Goal: Task Accomplishment & Management: Use online tool/utility

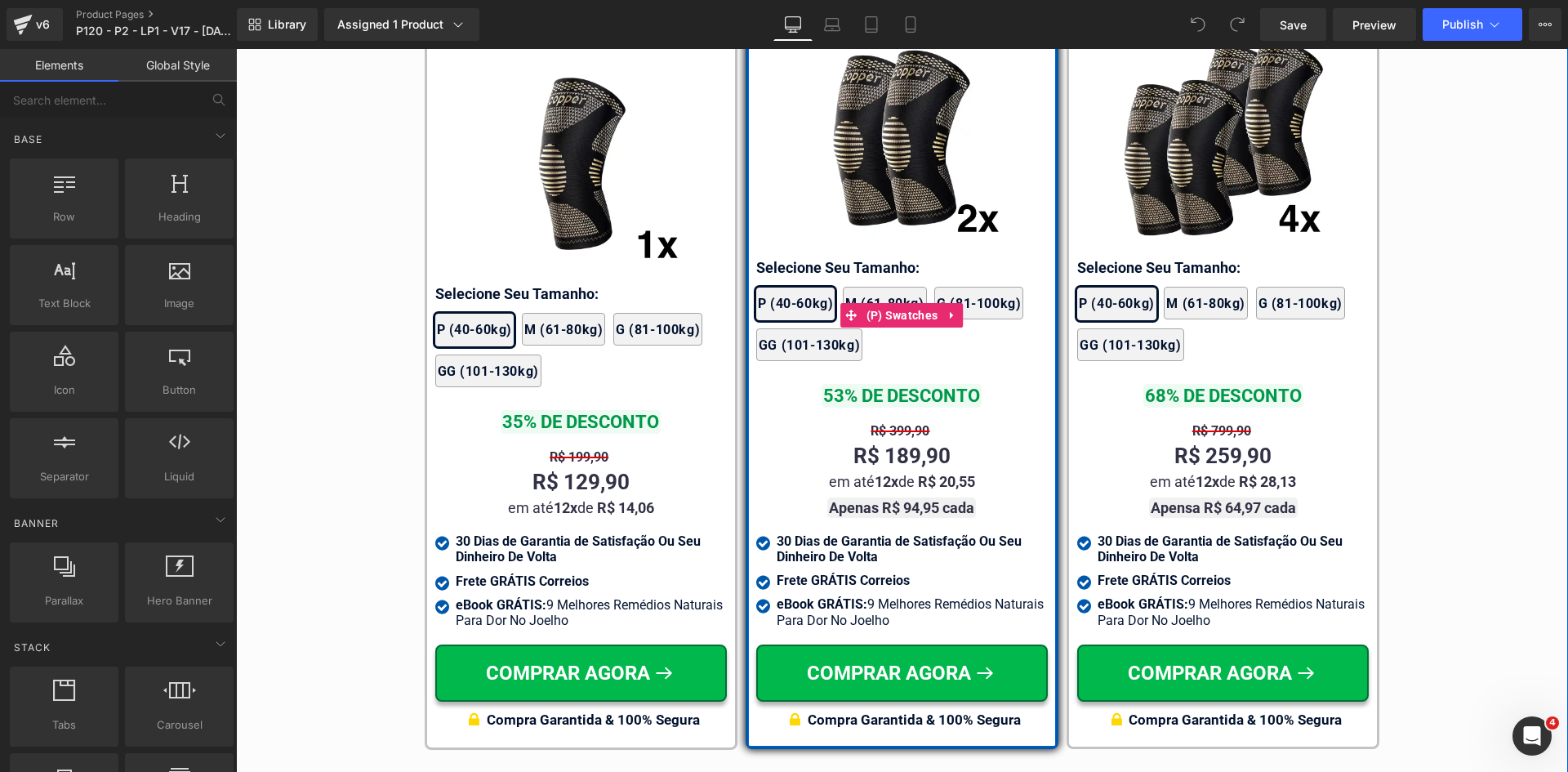
scroll to position [9454, 0]
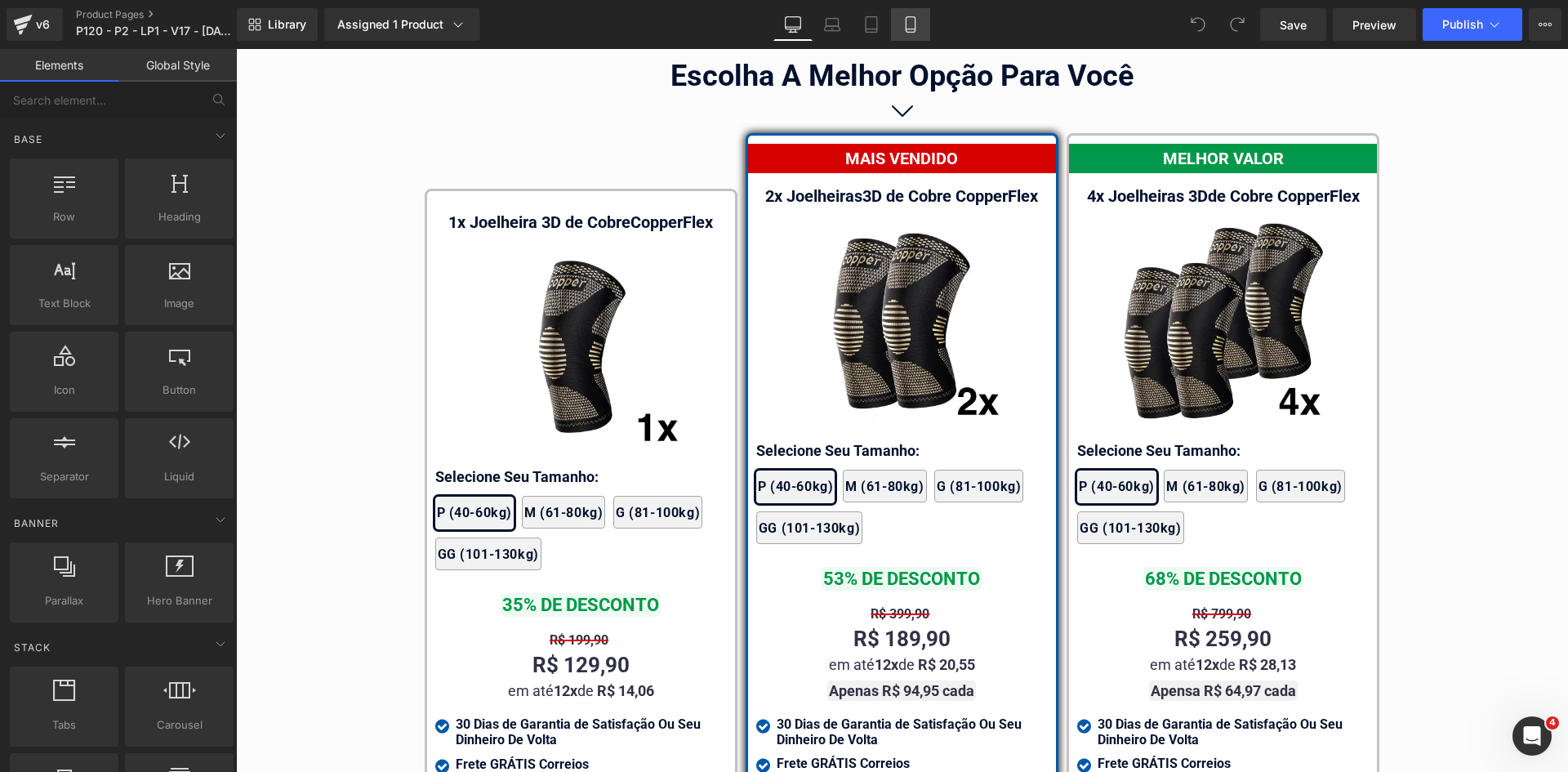
click at [905, 30] on icon at bounding box center [910, 24] width 16 height 16
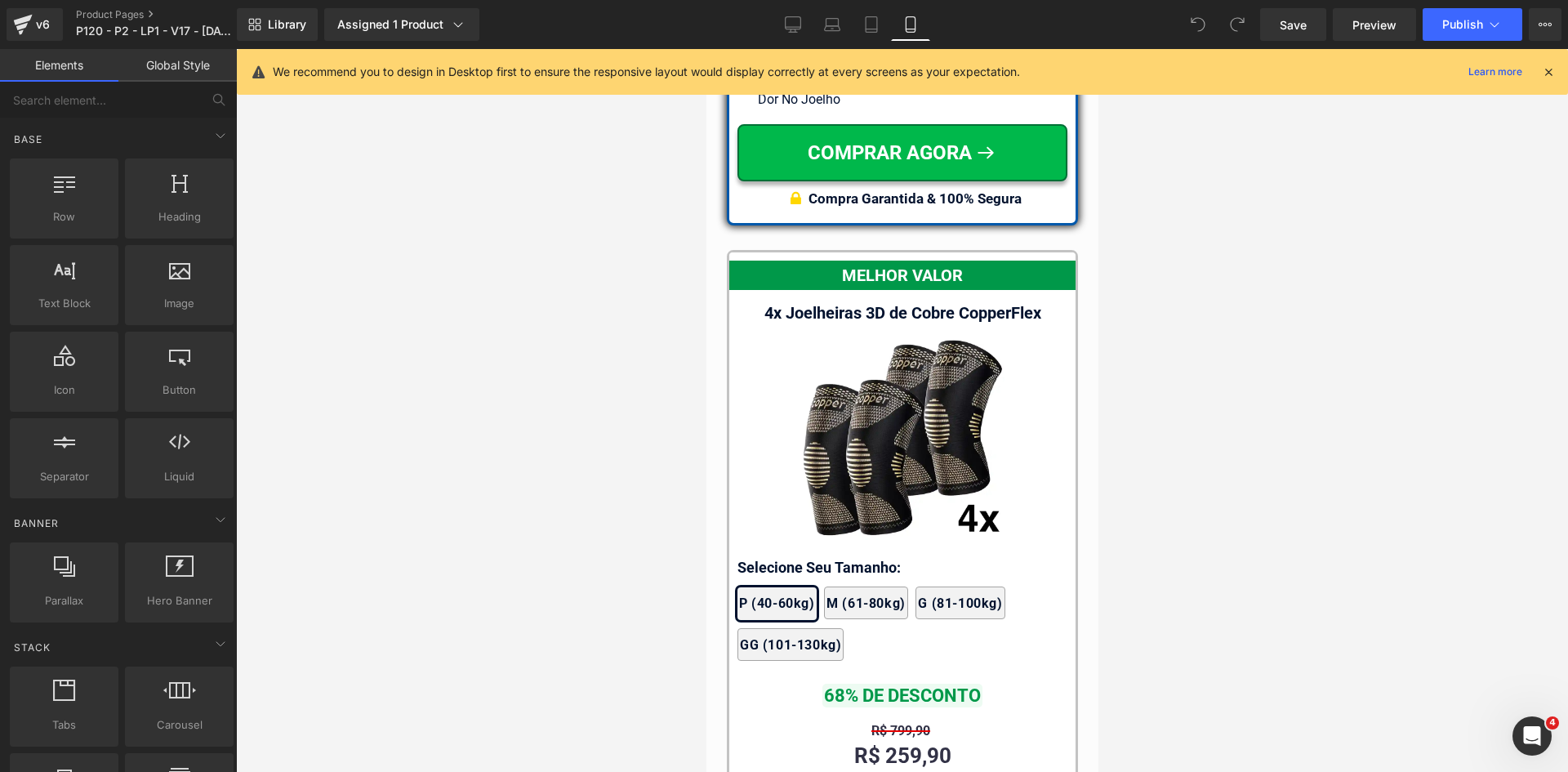
scroll to position [14996, 0]
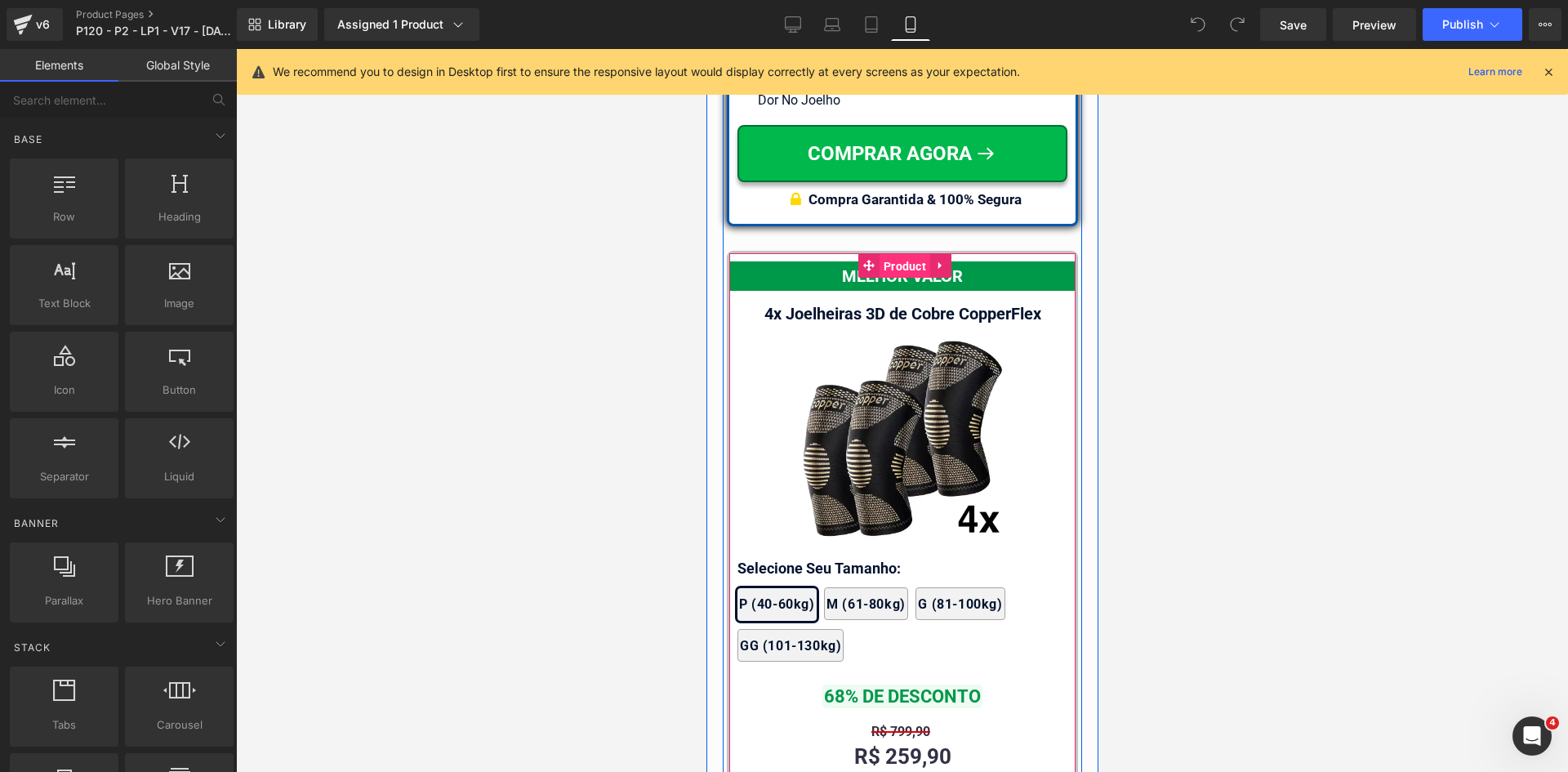
click at [889, 254] on span "Product" at bounding box center [904, 267] width 51 height 25
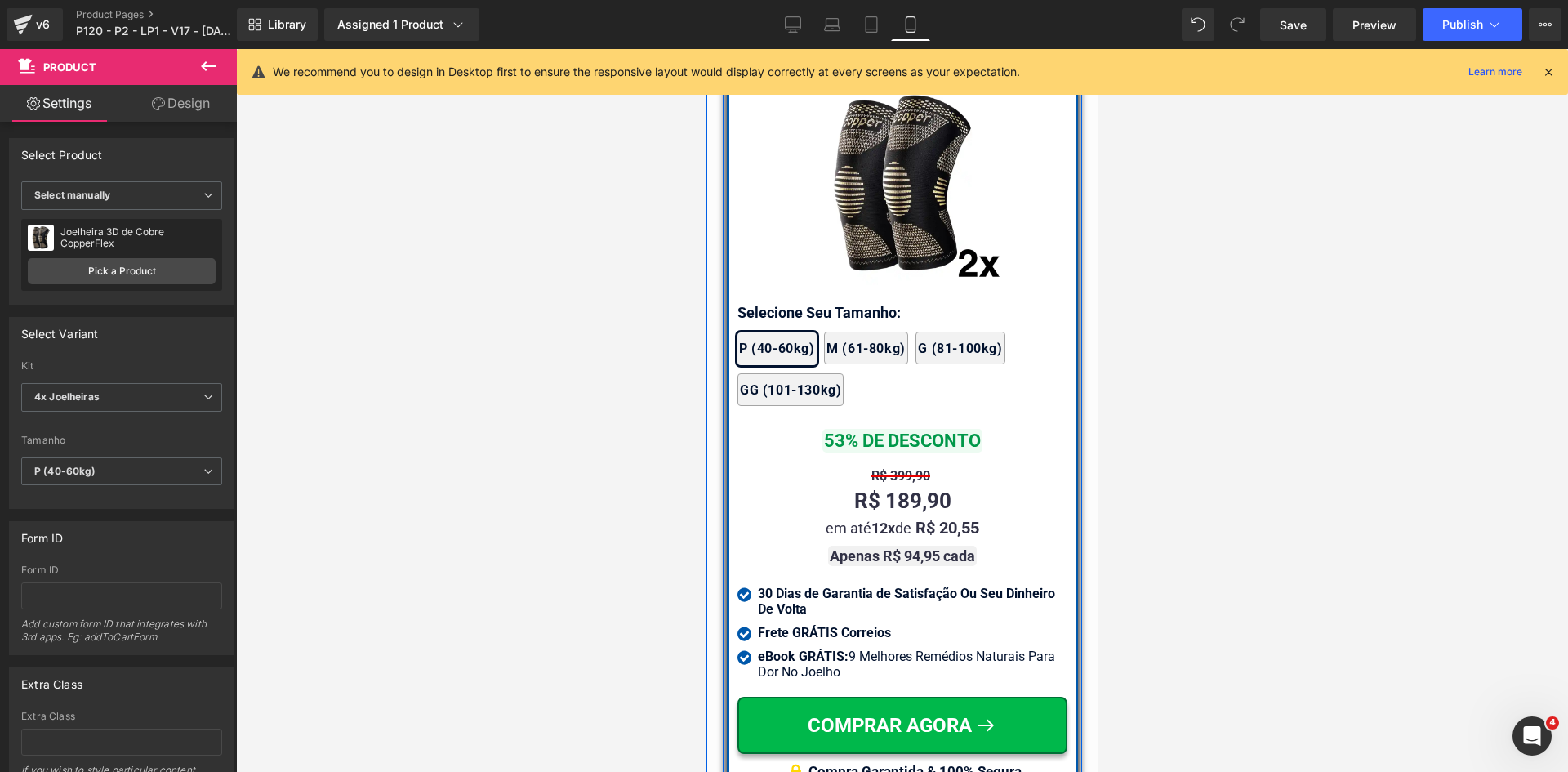
scroll to position [14098, 0]
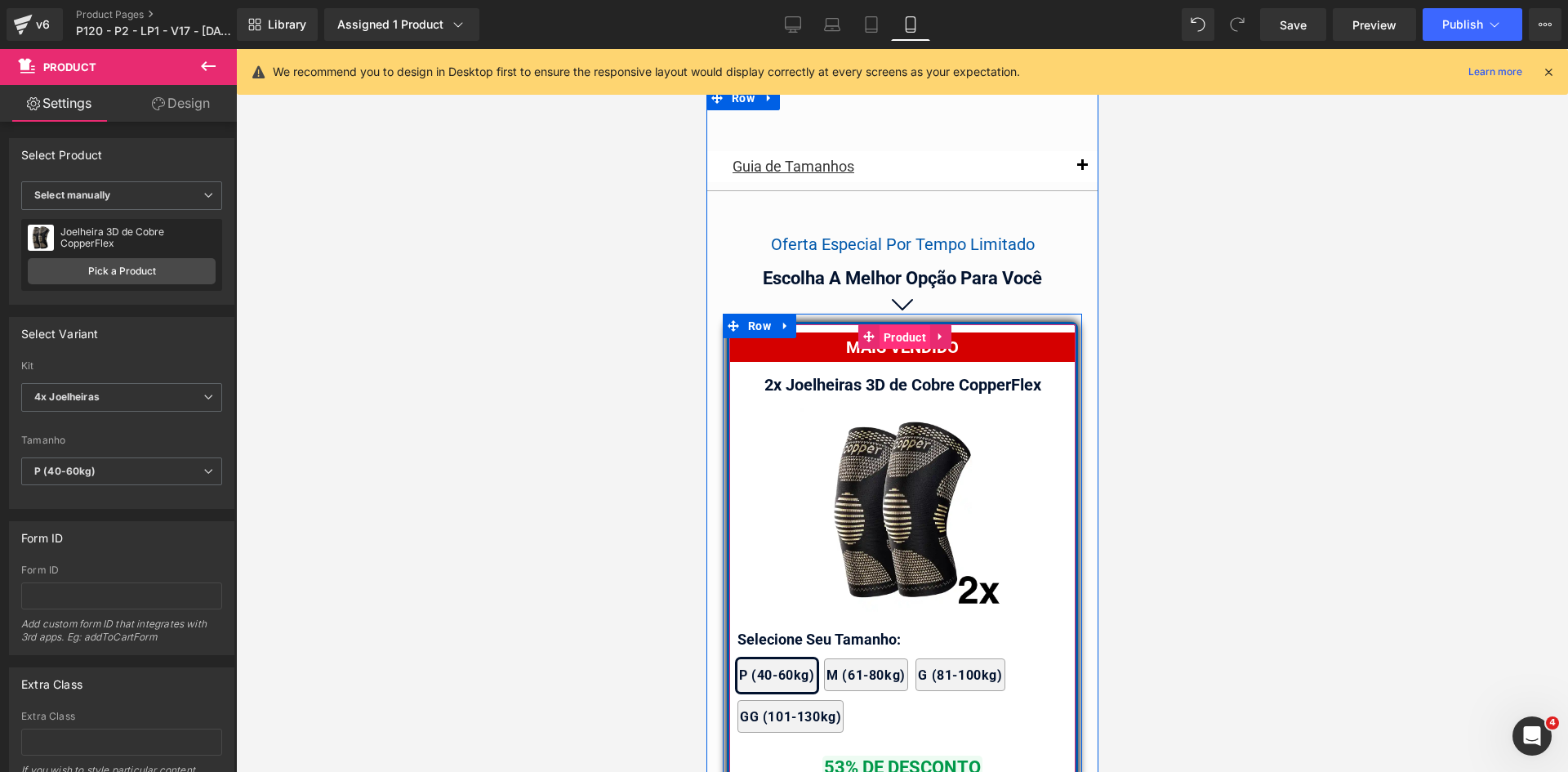
click at [884, 326] on span "Product" at bounding box center [904, 338] width 51 height 25
click at [884, 325] on span "Product" at bounding box center [904, 337] width 51 height 25
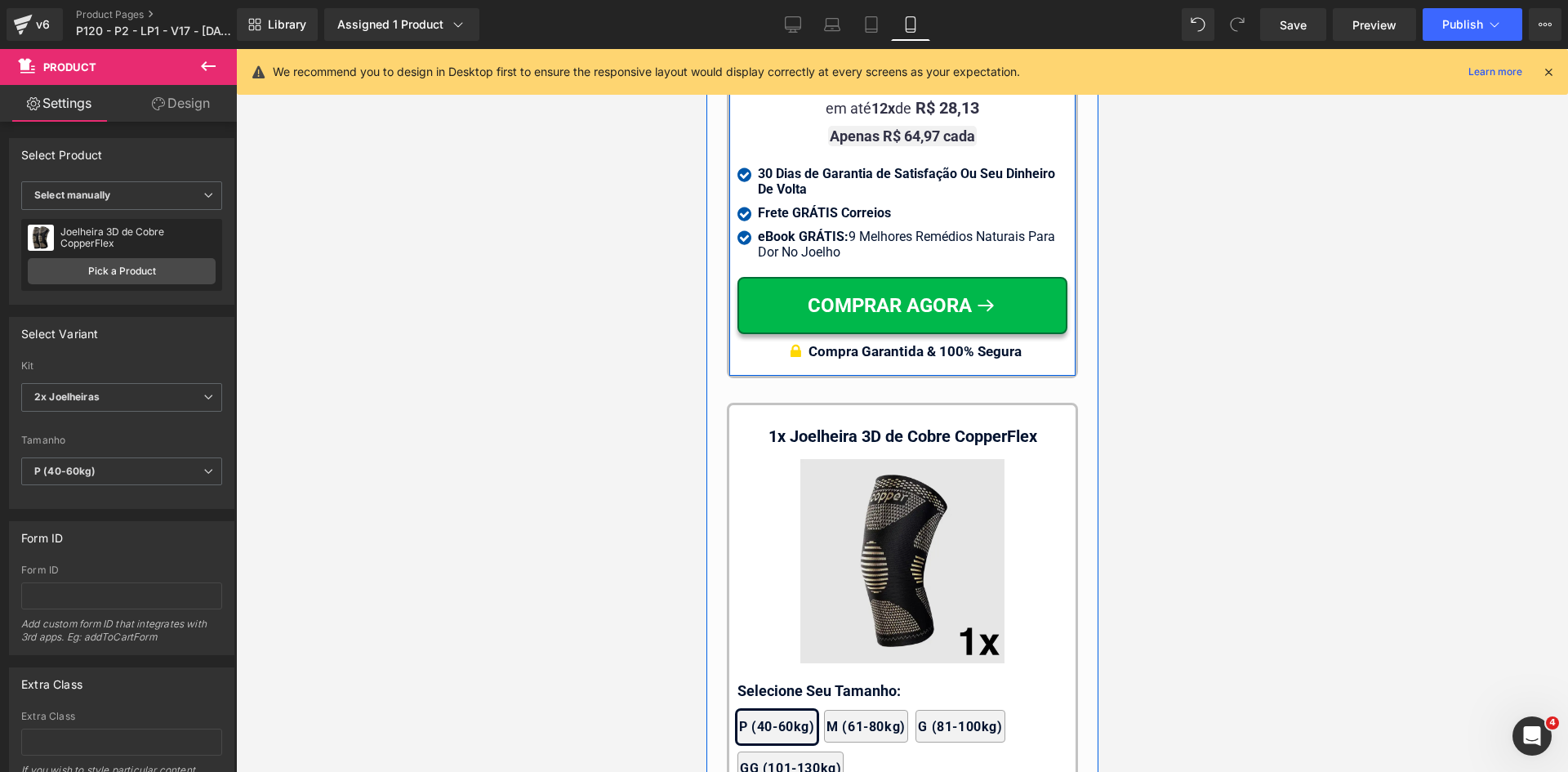
scroll to position [15895, 0]
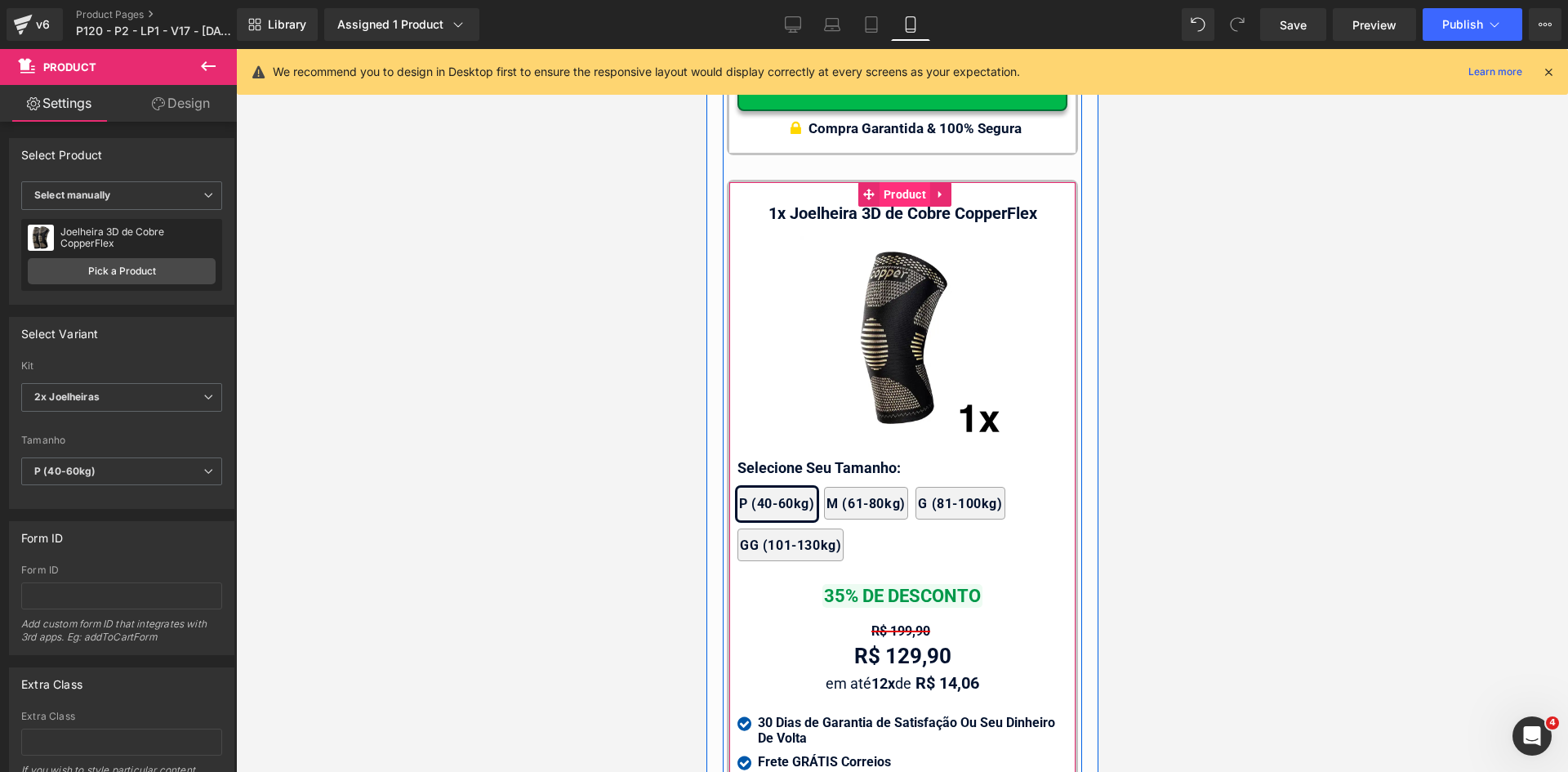
click at [887, 182] on span "Product" at bounding box center [904, 195] width 51 height 25
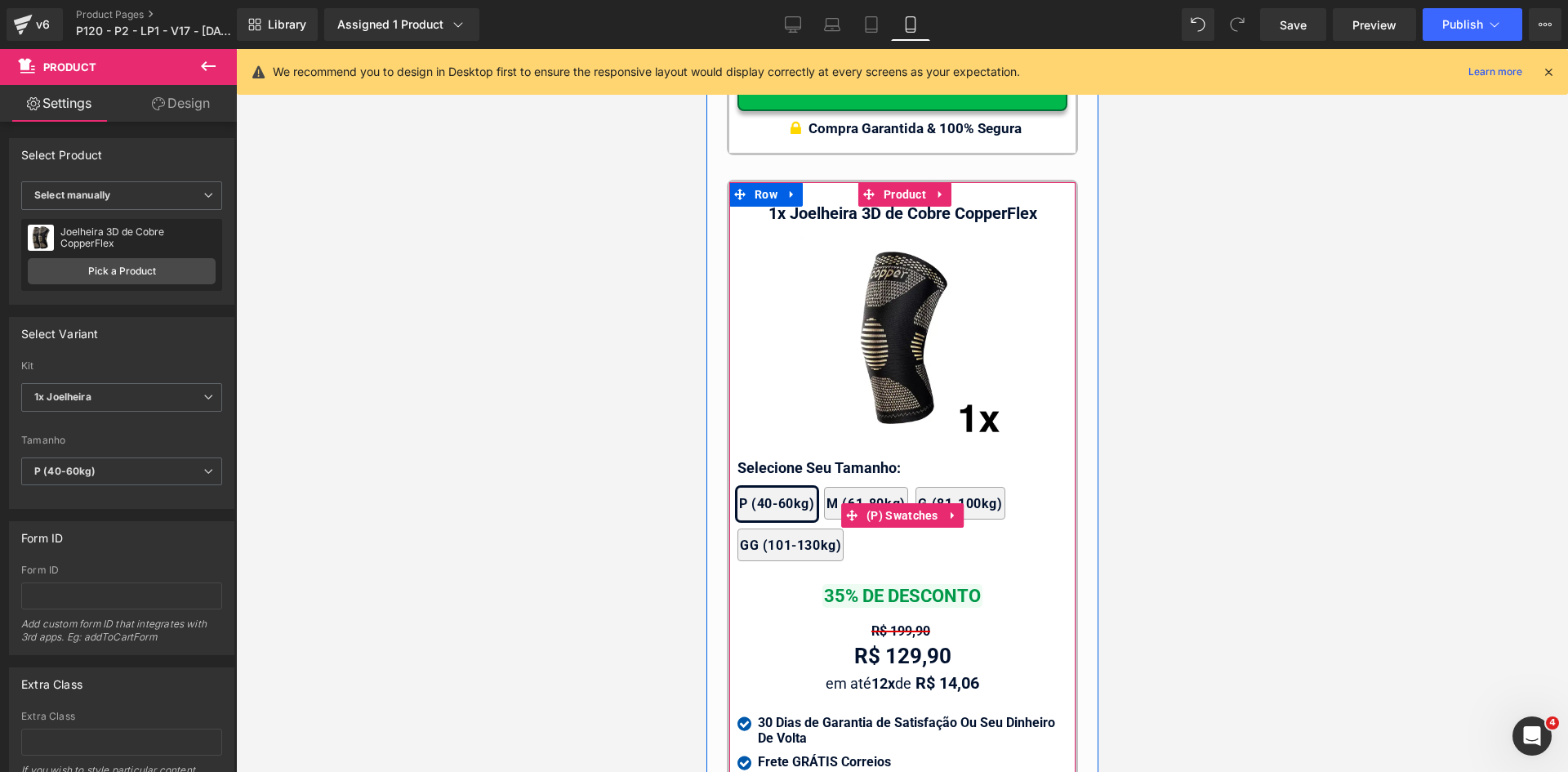
drag, startPoint x: 856, startPoint y: 483, endPoint x: 824, endPoint y: 468, distance: 35.3
click at [862, 503] on span "(P) Swatches" at bounding box center [902, 516] width 80 height 25
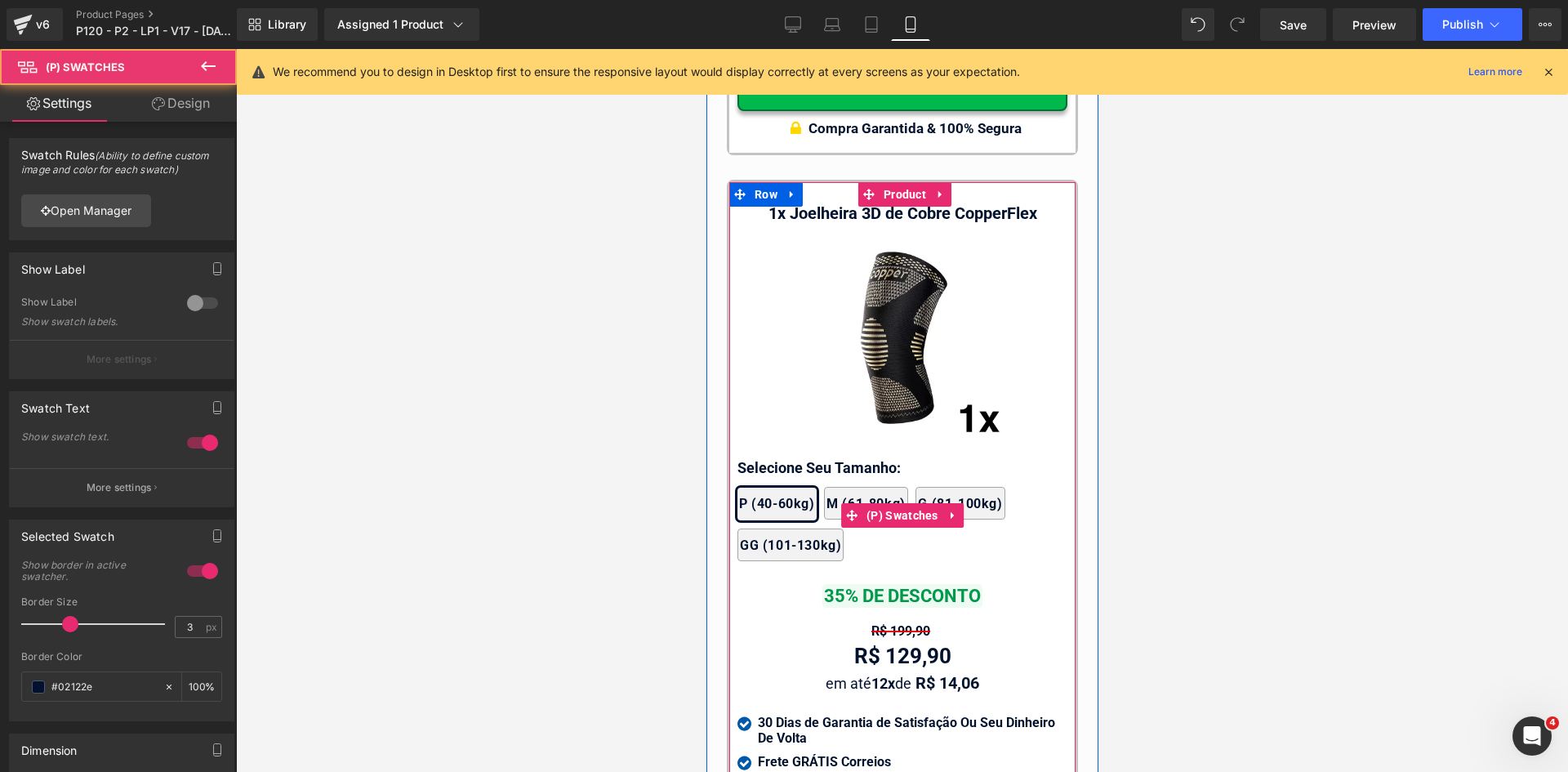
click at [826, 488] on span "M (61-80kg)" at bounding box center [865, 503] width 80 height 31
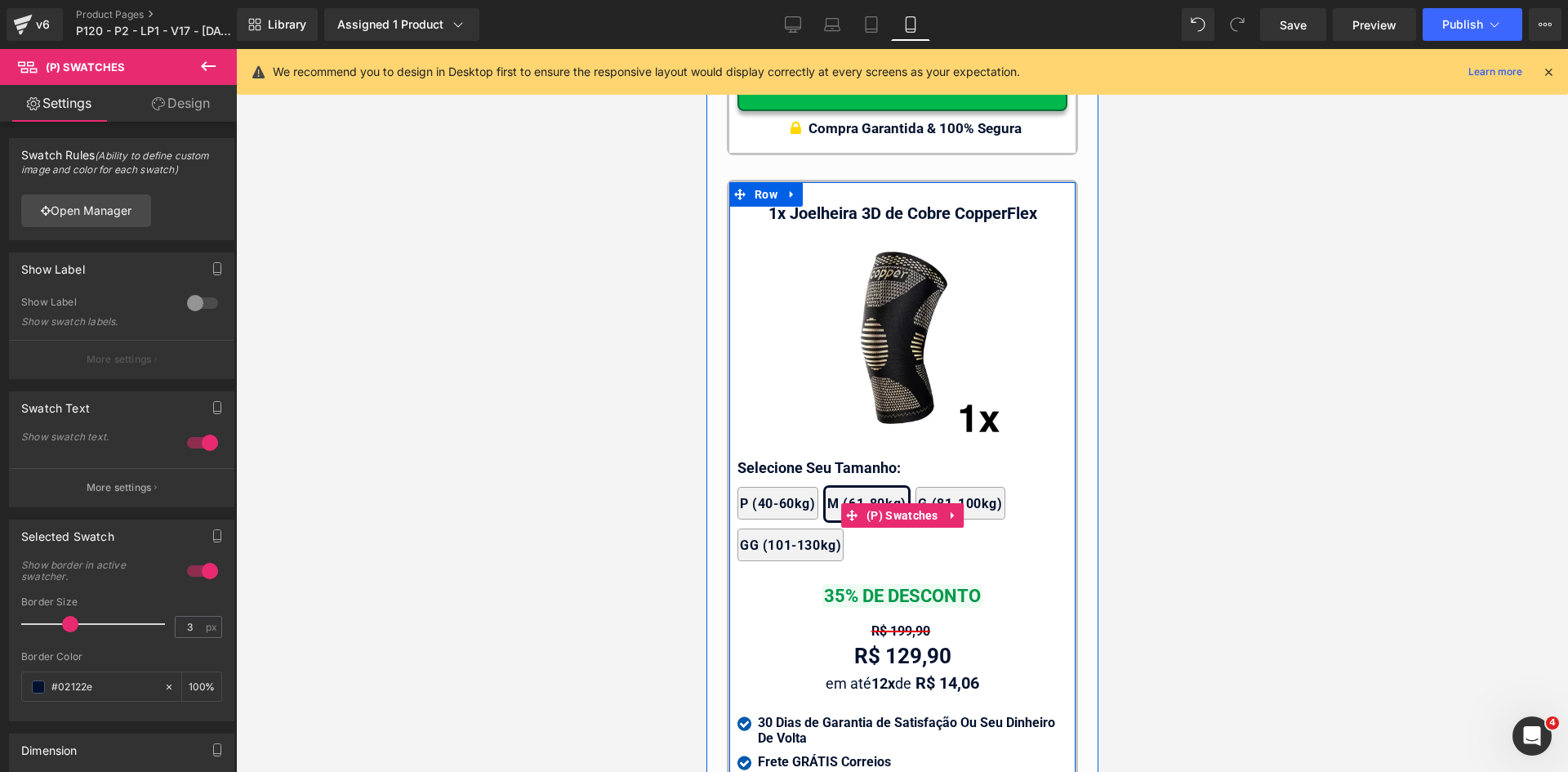
click at [791, 488] on span "P (40-60kg)" at bounding box center [777, 503] width 76 height 31
click at [795, 495] on div "P (40-60kg) M (61-80kg) G (81-100kg) GG (101-130kg)" at bounding box center [902, 528] width 330 height 83
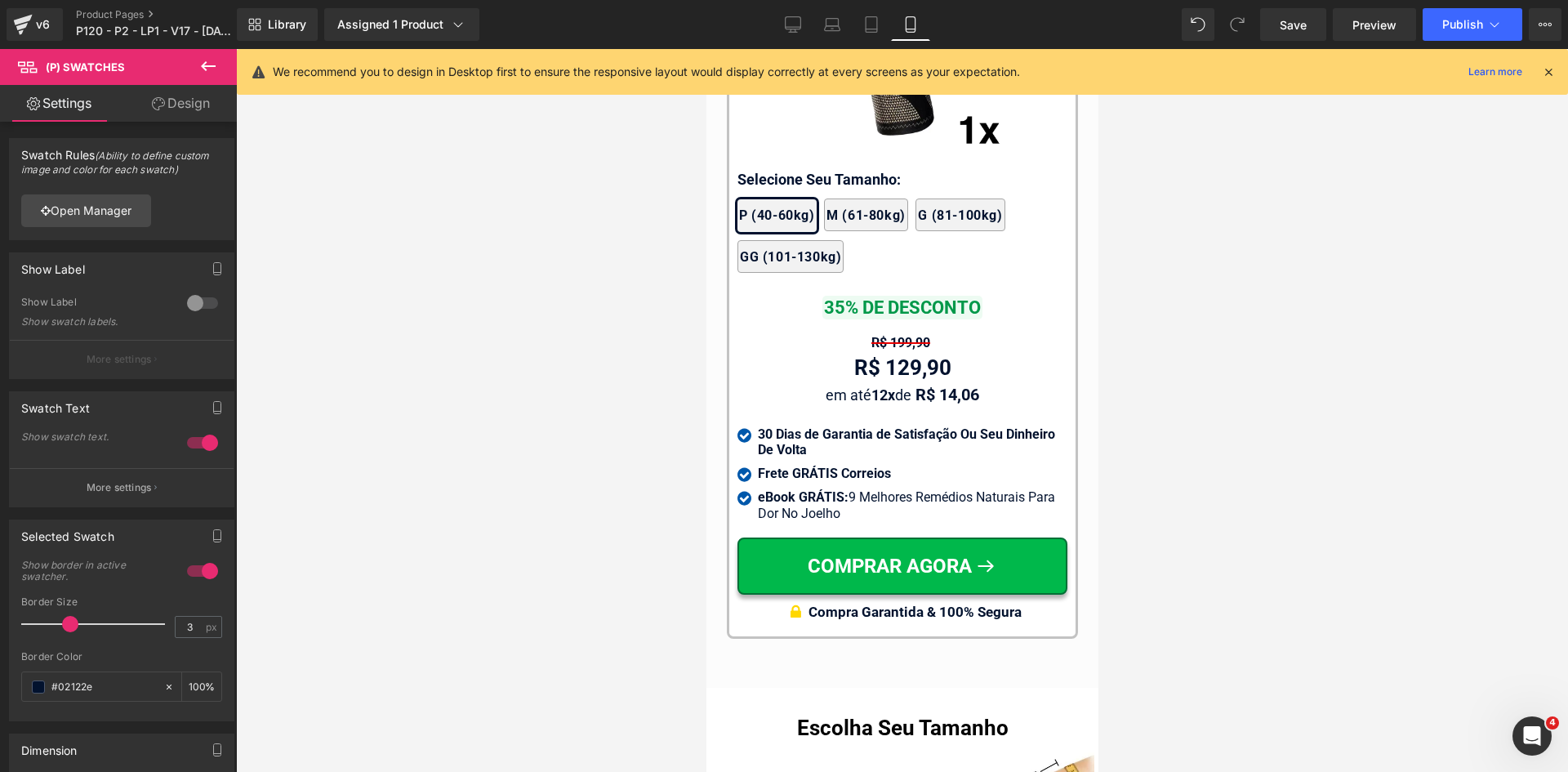
scroll to position [16207, 0]
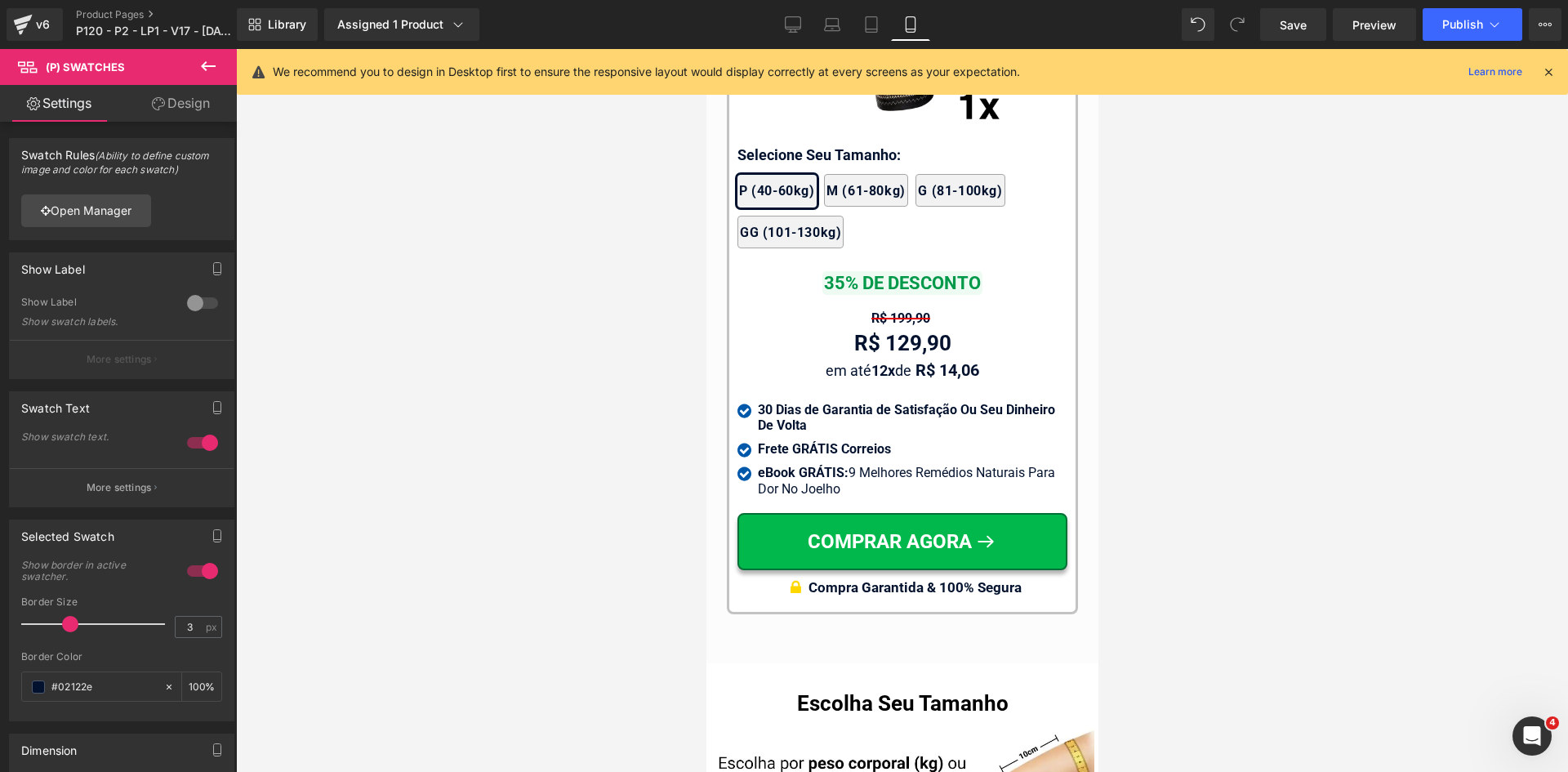
click at [1546, 73] on icon at bounding box center [1548, 71] width 14 height 14
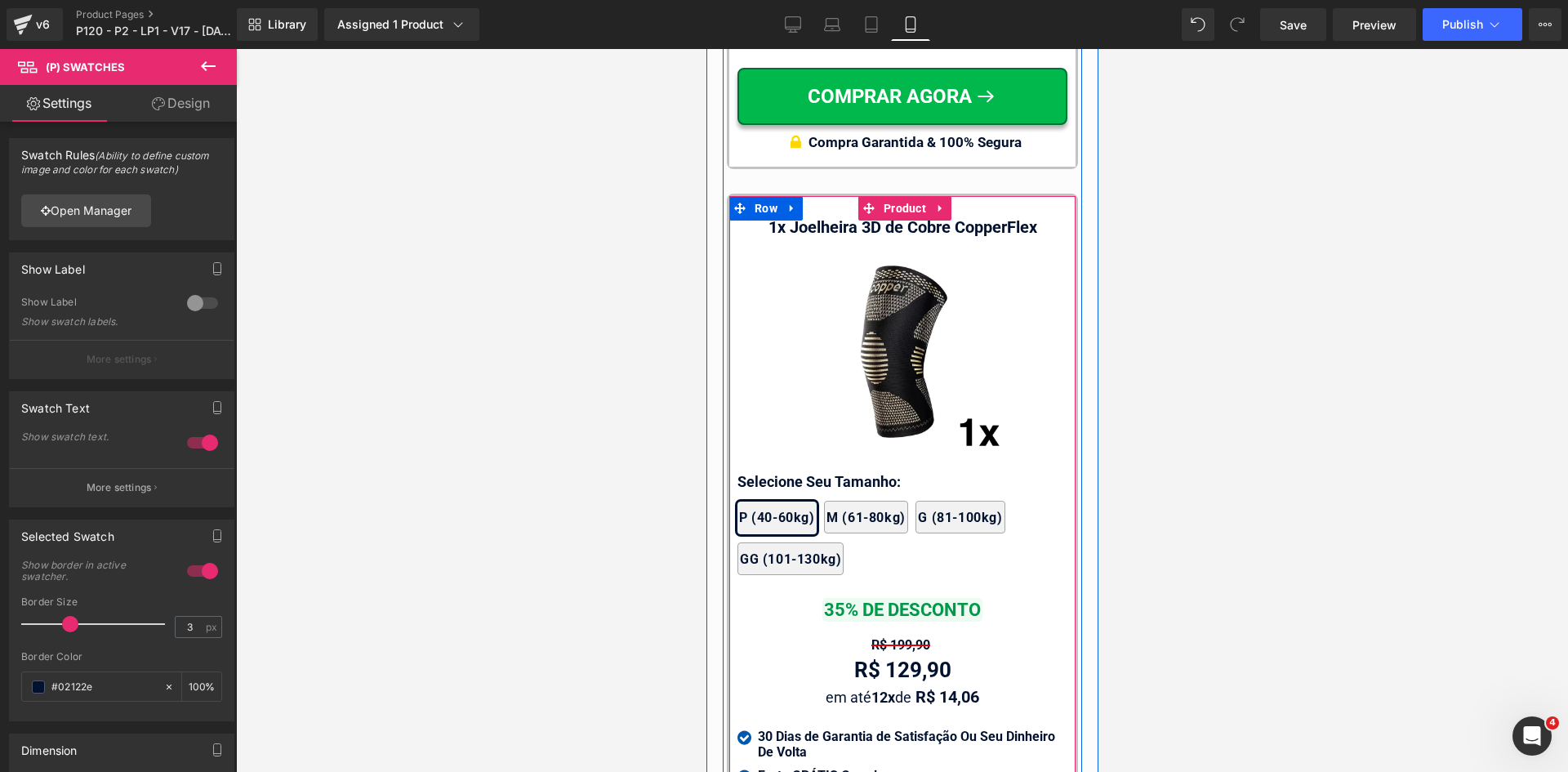
scroll to position [15962, 0]
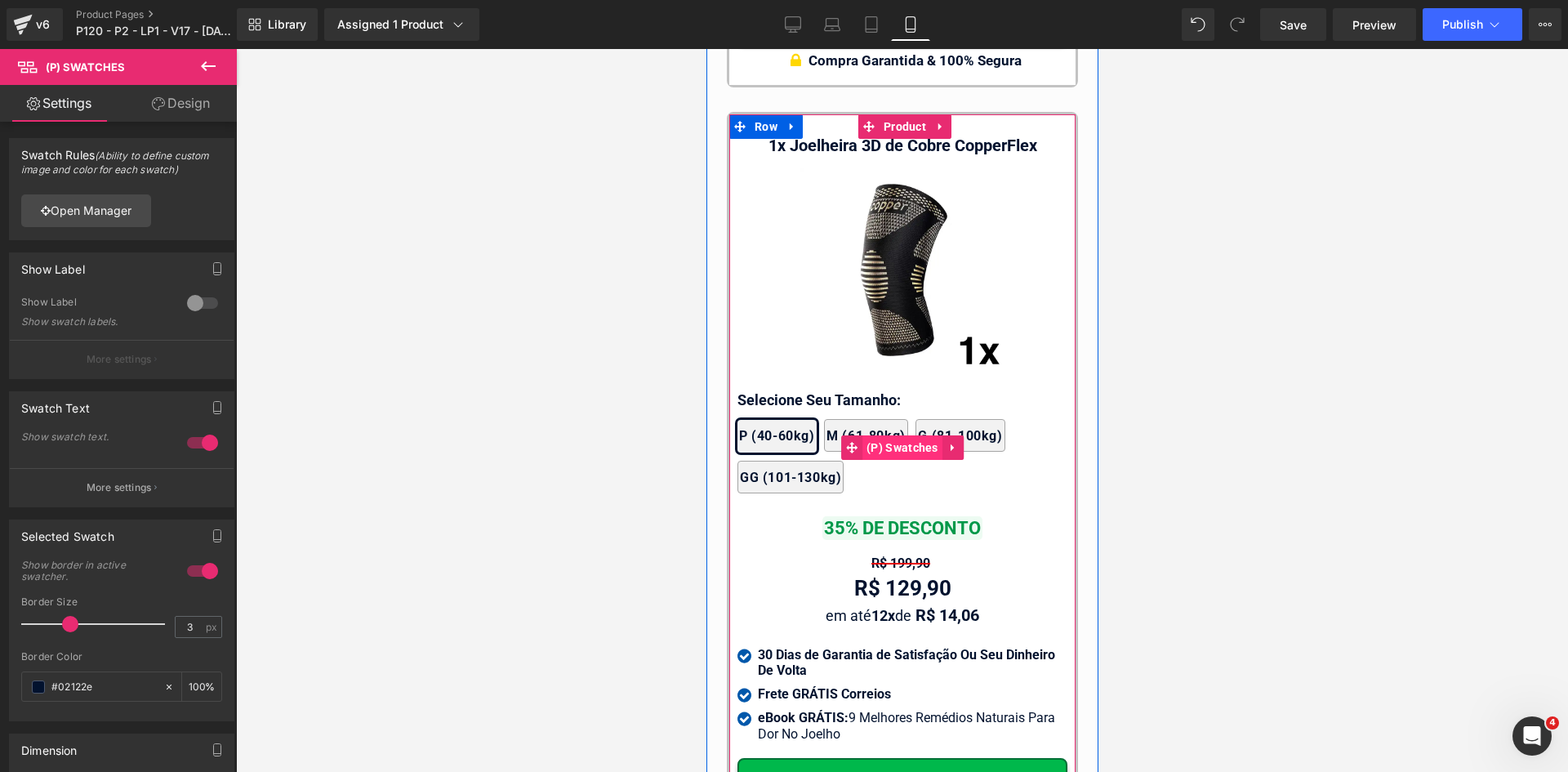
click at [872, 435] on span "(P) Swatches" at bounding box center [902, 447] width 80 height 25
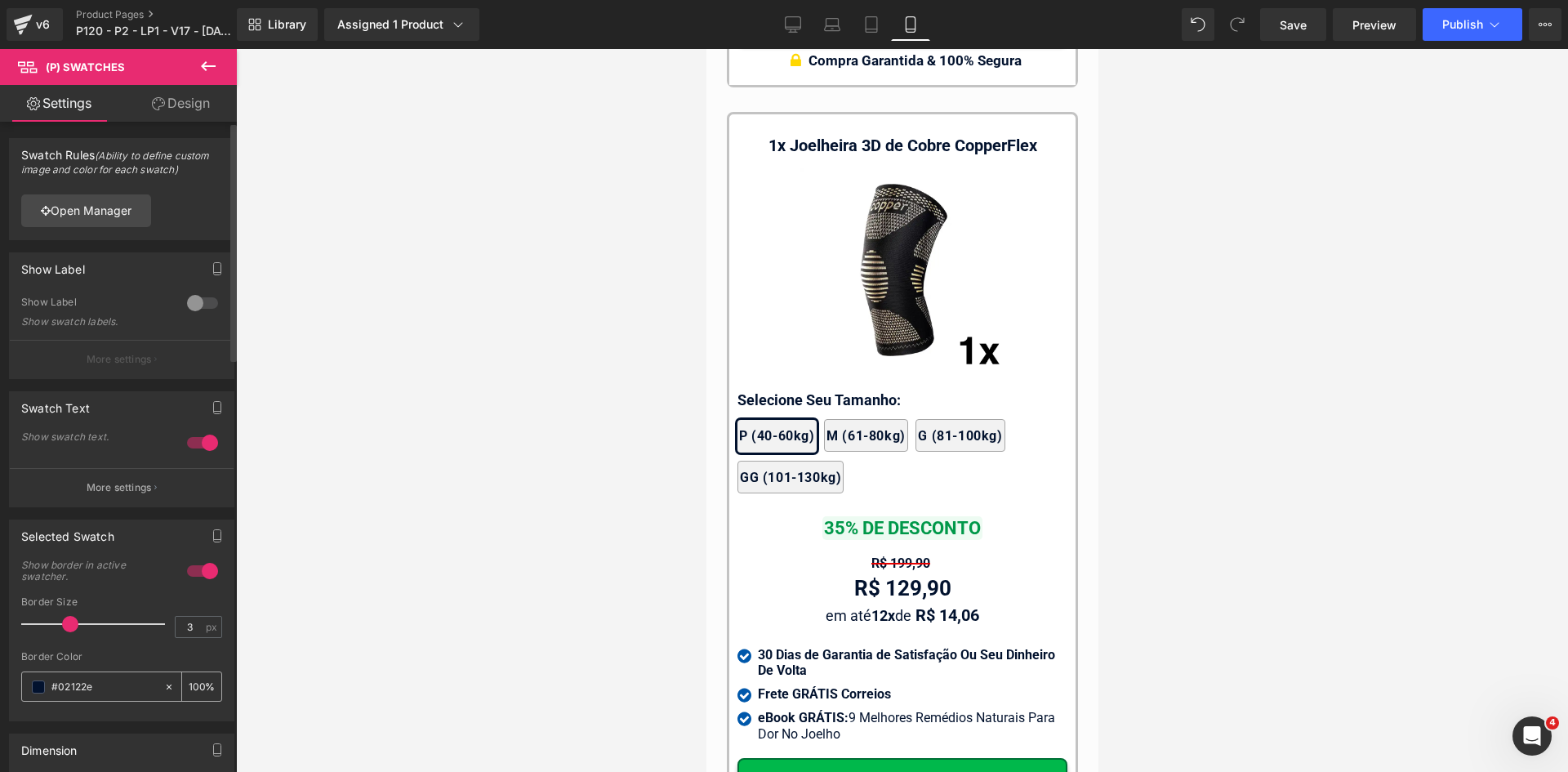
click at [107, 689] on input "#02122e" at bounding box center [104, 687] width 105 height 18
paste input "058ab"
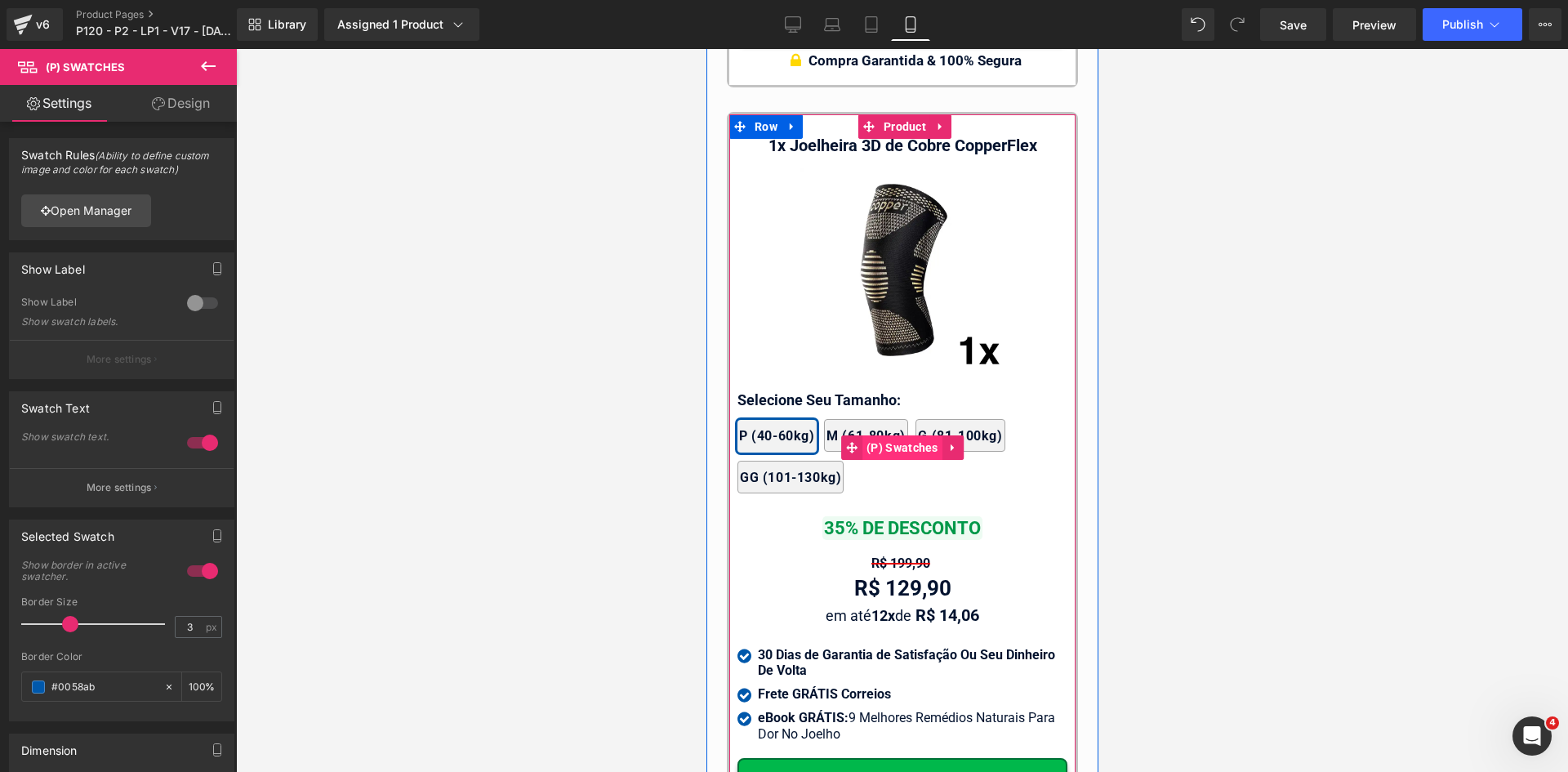
type input "#0058ab"
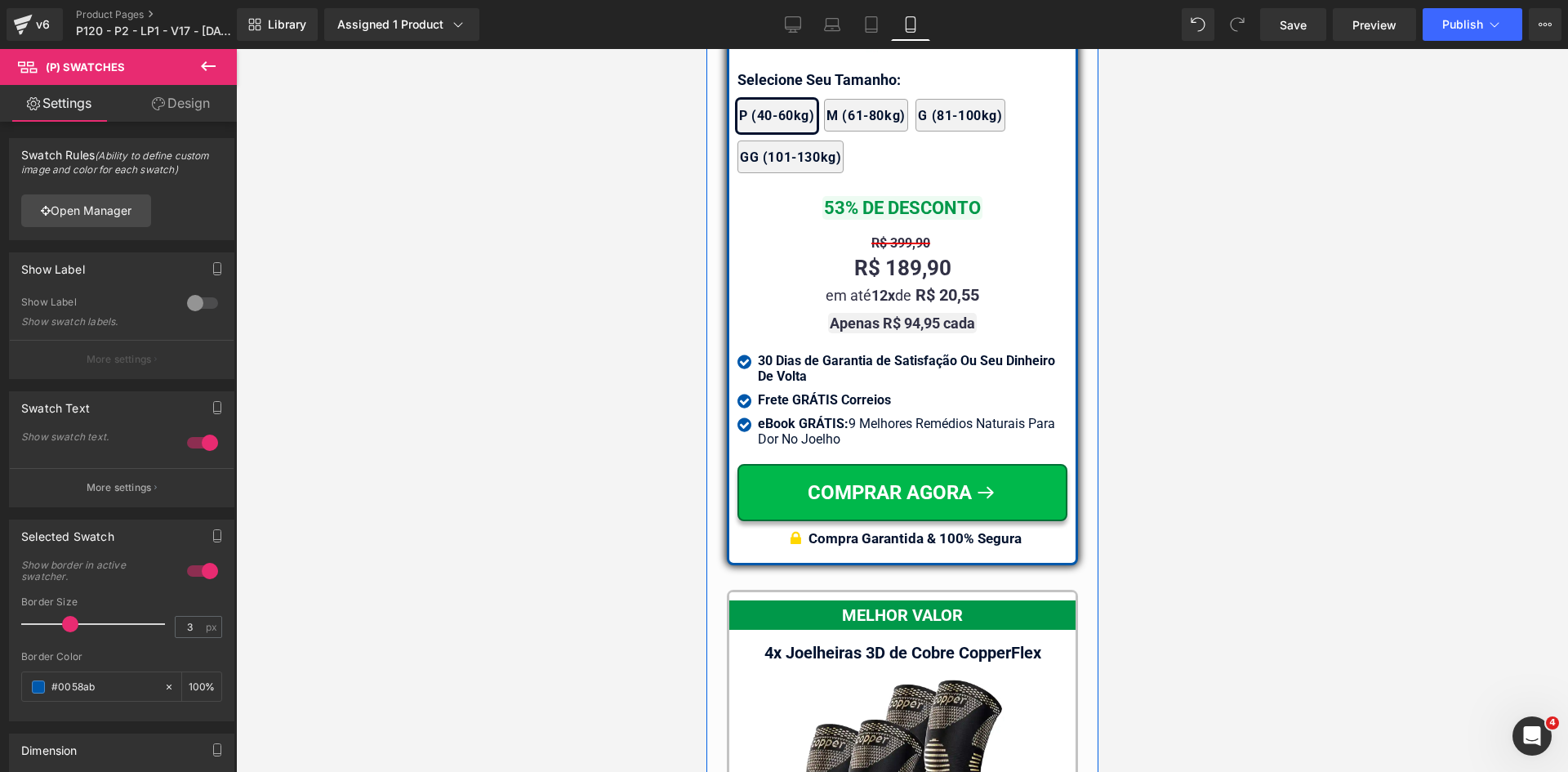
scroll to position [14656, 0]
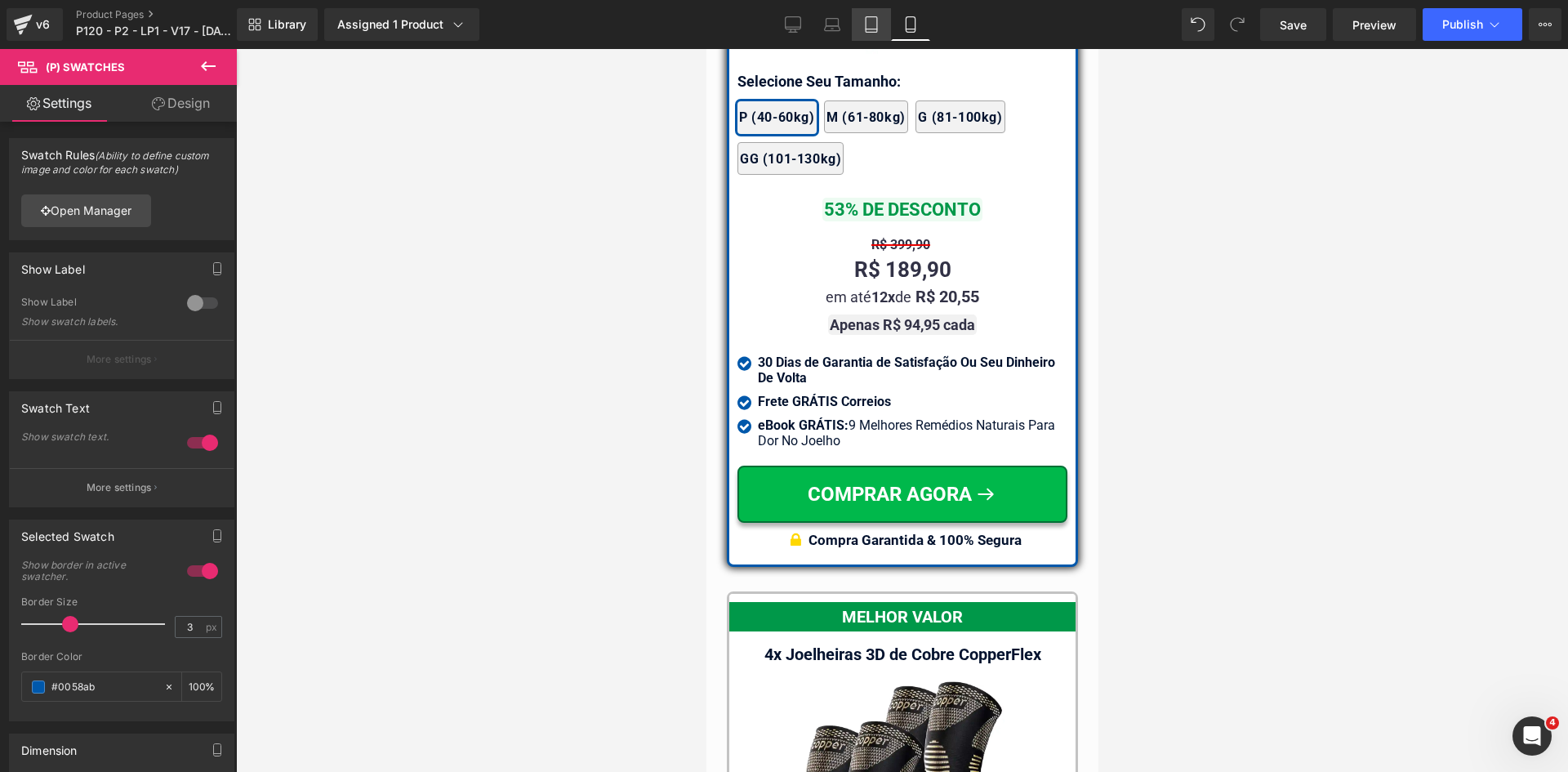
click at [868, 24] on icon at bounding box center [871, 24] width 16 height 16
type input "#02122e"
type input "100"
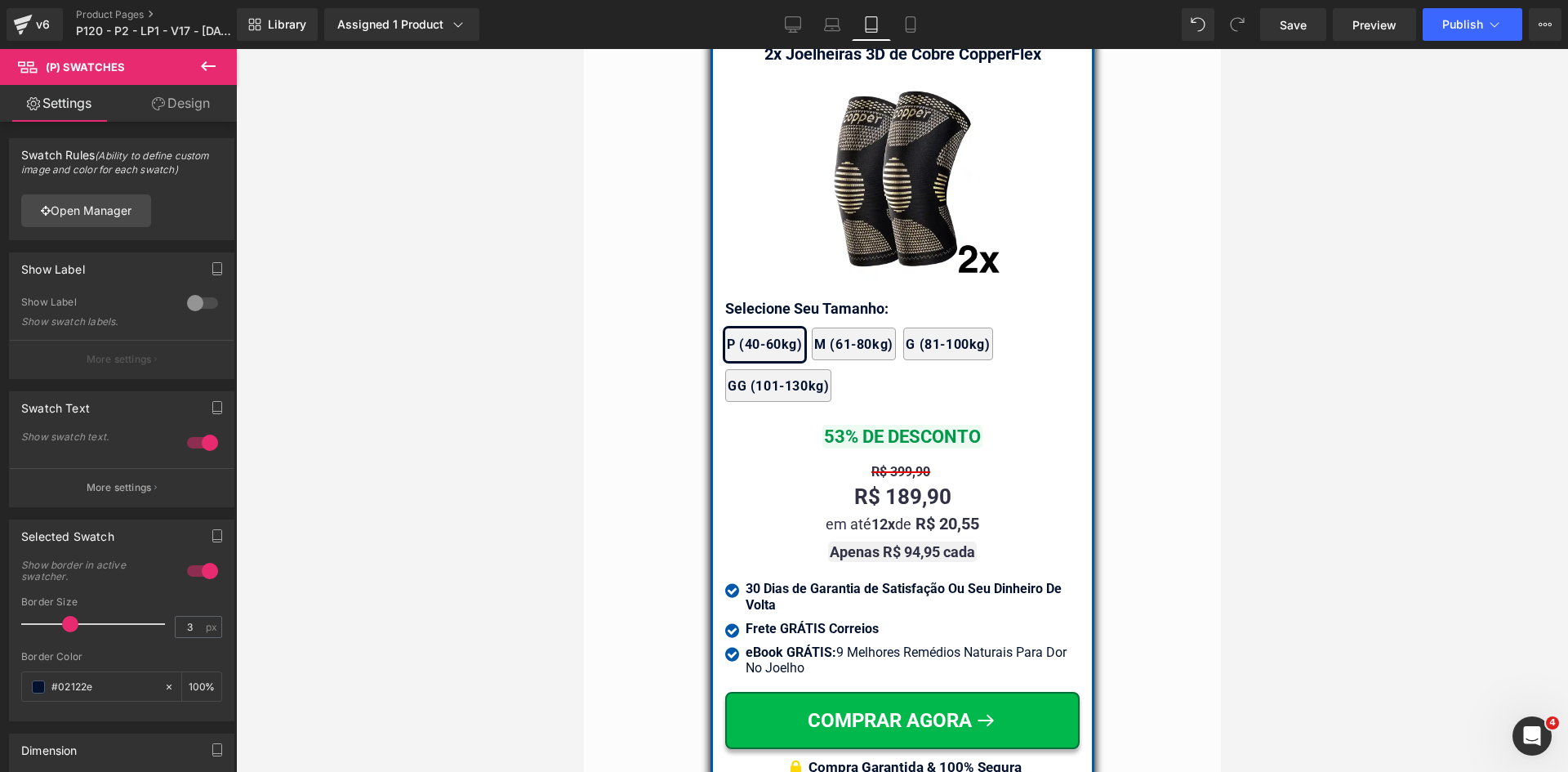
scroll to position [14029, 0]
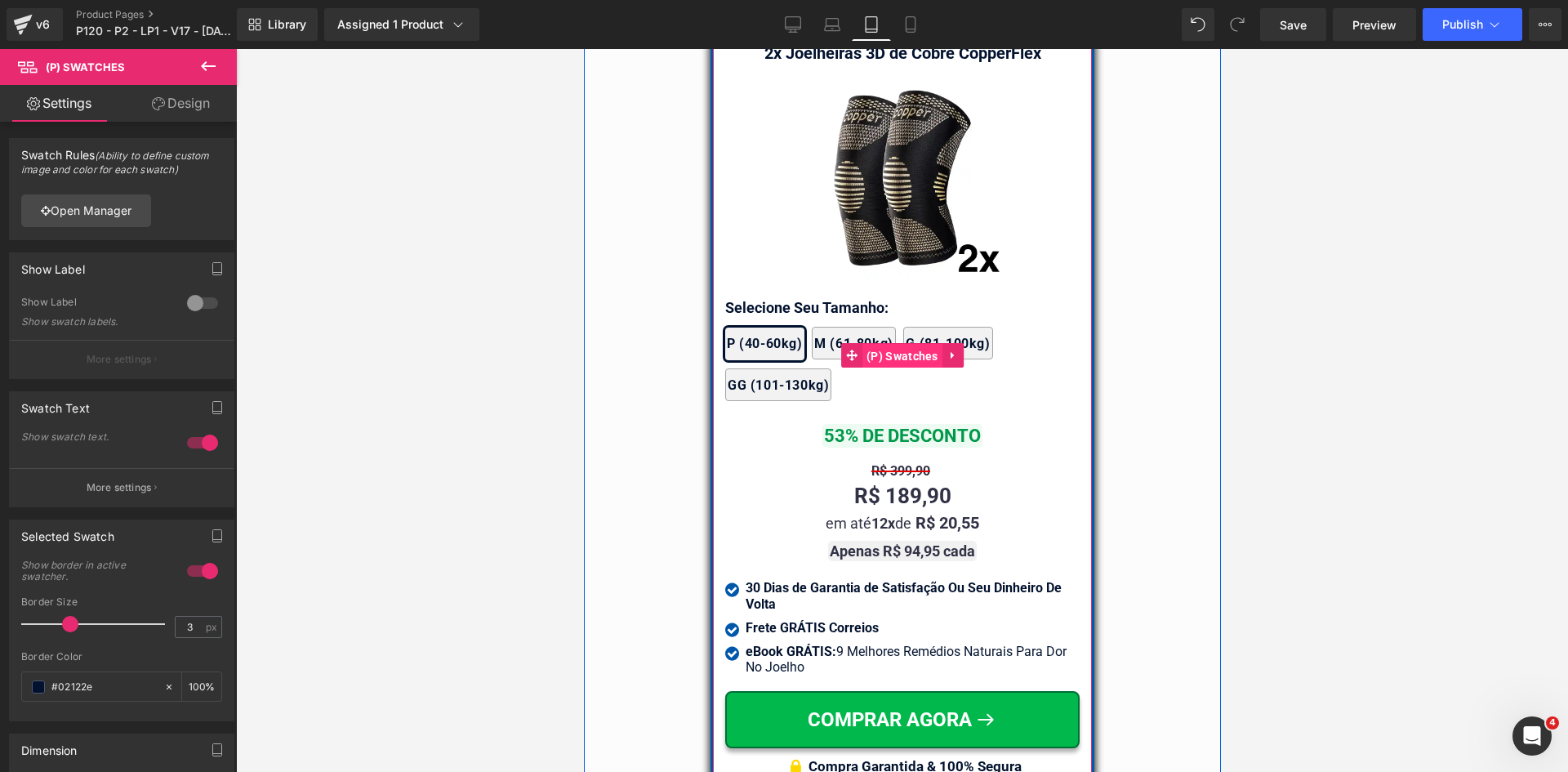
click at [881, 344] on span "(P) Swatches" at bounding box center [902, 356] width 80 height 25
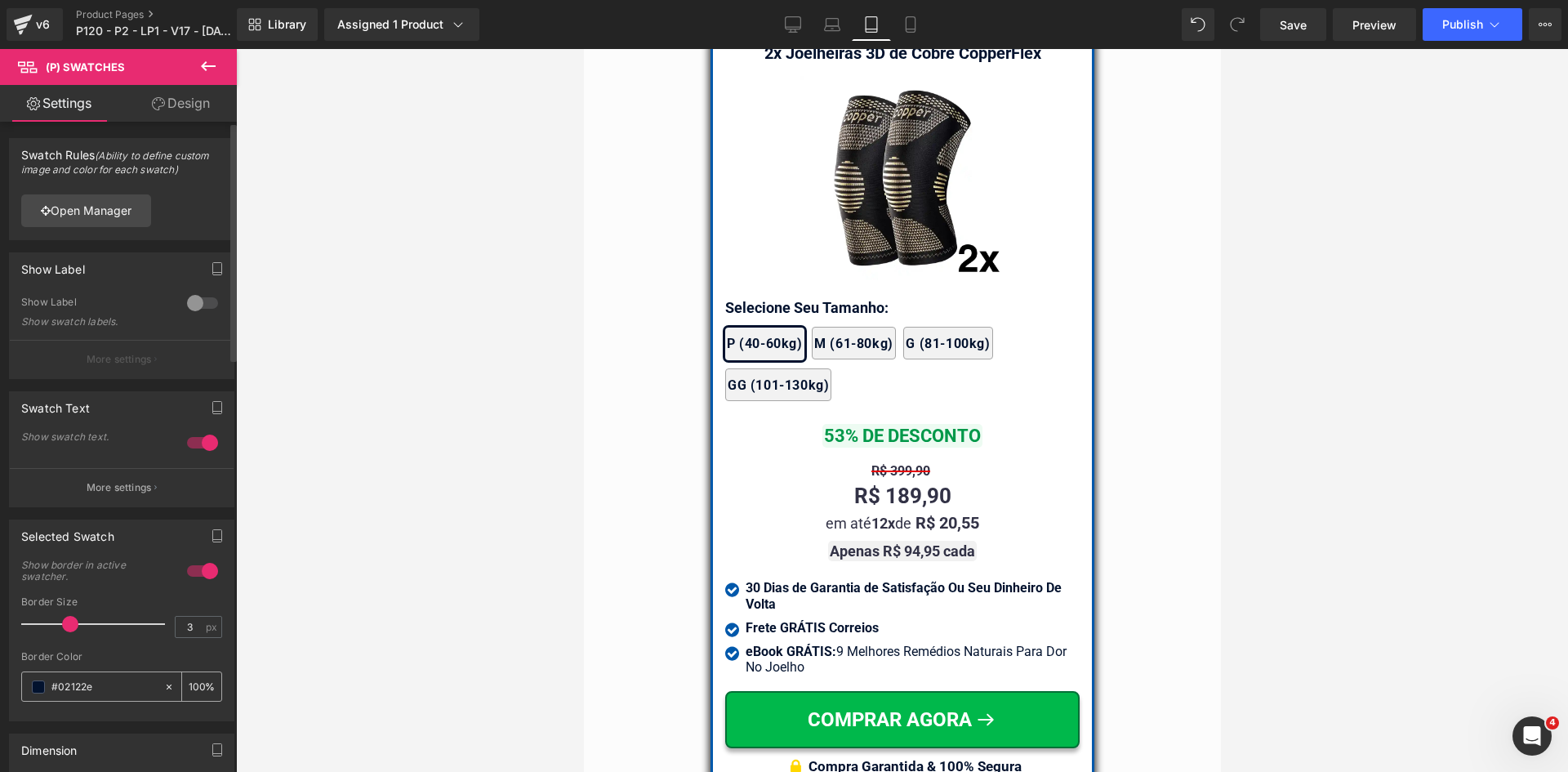
click at [118, 693] on input "#02122e" at bounding box center [104, 687] width 105 height 18
paste input "058ab"
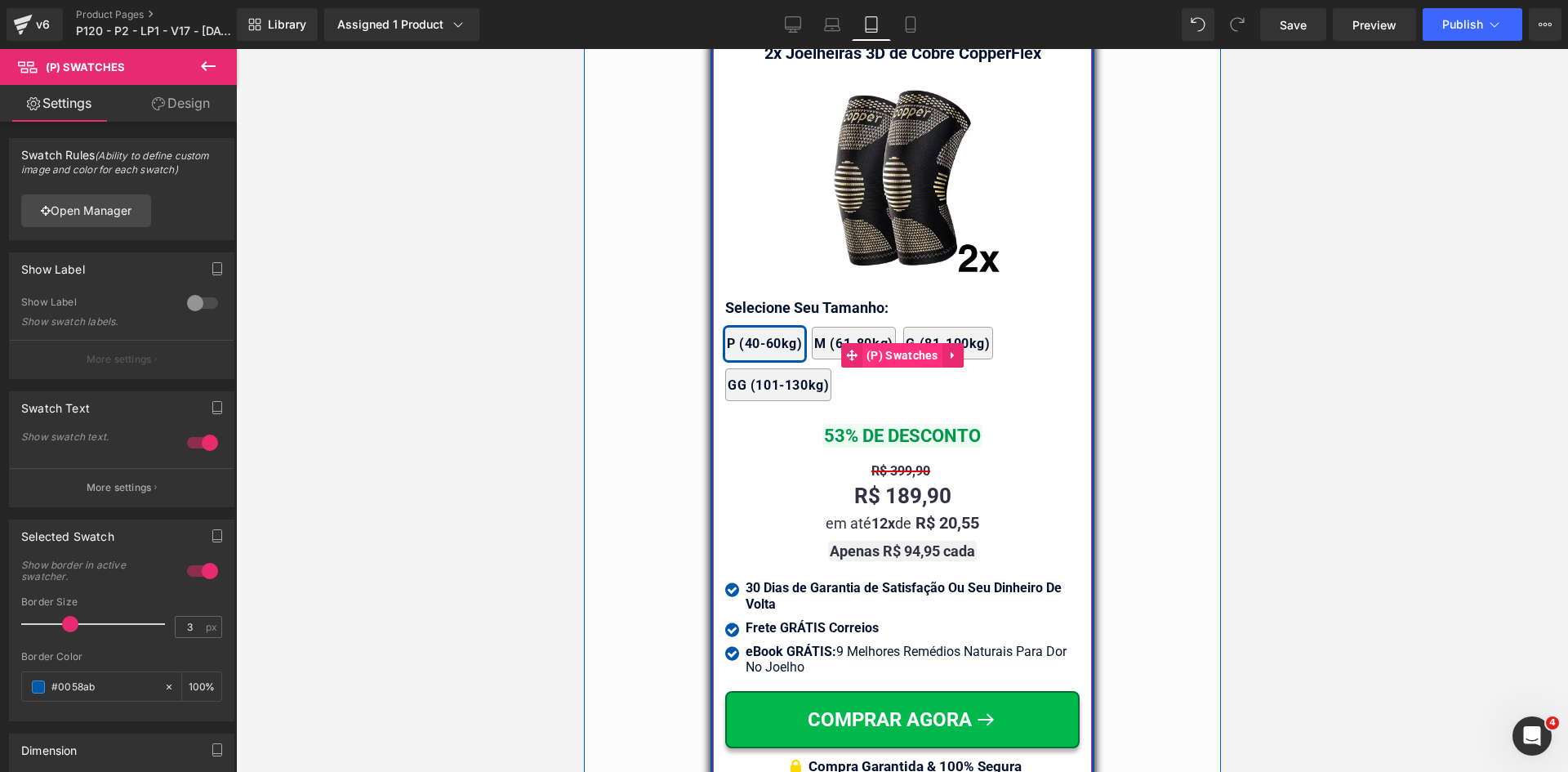
type input "#0058ab"
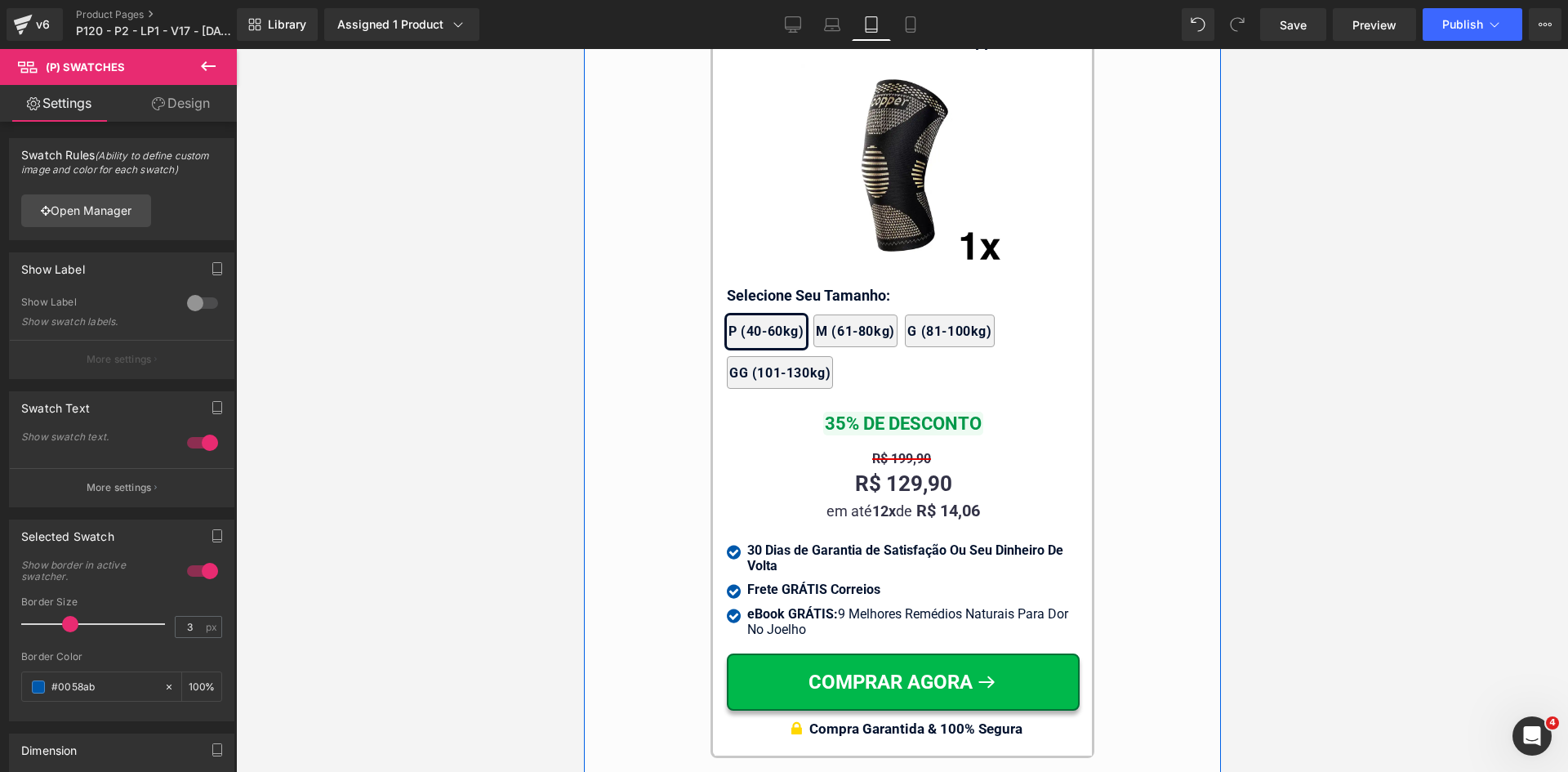
scroll to position [15907, 0]
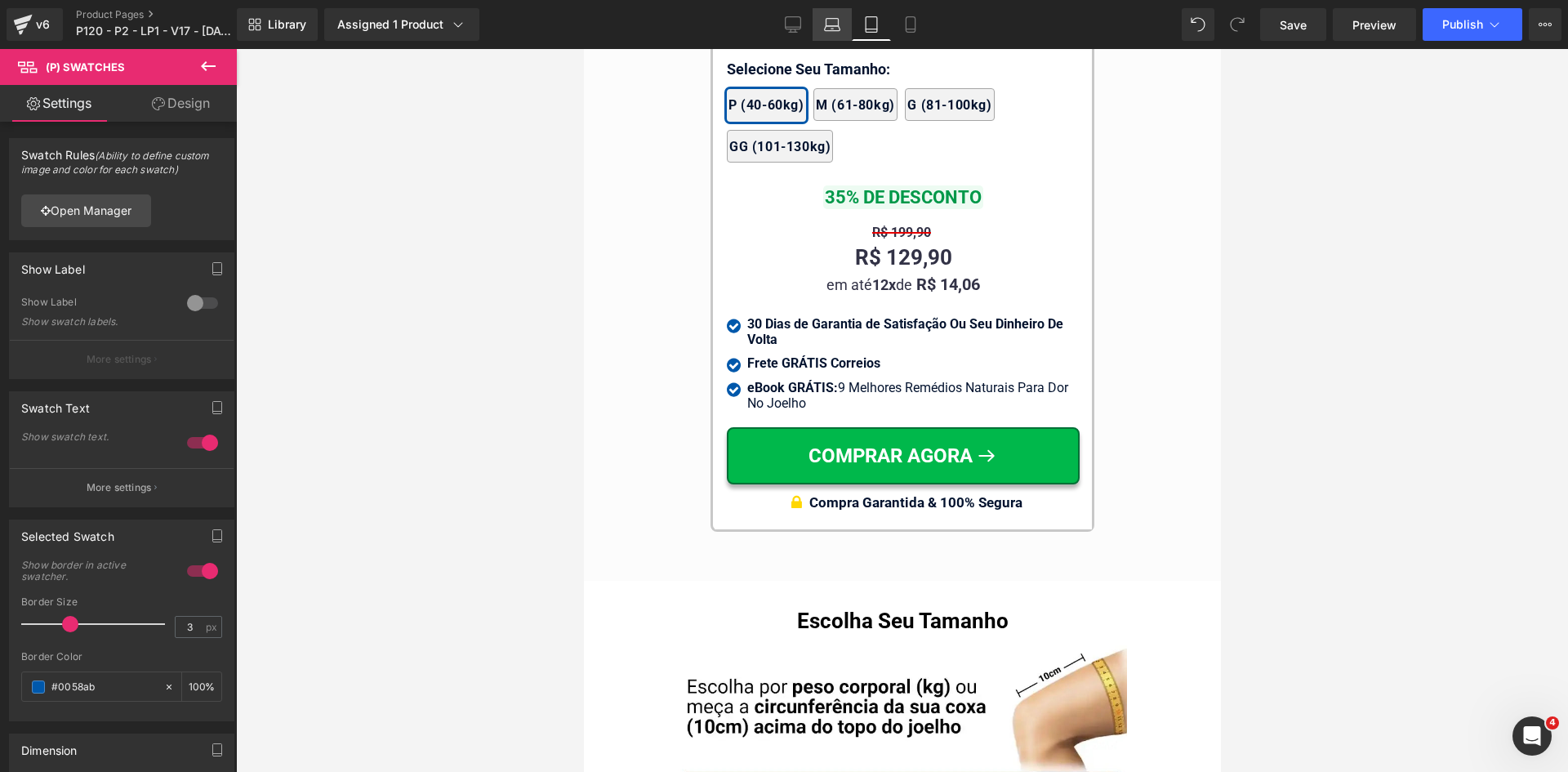
click at [827, 20] on icon at bounding box center [832, 23] width 12 height 8
type input "1"
type input "#000000"
type input "100"
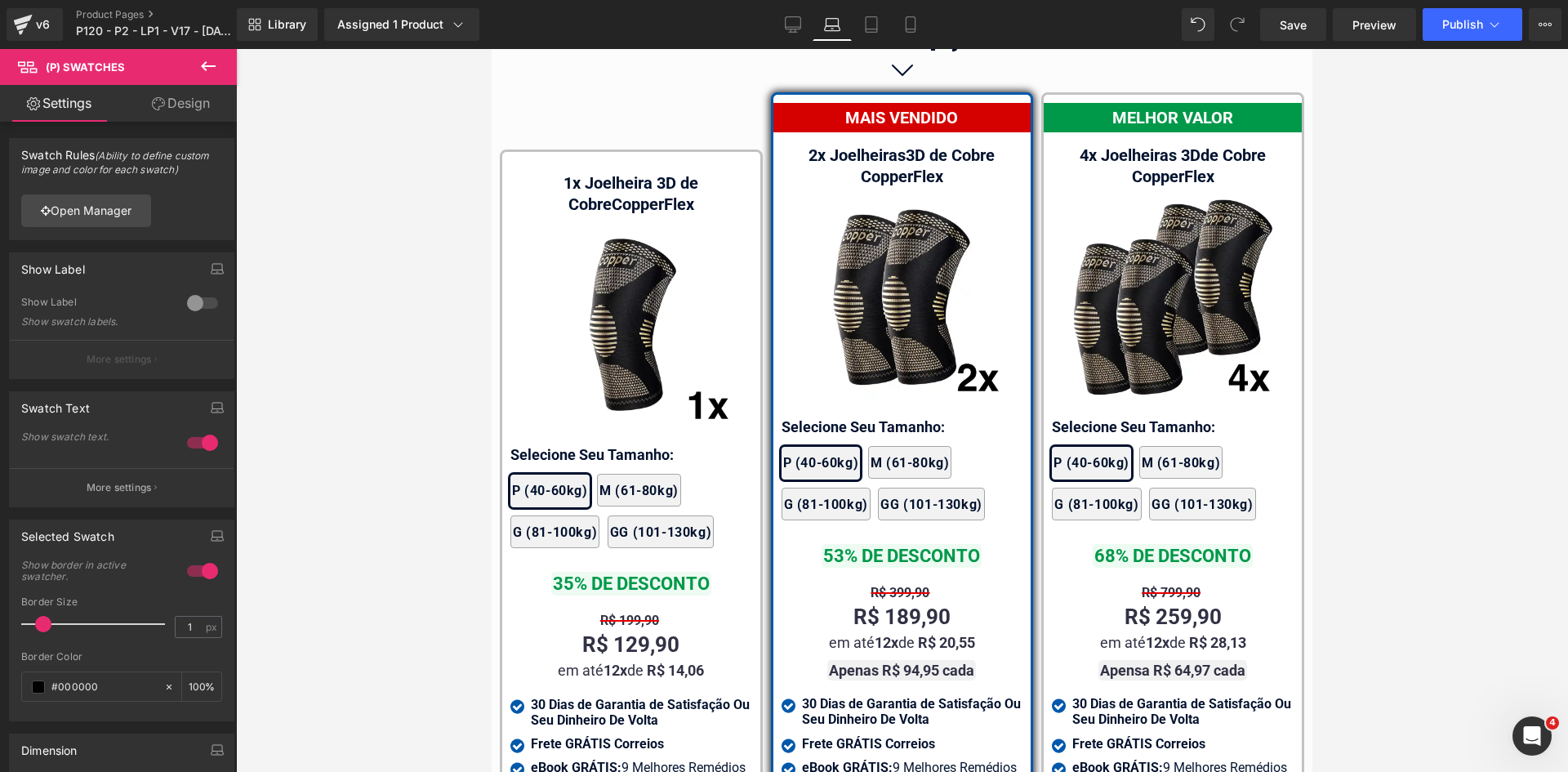
scroll to position [10332, 0]
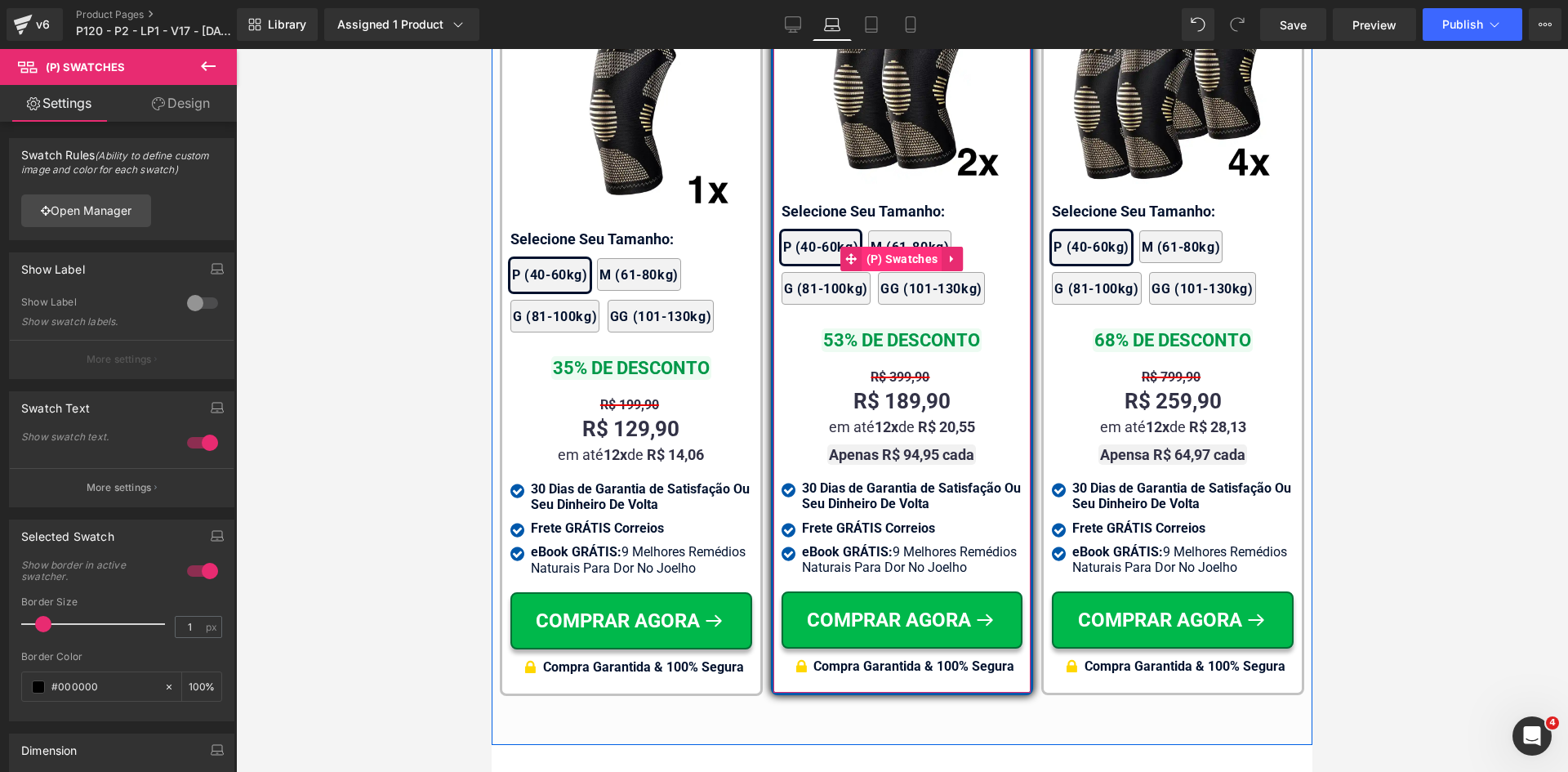
click at [885, 247] on span "(P) Swatches" at bounding box center [902, 259] width 80 height 25
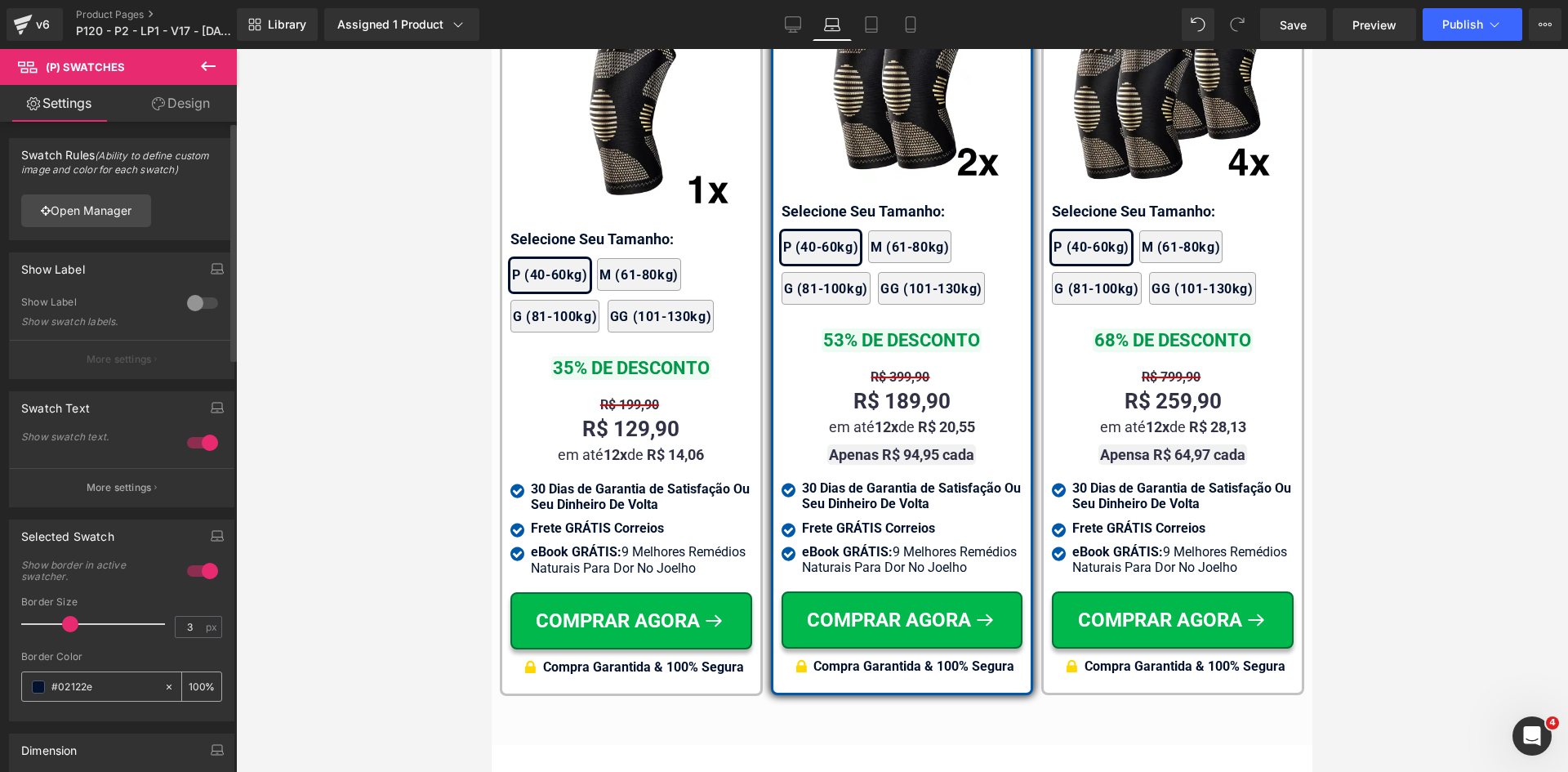
click at [95, 688] on input "#02122e" at bounding box center [104, 687] width 105 height 18
paste input "058ab"
type input "#0058ab"
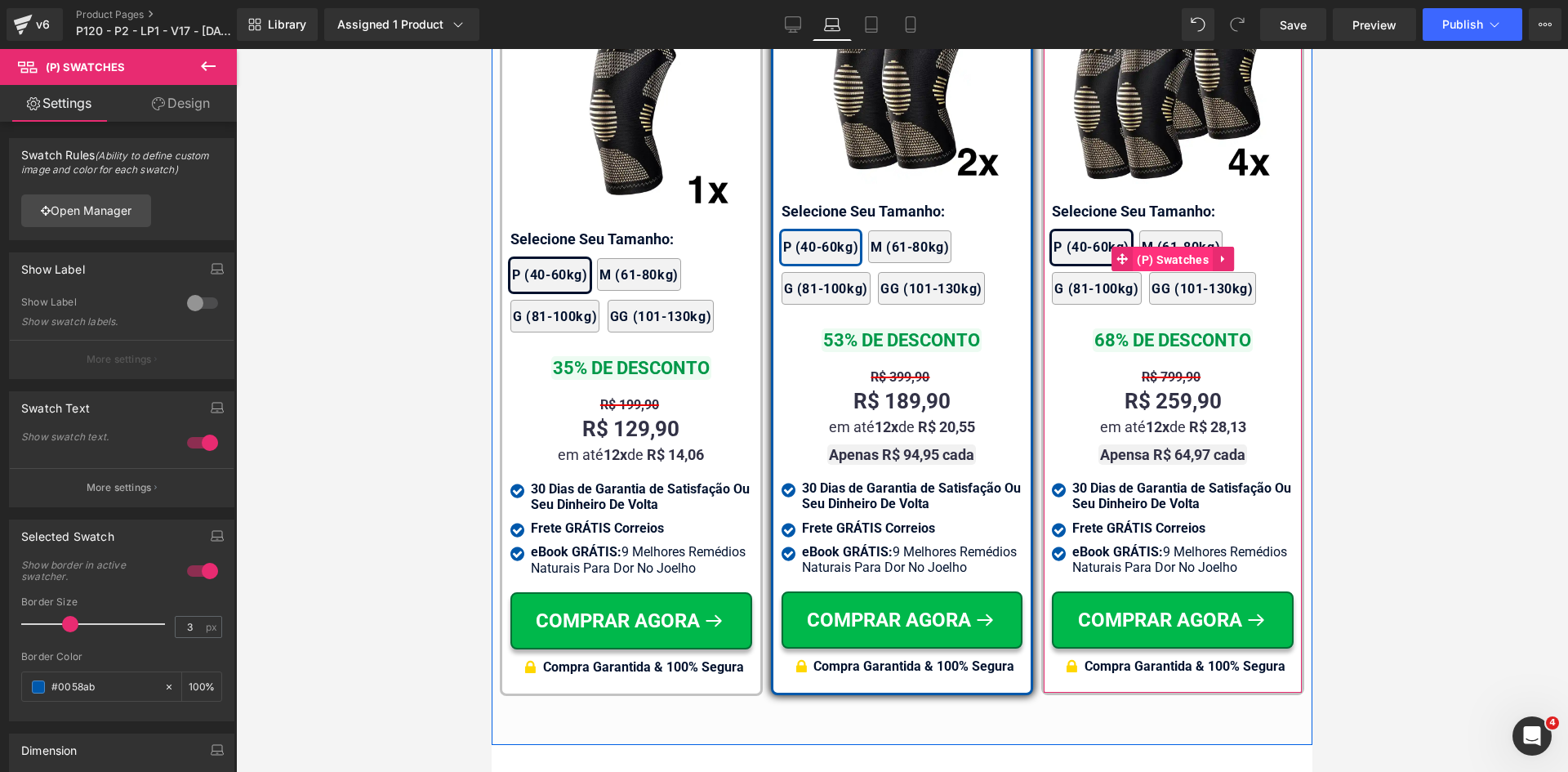
click at [1157, 248] on span "(P) Swatches" at bounding box center [1172, 260] width 80 height 25
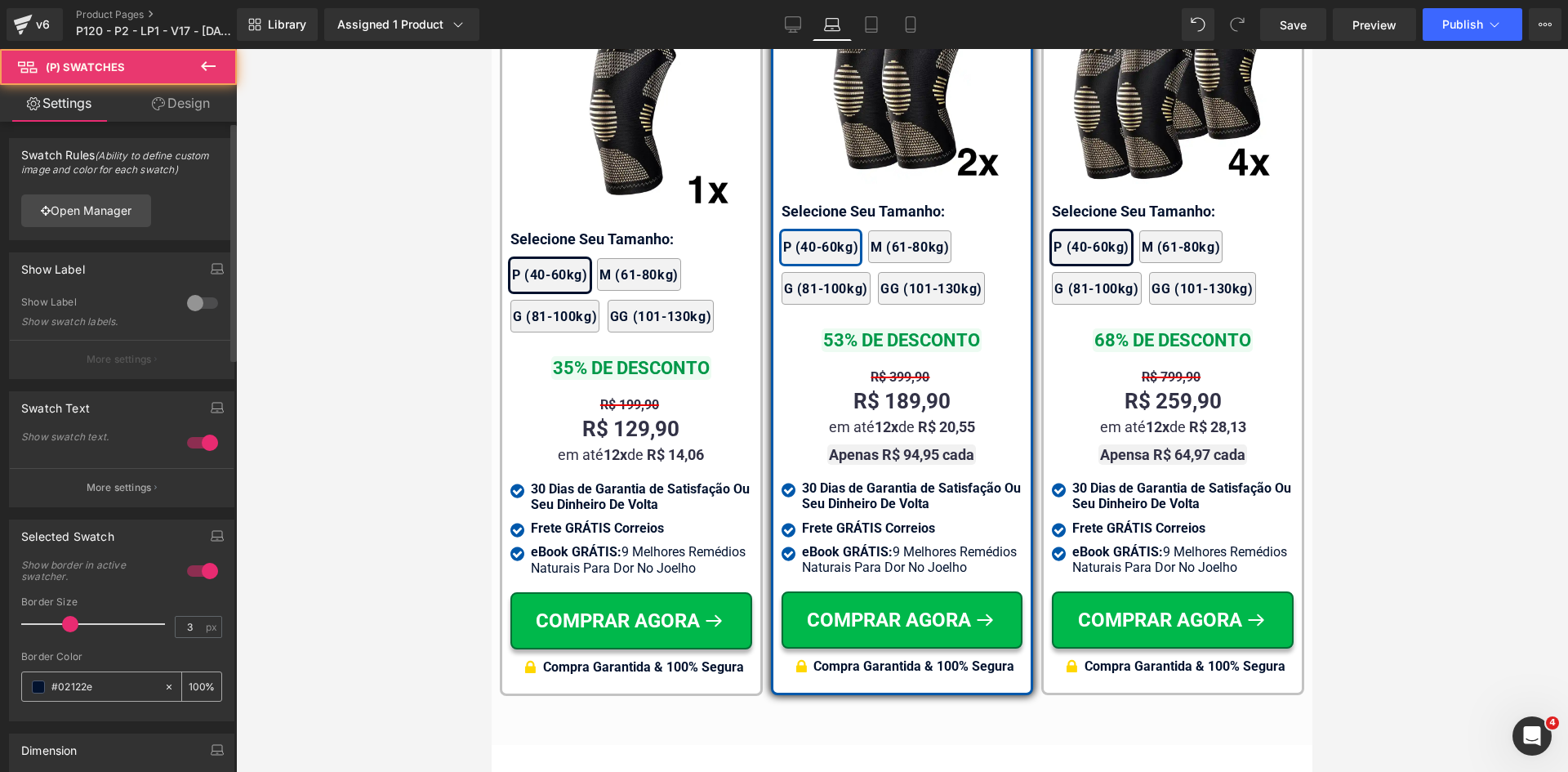
click at [106, 689] on input "#02122e" at bounding box center [104, 687] width 105 height 18
paste input "058ab"
type input "#0058ab"
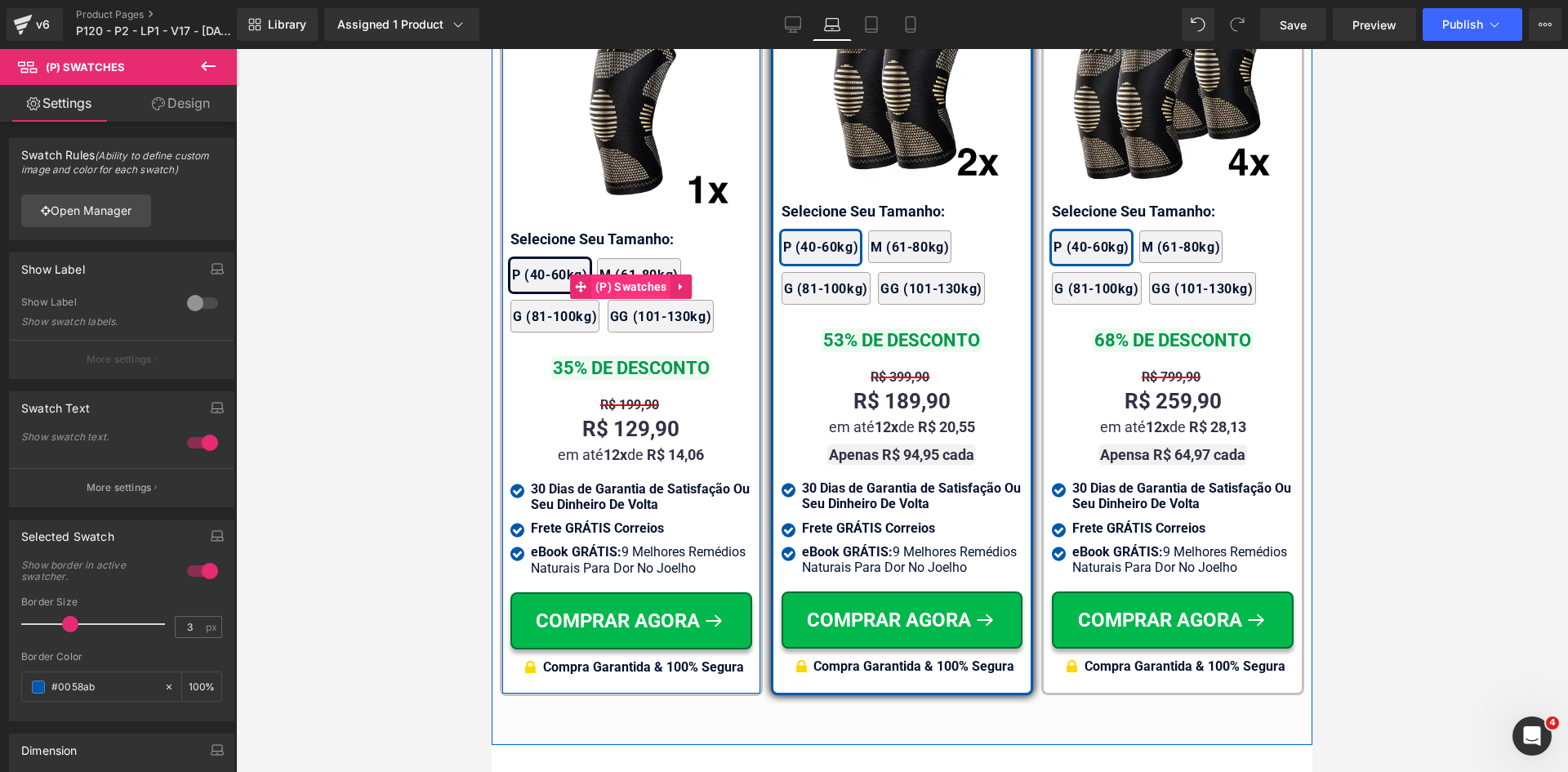
click at [621, 275] on span "(P) Swatches" at bounding box center [631, 287] width 80 height 25
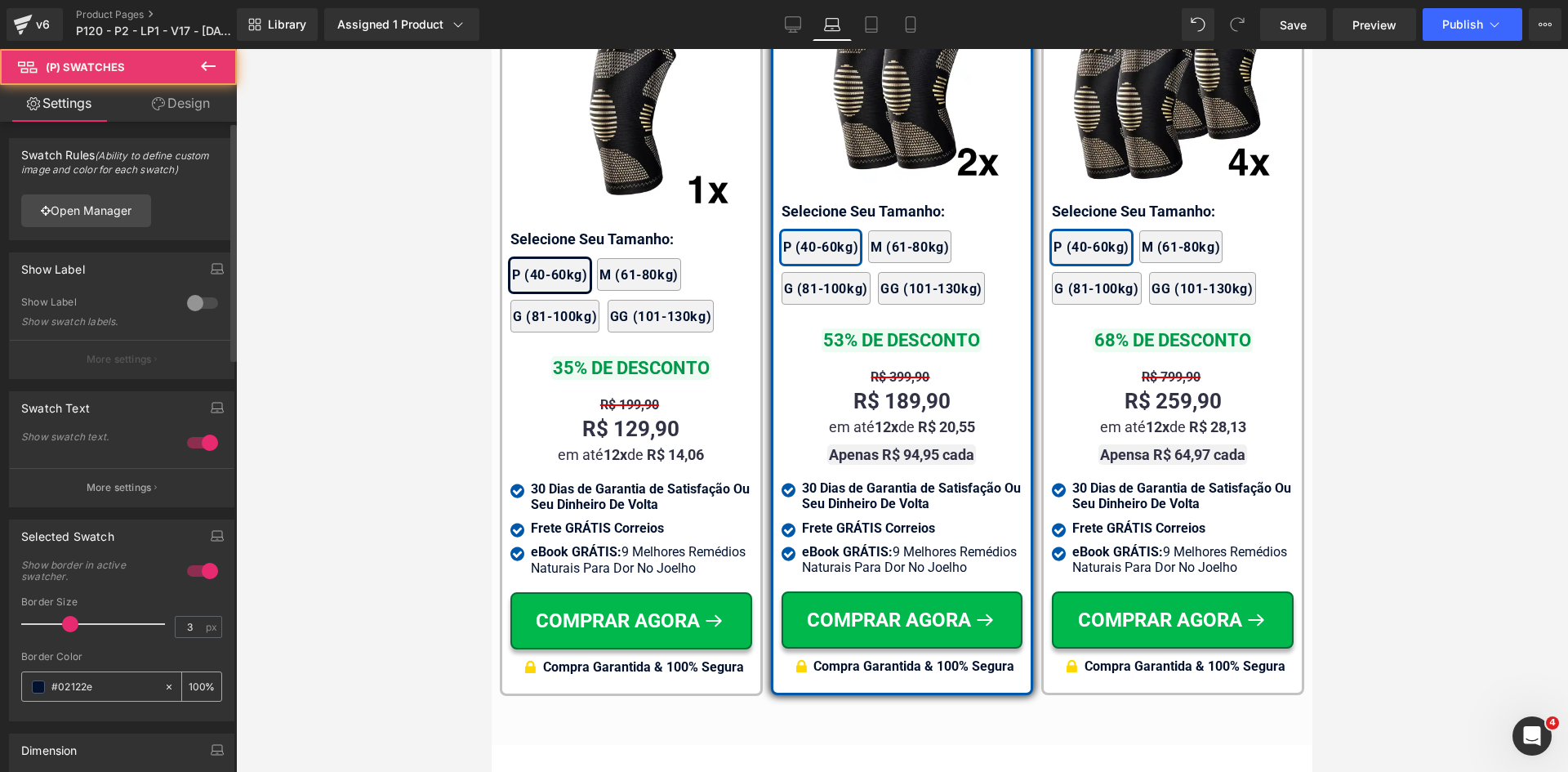
click at [111, 685] on input "#02122e" at bounding box center [104, 687] width 105 height 18
paste input "058ab"
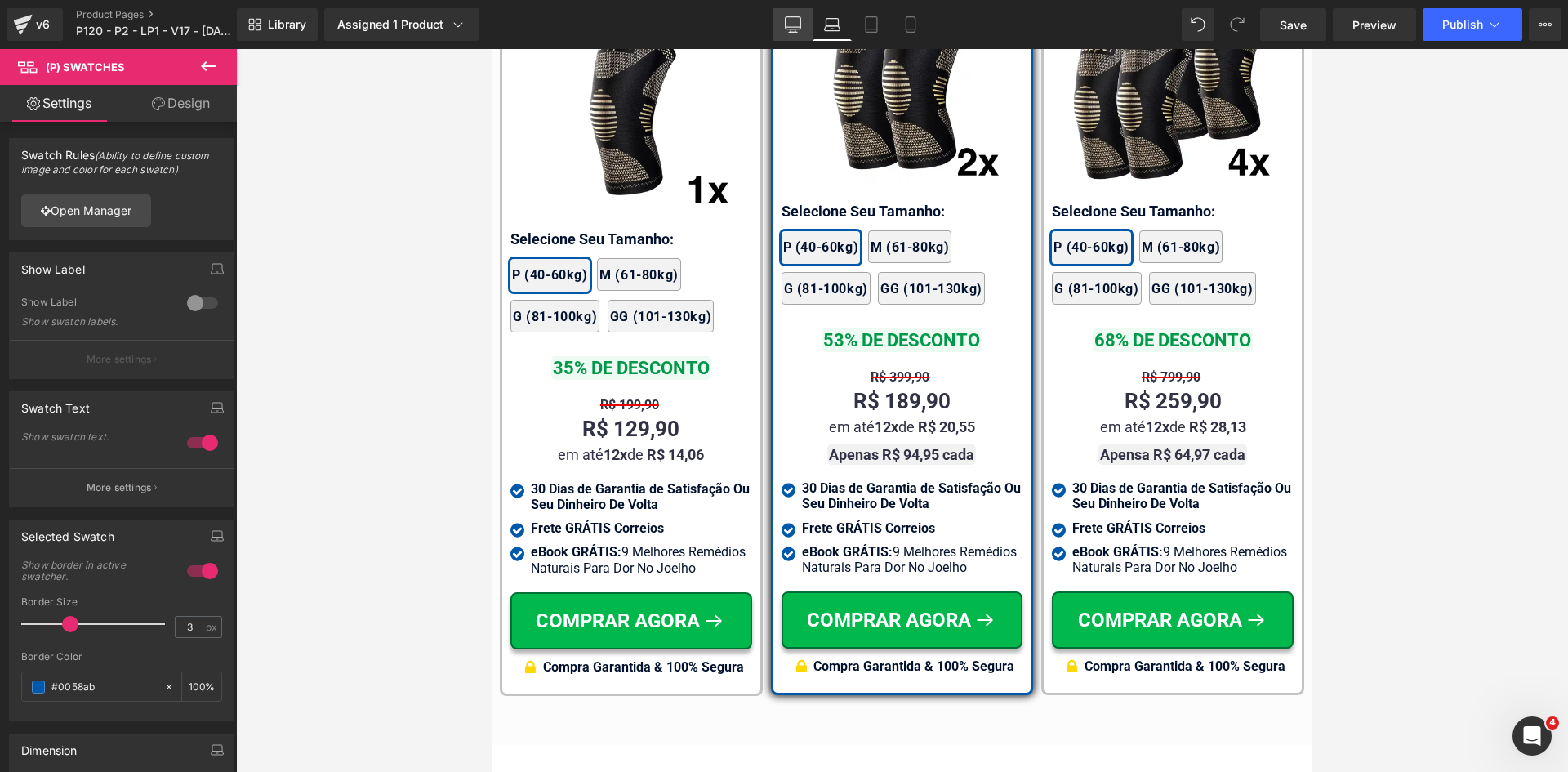
click at [792, 23] on icon at bounding box center [793, 24] width 16 height 16
type input "#02122e"
type input "100"
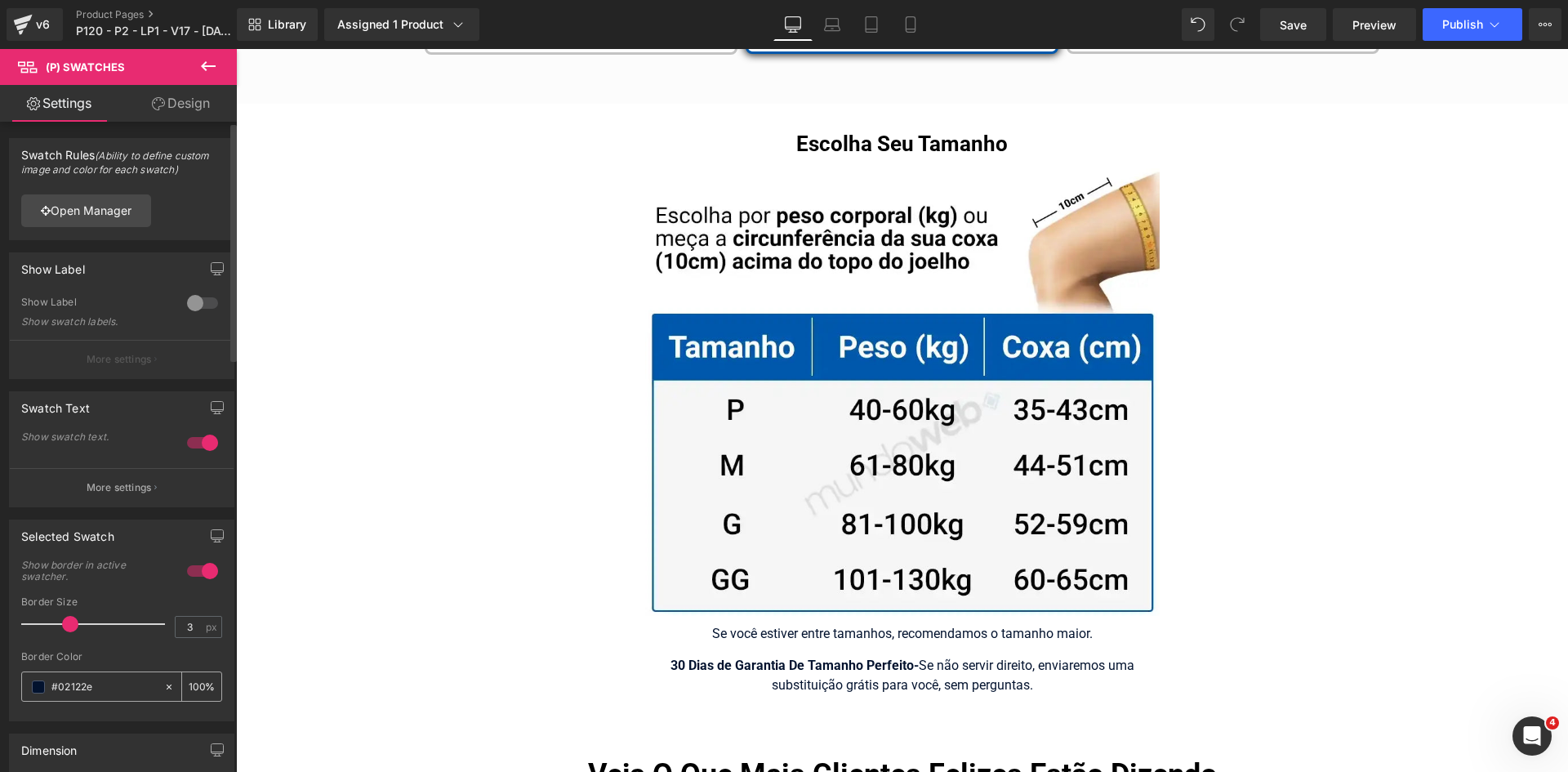
scroll to position [9702, 0]
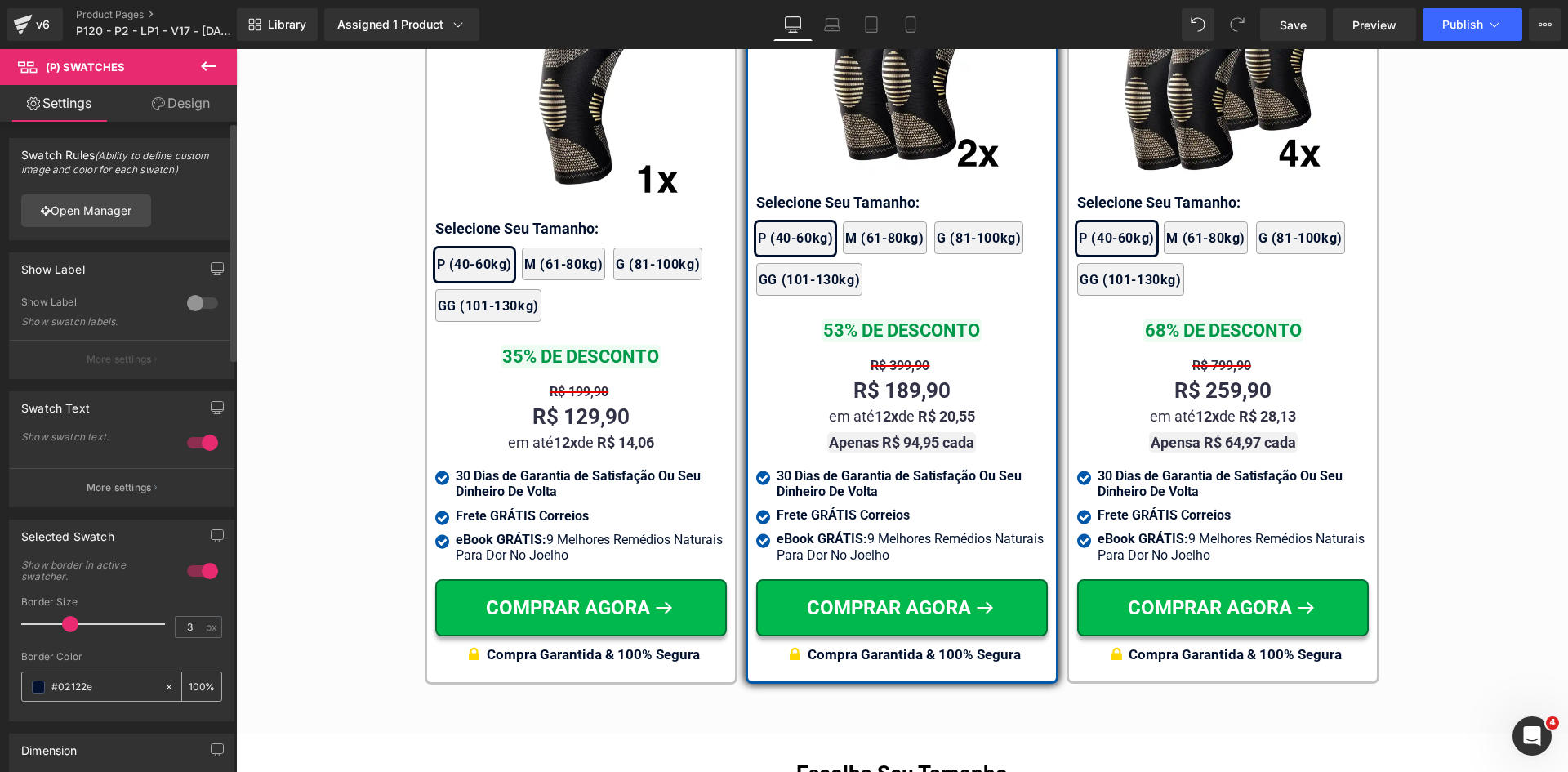
click at [84, 688] on input "#02122e" at bounding box center [104, 687] width 105 height 18
paste input "058ab"
type input "#0058ab"
click at [1491, 27] on icon at bounding box center [1494, 24] width 16 height 16
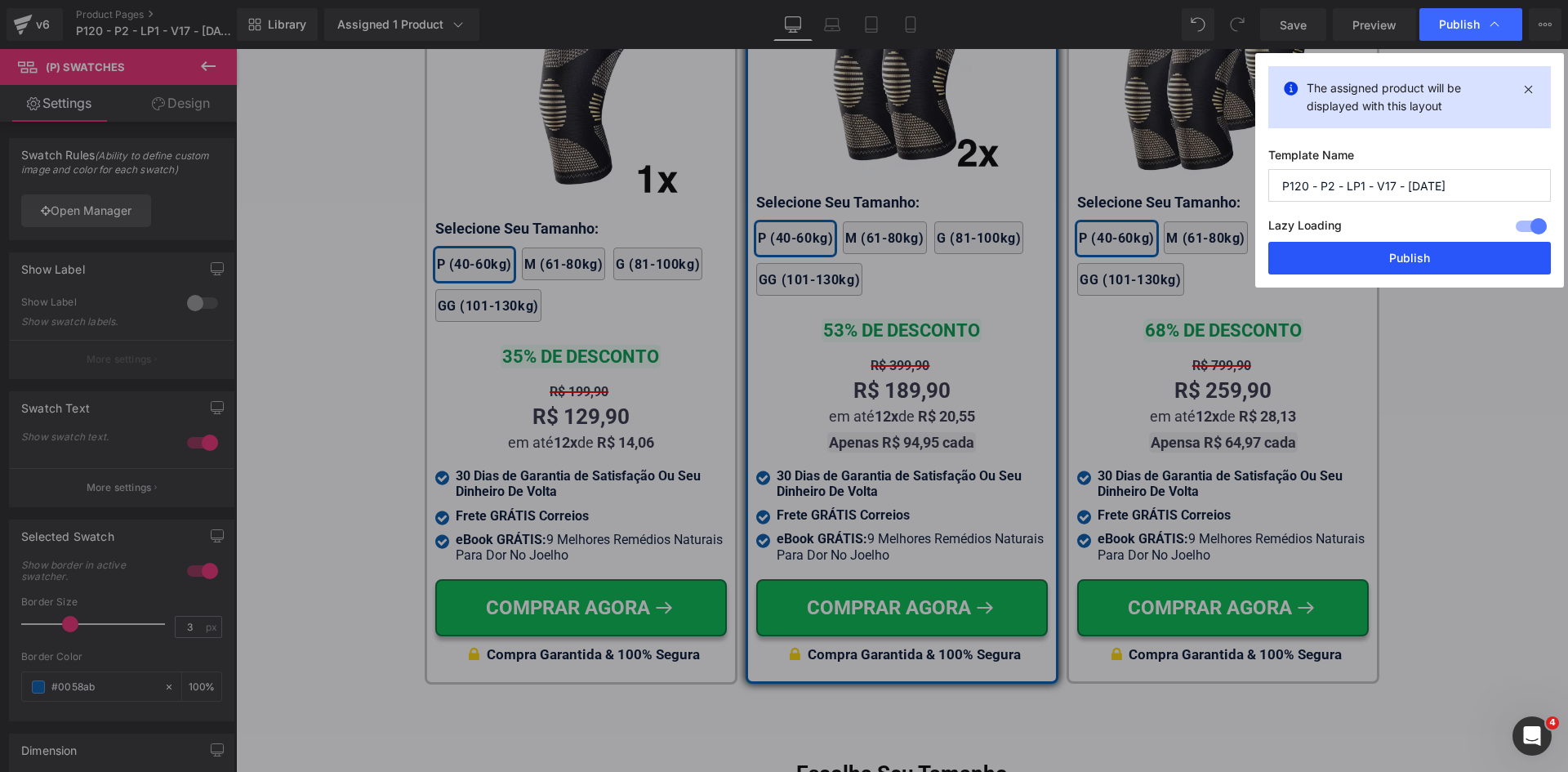
drag, startPoint x: 1394, startPoint y: 254, endPoint x: 1151, endPoint y: 206, distance: 247.7
click at [1394, 254] on button "Publish" at bounding box center [1410, 258] width 282 height 33
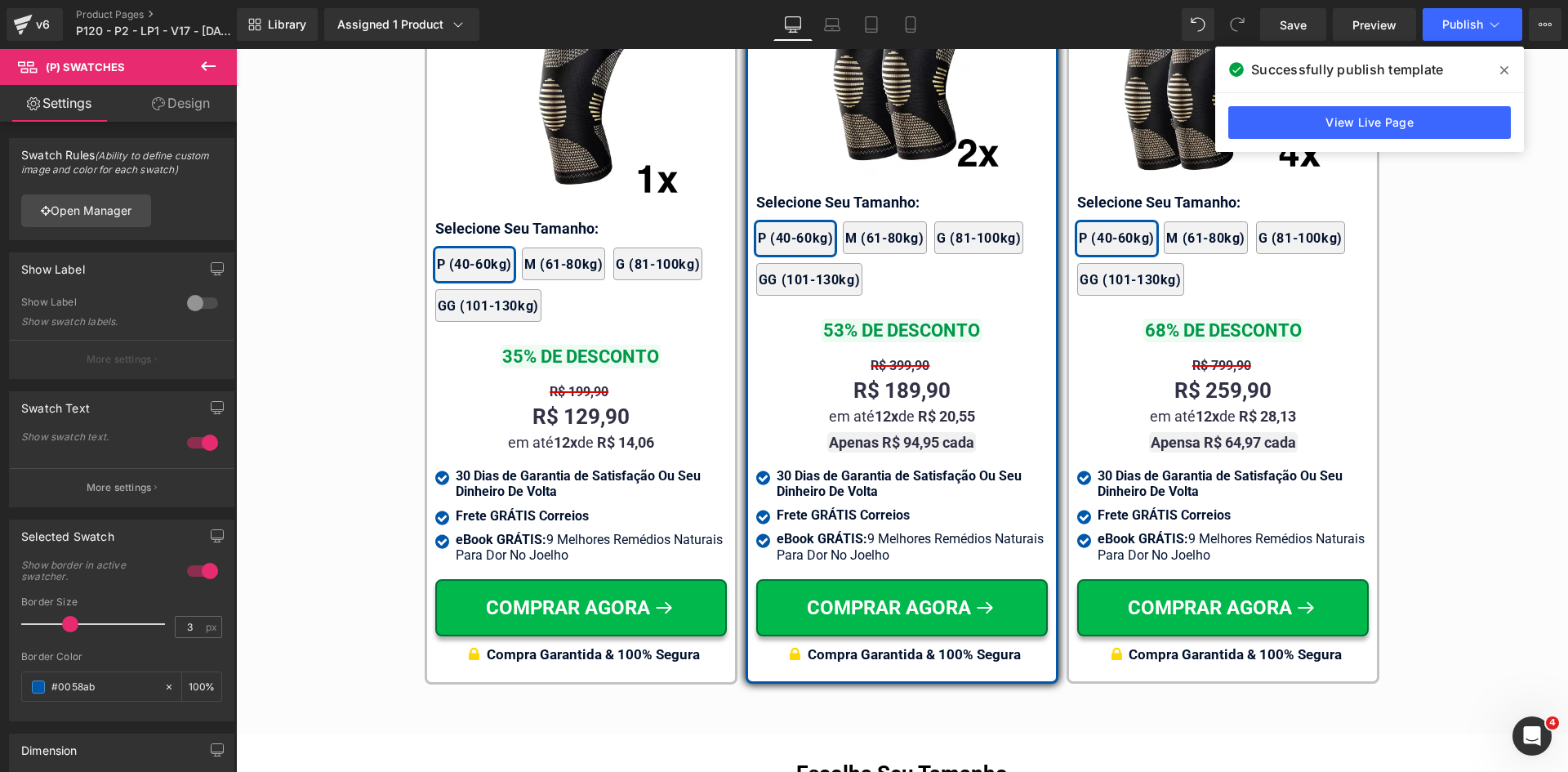
click at [1504, 64] on icon at bounding box center [1505, 70] width 9 height 13
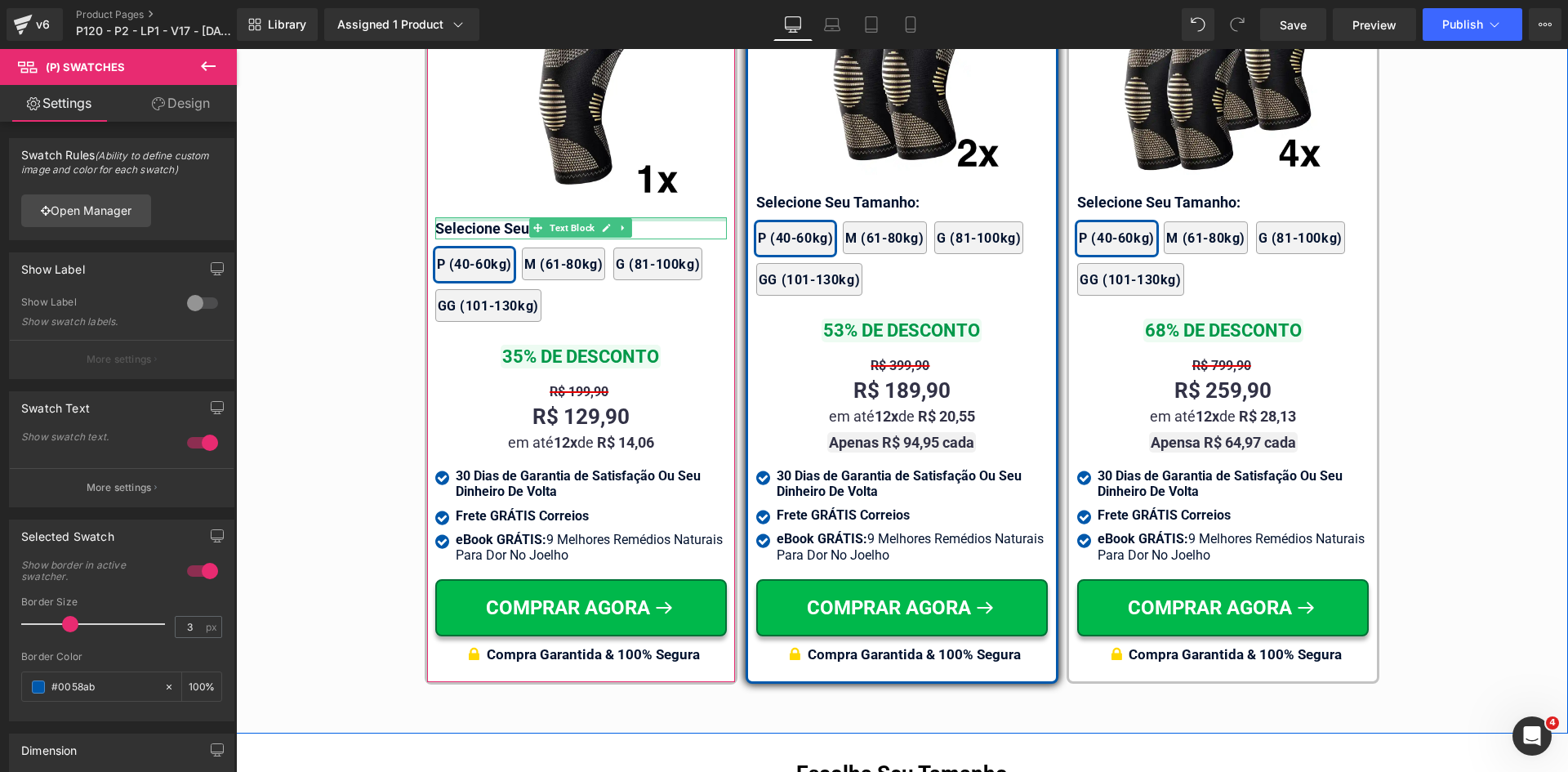
click at [515, 217] on div at bounding box center [581, 219] width 292 height 4
click at [515, 217] on p "Selecione Seu Tamanho:" at bounding box center [581, 228] width 292 height 22
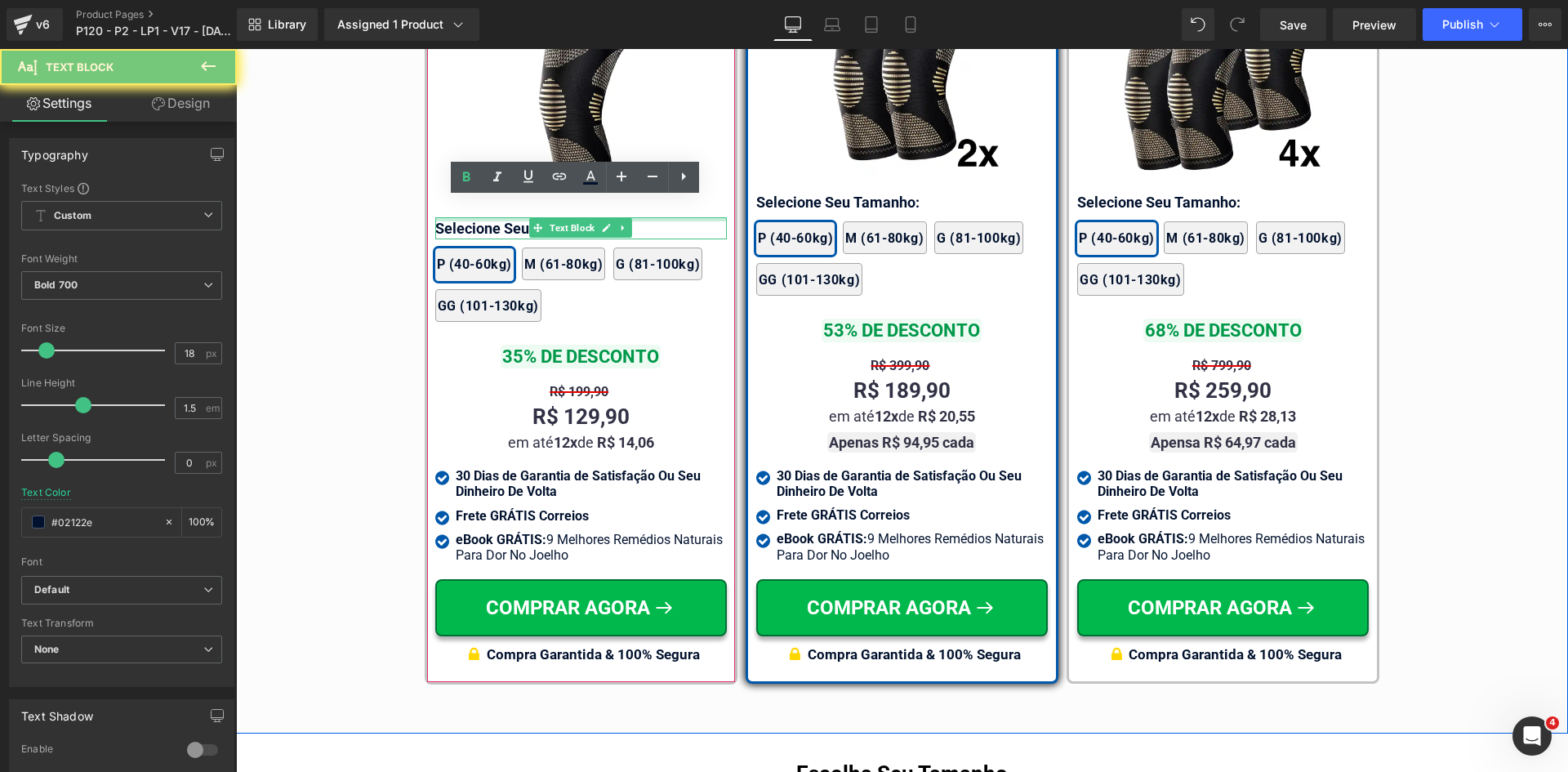
click at [515, 217] on p "Selecione Seu Tamanho:" at bounding box center [581, 228] width 292 height 22
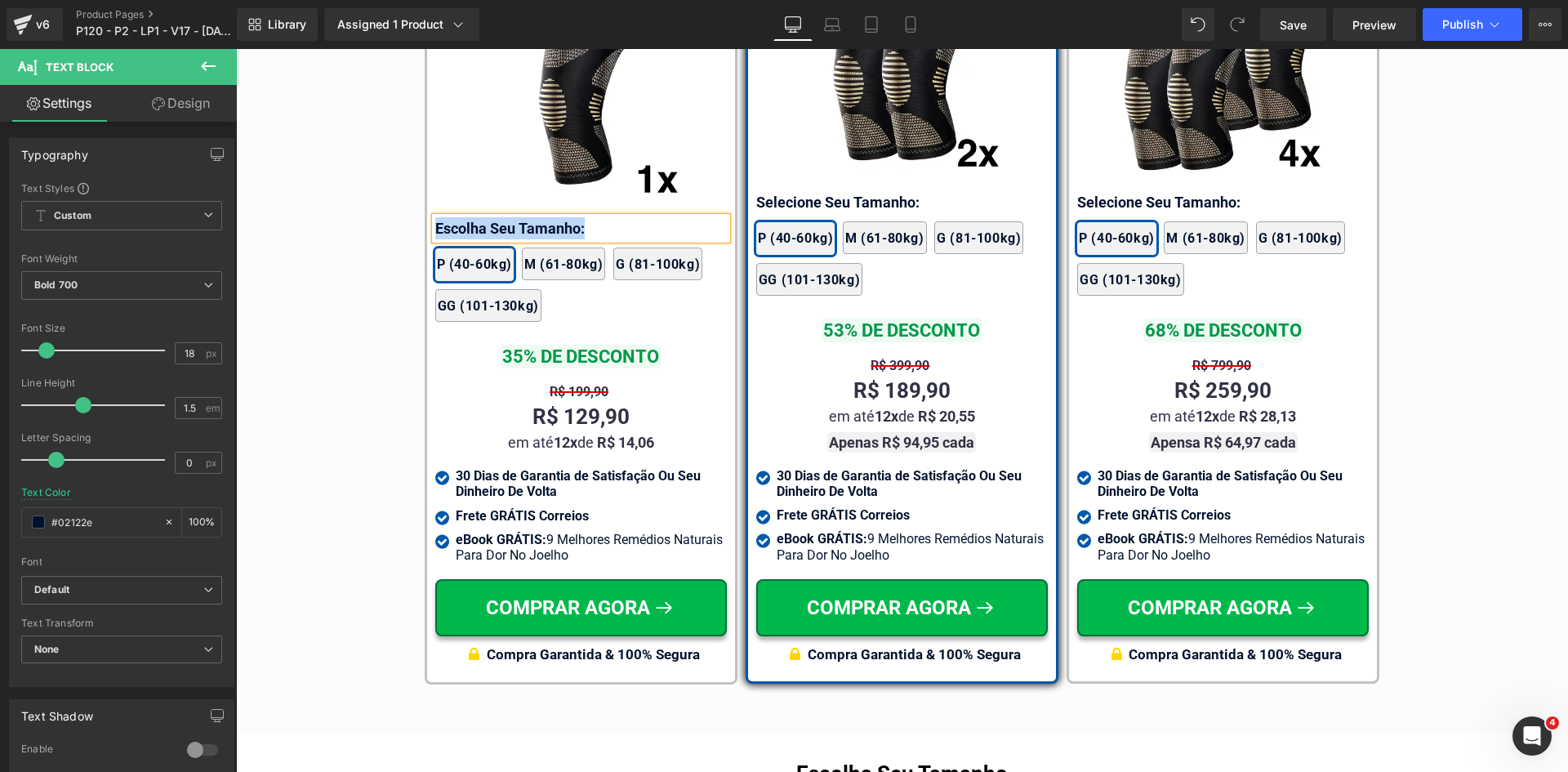
copy p "Escolha Seu Tamanho:"
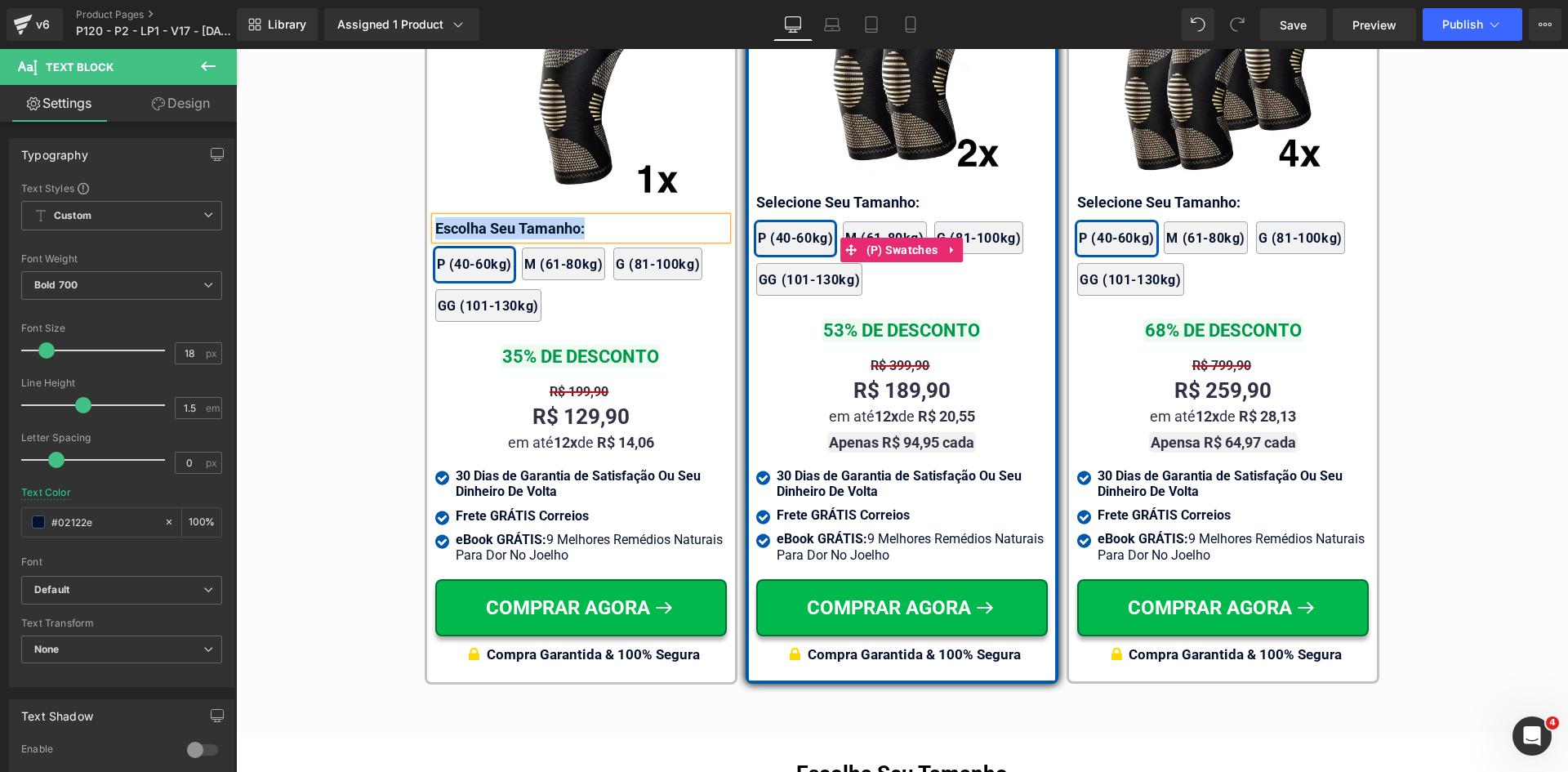
click at [788, 197] on div "2x Joelheiras 4x Joelheiras 1x Joelheira 3x Joelheiras P (40-60kg) M (61-80kg) …" at bounding box center [903, 250] width 292 height 107
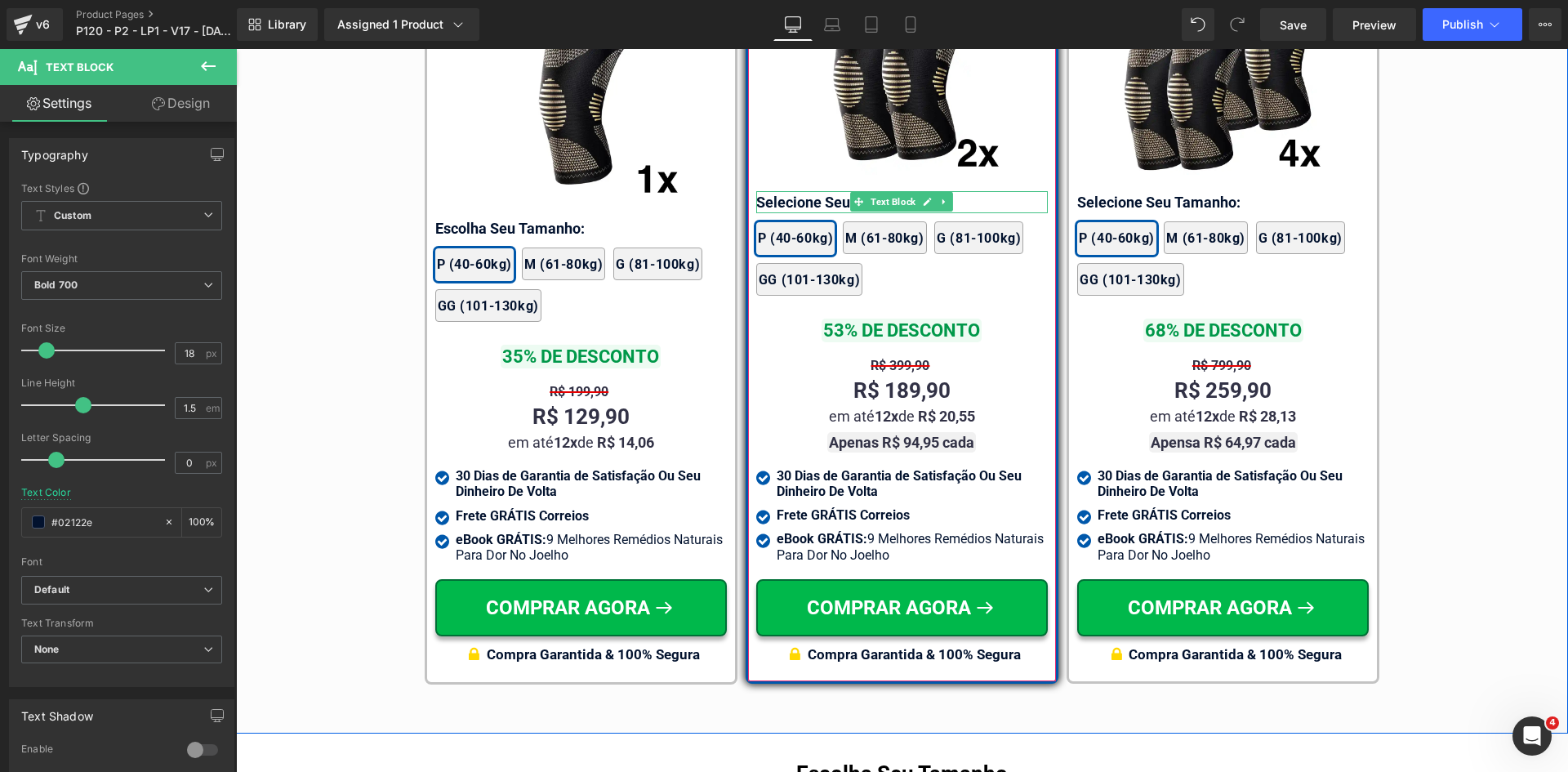
click at [789, 191] on div at bounding box center [903, 193] width 292 height 4
click at [789, 191] on p "Selecione Seu Tamanho:" at bounding box center [903, 202] width 292 height 22
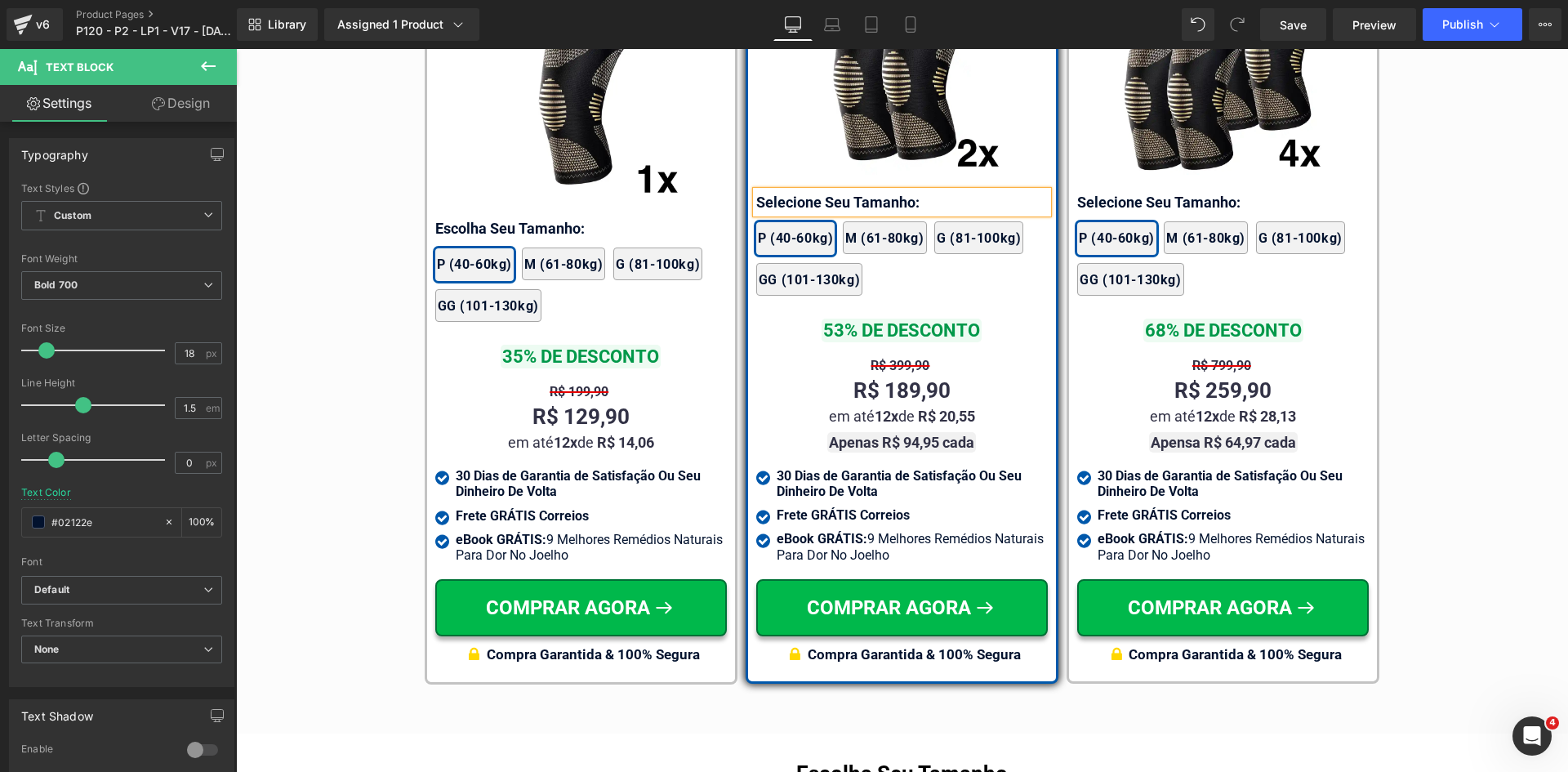
click at [789, 191] on p "Selecione Seu Tamanho:" at bounding box center [903, 202] width 292 height 22
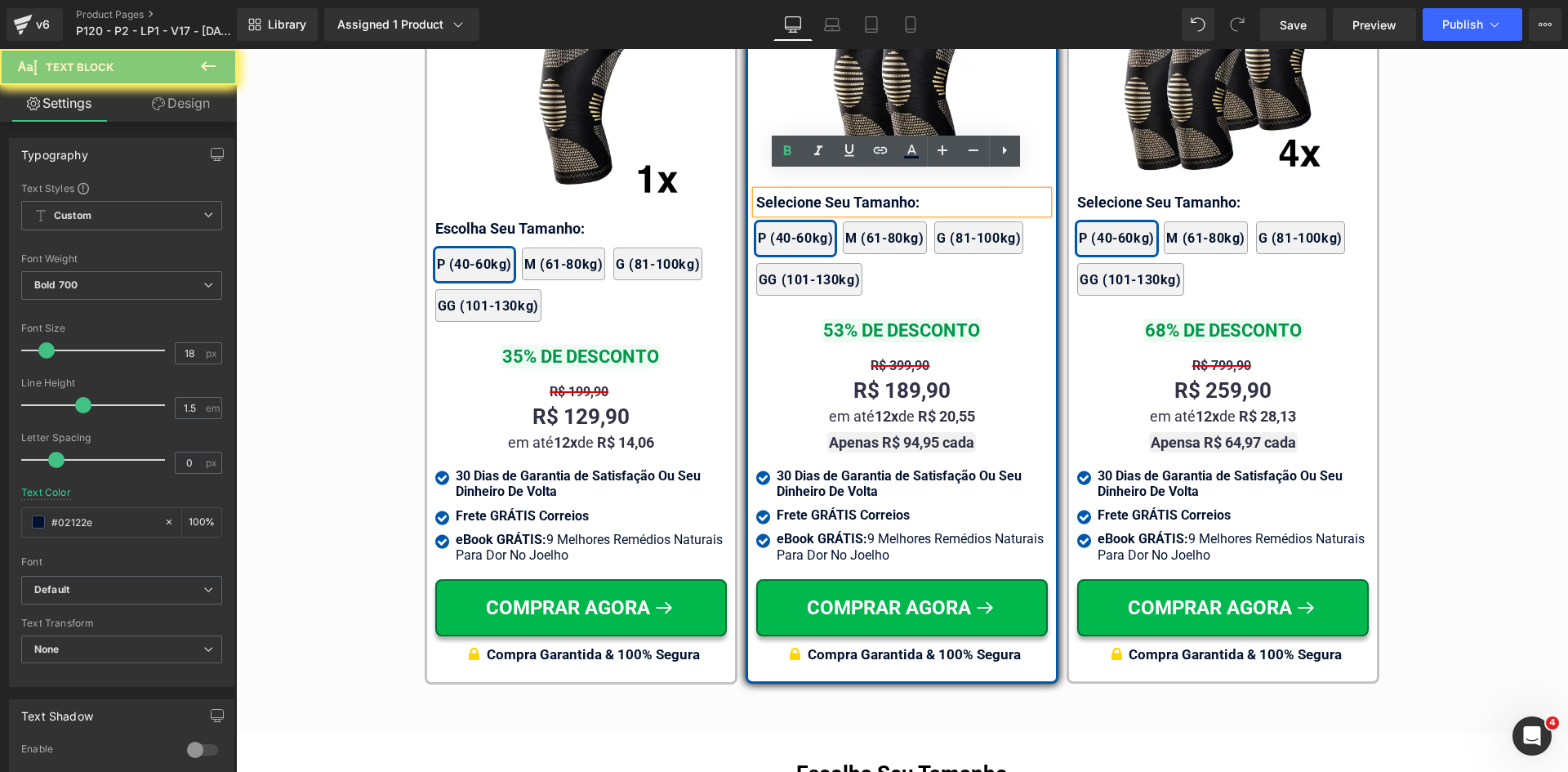
click at [789, 191] on p "Selecione Seu Tamanho:" at bounding box center [903, 202] width 292 height 22
paste div
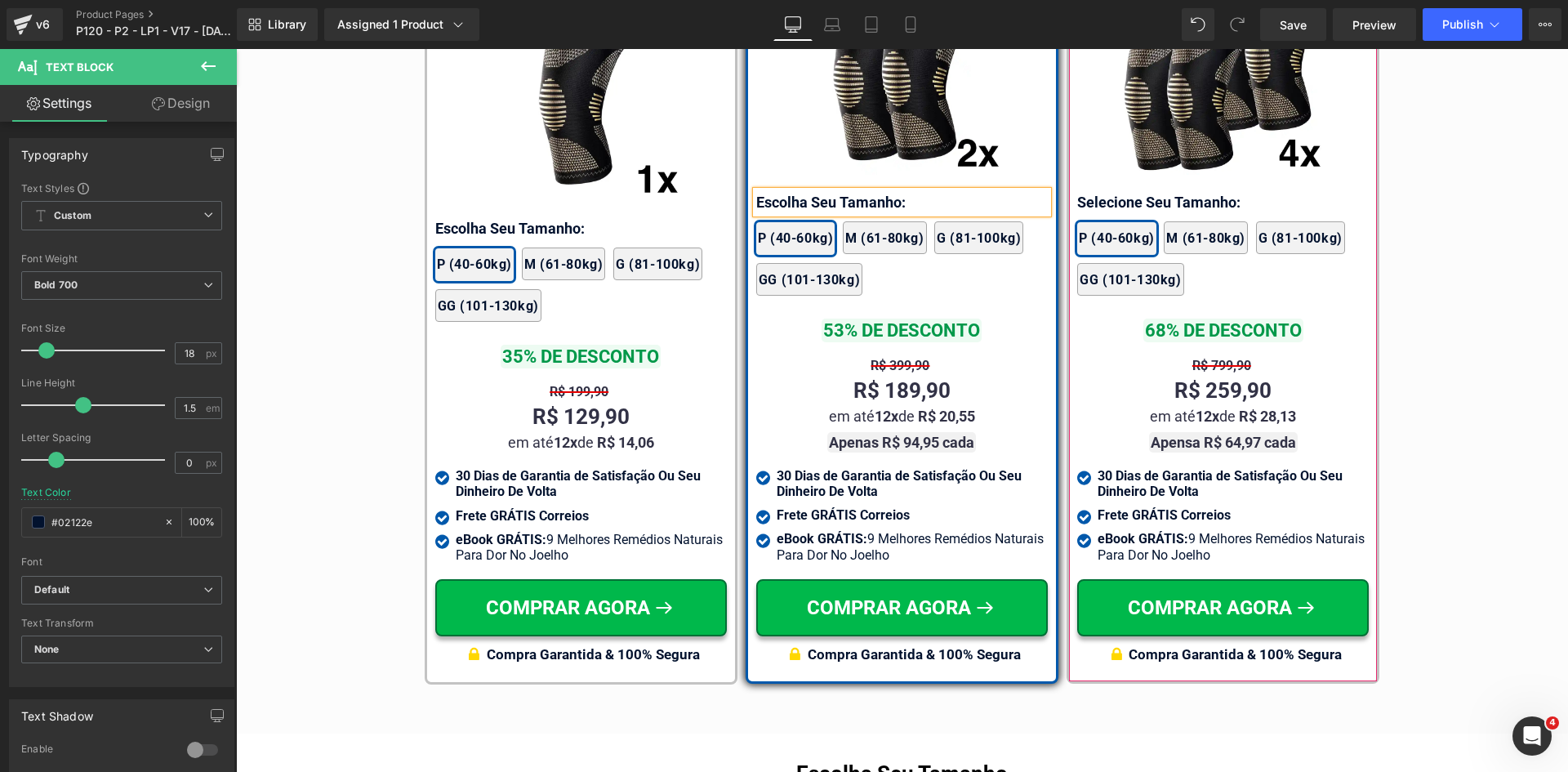
click at [1126, 197] on div "2x Joelheiras 4x Joelheiras 1x Joelheira 3x Joelheiras P (40-60kg) M (61-80kg) …" at bounding box center [1223, 250] width 292 height 107
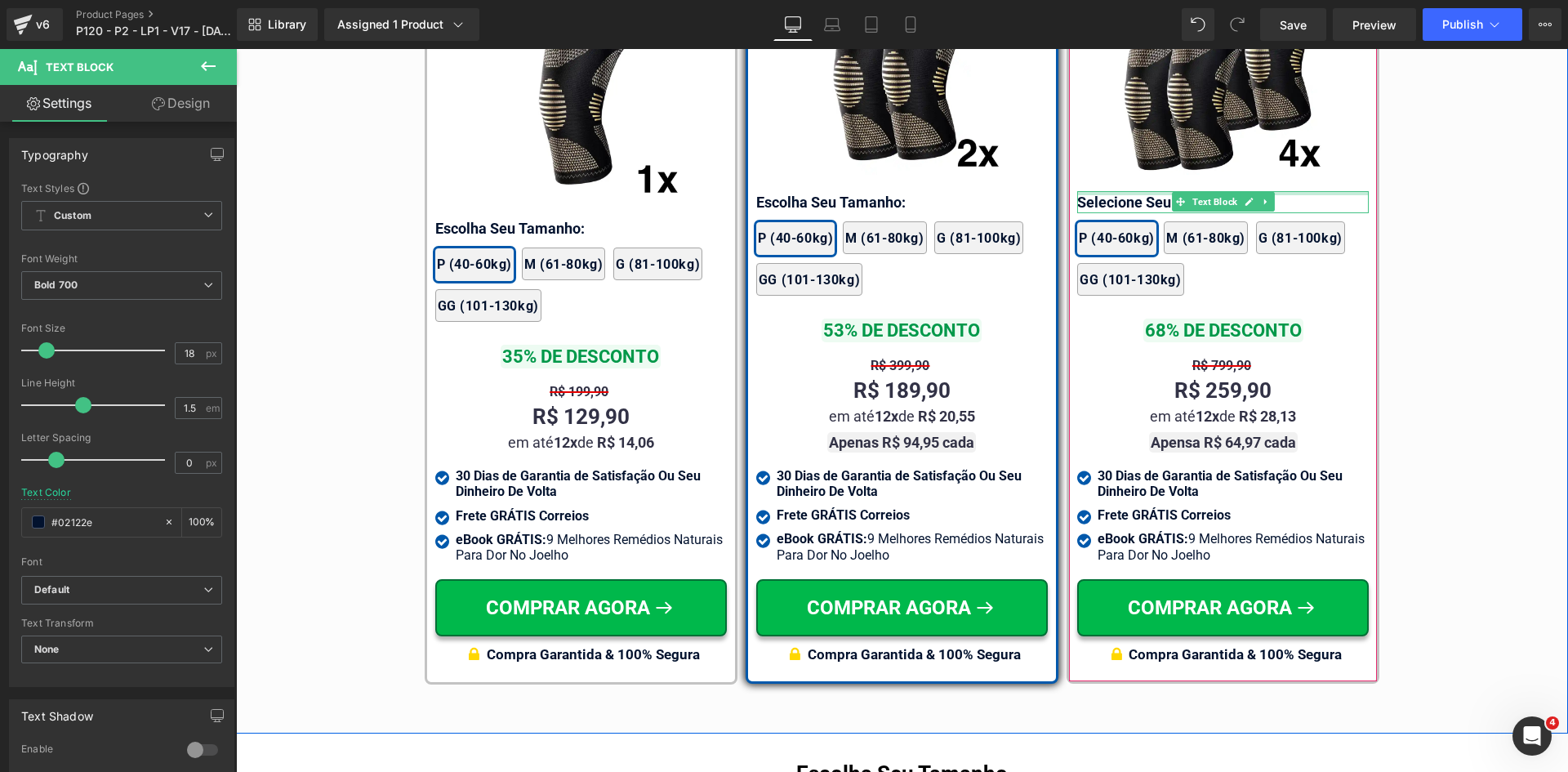
click at [1126, 191] on div at bounding box center [1223, 193] width 292 height 4
click at [1126, 191] on p "Selecione Seu Tamanho:" at bounding box center [1223, 202] width 292 height 22
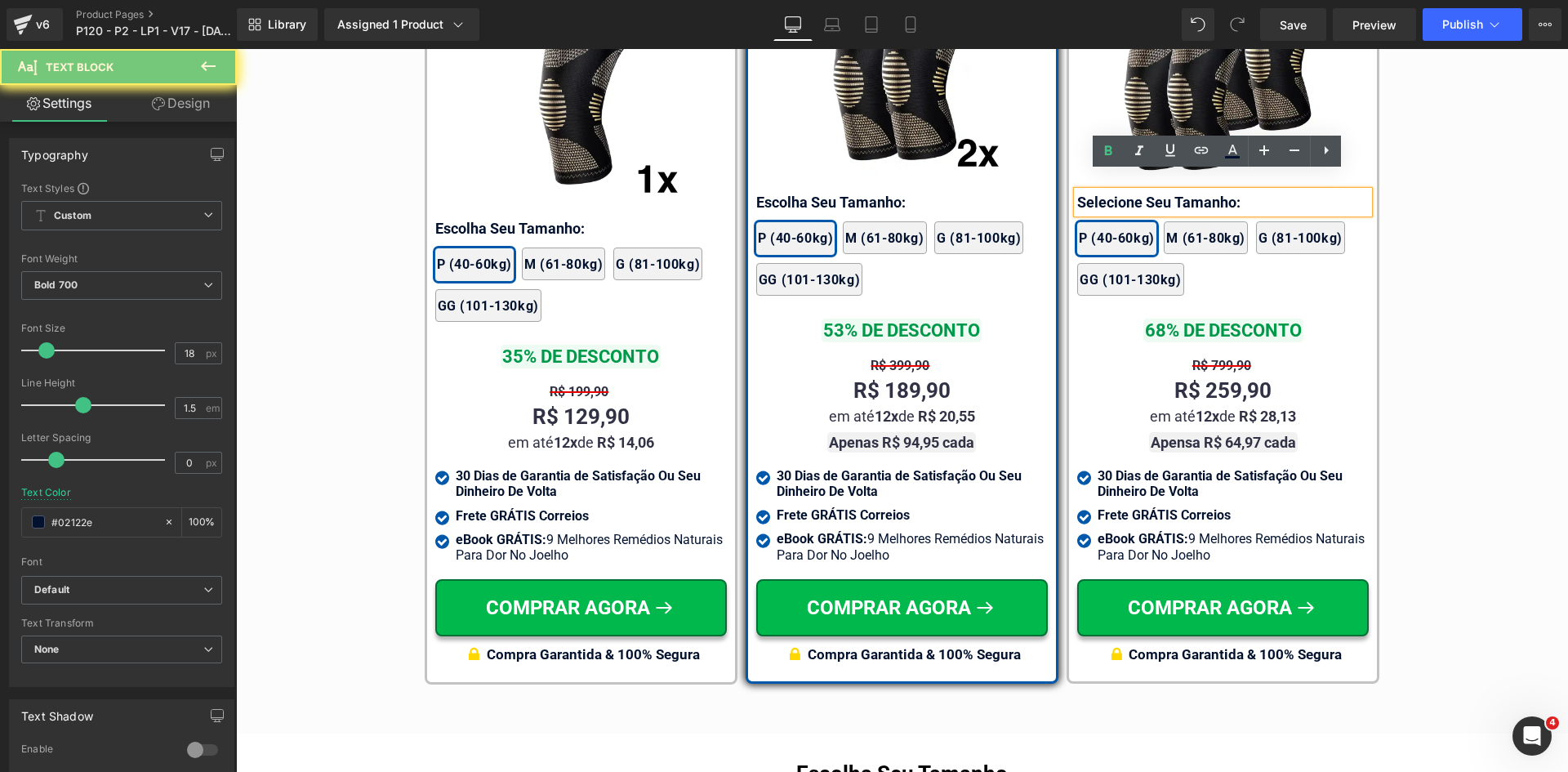
paste div
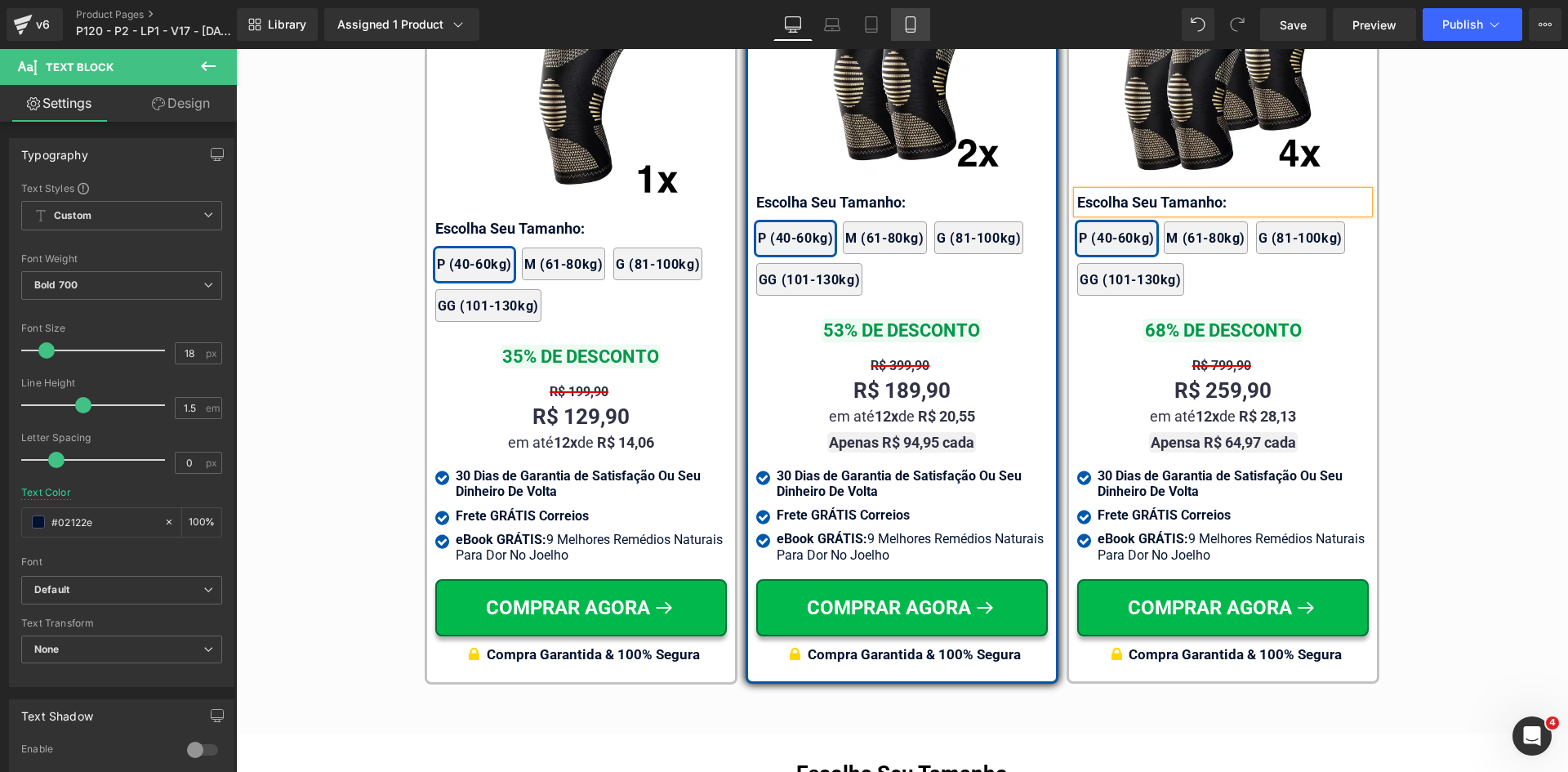
click at [911, 30] on icon at bounding box center [910, 24] width 16 height 16
type input "#323246"
type input "100"
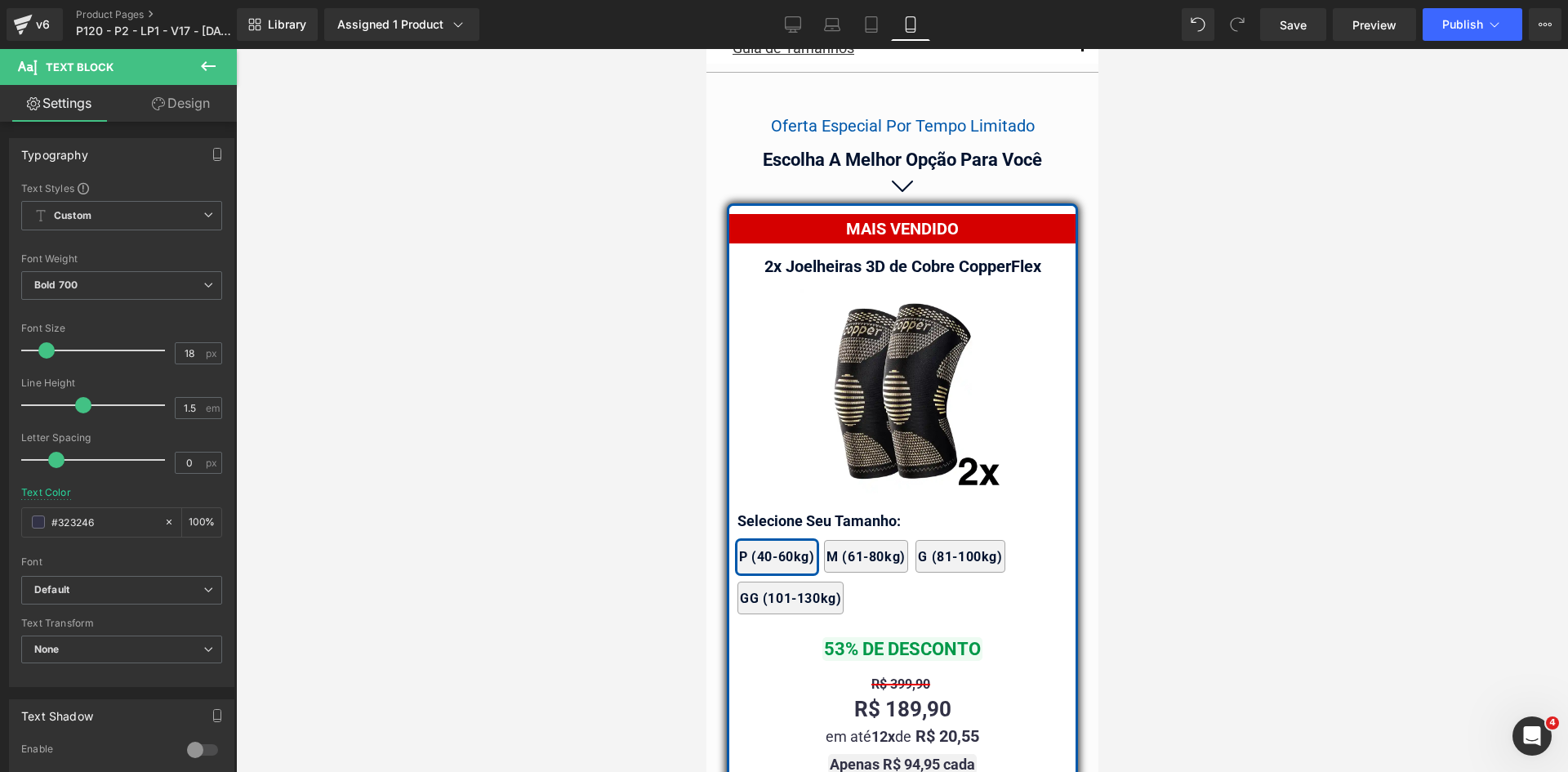
scroll to position [14314, 0]
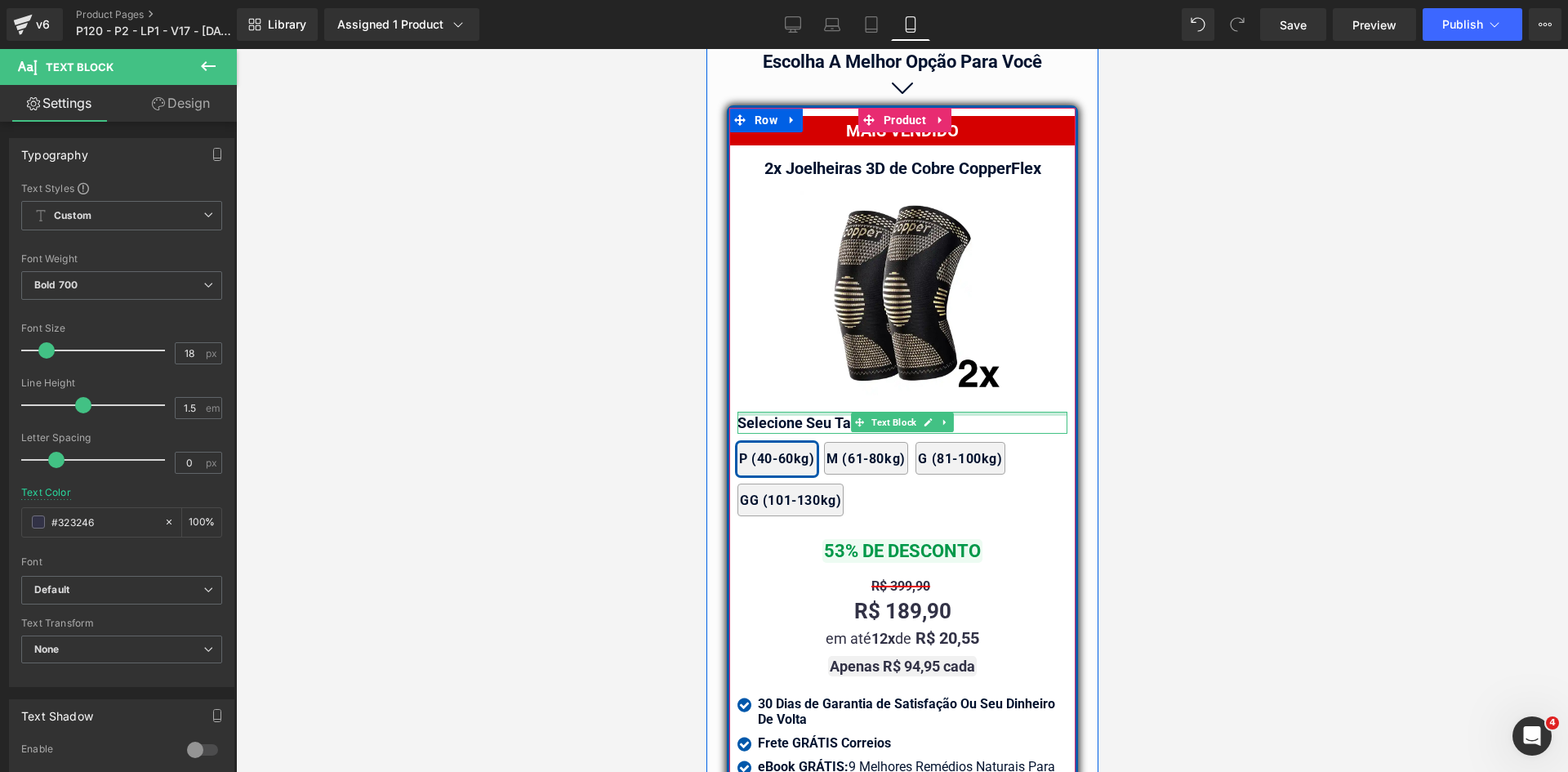
click at [803, 412] on div "Selecione Seu Tamanho: Text Block" at bounding box center [902, 422] width 330 height 22
click at [803, 412] on p "Selecione Seu Tamanho:" at bounding box center [902, 422] width 330 height 22
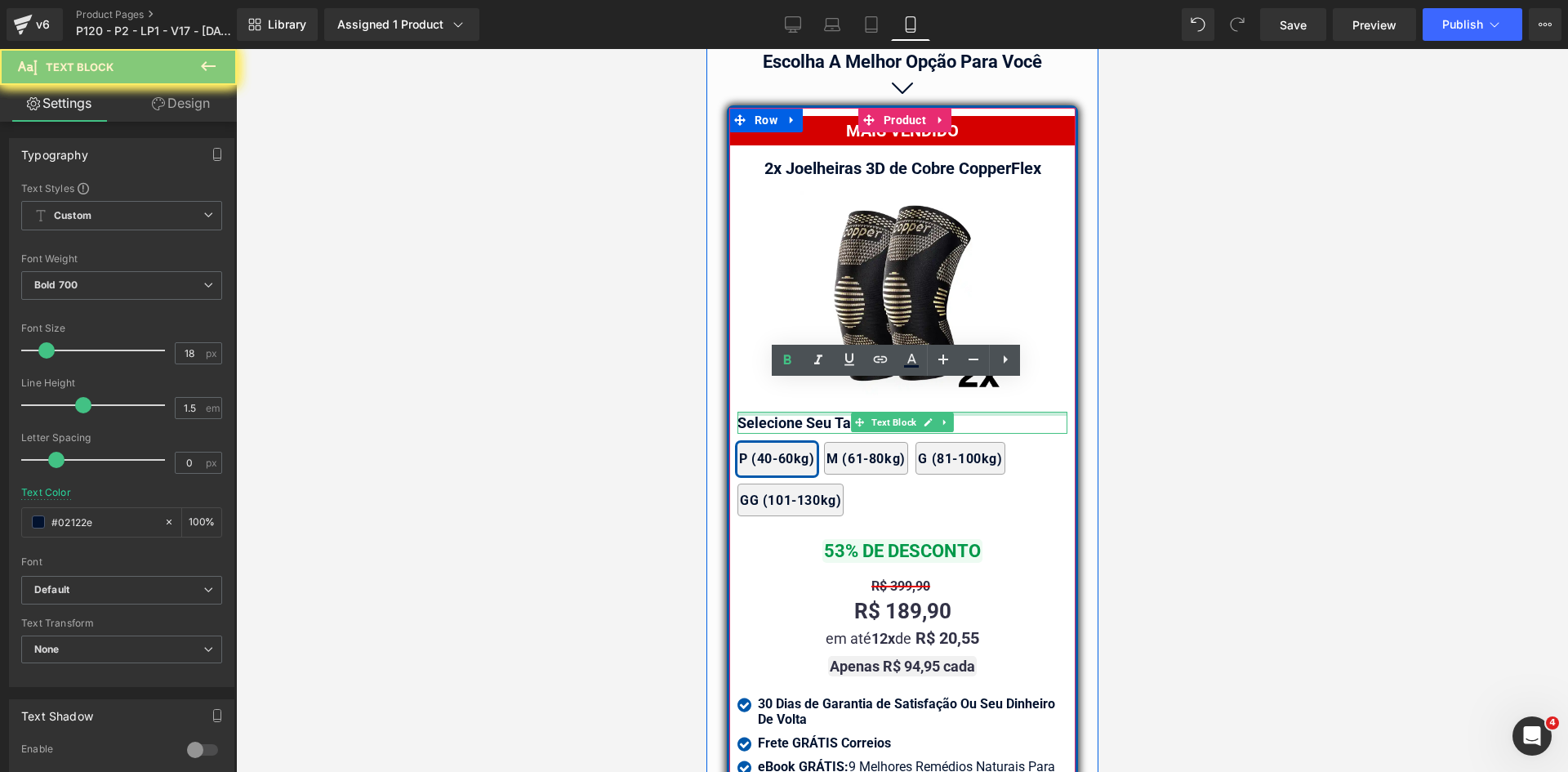
click at [803, 412] on p "Selecione Seu Tamanho:" at bounding box center [902, 422] width 330 height 22
paste div
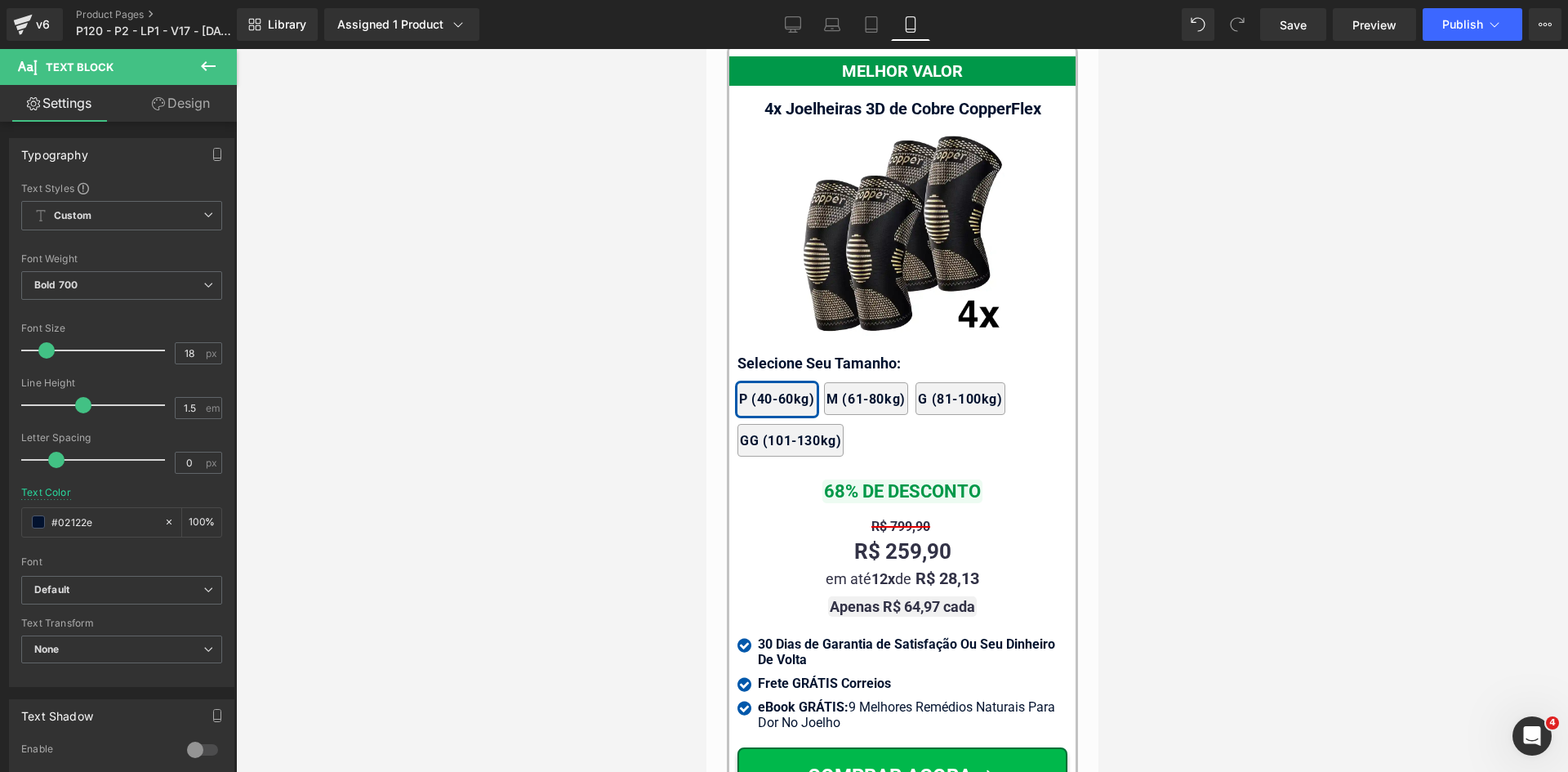
scroll to position [15212, 0]
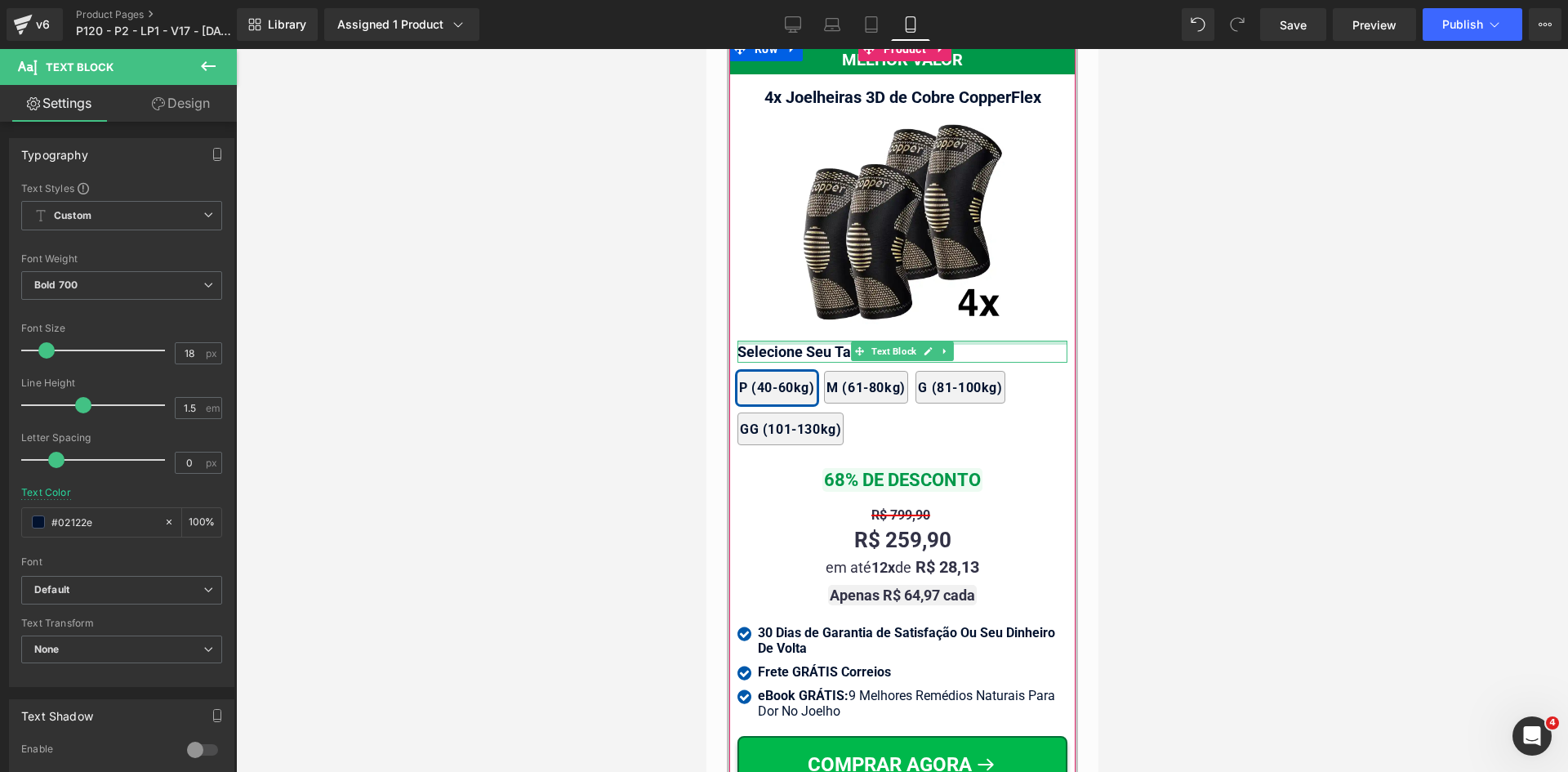
click at [793, 341] on div at bounding box center [902, 343] width 330 height 4
click at [793, 341] on p "Selecione Seu Tamanho:" at bounding box center [902, 351] width 330 height 22
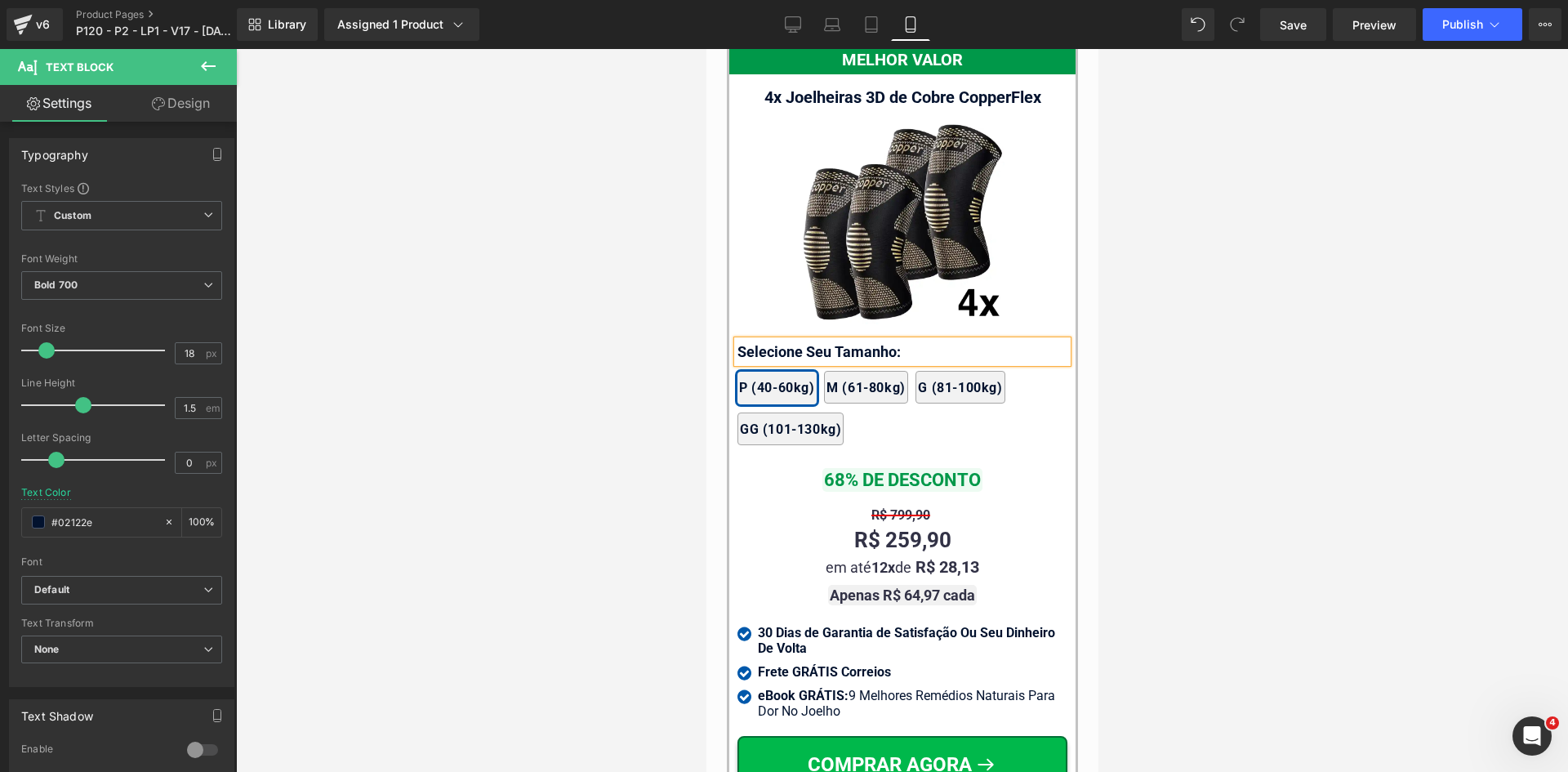
click at [793, 341] on p "Selecione Seu Tamanho:" at bounding box center [902, 351] width 330 height 22
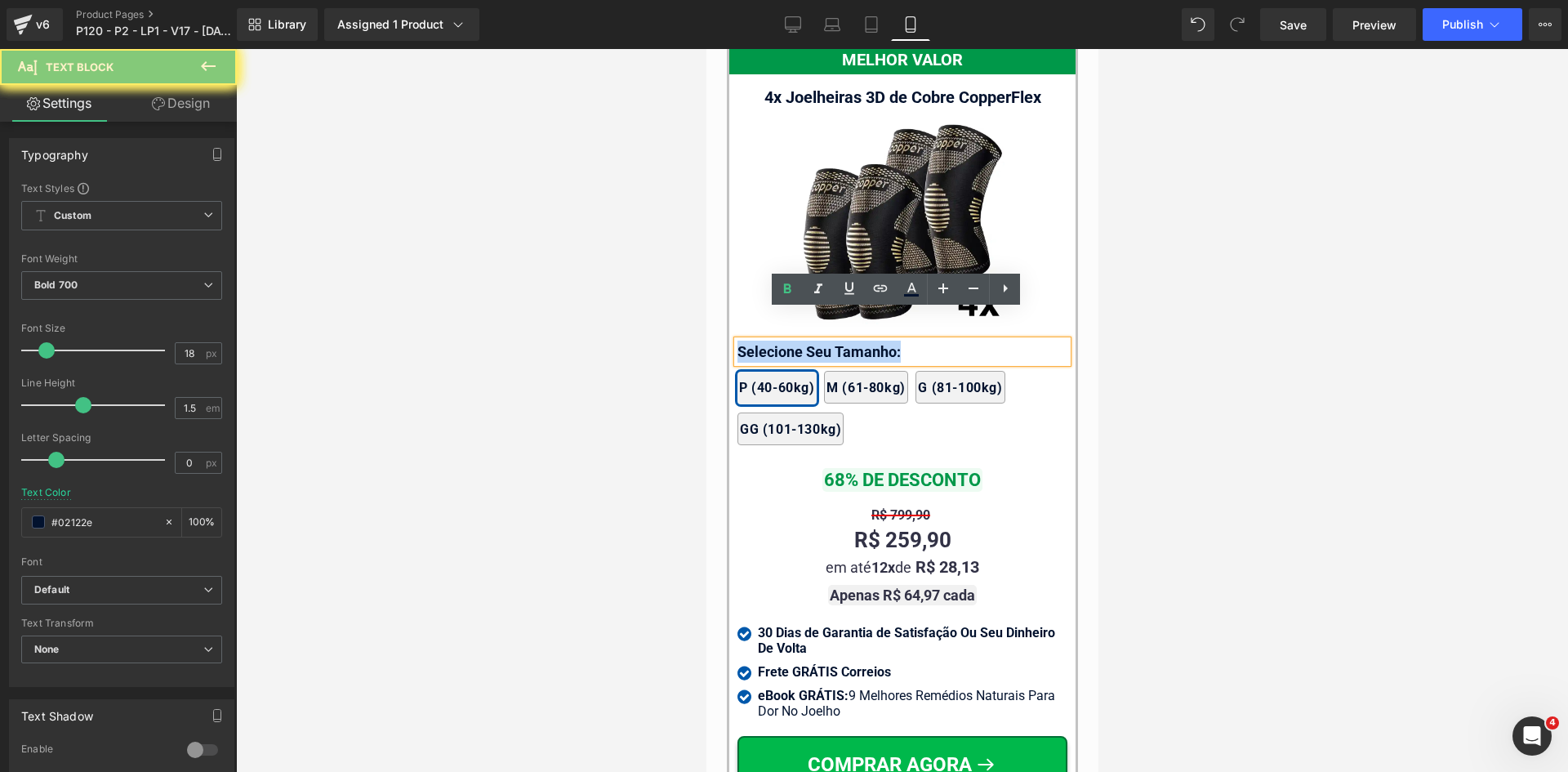
paste div
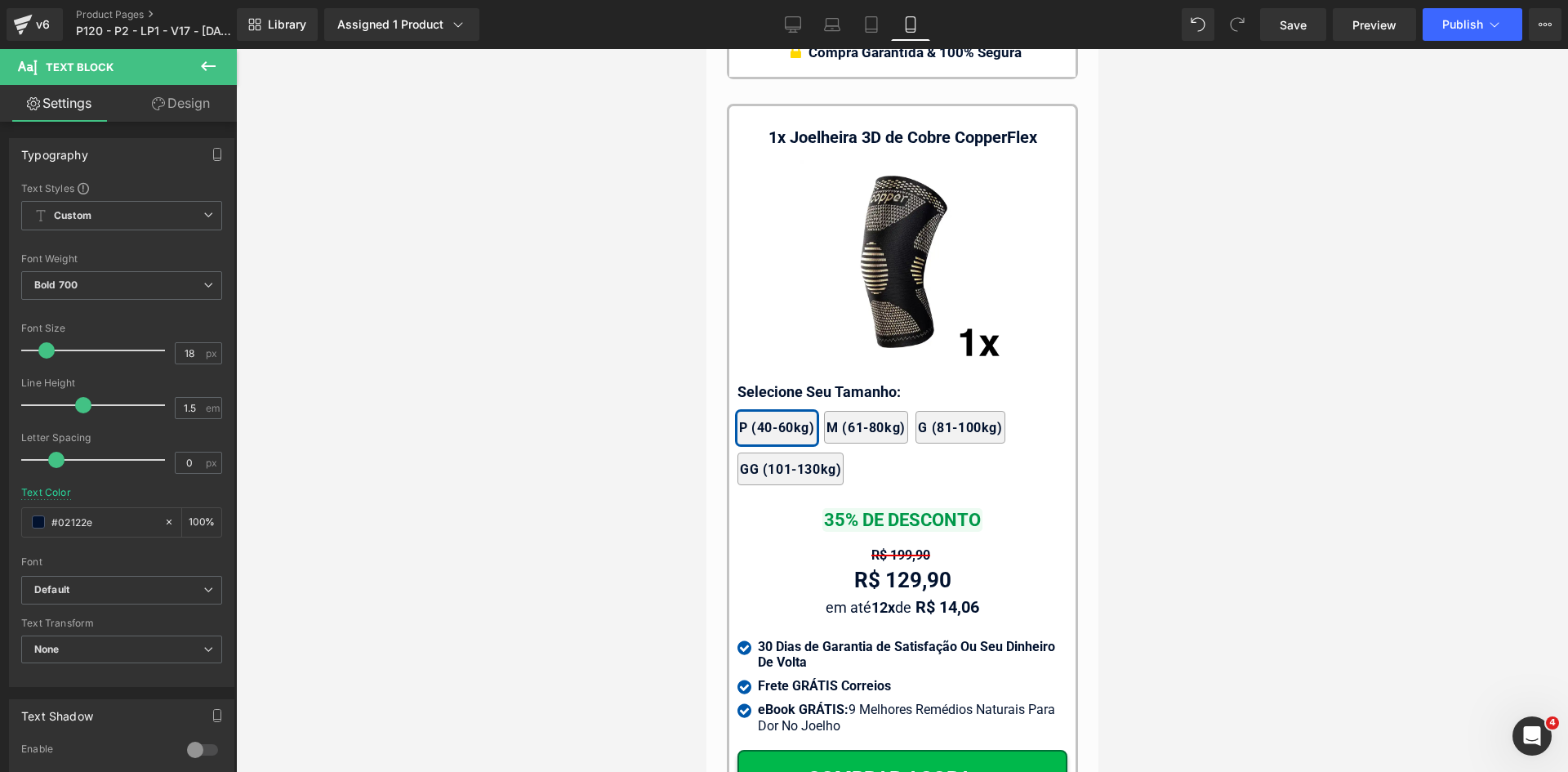
scroll to position [16111, 0]
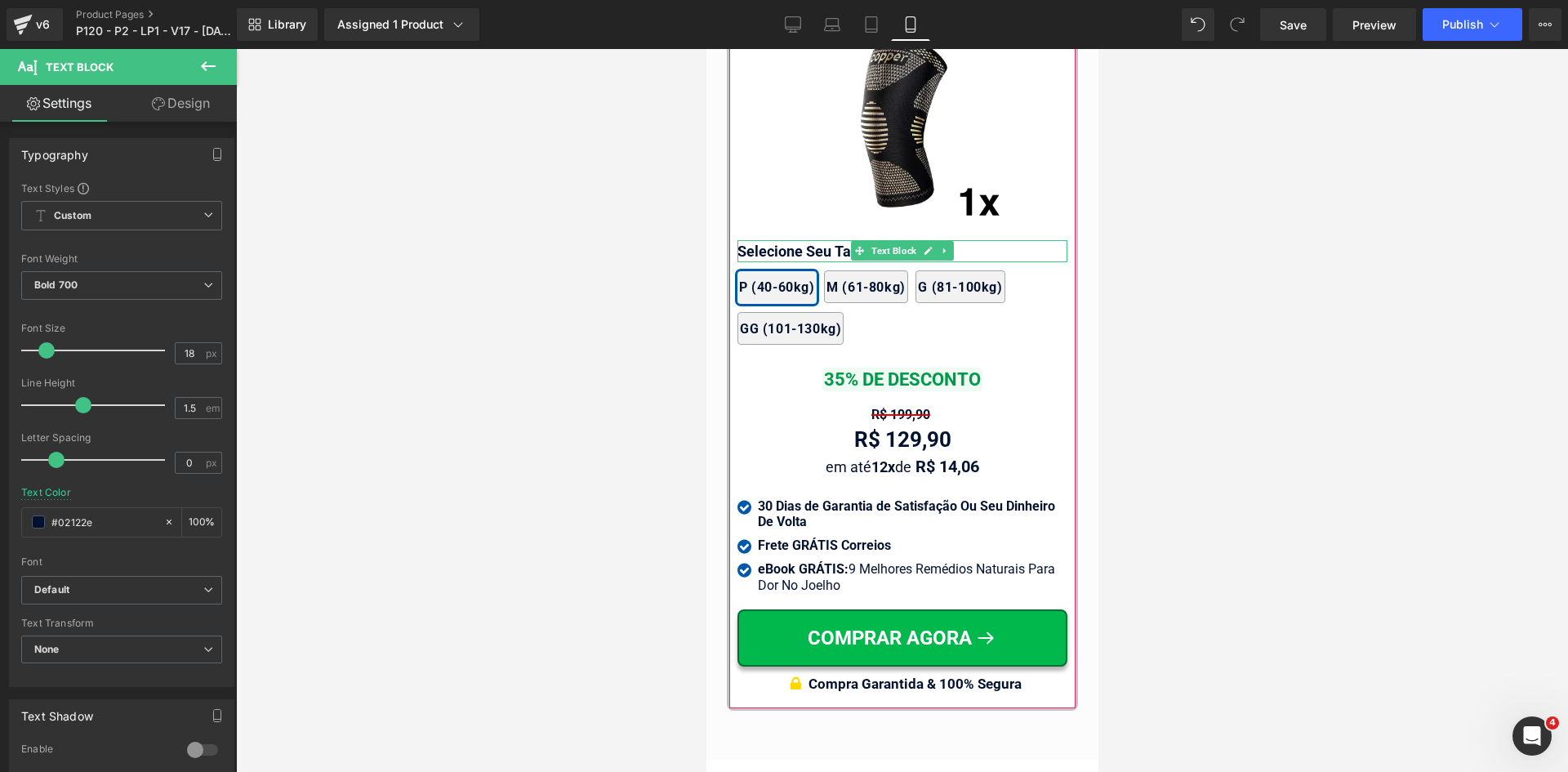
click at [784, 240] on p "Selecione Seu Tamanho:" at bounding box center [902, 251] width 330 height 22
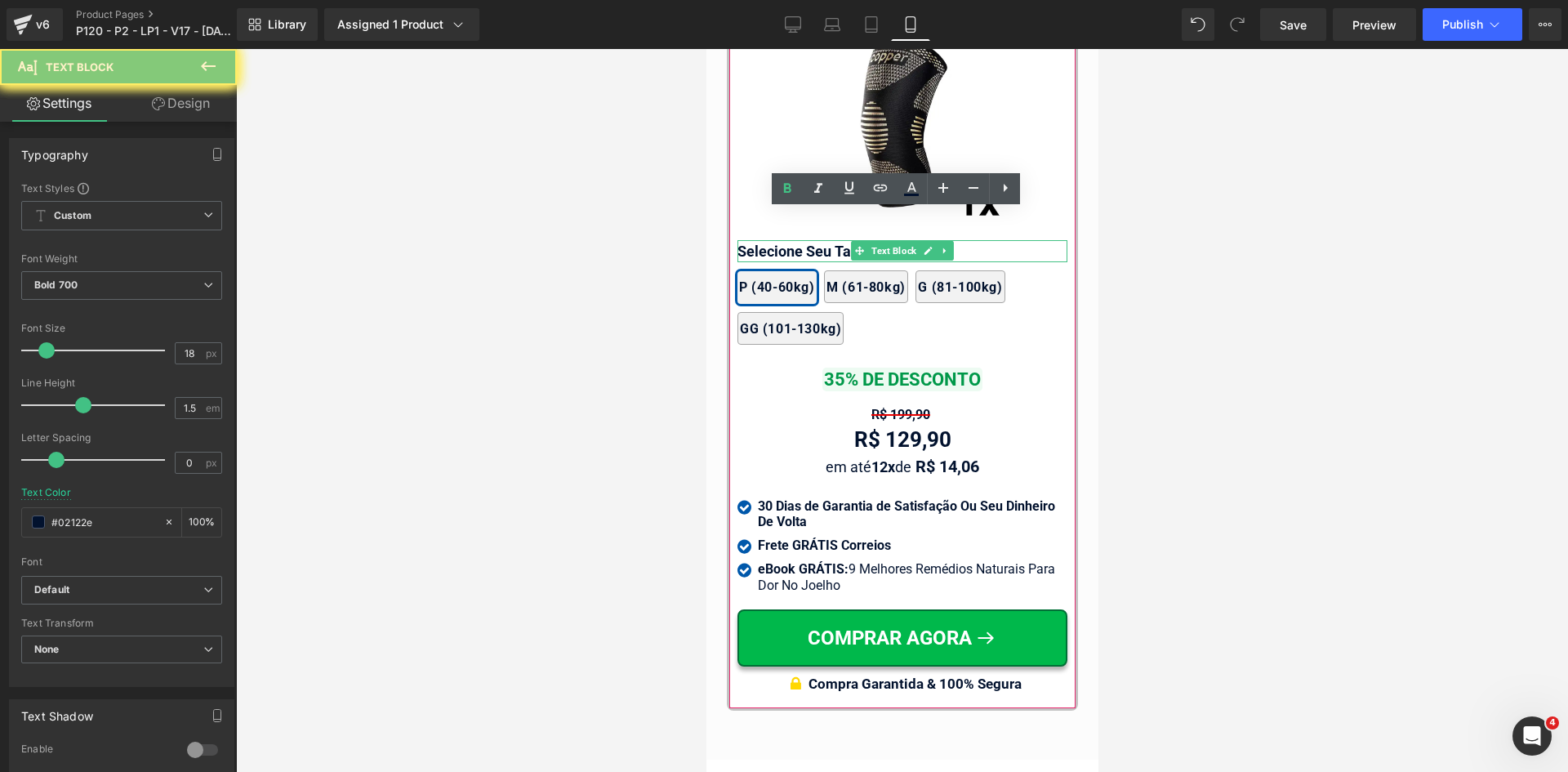
paste div
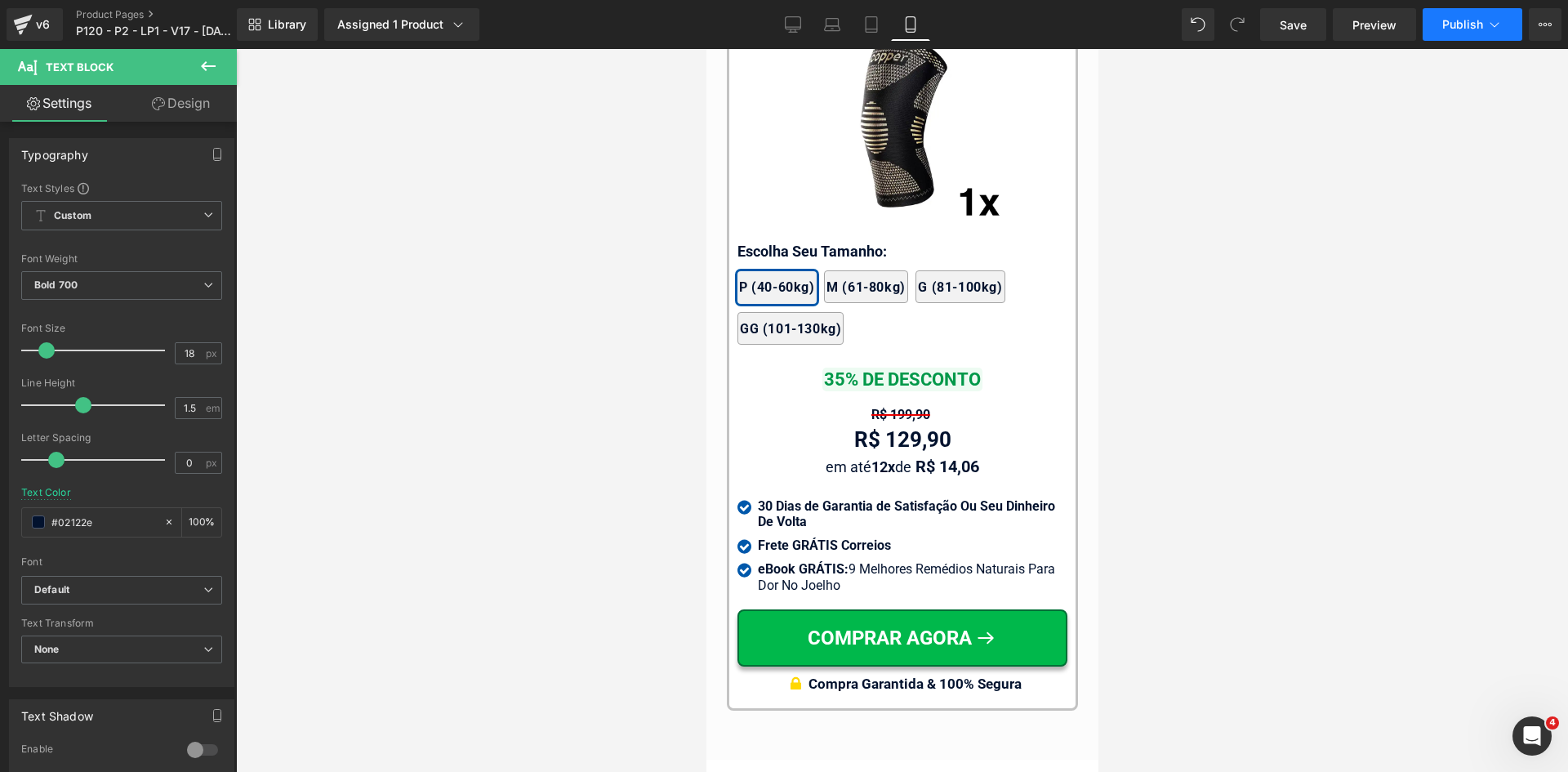
click at [1486, 18] on icon at bounding box center [1494, 24] width 16 height 16
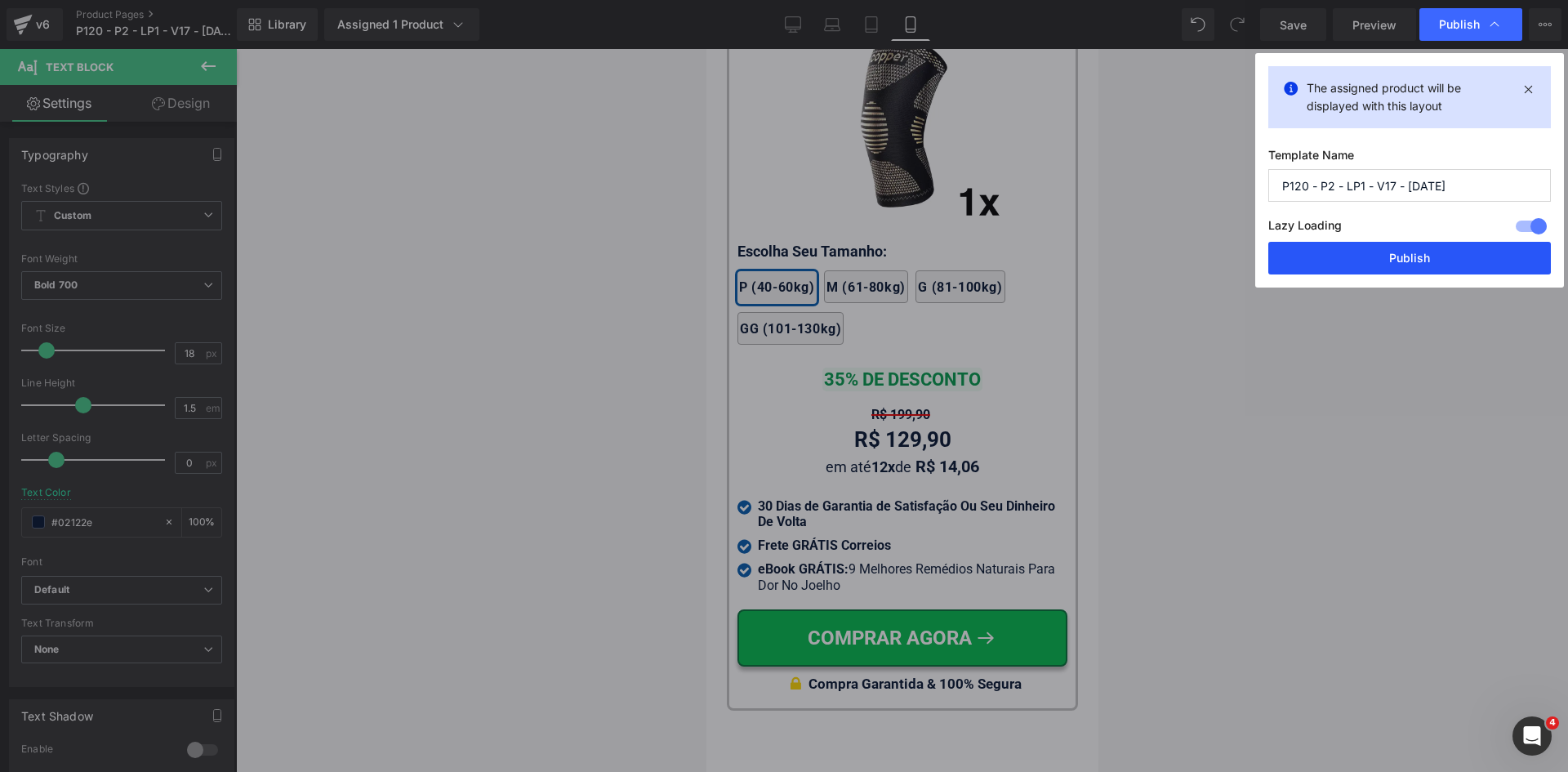
click at [1428, 260] on button "Publish" at bounding box center [1410, 258] width 282 height 33
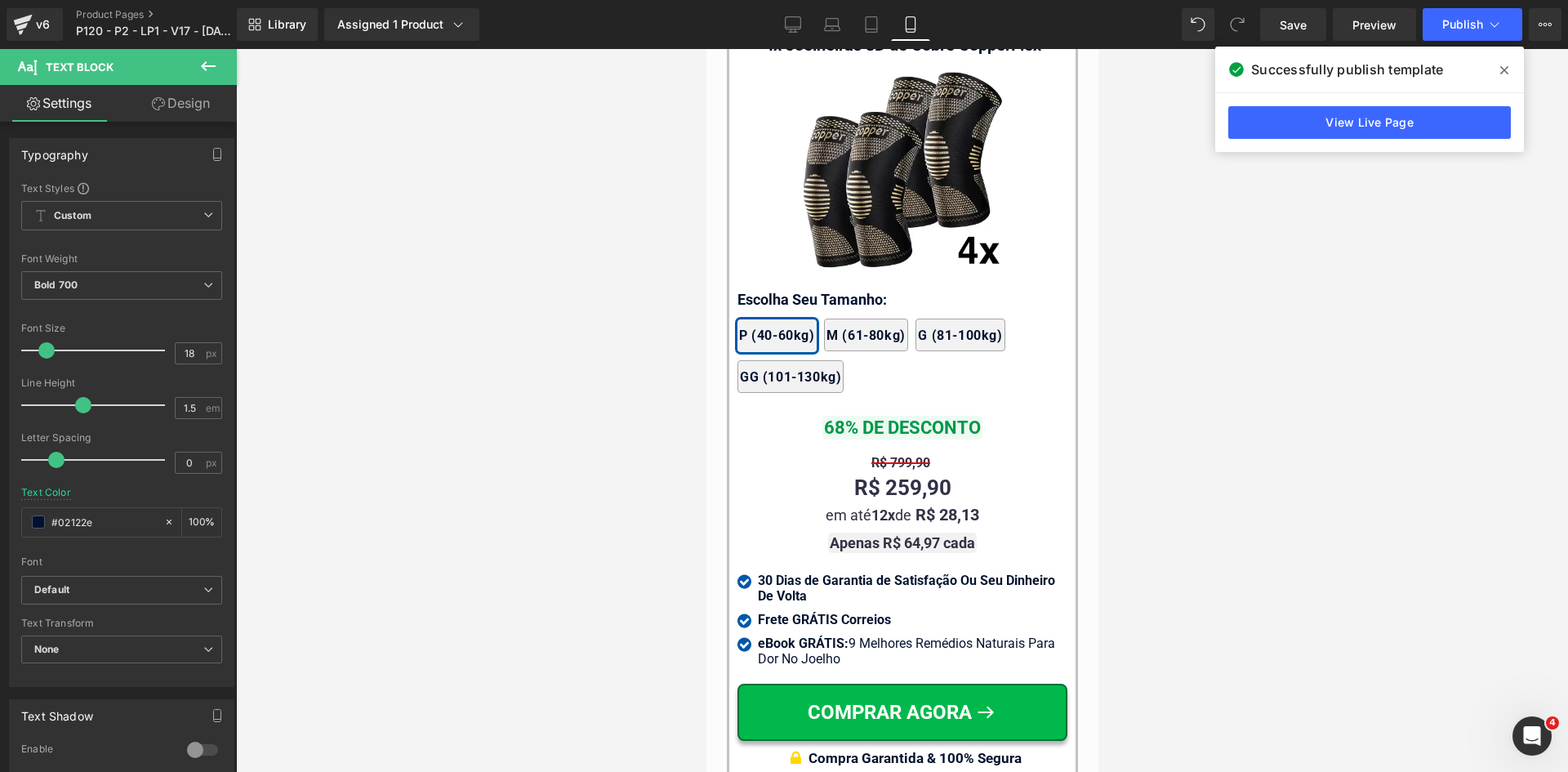
scroll to position [15294, 0]
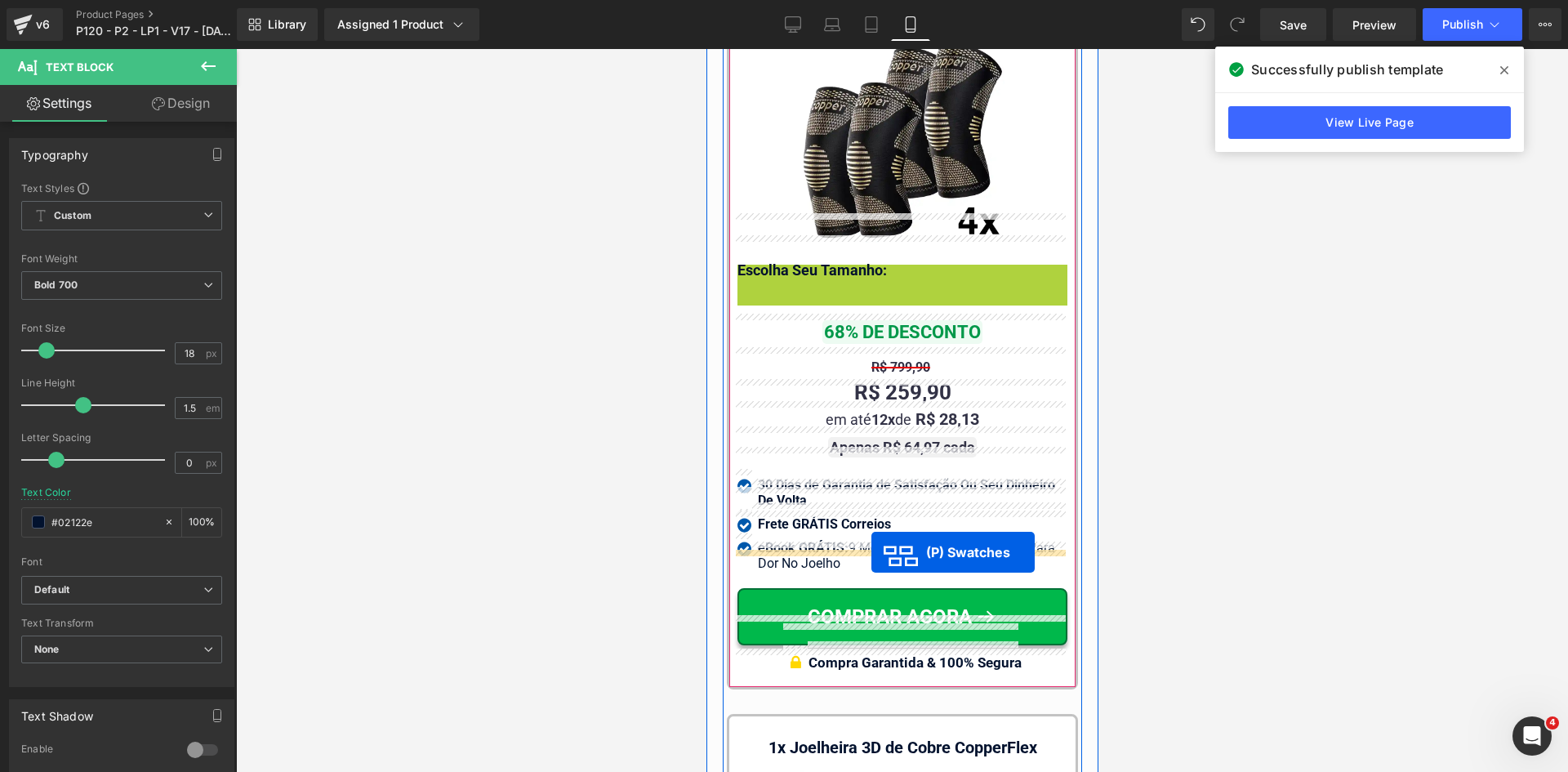
drag, startPoint x: 880, startPoint y: 287, endPoint x: 871, endPoint y: 552, distance: 265.2
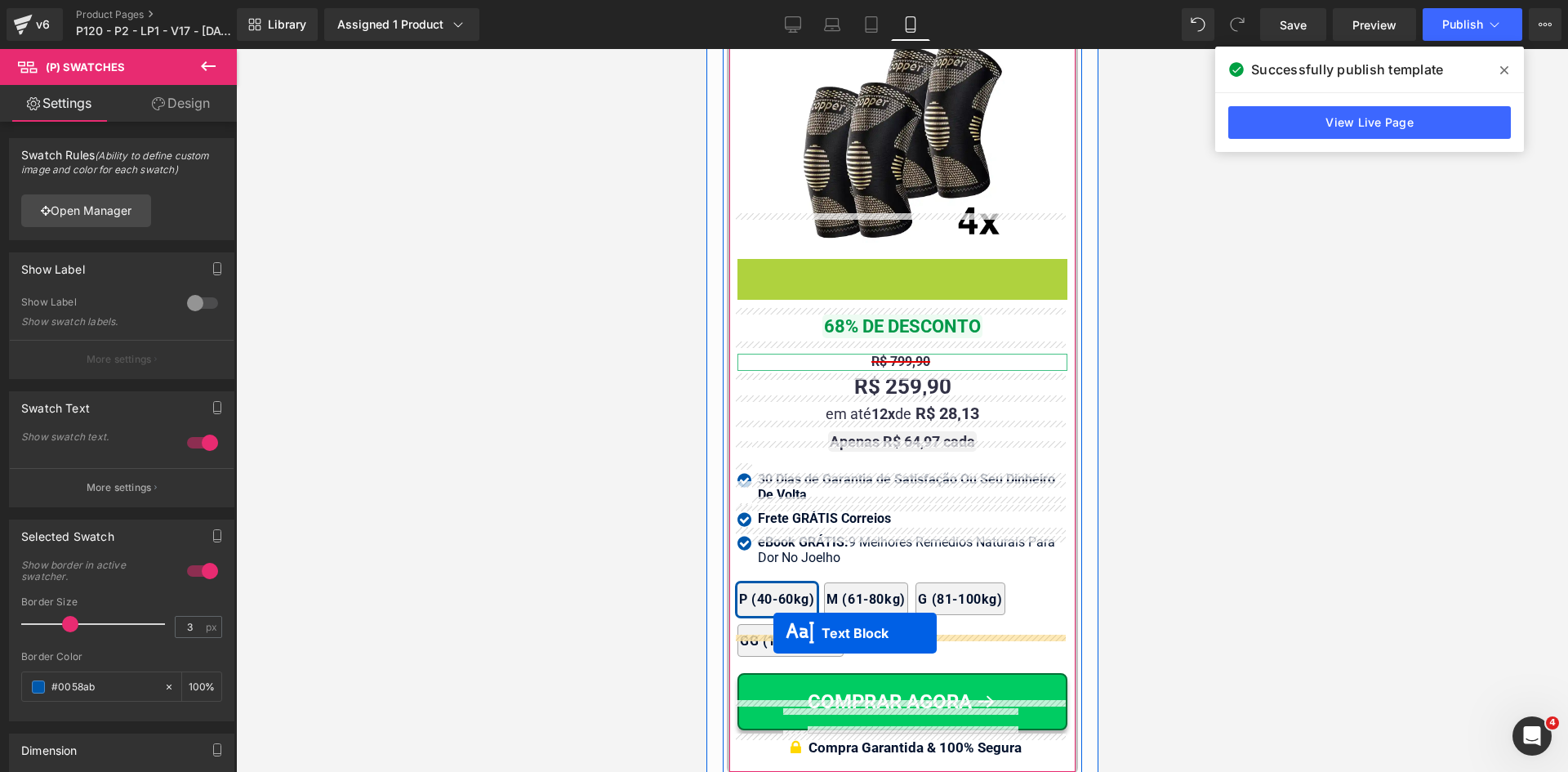
drag, startPoint x: 872, startPoint y: 241, endPoint x: 790, endPoint y: 633, distance: 400.5
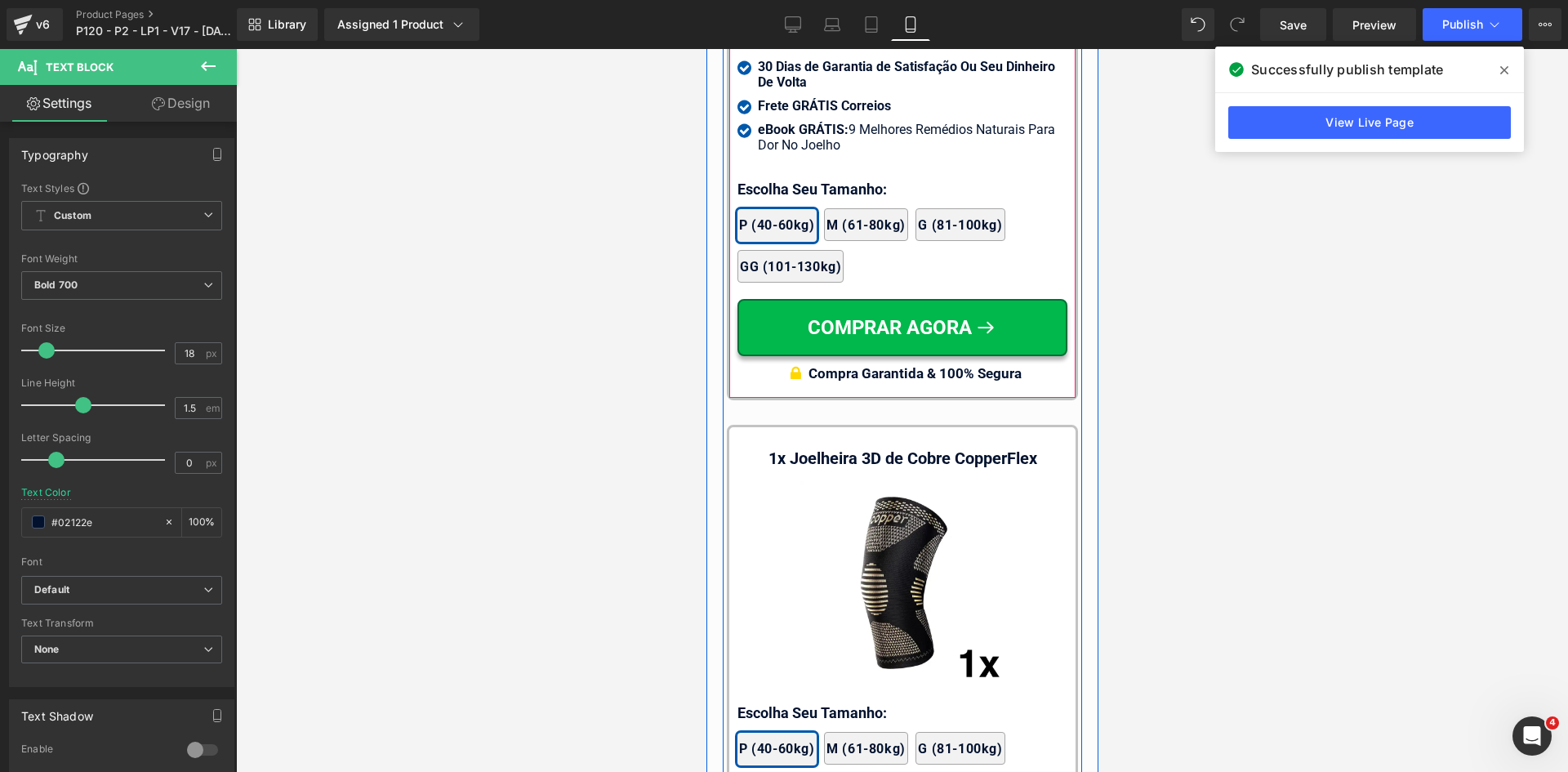
scroll to position [16093, 0]
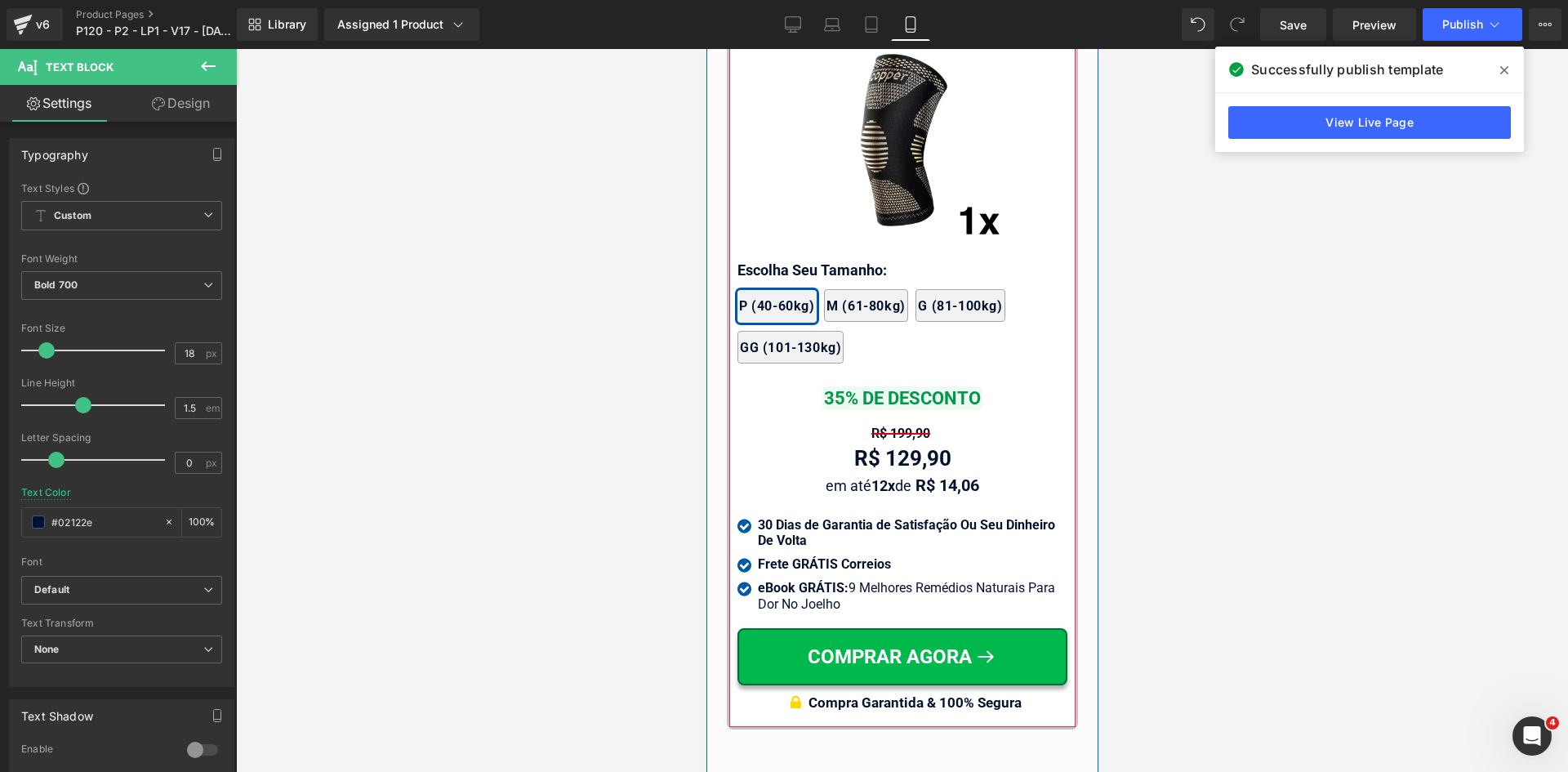
drag, startPoint x: 887, startPoint y: 289, endPoint x: 687, endPoint y: 331, distance: 204.4
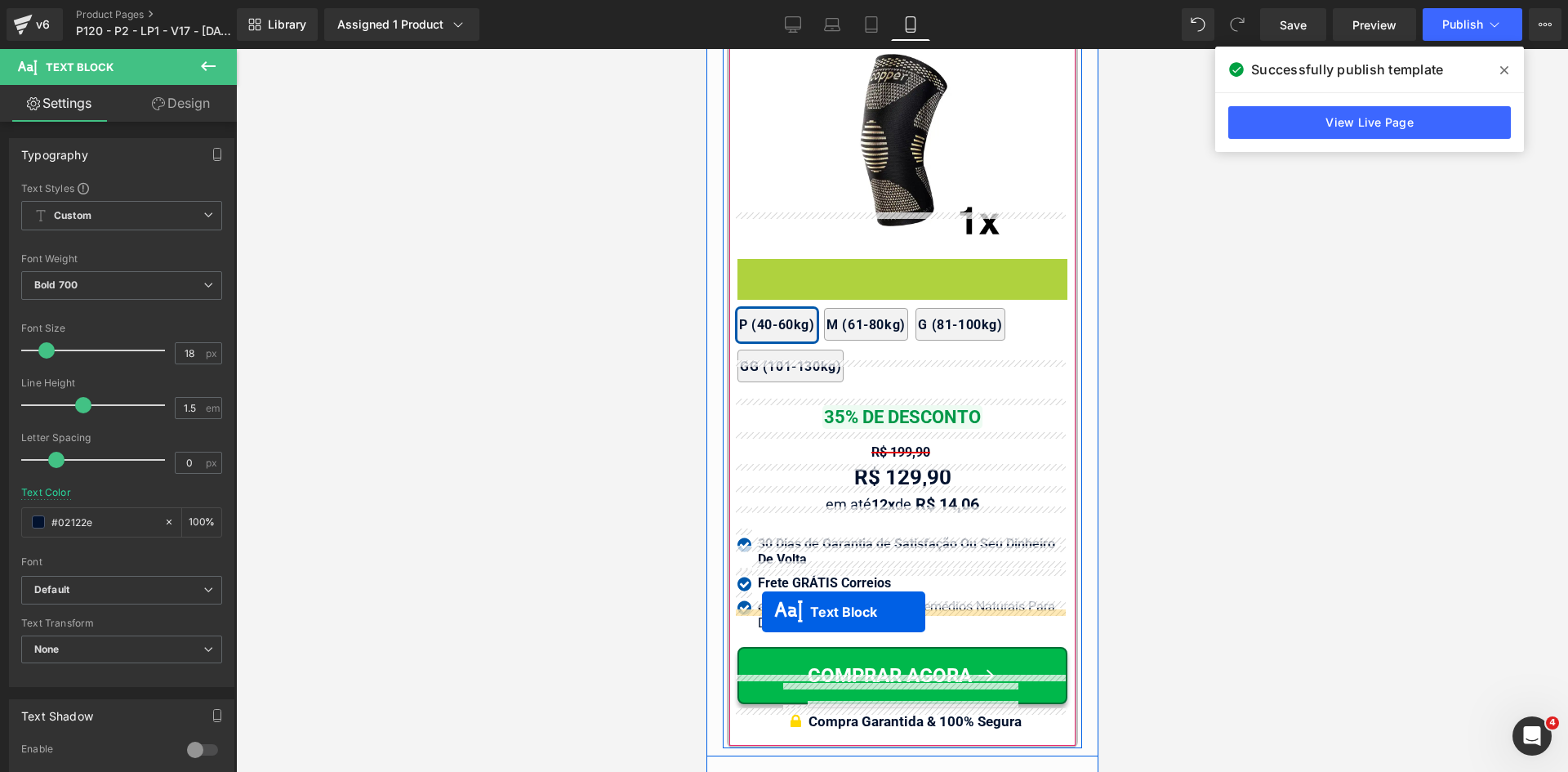
drag, startPoint x: 891, startPoint y: 233, endPoint x: 842, endPoint y: 348, distance: 125.0
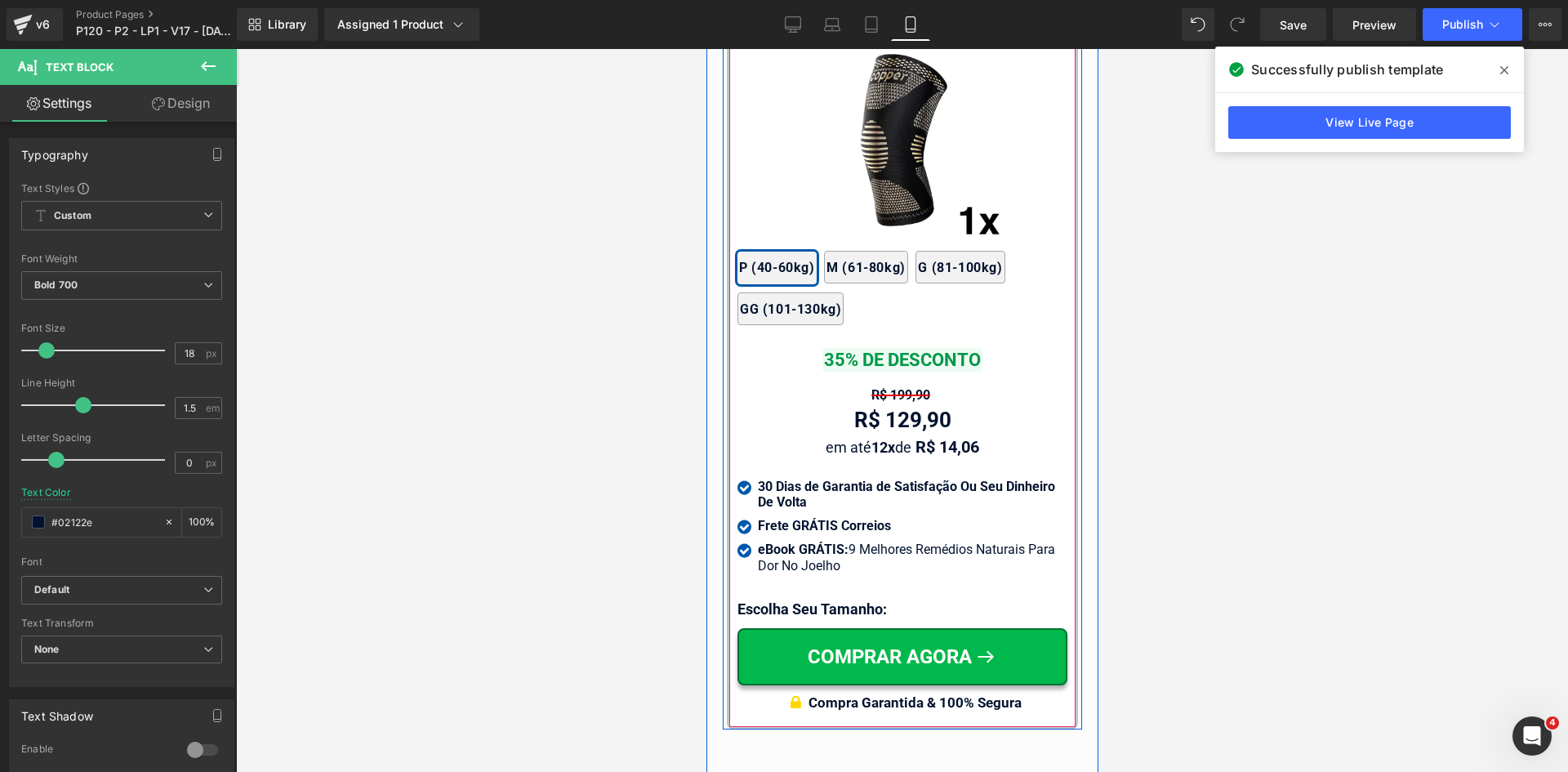
drag, startPoint x: 888, startPoint y: 246, endPoint x: 819, endPoint y: 593, distance: 353.8
click at [819, 593] on div "1x Joelheira 3D de Cobre CopperFlex Text Block Image 2x Joelheiras 4x Joelheira…" at bounding box center [902, 355] width 330 height 726
drag, startPoint x: 904, startPoint y: 249, endPoint x: 874, endPoint y: 577, distance: 329.4
click at [876, 586] on div "1x Joelheira 3D de Cobre CopperFlex Text Block Image 2x Joelheiras 4x Joelheira…" at bounding box center [902, 355] width 330 height 726
drag, startPoint x: 895, startPoint y: 249, endPoint x: 885, endPoint y: 298, distance: 50.0
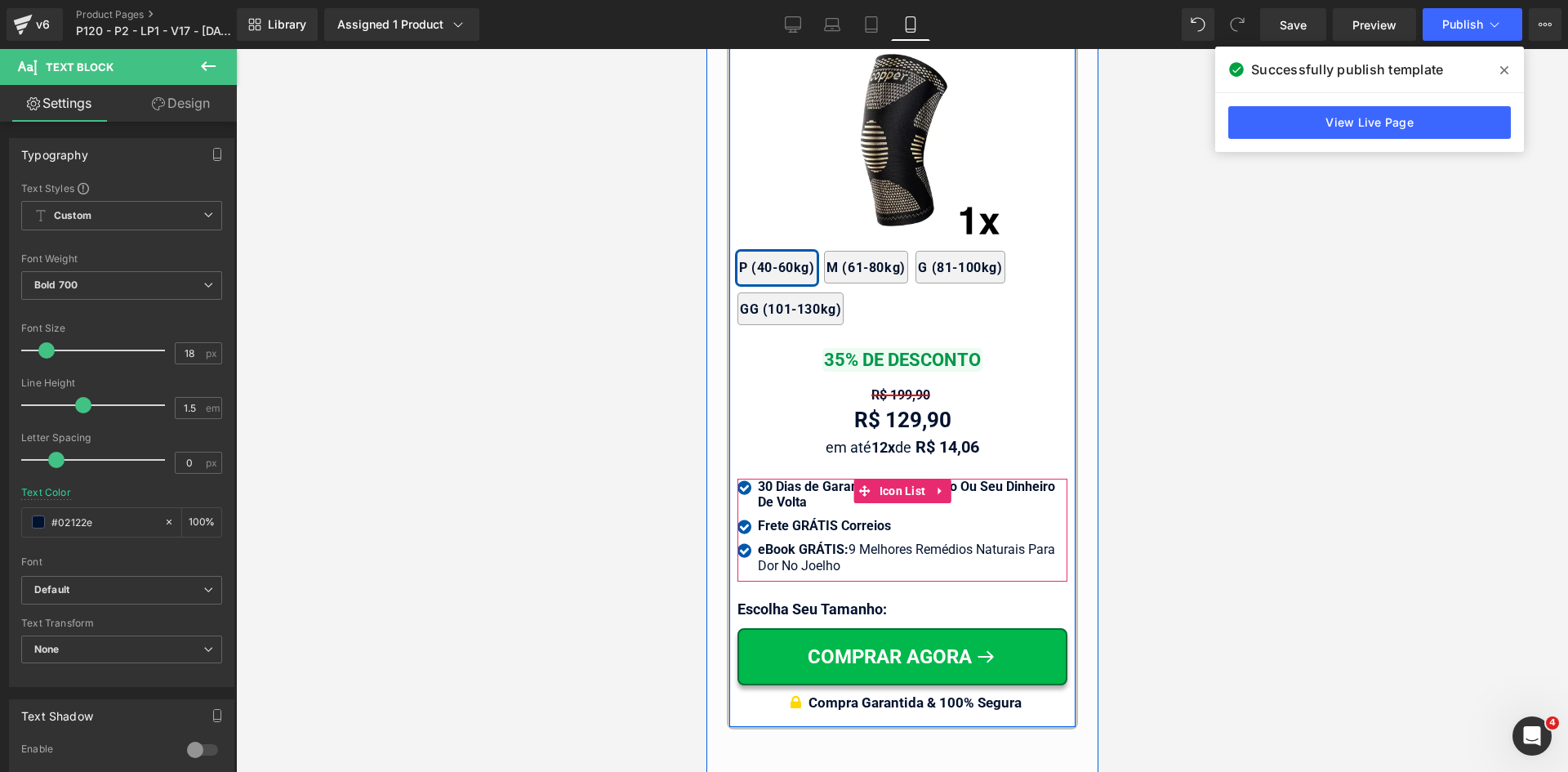
click at [884, 305] on div "1x Joelheira 3D de Cobre CopperFlex Text Block Image 2x Joelheiras 4x Joelheira…" at bounding box center [902, 355] width 330 height 726
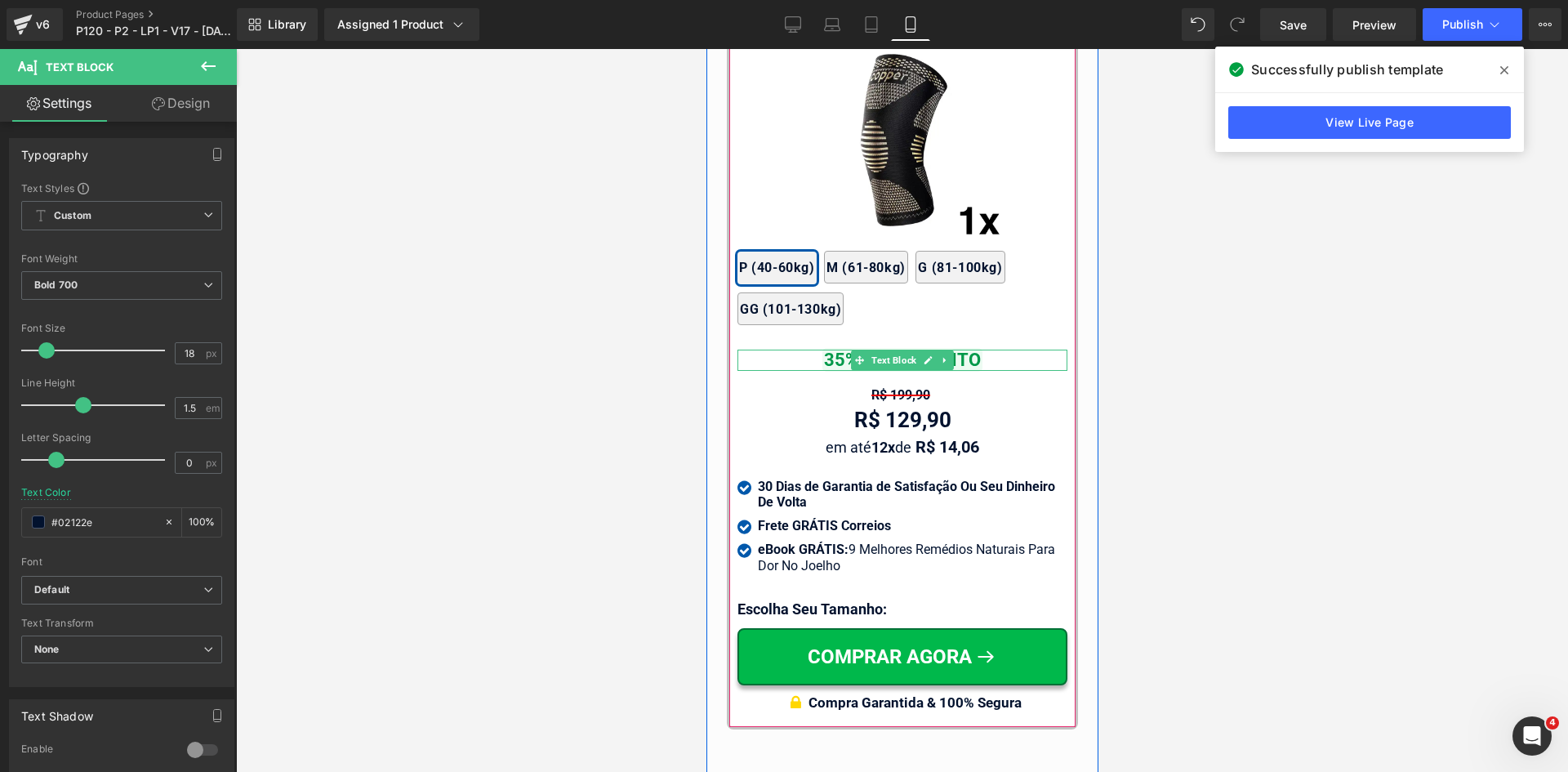
drag, startPoint x: 885, startPoint y: 251, endPoint x: 900, endPoint y: 263, distance: 19.2
click at [915, 277] on div "2x Joelheiras 4x Joelheiras 1x Joelheira 3x Joelheiras P (40-60kg) M (61-80kg) …" at bounding box center [902, 279] width 330 height 107
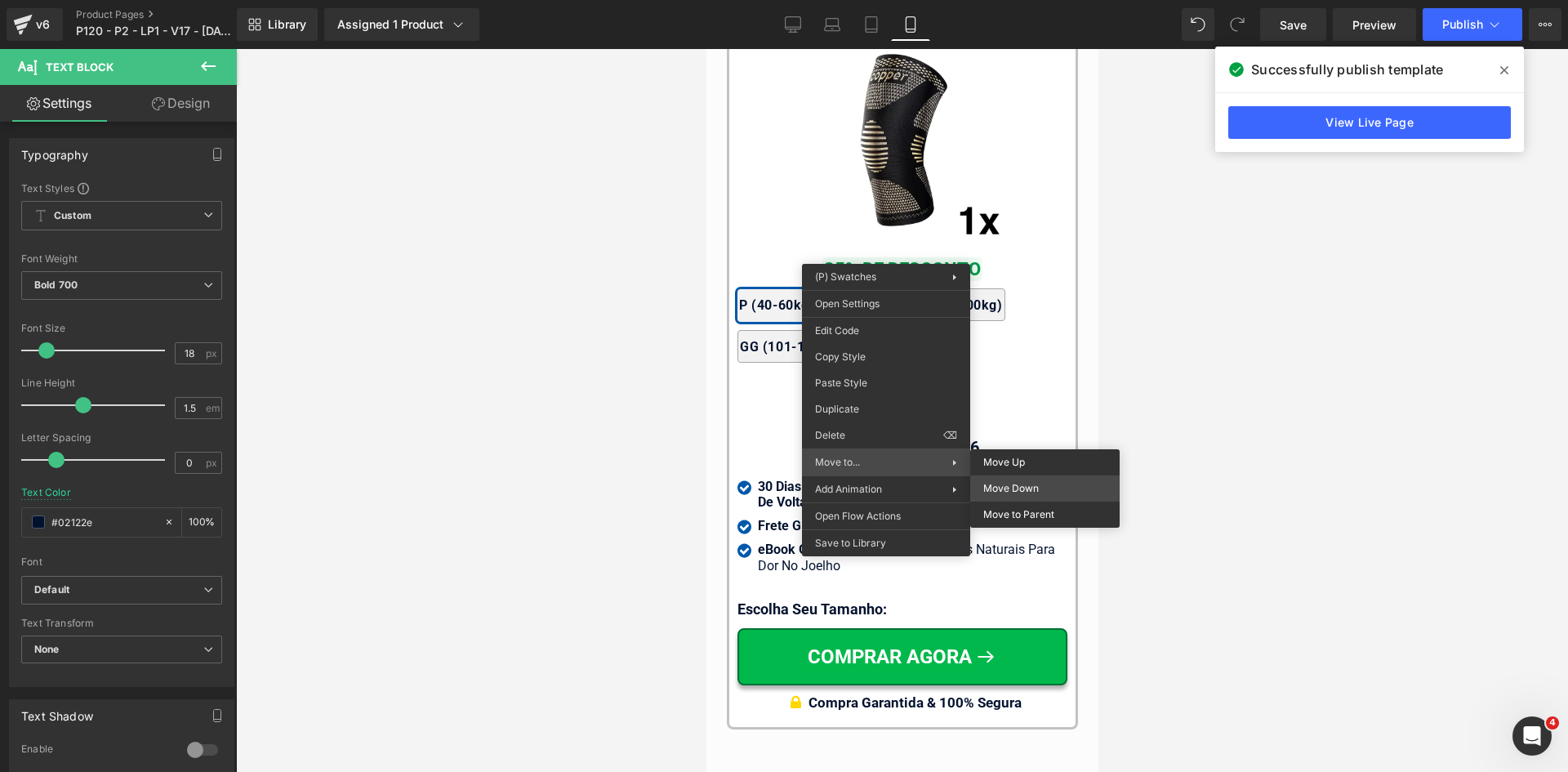
drag, startPoint x: 1736, startPoint y: 533, endPoint x: 926, endPoint y: 309, distance: 840.4
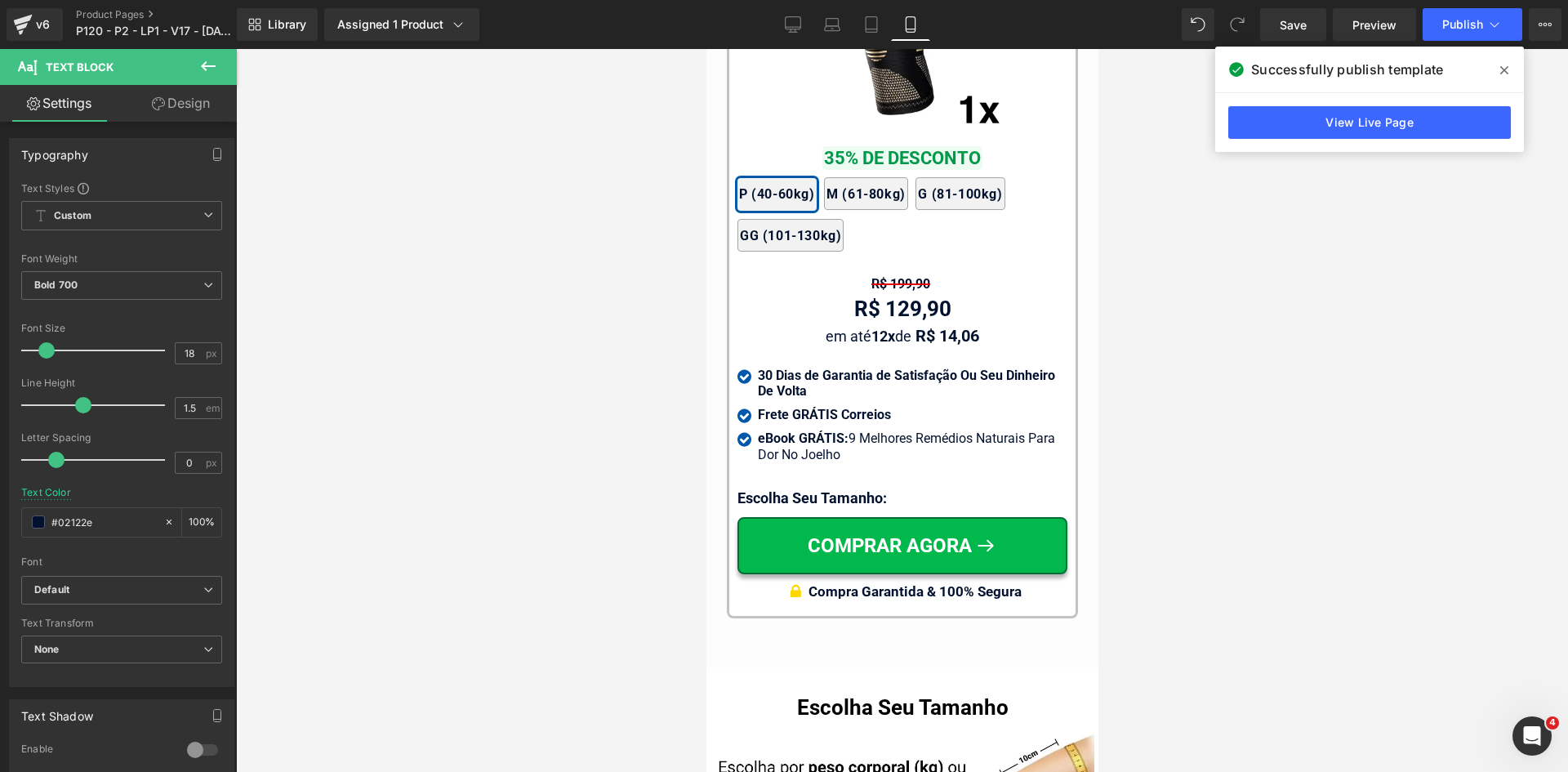
scroll to position [16213, 0]
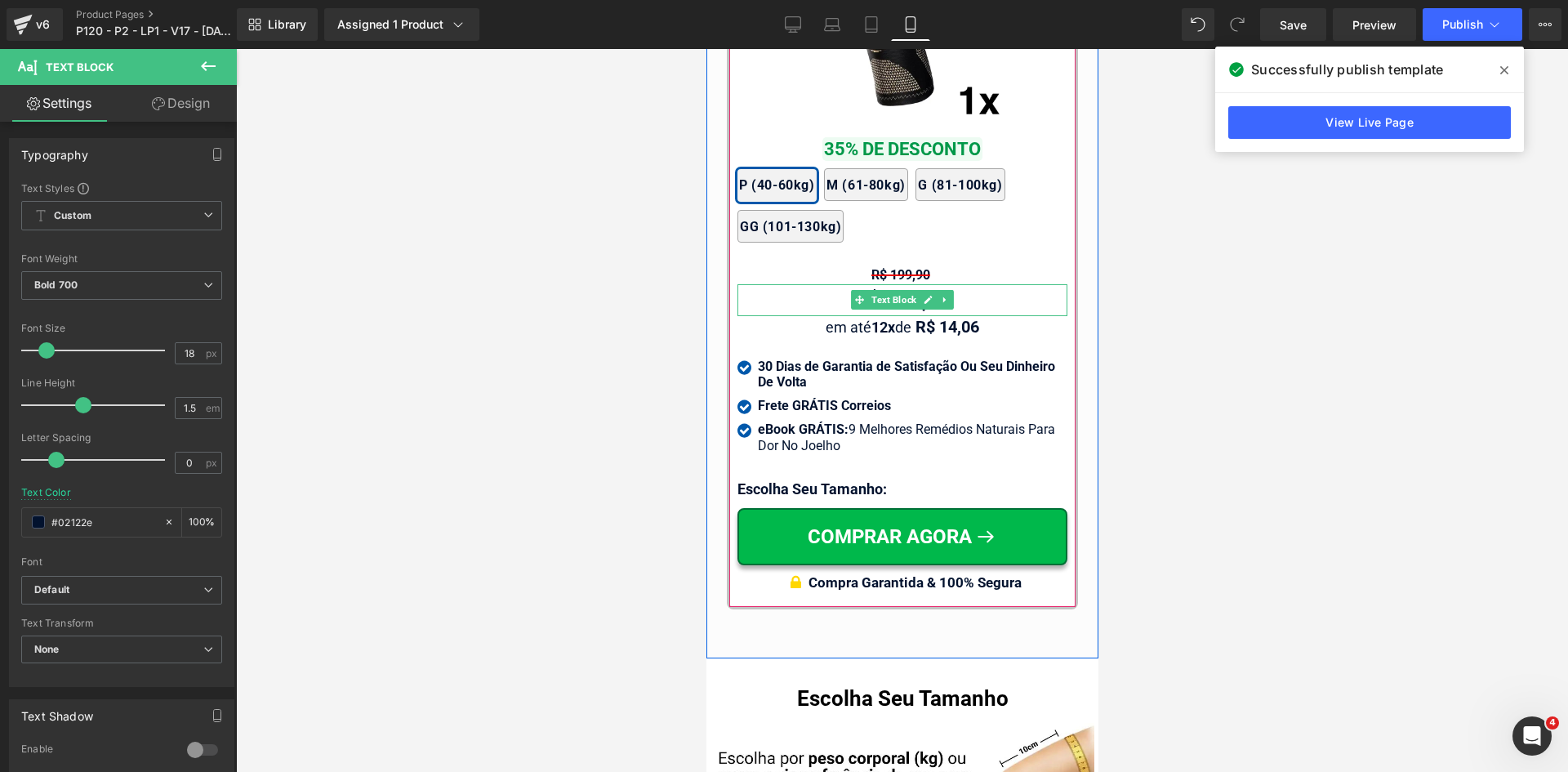
drag, startPoint x: 893, startPoint y: 164, endPoint x: 891, endPoint y: 184, distance: 20.1
click at [875, 263] on div "1x Joelheira 3D de Cobre CopperFlex Text Block Image 35% DE DESCONTO Text Block…" at bounding box center [902, 235] width 330 height 726
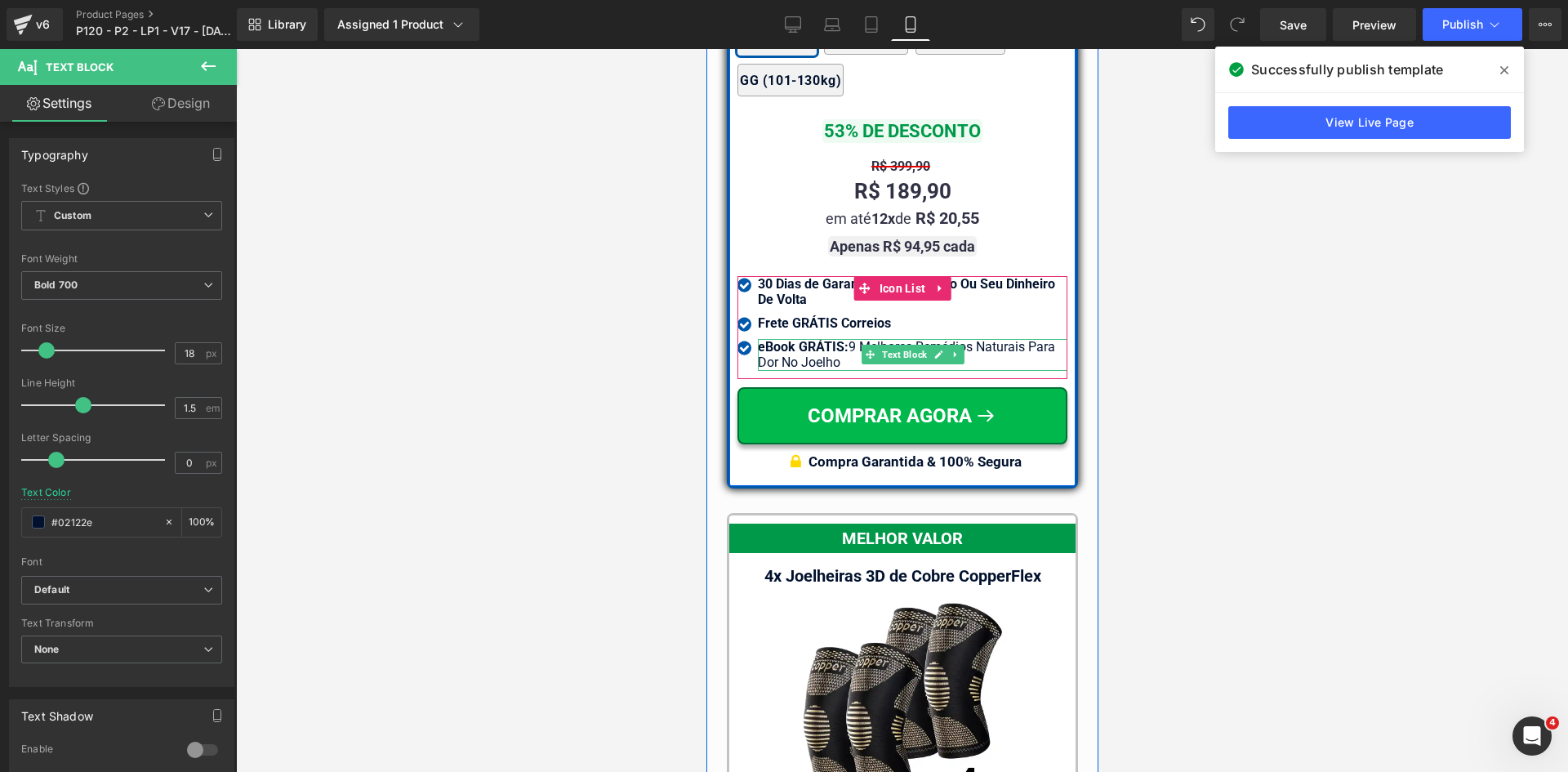
scroll to position [14579, 0]
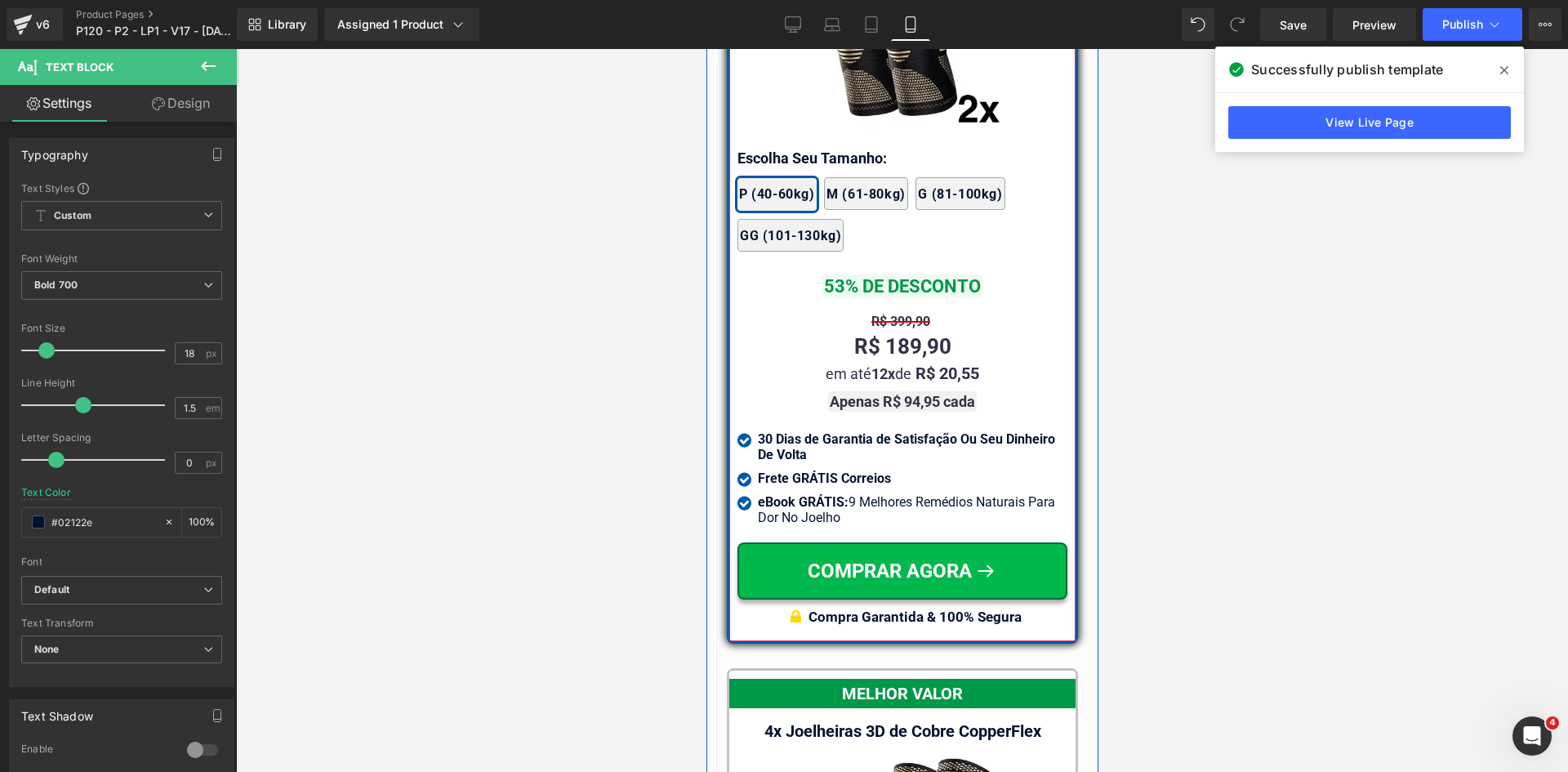
drag, startPoint x: 887, startPoint y: 171, endPoint x: 918, endPoint y: 342, distance: 173.8
click at [896, 498] on div "MAIS VENDIDO Text Block 2x Joelheiras 3D de Cobre CopperFlex Text Block Image E…" at bounding box center [902, 238] width 330 height 790
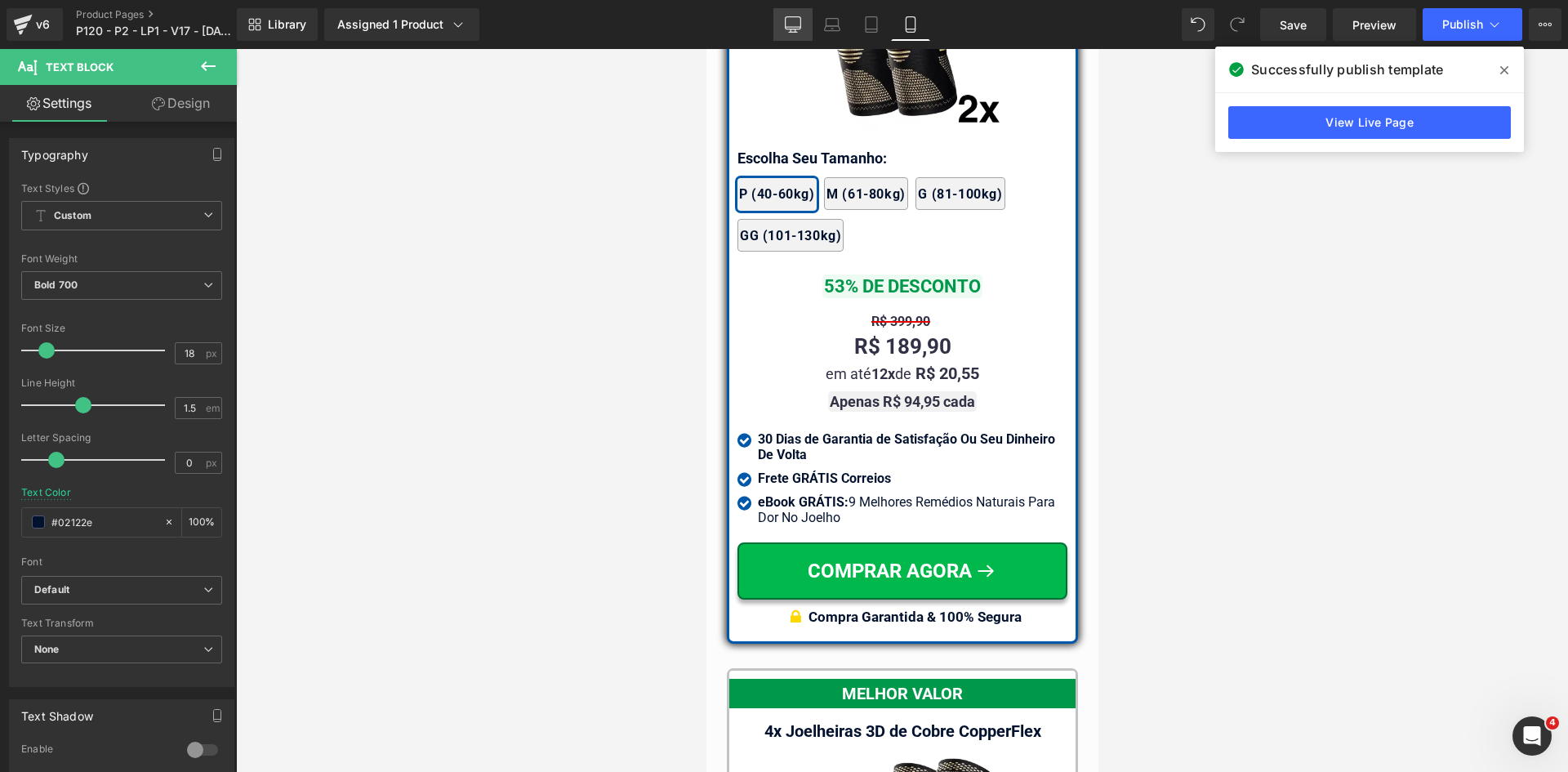
click at [791, 26] on icon at bounding box center [793, 24] width 16 height 16
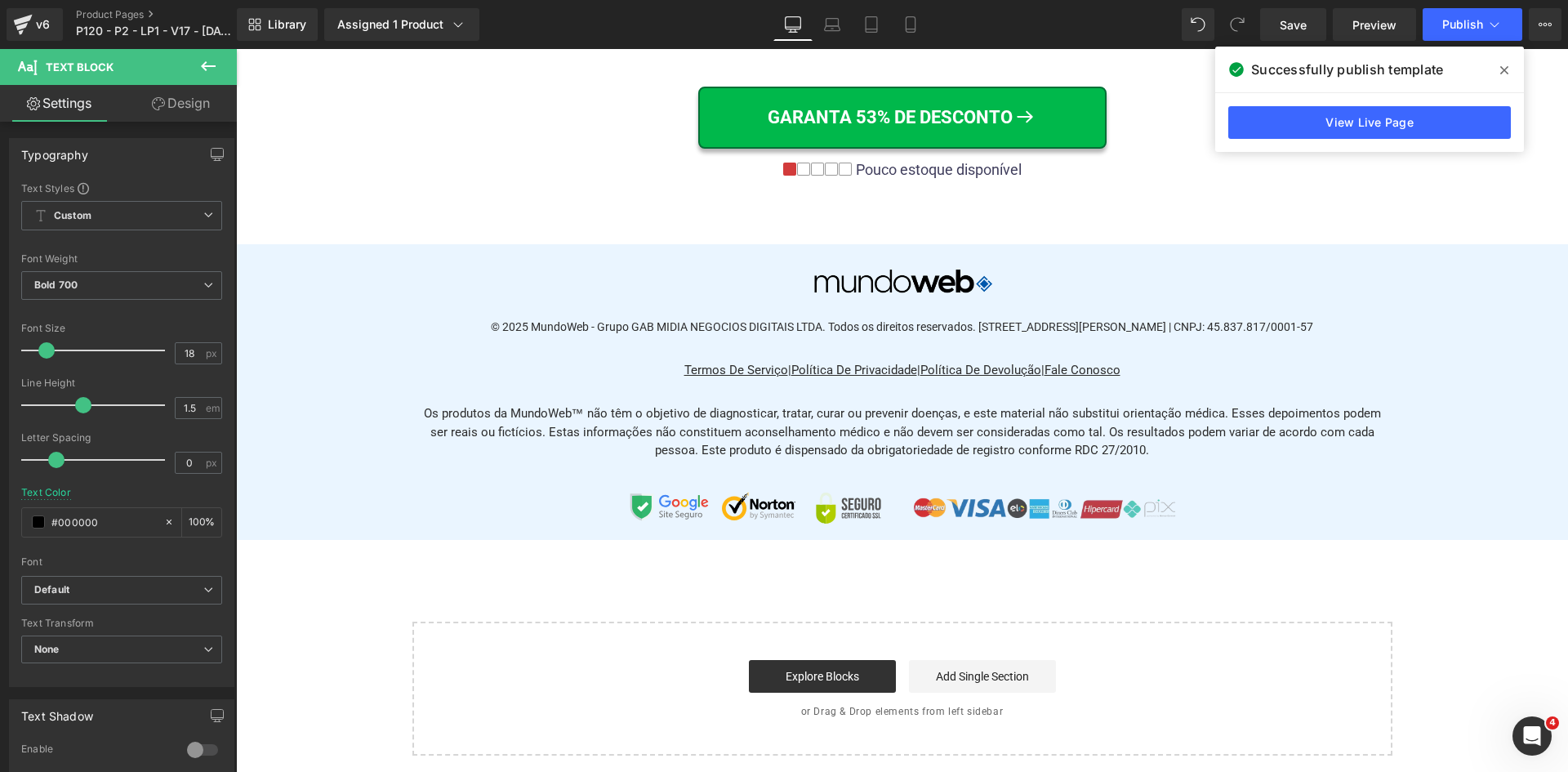
type input "#000000"
type input "100"
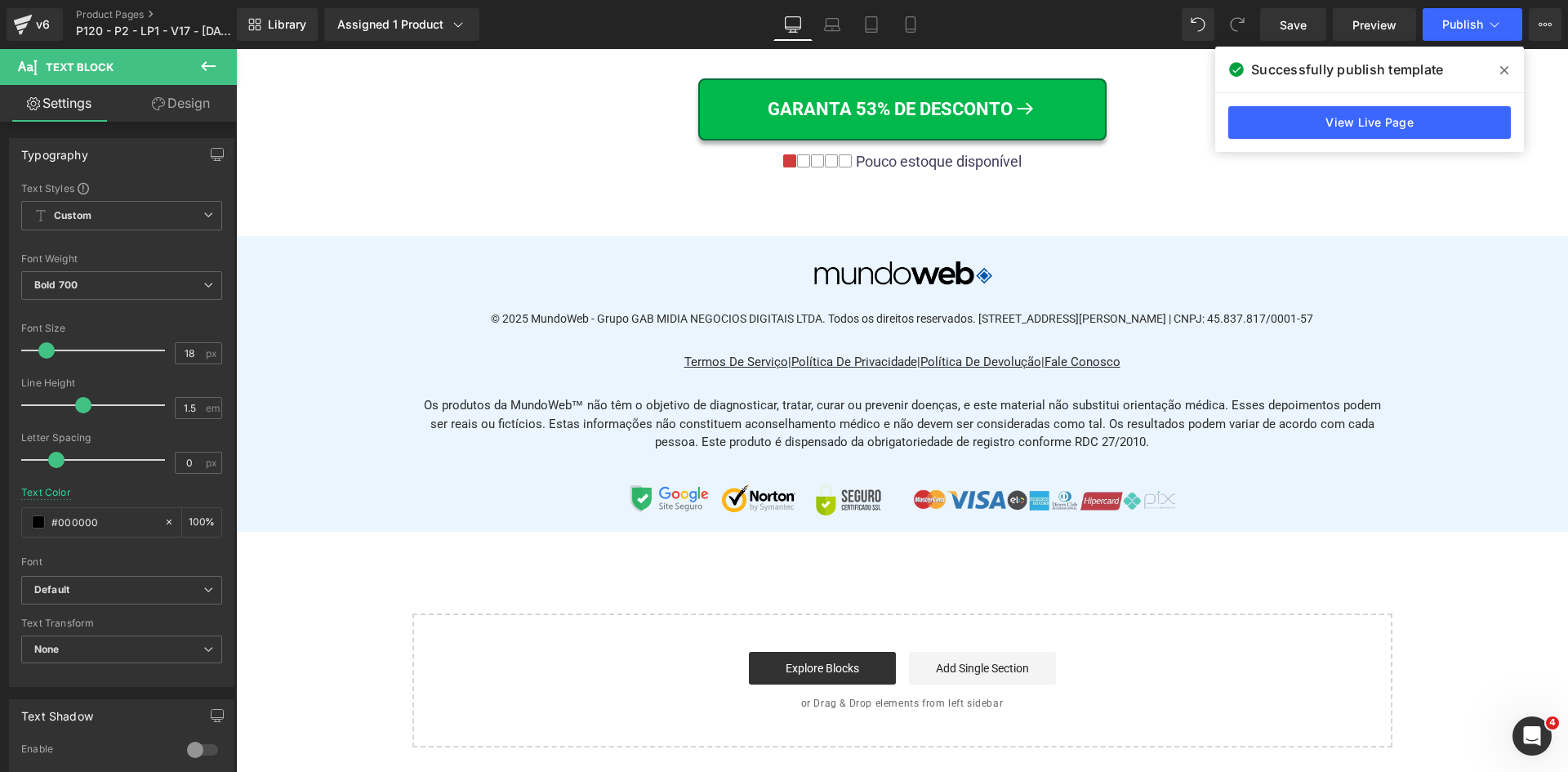
scroll to position [0, 0]
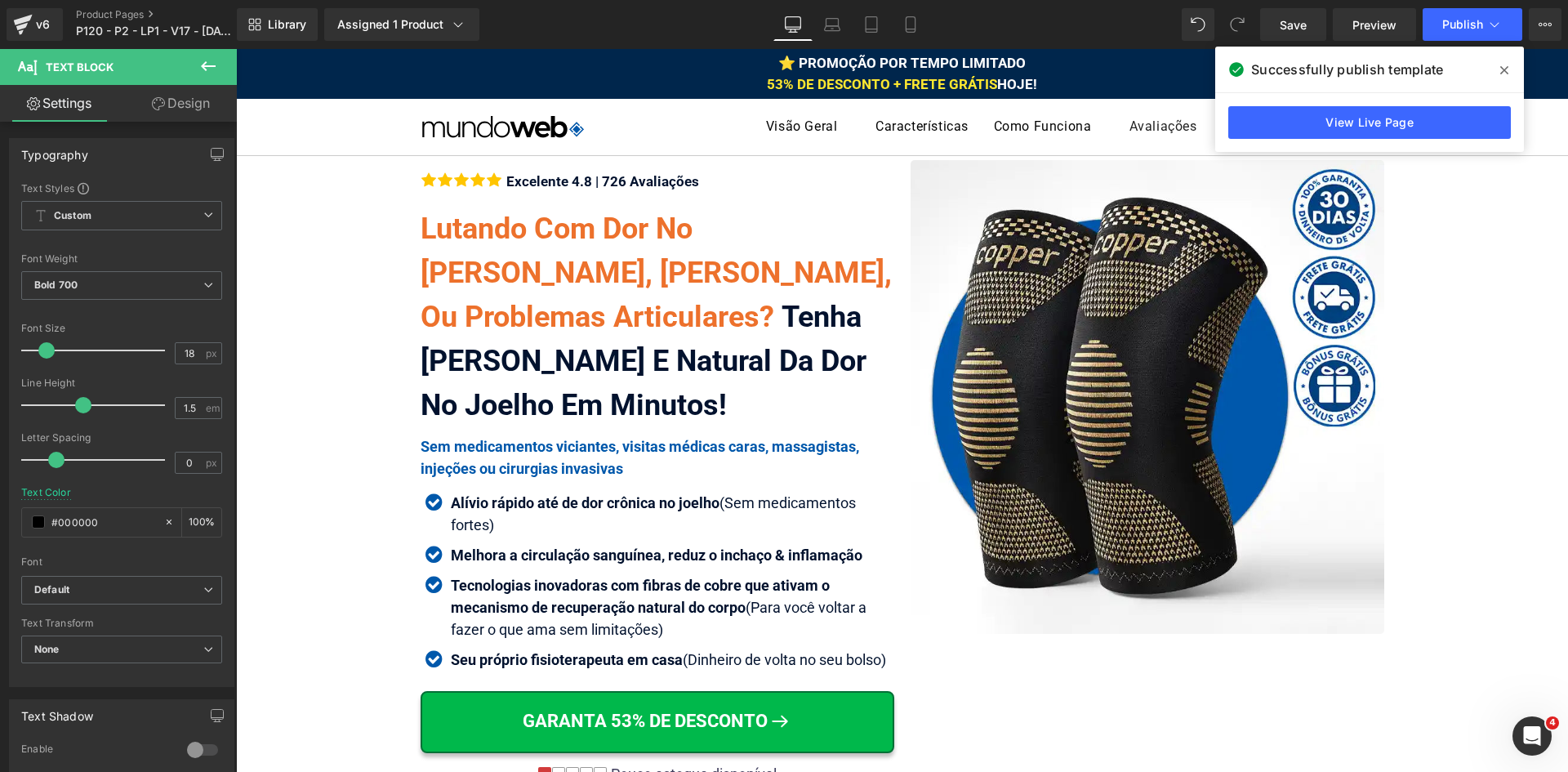
click at [1503, 71] on icon at bounding box center [1505, 70] width 9 height 9
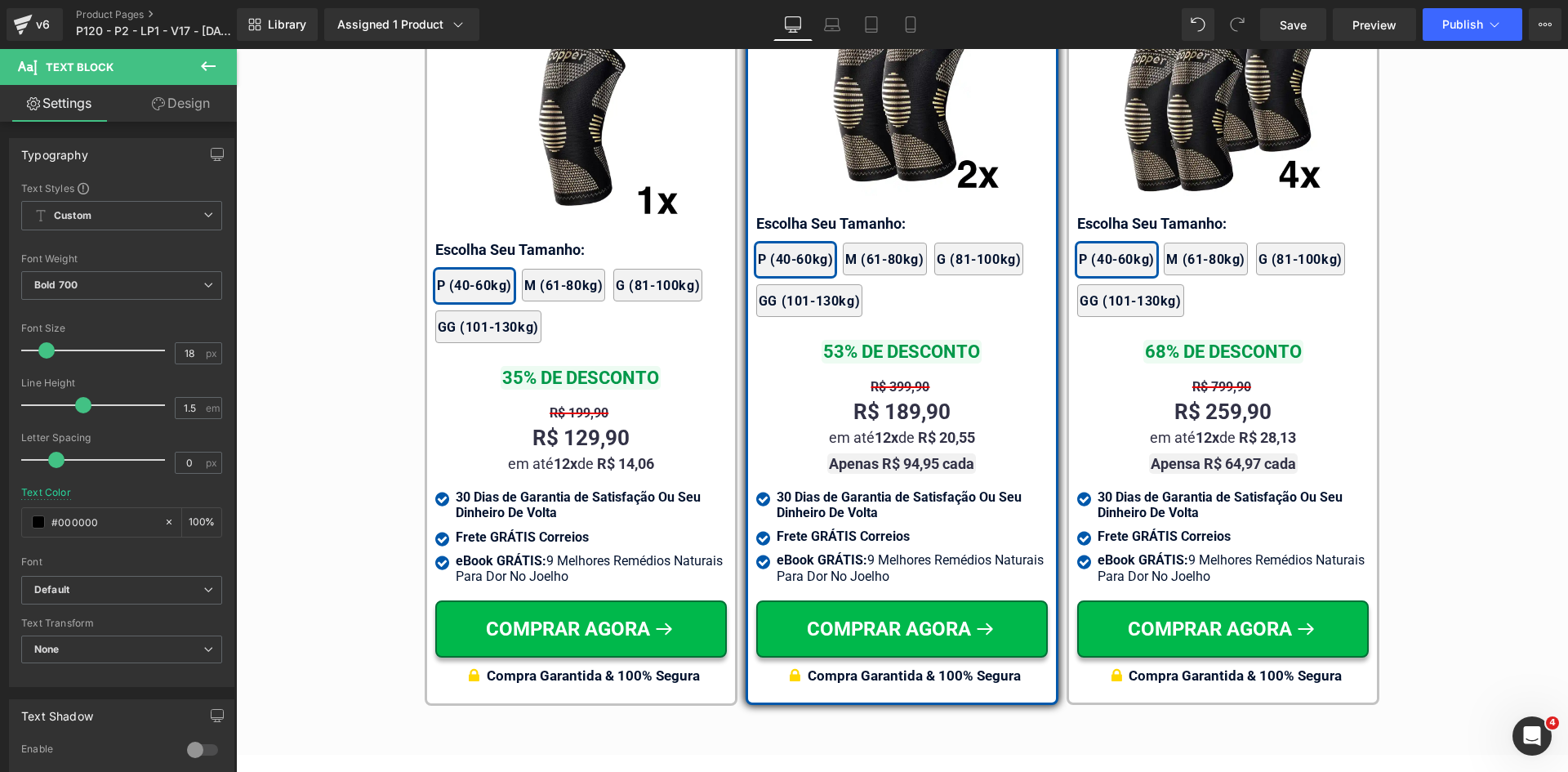
scroll to position [9649, 0]
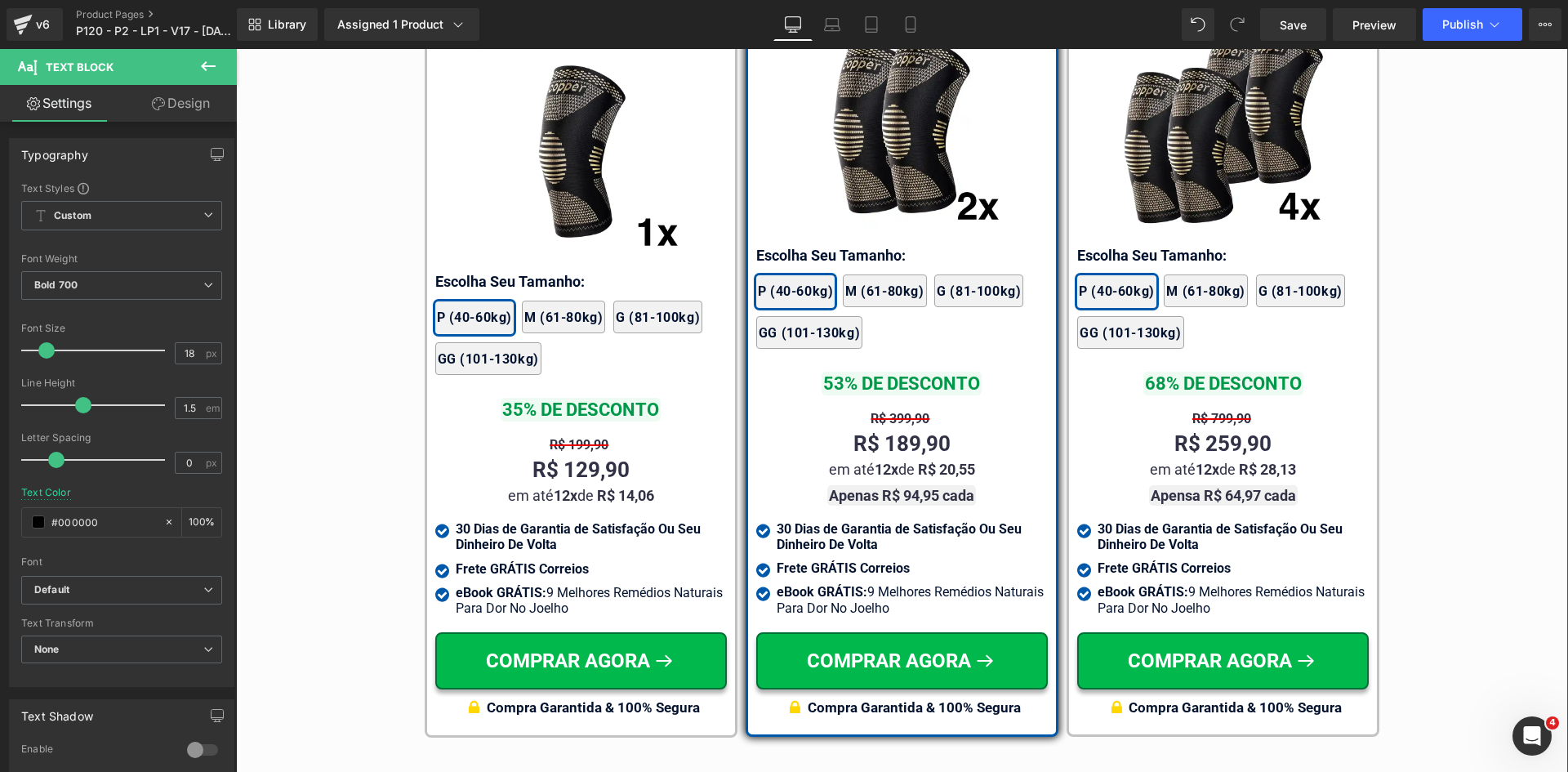
drag, startPoint x: 934, startPoint y: 293, endPoint x: 840, endPoint y: 594, distance: 315.3
click at [837, 605] on div "MAIS VENDIDO Text Block 2x Joelheiras 3D de Cobre CopperFlex Text Block Image E…" at bounding box center [903, 337] width 292 height 779
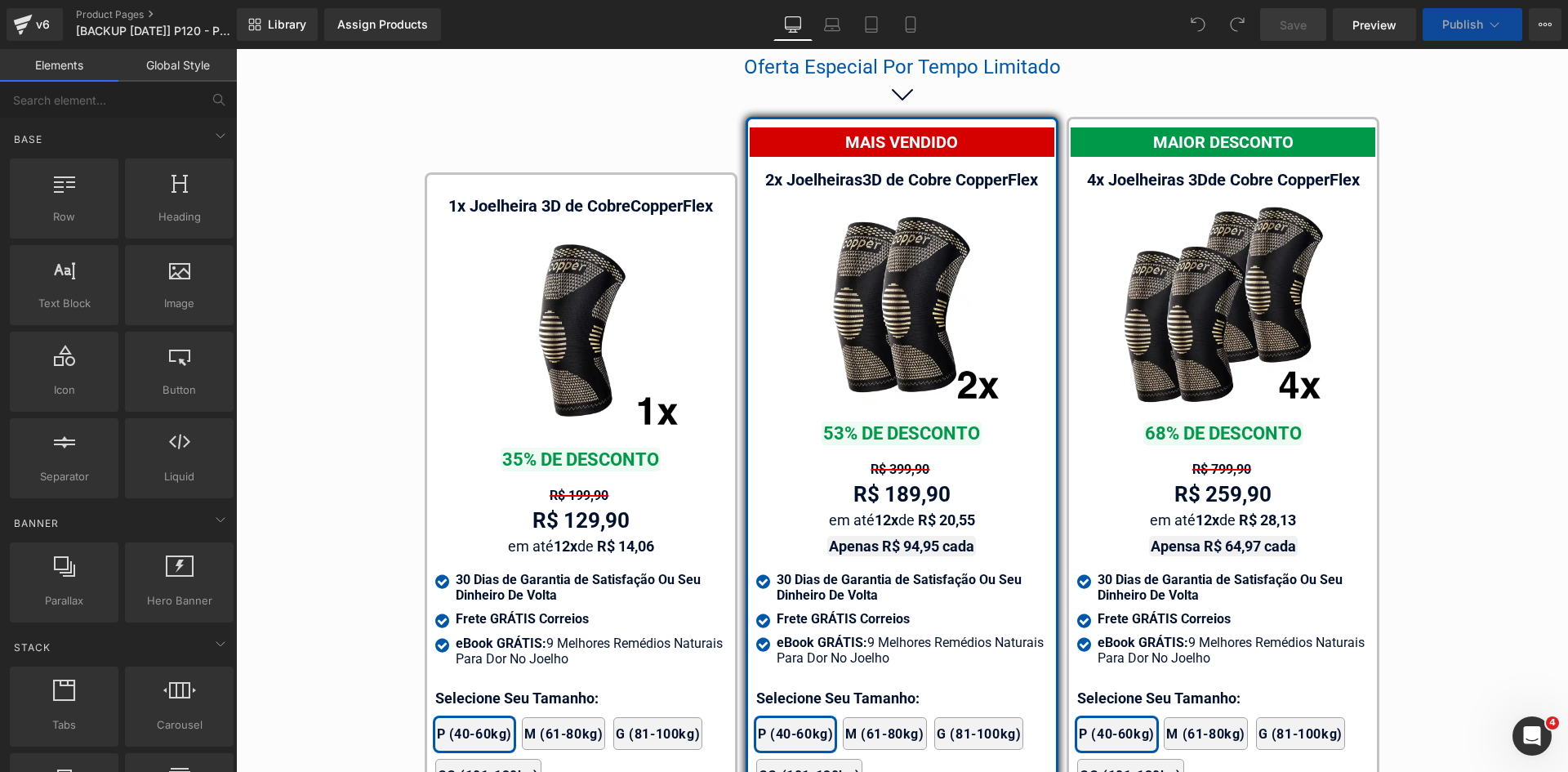
scroll to position [9729, 0]
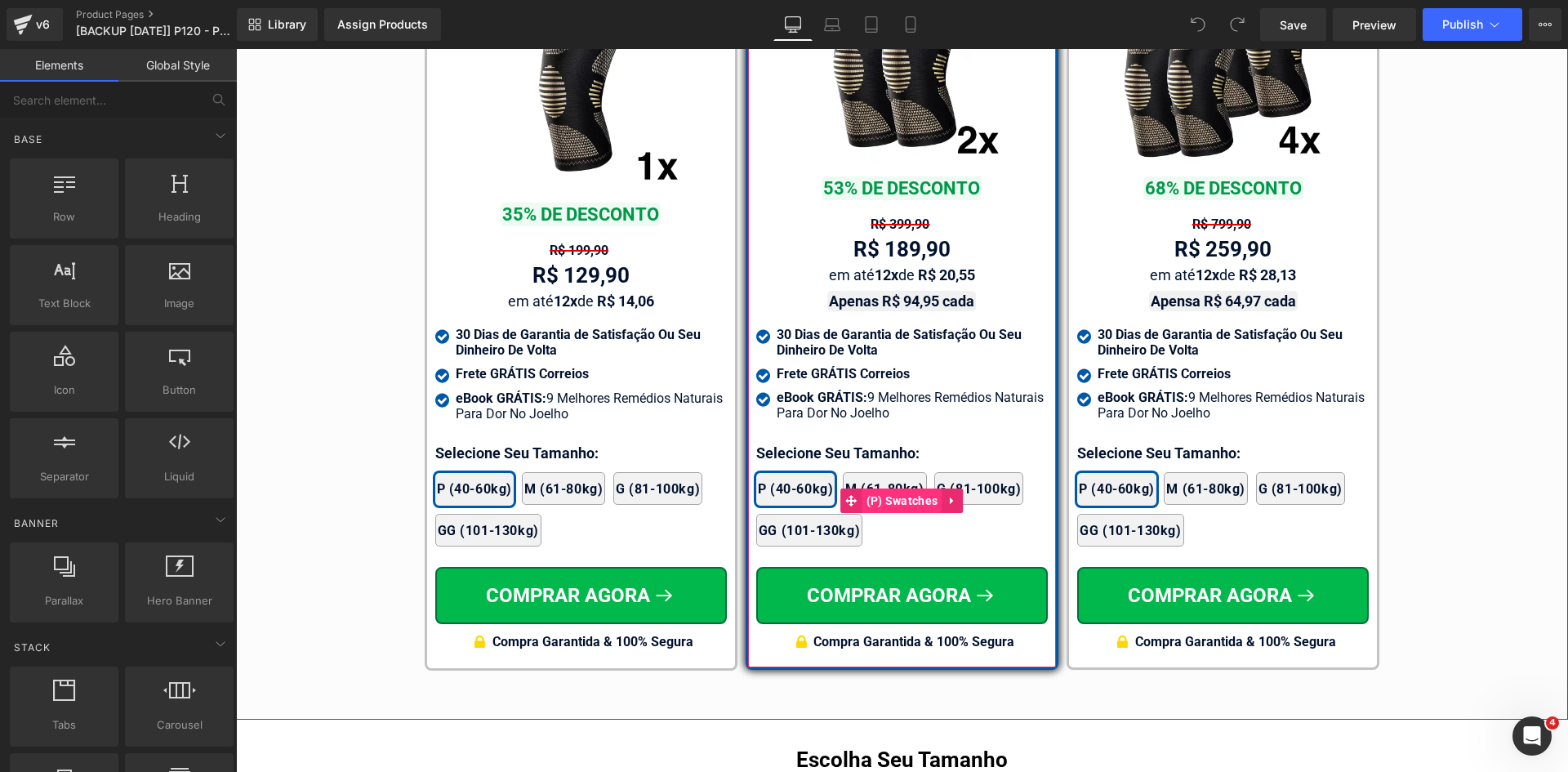
click at [887, 490] on span "(P) Swatches" at bounding box center [902, 501] width 80 height 25
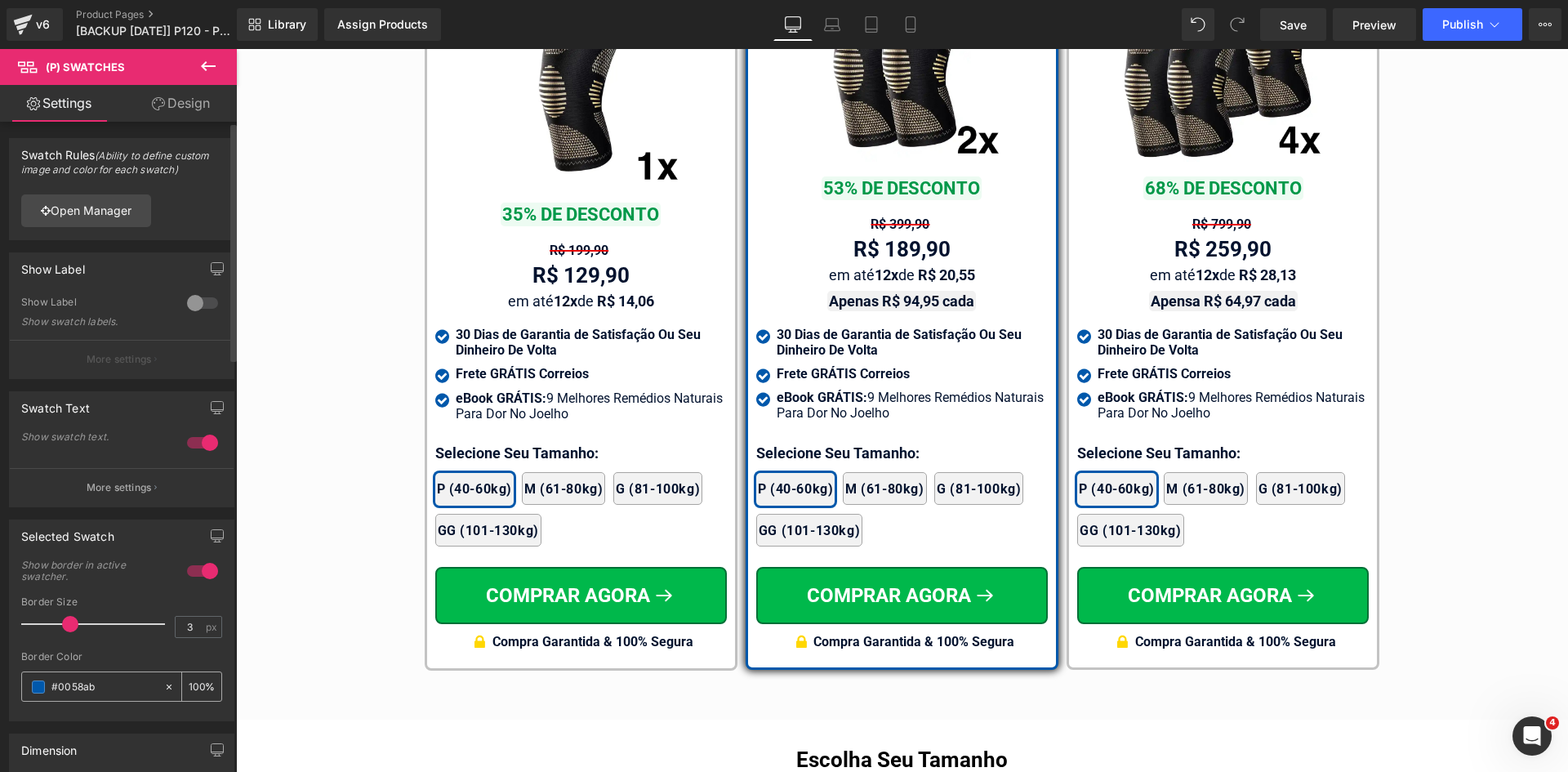
click at [93, 684] on input "#0058ab" at bounding box center [104, 687] width 105 height 18
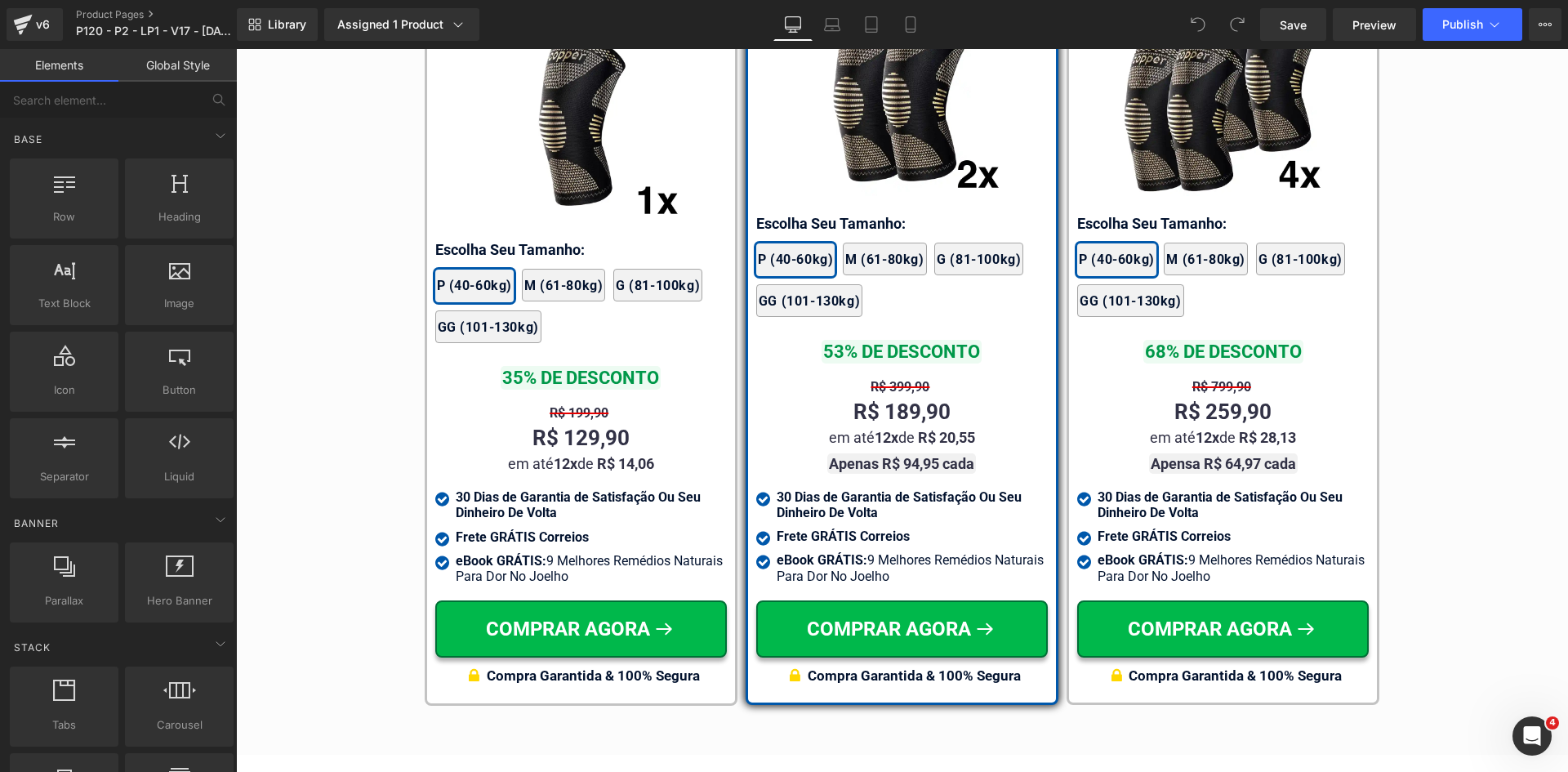
scroll to position [9601, 0]
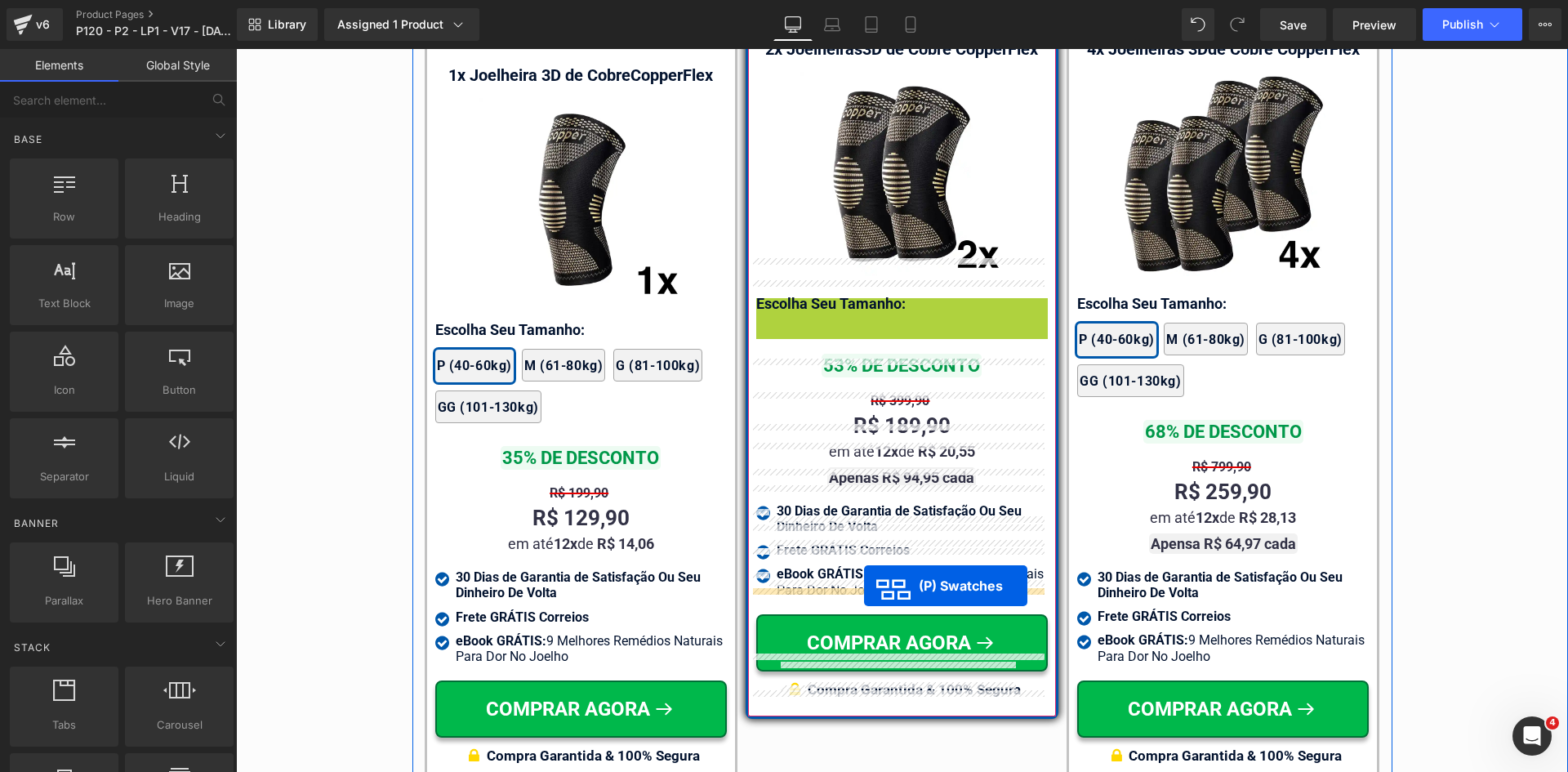
drag, startPoint x: 893, startPoint y: 332, endPoint x: 864, endPoint y: 586, distance: 255.7
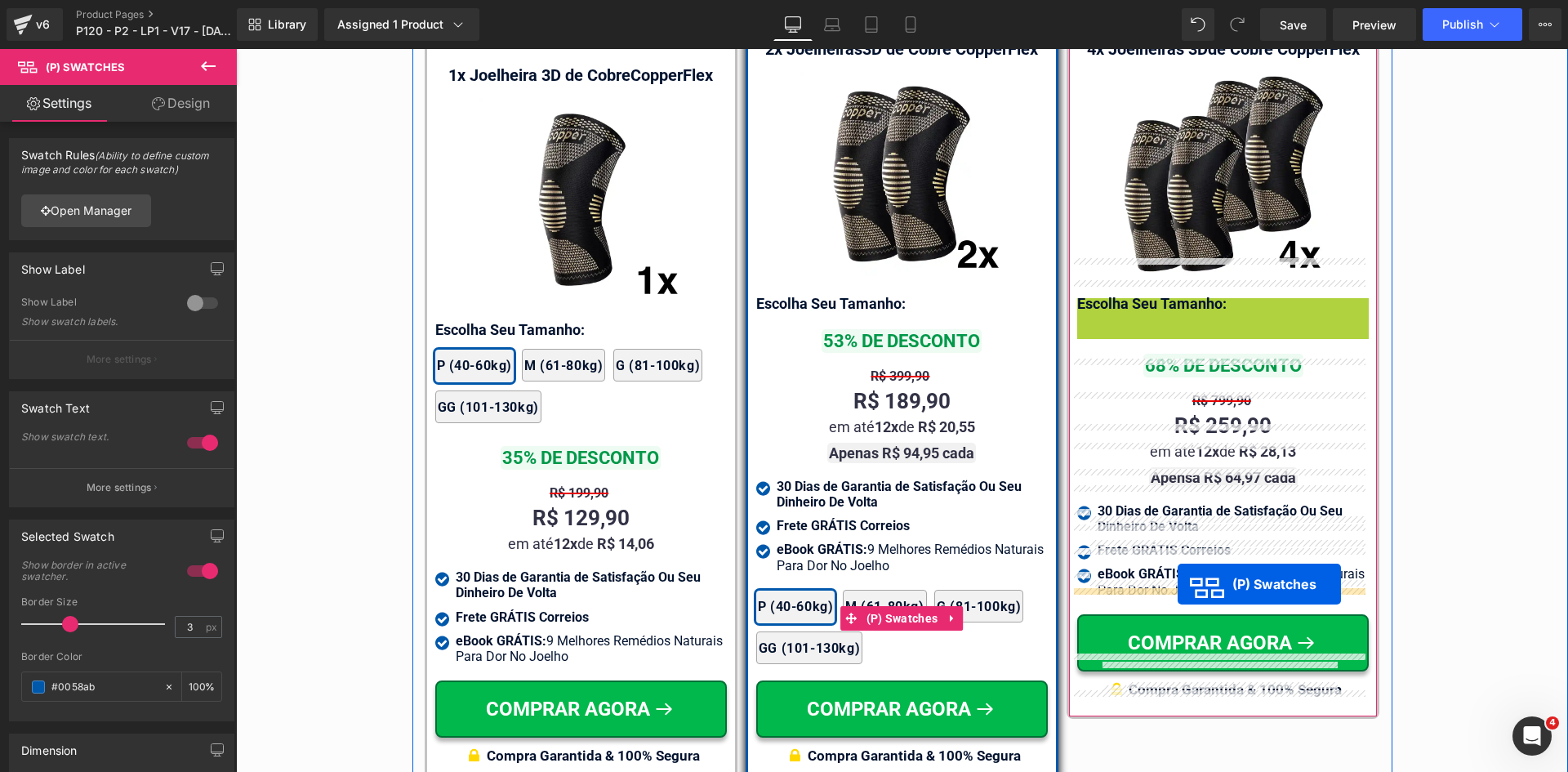
drag, startPoint x: 1209, startPoint y: 335, endPoint x: 831, endPoint y: 317, distance: 378.4
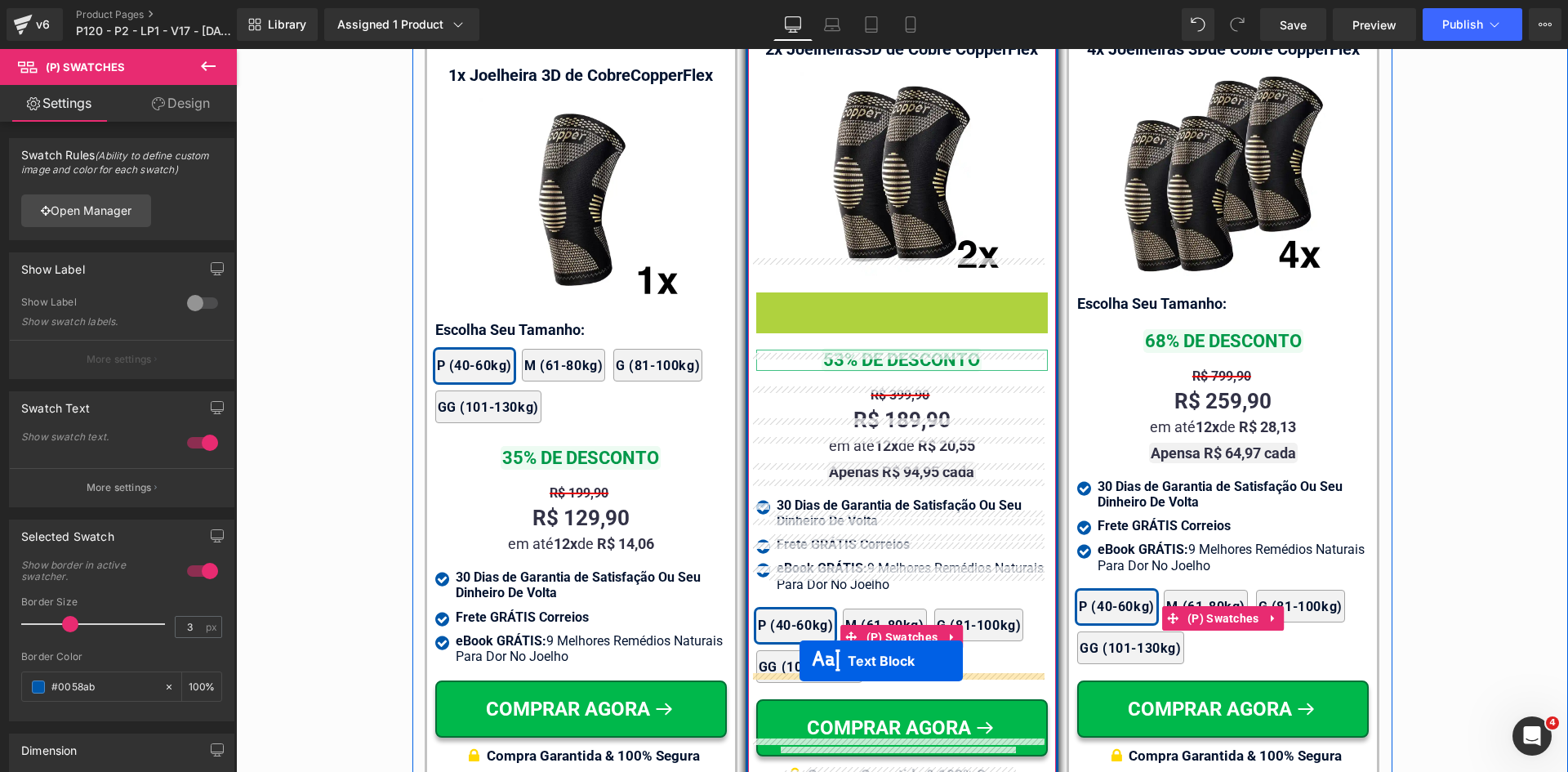
drag, startPoint x: 873, startPoint y: 535, endPoint x: 800, endPoint y: 661, distance: 145.6
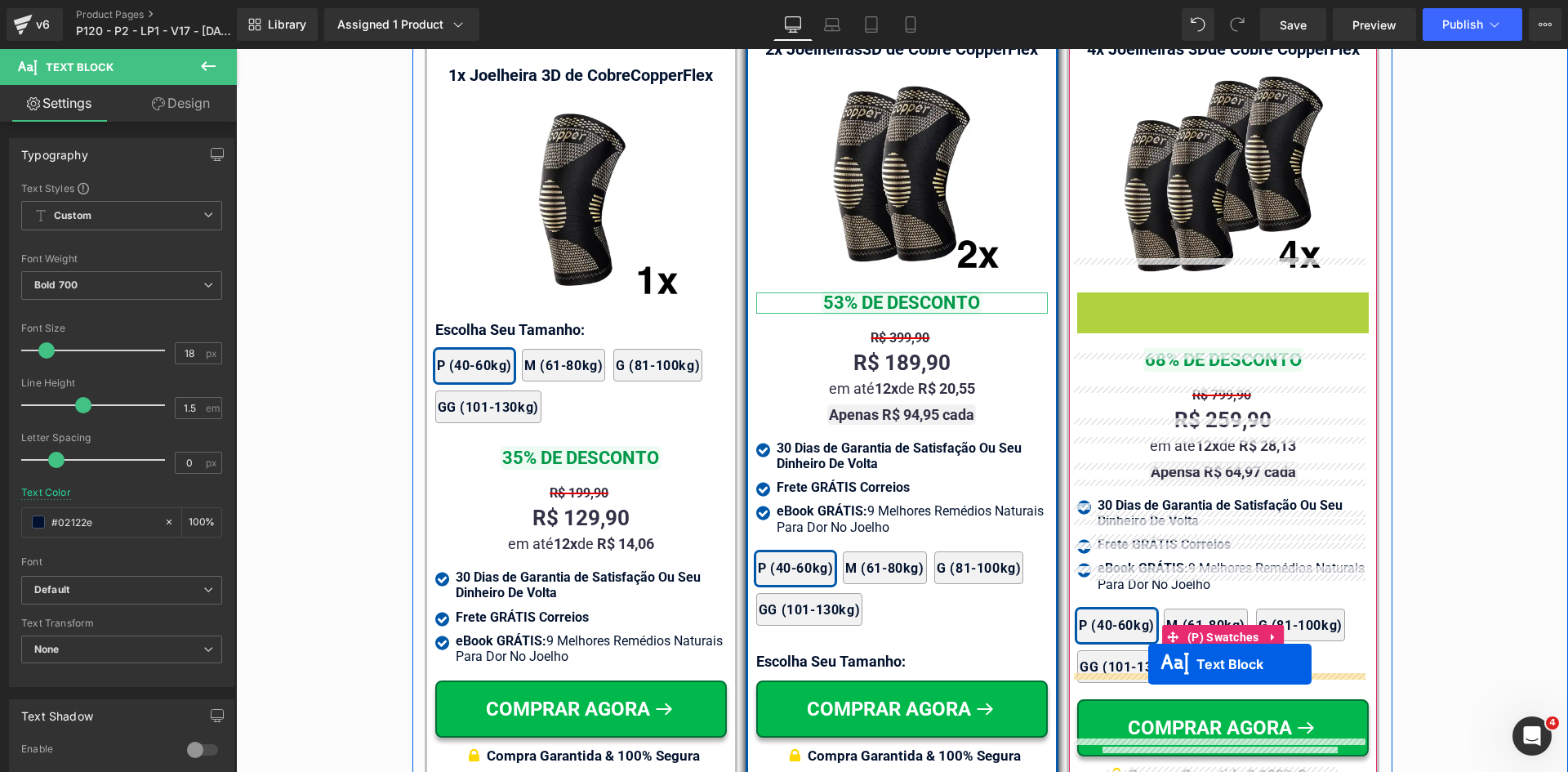
drag, startPoint x: 1290, startPoint y: 547, endPoint x: 1148, endPoint y: 664, distance: 184.0
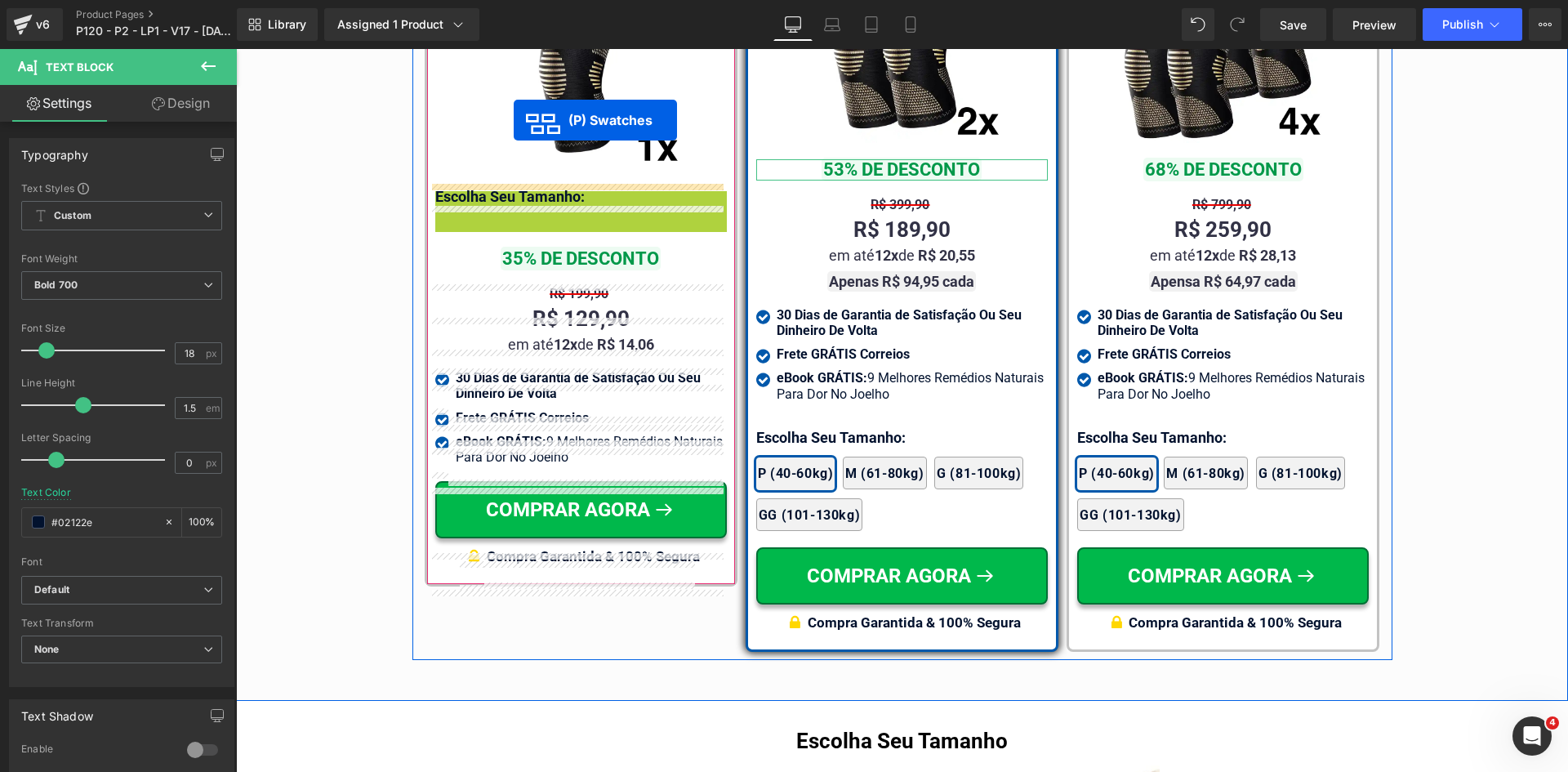
scroll to position [9701, 0]
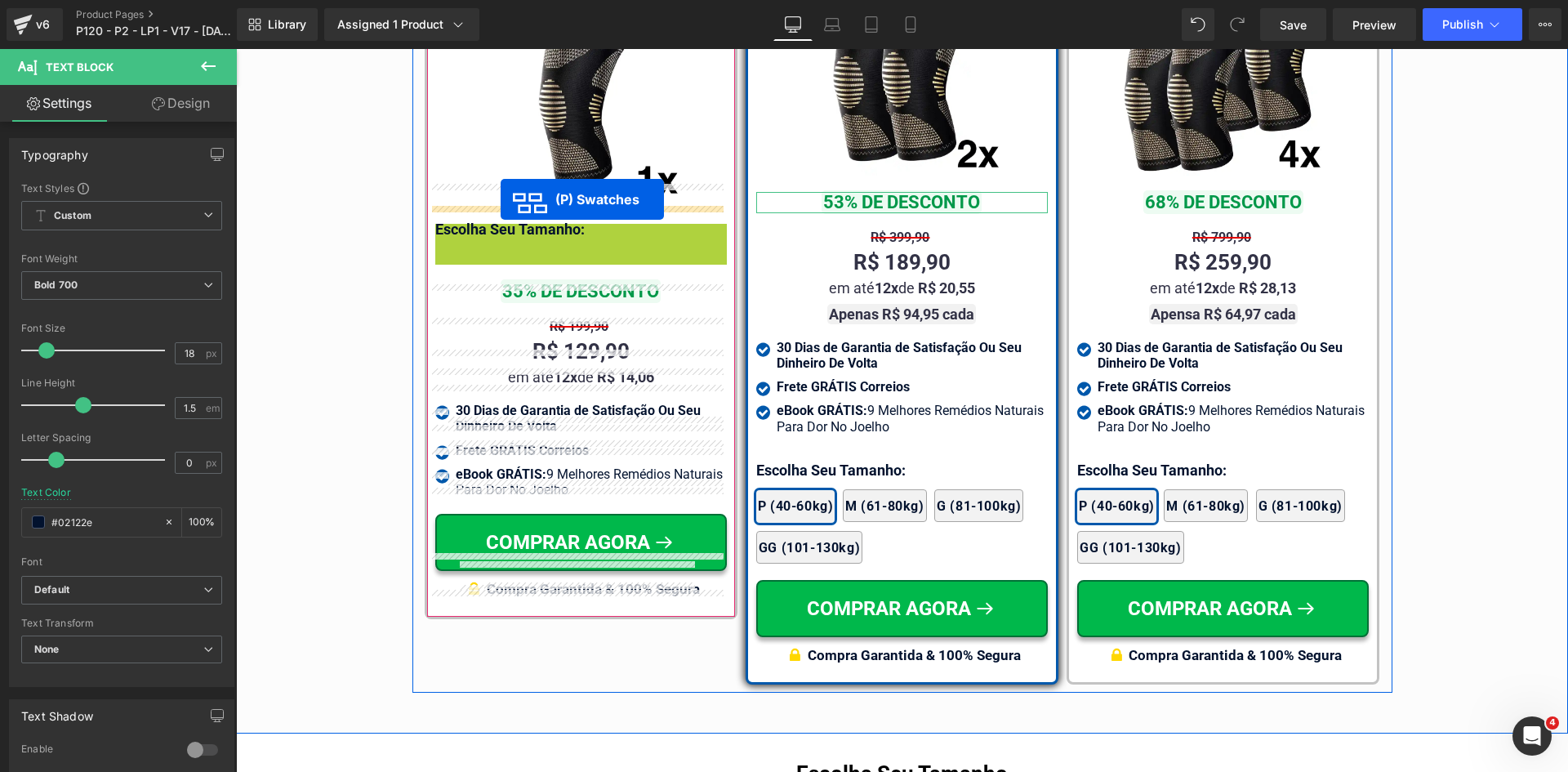
drag, startPoint x: 583, startPoint y: 96, endPoint x: 501, endPoint y: 210, distance: 140.4
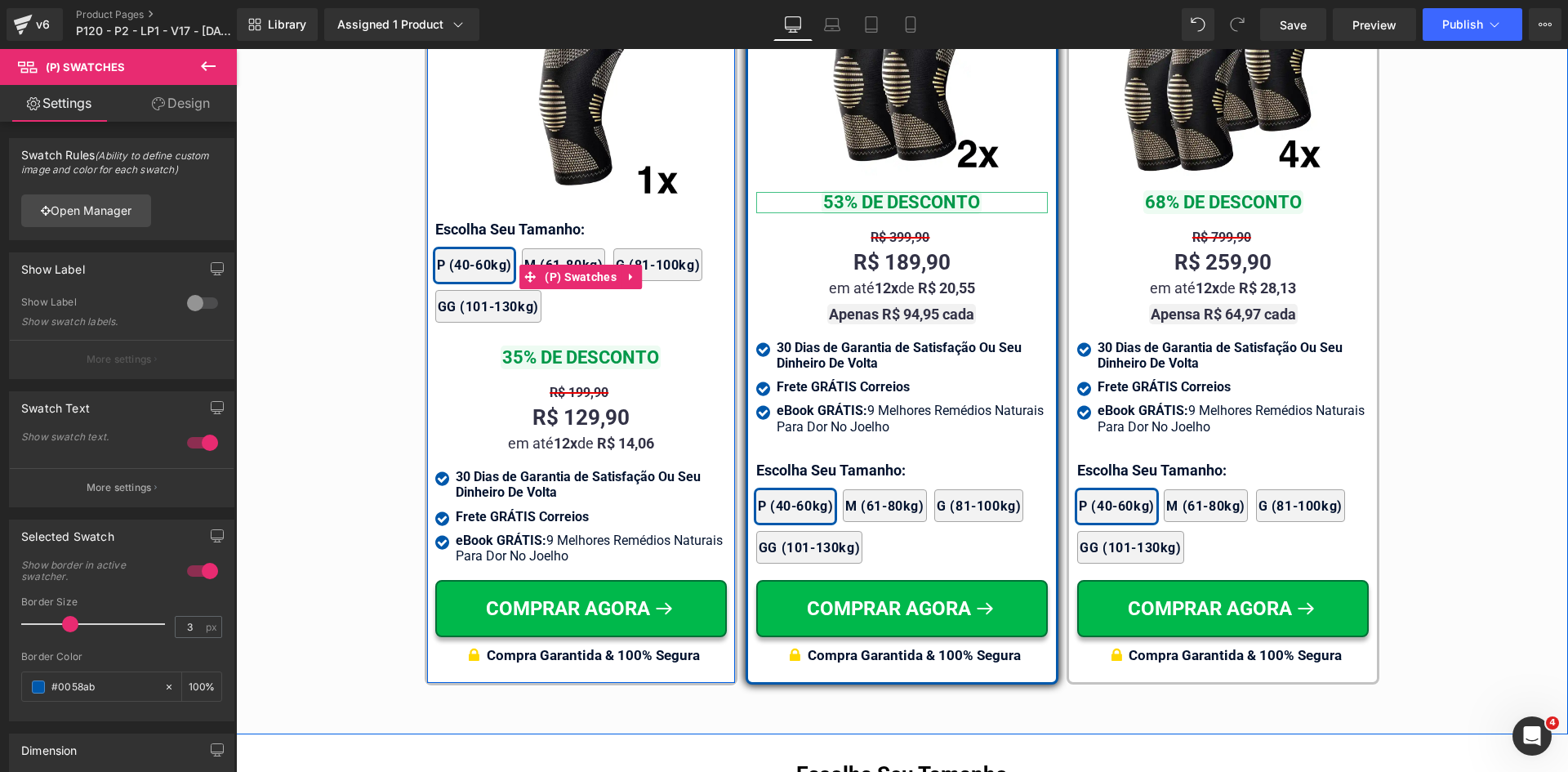
click at [564, 224] on div "2x Joelheiras 4x Joelheiras 1x Joelheira 3x Joelheiras P (40-60kg) M (61-80kg) …" at bounding box center [581, 277] width 292 height 107
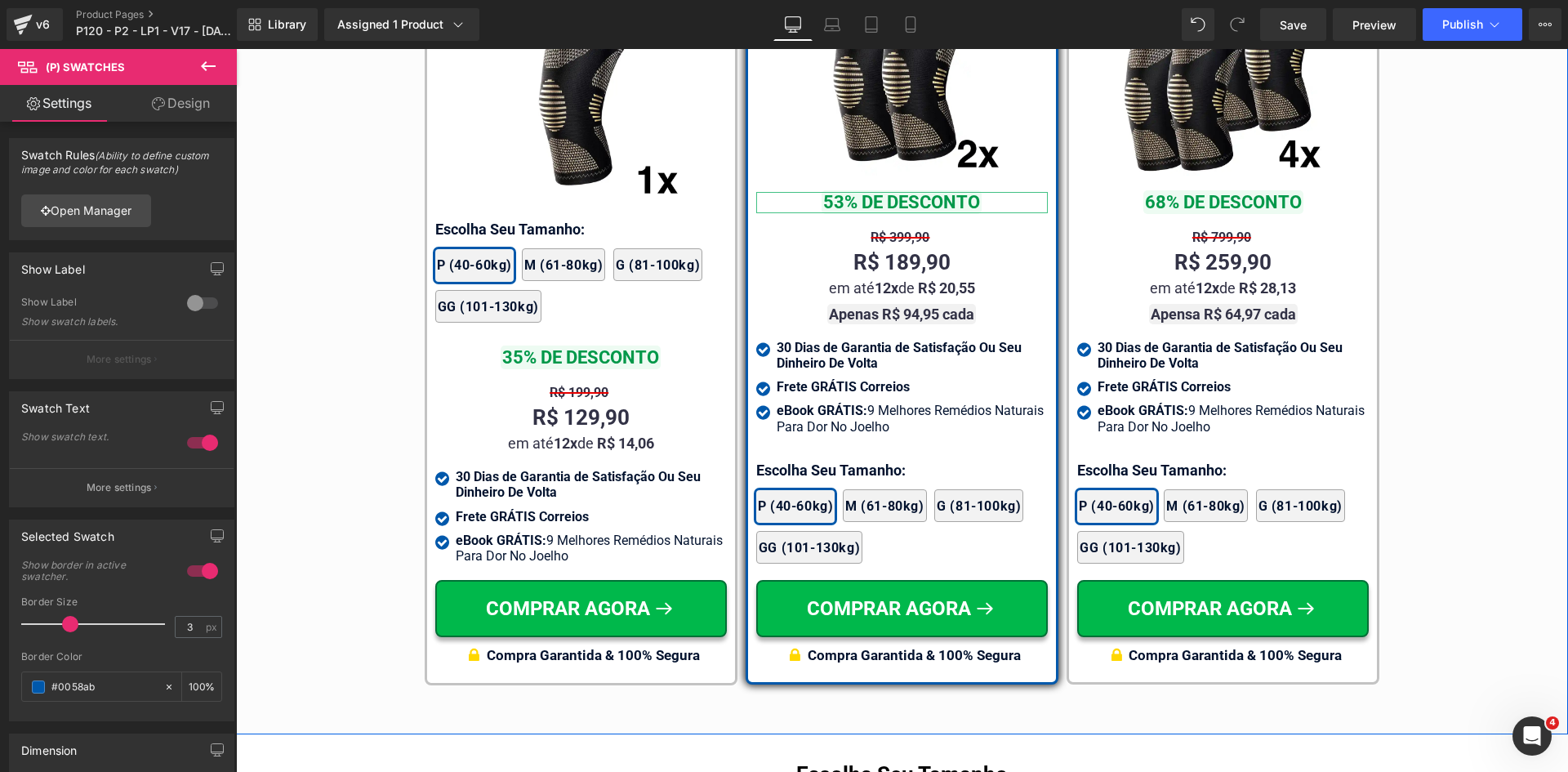
click at [384, 228] on div "Guia de Tamanhos Text Block Image Text Block" at bounding box center [903, 187] width 1333 height 1014
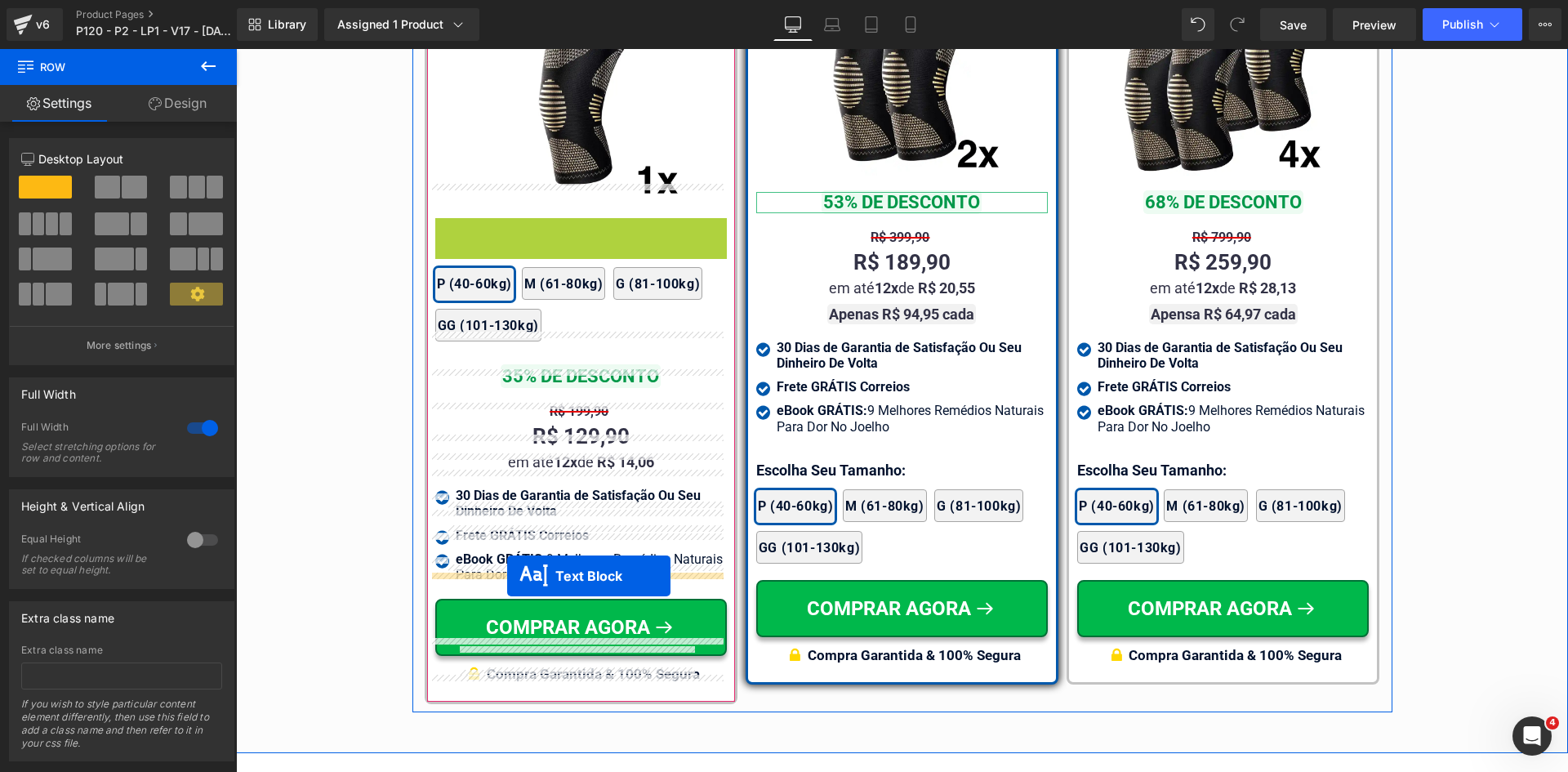
drag, startPoint x: 551, startPoint y: 205, endPoint x: 507, endPoint y: 576, distance: 373.6
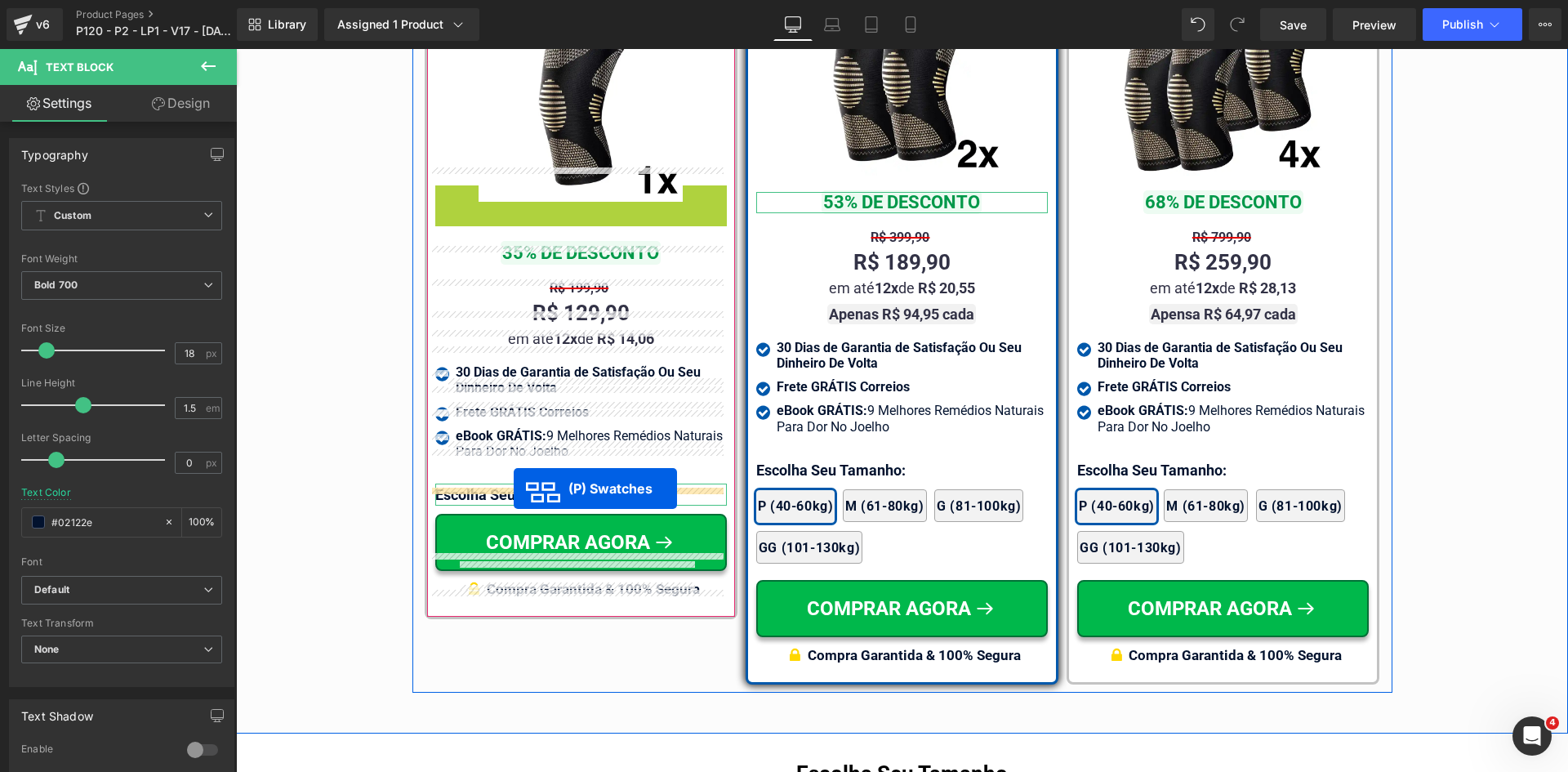
drag, startPoint x: 640, startPoint y: 518, endPoint x: 514, endPoint y: 489, distance: 129.3
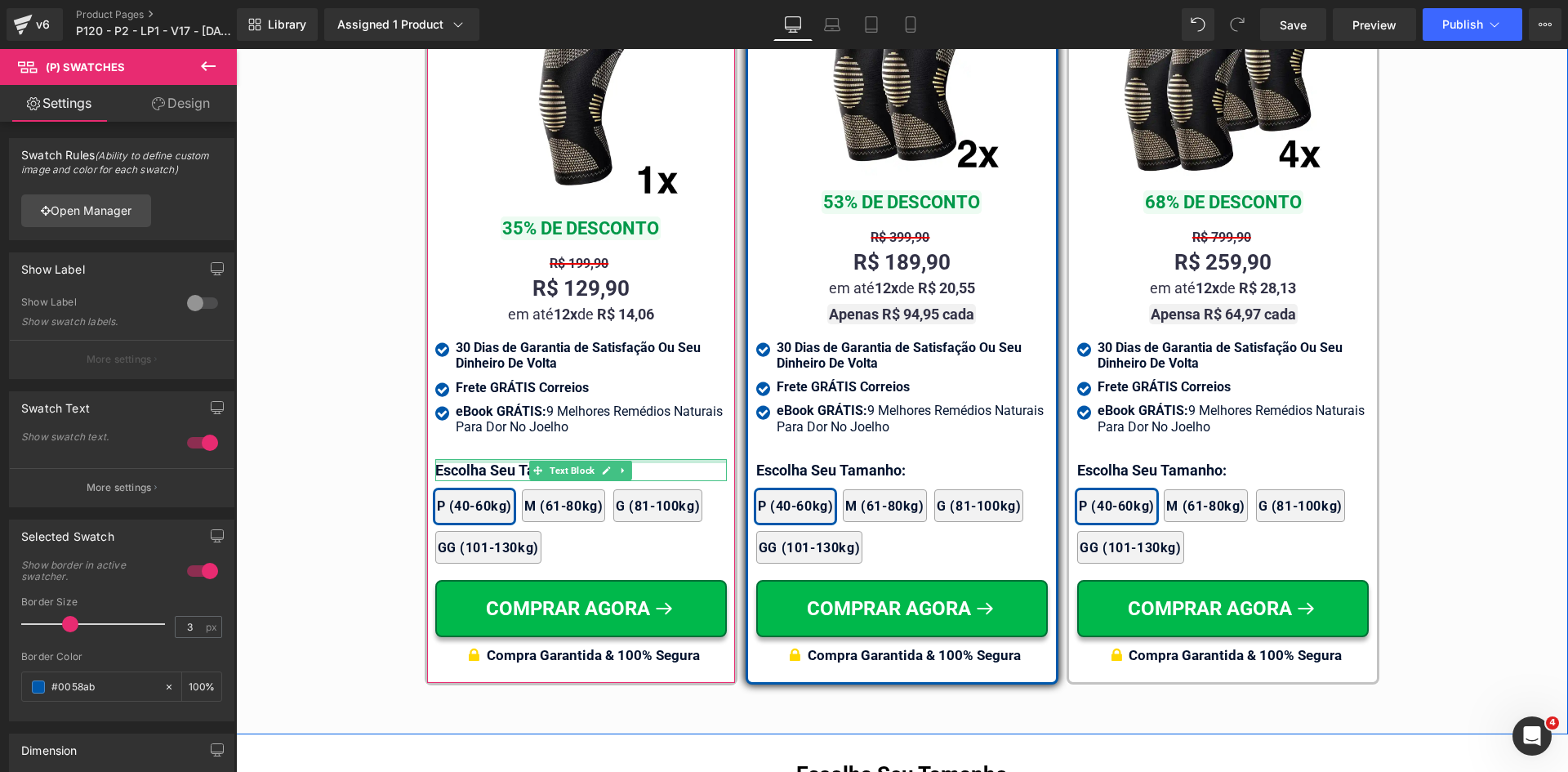
click at [513, 459] on div at bounding box center [581, 461] width 292 height 4
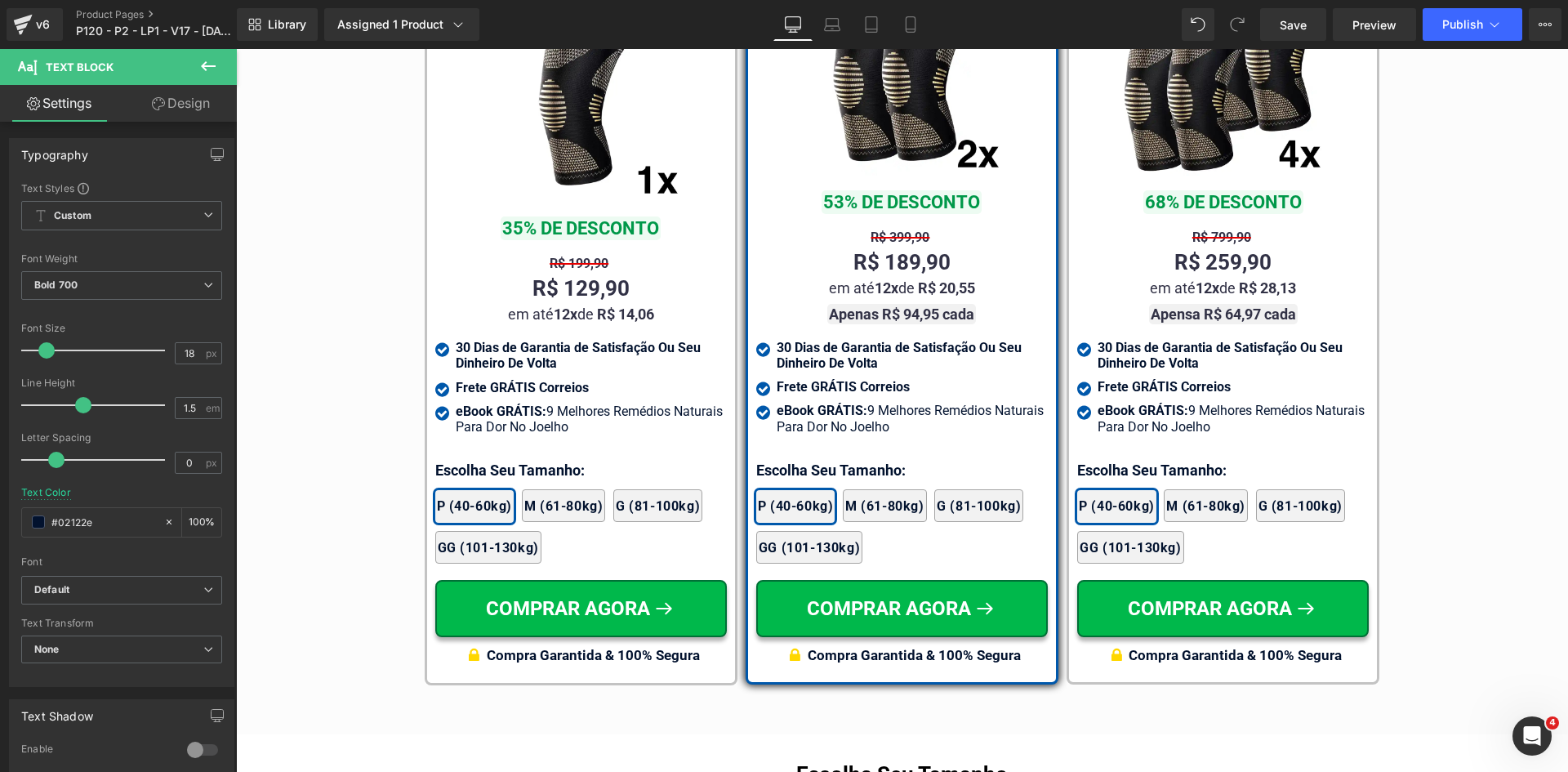
click at [171, 100] on link "Design" at bounding box center [181, 103] width 118 height 36
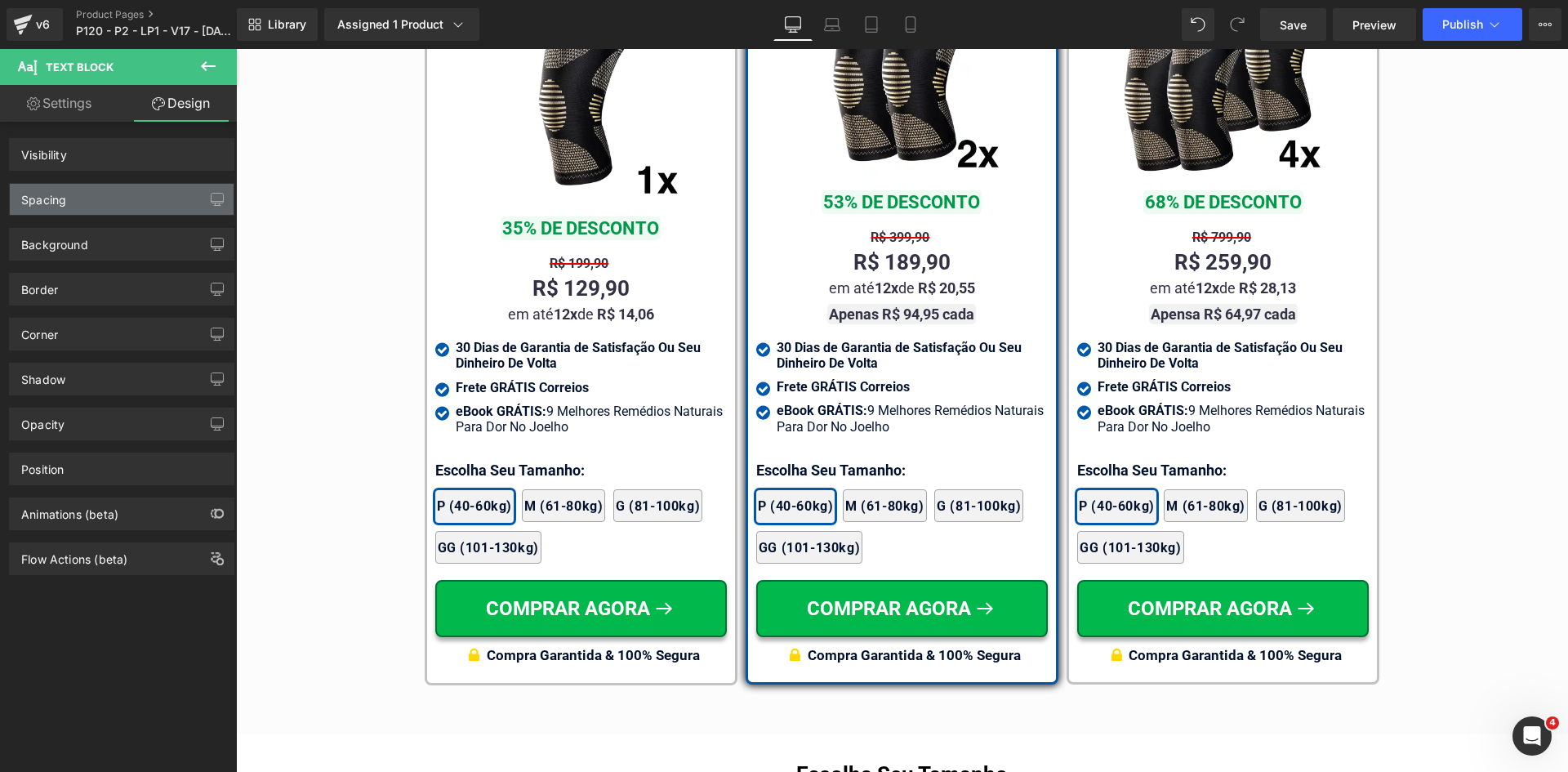
click at [65, 205] on div "Spacing" at bounding box center [43, 195] width 45 height 23
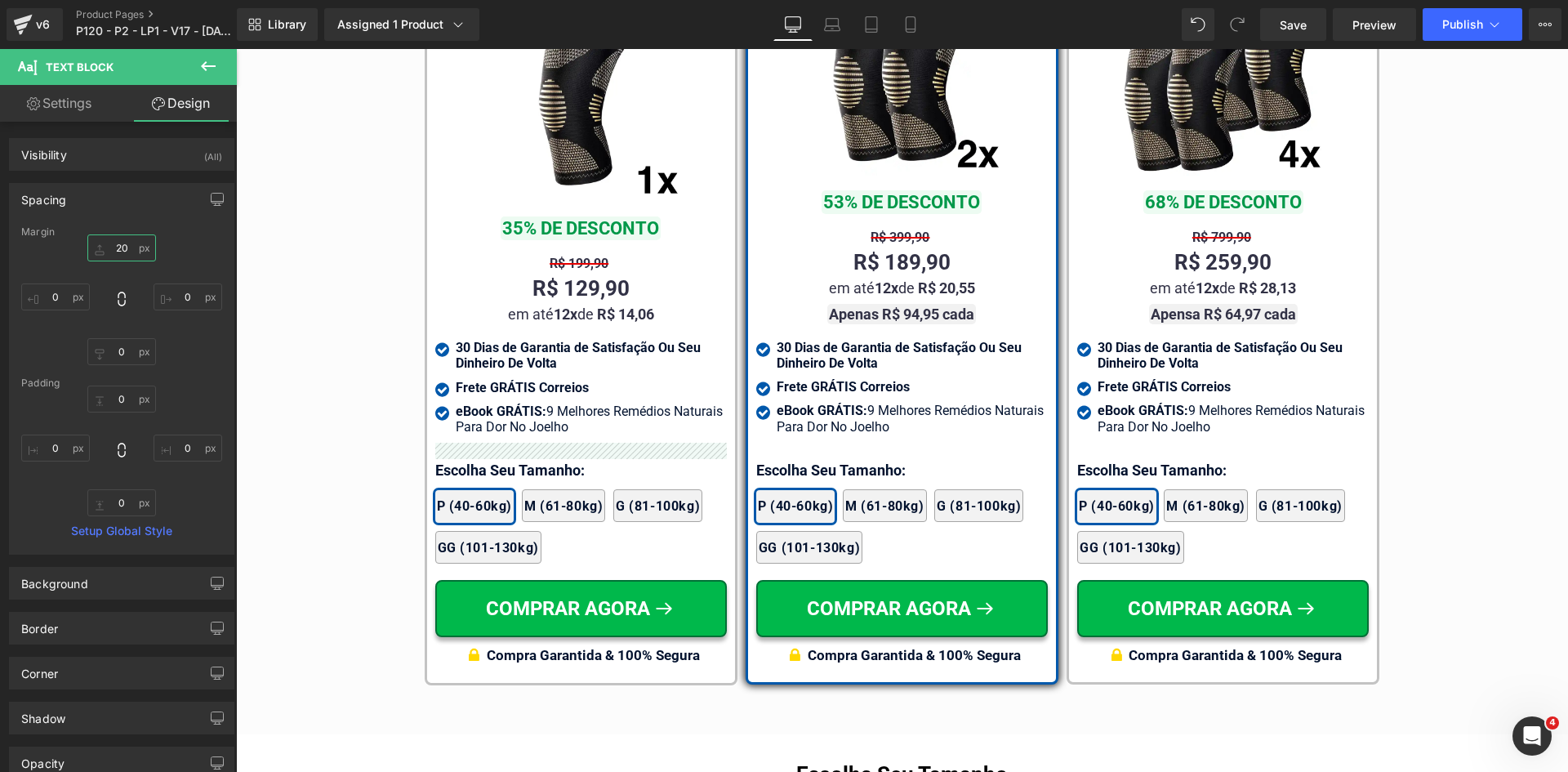
click at [125, 259] on input "text" at bounding box center [121, 248] width 68 height 27
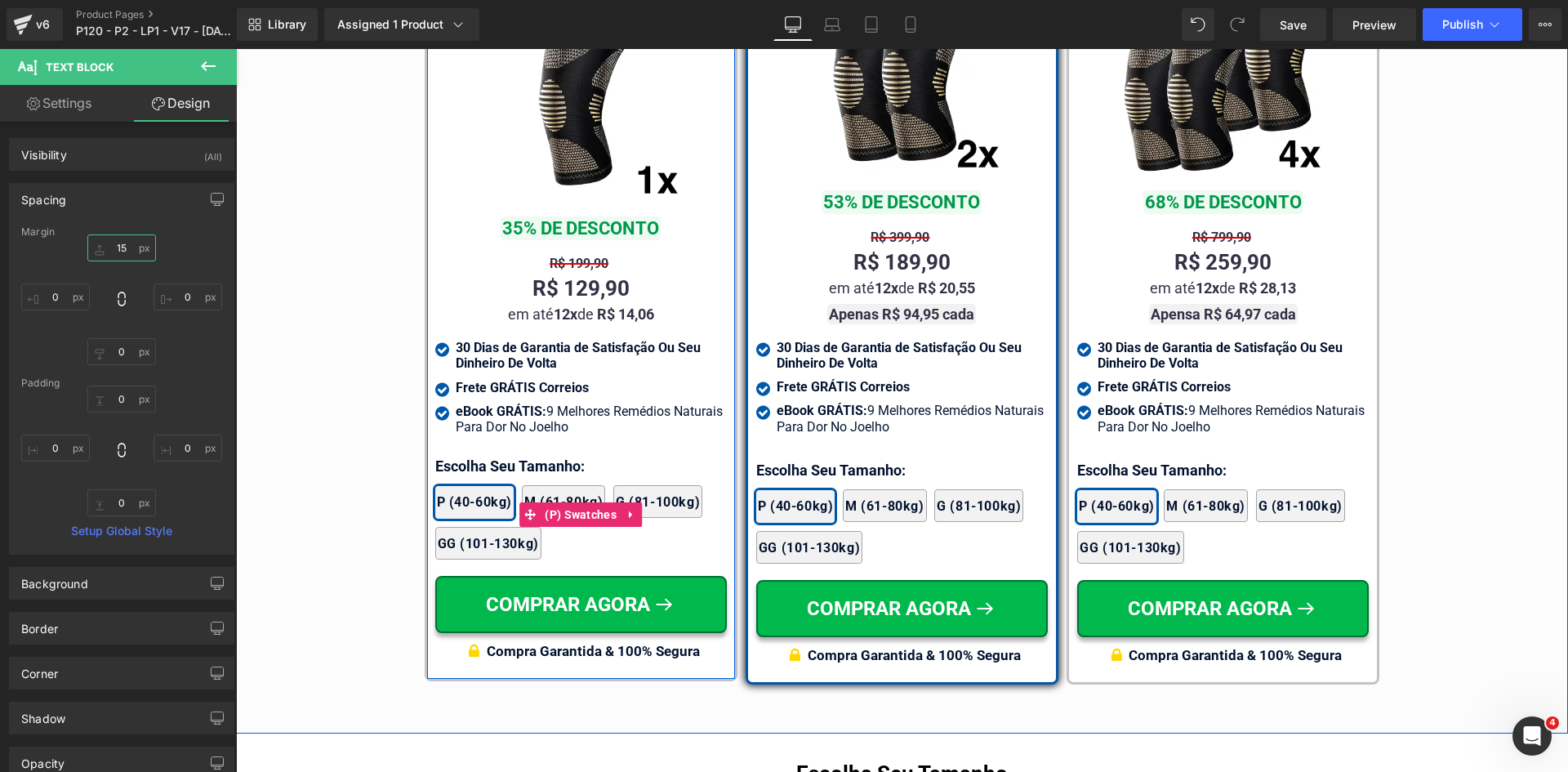
type input "15"
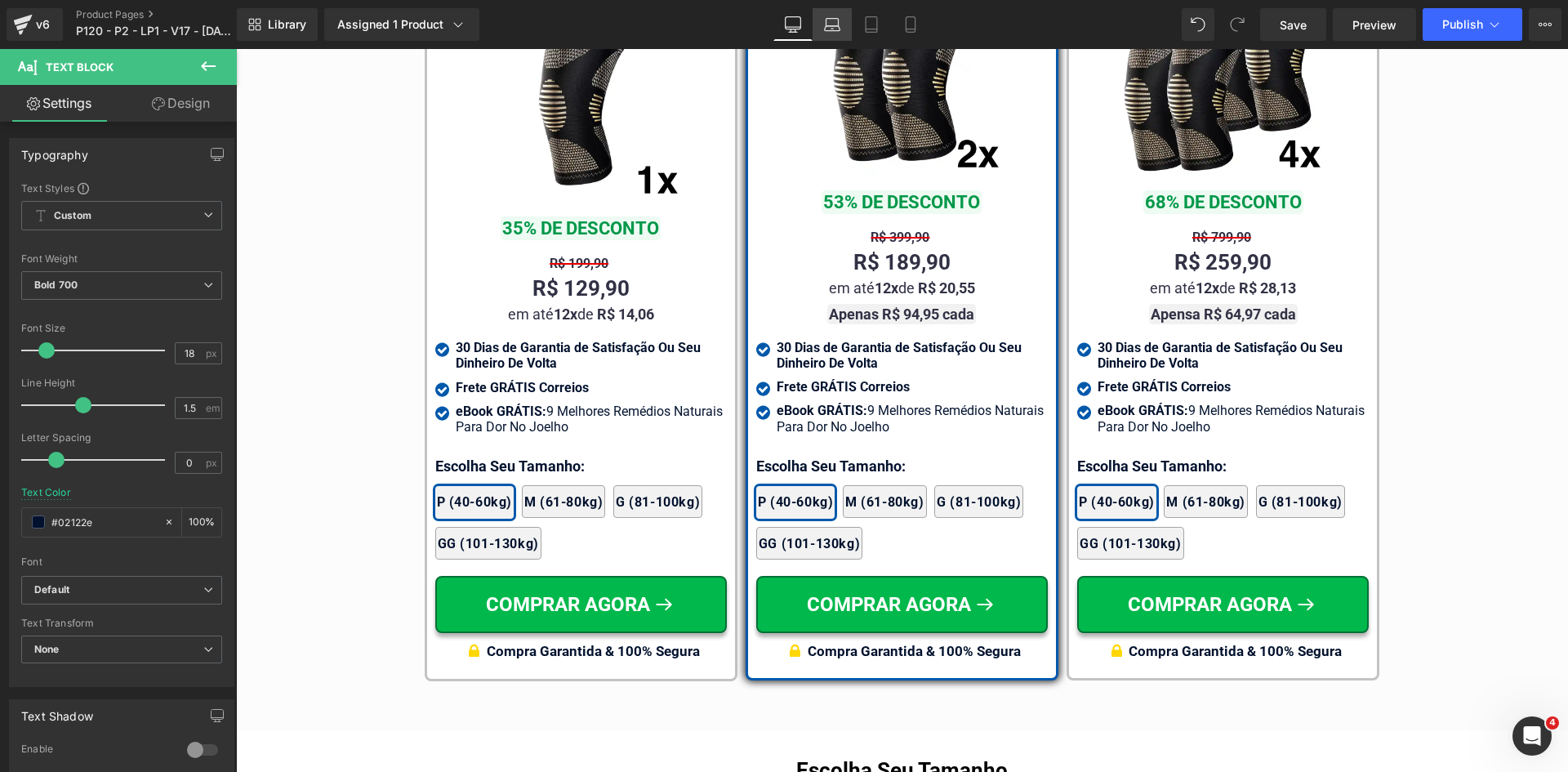
click at [829, 30] on icon at bounding box center [832, 28] width 15 height 5
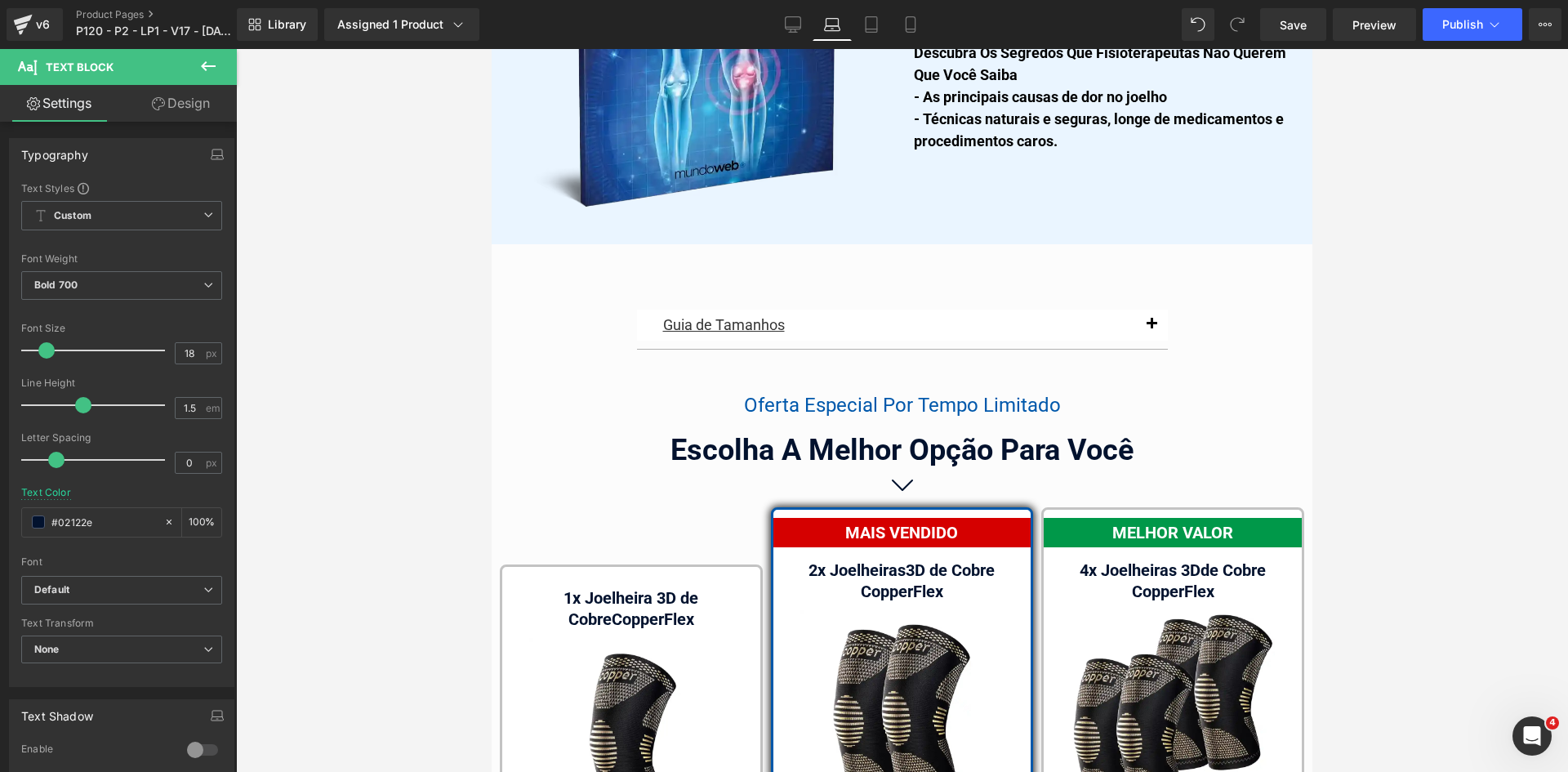
click at [171, 101] on link "Design" at bounding box center [181, 103] width 118 height 36
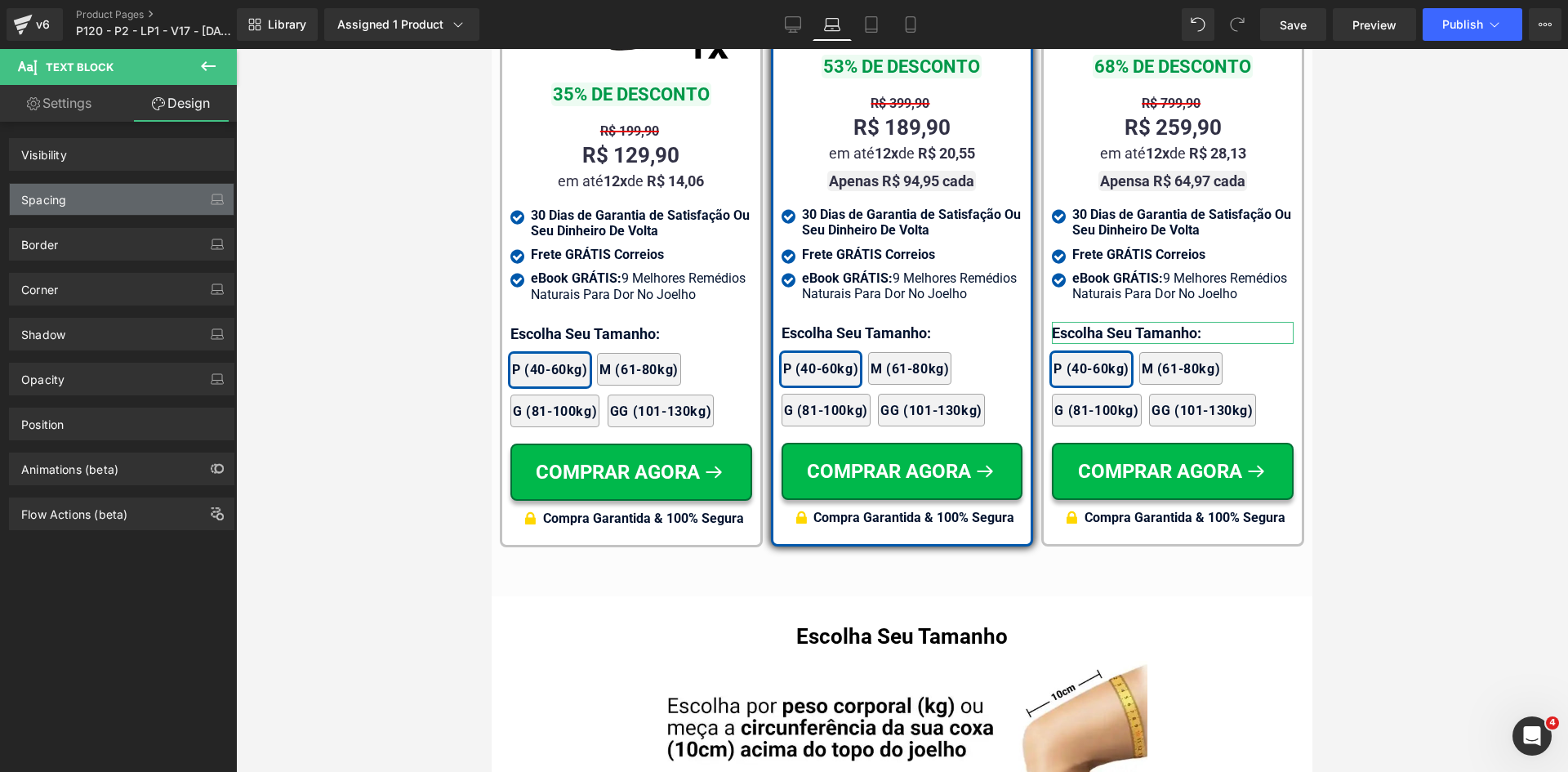
click at [39, 203] on div "Spacing" at bounding box center [43, 195] width 45 height 23
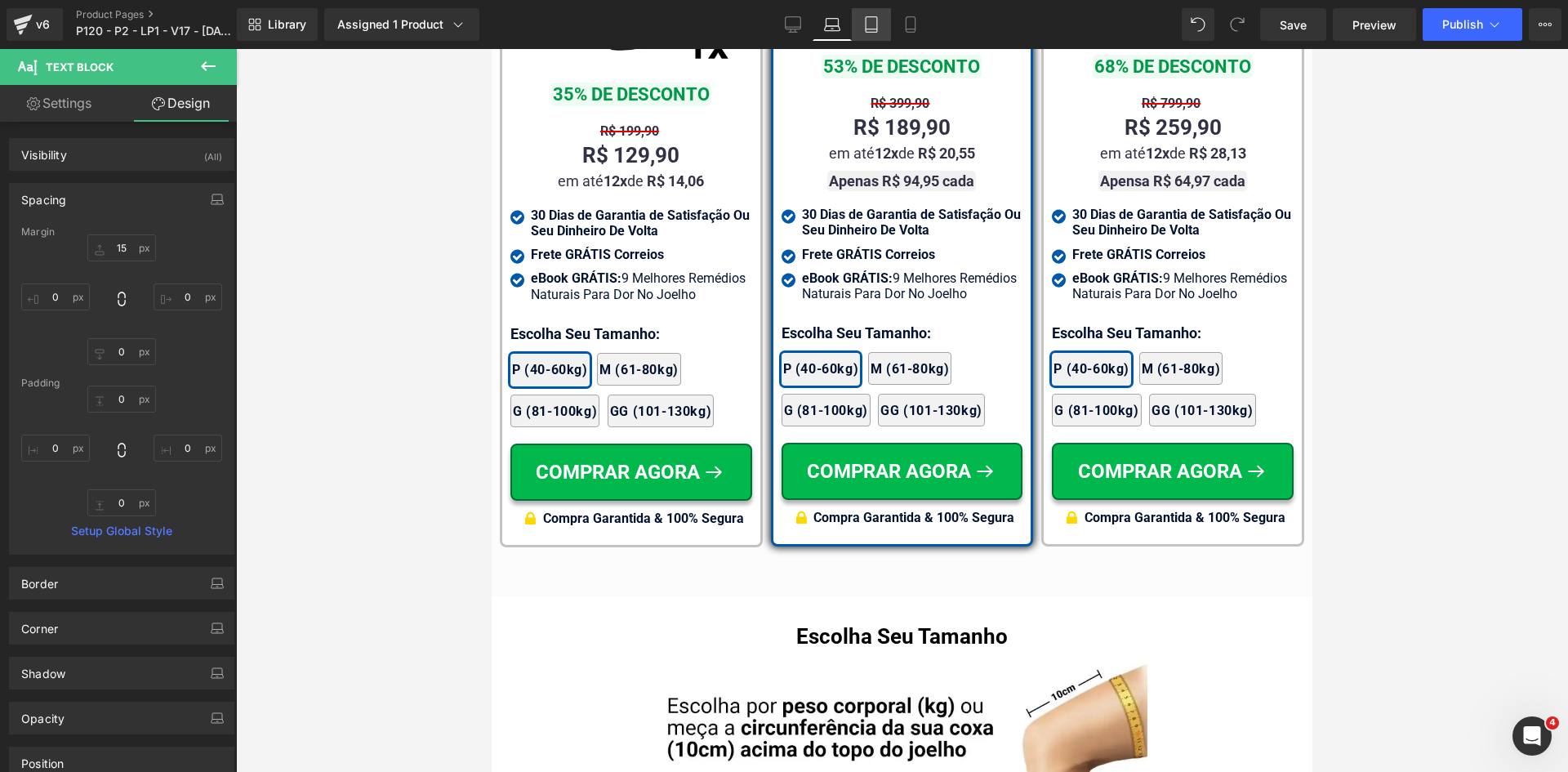
click at [882, 28] on link "Tablet" at bounding box center [871, 25] width 39 height 33
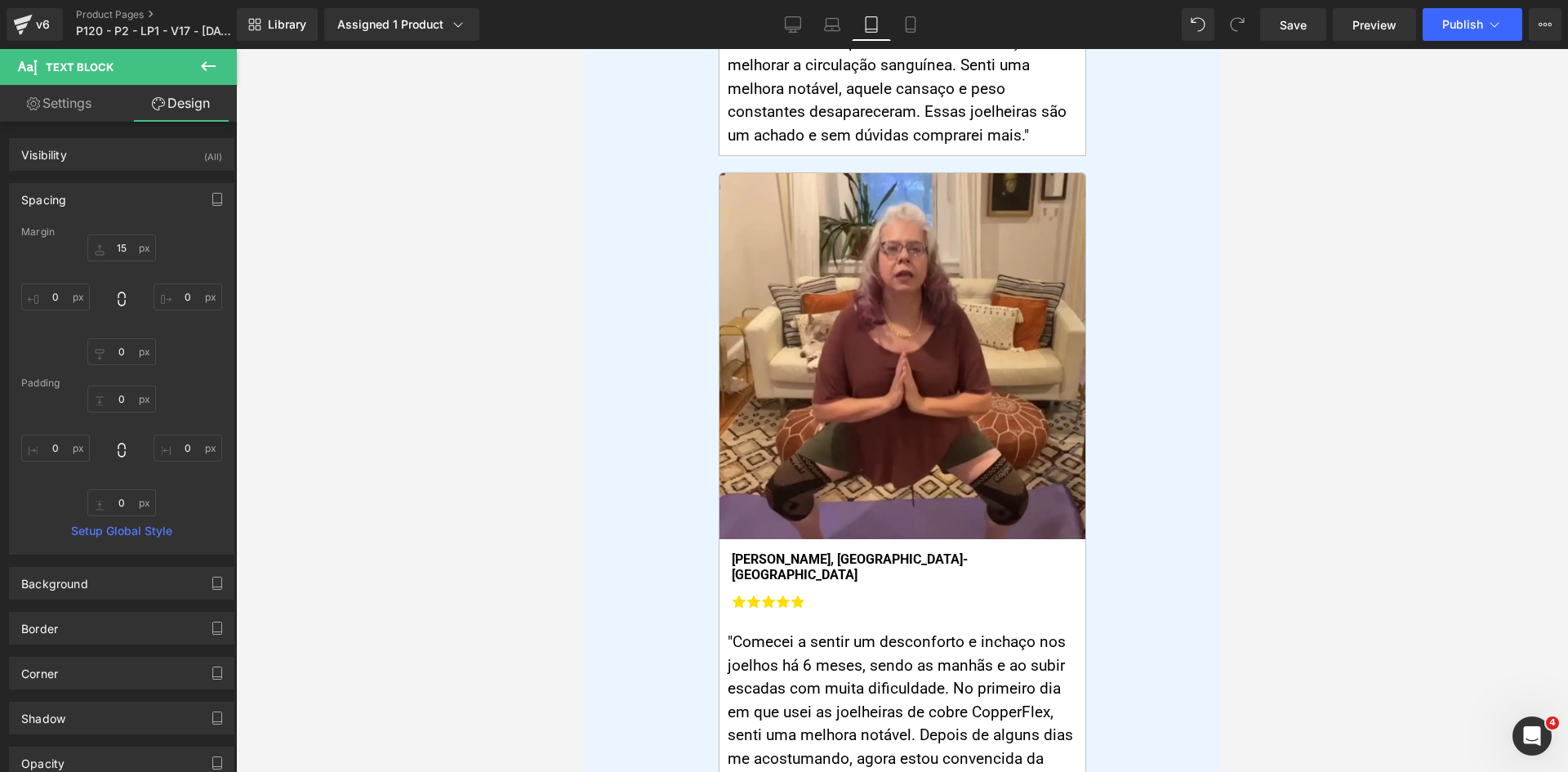
scroll to position [0, 0]
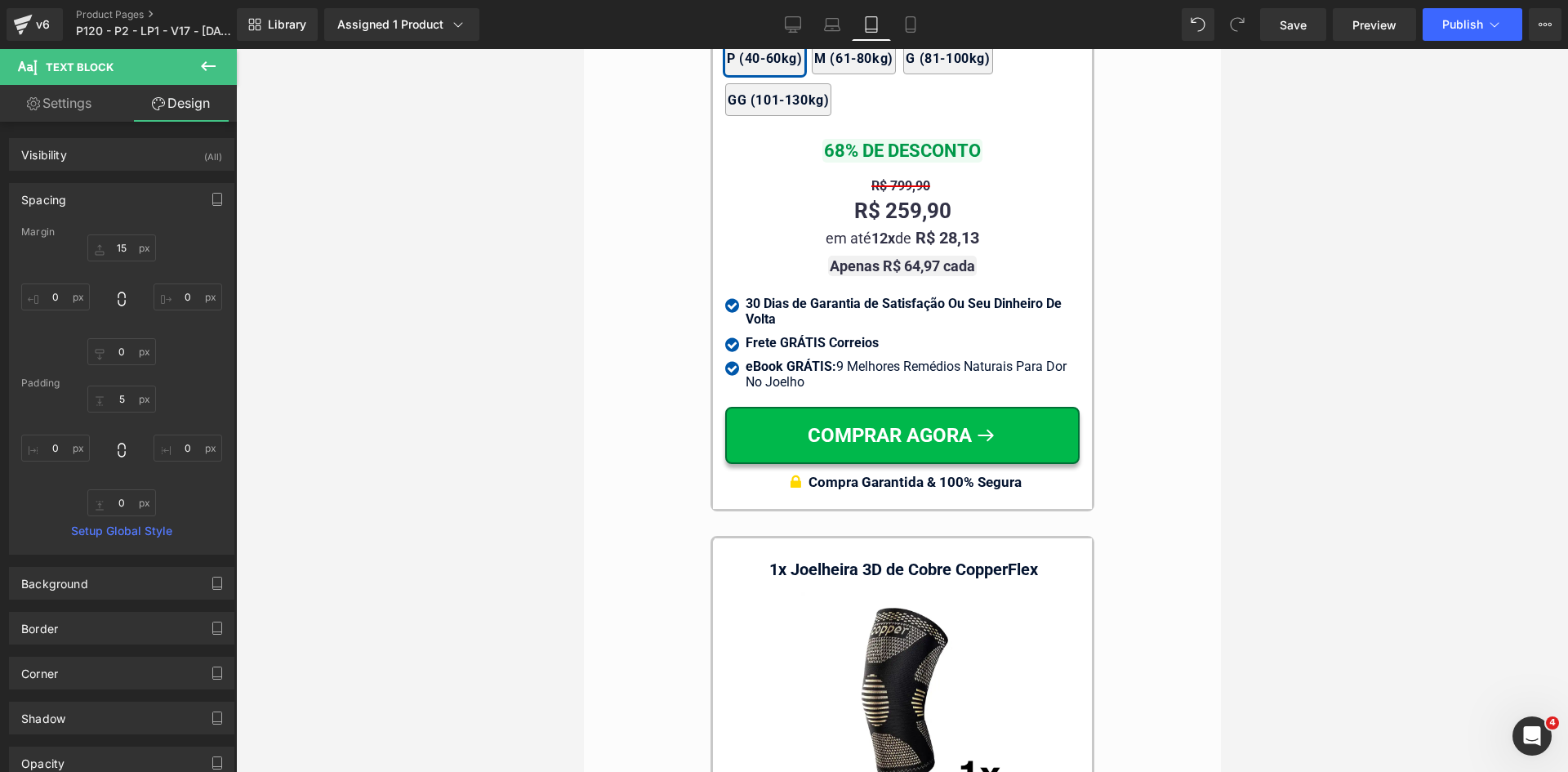
drag, startPoint x: 1212, startPoint y: 75, endPoint x: 1804, endPoint y: 658, distance: 830.9
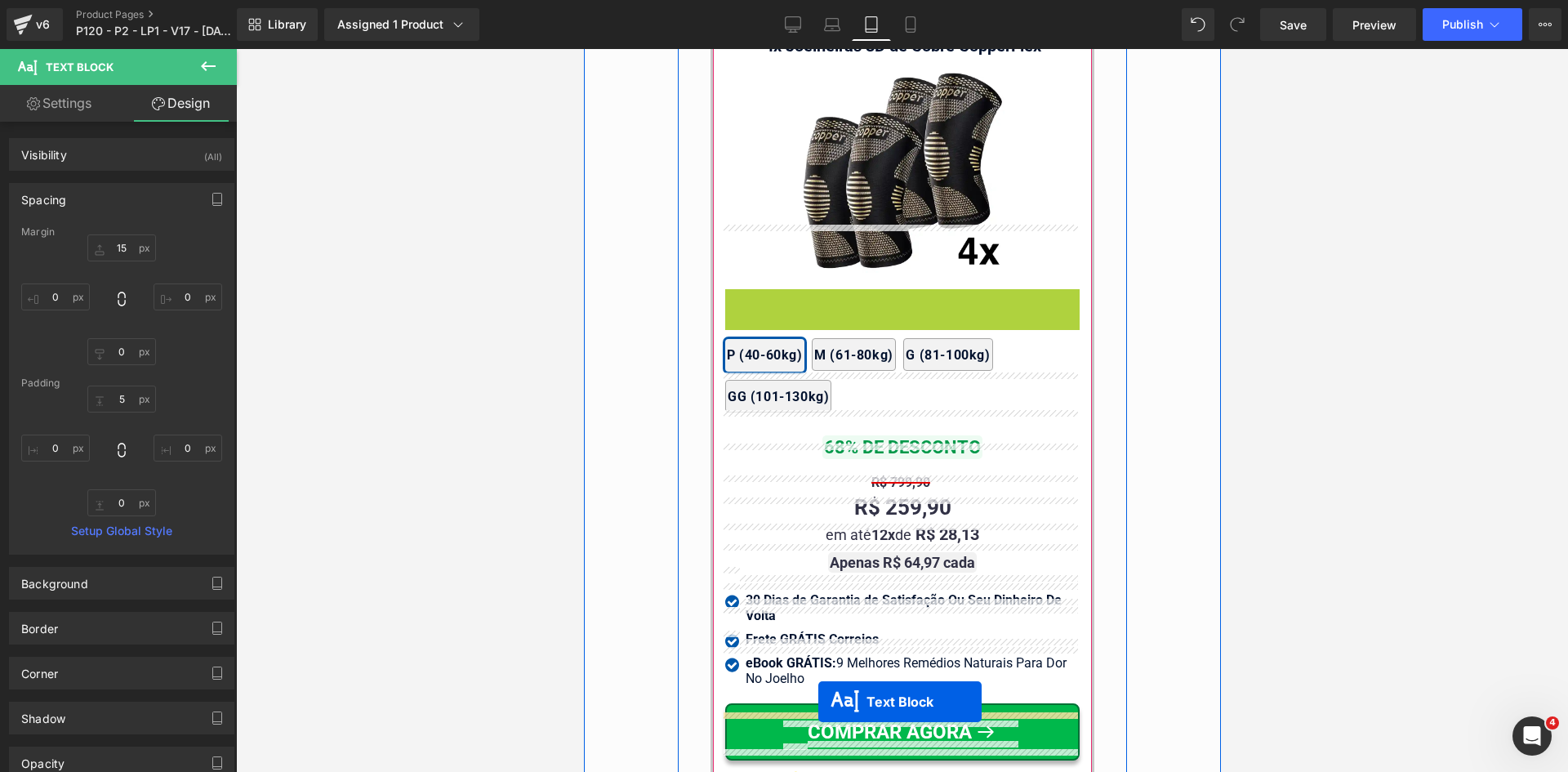
scroll to position [14945, 0]
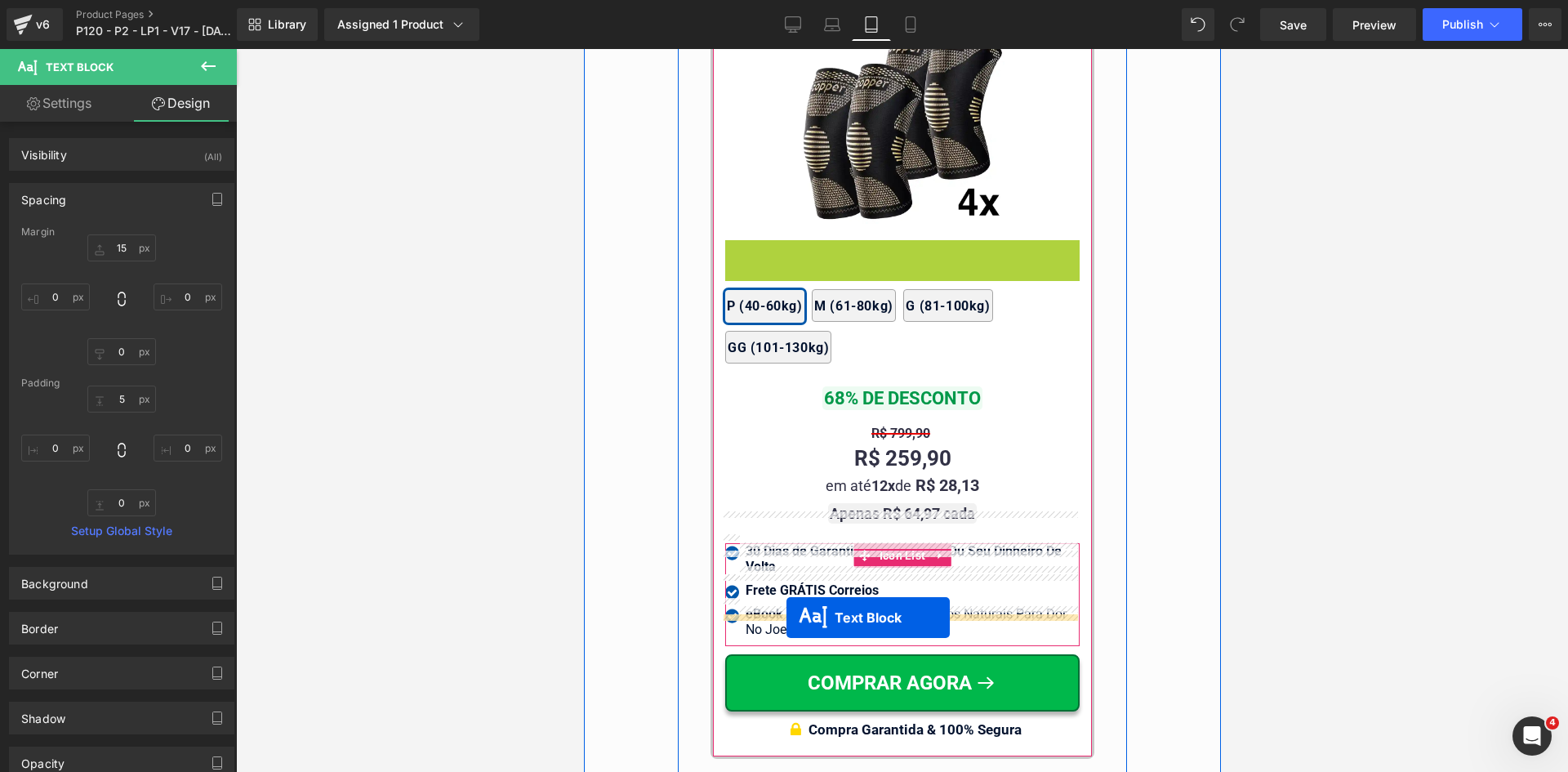
drag, startPoint x: 871, startPoint y: 310, endPoint x: 785, endPoint y: 617, distance: 318.8
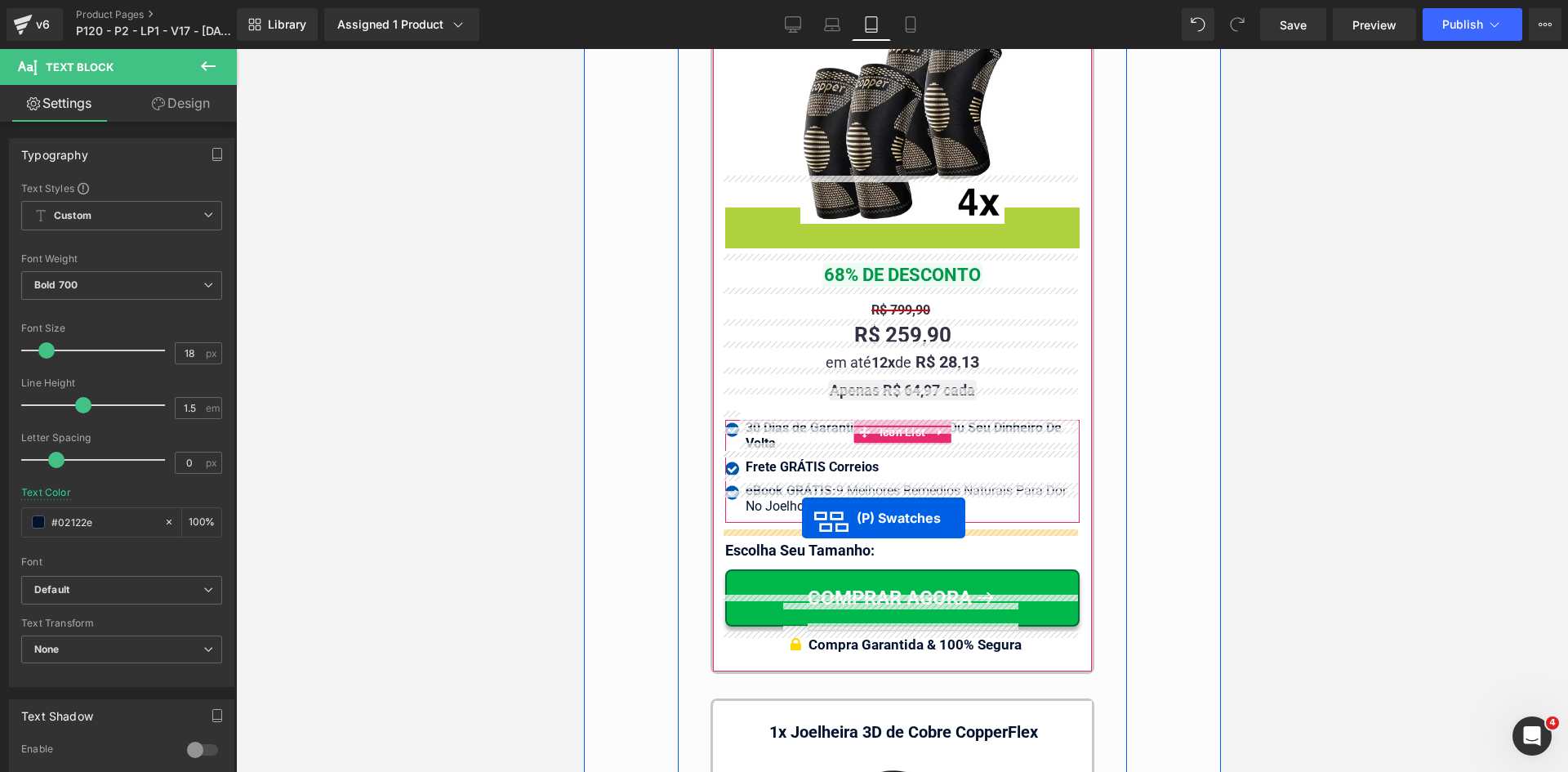
drag, startPoint x: 895, startPoint y: 228, endPoint x: 802, endPoint y: 518, distance: 304.5
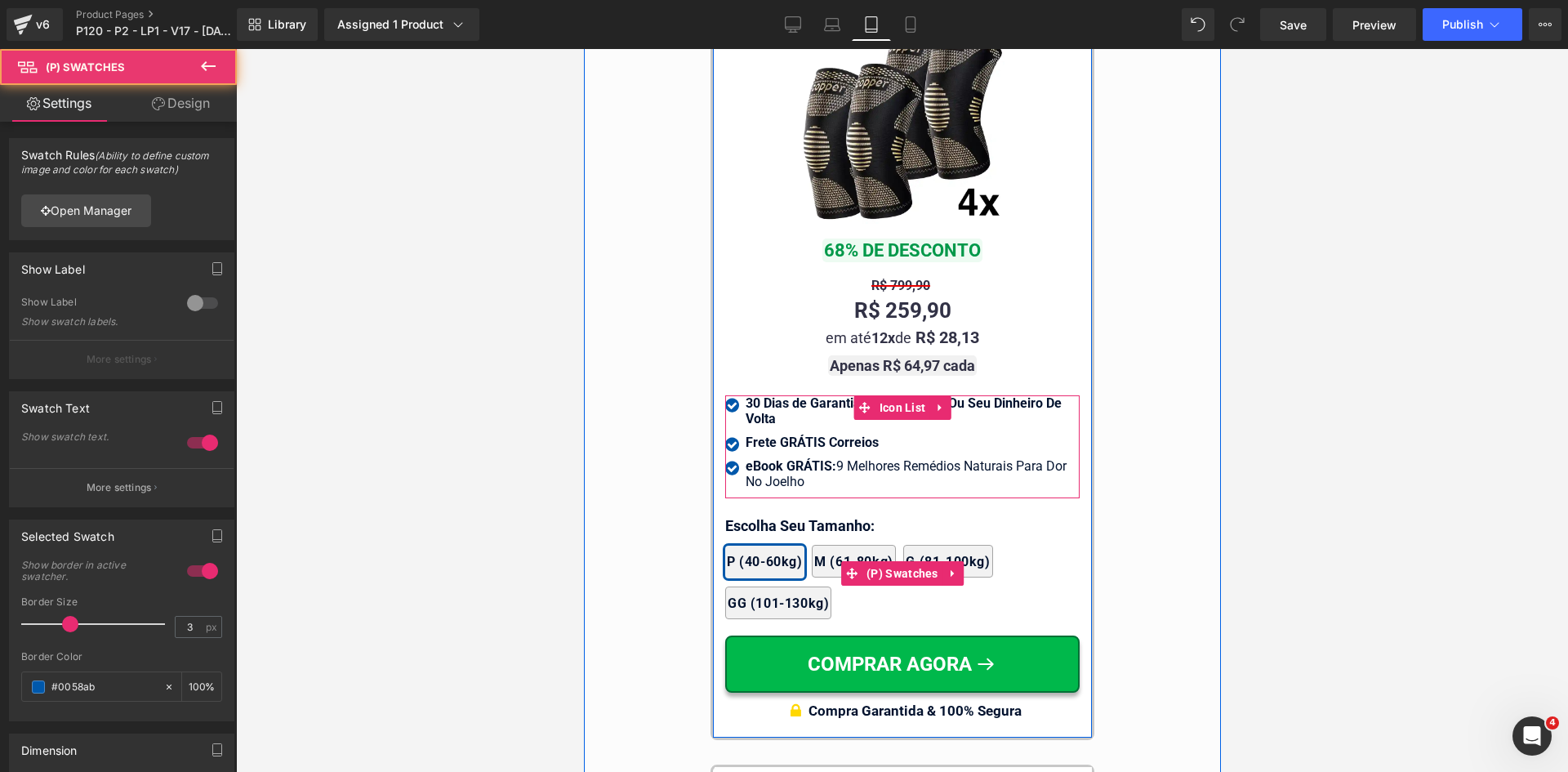
click at [753, 520] on div "2x Joelheiras 4x Joelheiras 1x Joelheira 3x Joelheiras P (40-60kg) M (61-80kg) …" at bounding box center [902, 573] width 354 height 107
click at [583, 49] on div at bounding box center [583, 49] width 0 height 0
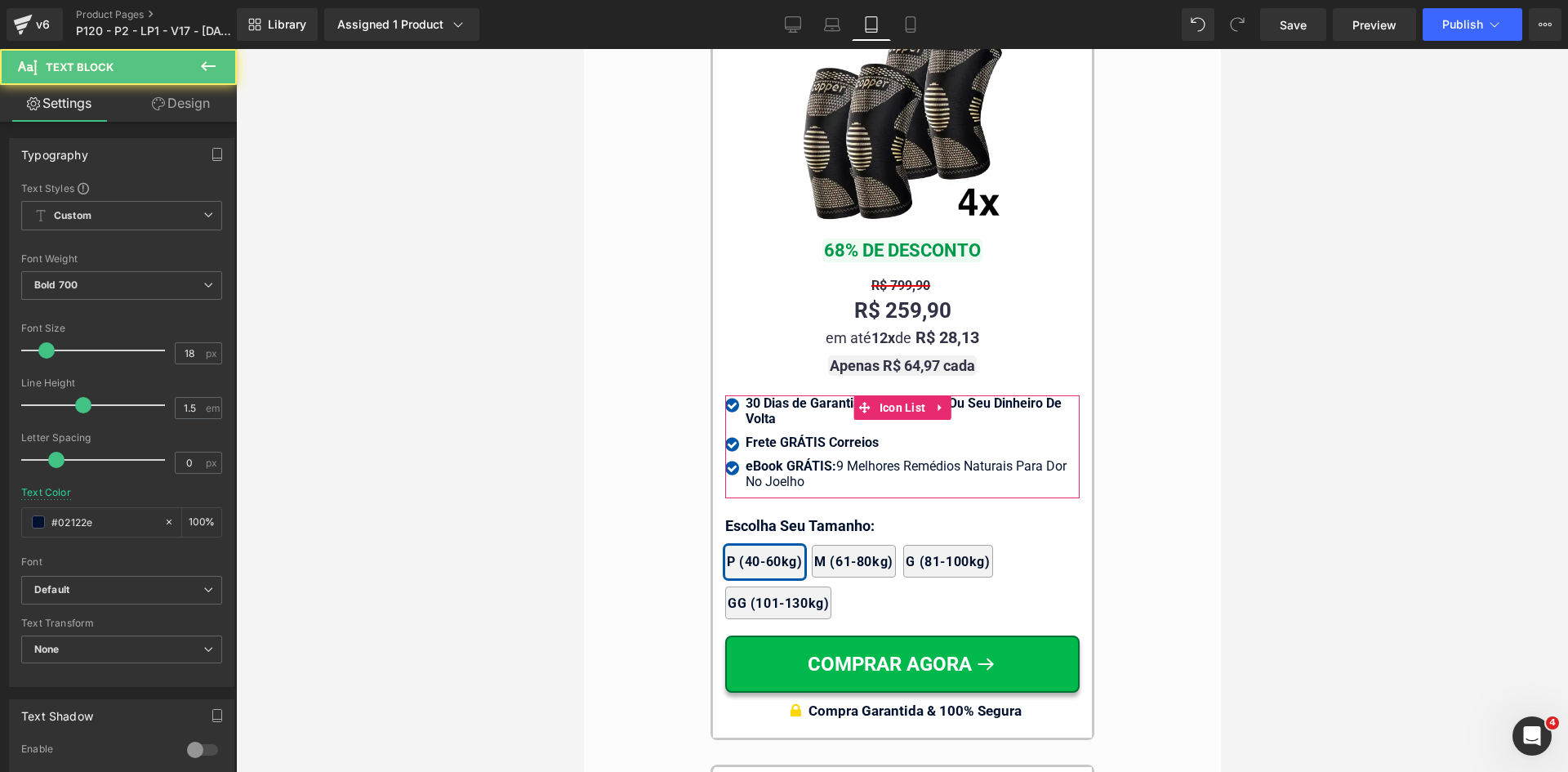
click at [203, 102] on link "Design" at bounding box center [181, 103] width 118 height 36
click at [0, 0] on div "Spacing" at bounding box center [0, 0] width 0 height 0
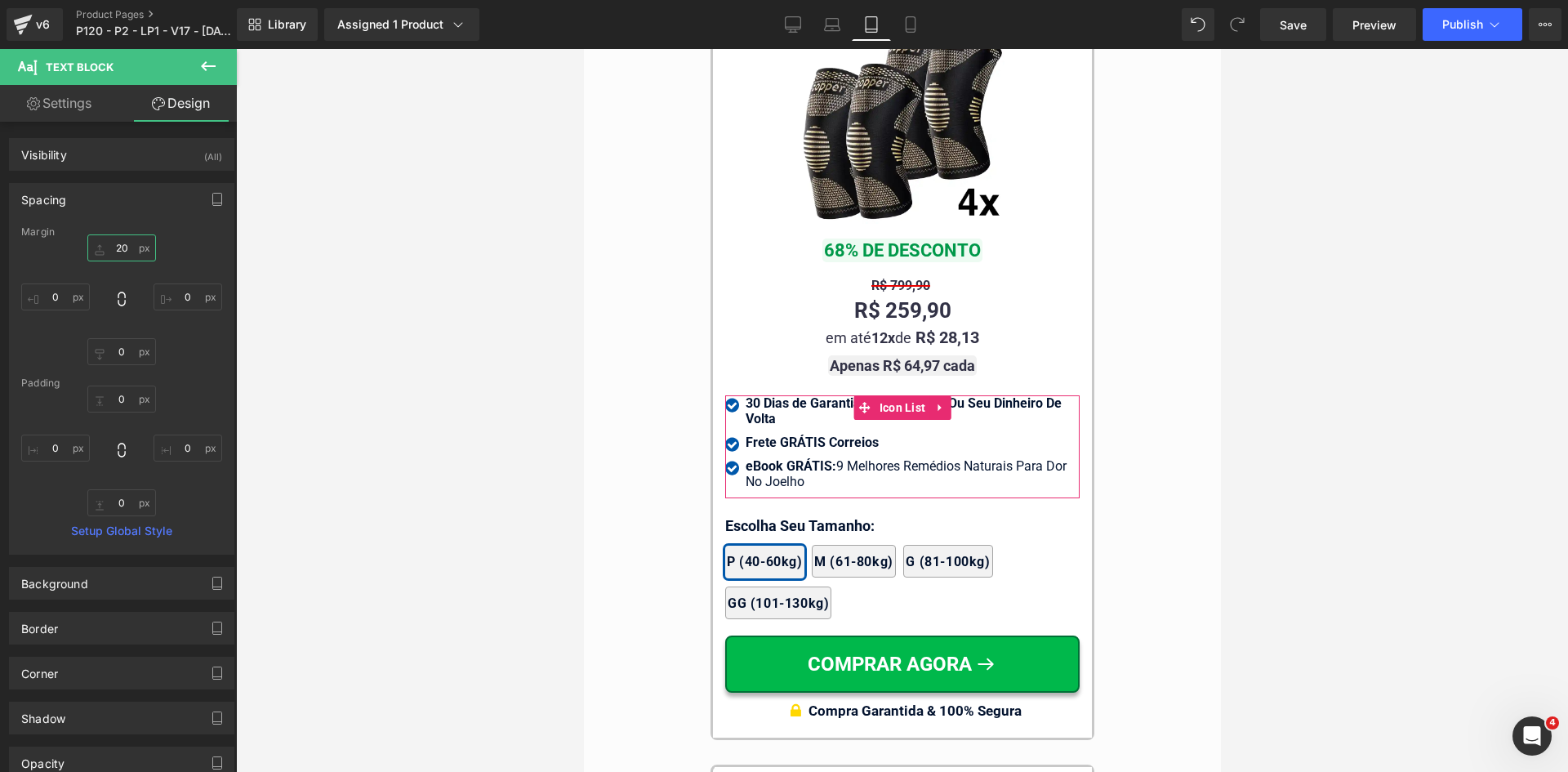
click at [114, 252] on input "text" at bounding box center [121, 248] width 68 height 27
type input "15"
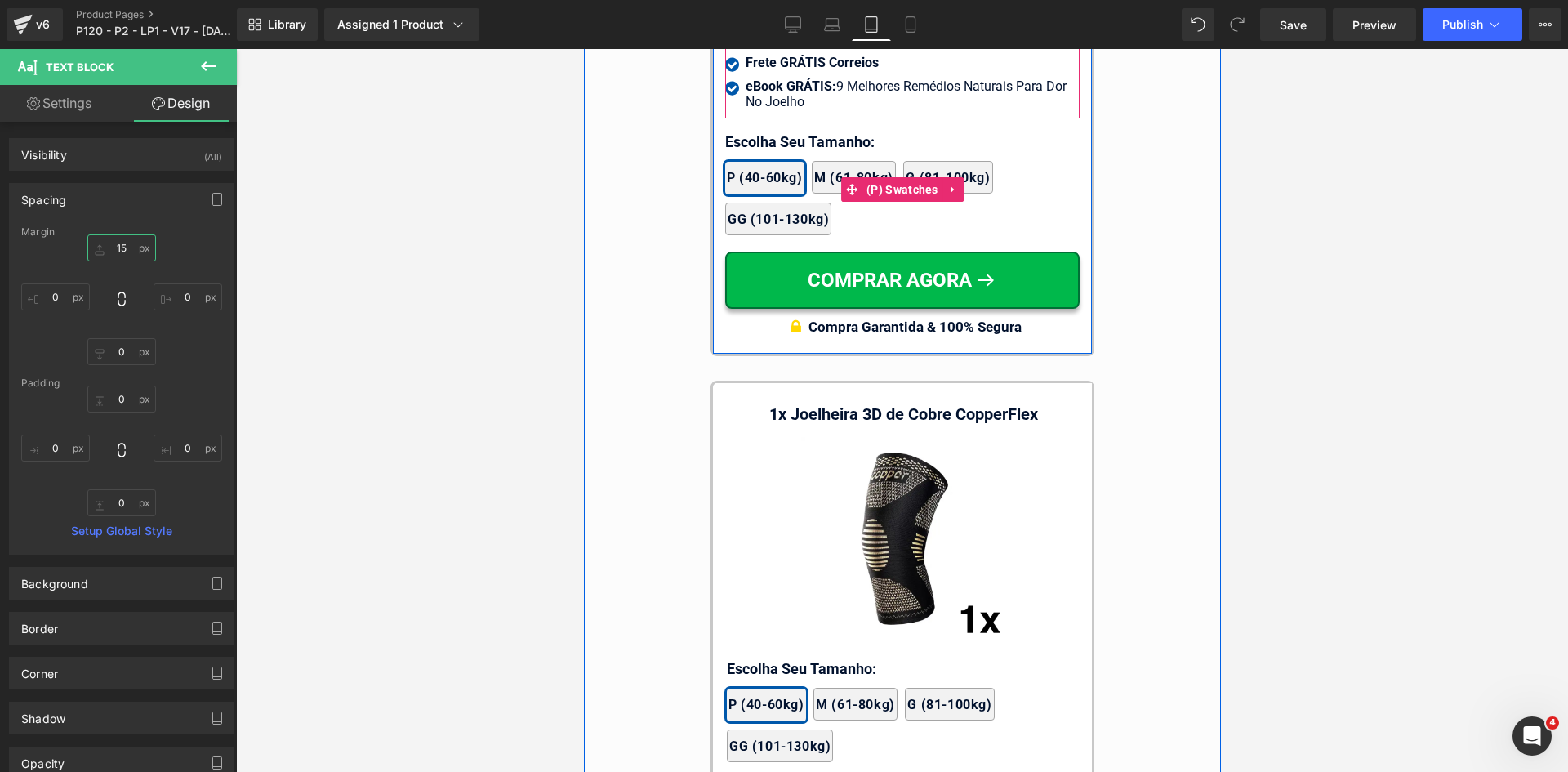
scroll to position [15436, 0]
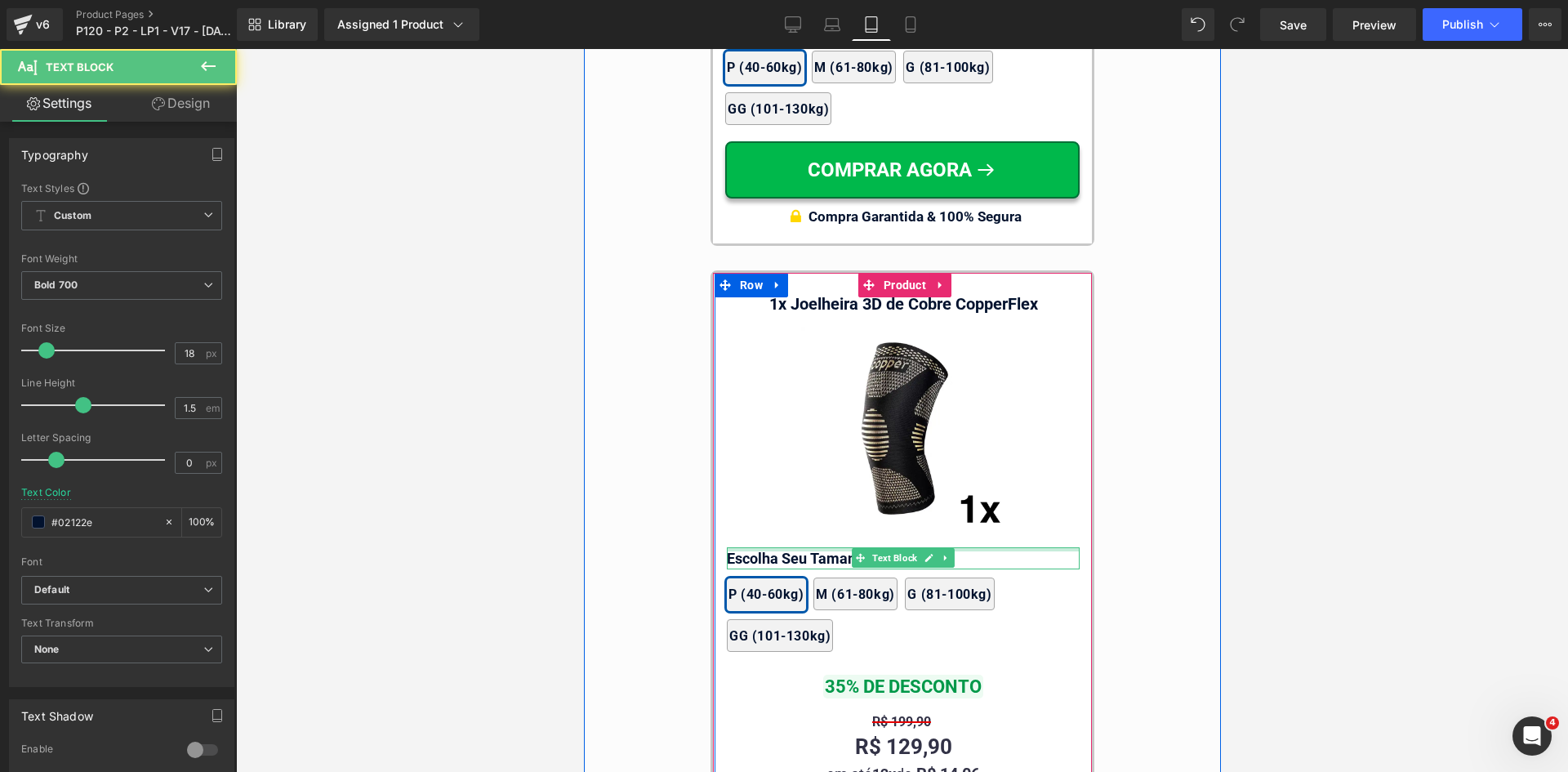
click at [874, 547] on div at bounding box center [903, 549] width 353 height 4
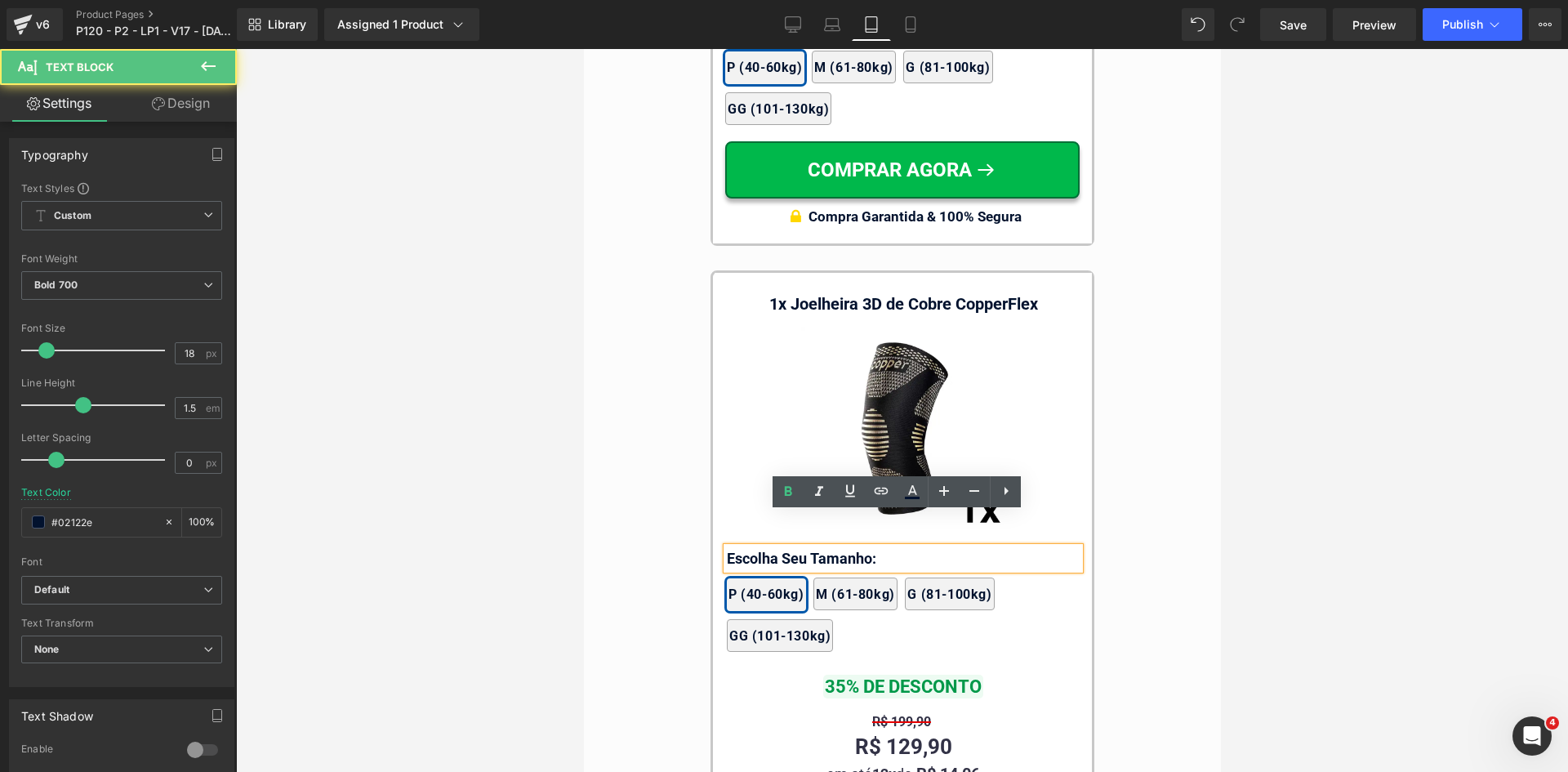
scroll to position [15599, 0]
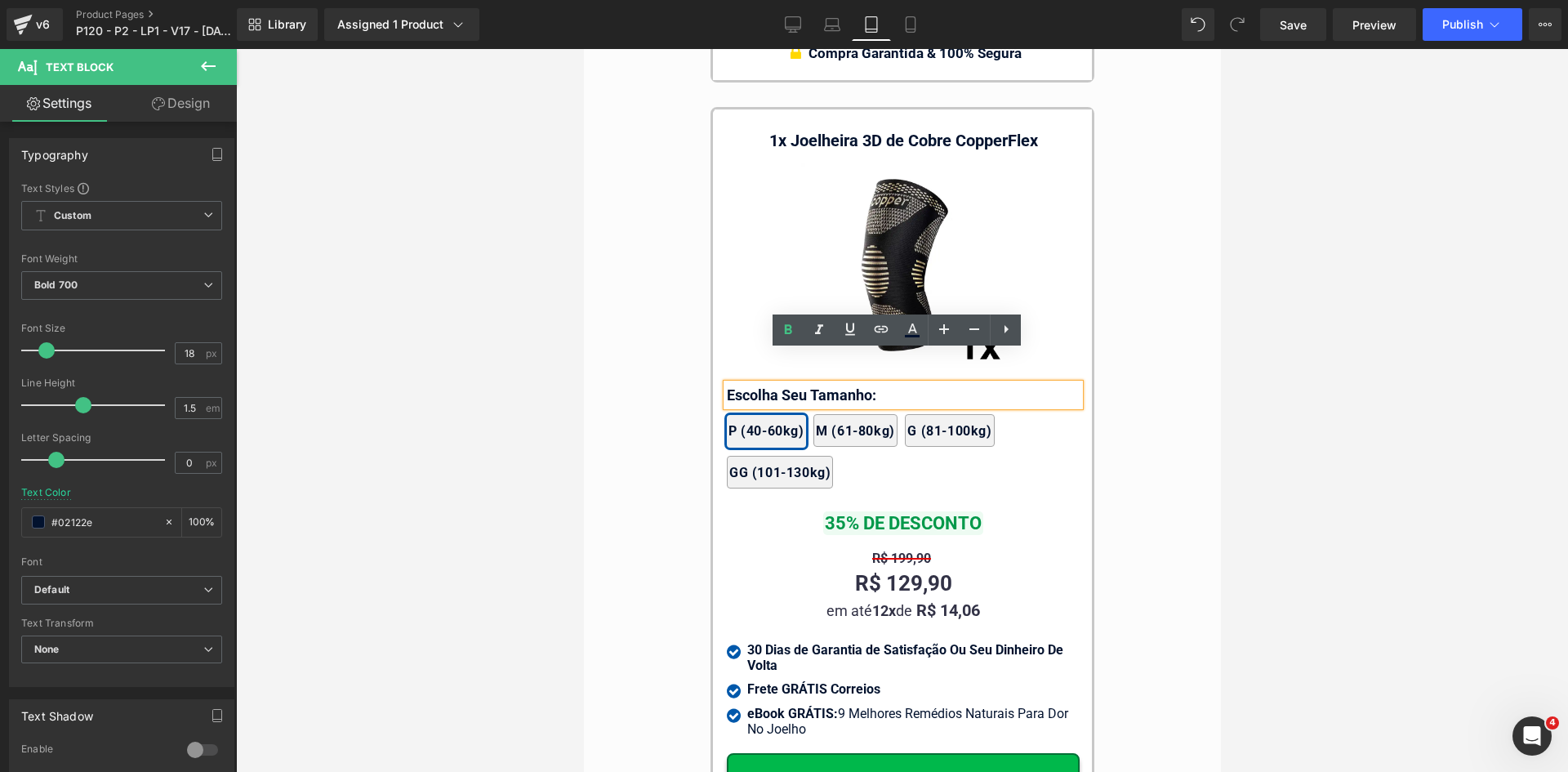
click at [1229, 441] on div at bounding box center [903, 410] width 1333 height 723
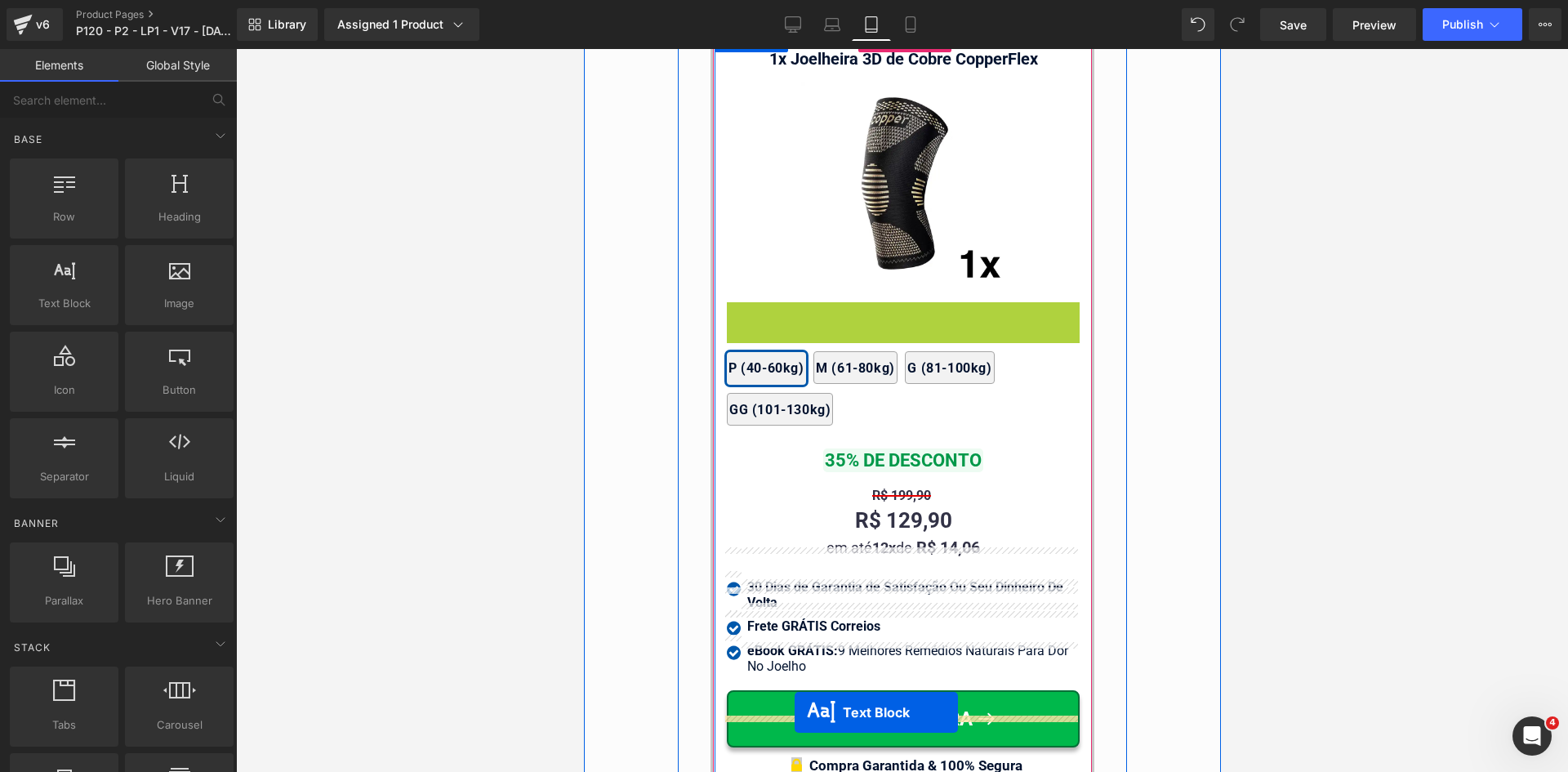
scroll to position [15714, 0]
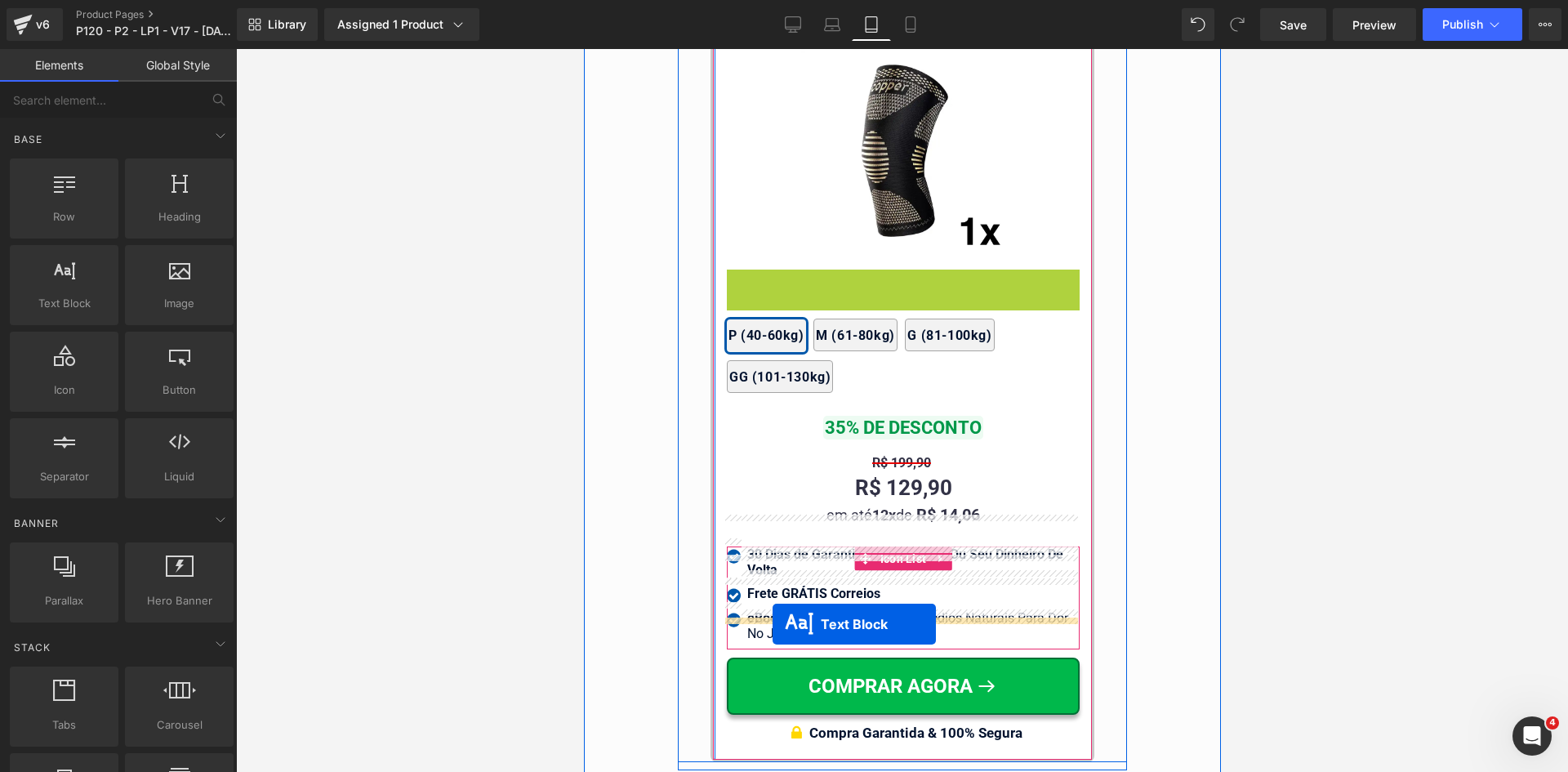
drag, startPoint x: 880, startPoint y: 354, endPoint x: 772, endPoint y: 624, distance: 290.8
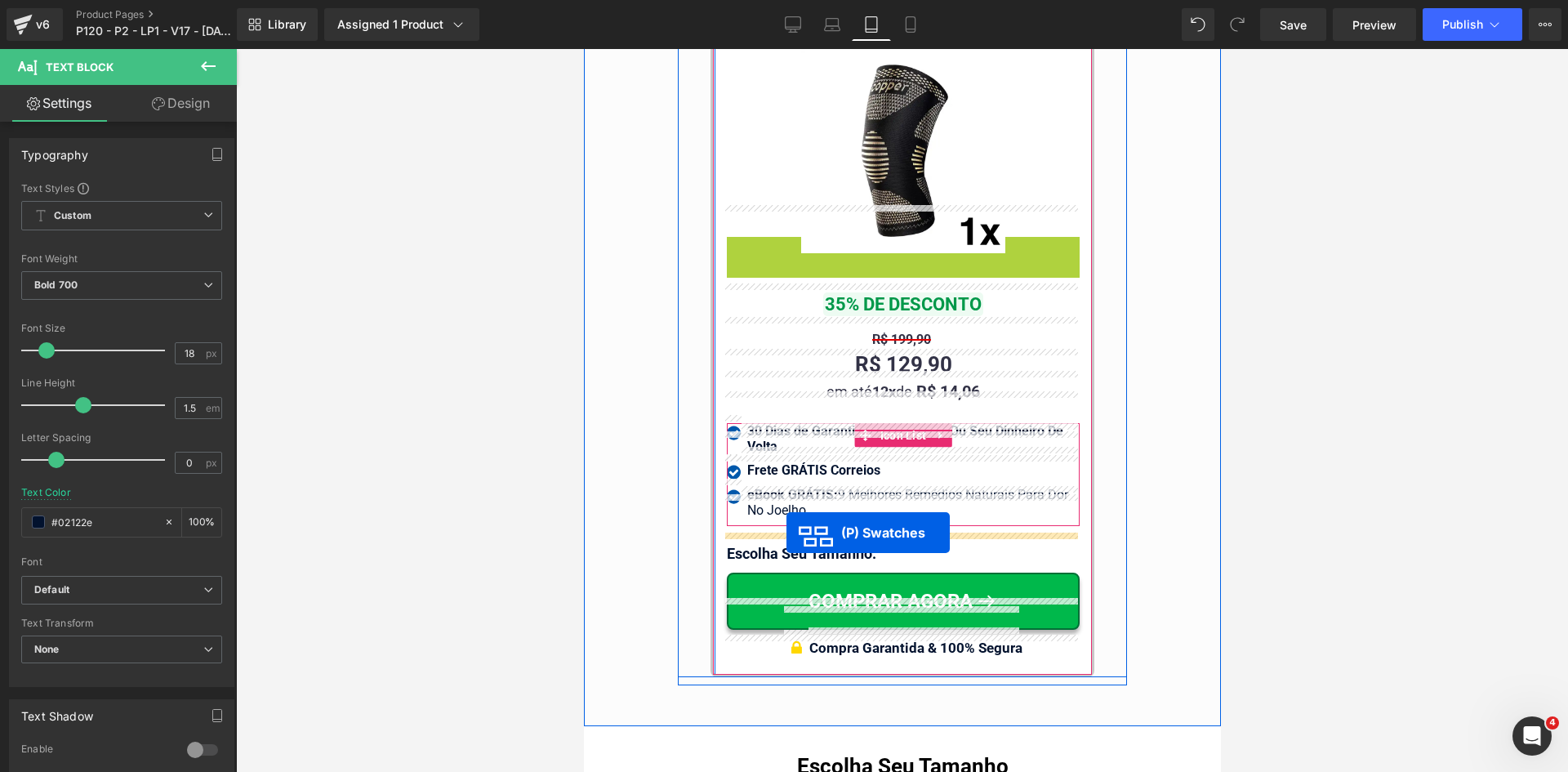
drag, startPoint x: 883, startPoint y: 261, endPoint x: 785, endPoint y: 533, distance: 289.1
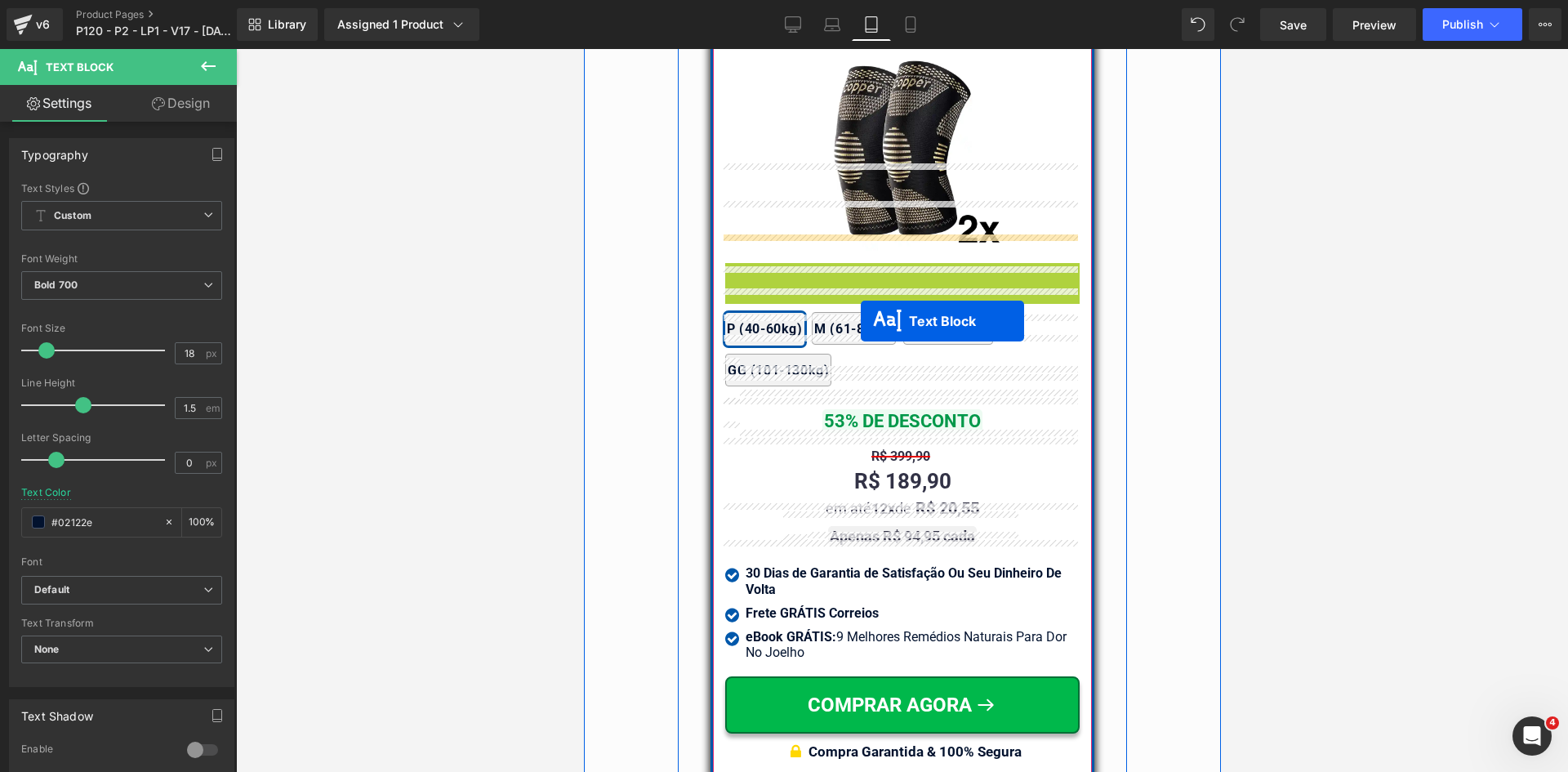
scroll to position [14325, 0]
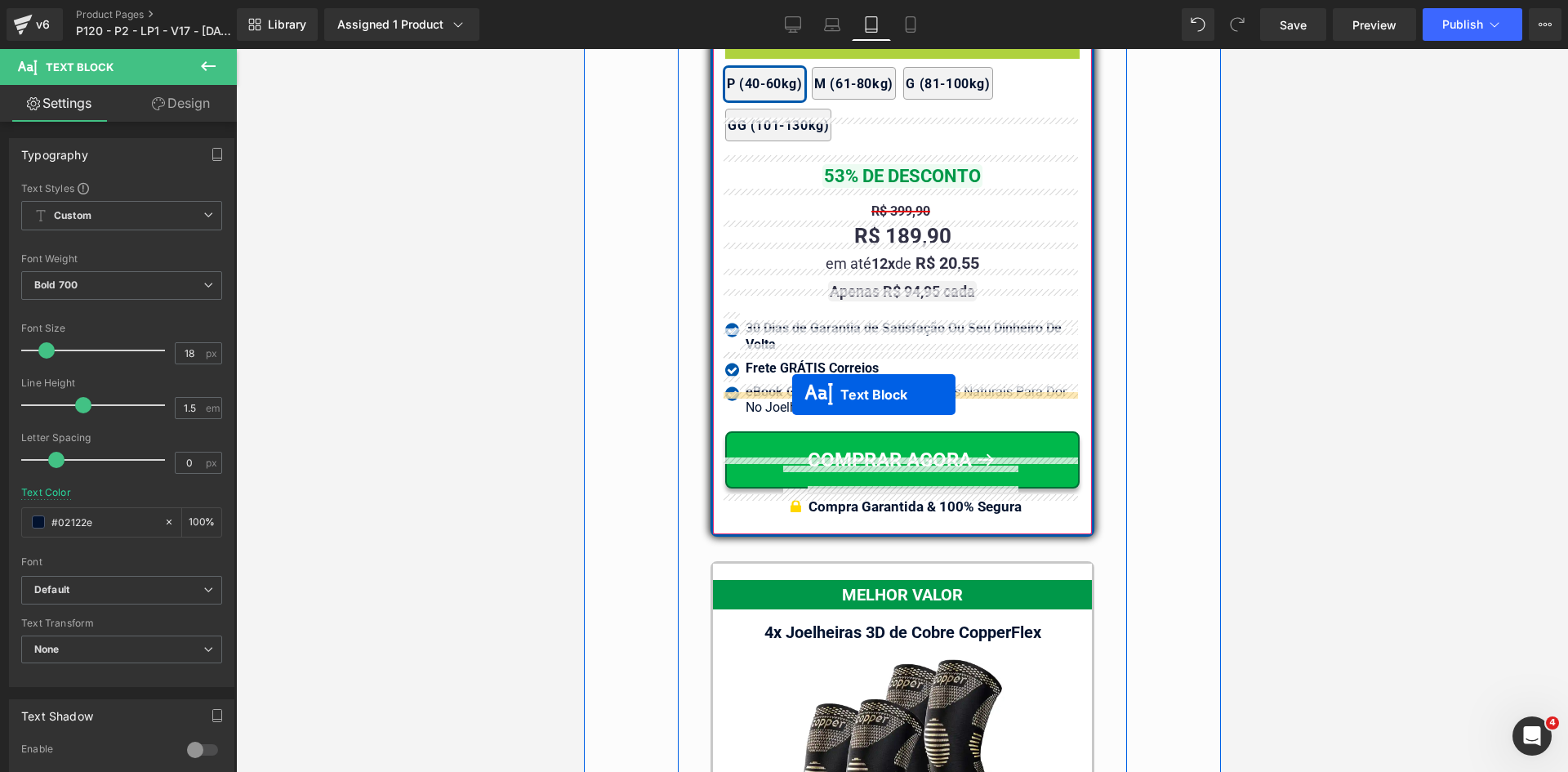
drag, startPoint x: 879, startPoint y: 232, endPoint x: 791, endPoint y: 395, distance: 185.2
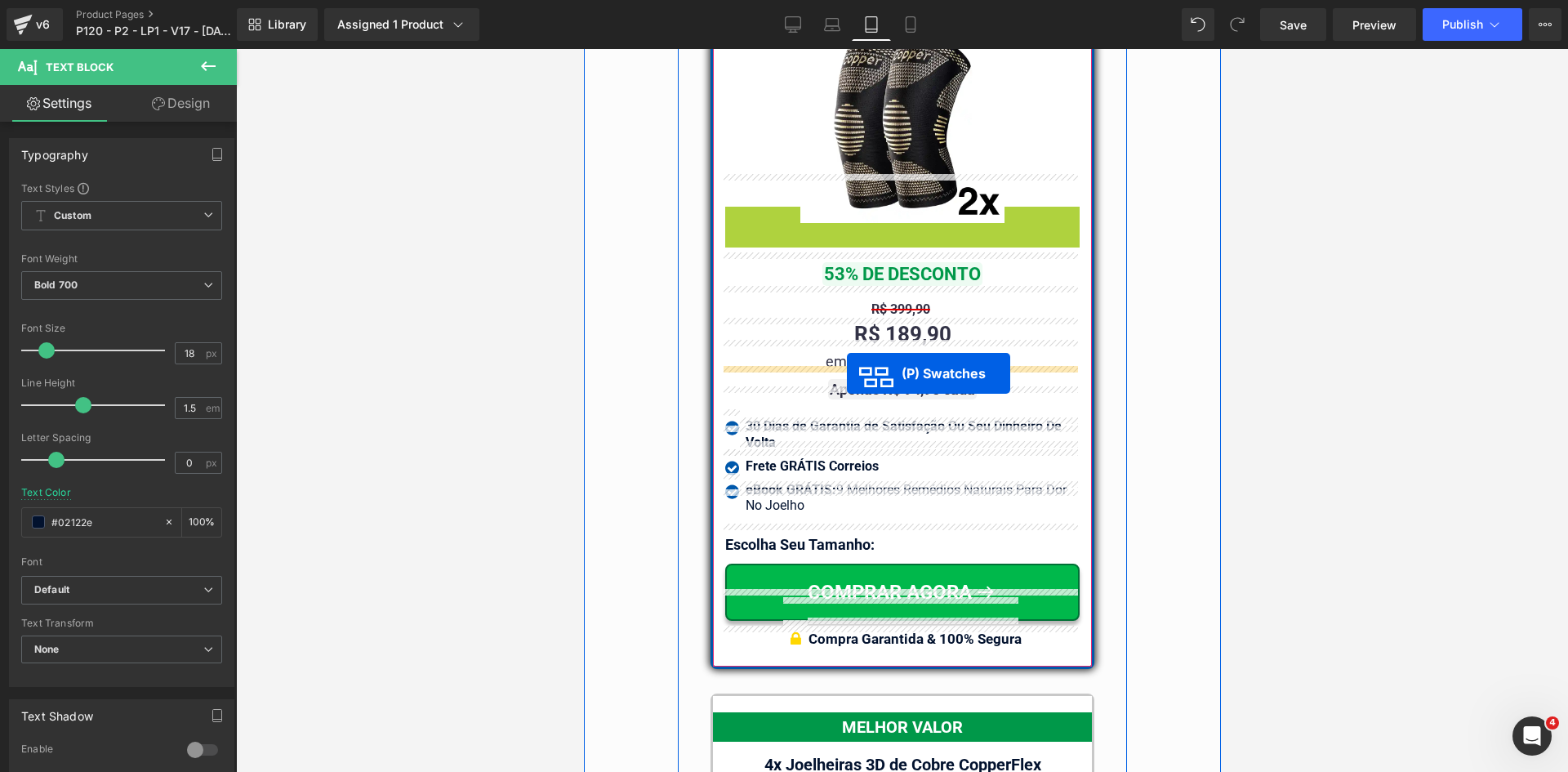
scroll to position [14108, 0]
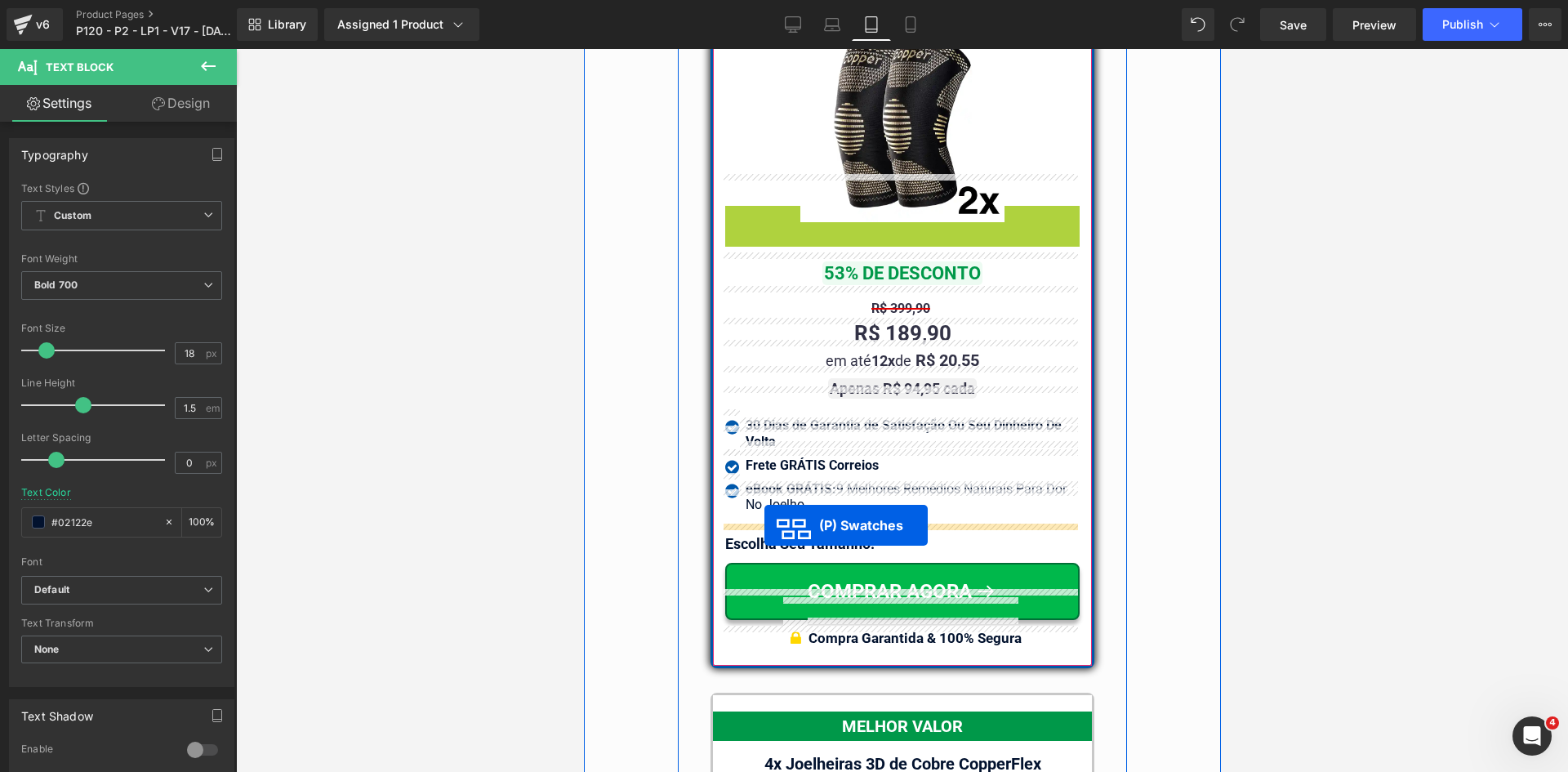
drag, startPoint x: 891, startPoint y: 386, endPoint x: 763, endPoint y: 525, distance: 189.0
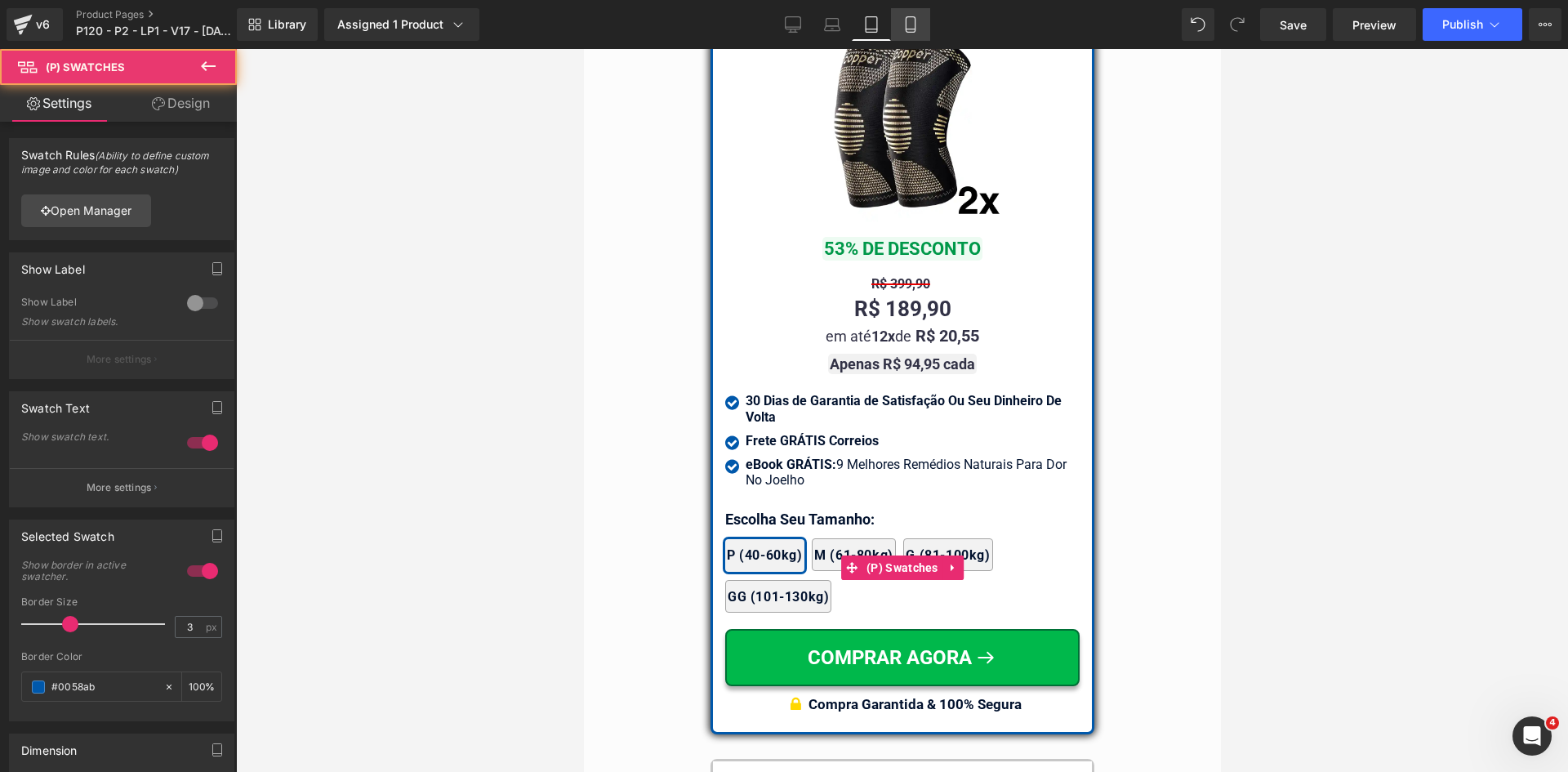
click at [912, 30] on icon at bounding box center [909, 30] width 9 height 0
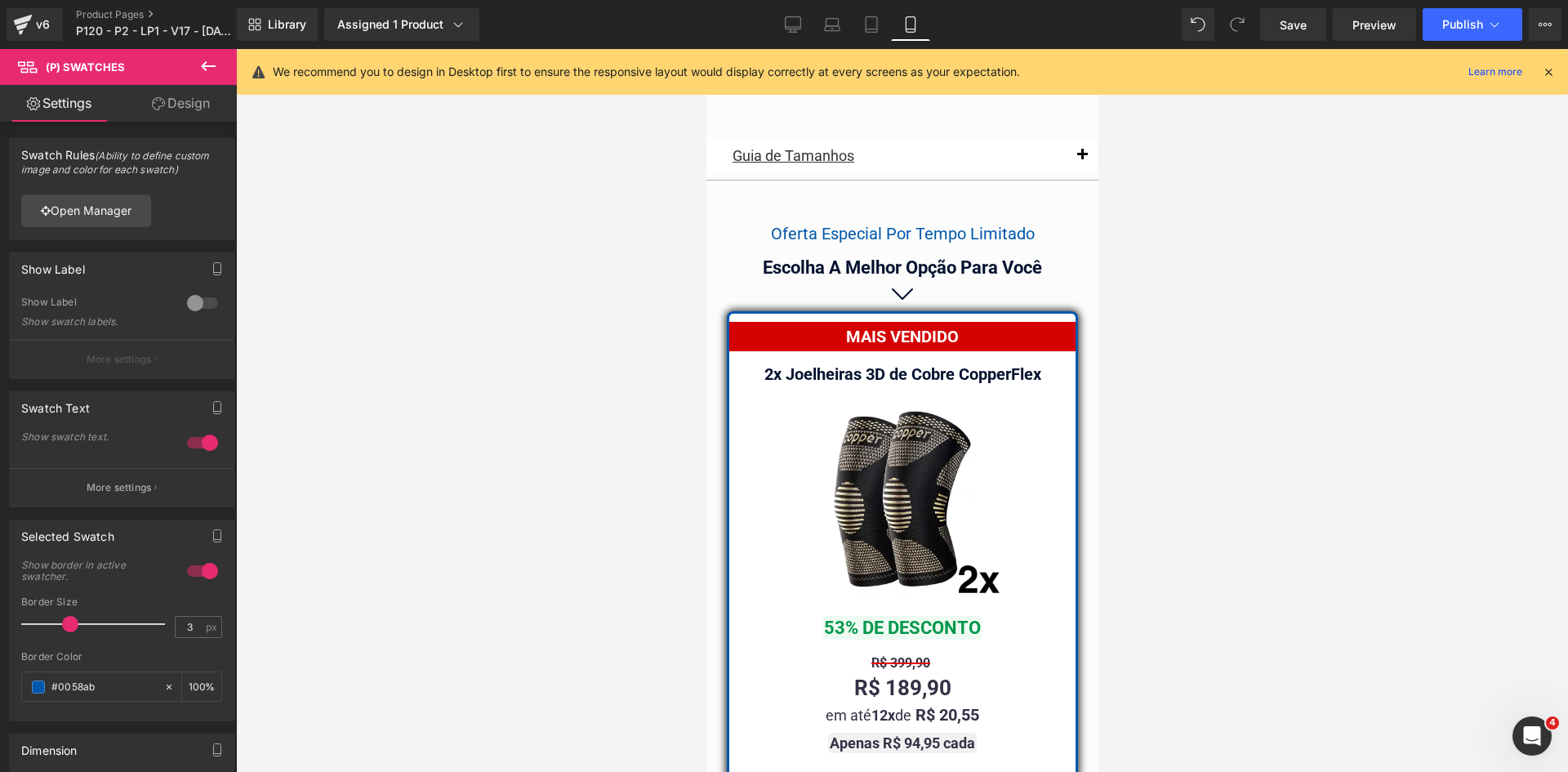
scroll to position [14489, 0]
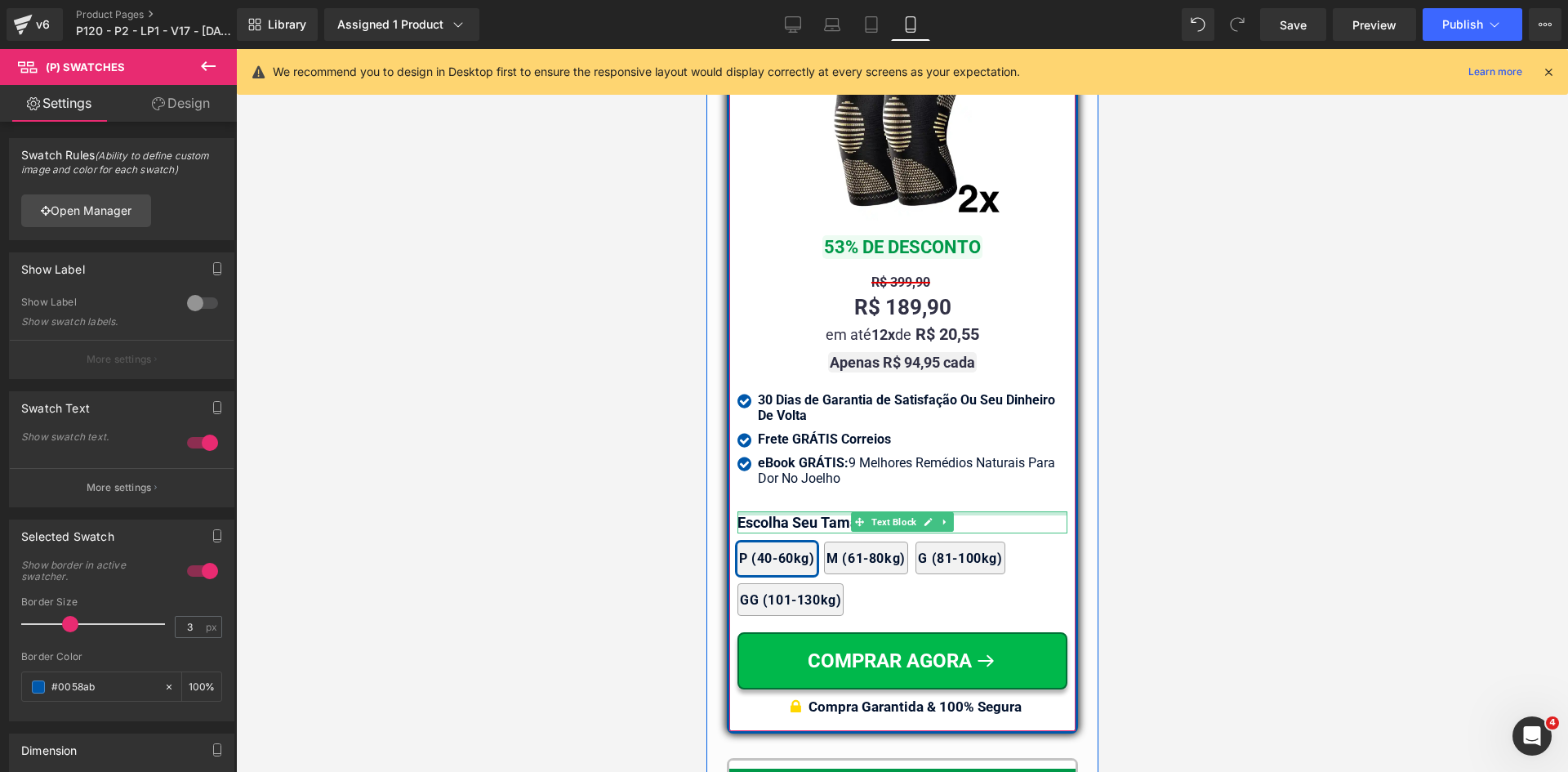
click at [839, 512] on div at bounding box center [902, 514] width 330 height 4
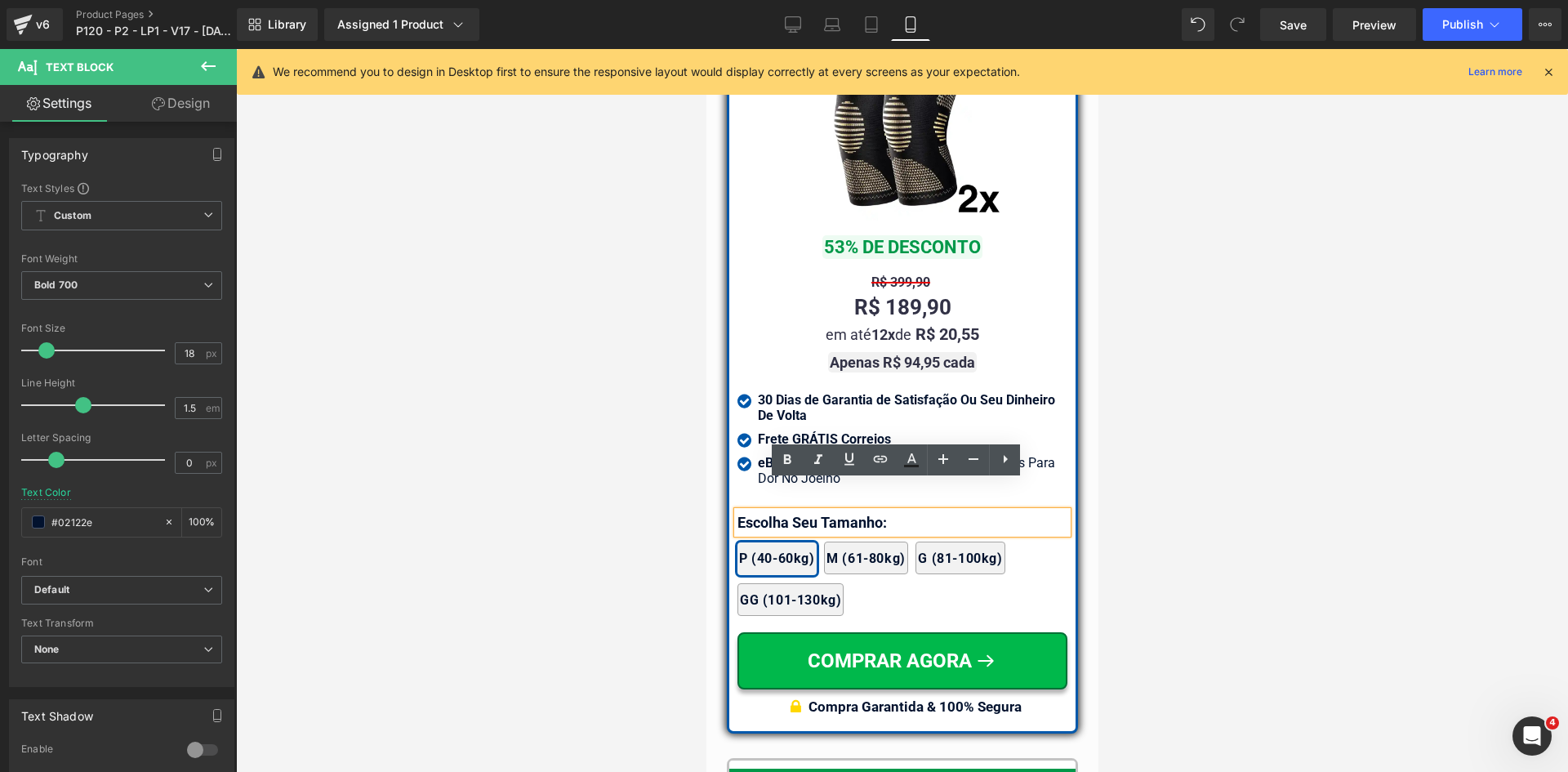
click at [653, 458] on div at bounding box center [903, 410] width 1333 height 723
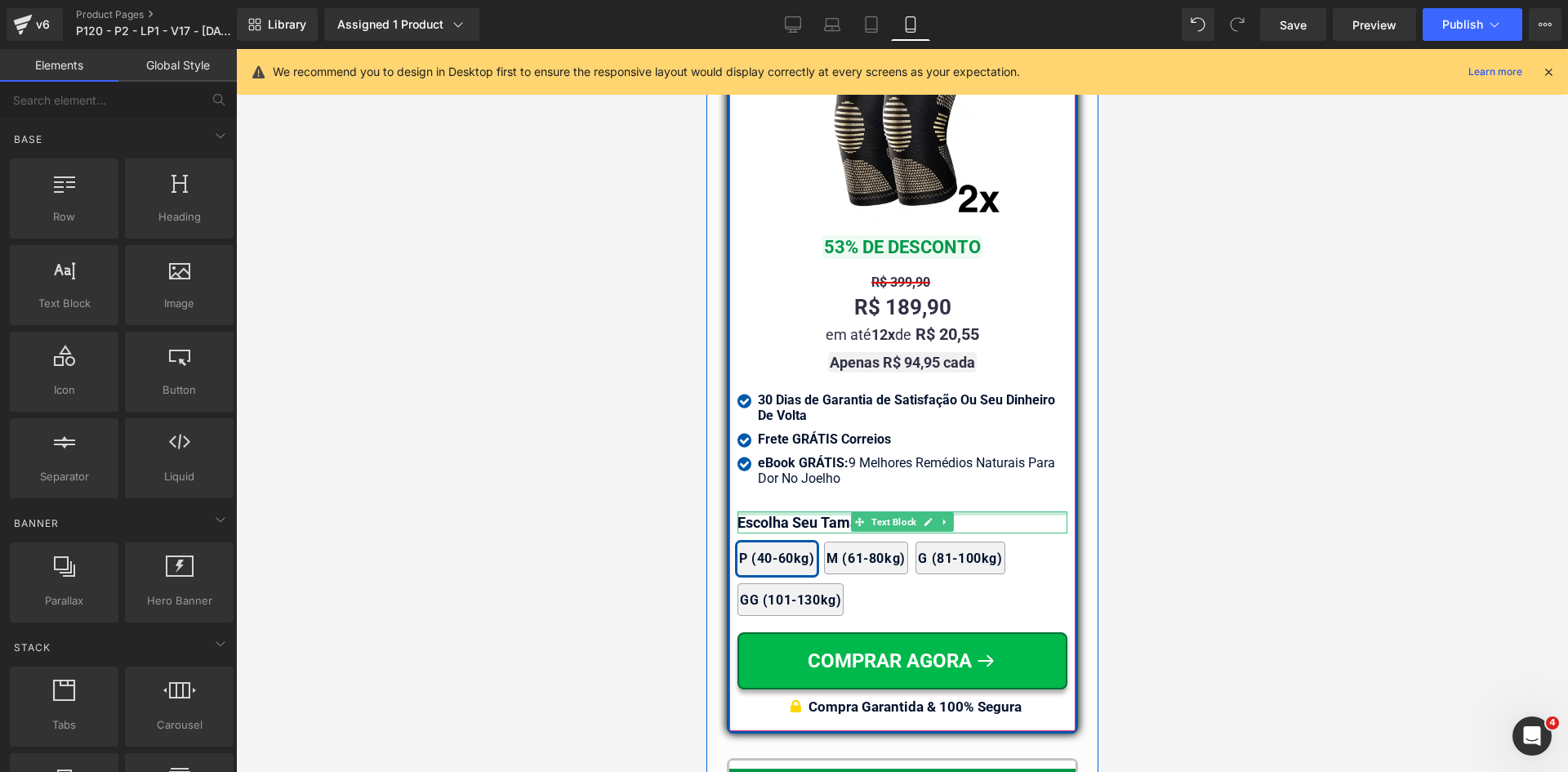
click at [840, 512] on div at bounding box center [902, 514] width 330 height 4
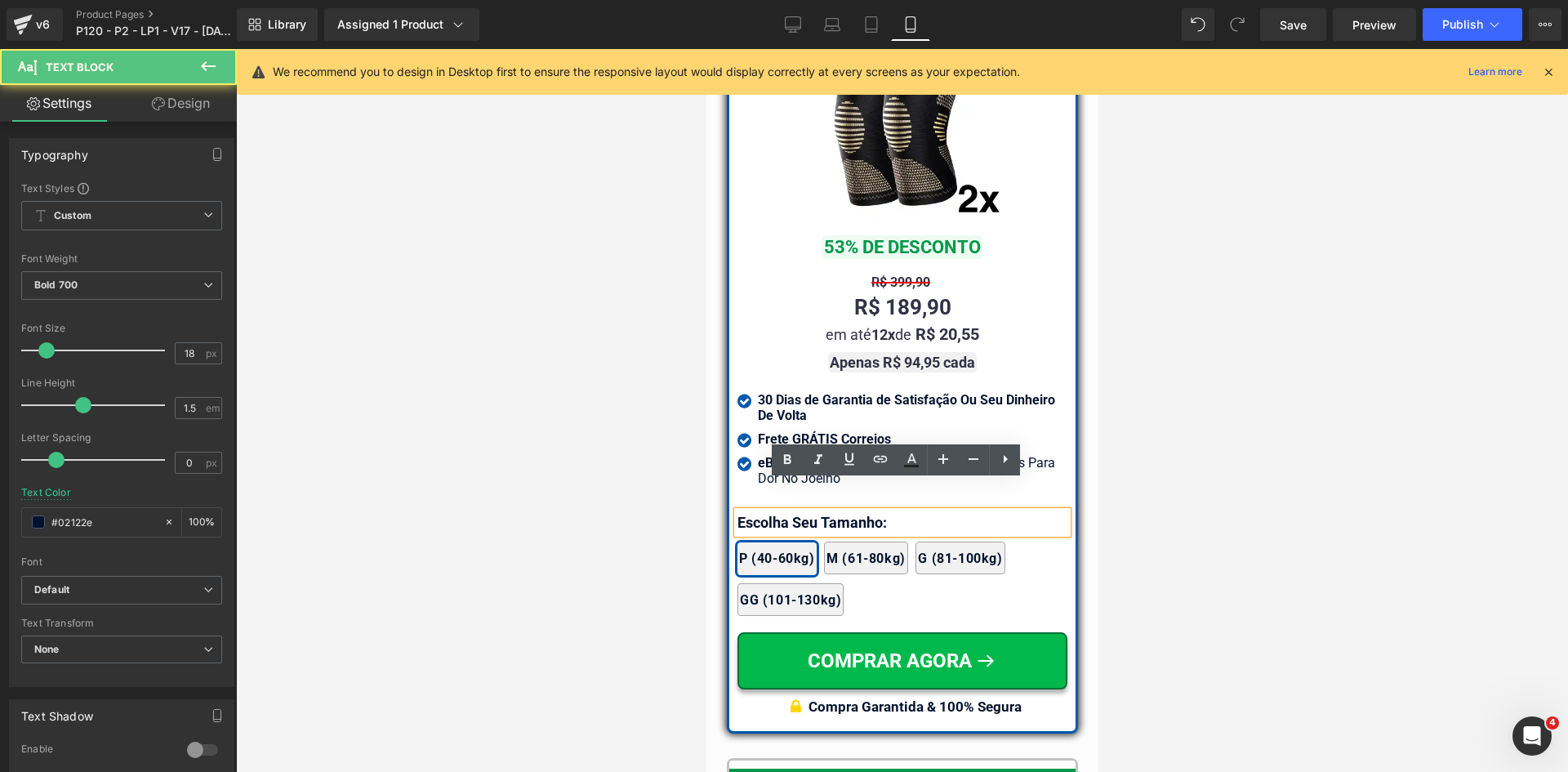
click at [167, 106] on link "Design" at bounding box center [181, 103] width 118 height 36
click at [0, 0] on div "Spacing" at bounding box center [0, 0] width 0 height 0
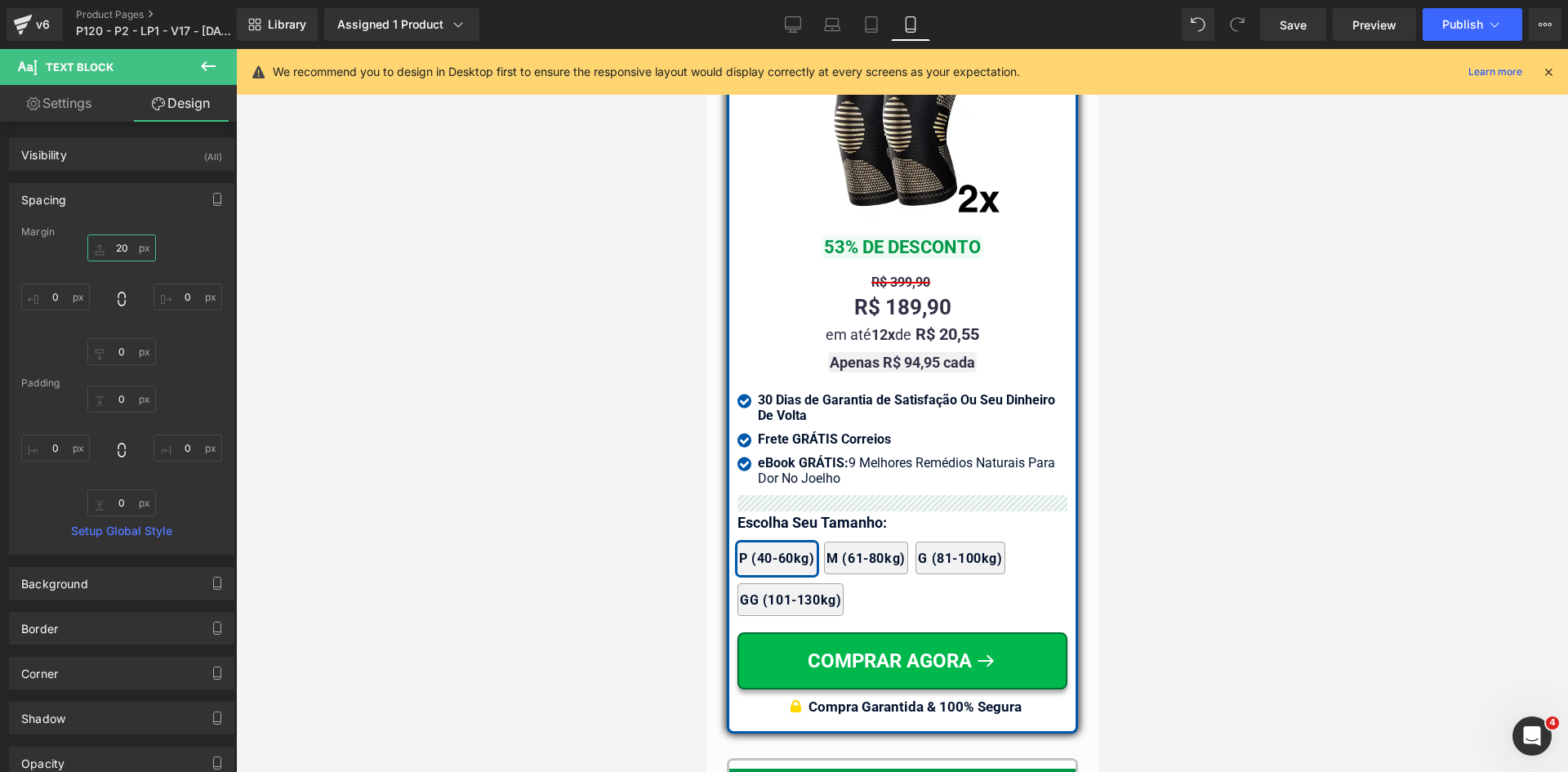
click at [129, 249] on input "text" at bounding box center [121, 248] width 68 height 27
type input "15"
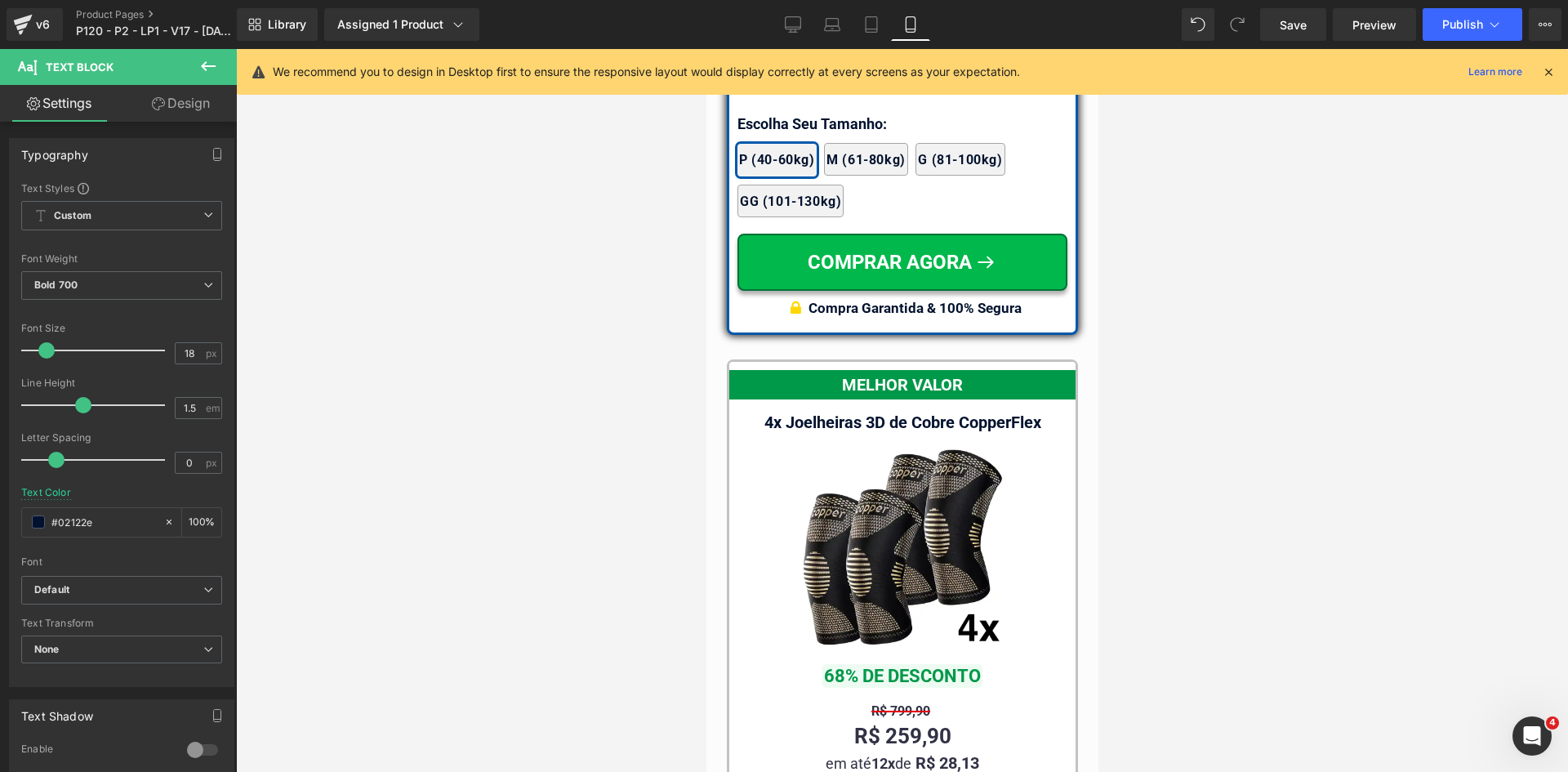
scroll to position [14571, 0]
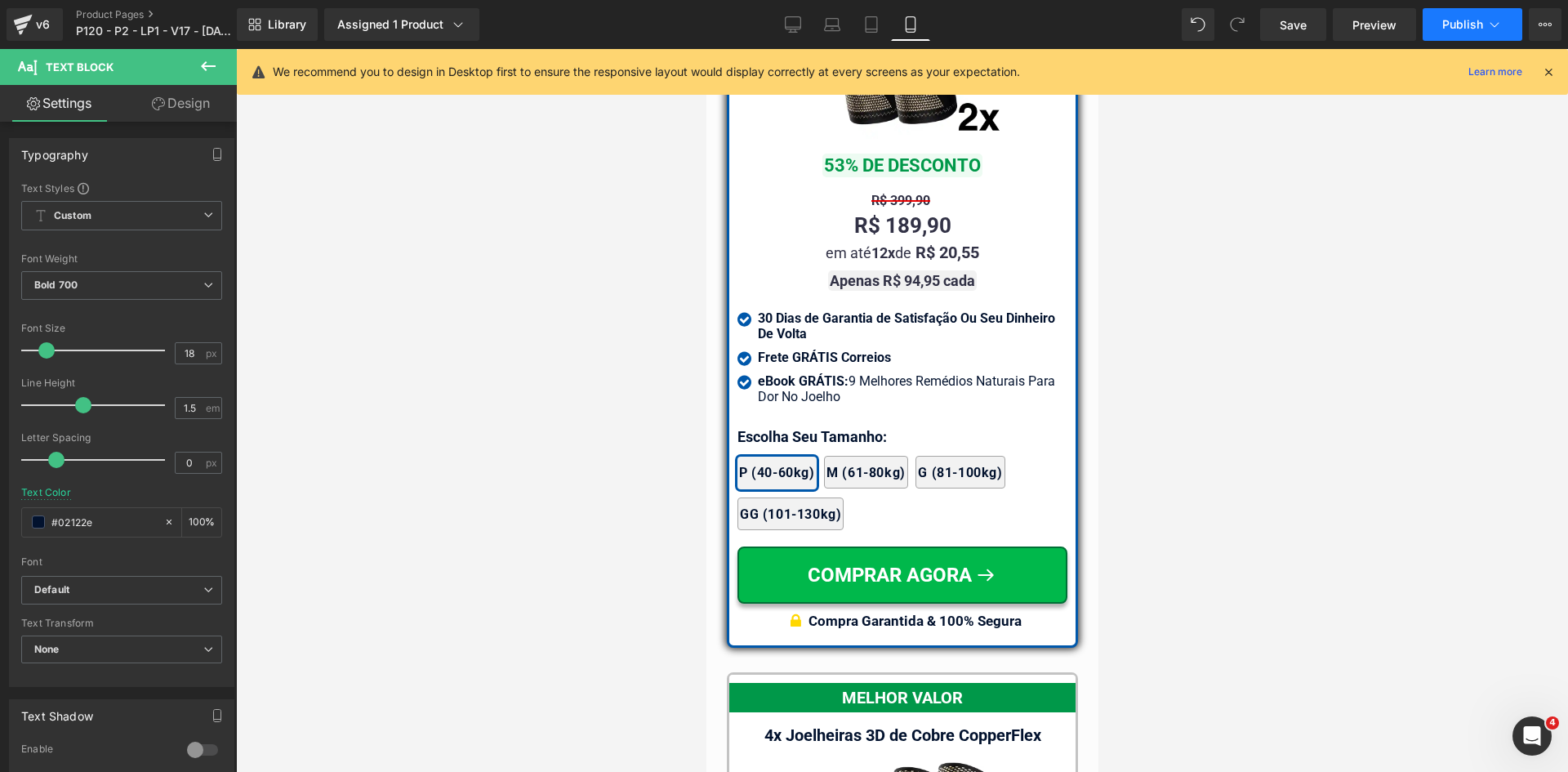
click at [1462, 26] on span "Publish" at bounding box center [1462, 25] width 41 height 13
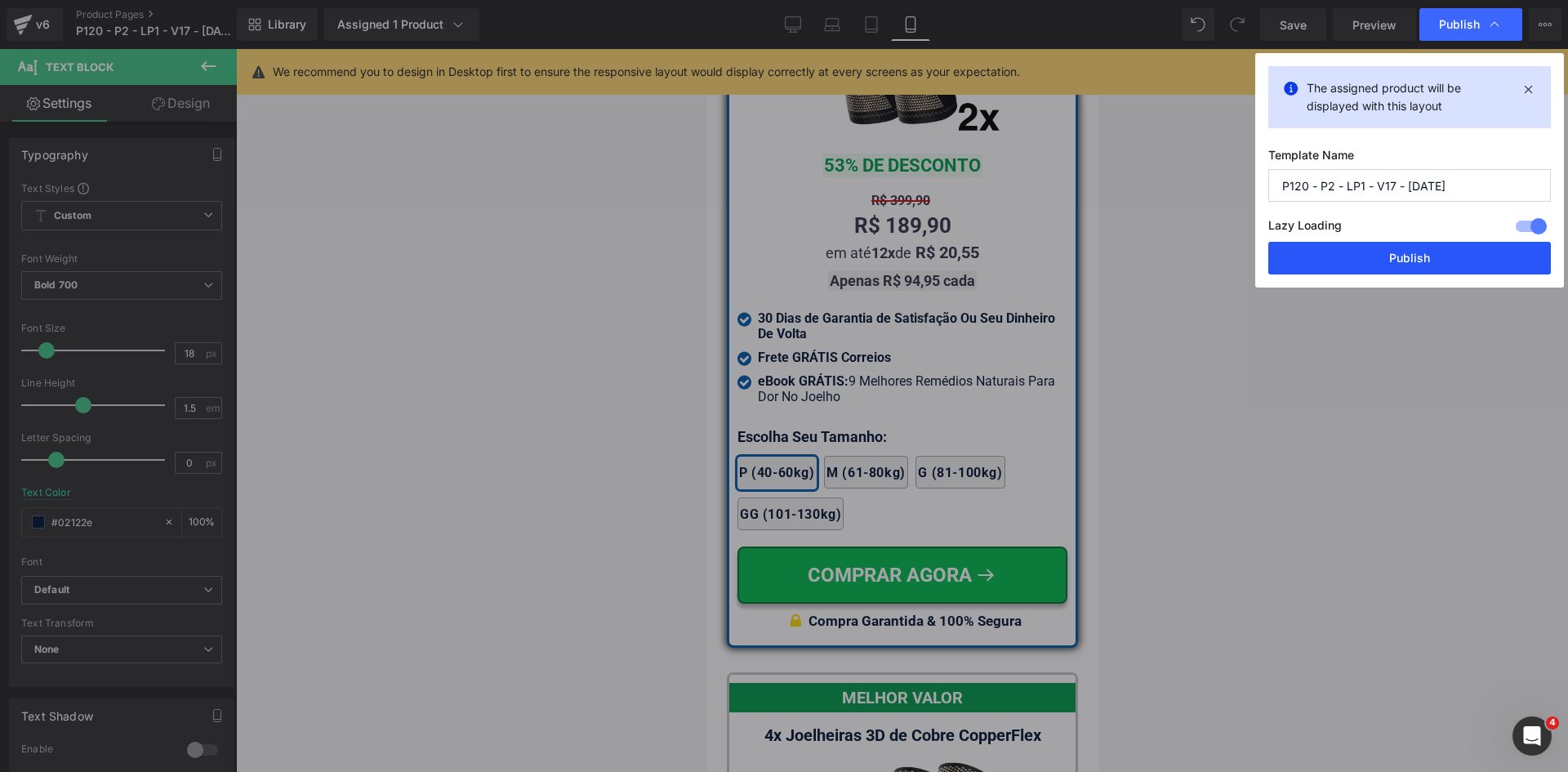
click at [1405, 257] on button "Publish" at bounding box center [1410, 258] width 282 height 33
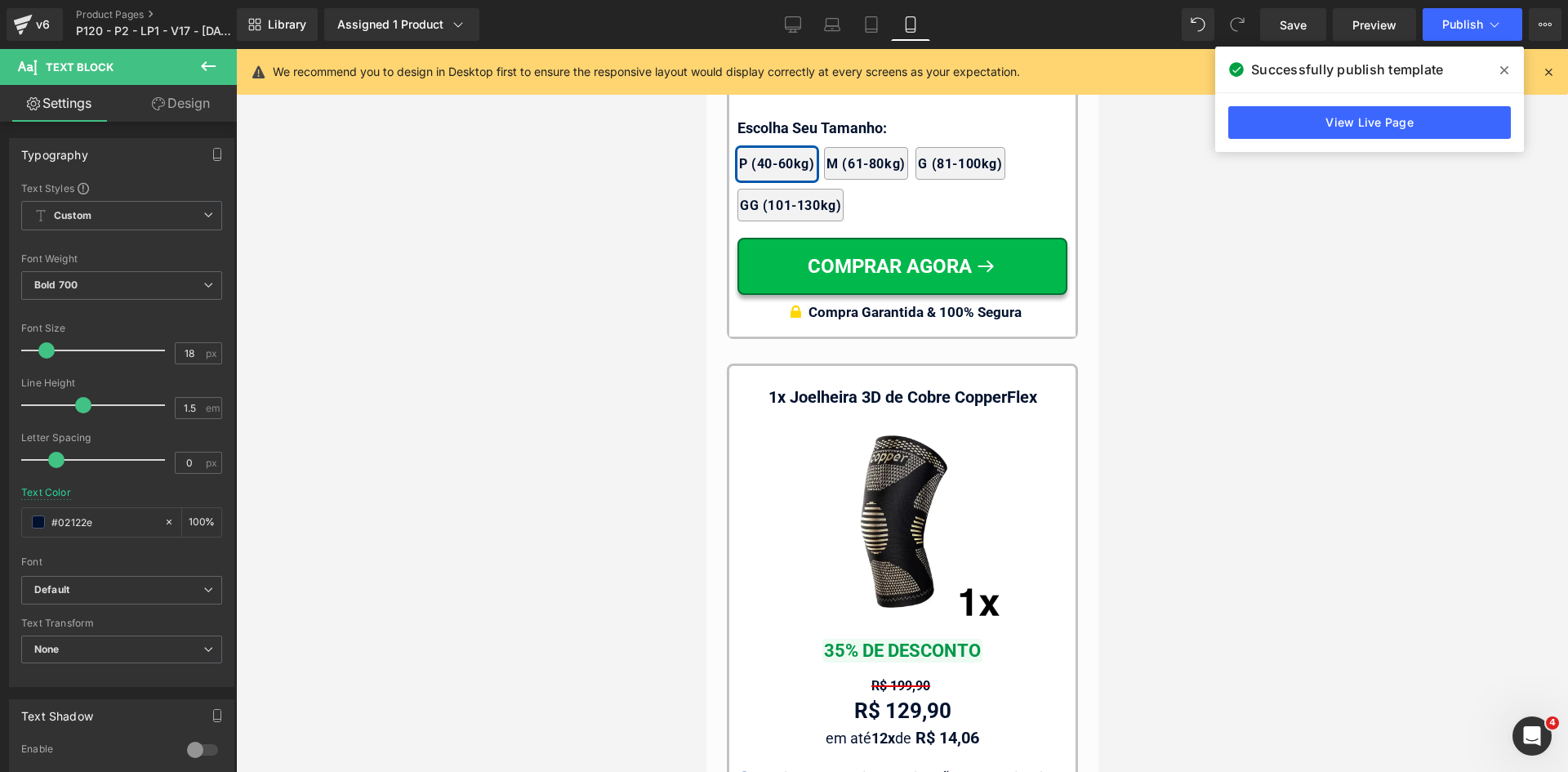
scroll to position [15959, 0]
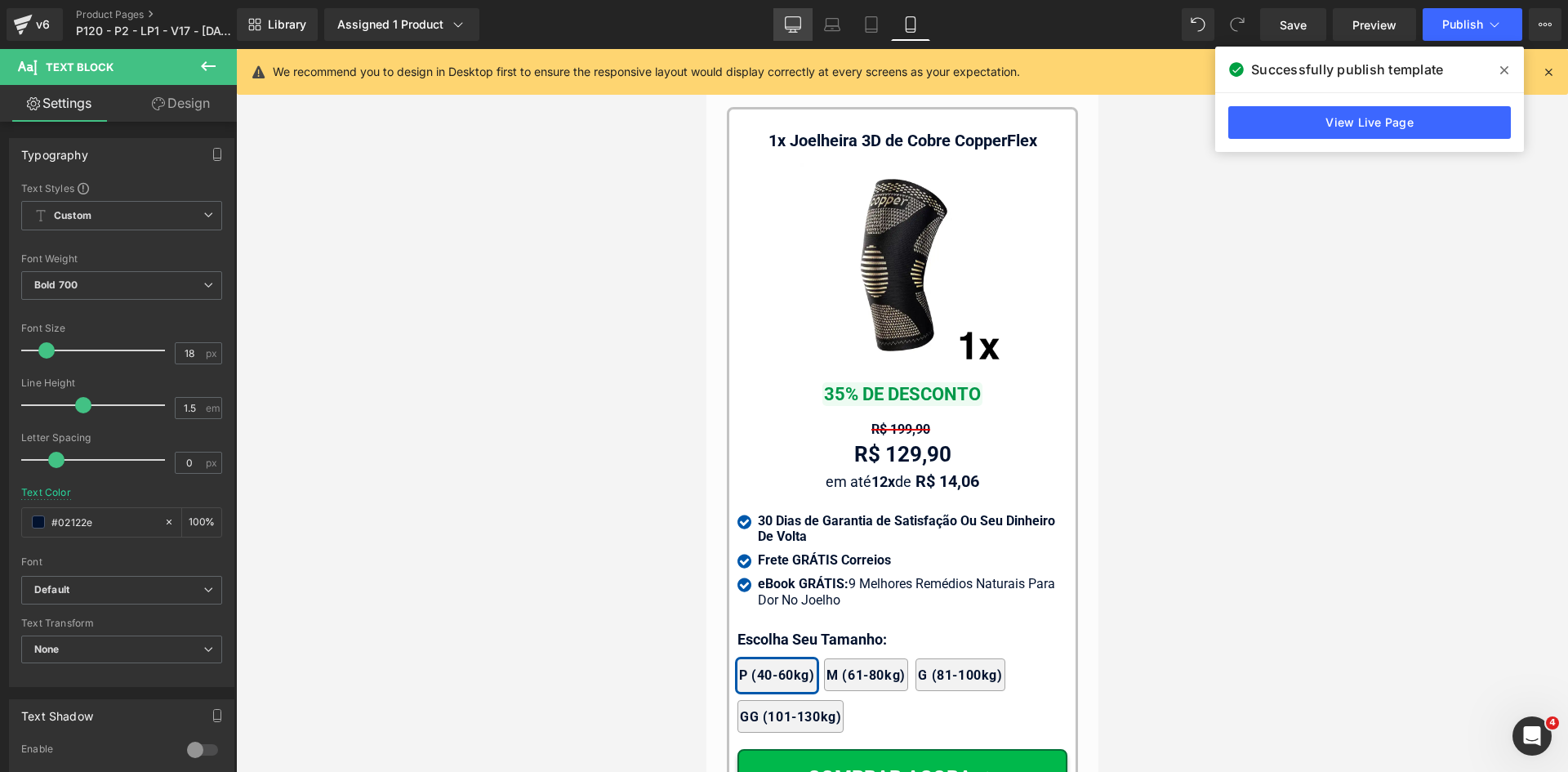
click at [791, 19] on icon at bounding box center [793, 24] width 16 height 16
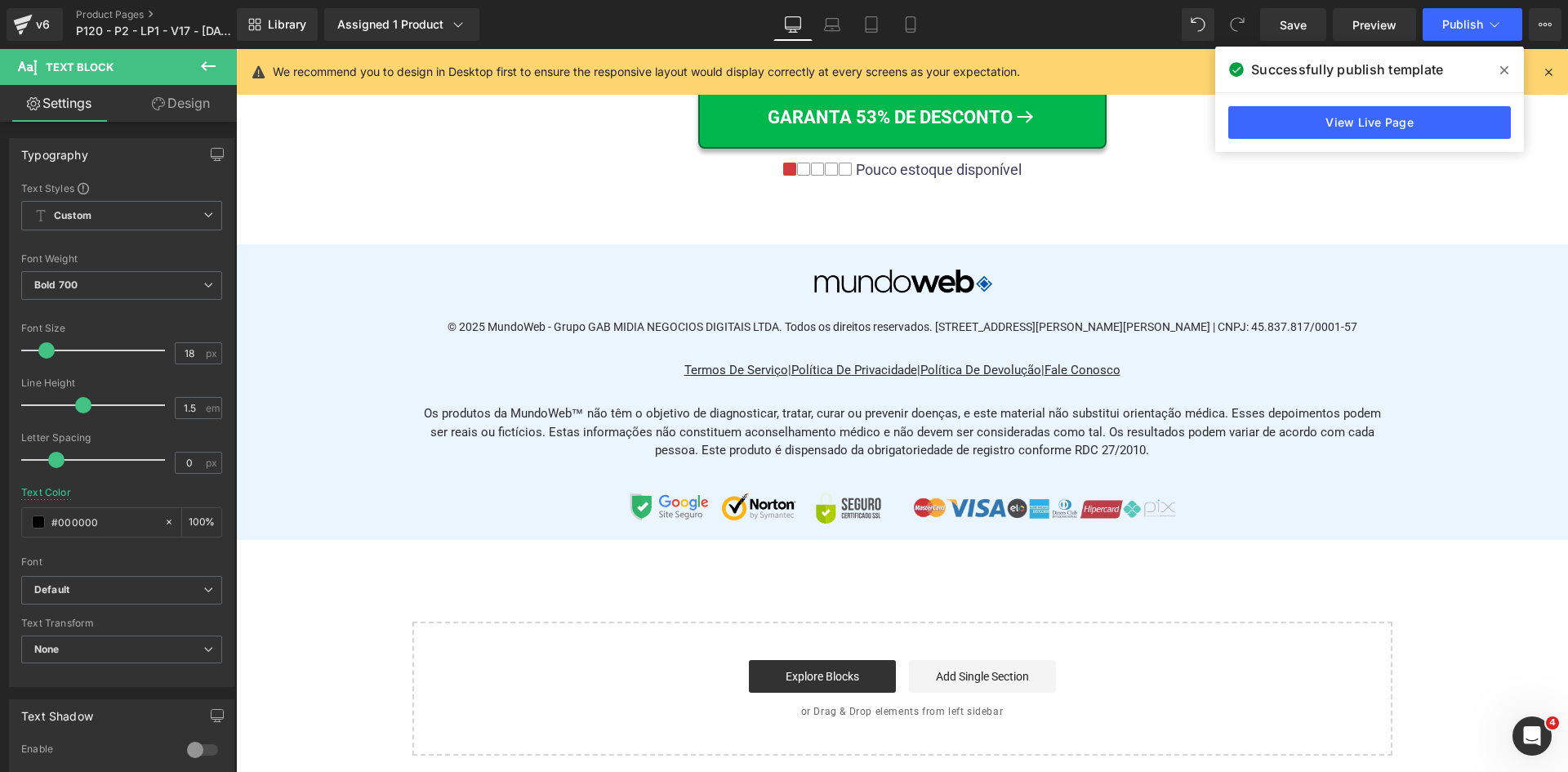
scroll to position [0, 0]
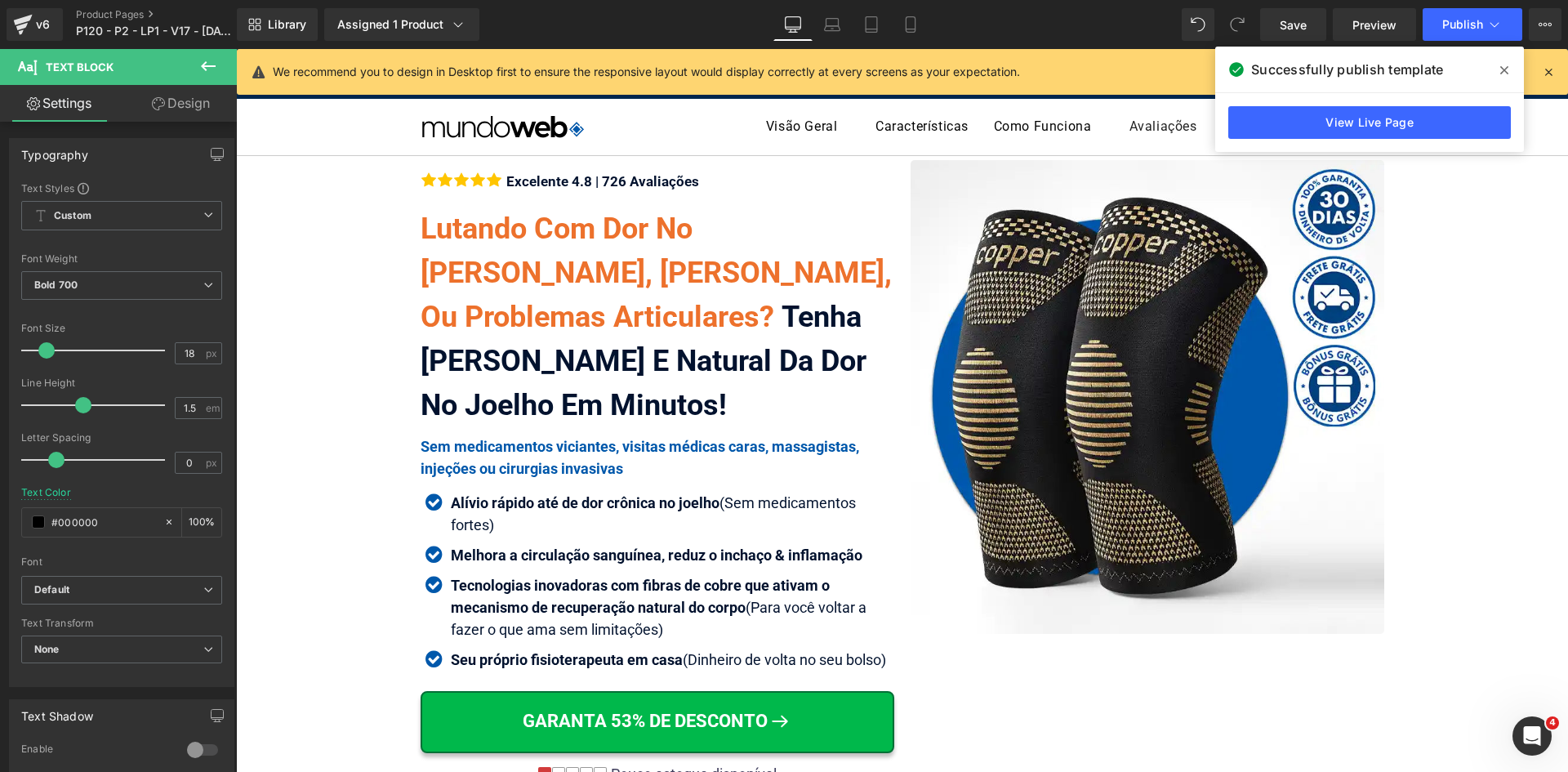
click at [1504, 65] on icon at bounding box center [1505, 70] width 9 height 13
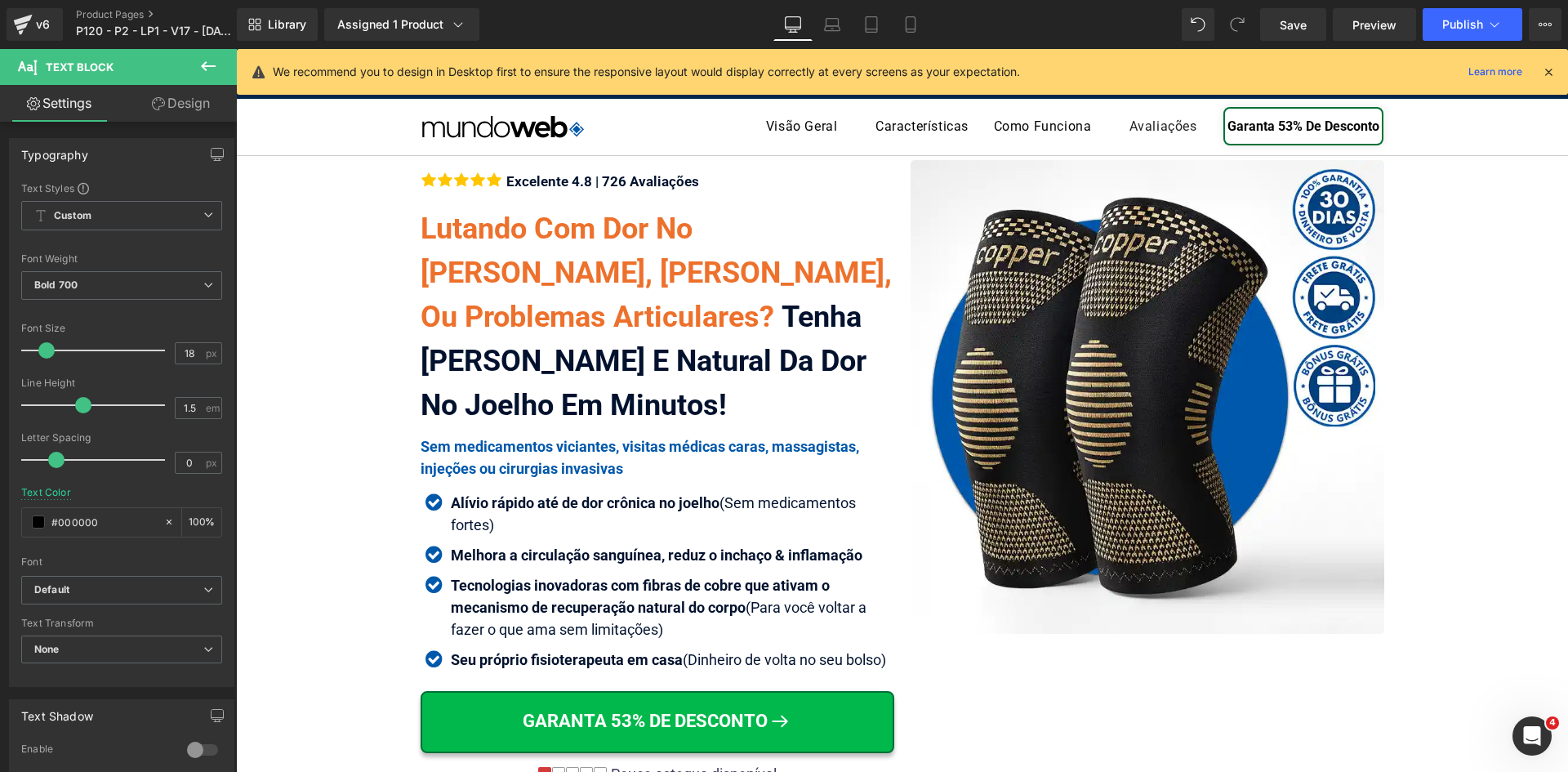
click at [1548, 69] on icon at bounding box center [1548, 71] width 14 height 14
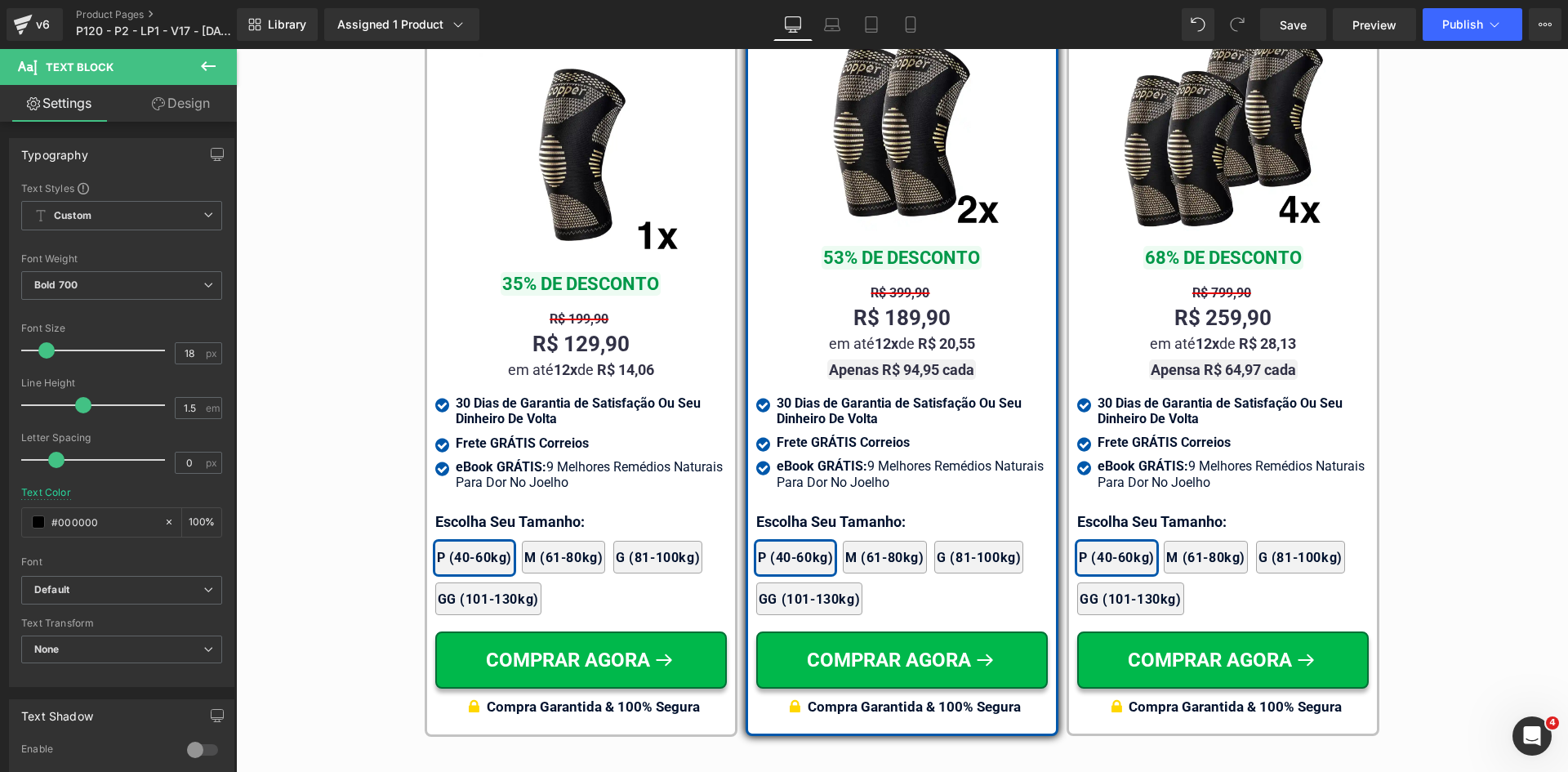
scroll to position [9759, 0]
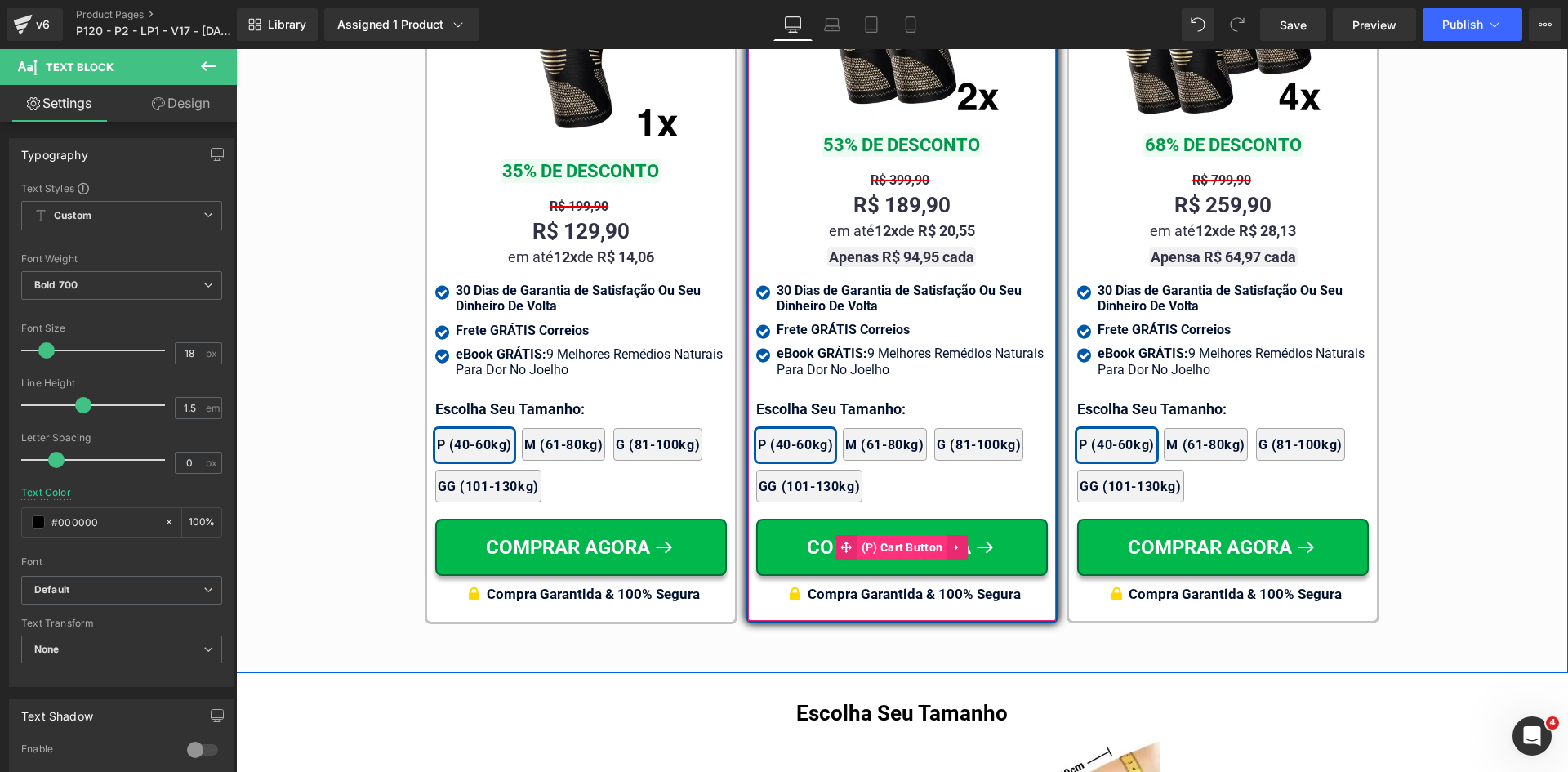
click at [900, 535] on span "(P) Cart Button" at bounding box center [903, 547] width 90 height 25
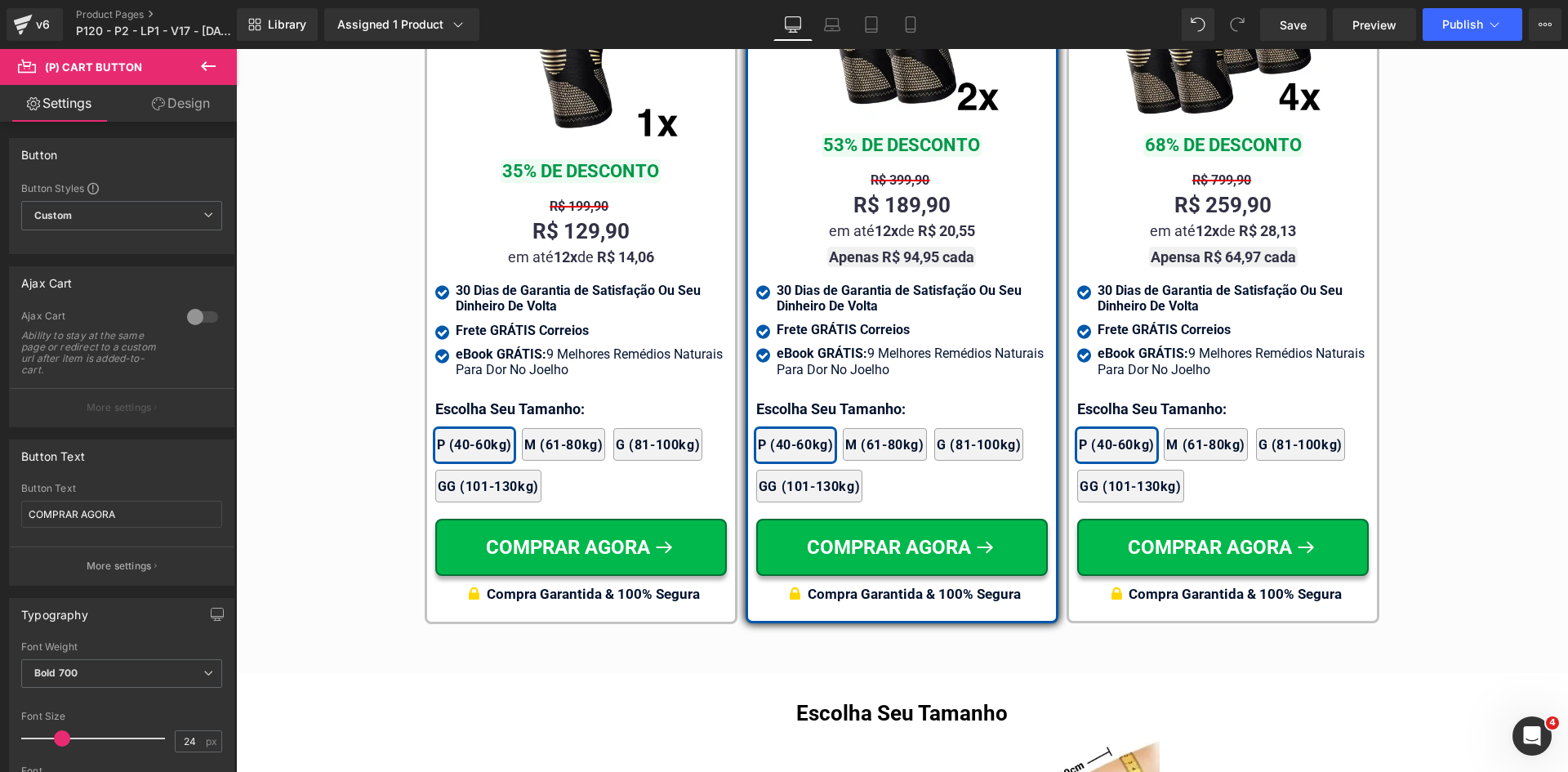
click at [176, 104] on link "Design" at bounding box center [181, 103] width 118 height 36
click at [0, 0] on div "Spacing" at bounding box center [0, 0] width 0 height 0
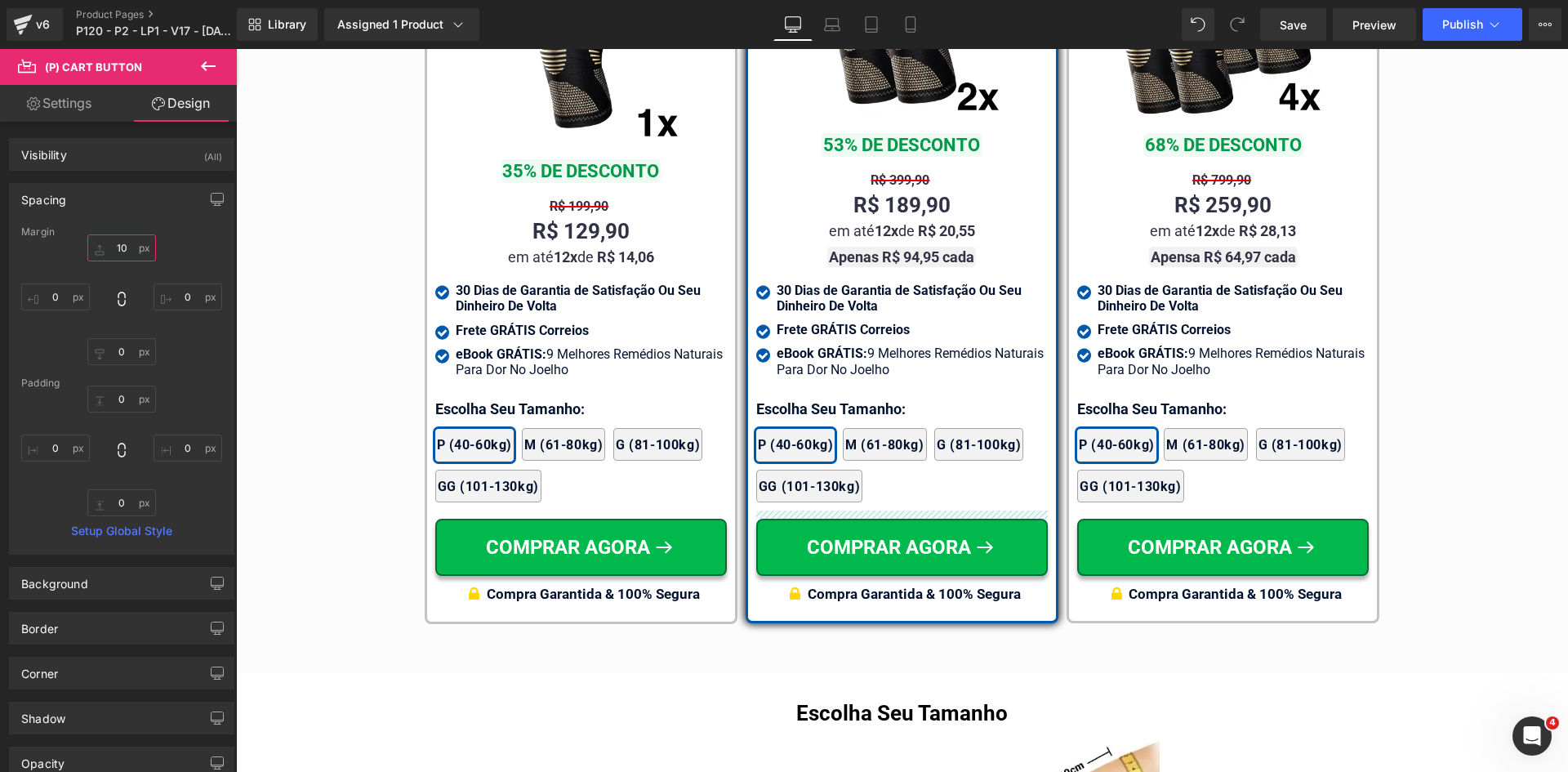
click at [115, 251] on input "text" at bounding box center [121, 248] width 68 height 27
type input "20"
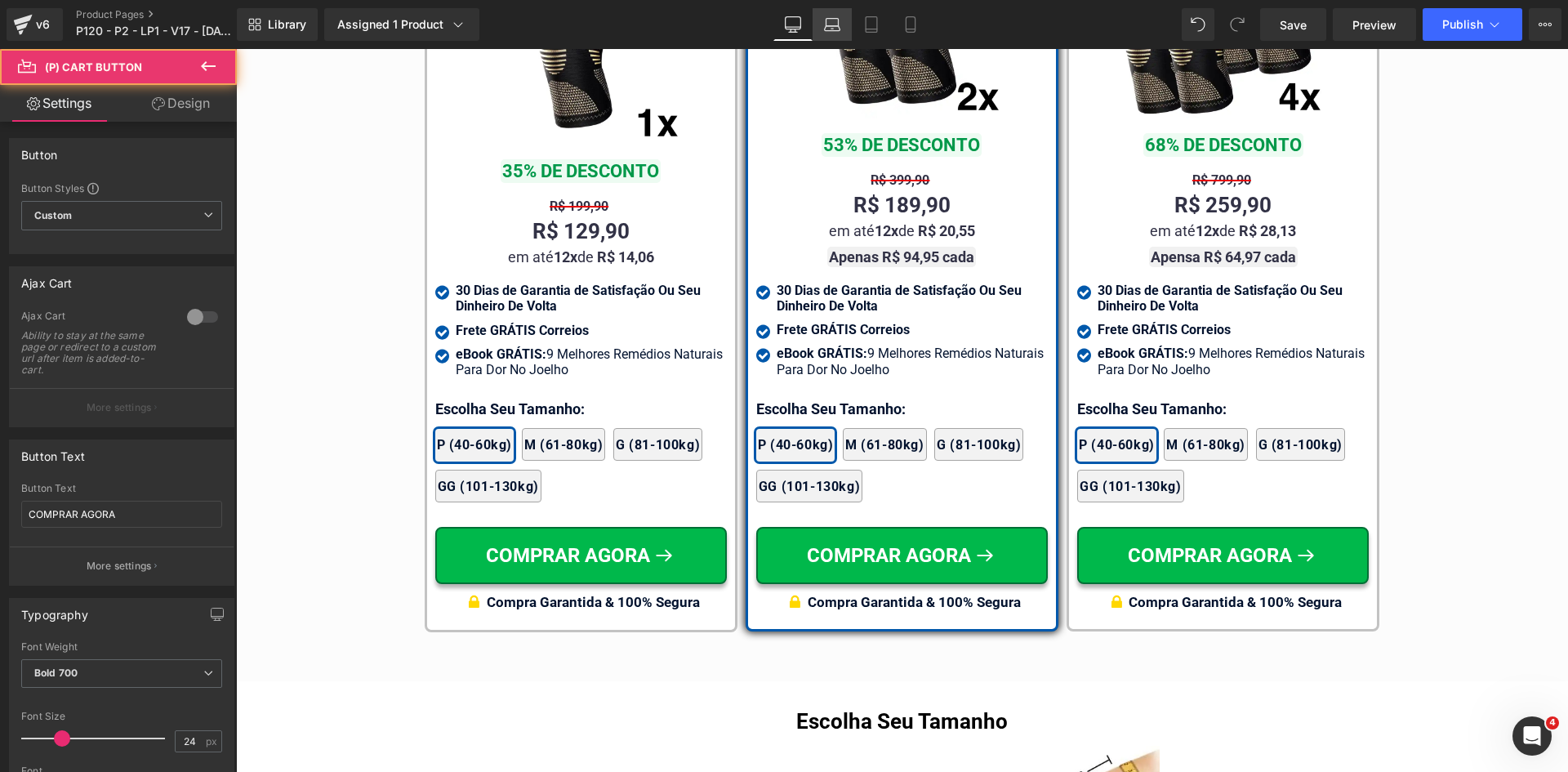
click at [832, 22] on icon at bounding box center [832, 24] width 16 height 16
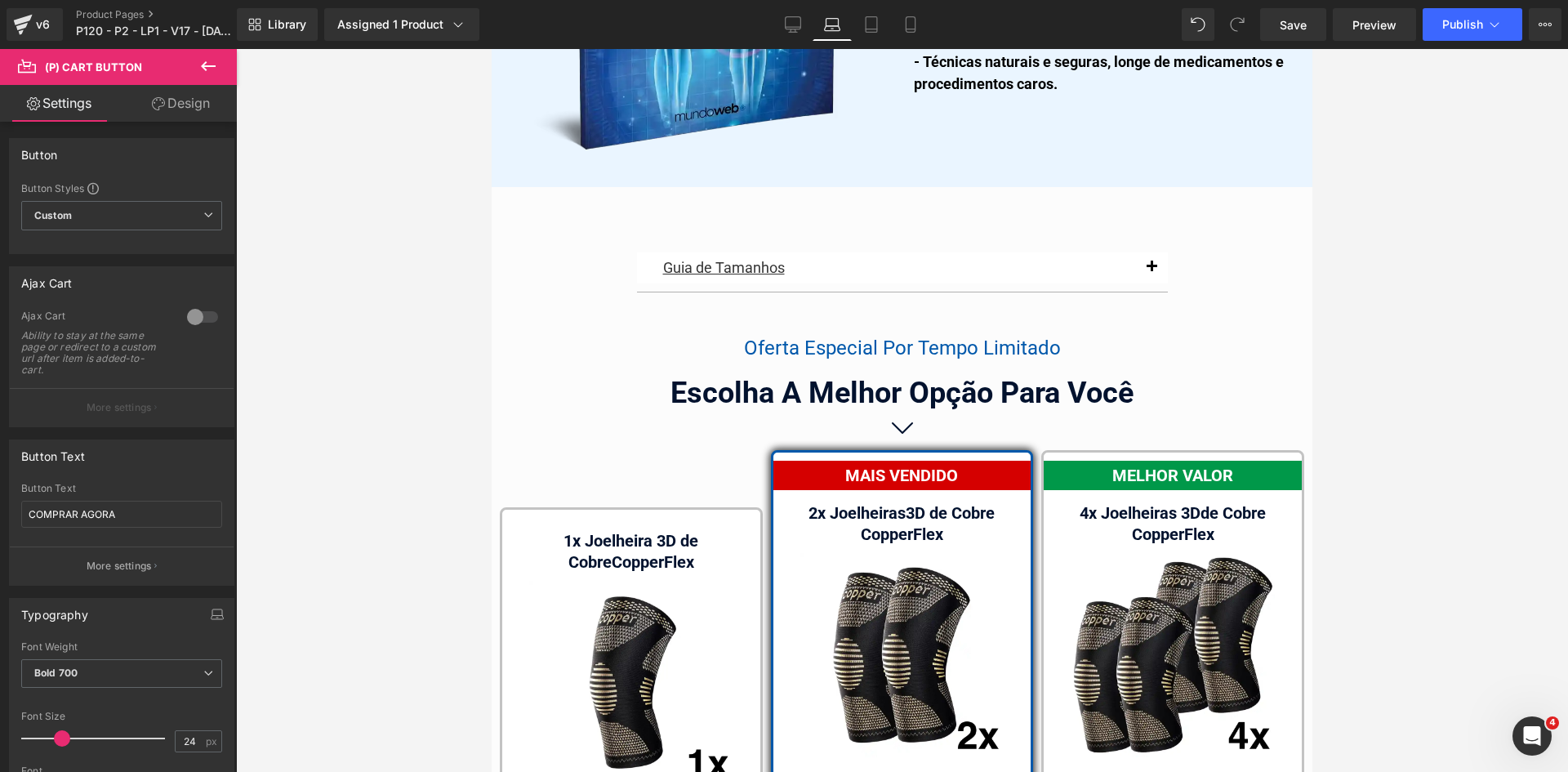
scroll to position [10382, 0]
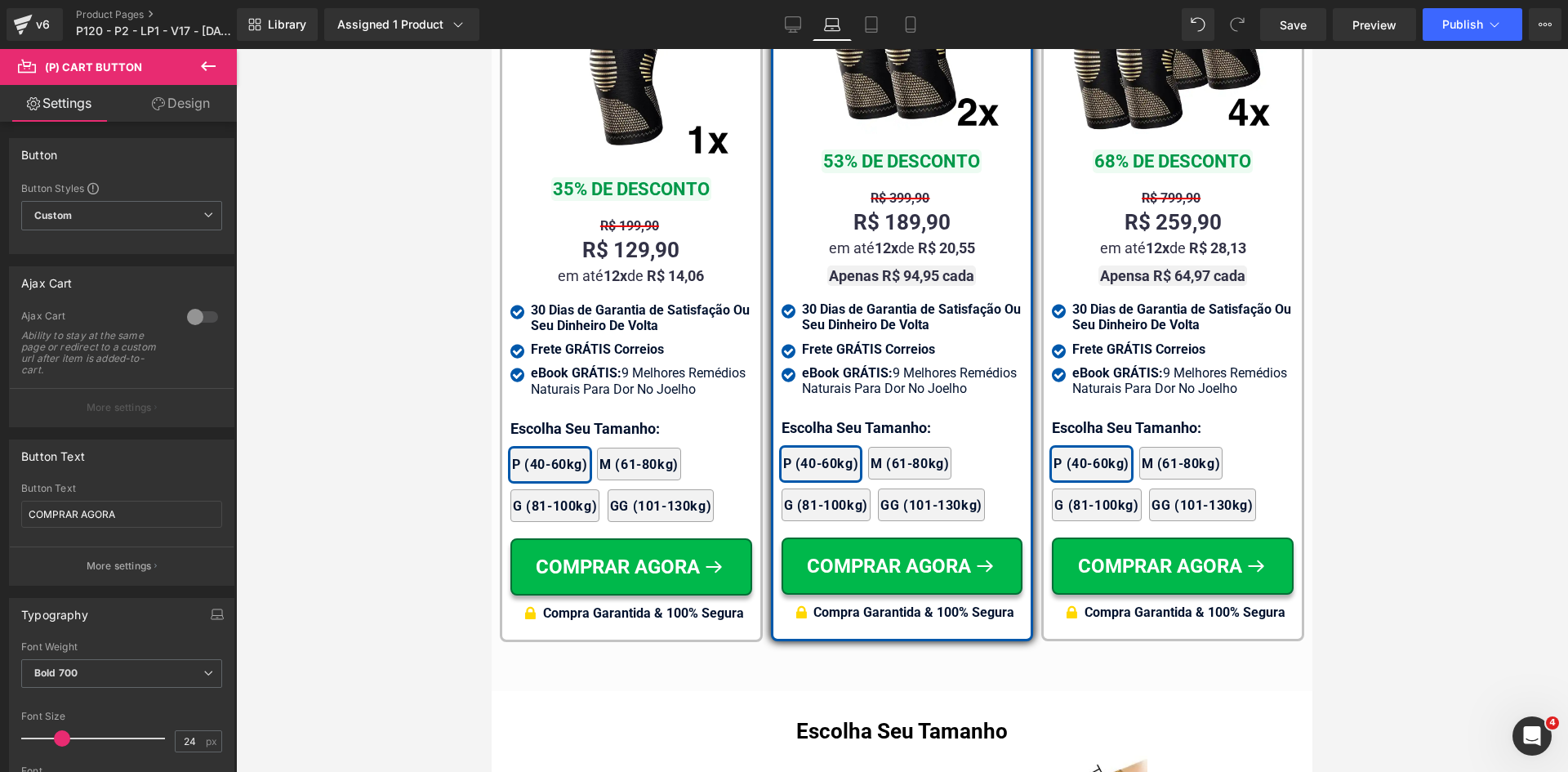
click at [186, 105] on link "Design" at bounding box center [181, 103] width 118 height 36
click at [0, 0] on div "Spacing" at bounding box center [0, 0] width 0 height 0
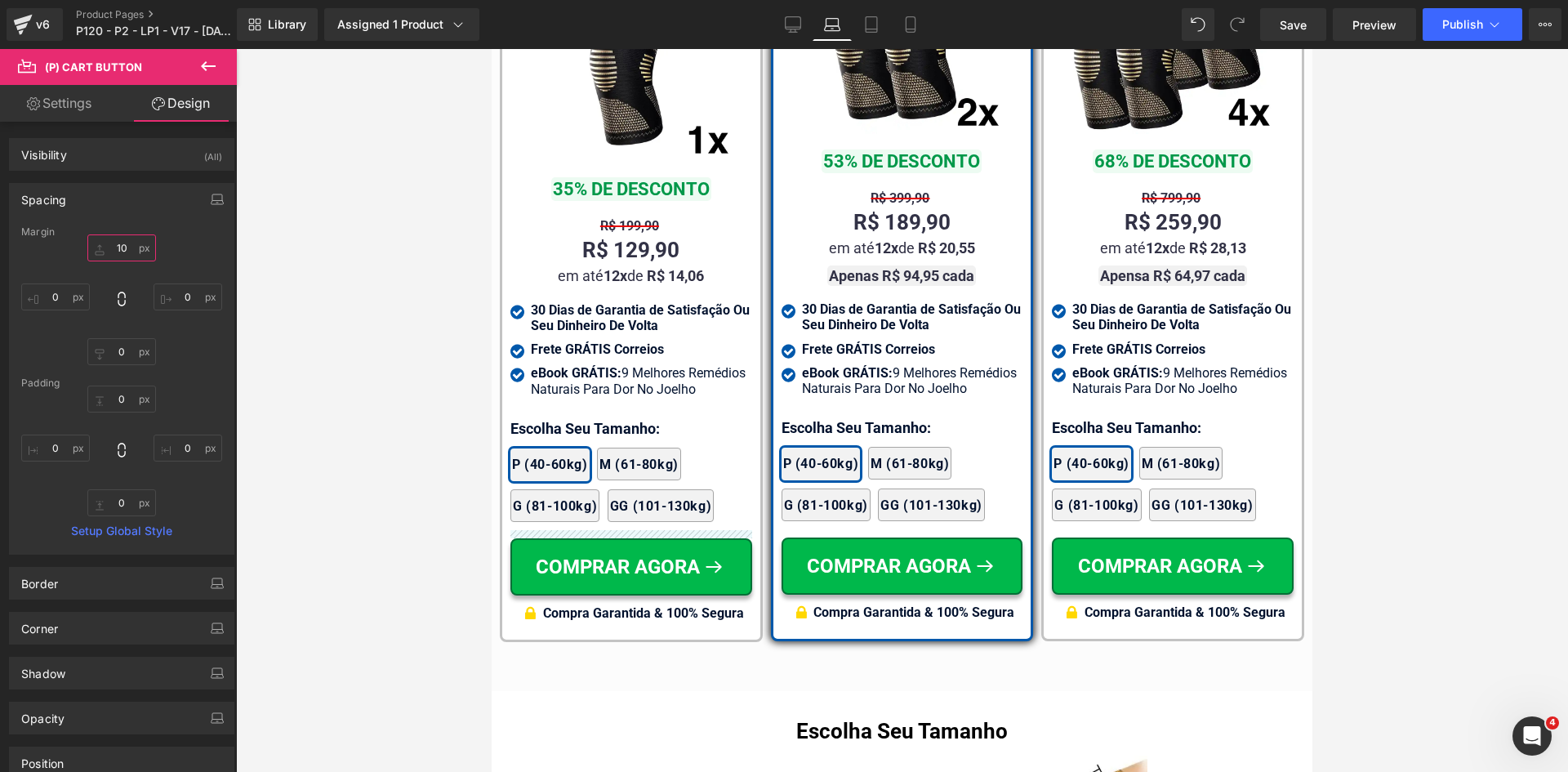
click at [127, 258] on input "text" at bounding box center [121, 248] width 68 height 27
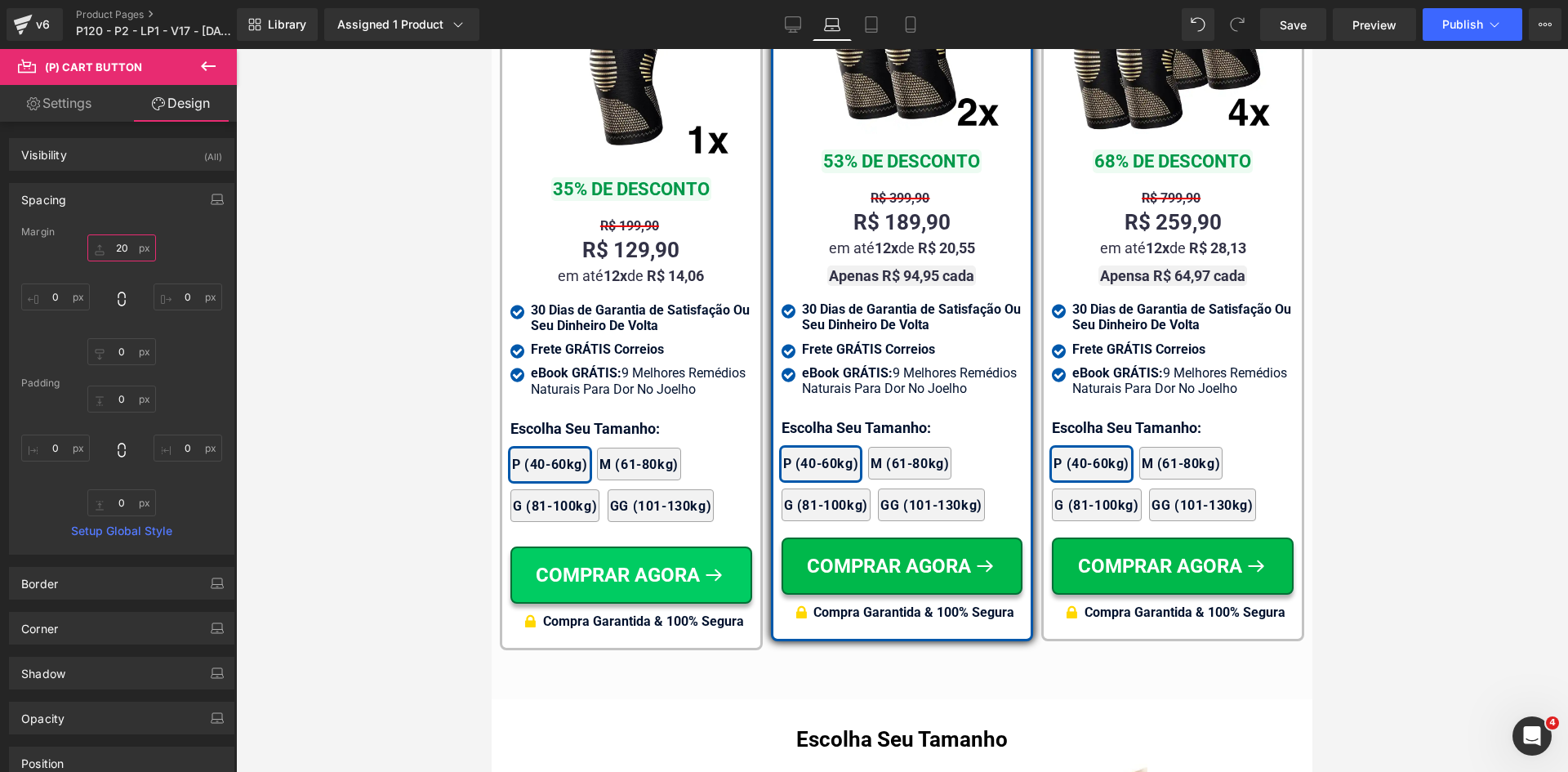
type input "20"
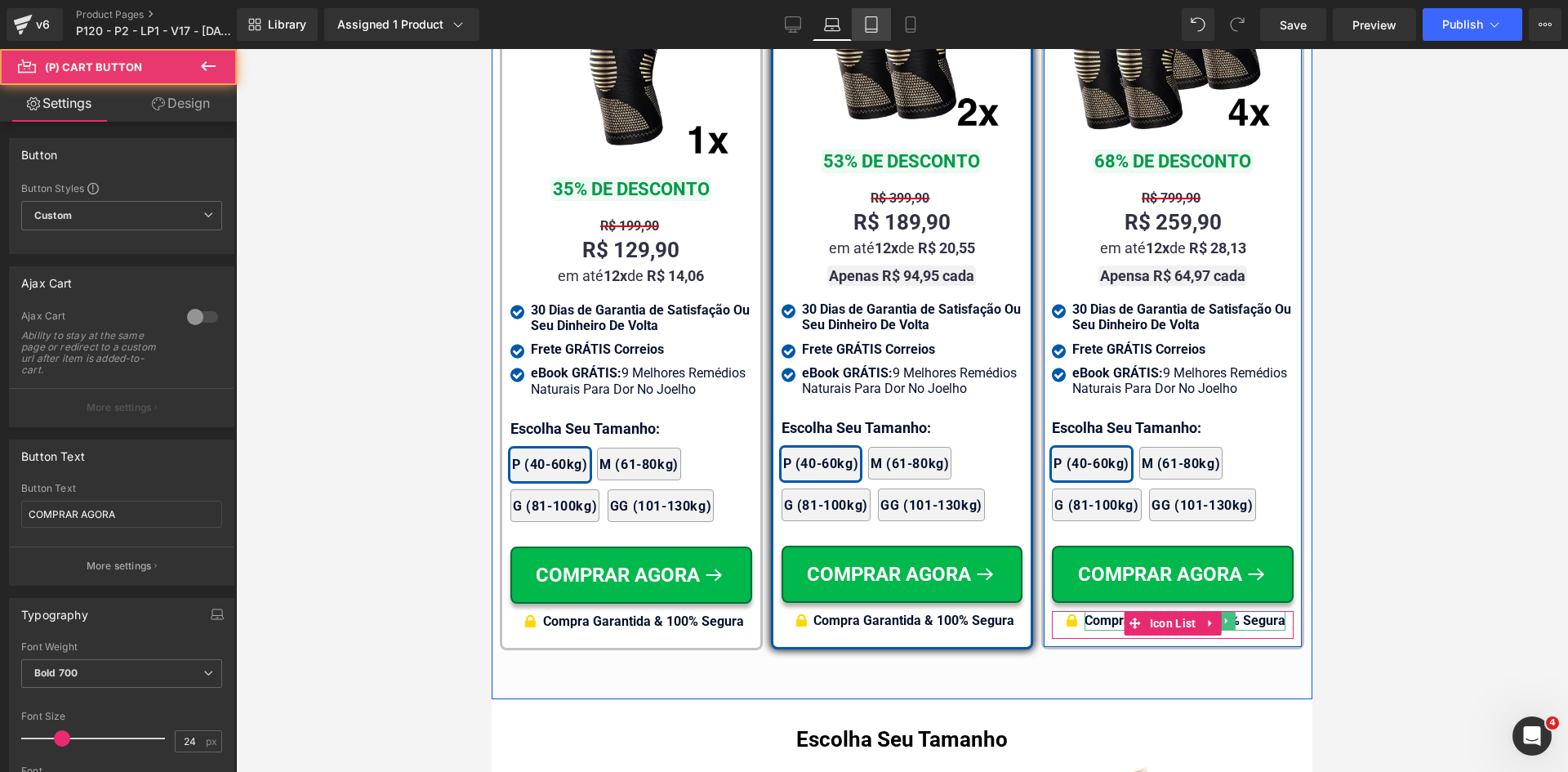
drag, startPoint x: 862, startPoint y: 24, endPoint x: 282, endPoint y: 18, distance: 580.0
click at [862, 24] on link "Tablet" at bounding box center [871, 25] width 39 height 33
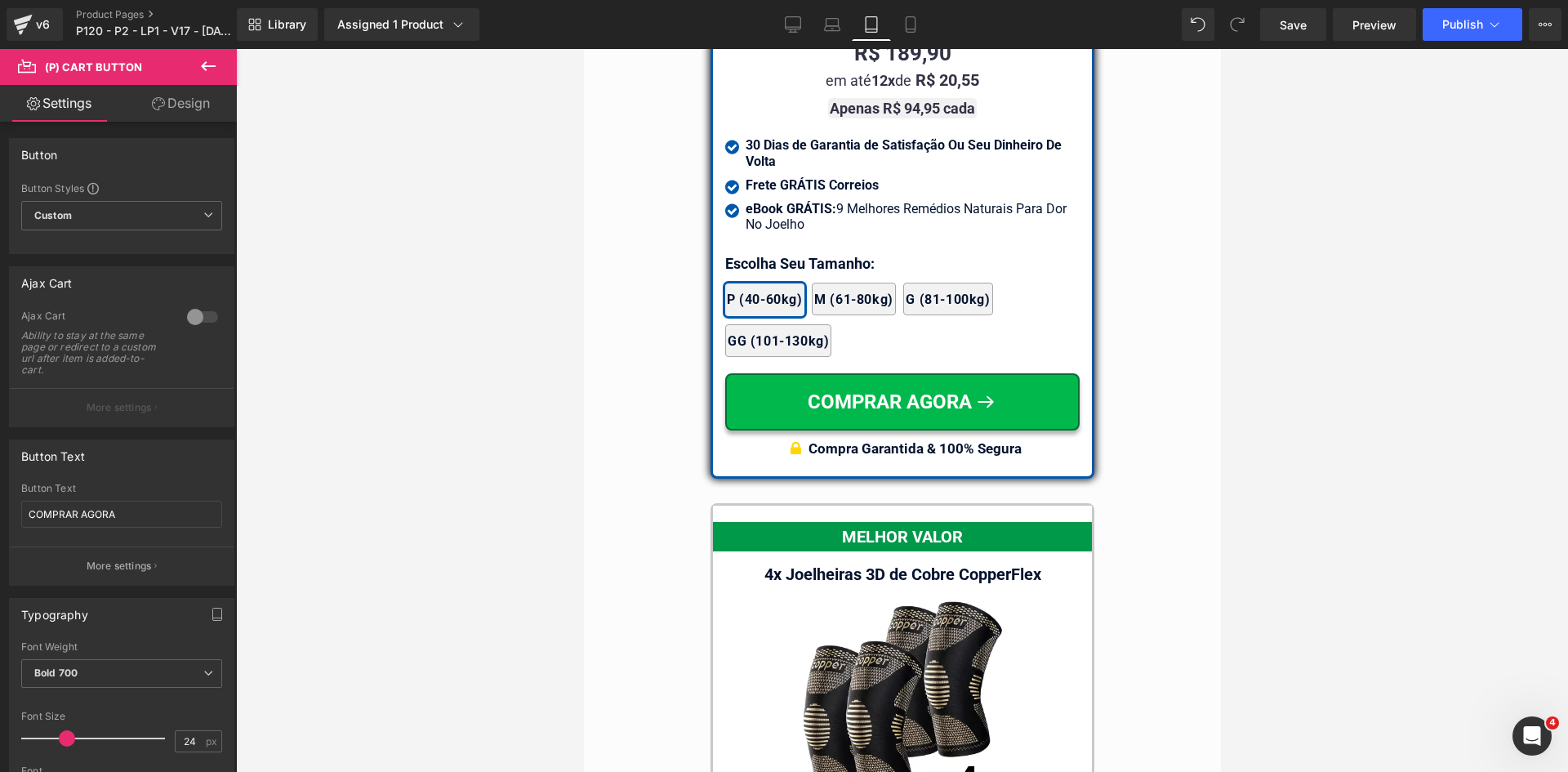
scroll to position [14485, 0]
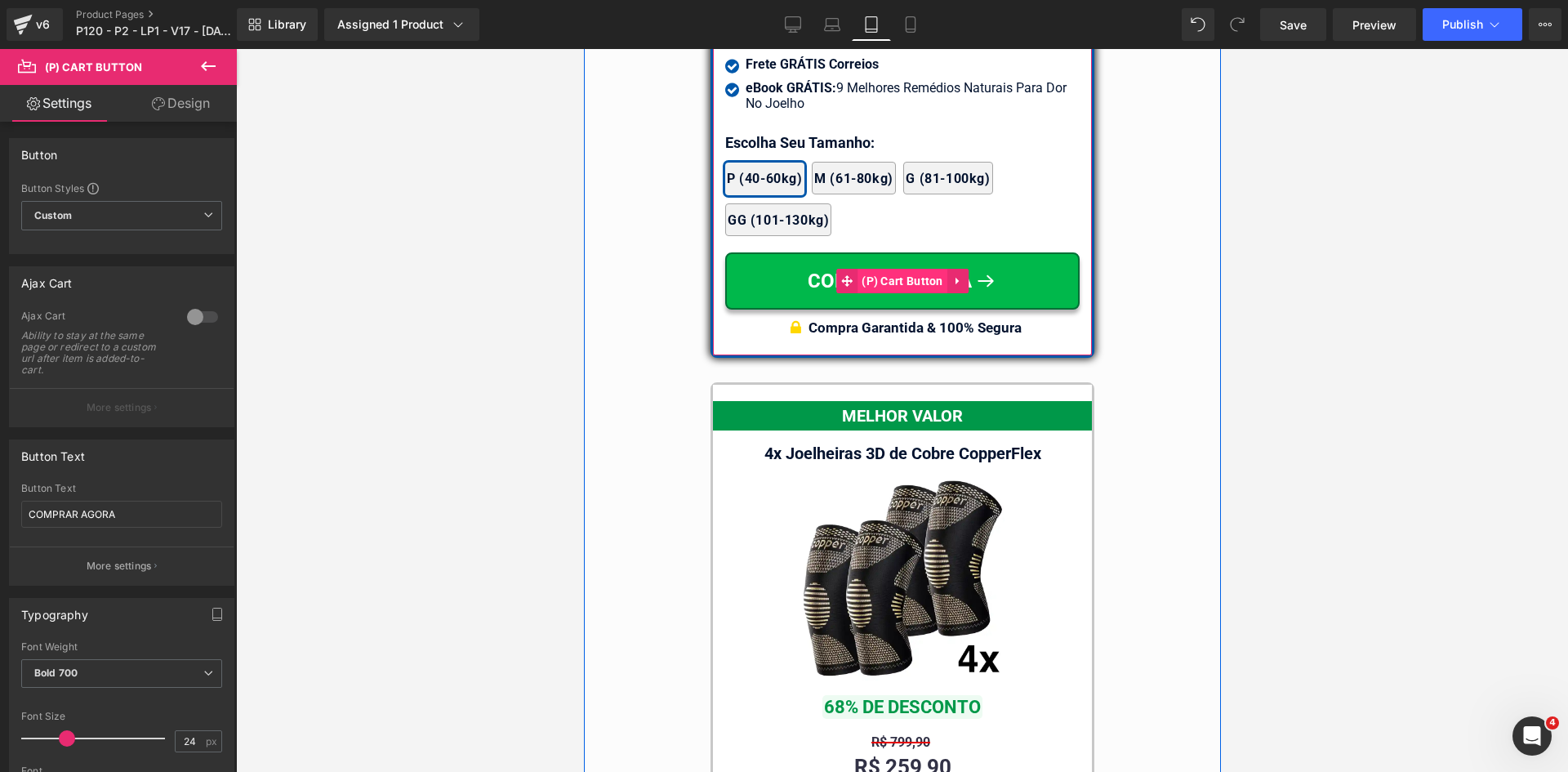
click at [897, 269] on span "(P) Cart Button" at bounding box center [902, 281] width 90 height 25
click at [189, 106] on link "Design" at bounding box center [181, 103] width 118 height 36
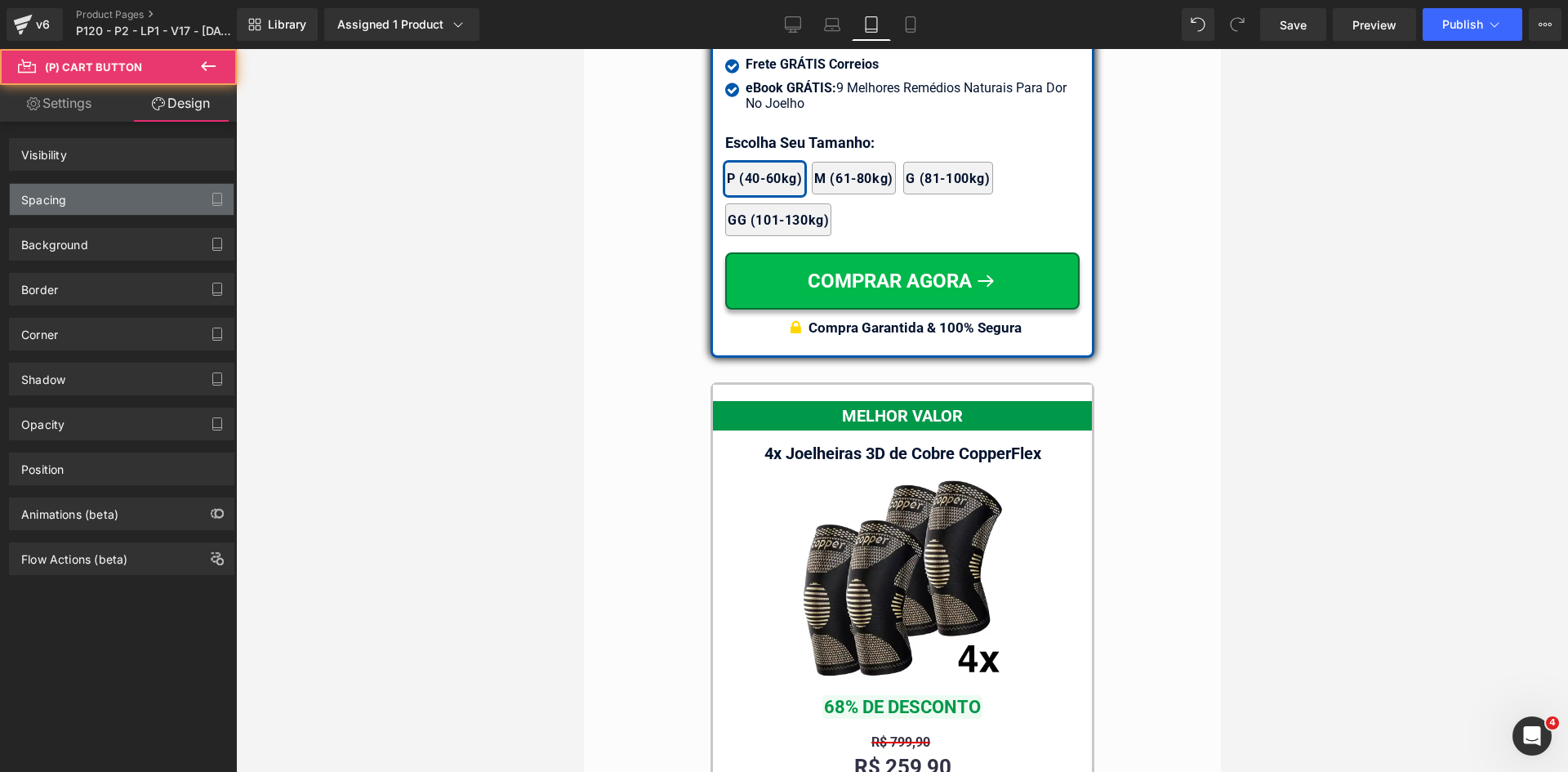
click at [66, 200] on div "Spacing" at bounding box center [43, 195] width 45 height 23
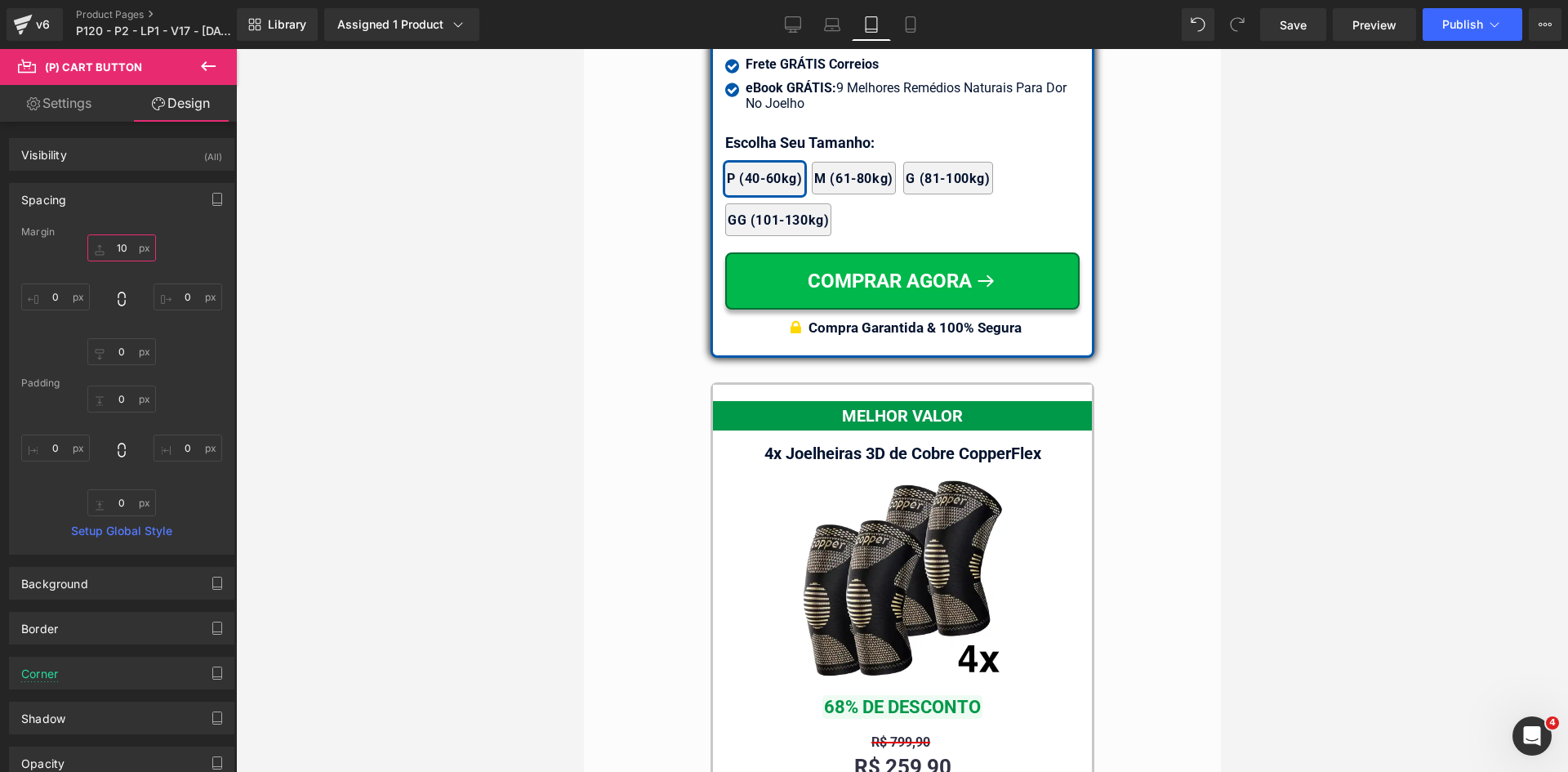
click at [112, 248] on input "text" at bounding box center [121, 248] width 68 height 27
type input "20"
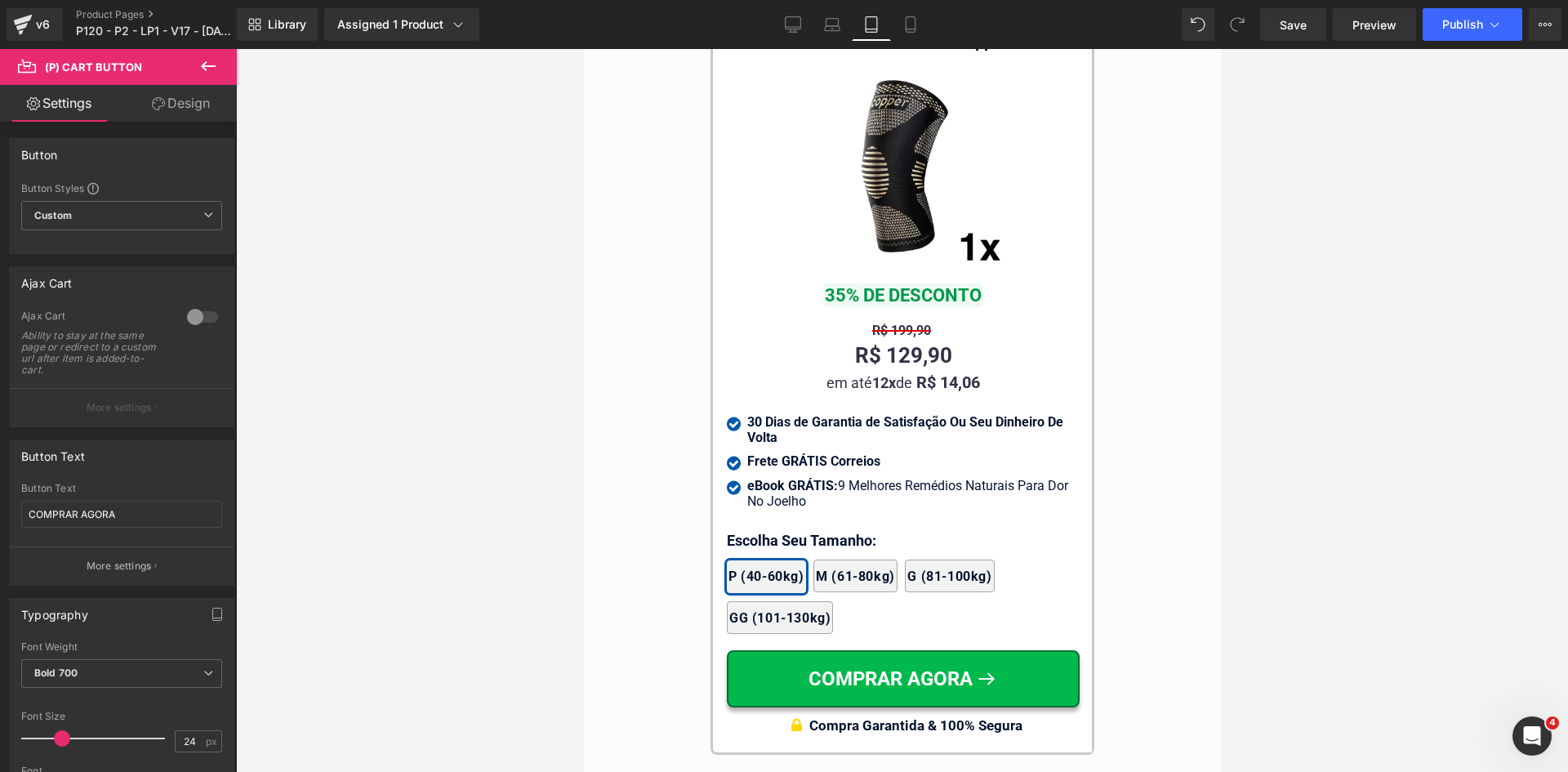
scroll to position [16037, 0]
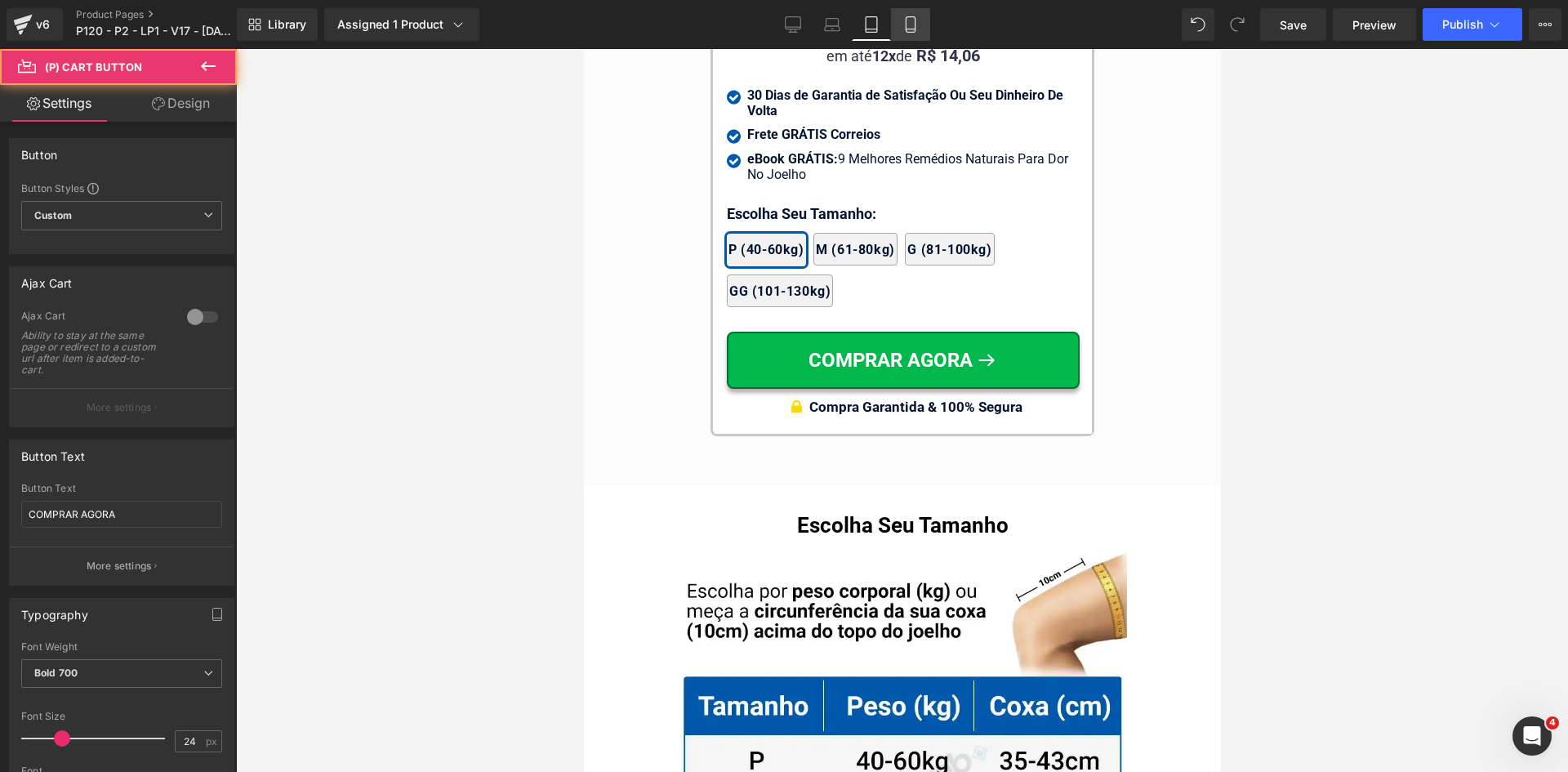
click at [914, 19] on icon at bounding box center [910, 24] width 16 height 16
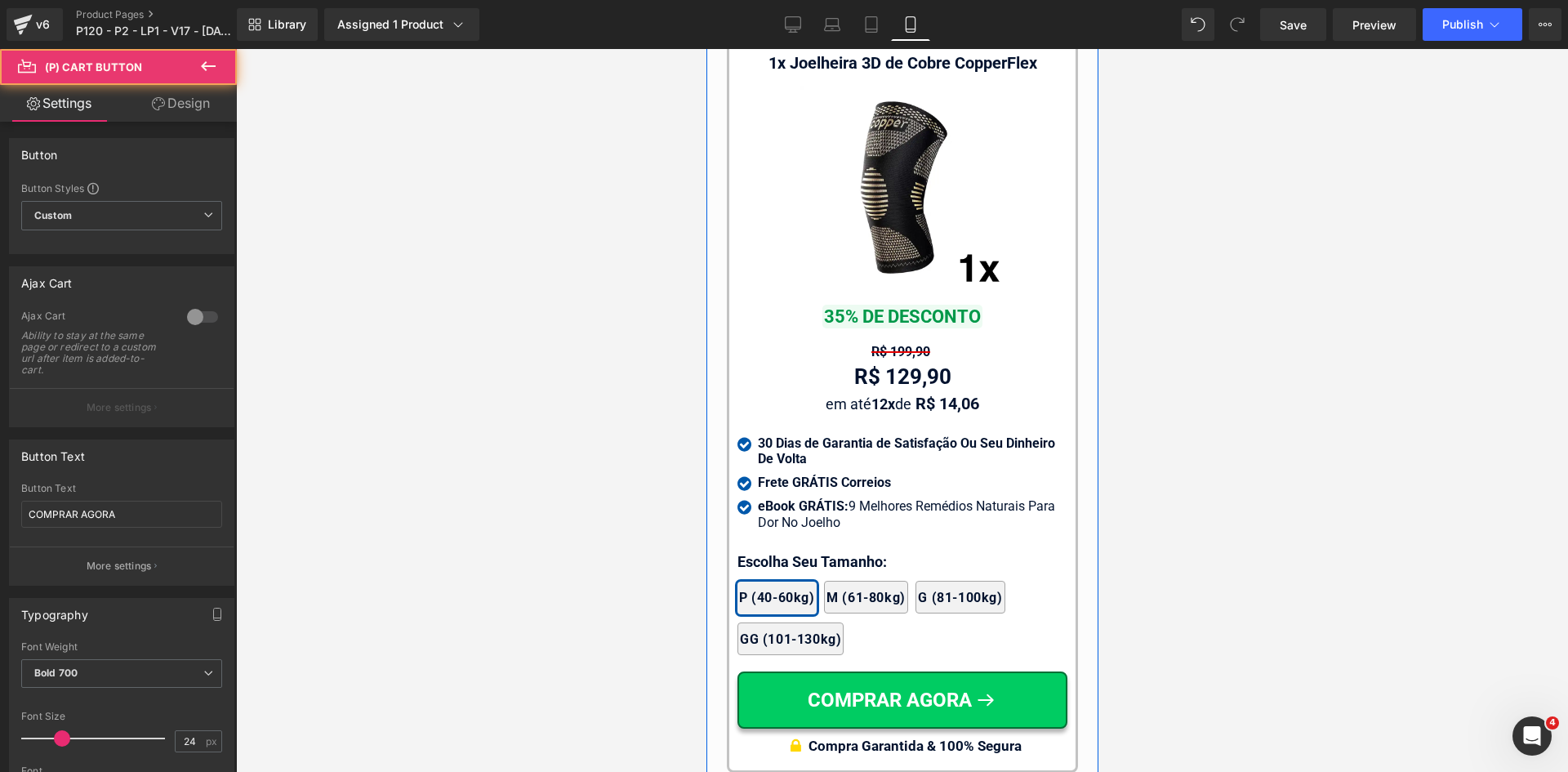
scroll to position [16371, 0]
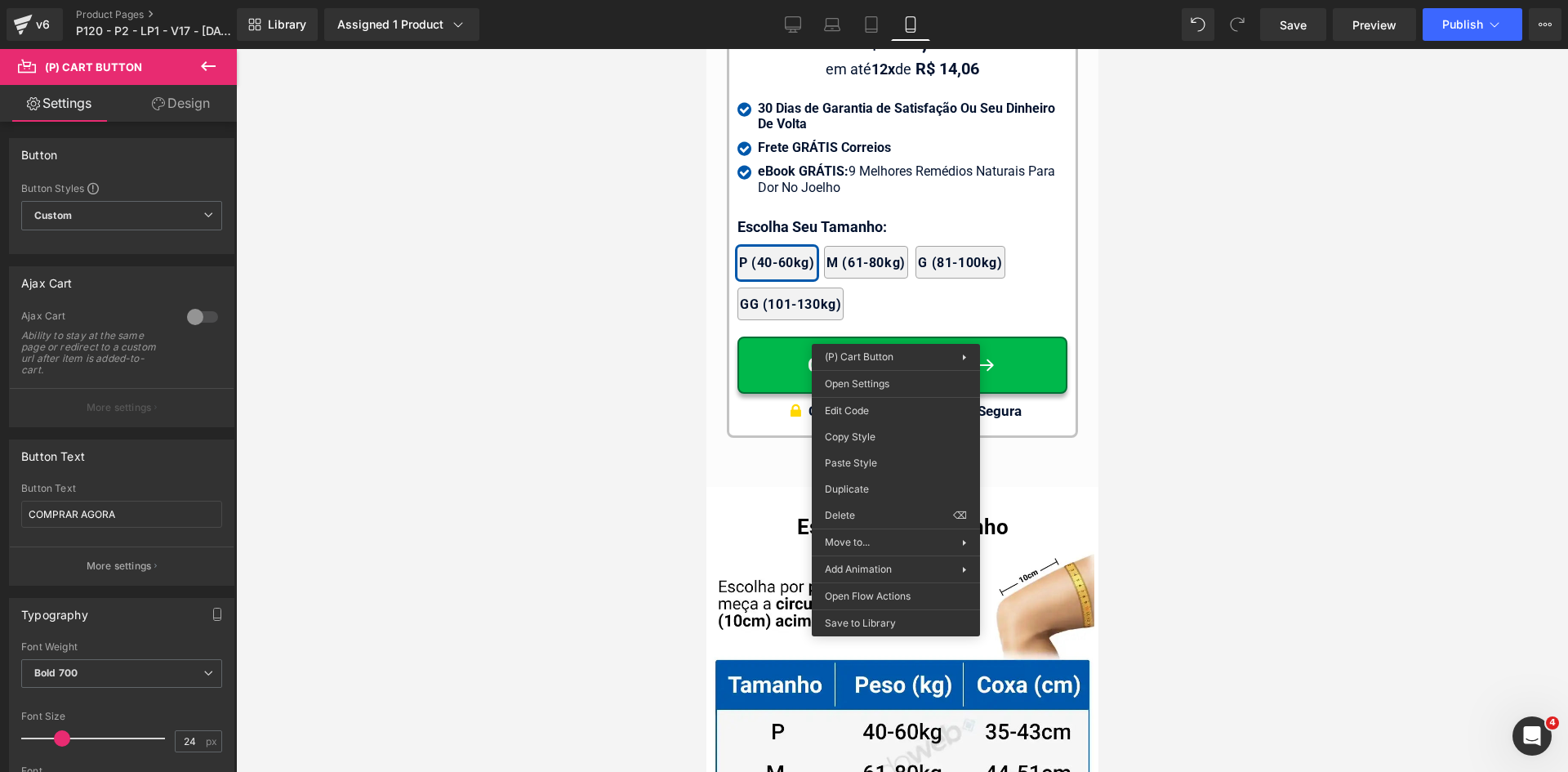
click at [191, 83] on button at bounding box center [208, 66] width 58 height 36
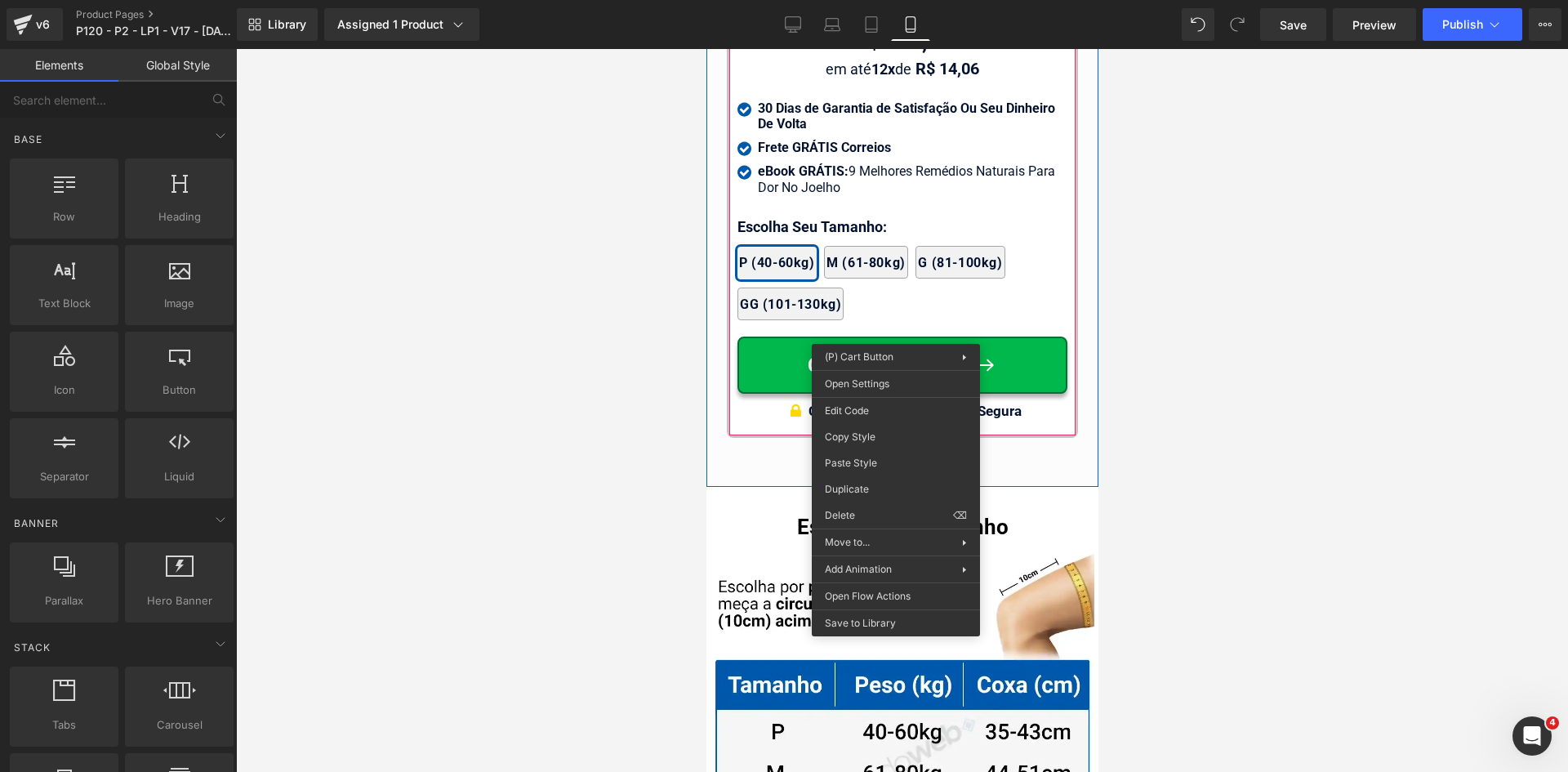
click at [884, 337] on div "COMPRAR AGORA (P) Cart Button" at bounding box center [902, 366] width 330 height 58
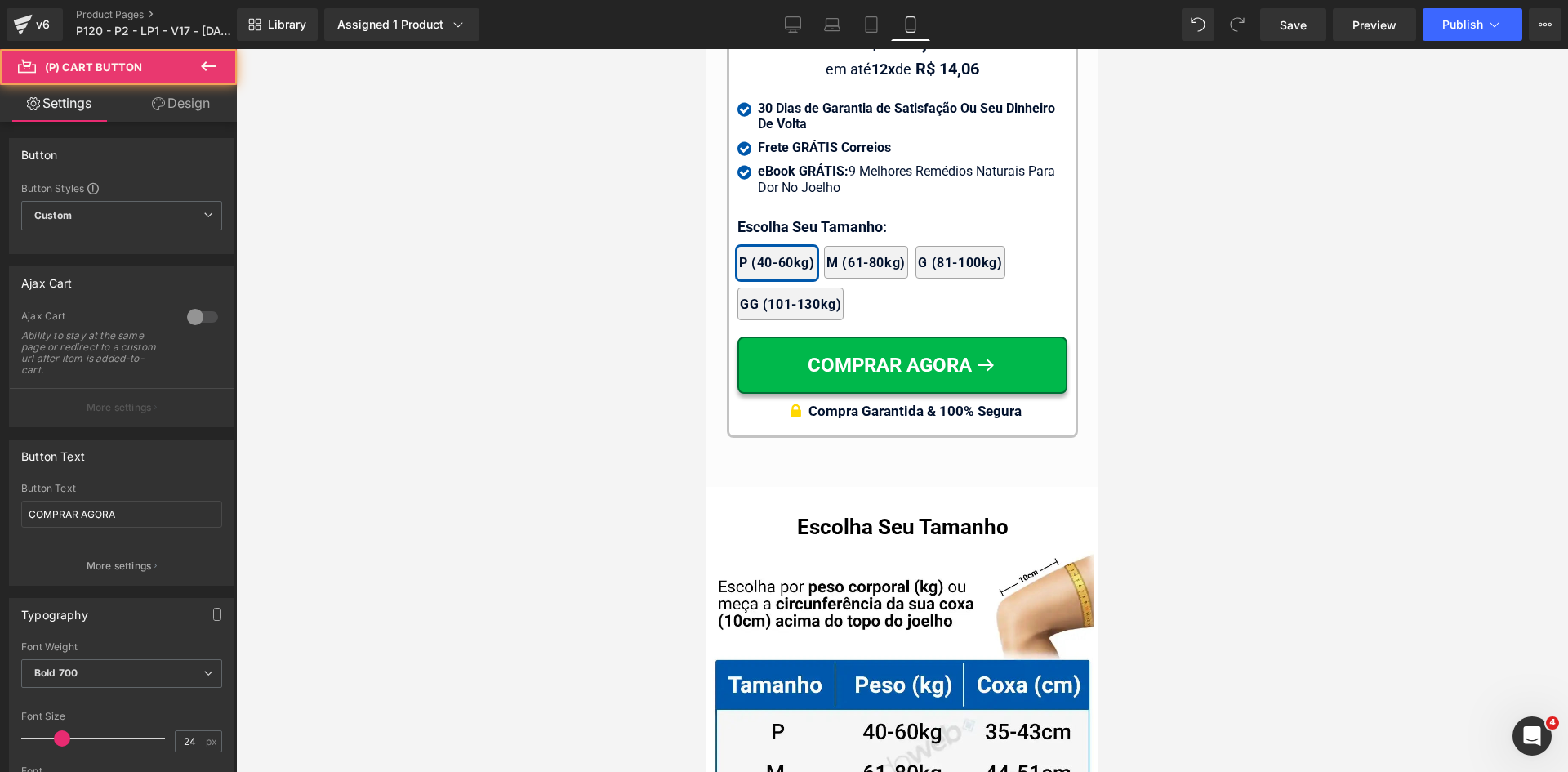
click at [192, 89] on link "Design" at bounding box center [181, 103] width 118 height 36
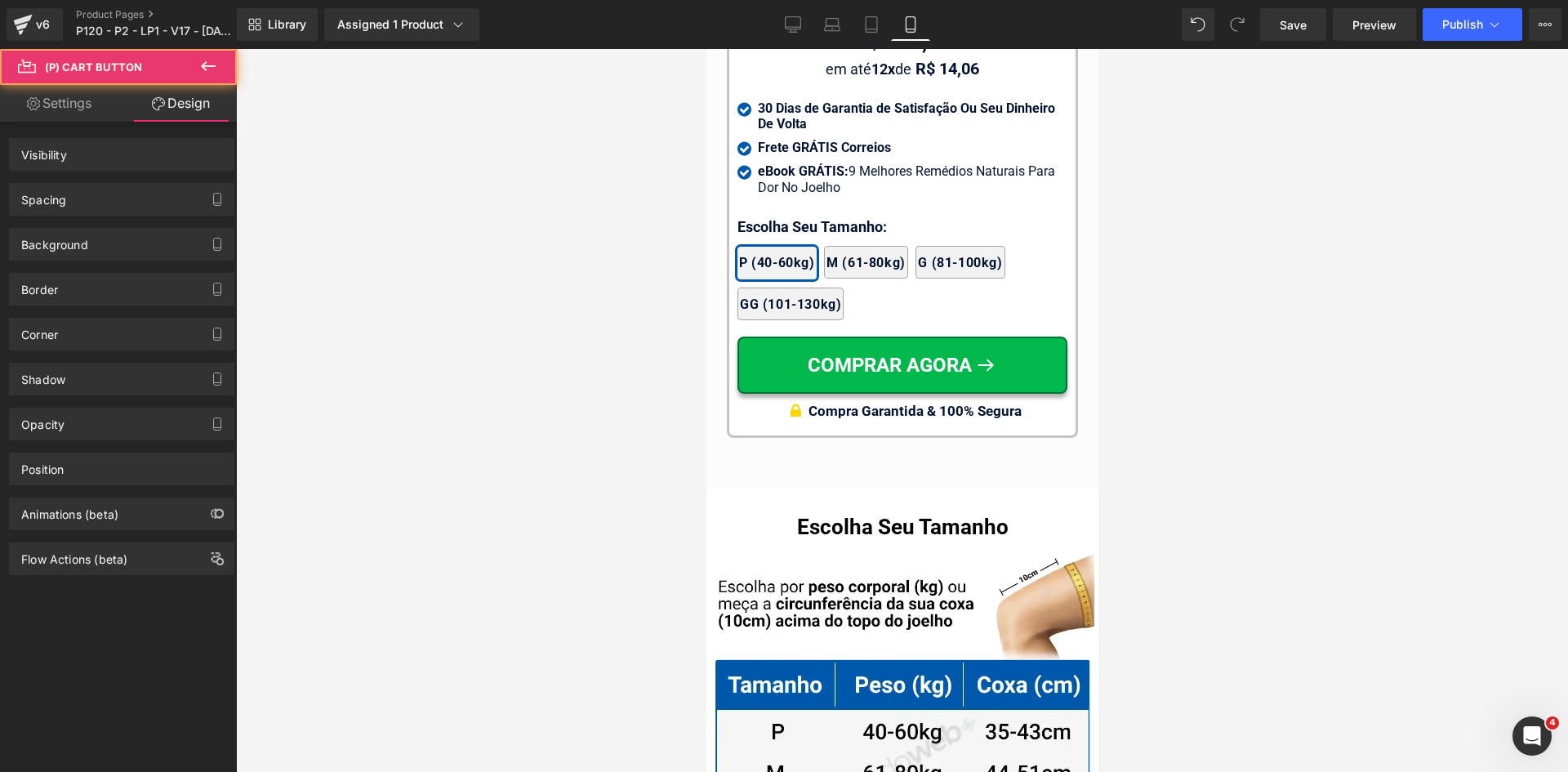
click at [69, 196] on div "Spacing" at bounding box center [121, 199] width 224 height 31
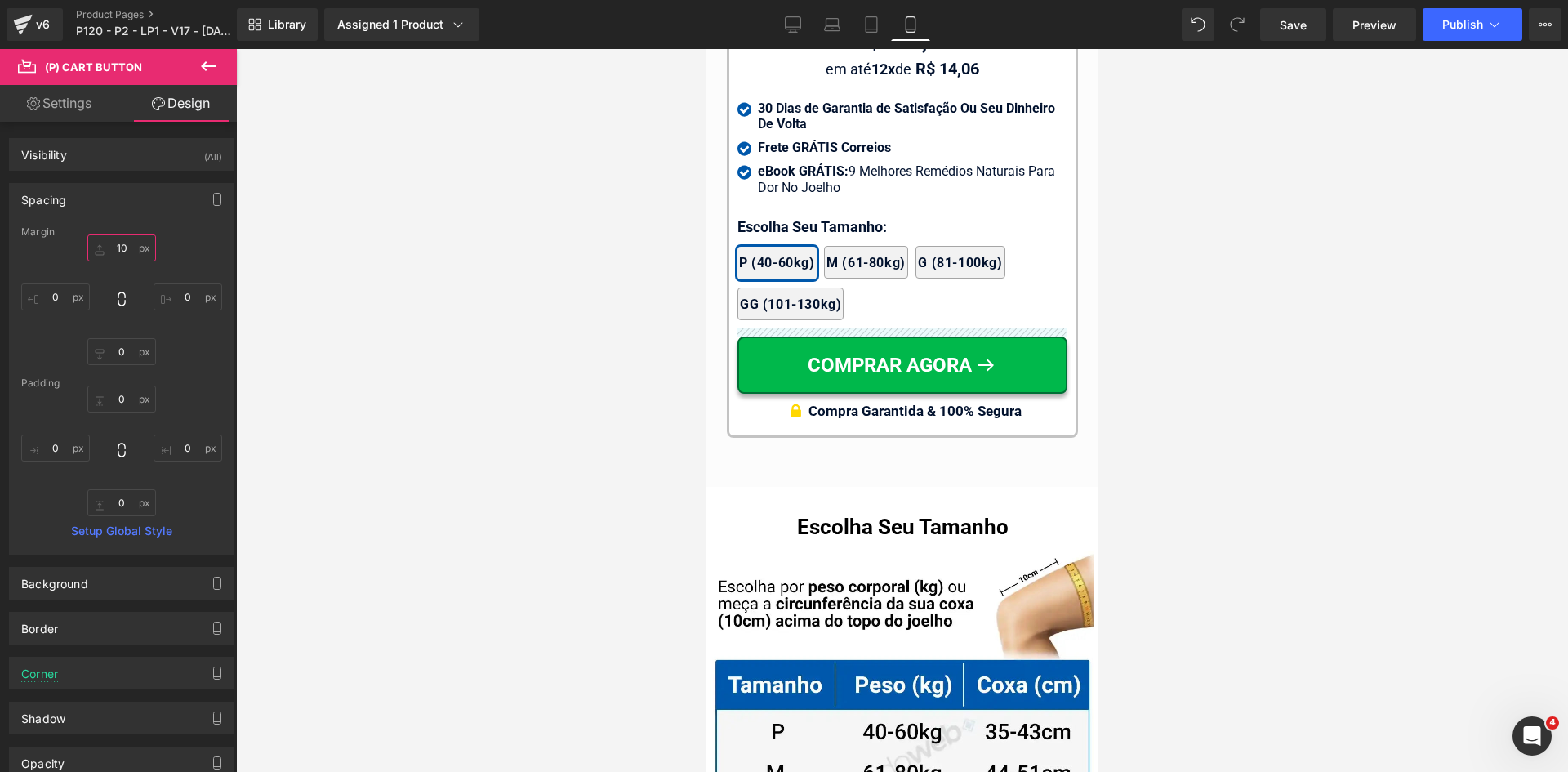
click at [116, 252] on input "text" at bounding box center [121, 248] width 68 height 27
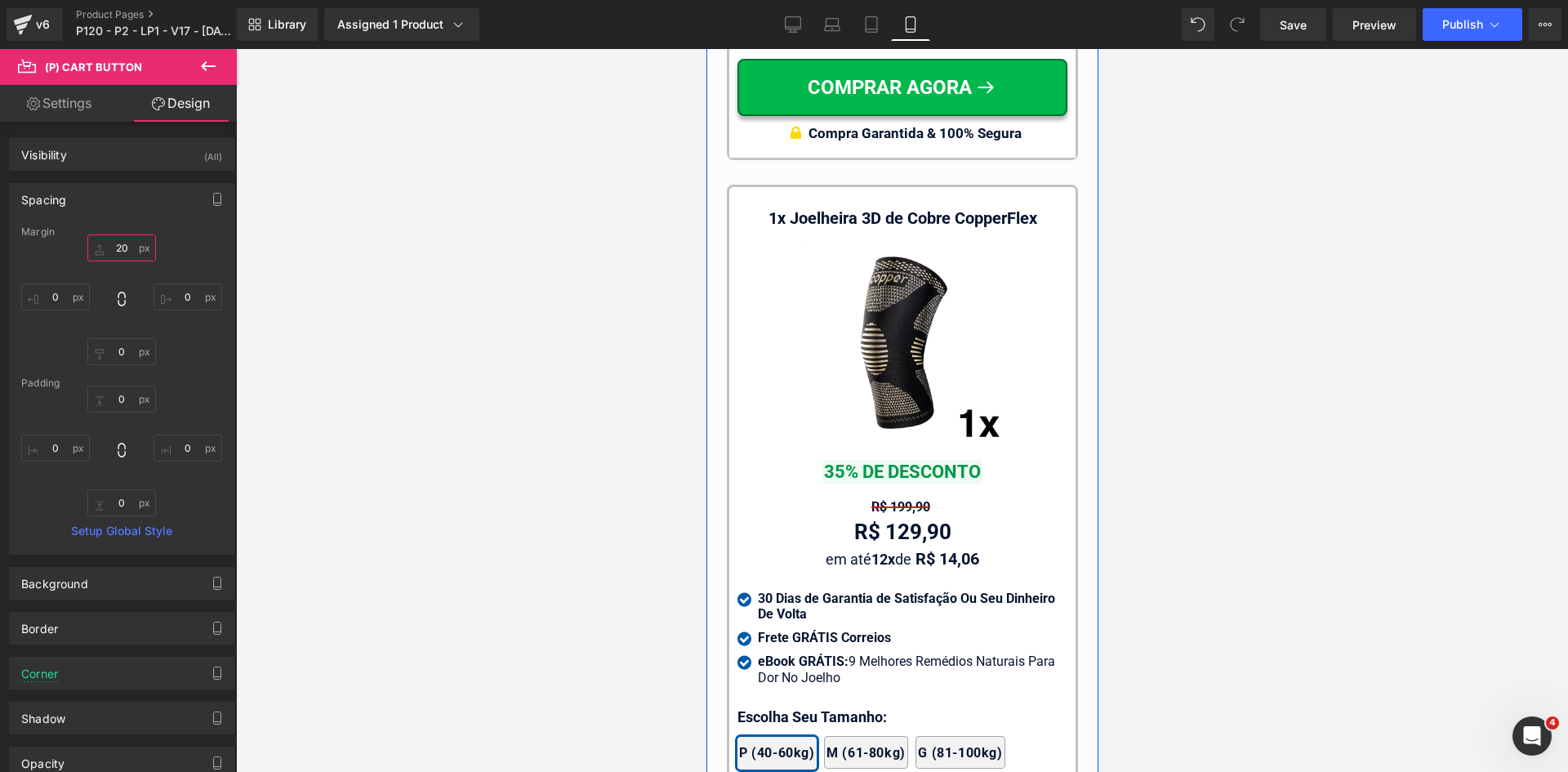
scroll to position [15637, 0]
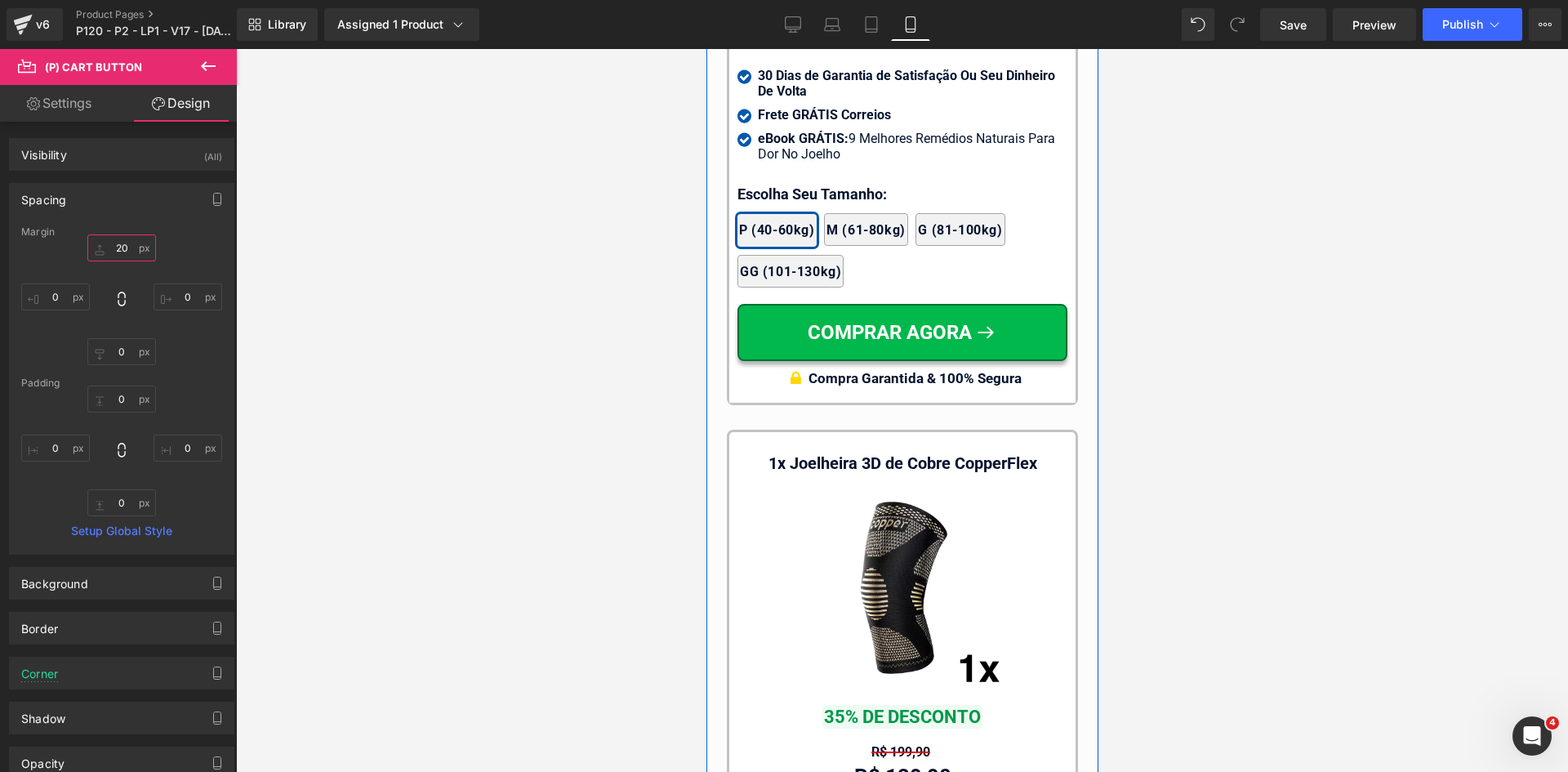
type input "20"
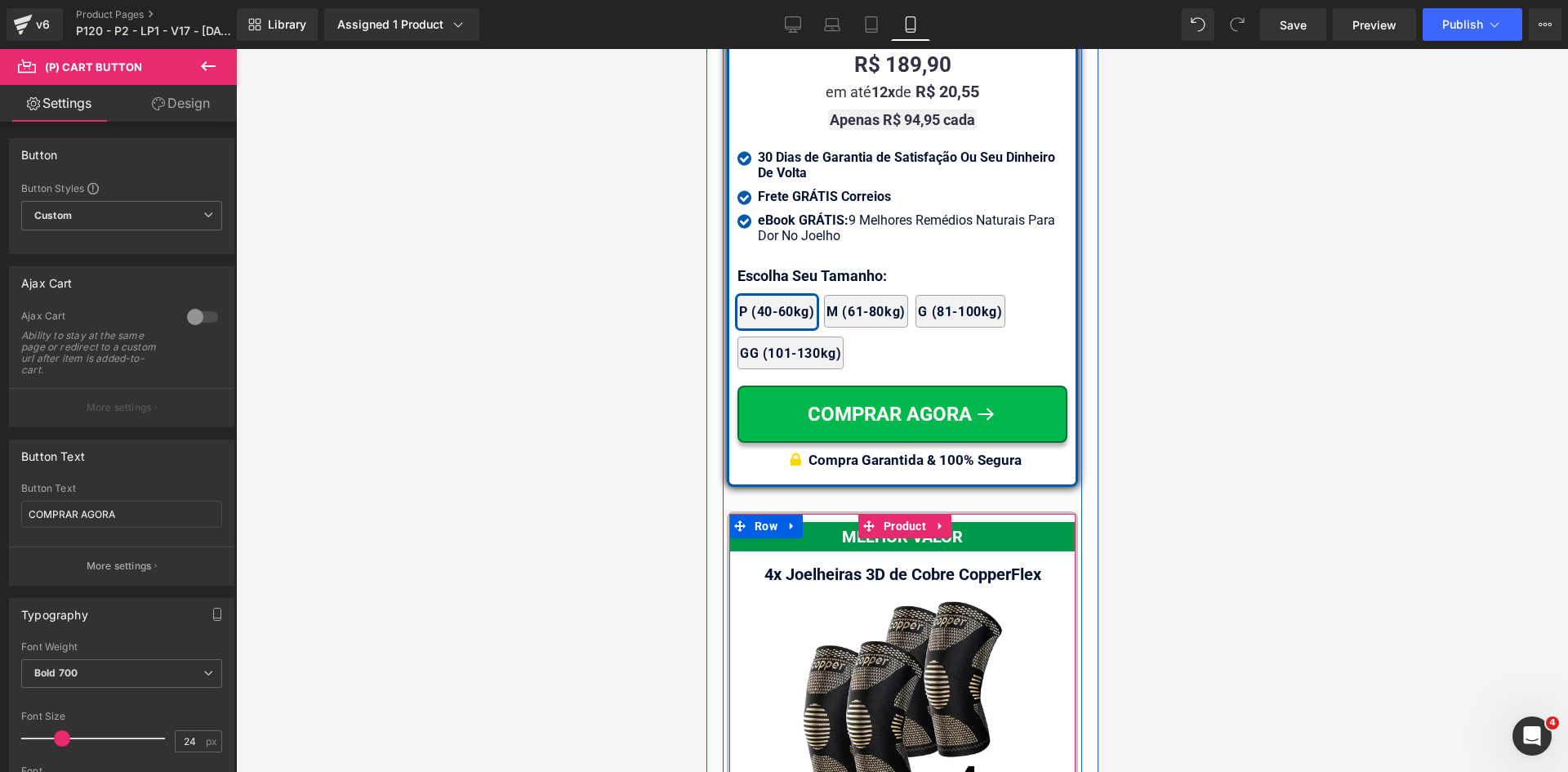
scroll to position [14656, 0]
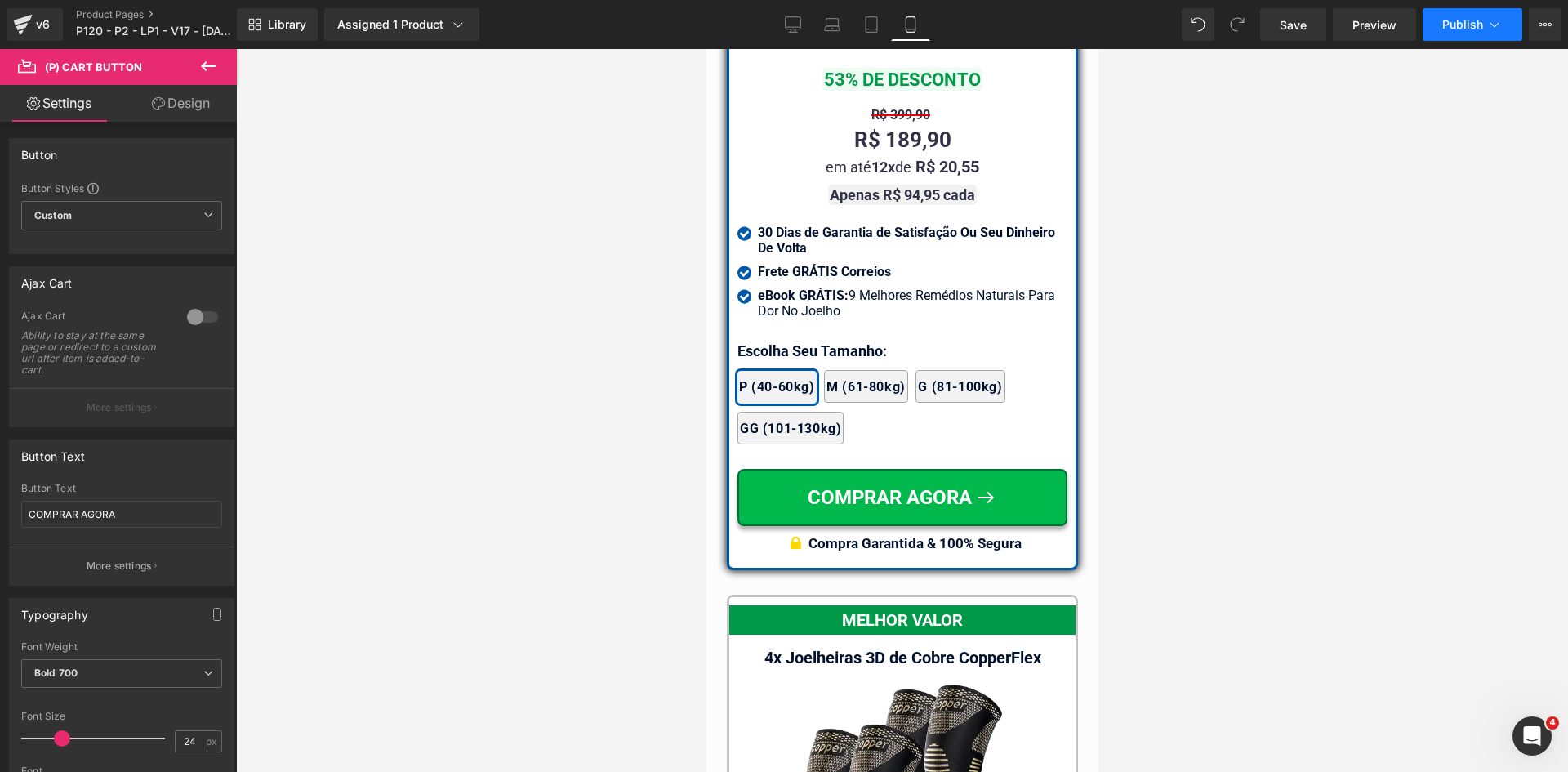
click at [1486, 24] on icon at bounding box center [1494, 24] width 16 height 16
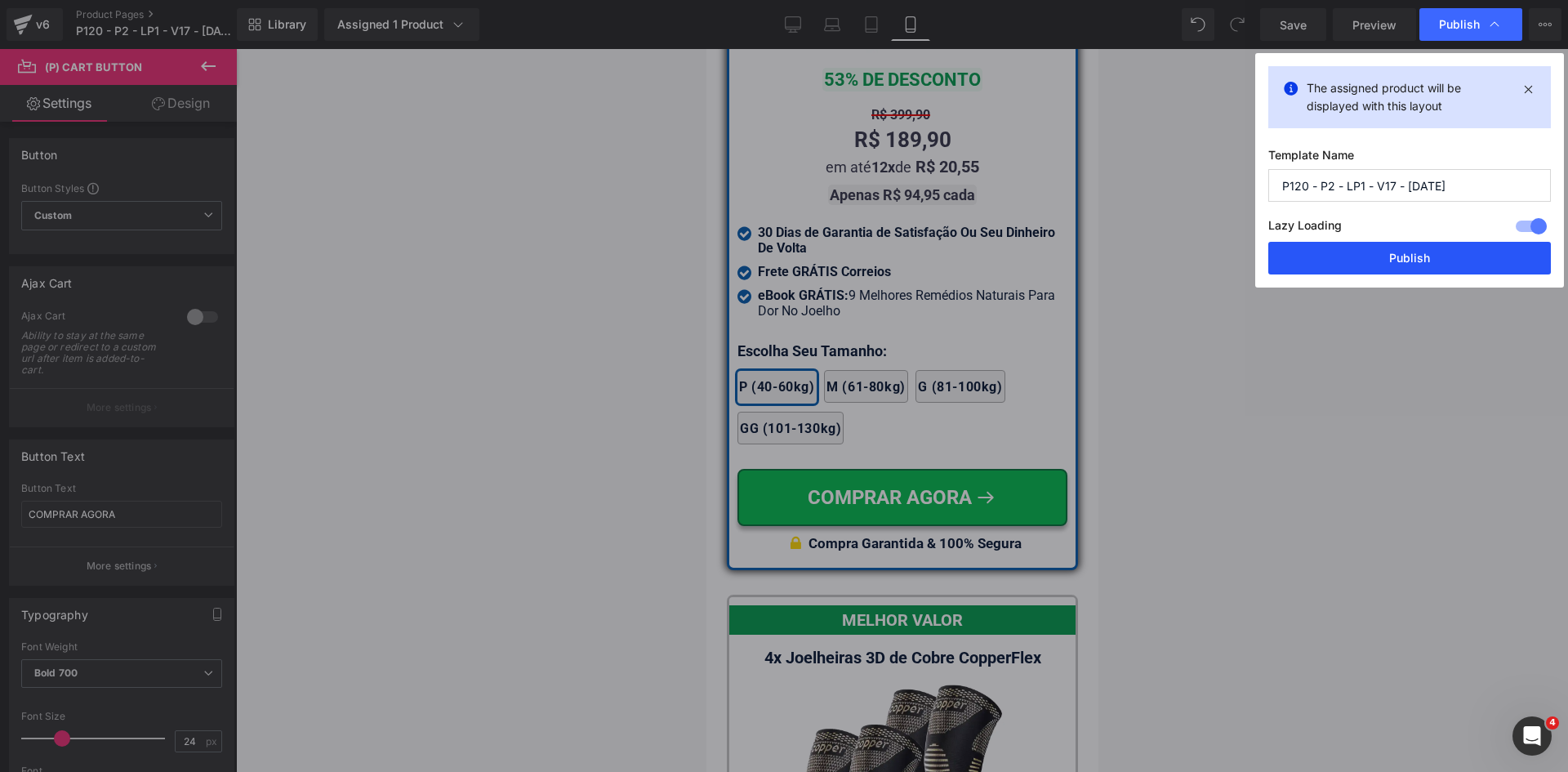
click at [1403, 263] on button "Publish" at bounding box center [1410, 258] width 282 height 33
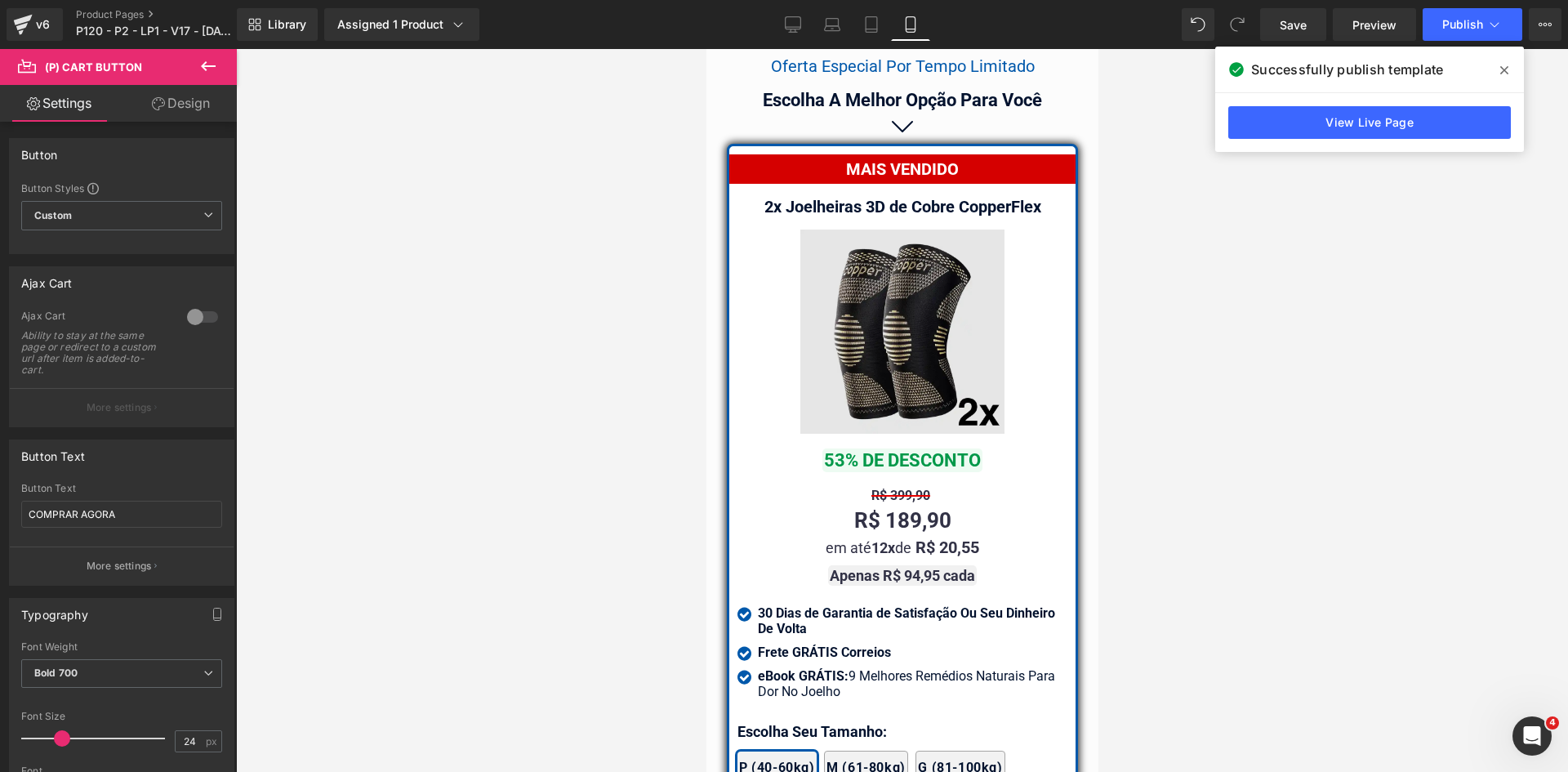
scroll to position [14248, 0]
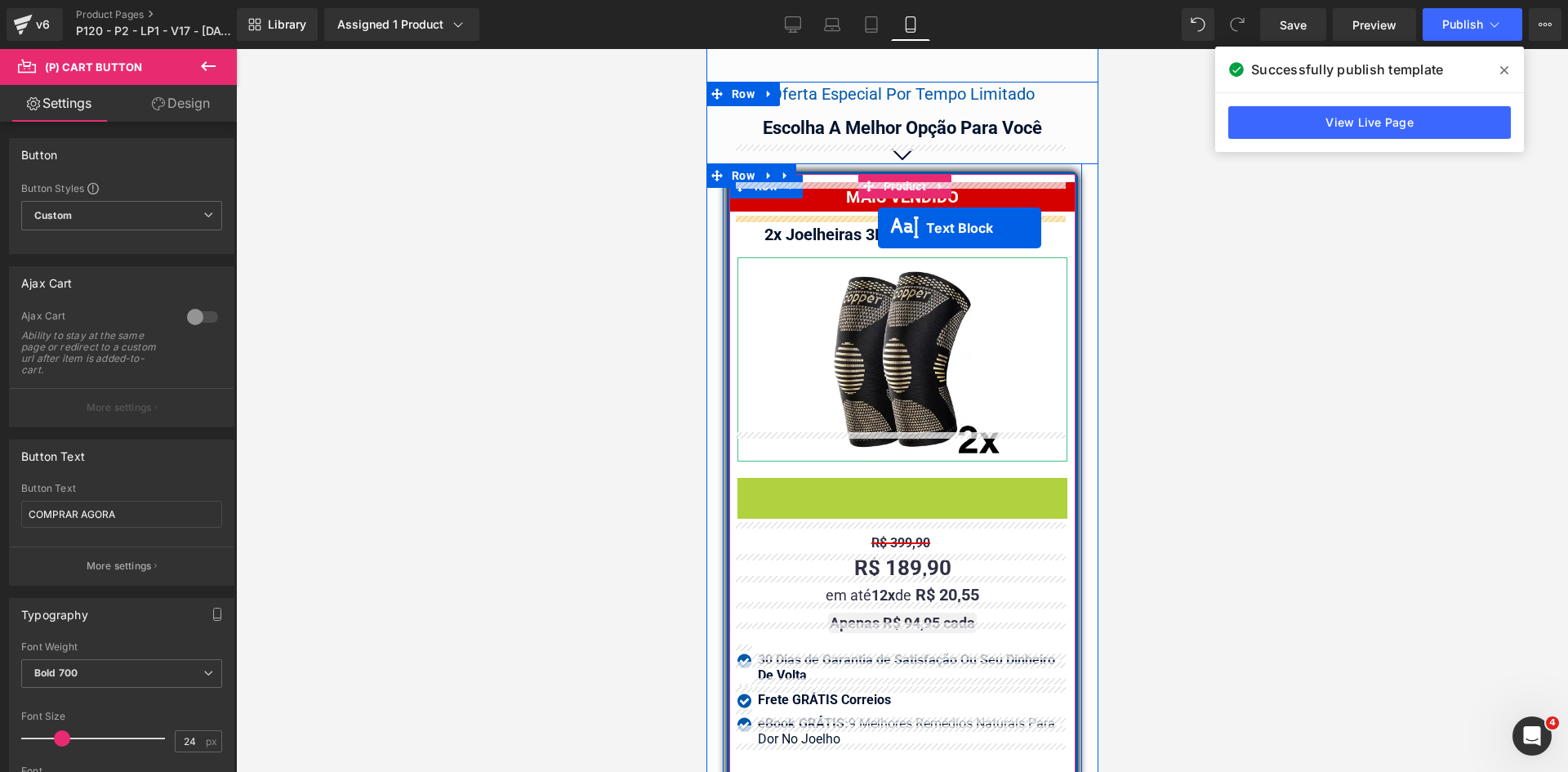
drag, startPoint x: 883, startPoint y: 404, endPoint x: 971, endPoint y: 210, distance: 213.0
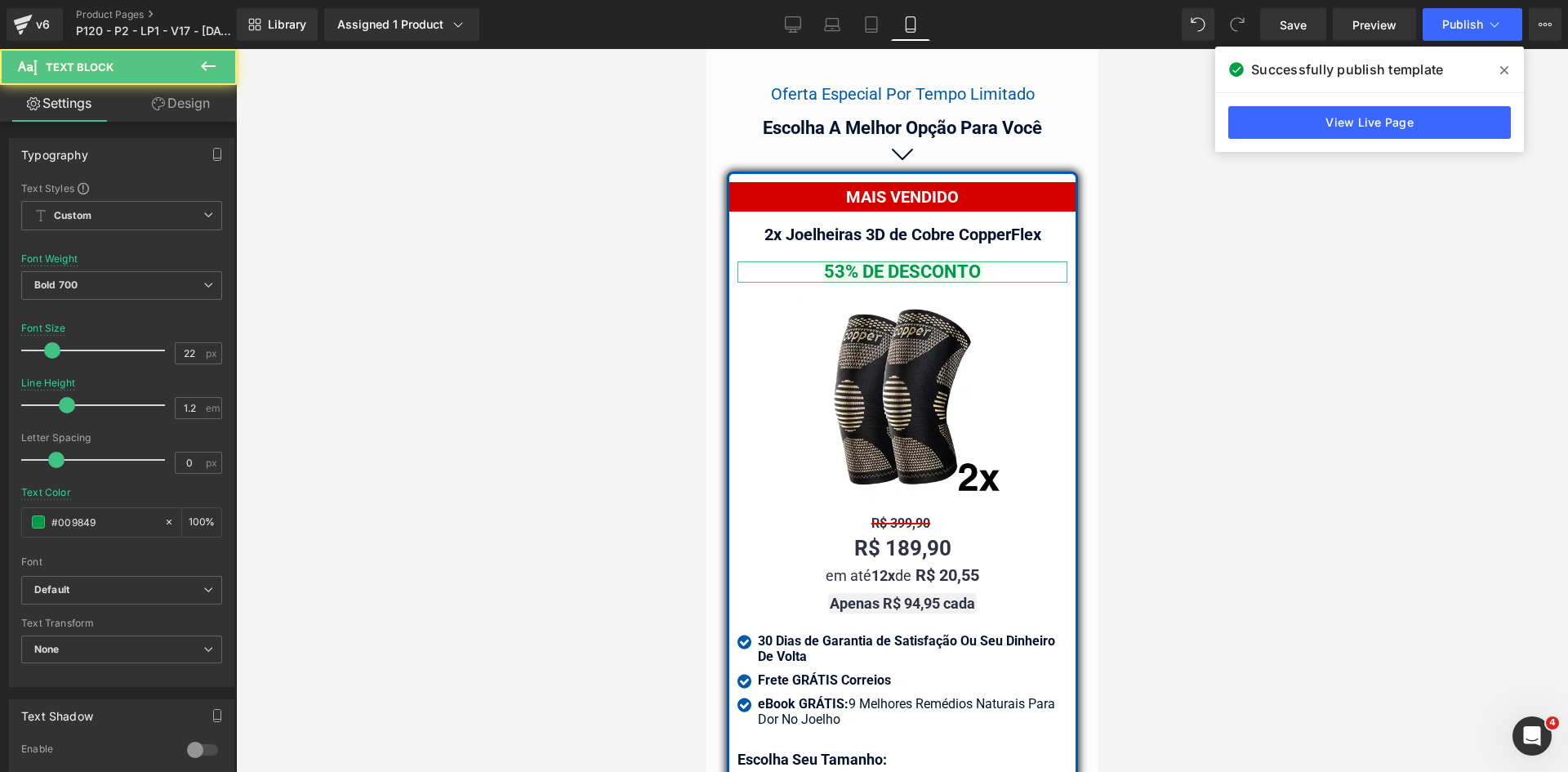
click at [193, 110] on link "Design" at bounding box center [181, 103] width 118 height 36
click at [0, 0] on div "Spacing" at bounding box center [0, 0] width 0 height 0
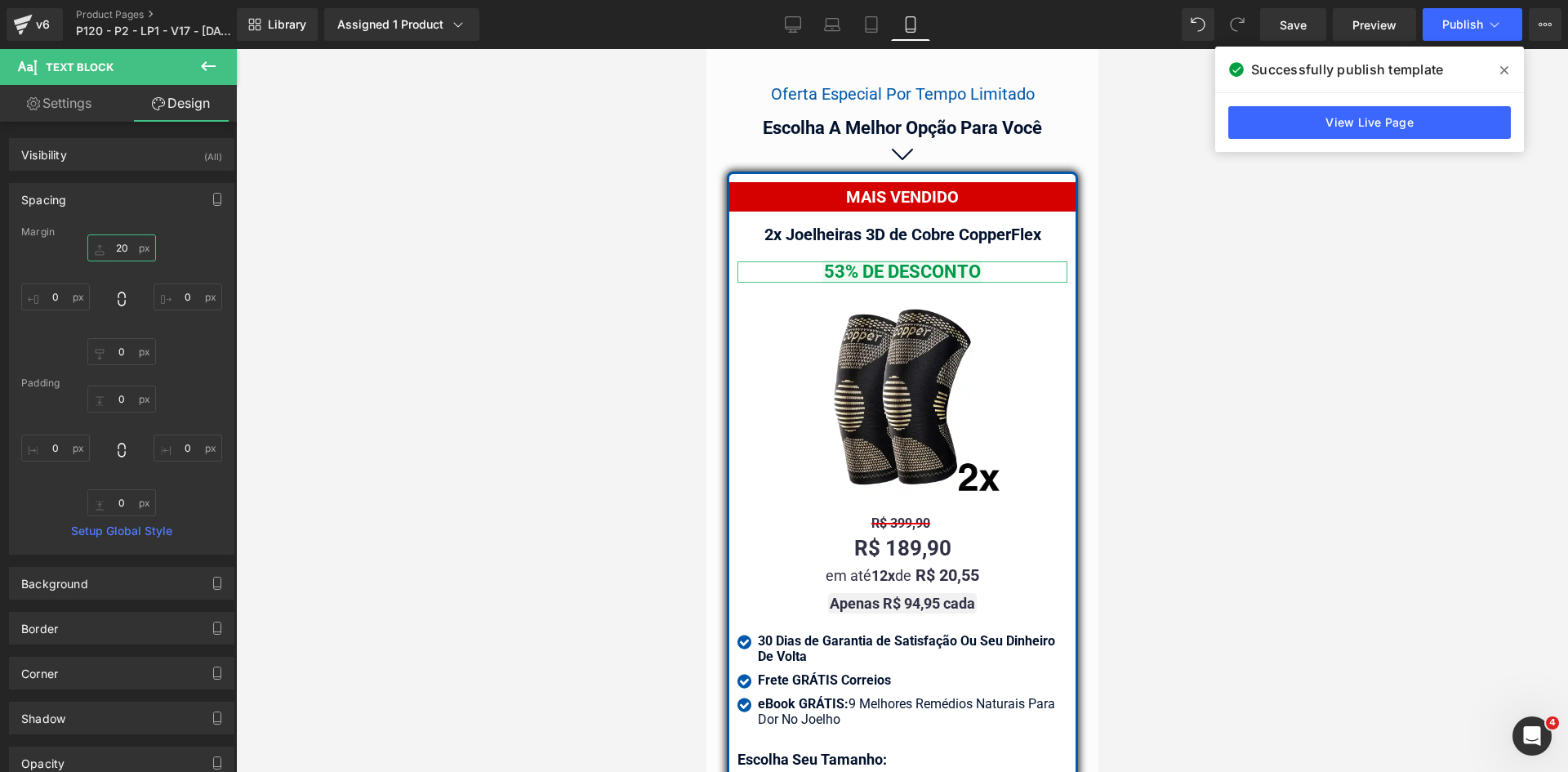
click at [109, 246] on input "text" at bounding box center [121, 248] width 68 height 27
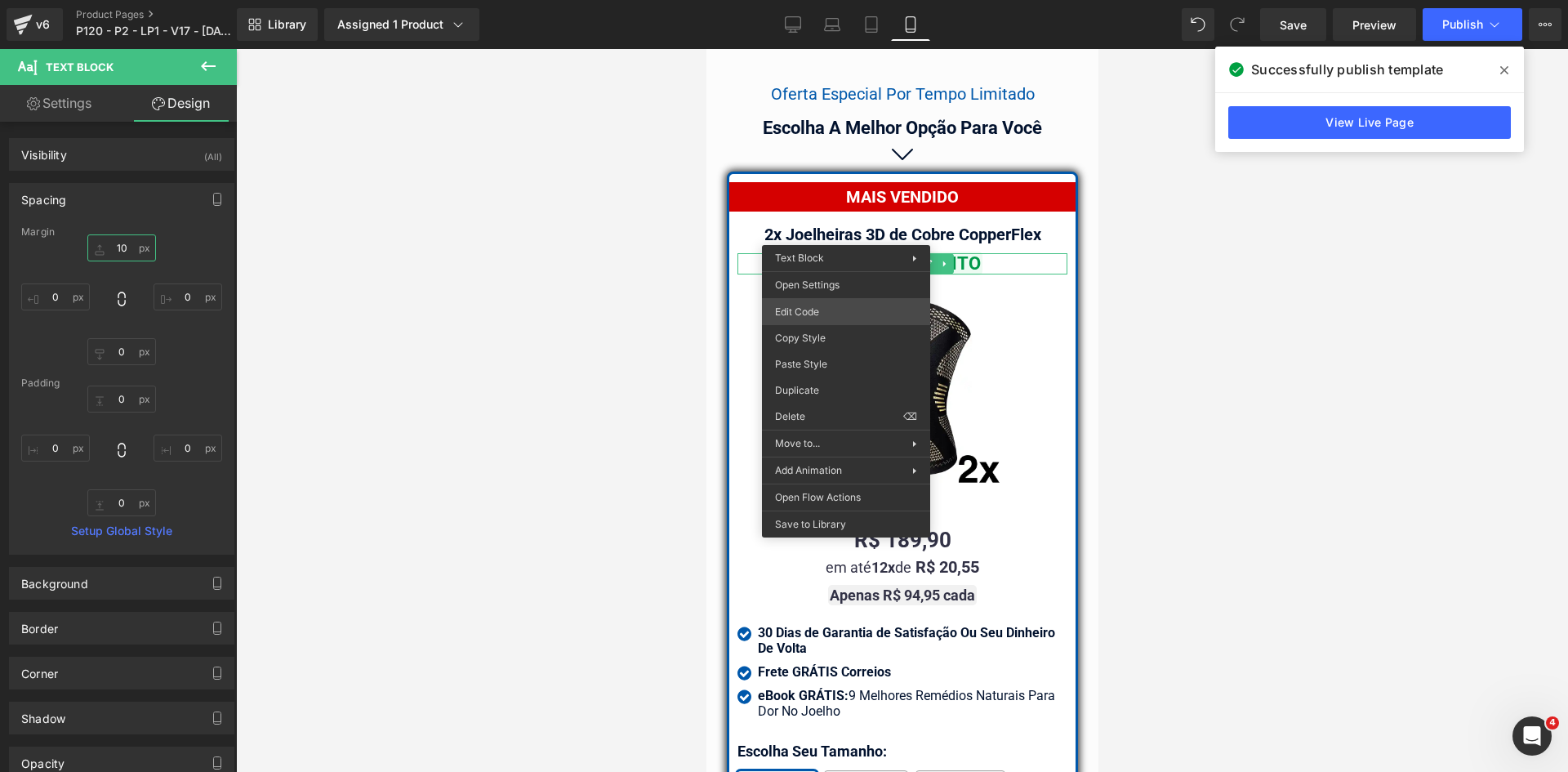
click at [834, 0] on div "Text Block You are previewing how the will restyle your page. You can not edit …" at bounding box center [784, 0] width 1568 height 0
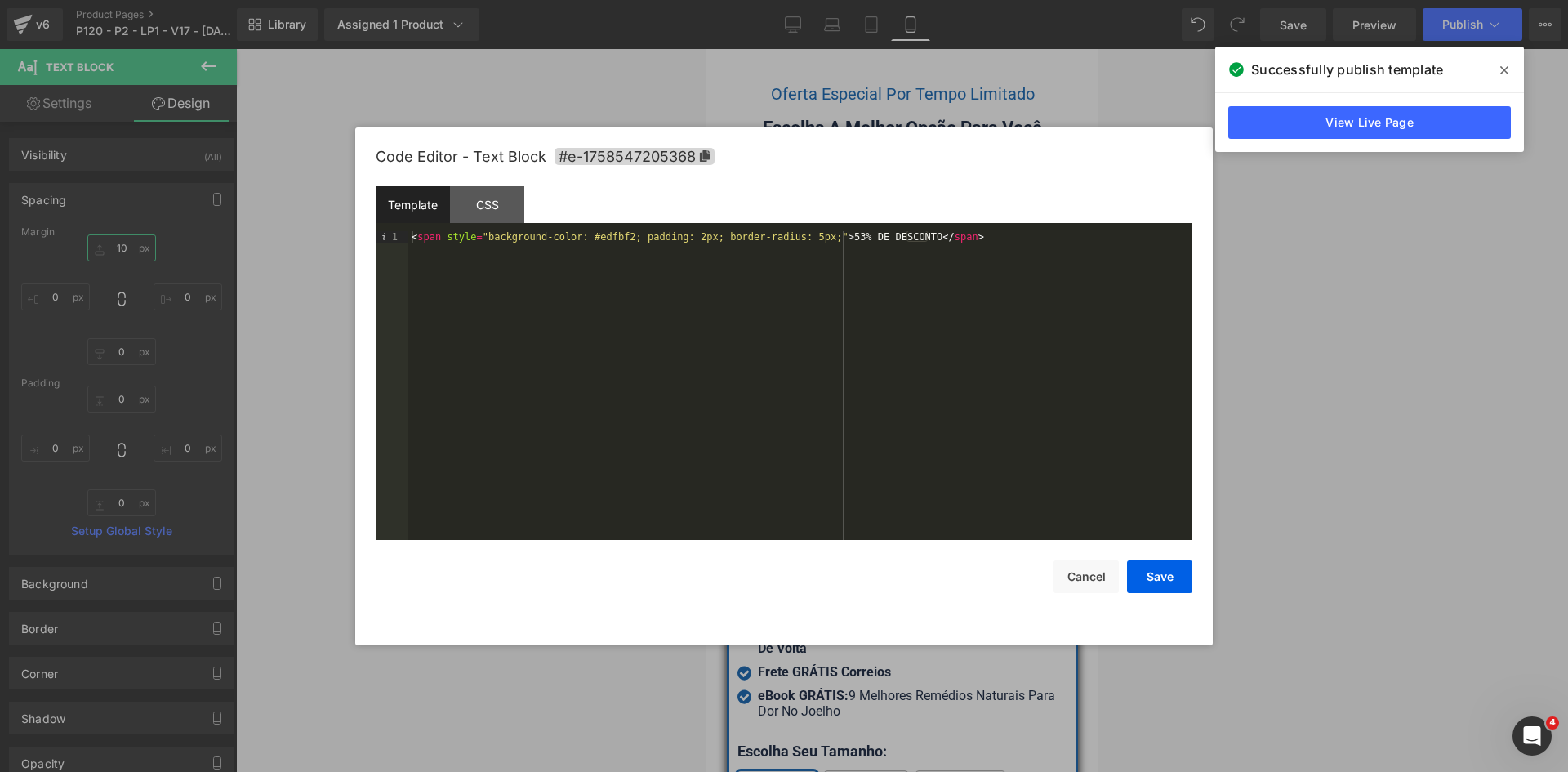
type input "10"
click at [681, 236] on div "< span style = "background-color: #edfbf2; padding: 2px; border-radius: 5px;" >…" at bounding box center [800, 397] width 784 height 331
click at [1146, 565] on button "Save" at bounding box center [1160, 577] width 65 height 33
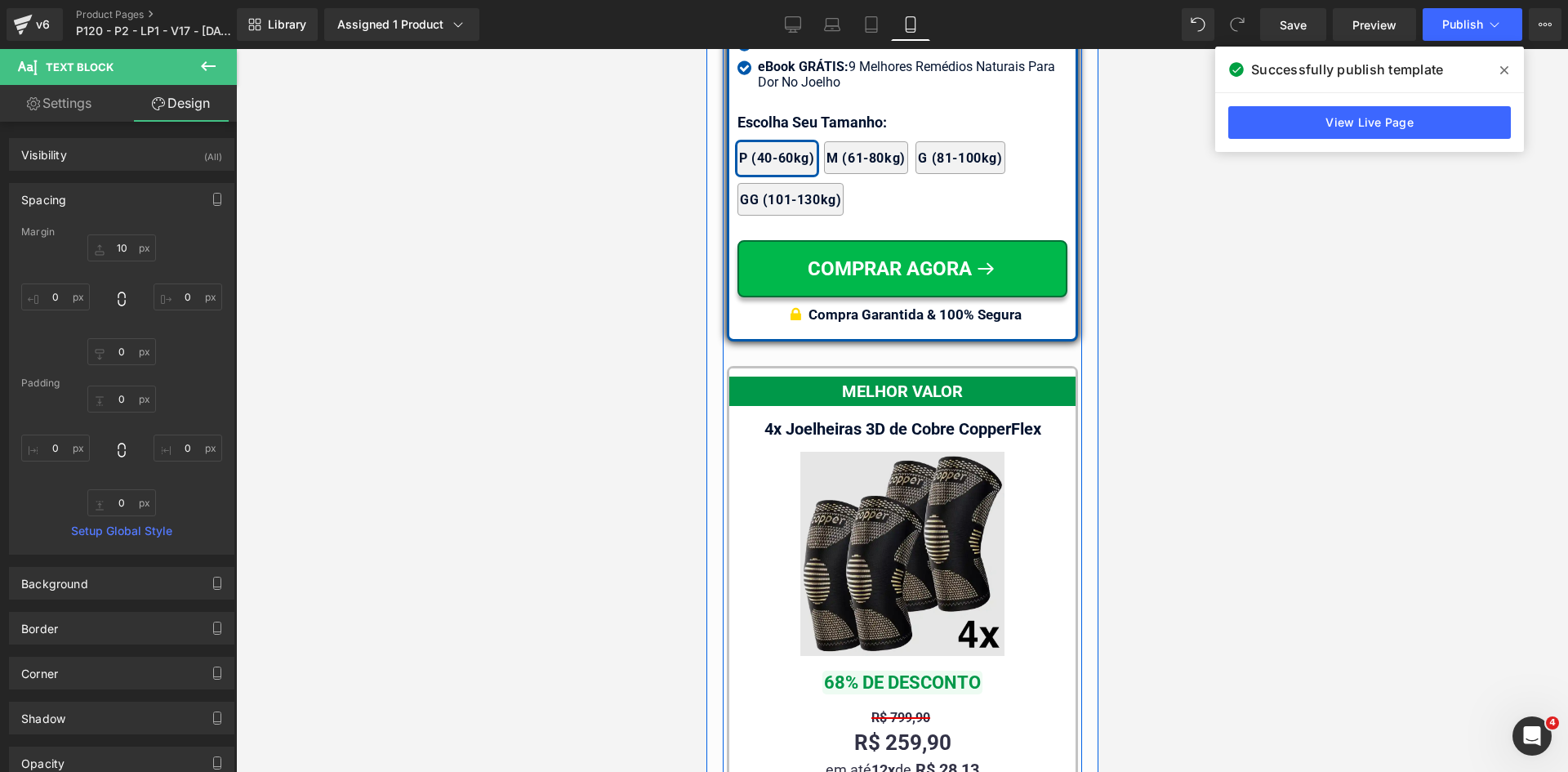
scroll to position [14983, 0]
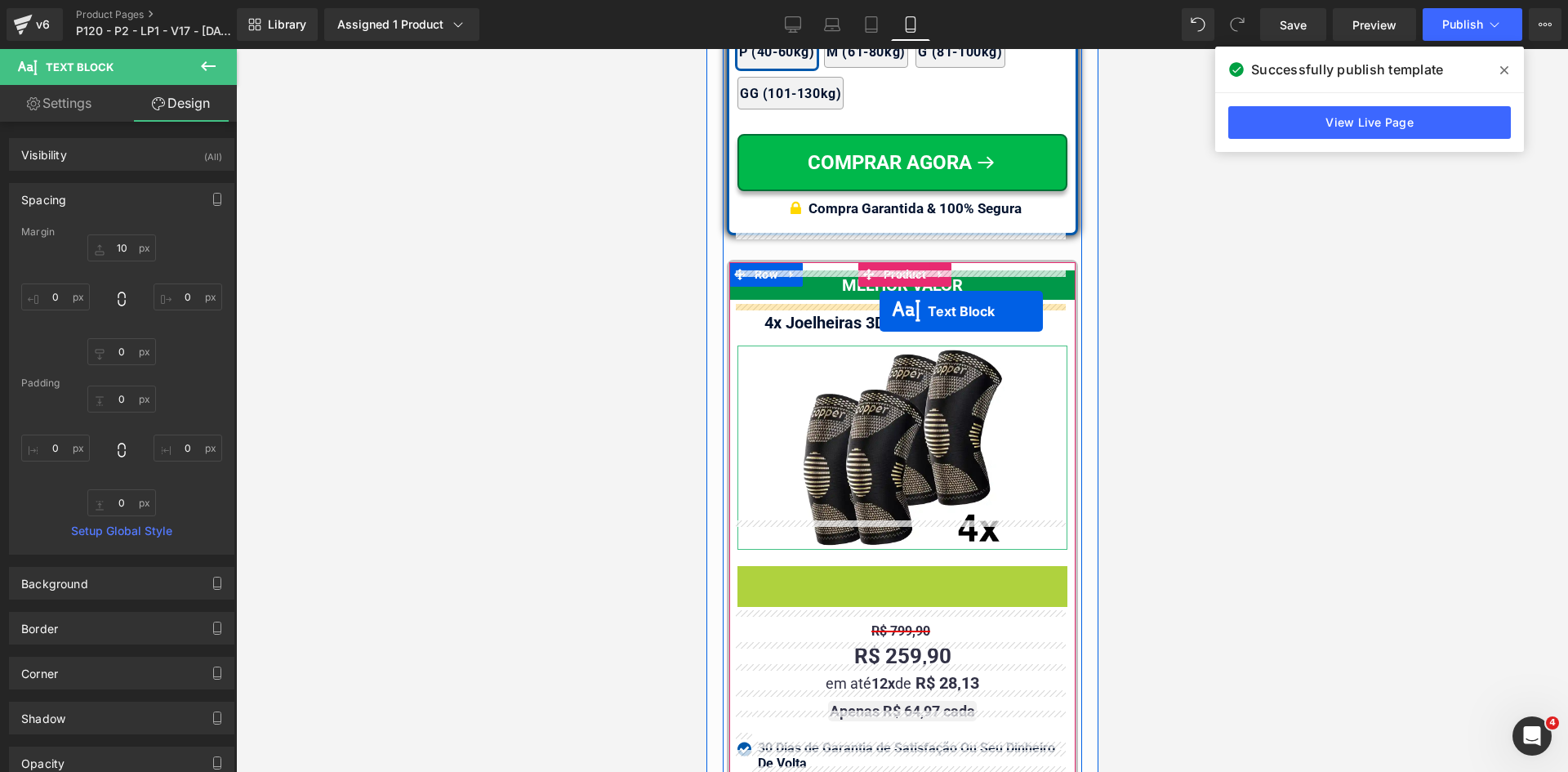
drag, startPoint x: 887, startPoint y: 434, endPoint x: 879, endPoint y: 311, distance: 123.3
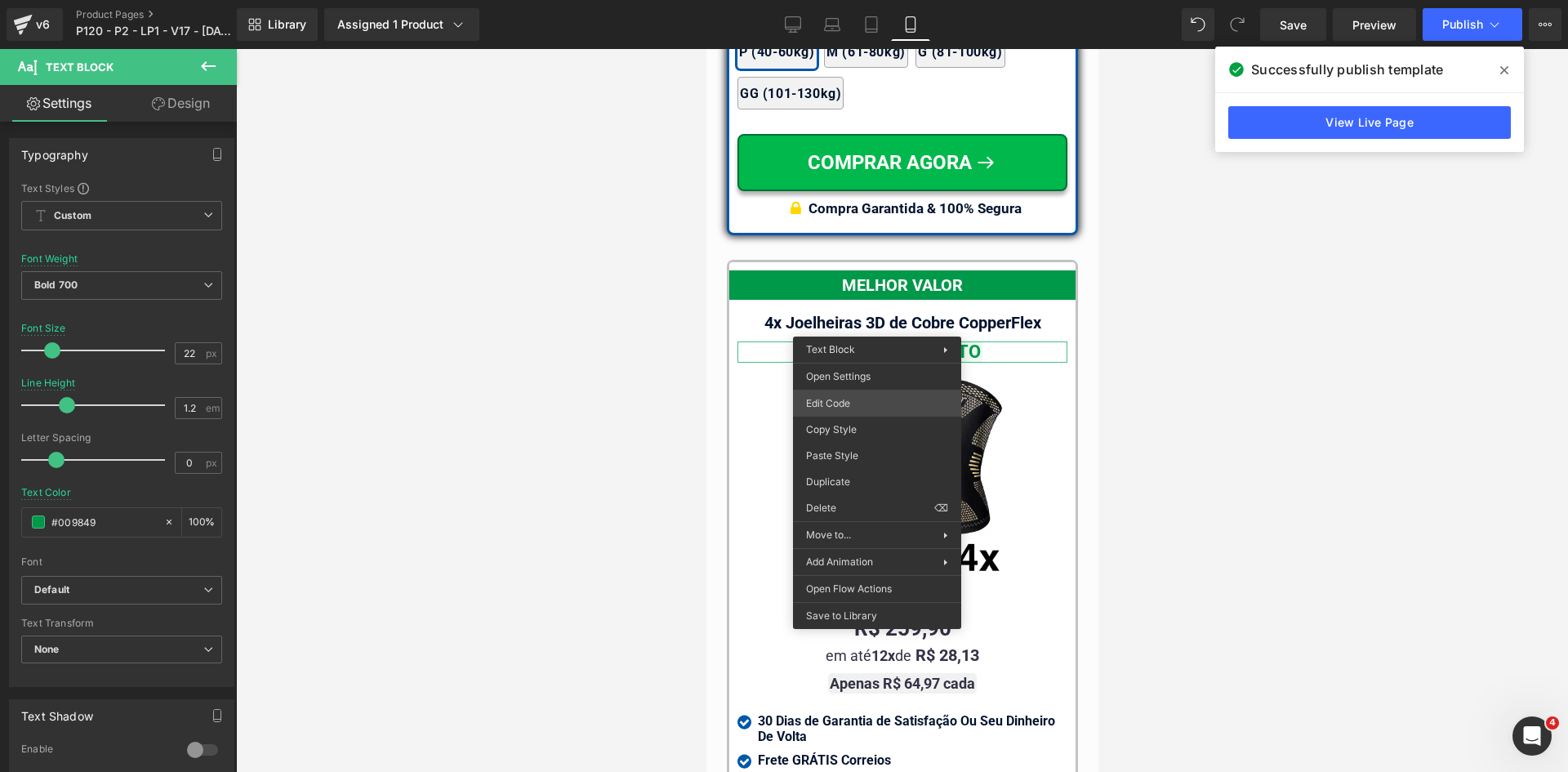
click at [853, 0] on div "Text Block You are previewing how the will restyle your page. You can not edit …" at bounding box center [784, 0] width 1568 height 0
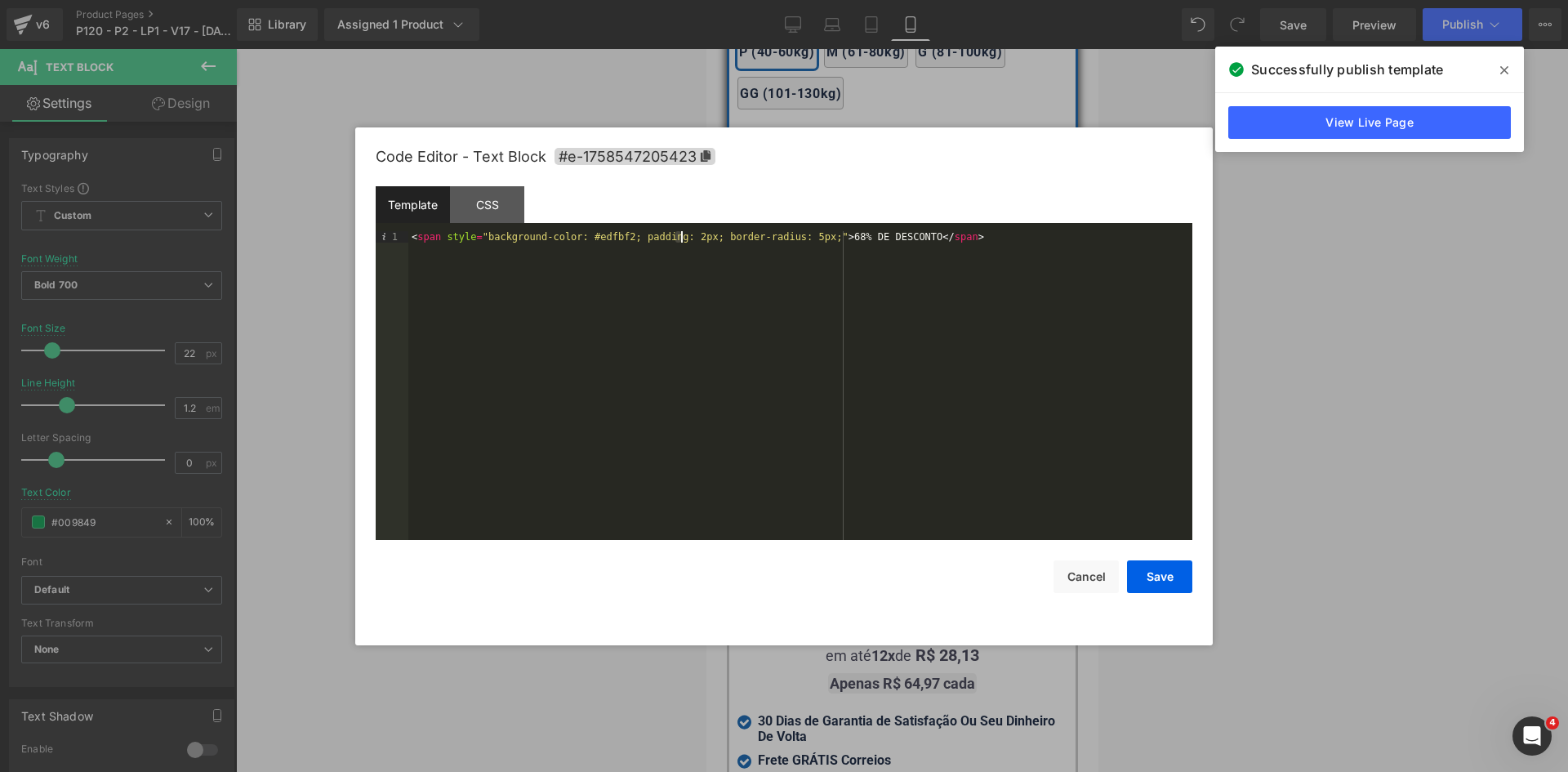
click at [681, 238] on div "< span style = "background-color: #edfbf2; padding: 2px; border-radius: 5px;" >…" at bounding box center [800, 397] width 784 height 331
click at [1152, 576] on button "Save" at bounding box center [1160, 577] width 65 height 33
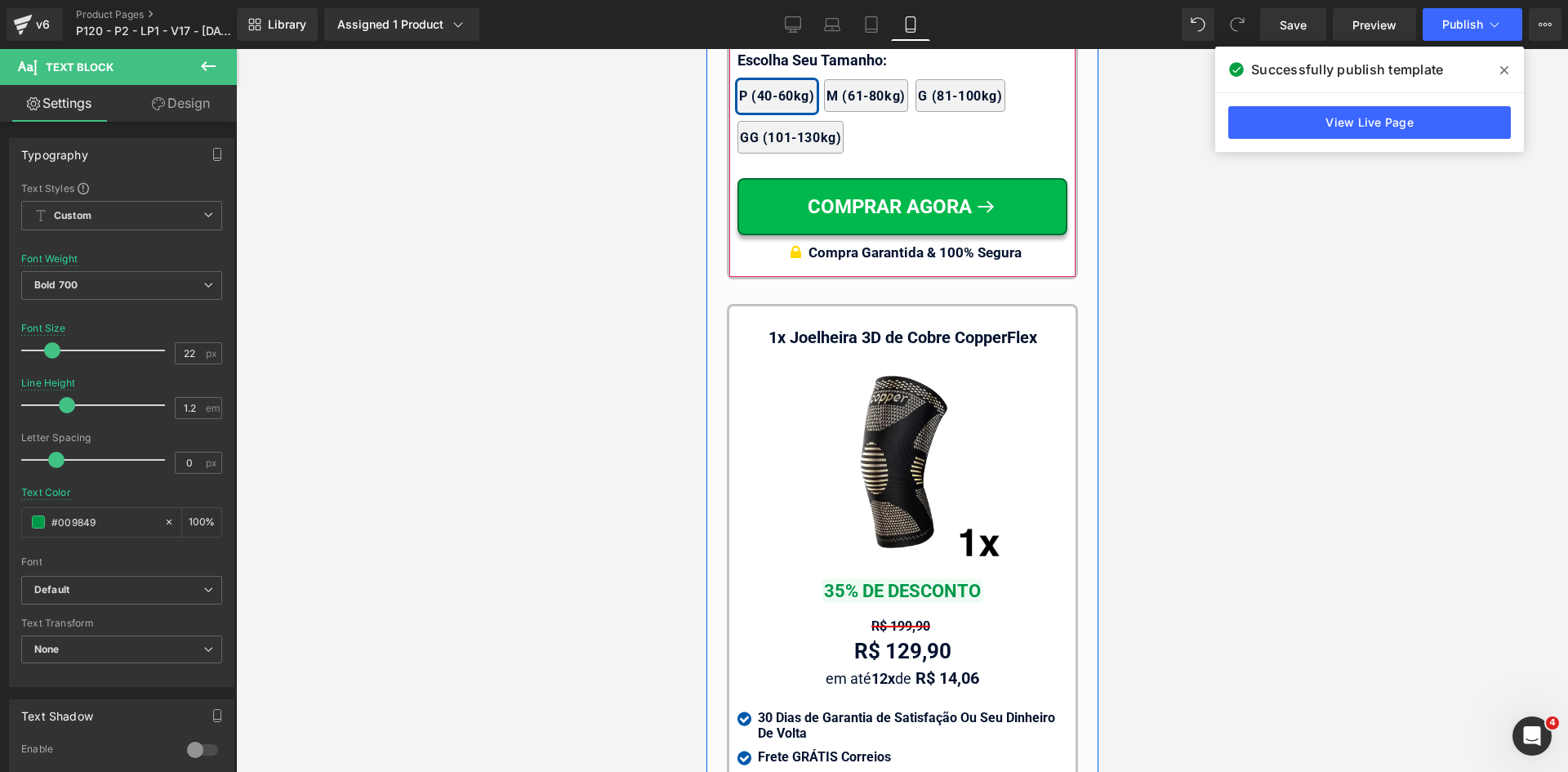
scroll to position [15963, 0]
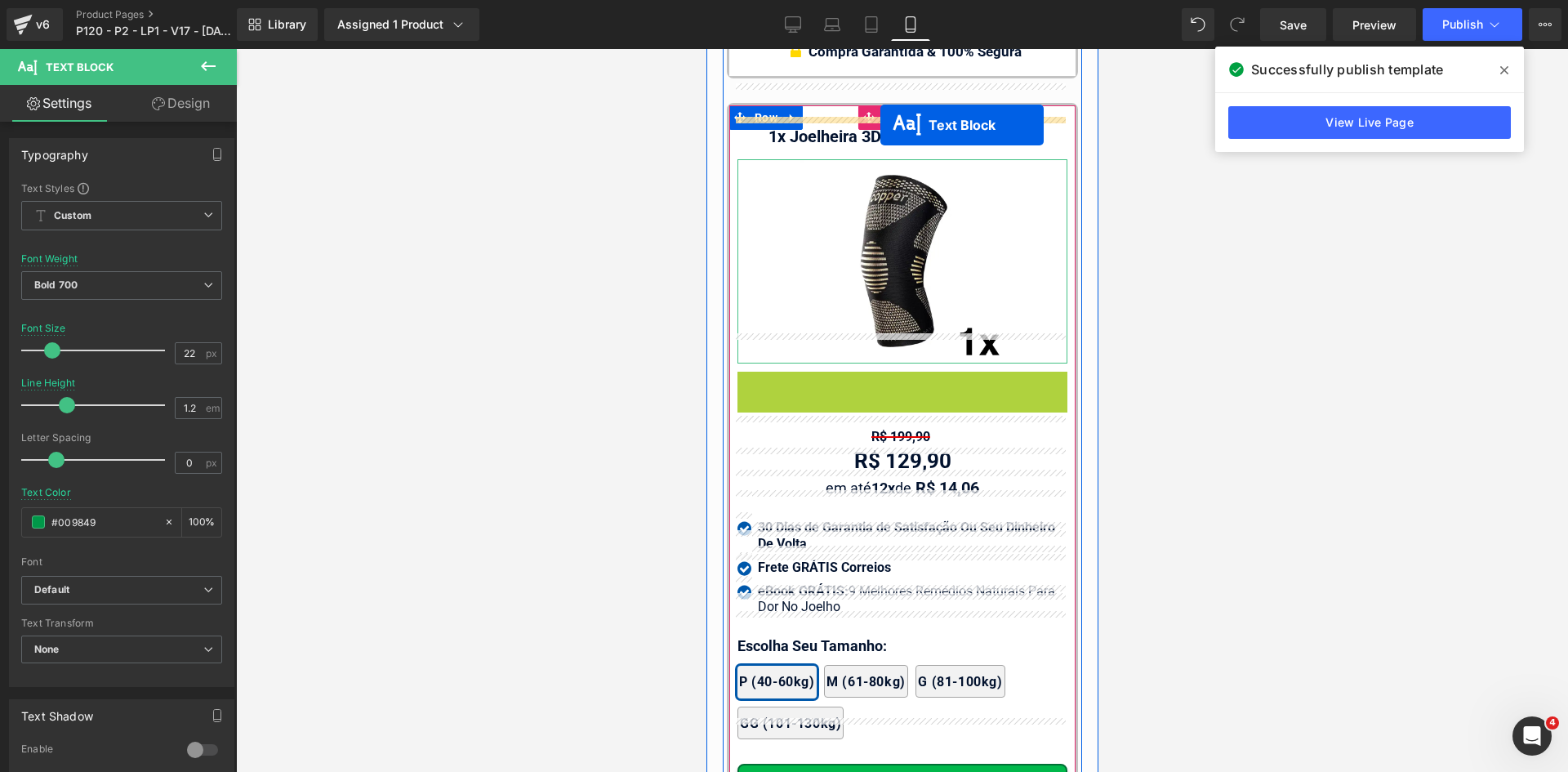
drag, startPoint x: 892, startPoint y: 353, endPoint x: 880, endPoint y: 125, distance: 228.3
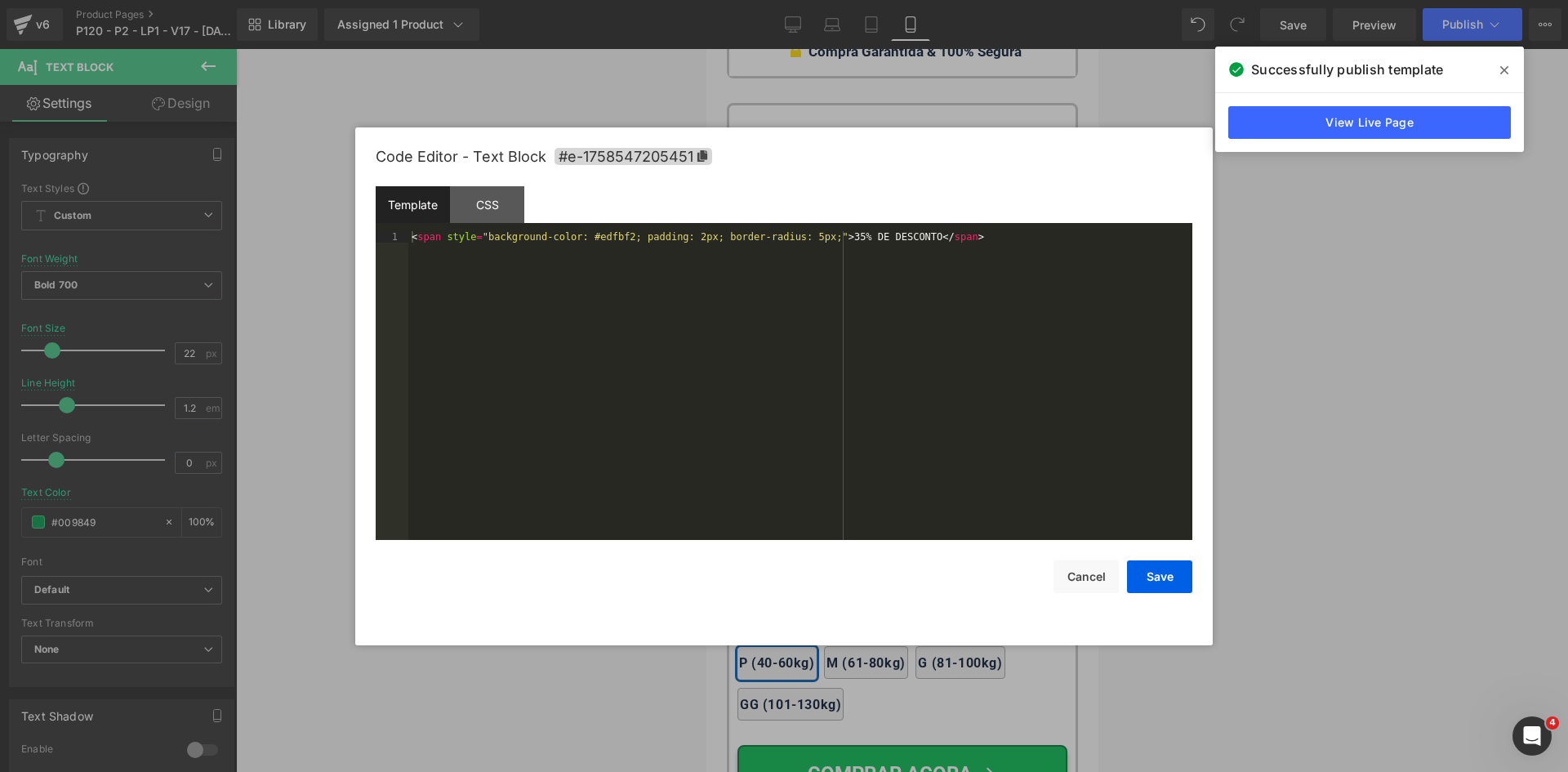
click at [832, 0] on div "Text Block You are previewing how the will restyle your page. You can not edit …" at bounding box center [784, 0] width 1568 height 0
click at [676, 236] on div "< span style = "background-color: #edfbf2; padding: 2px; border-radius: 5px;" >…" at bounding box center [800, 397] width 784 height 331
click at [1136, 572] on button "Save" at bounding box center [1160, 577] width 65 height 33
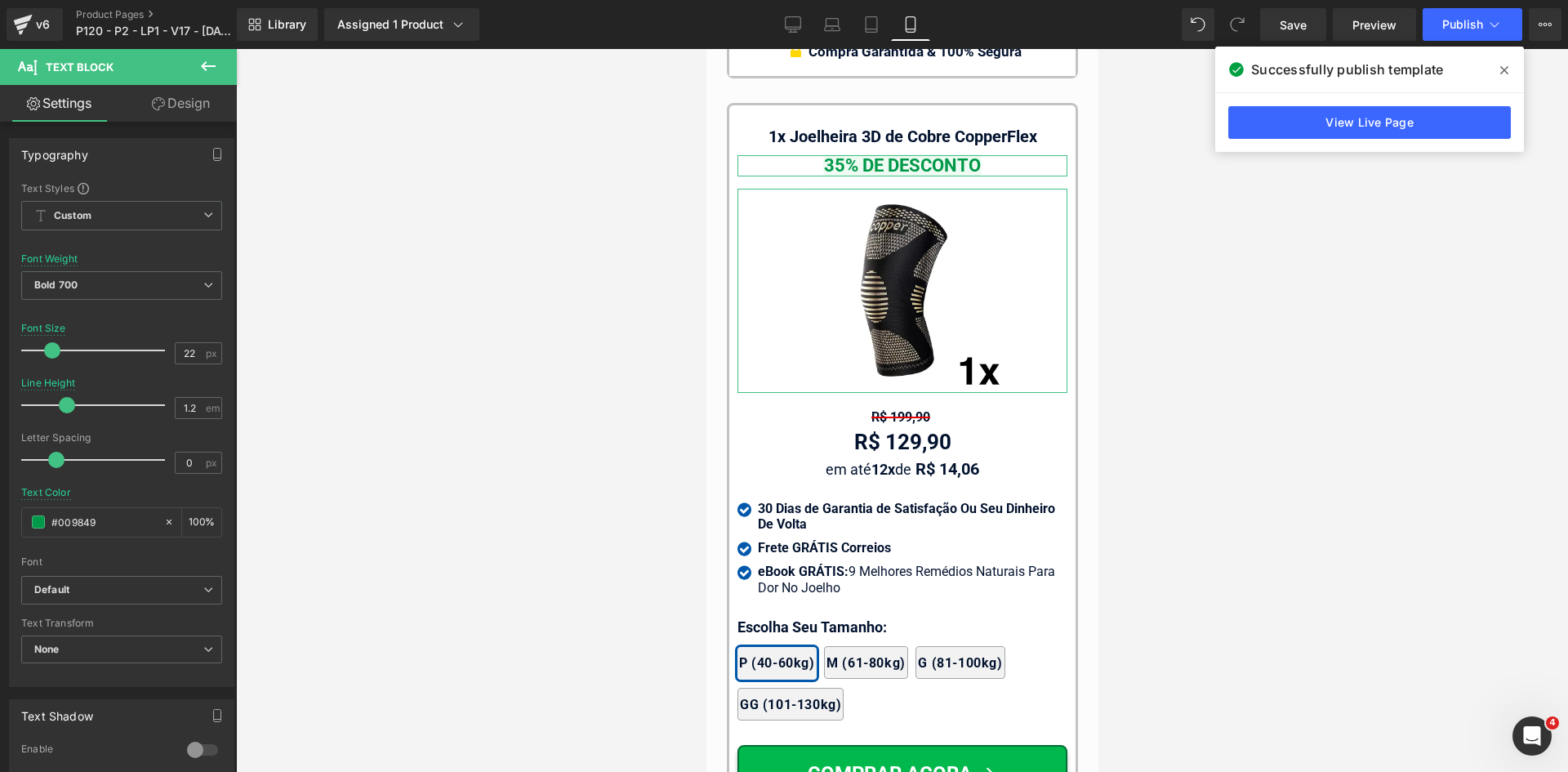
click at [179, 105] on link "Design" at bounding box center [181, 103] width 118 height 36
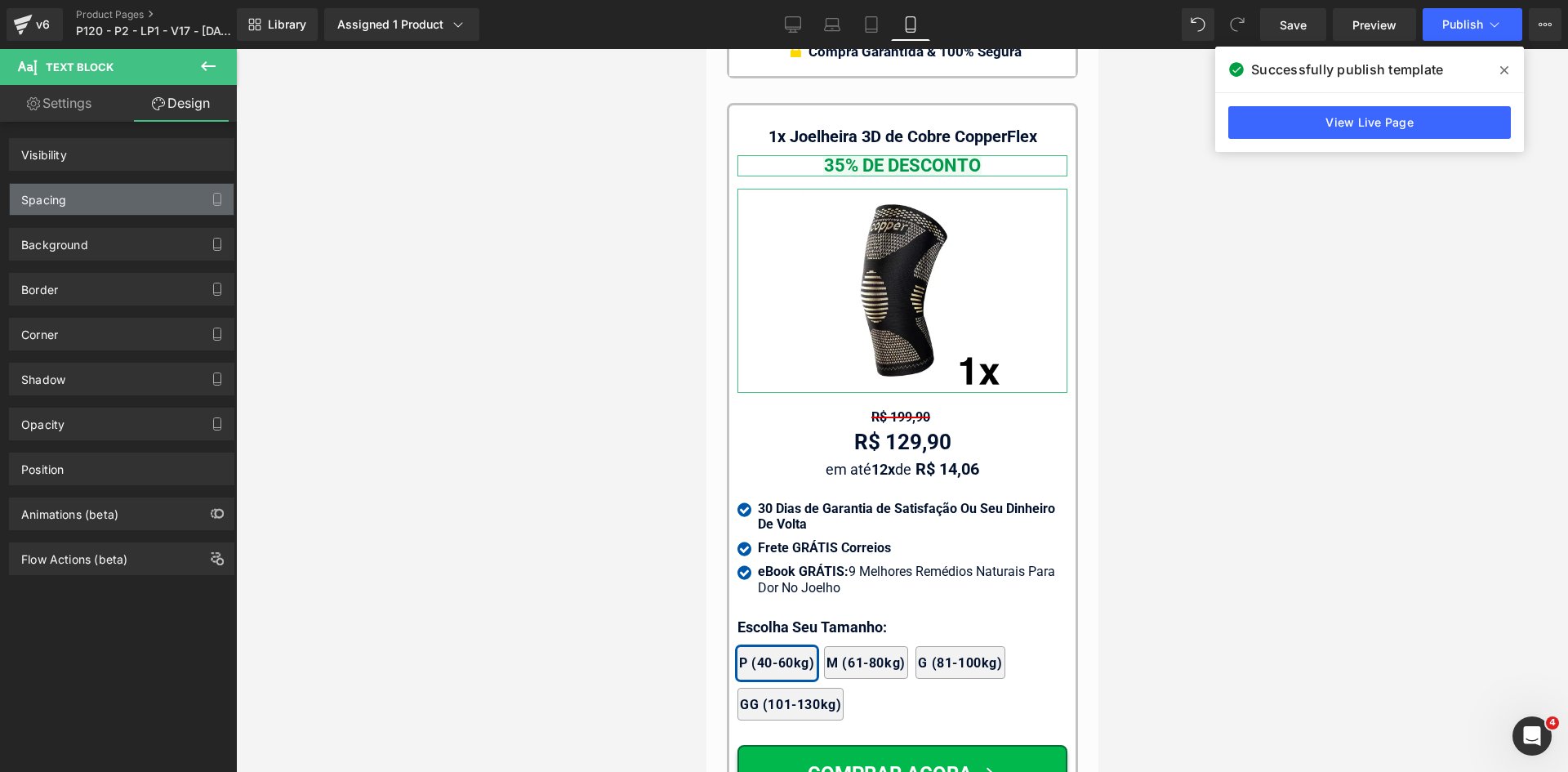
click at [66, 204] on div "Spacing" at bounding box center [43, 195] width 45 height 23
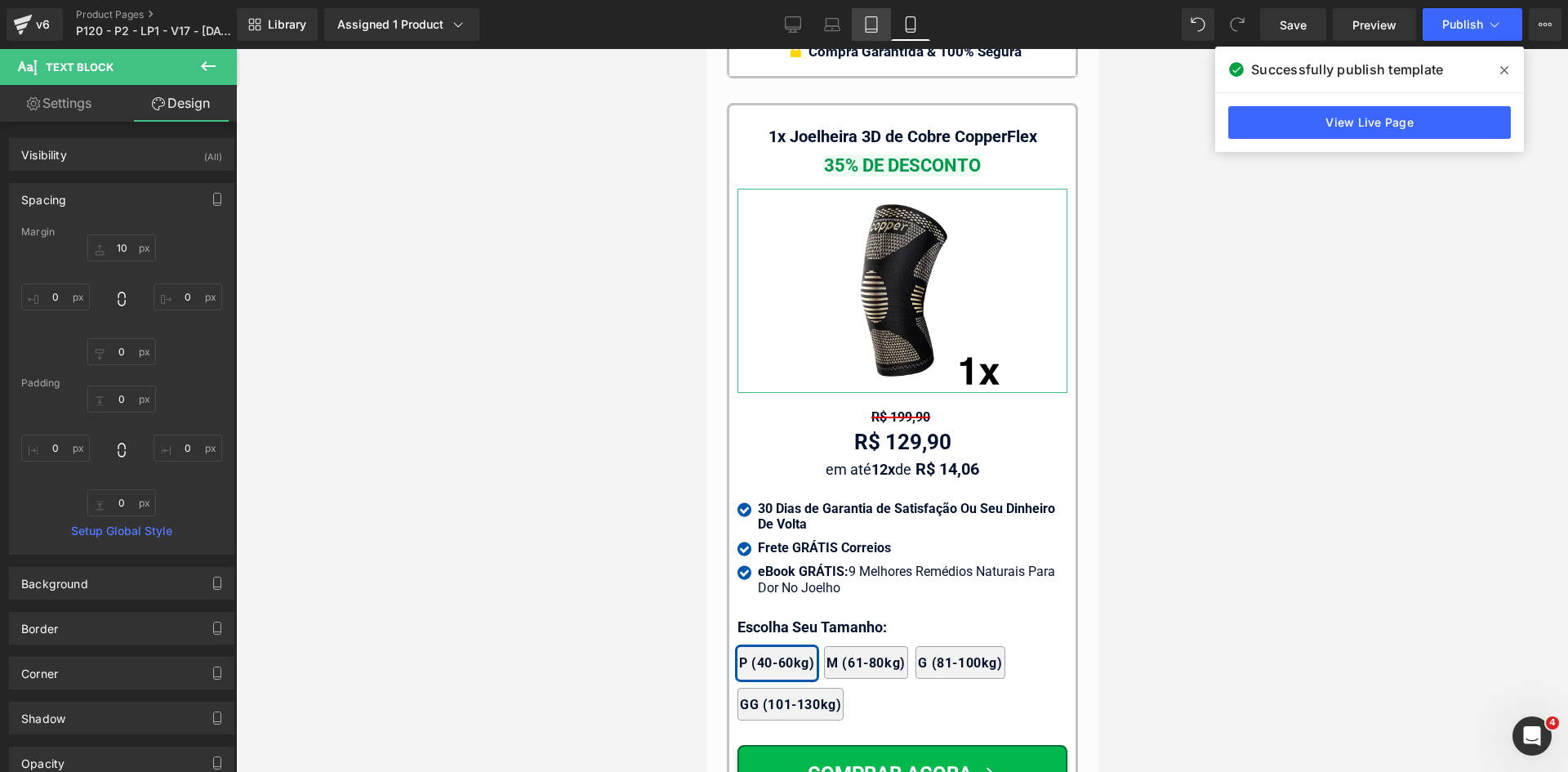
click at [871, 25] on icon at bounding box center [871, 24] width 16 height 16
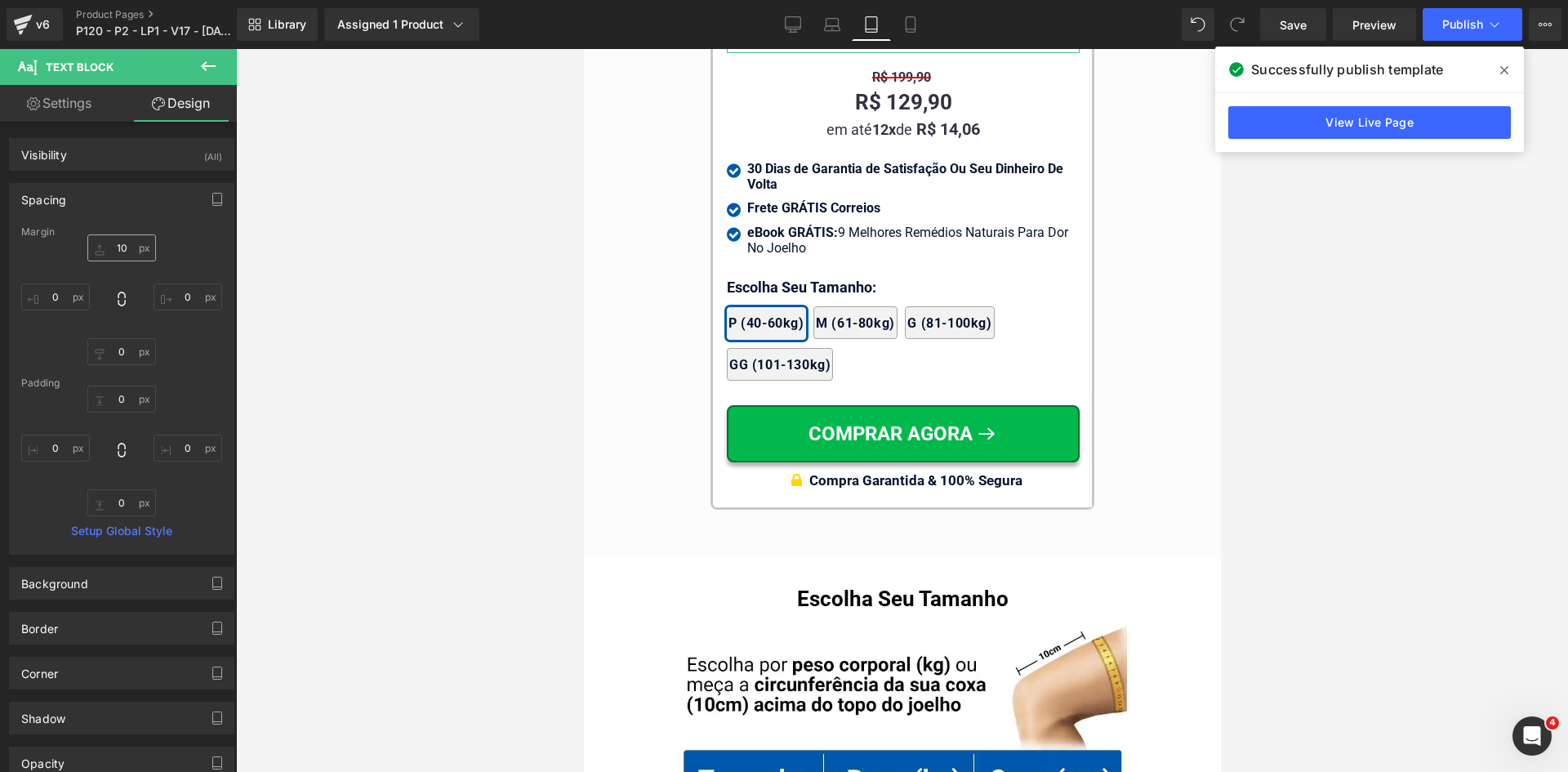
scroll to position [15622, 0]
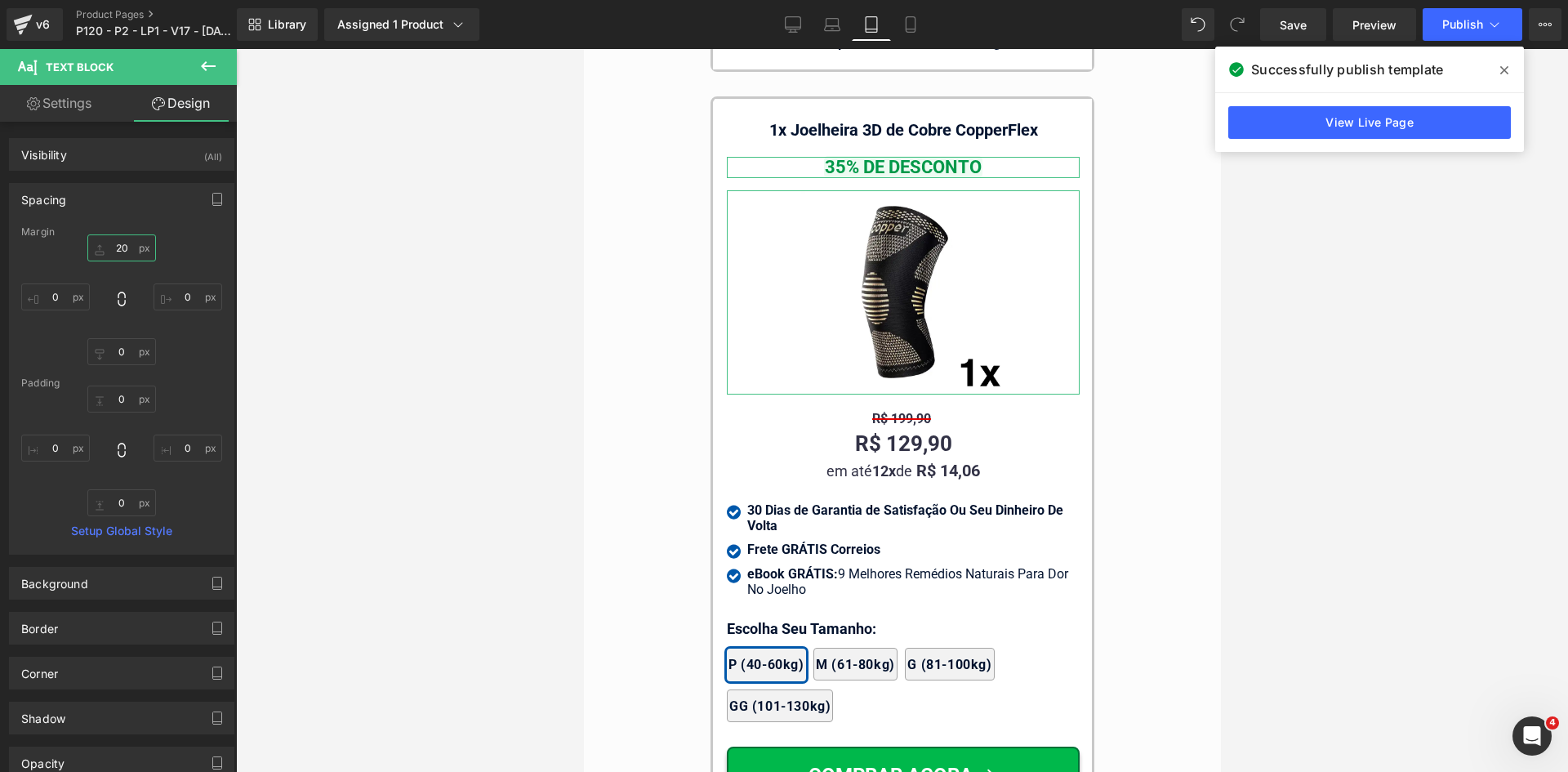
click at [115, 247] on input "text" at bounding box center [121, 248] width 68 height 27
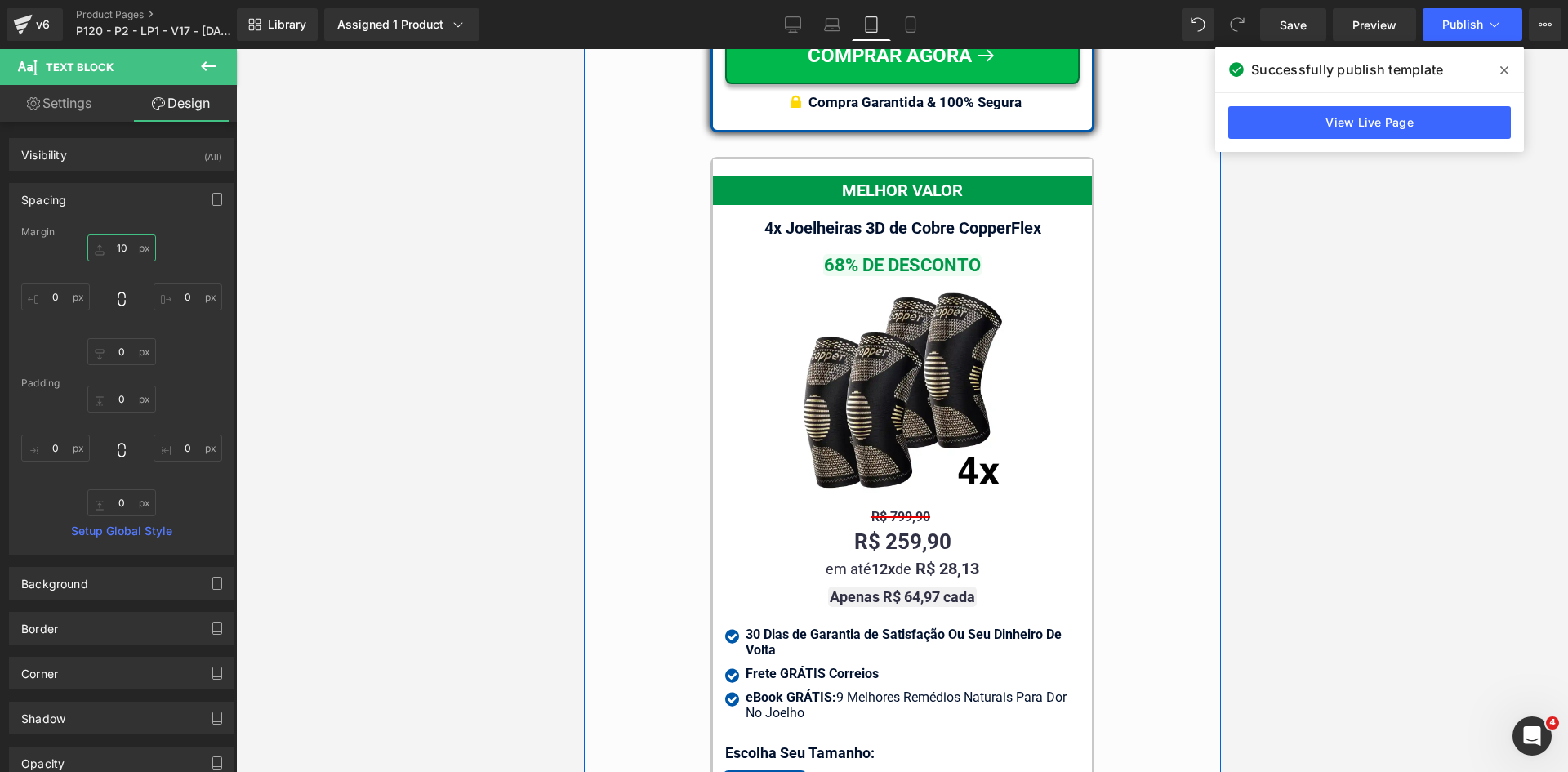
scroll to position [14478, 0]
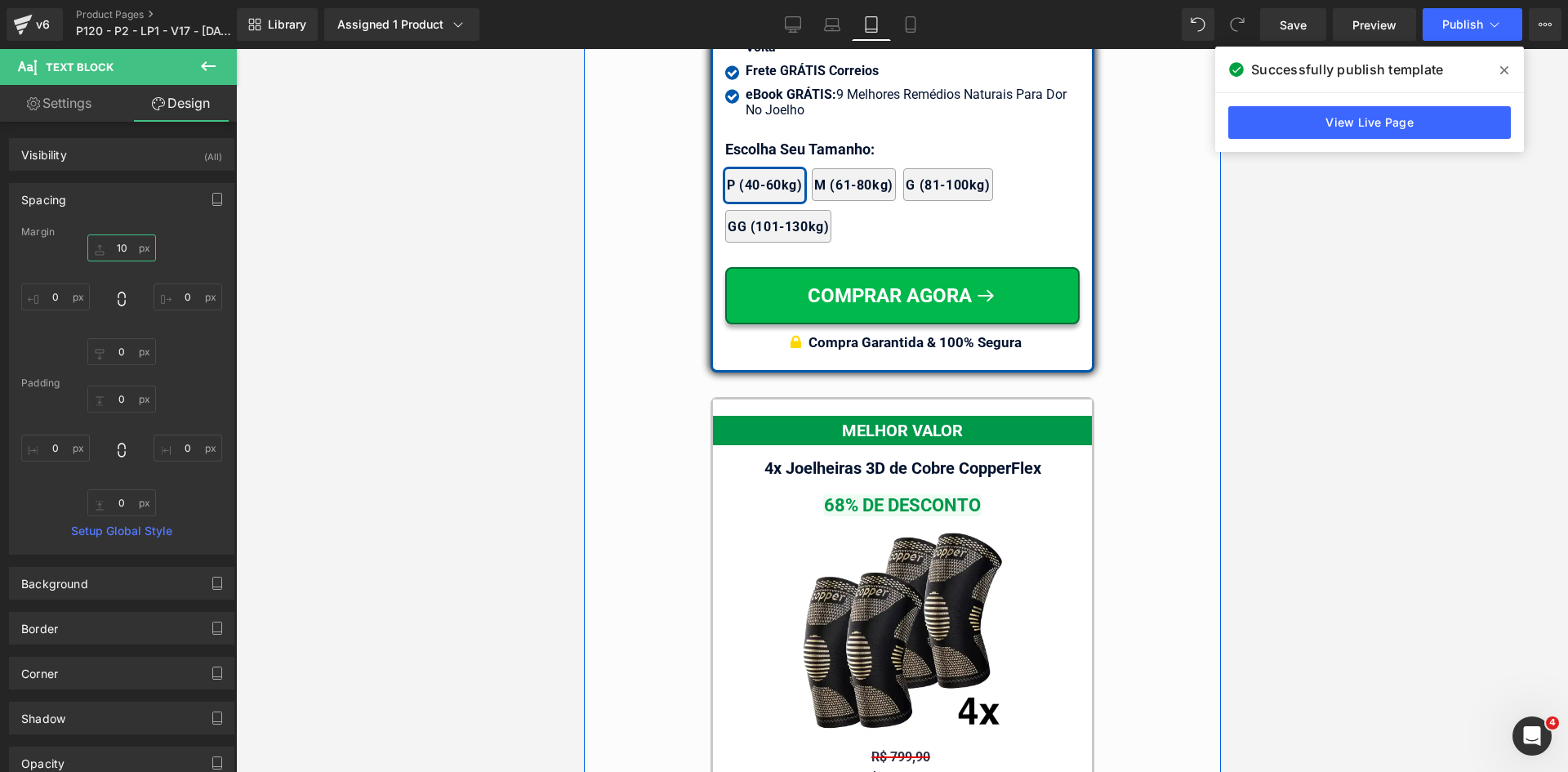
type input "10"
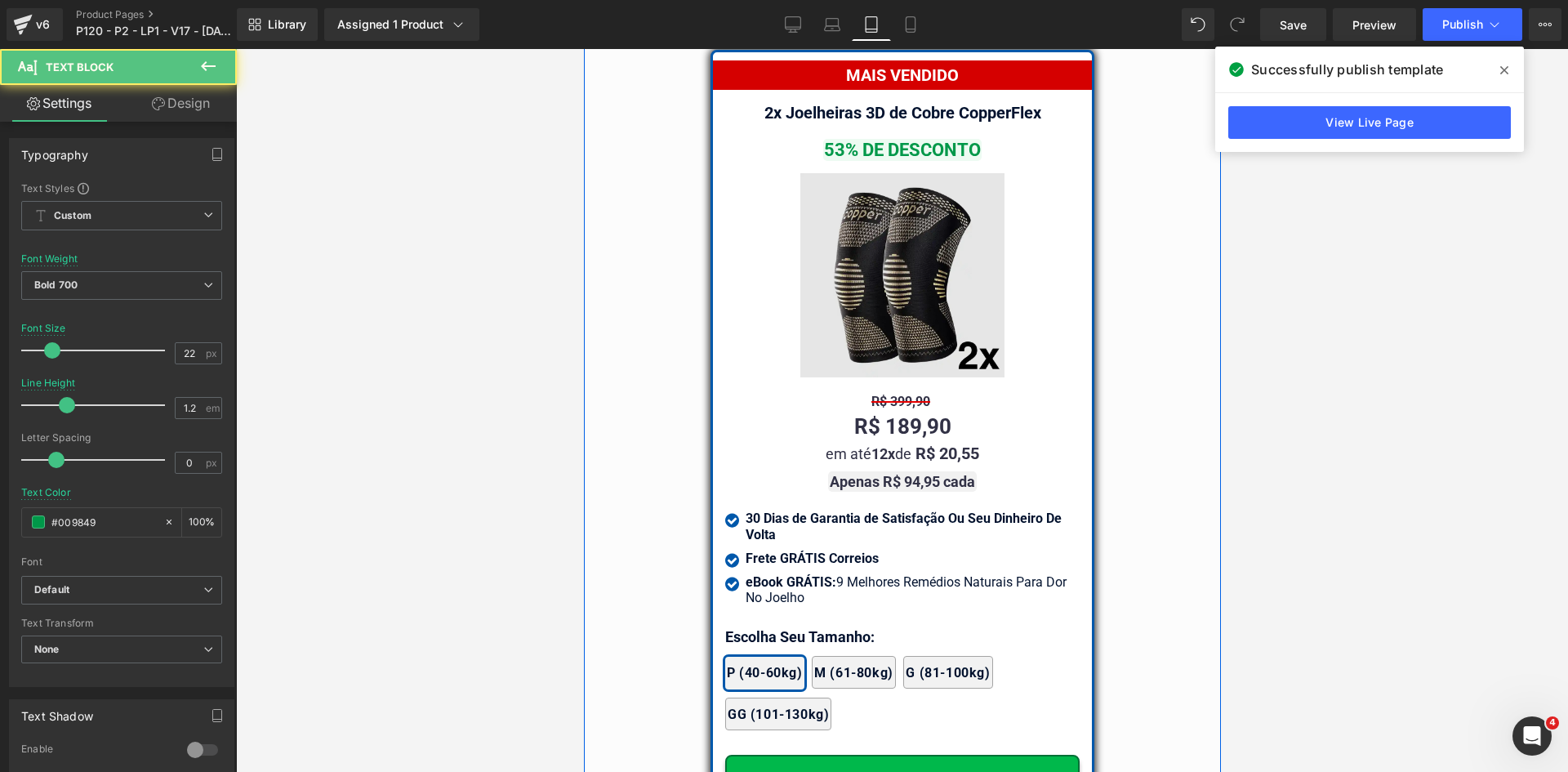
scroll to position [13988, 0]
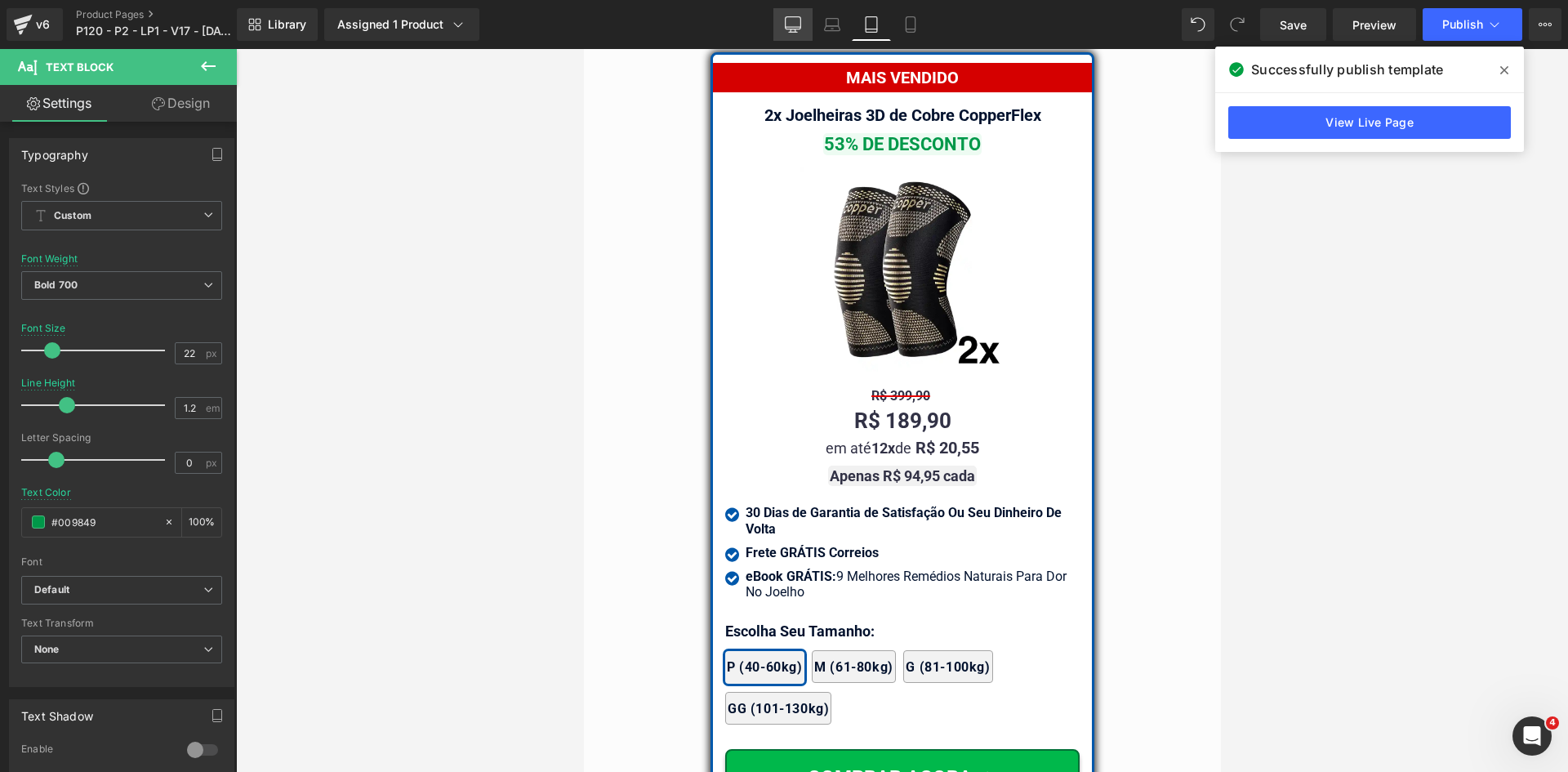
click at [808, 19] on link "Desktop" at bounding box center [793, 25] width 39 height 33
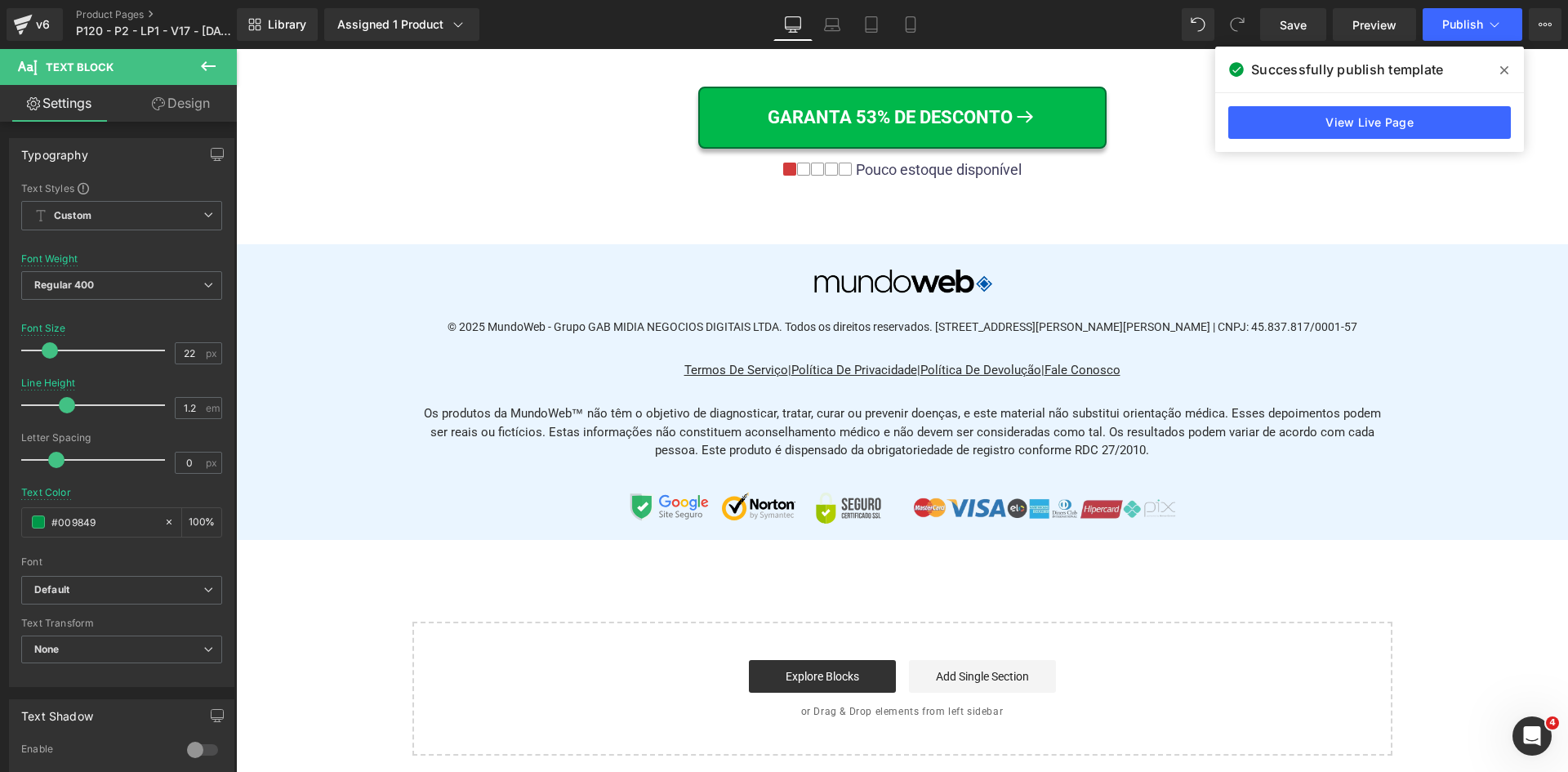
scroll to position [0, 0]
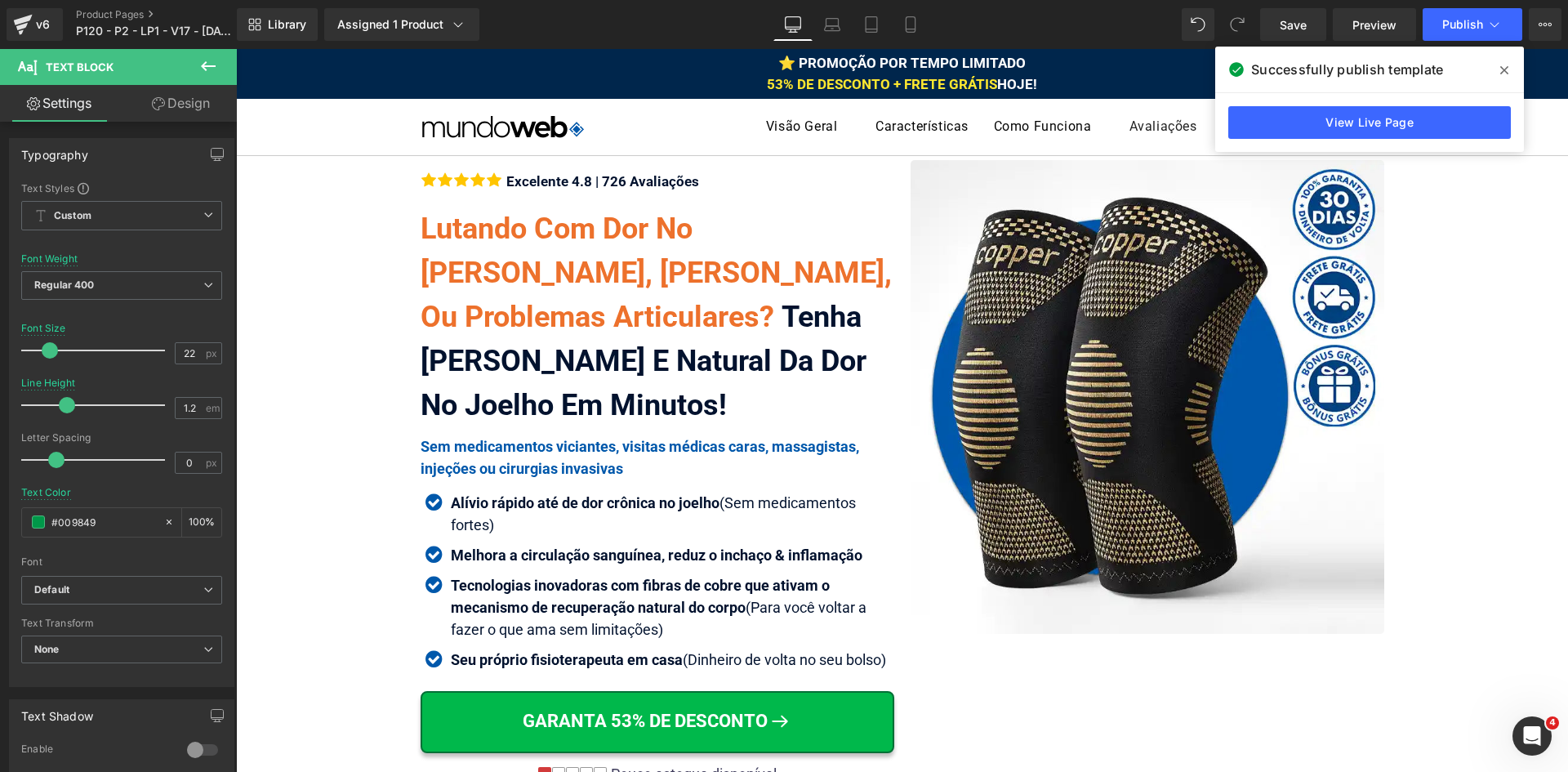
click at [1501, 73] on icon at bounding box center [1505, 70] width 9 height 13
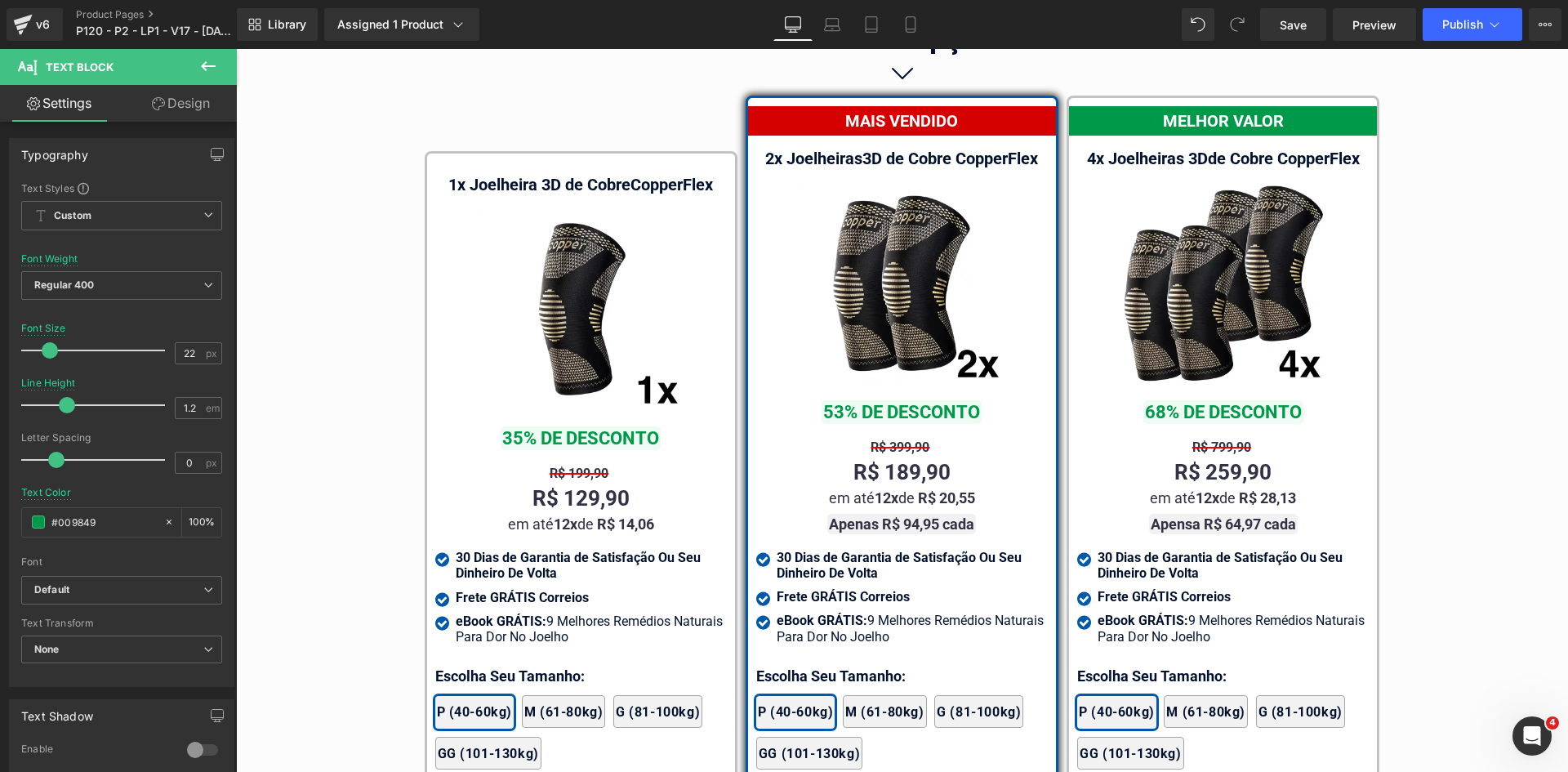
scroll to position [9588, 0]
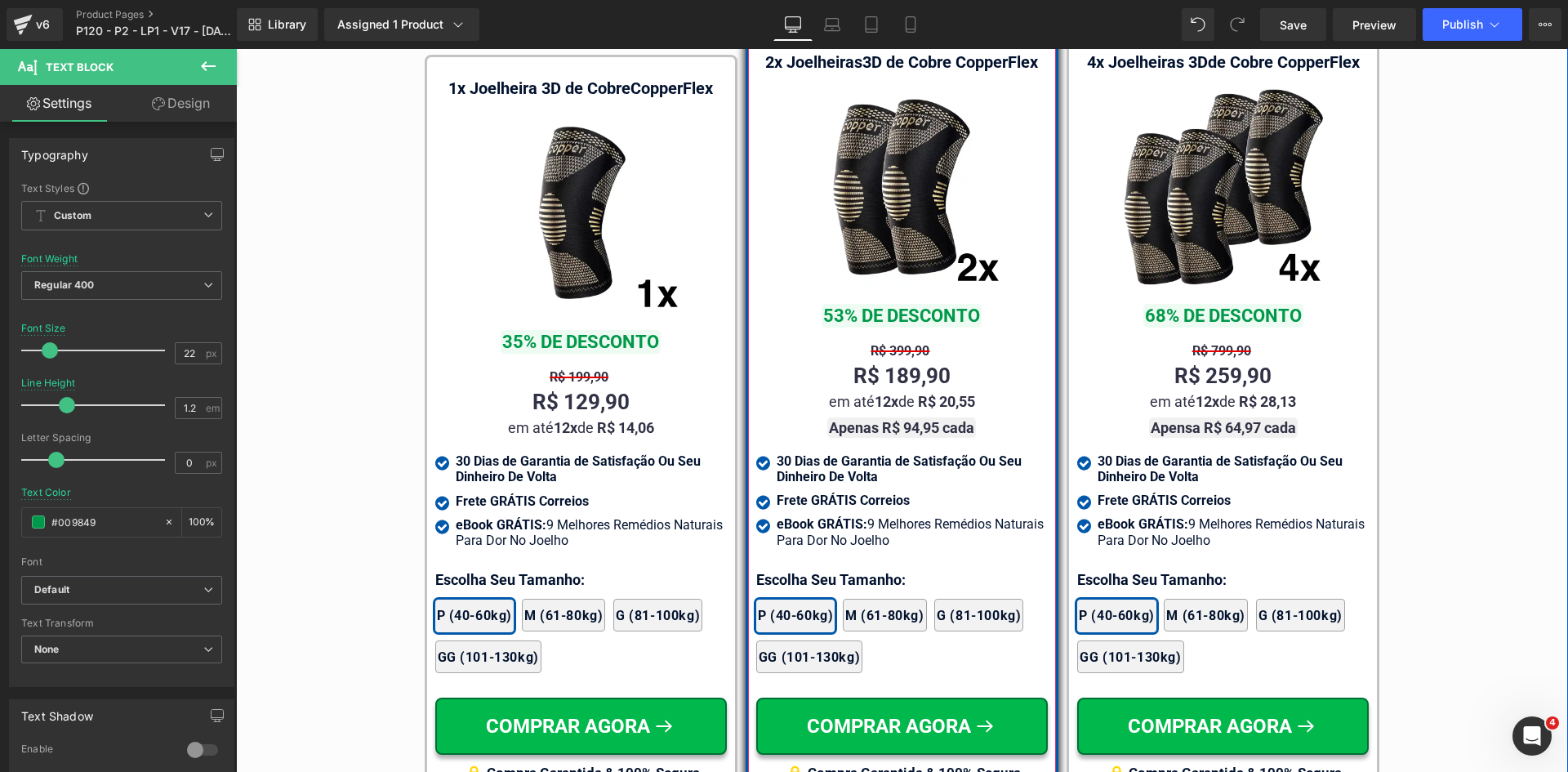
click at [892, 306] on span "Text Block" at bounding box center [893, 316] width 52 height 19
click at [158, 106] on icon at bounding box center [158, 104] width 13 height 13
click at [0, 0] on div "Spacing" at bounding box center [0, 0] width 0 height 0
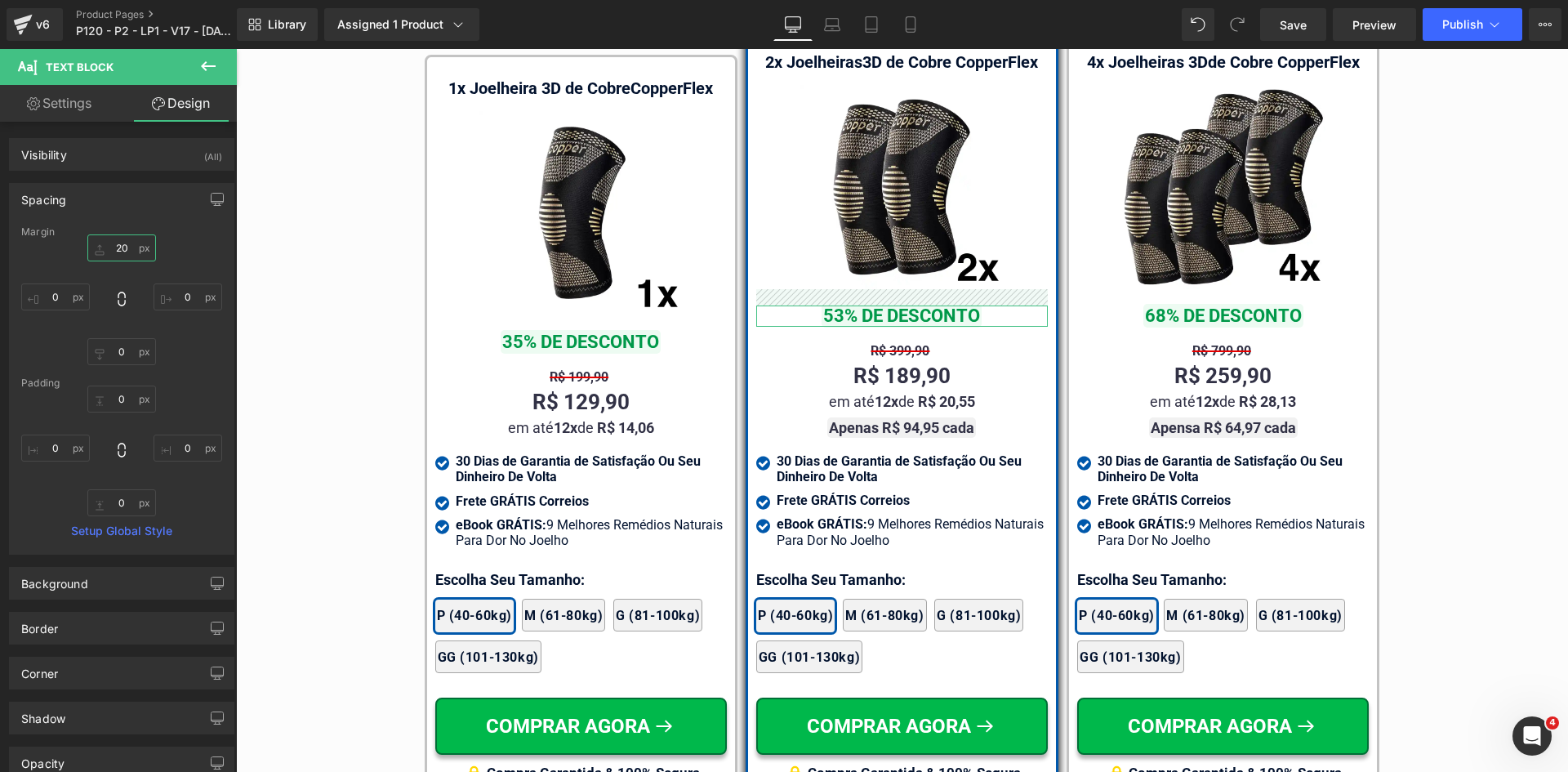
click at [121, 249] on input "text" at bounding box center [121, 248] width 68 height 27
type input "10"
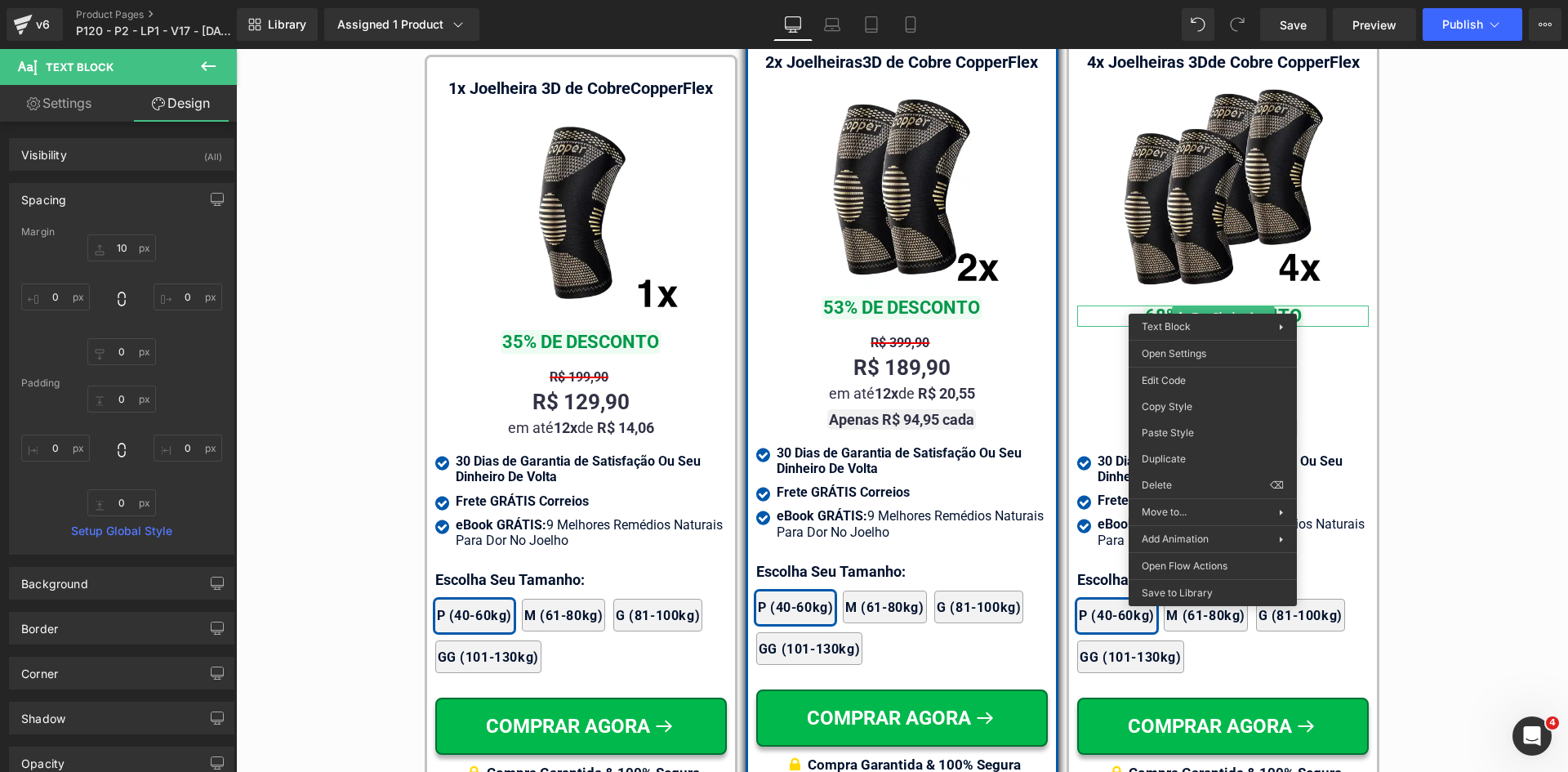
drag, startPoint x: 1416, startPoint y: 482, endPoint x: 565, endPoint y: 328, distance: 864.8
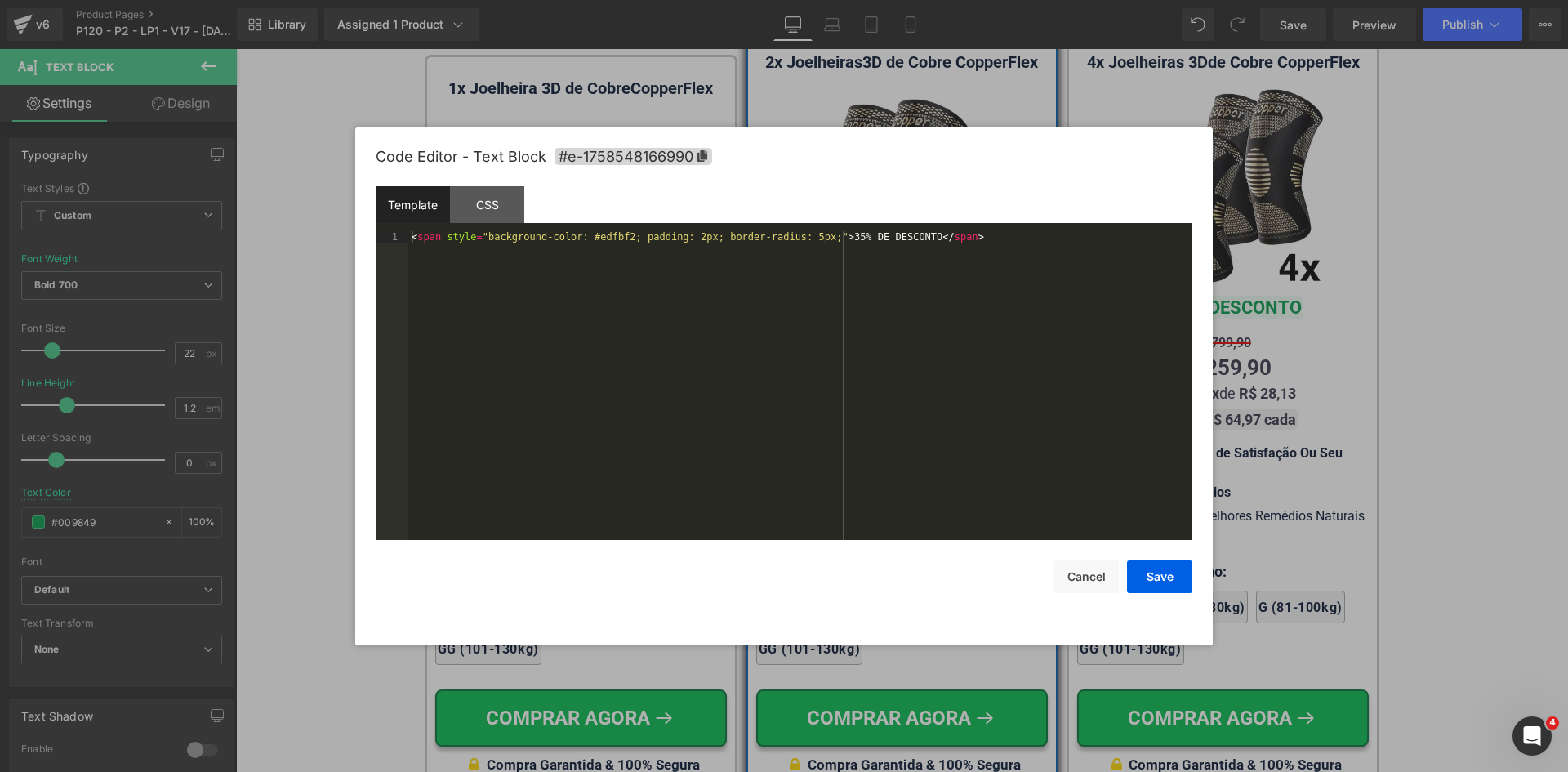
drag, startPoint x: 527, startPoint y: 391, endPoint x: 540, endPoint y: 293, distance: 98.9
click at [527, 0] on div "Text Block You are previewing how the will restyle your page. You can not edit …" at bounding box center [784, 0] width 1568 height 0
click at [680, 237] on div "< span style = "background-color: #edfbf2; padding: 2px; border-radius: 5px;" >…" at bounding box center [800, 397] width 784 height 331
click at [1165, 581] on button "Save" at bounding box center [1160, 577] width 65 height 33
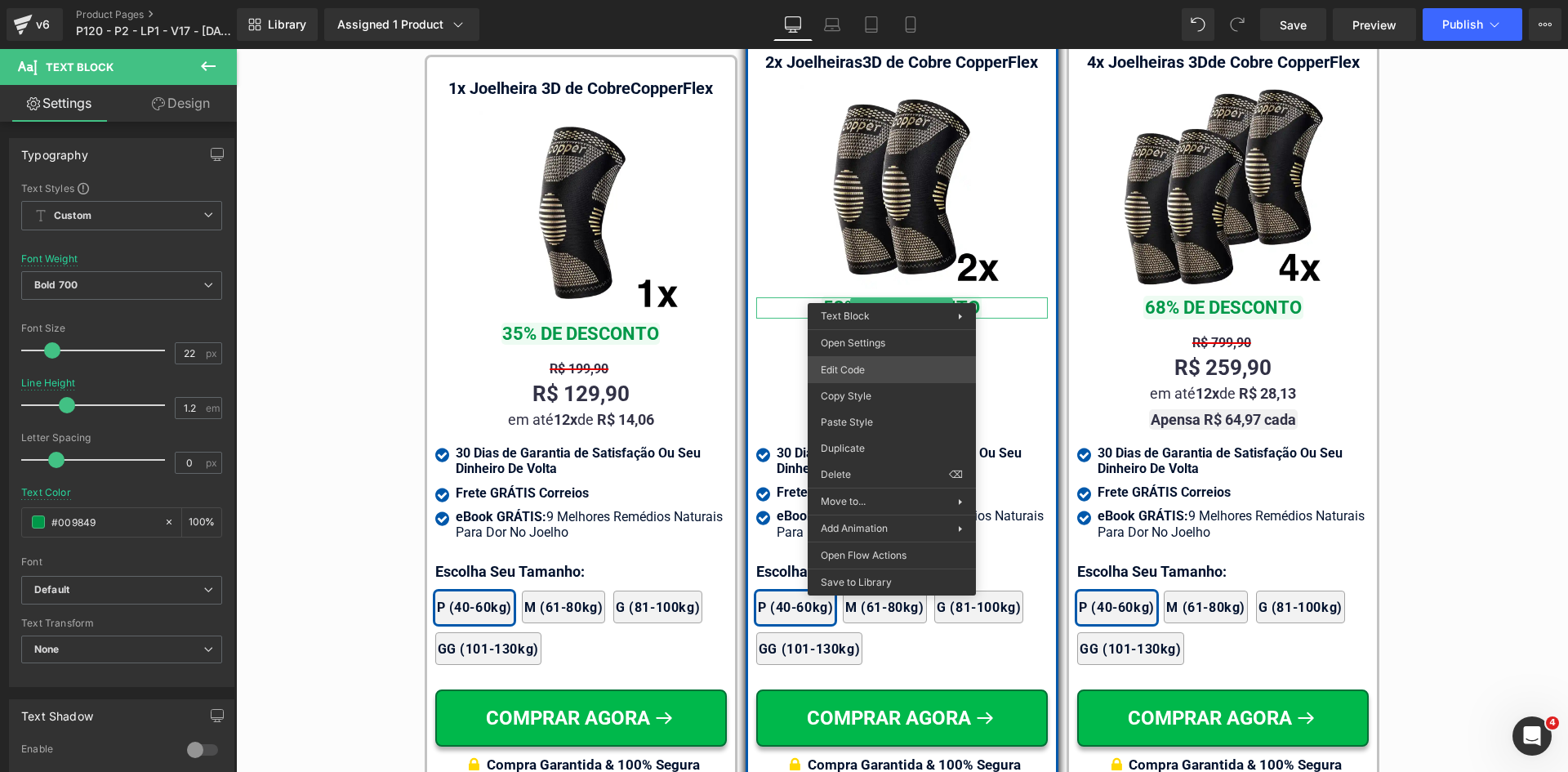
click at [866, 0] on div "Text Block You are previewing how the will restyle your page. You can not edit …" at bounding box center [784, 0] width 1568 height 0
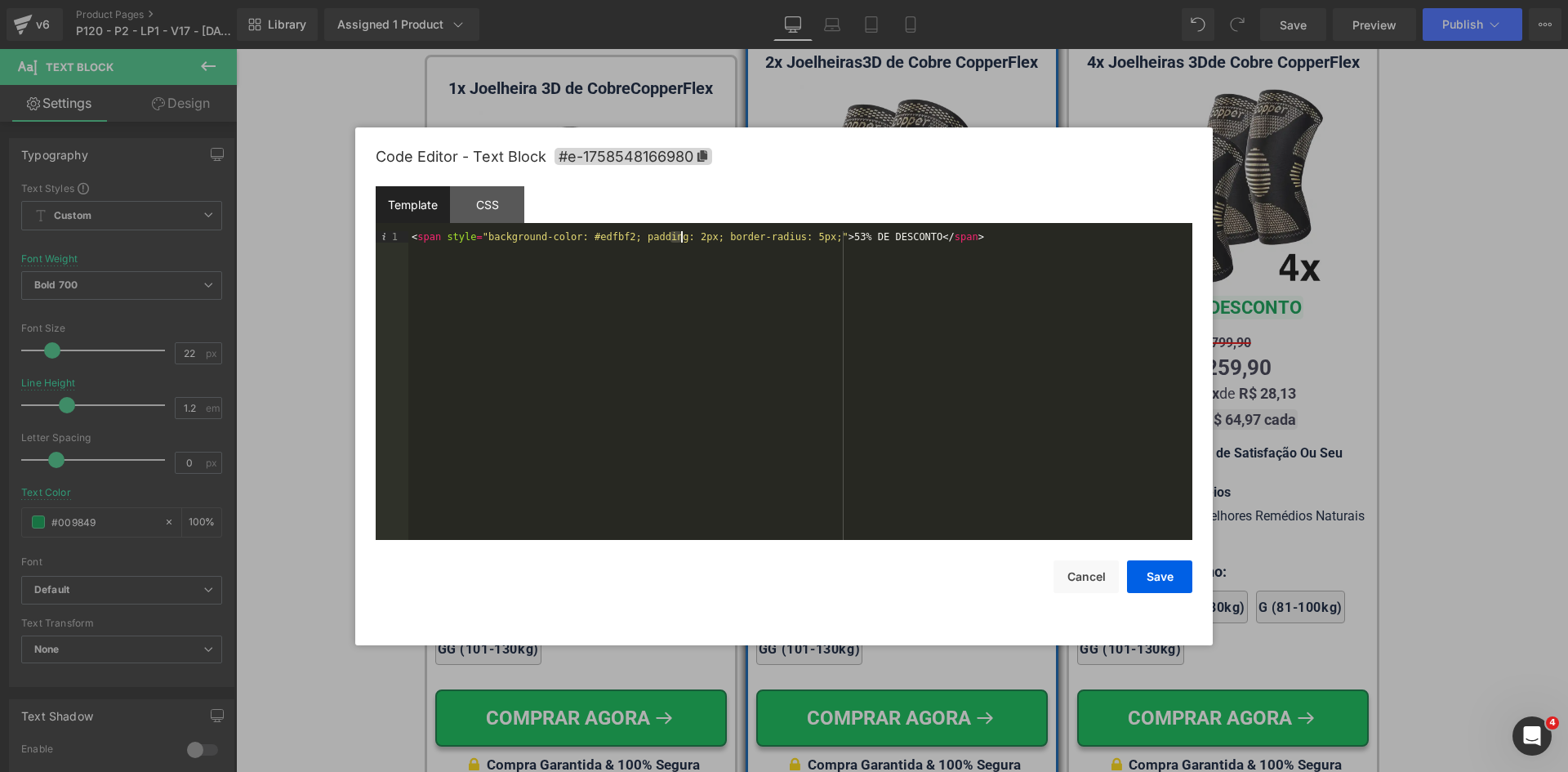
drag, startPoint x: 671, startPoint y: 234, endPoint x: 682, endPoint y: 236, distance: 11.2
click at [682, 236] on div "< span style = "background-color: #edfbf2; padding: 2px; border-radius: 5px;" >…" at bounding box center [800, 397] width 784 height 331
drag, startPoint x: 1149, startPoint y: 576, endPoint x: 1176, endPoint y: 554, distance: 34.8
click at [1151, 576] on button "Save" at bounding box center [1160, 577] width 65 height 33
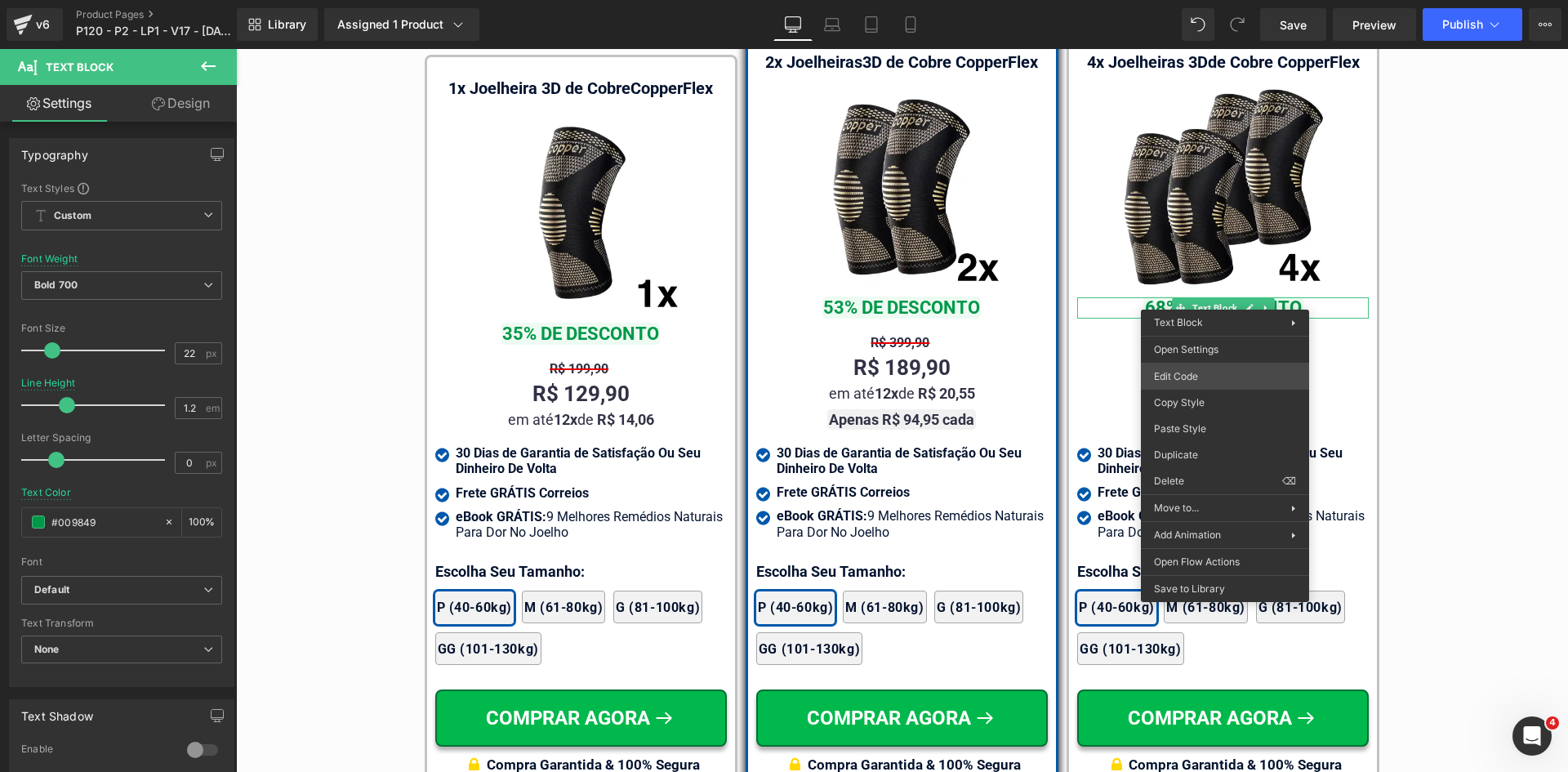
click at [1194, 0] on div "Text Block You are previewing how the will restyle your page. You can not edit …" at bounding box center [784, 0] width 1568 height 0
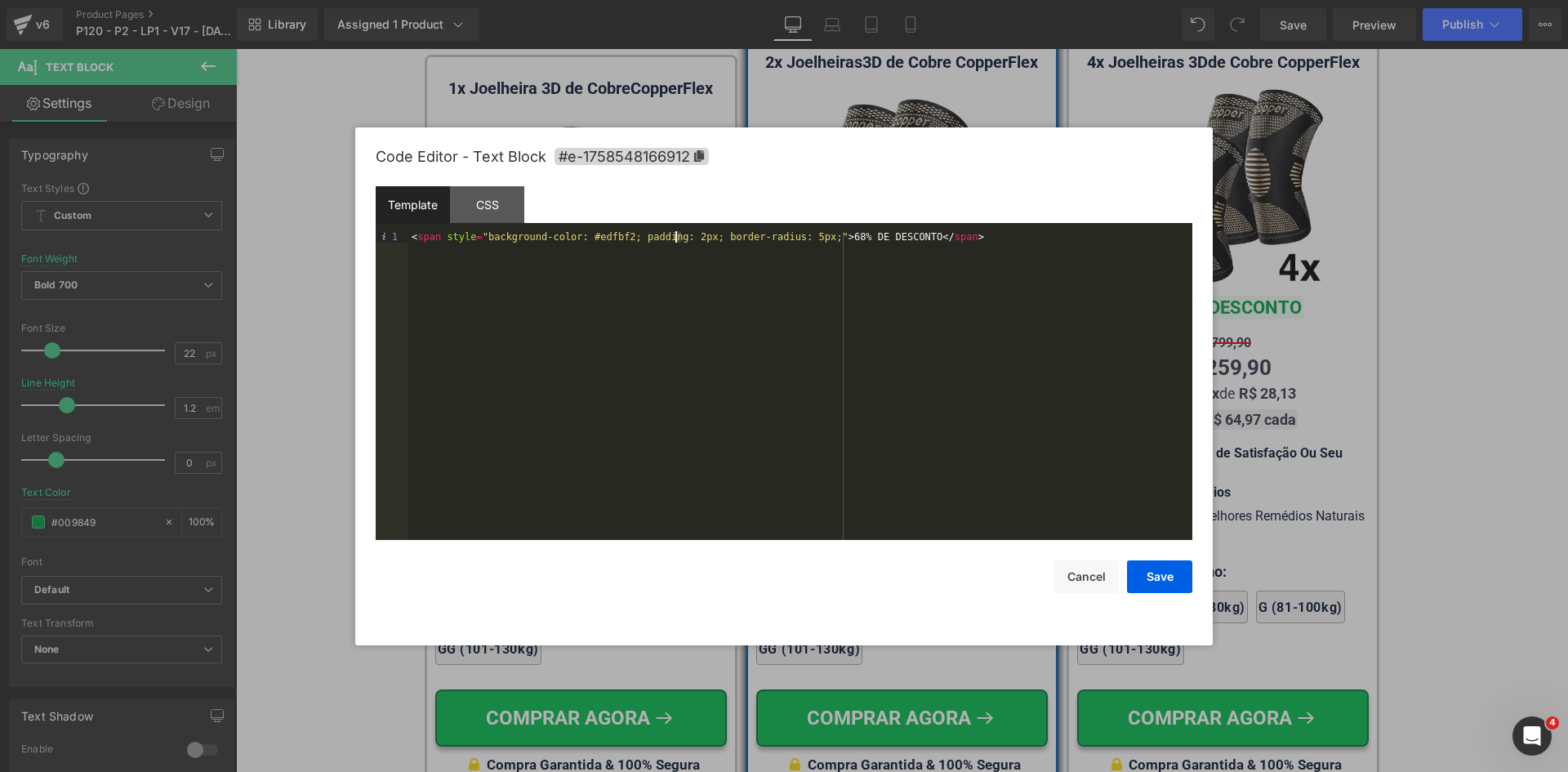
click at [676, 233] on div "< span style = "background-color: #edfbf2; padding: 2px; border-radius: 5px;" >…" at bounding box center [800, 397] width 784 height 331
drag, startPoint x: 1152, startPoint y: 579, endPoint x: 1158, endPoint y: 555, distance: 24.7
click at [1152, 579] on button "Save" at bounding box center [1160, 577] width 65 height 33
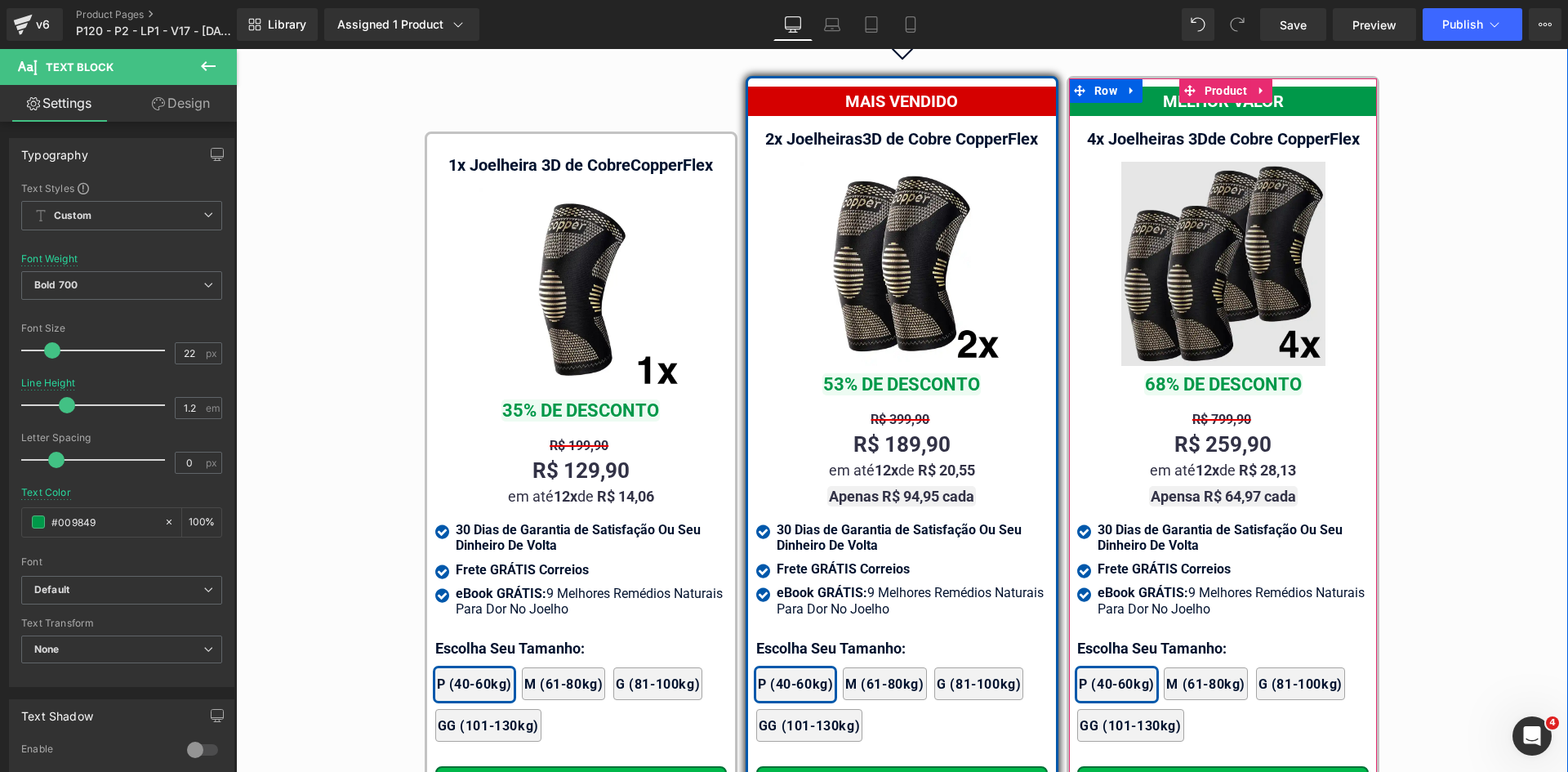
scroll to position [9424, 0]
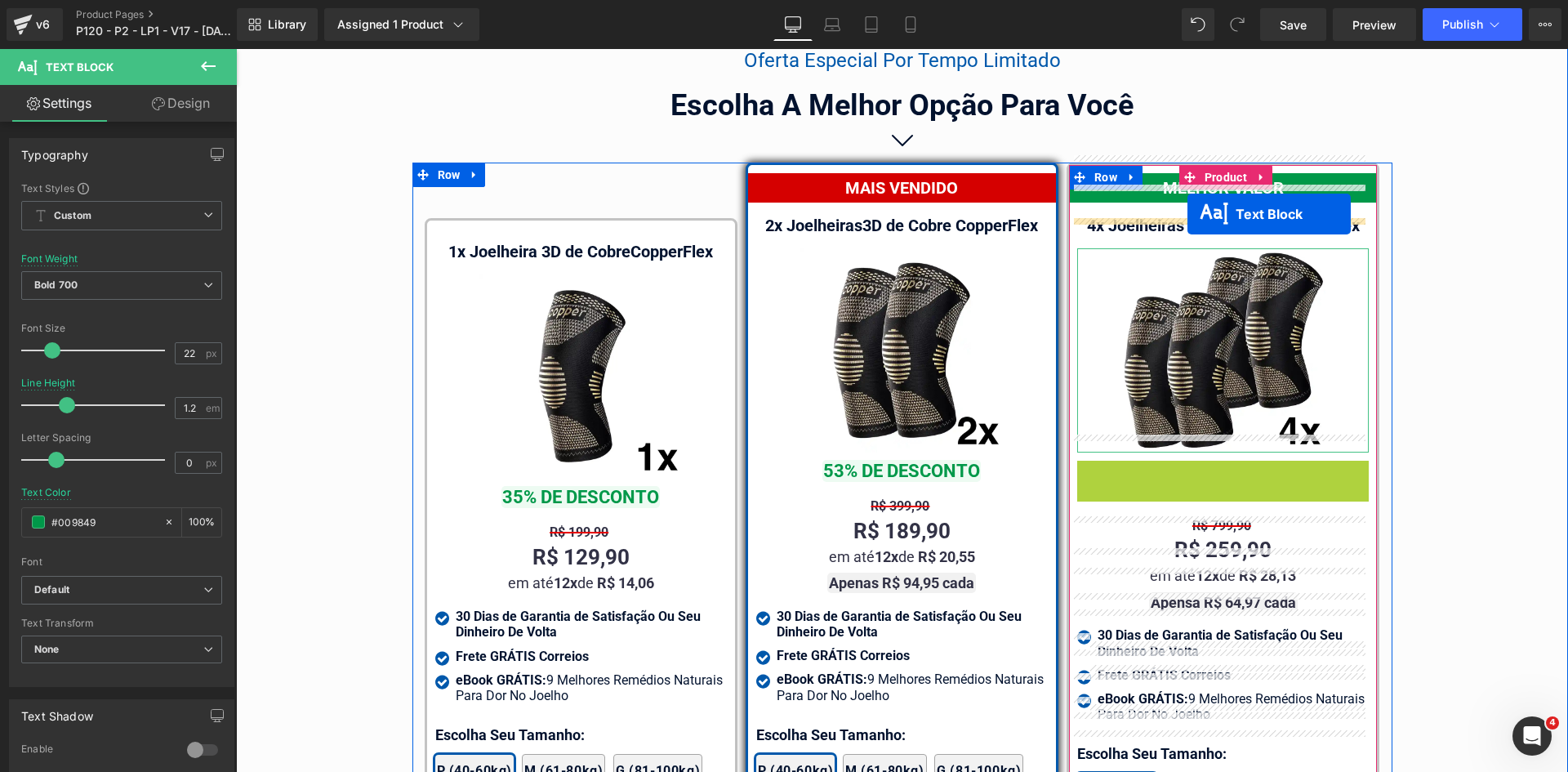
drag, startPoint x: 1218, startPoint y: 452, endPoint x: 1188, endPoint y: 214, distance: 239.9
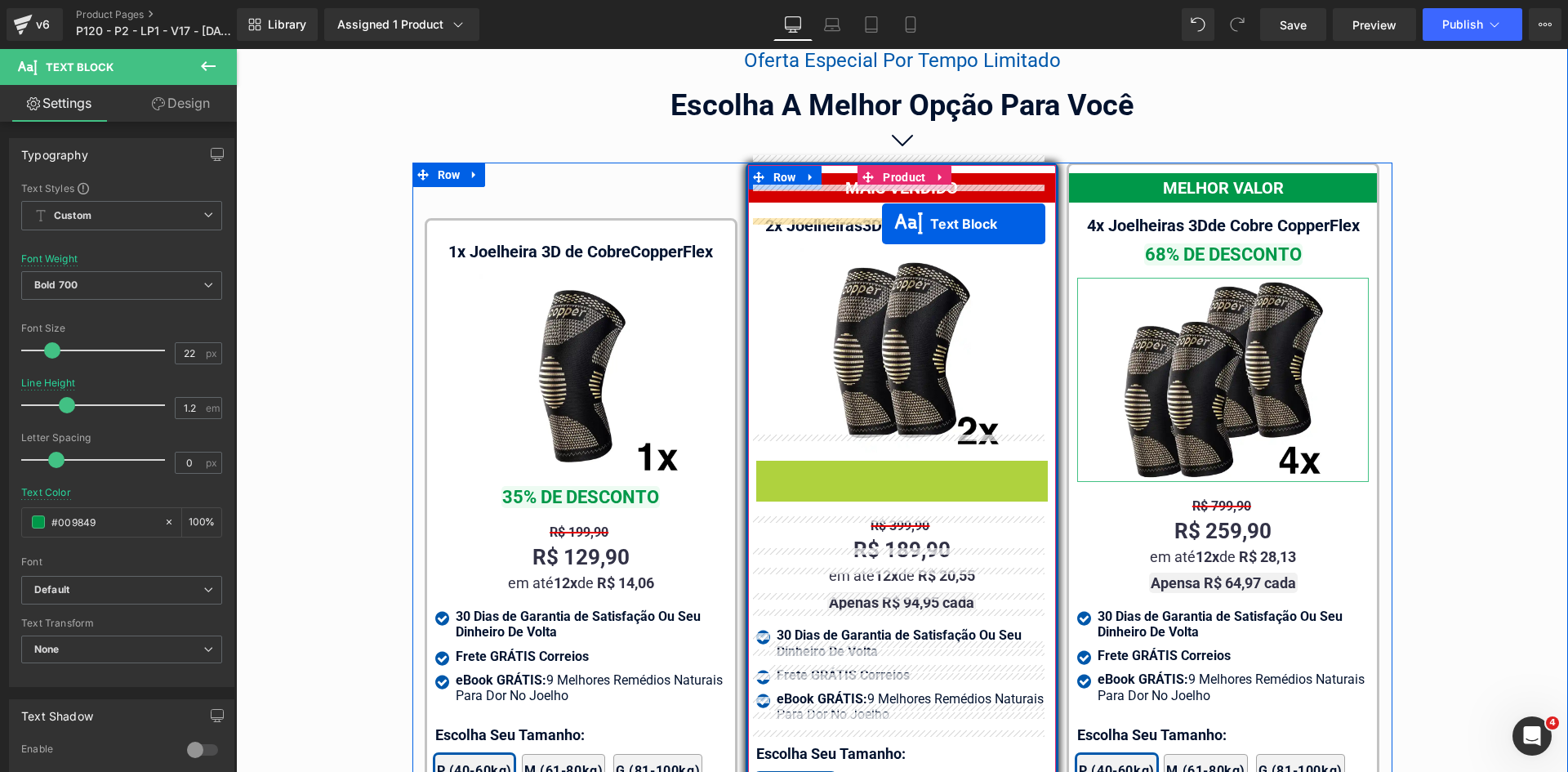
drag, startPoint x: 895, startPoint y: 454, endPoint x: 882, endPoint y: 224, distance: 230.4
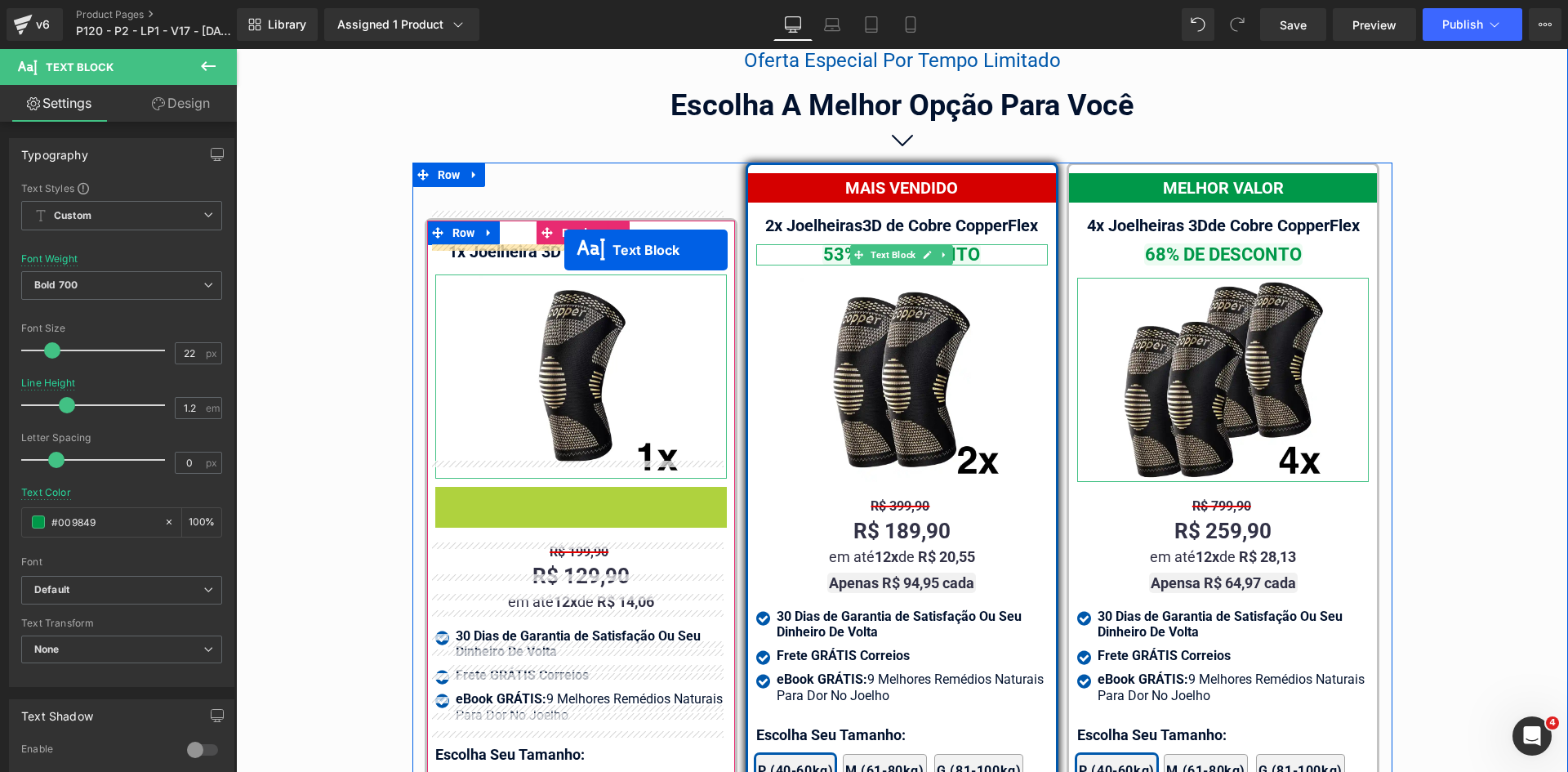
drag, startPoint x: 571, startPoint y: 473, endPoint x: 565, endPoint y: 250, distance: 223.1
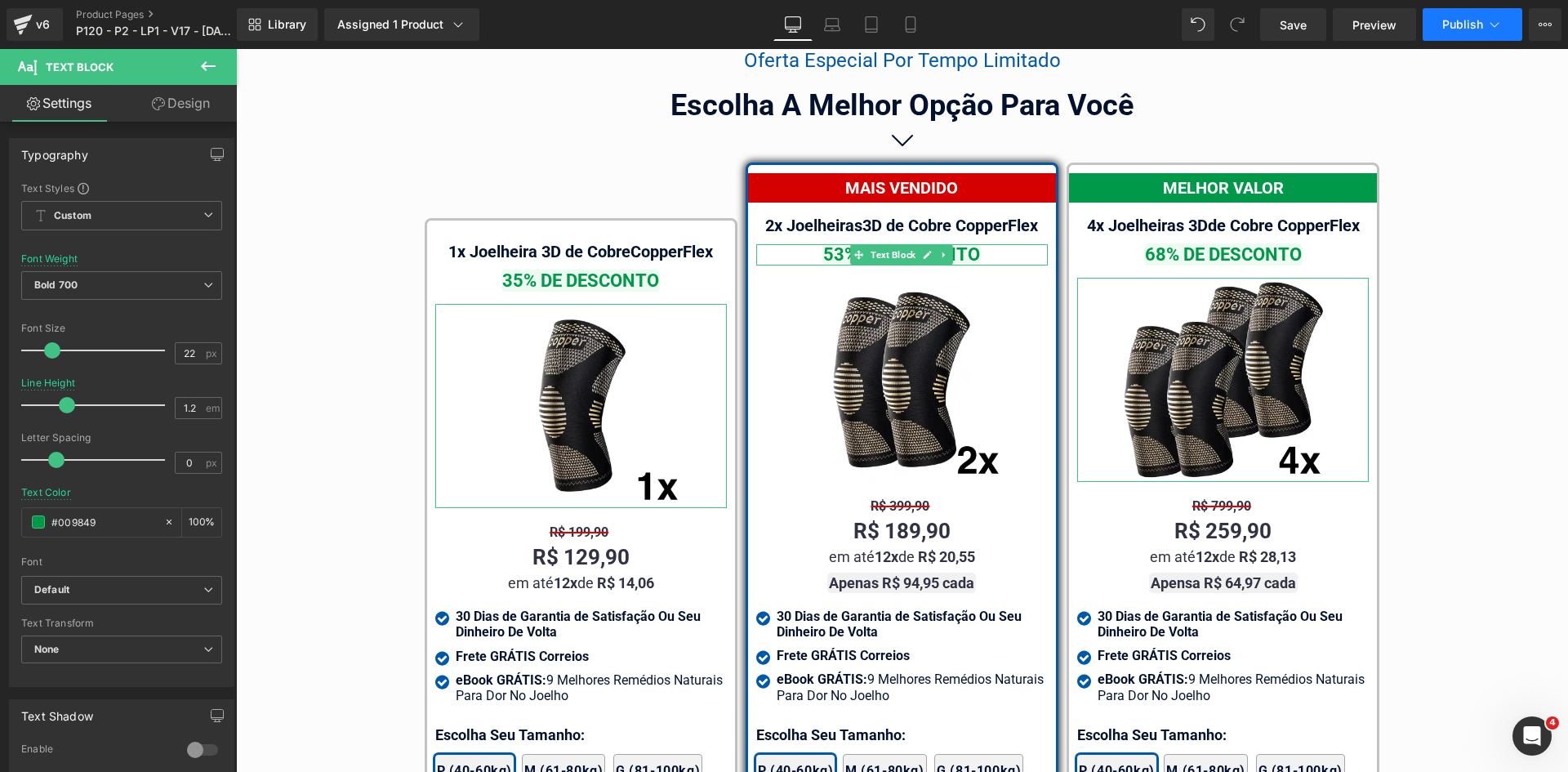
click at [1485, 26] on button "Publish" at bounding box center [1473, 25] width 100 height 33
click at [829, 27] on icon at bounding box center [832, 24] width 16 height 16
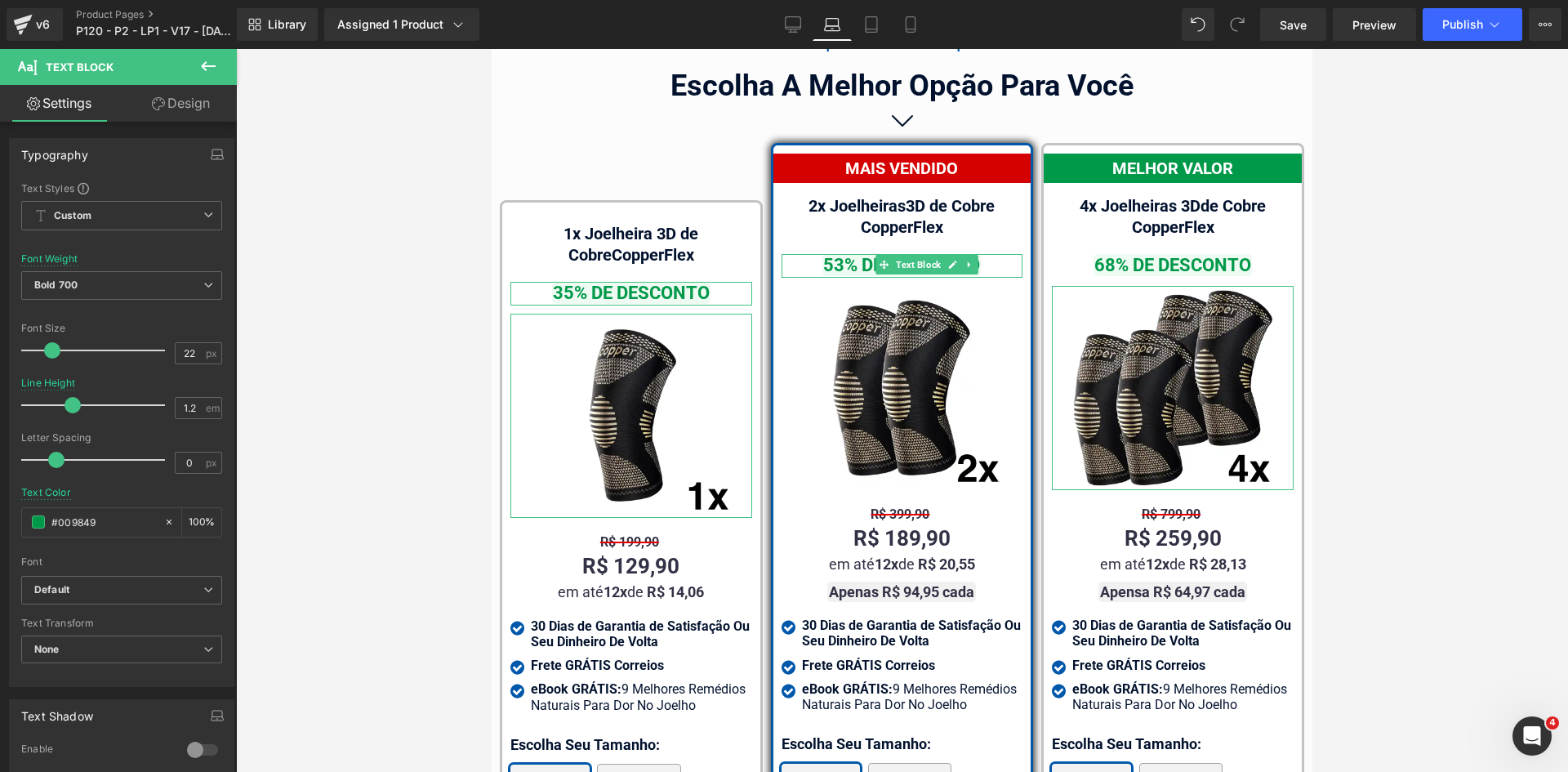
scroll to position [10067, 0]
drag, startPoint x: 178, startPoint y: 109, endPoint x: 163, endPoint y: 269, distance: 160.7
click at [177, 109] on link "Design" at bounding box center [181, 103] width 118 height 36
click at [0, 0] on div "Spacing" at bounding box center [0, 0] width 0 height 0
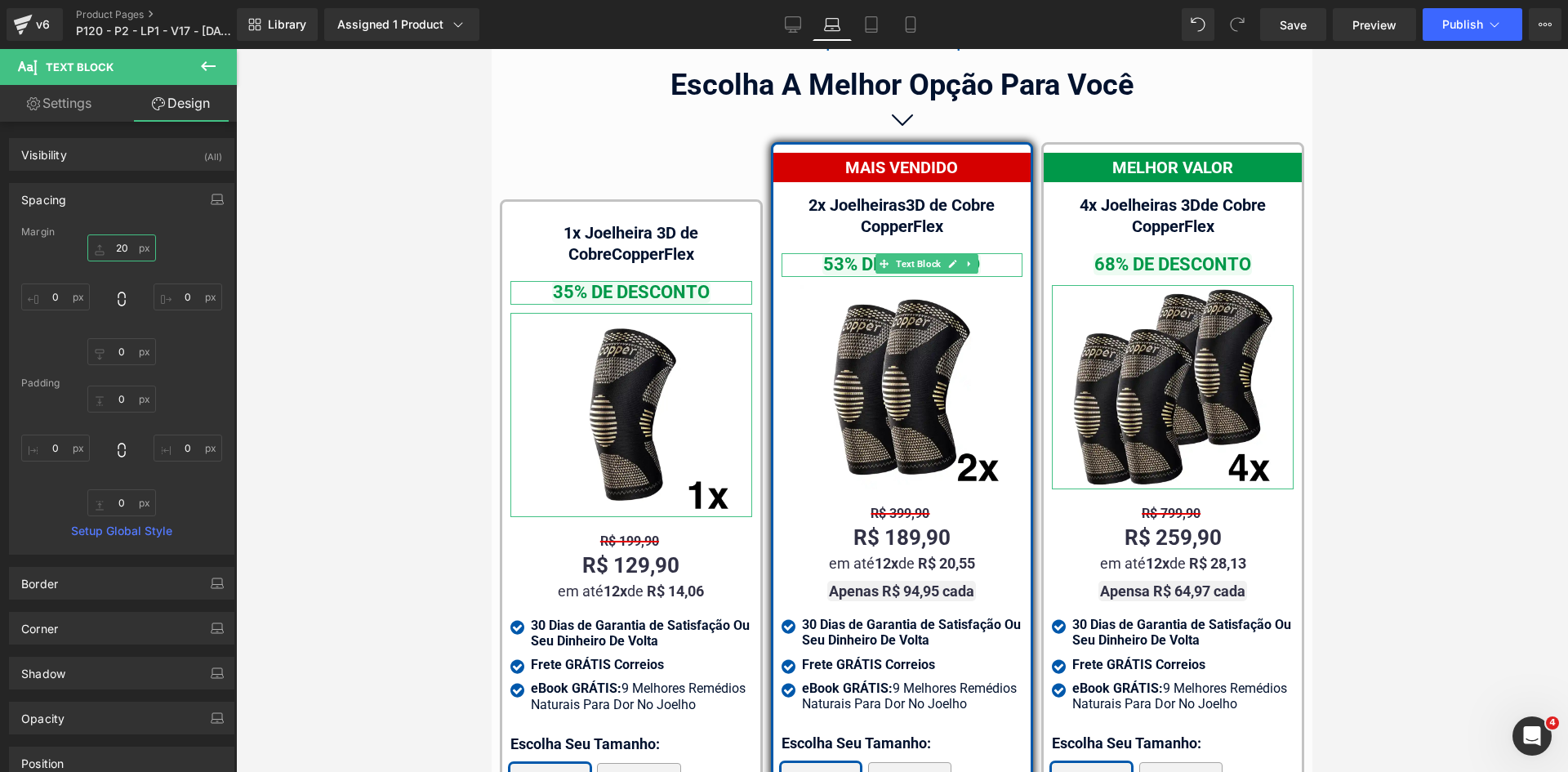
click at [121, 244] on input "text" at bounding box center [121, 248] width 68 height 27
type input "10"
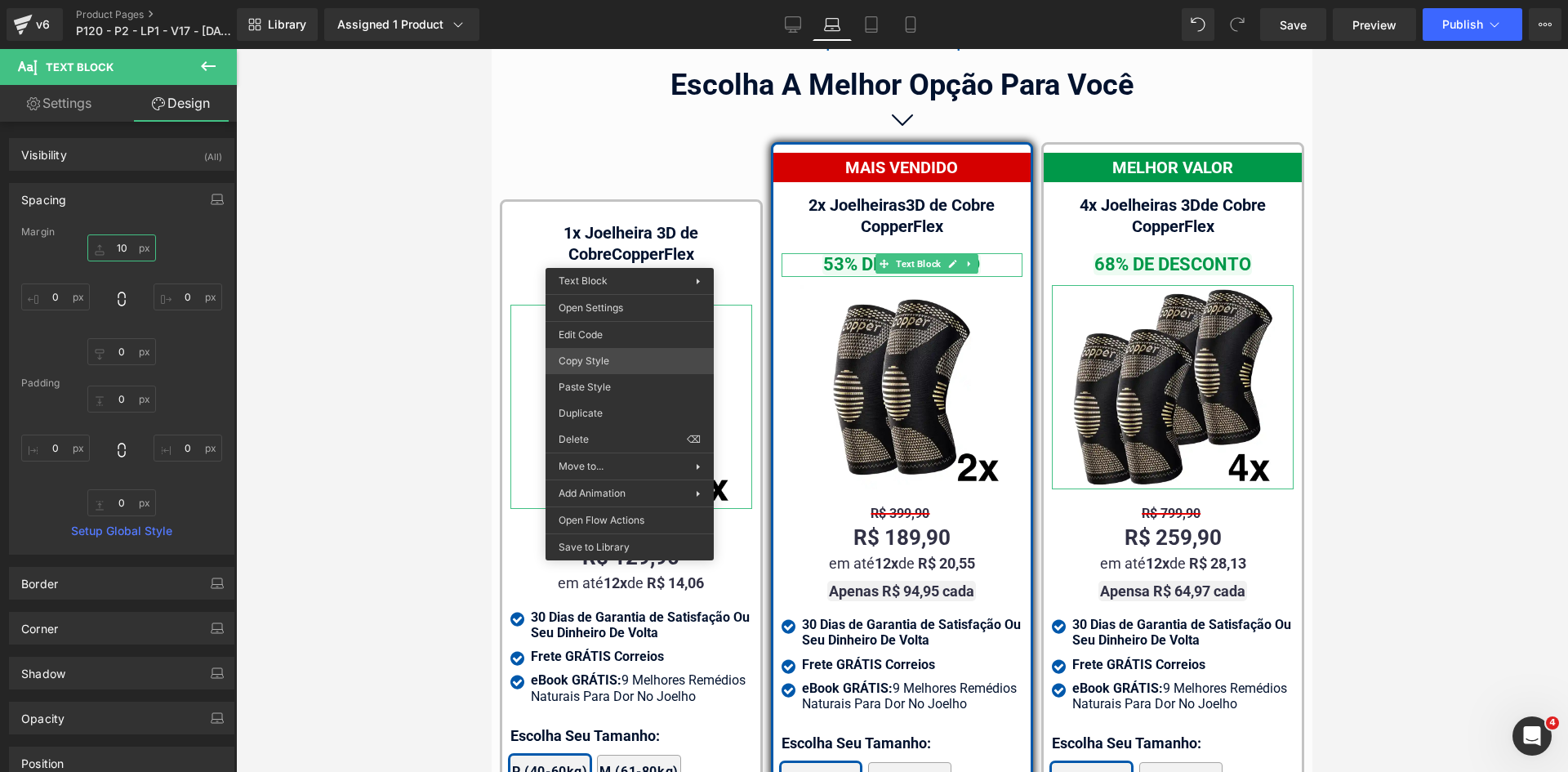
drag, startPoint x: 1080, startPoint y: 408, endPoint x: 810, endPoint y: 285, distance: 296.7
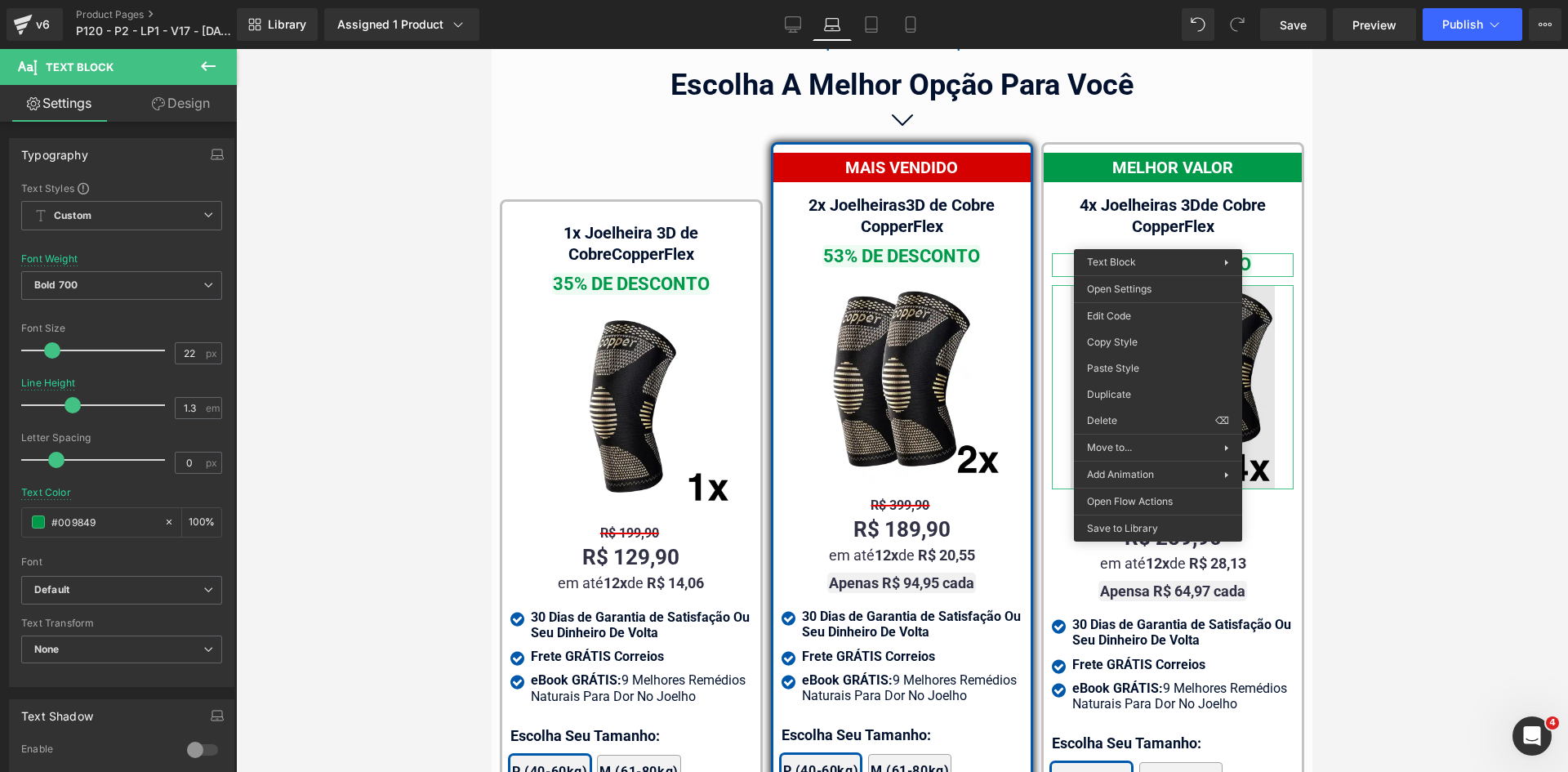
drag, startPoint x: 1618, startPoint y: 414, endPoint x: 1126, endPoint y: 364, distance: 494.5
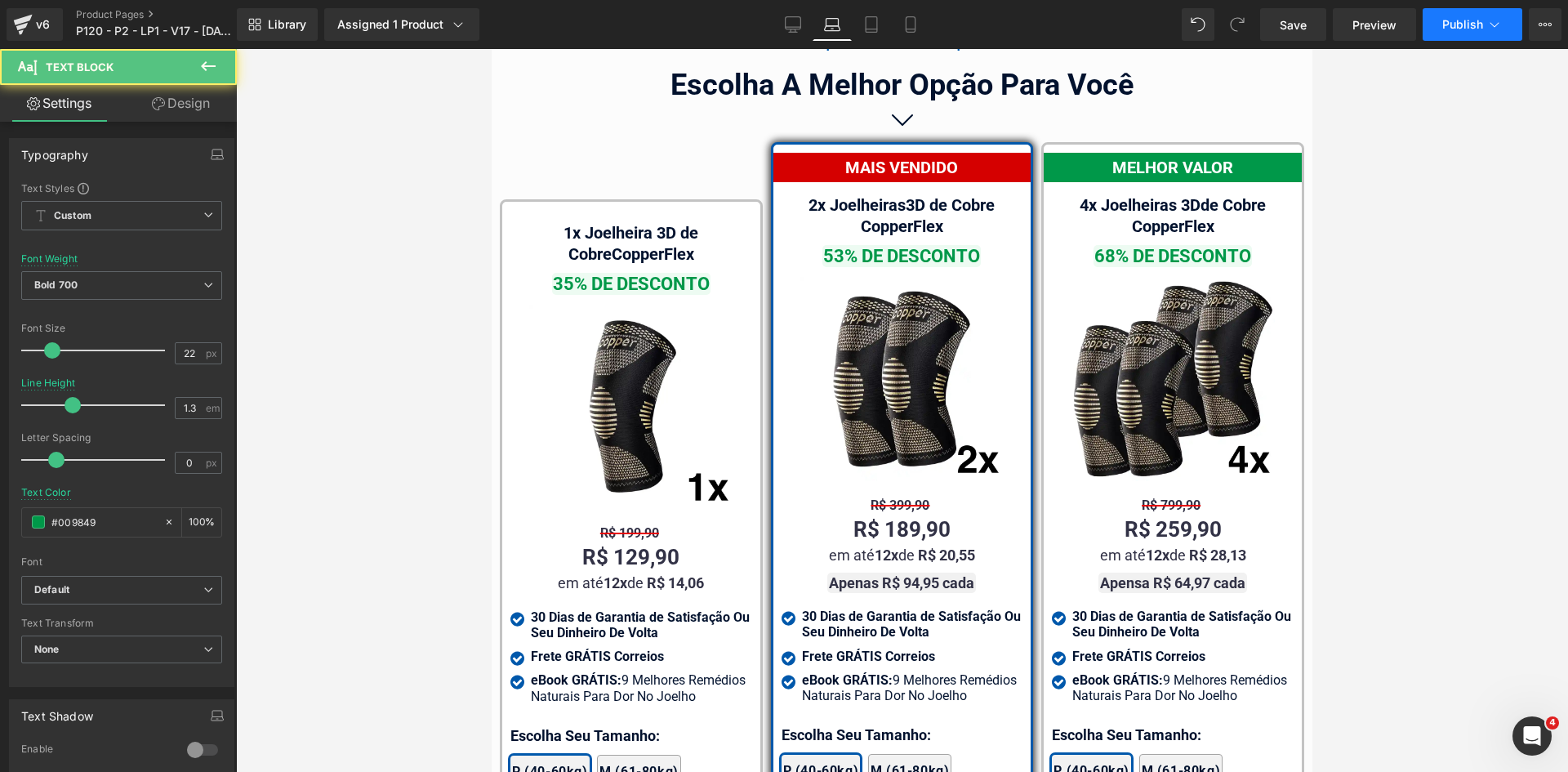
click at [1481, 31] on button "Publish" at bounding box center [1473, 25] width 100 height 33
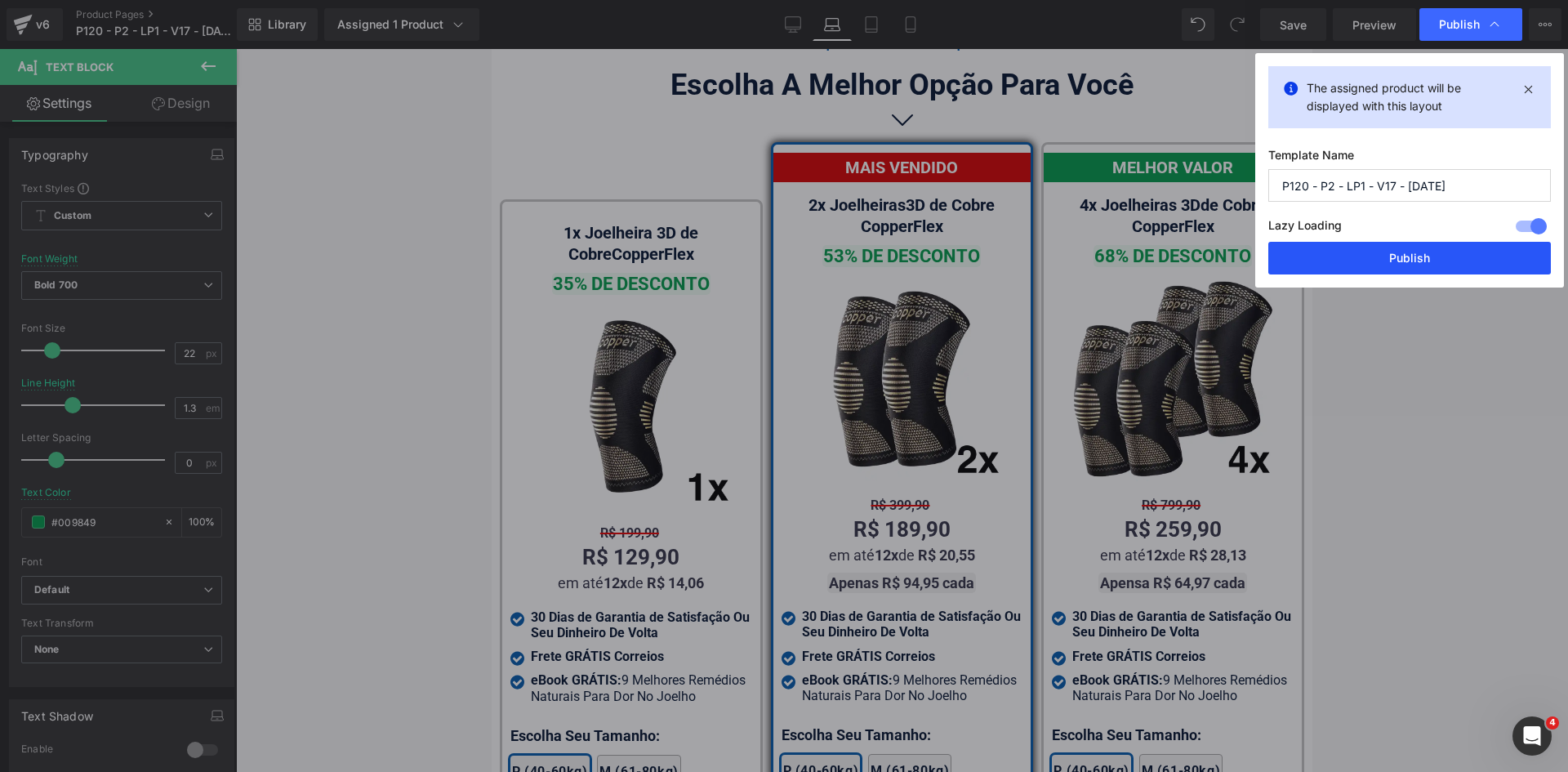
click at [1401, 255] on button "Publish" at bounding box center [1410, 258] width 282 height 33
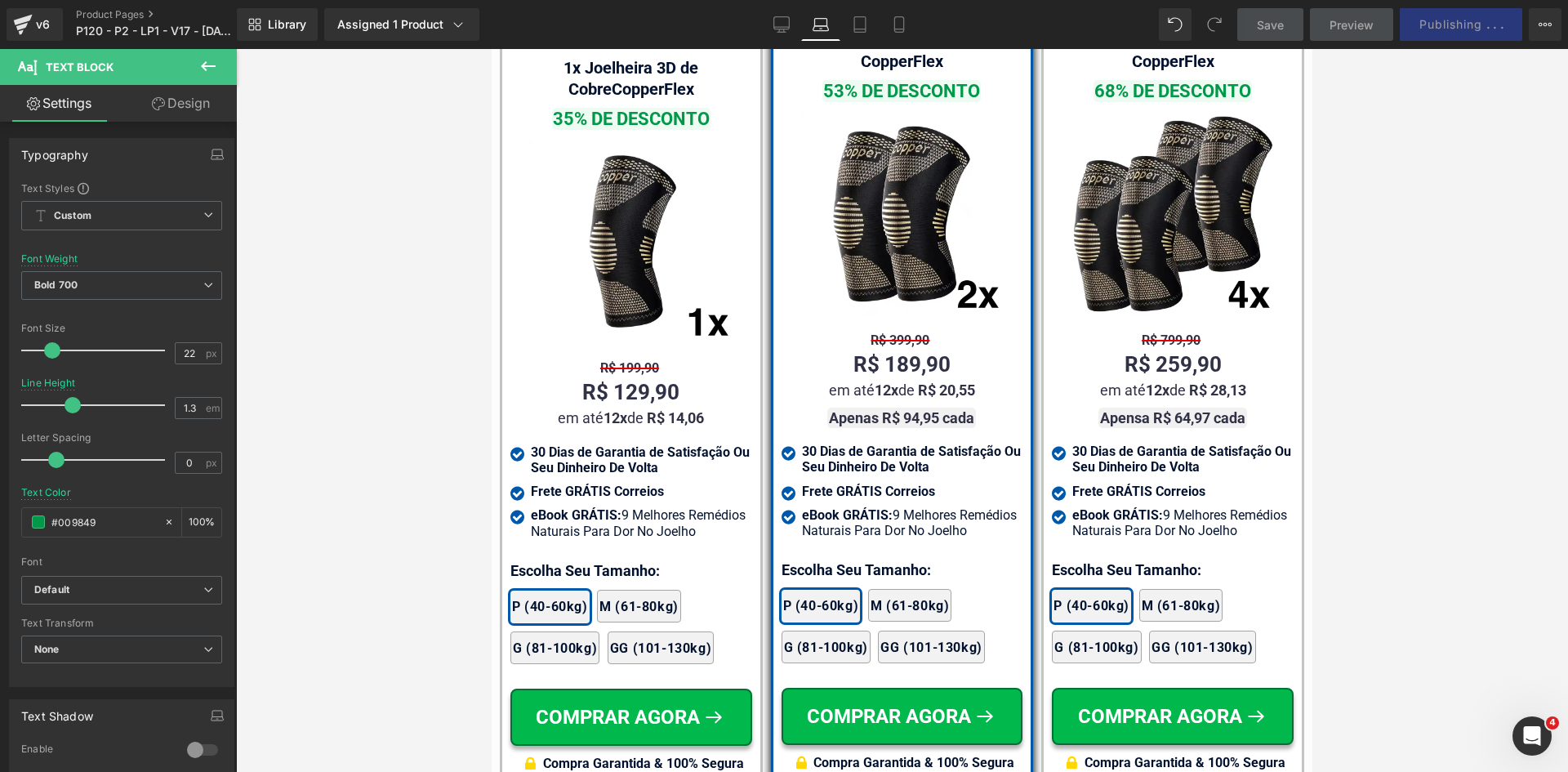
scroll to position [10230, 0]
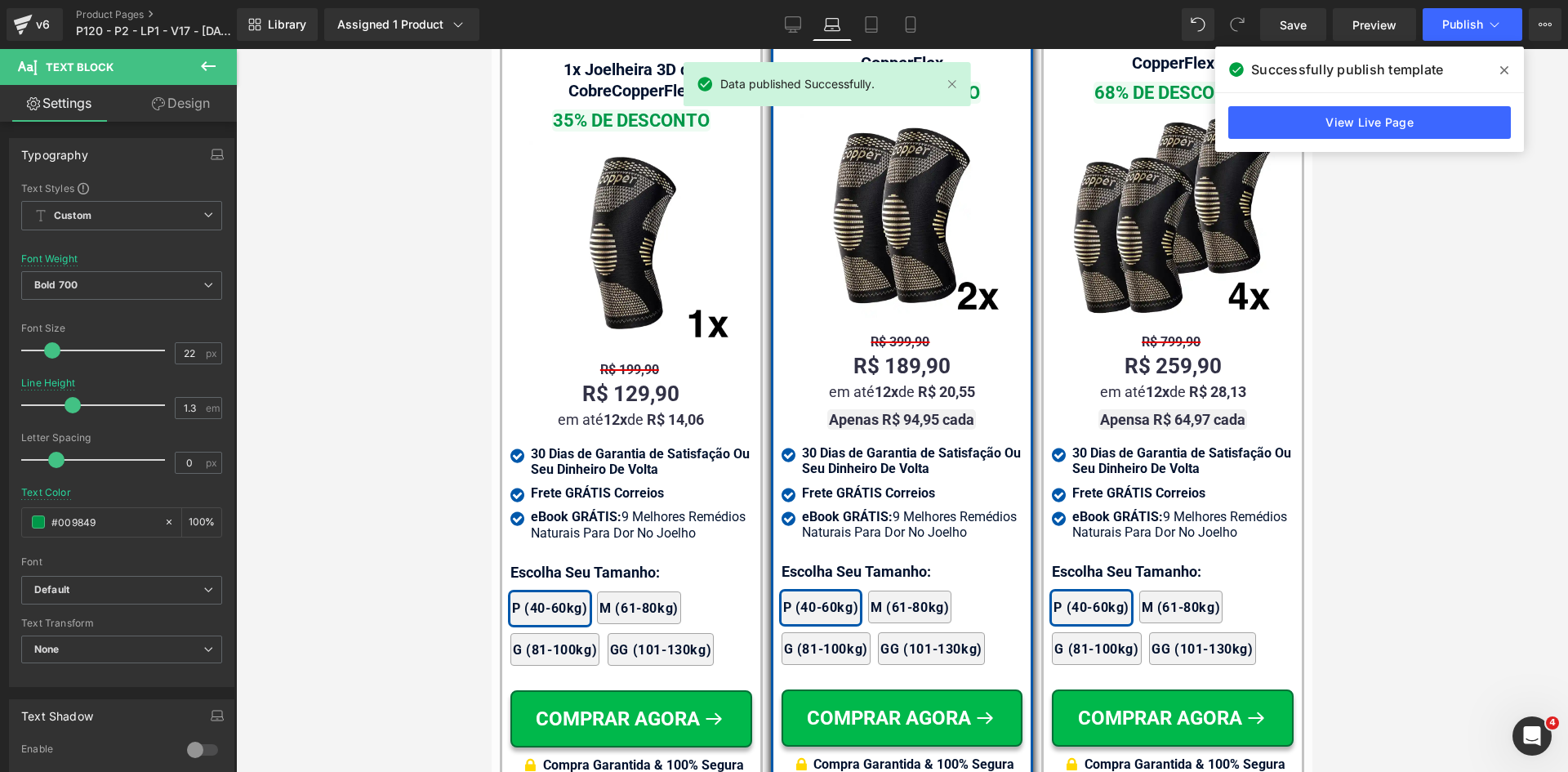
click at [1501, 67] on icon at bounding box center [1505, 70] width 9 height 13
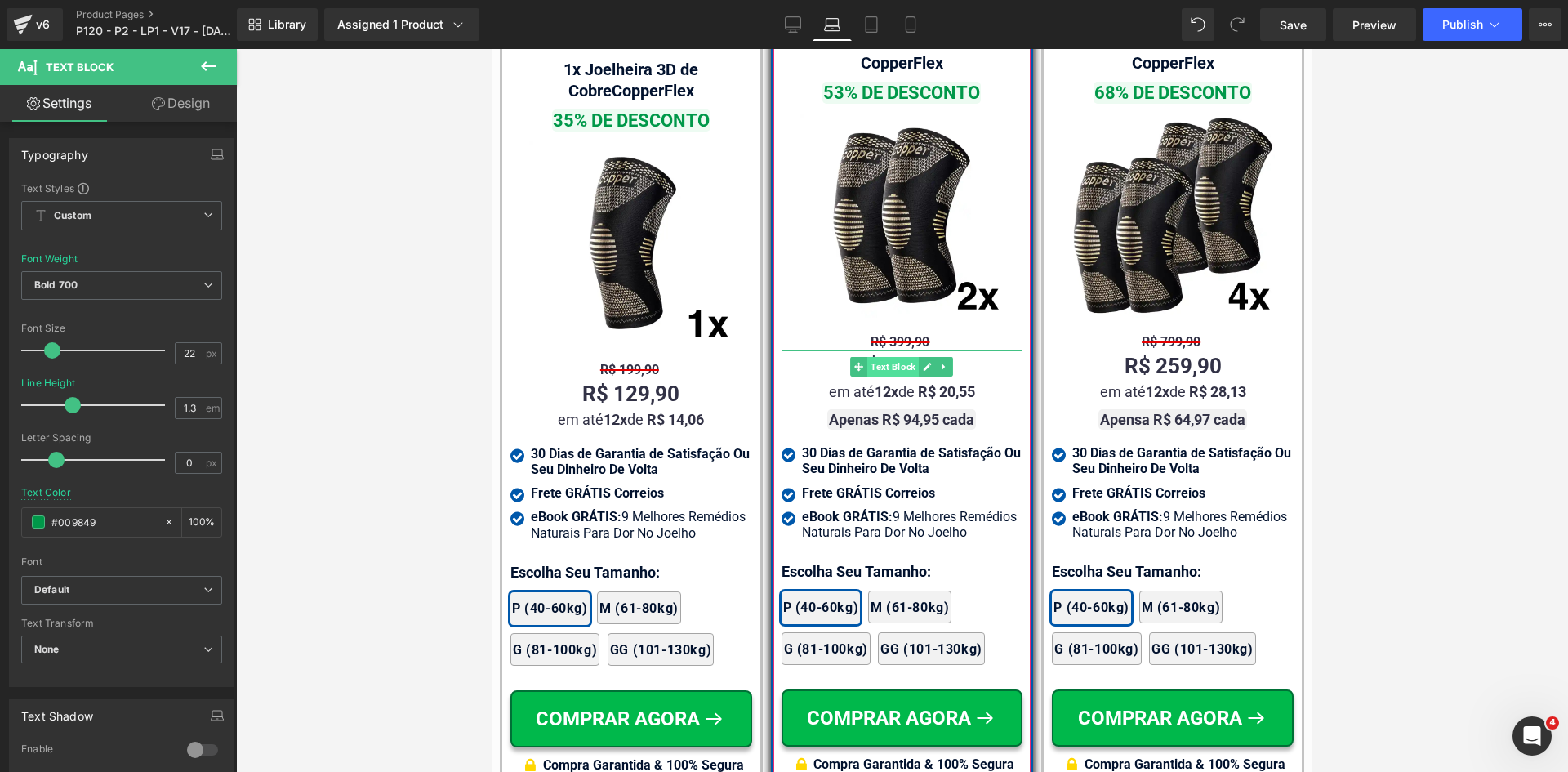
click at [883, 357] on span "Text Block" at bounding box center [893, 367] width 52 height 19
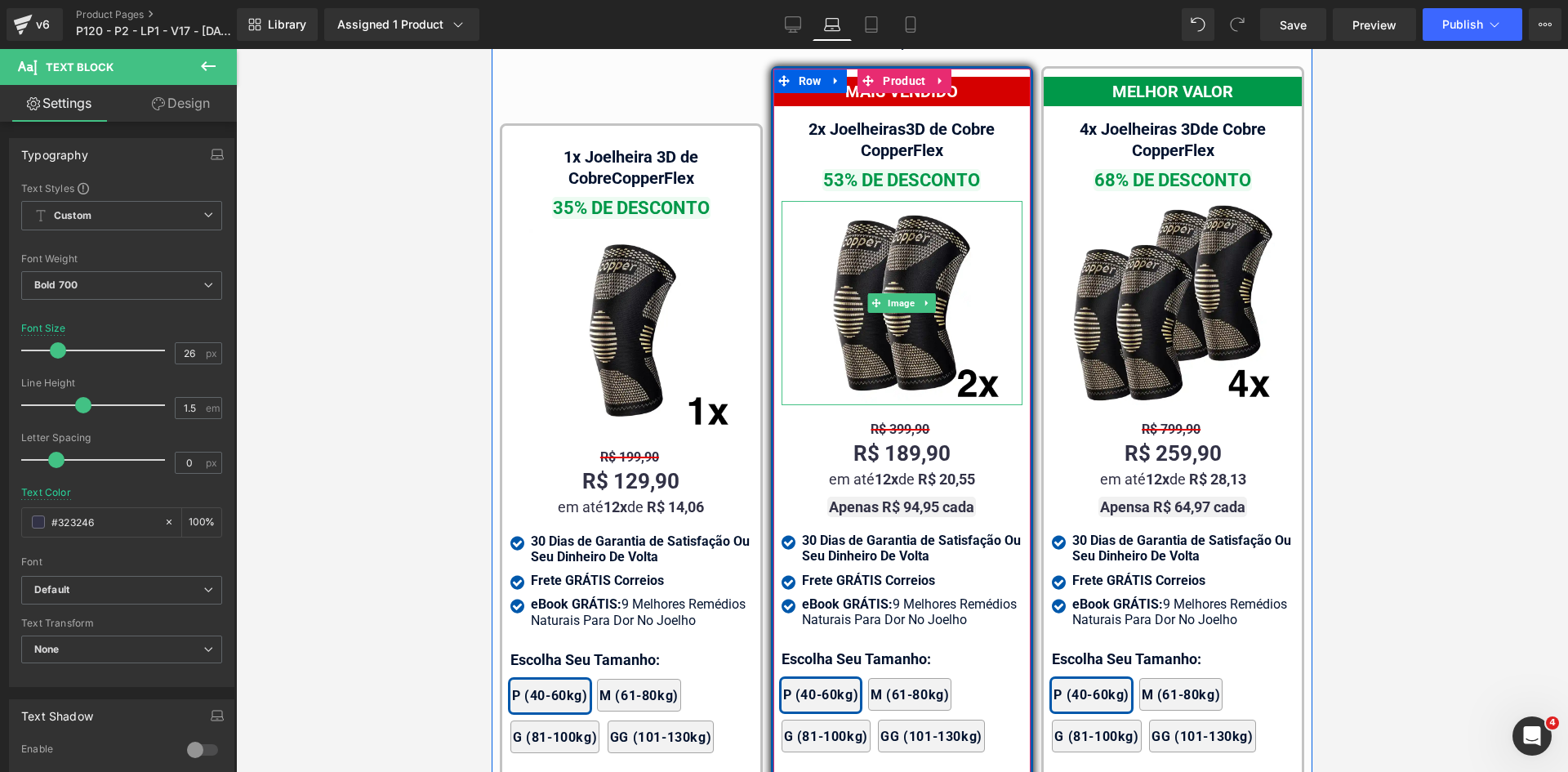
scroll to position [10067, 0]
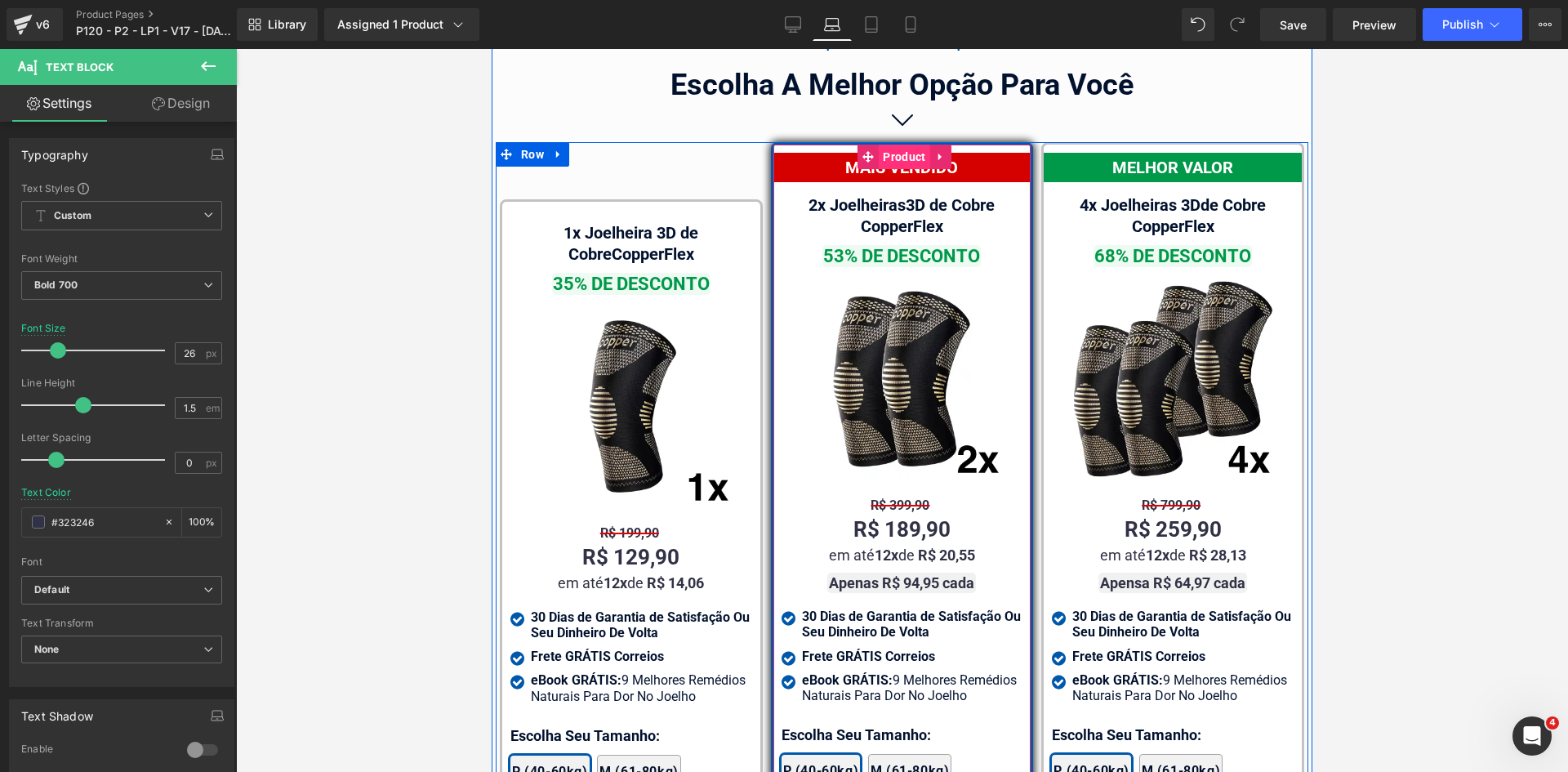
click at [899, 145] on span "Product" at bounding box center [904, 157] width 51 height 25
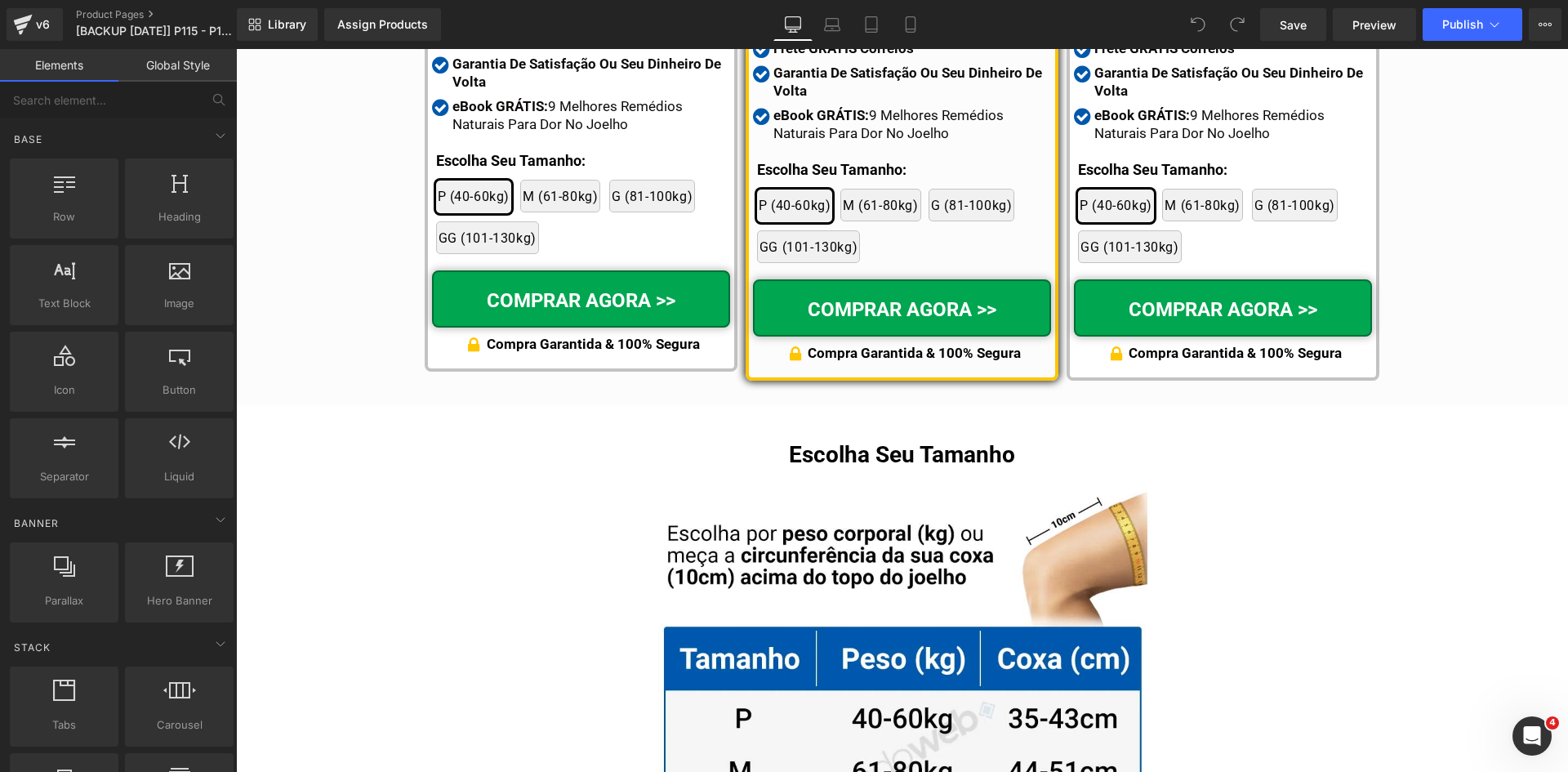
scroll to position [9422, 0]
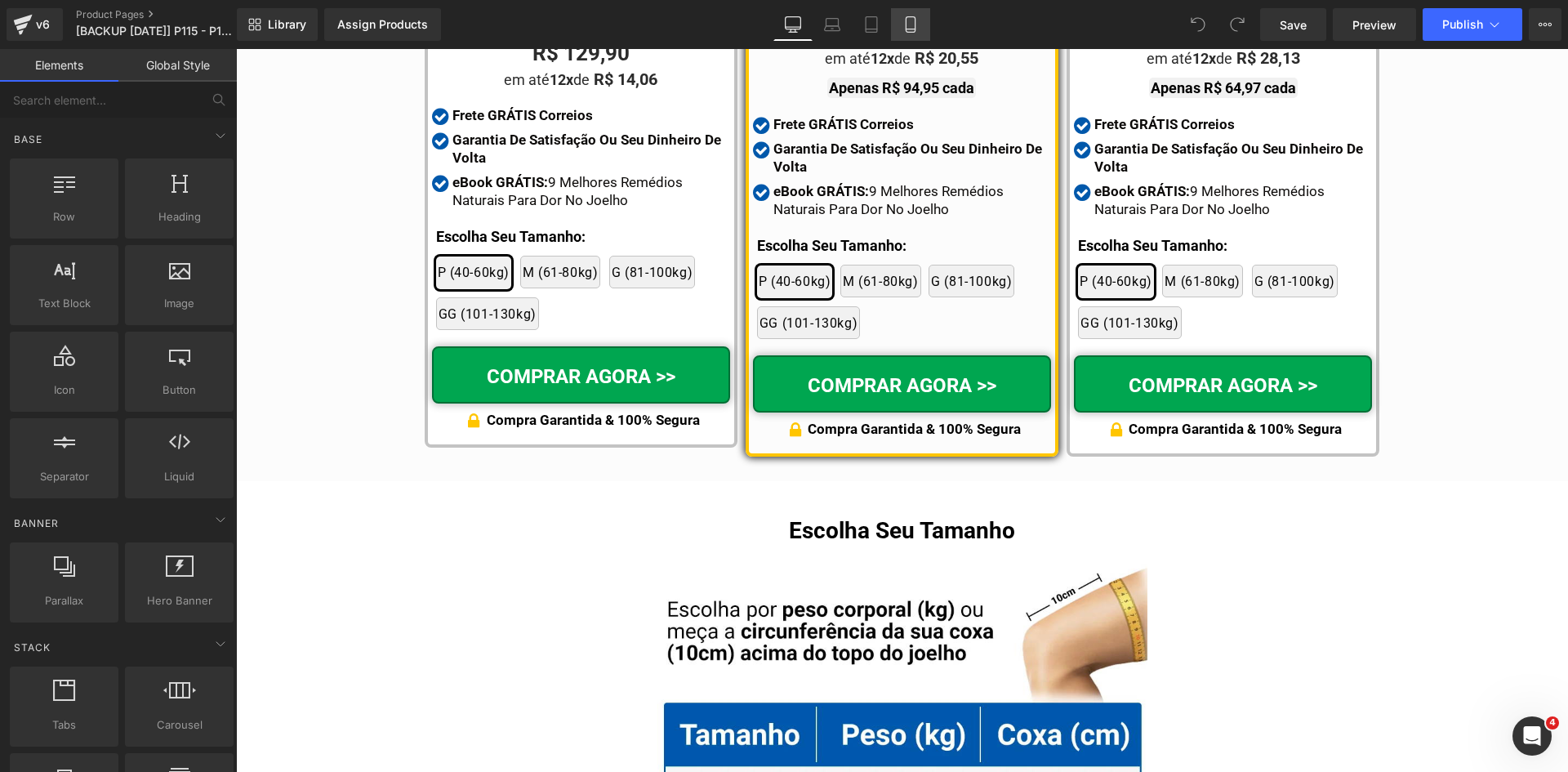
click at [918, 28] on icon at bounding box center [910, 24] width 16 height 16
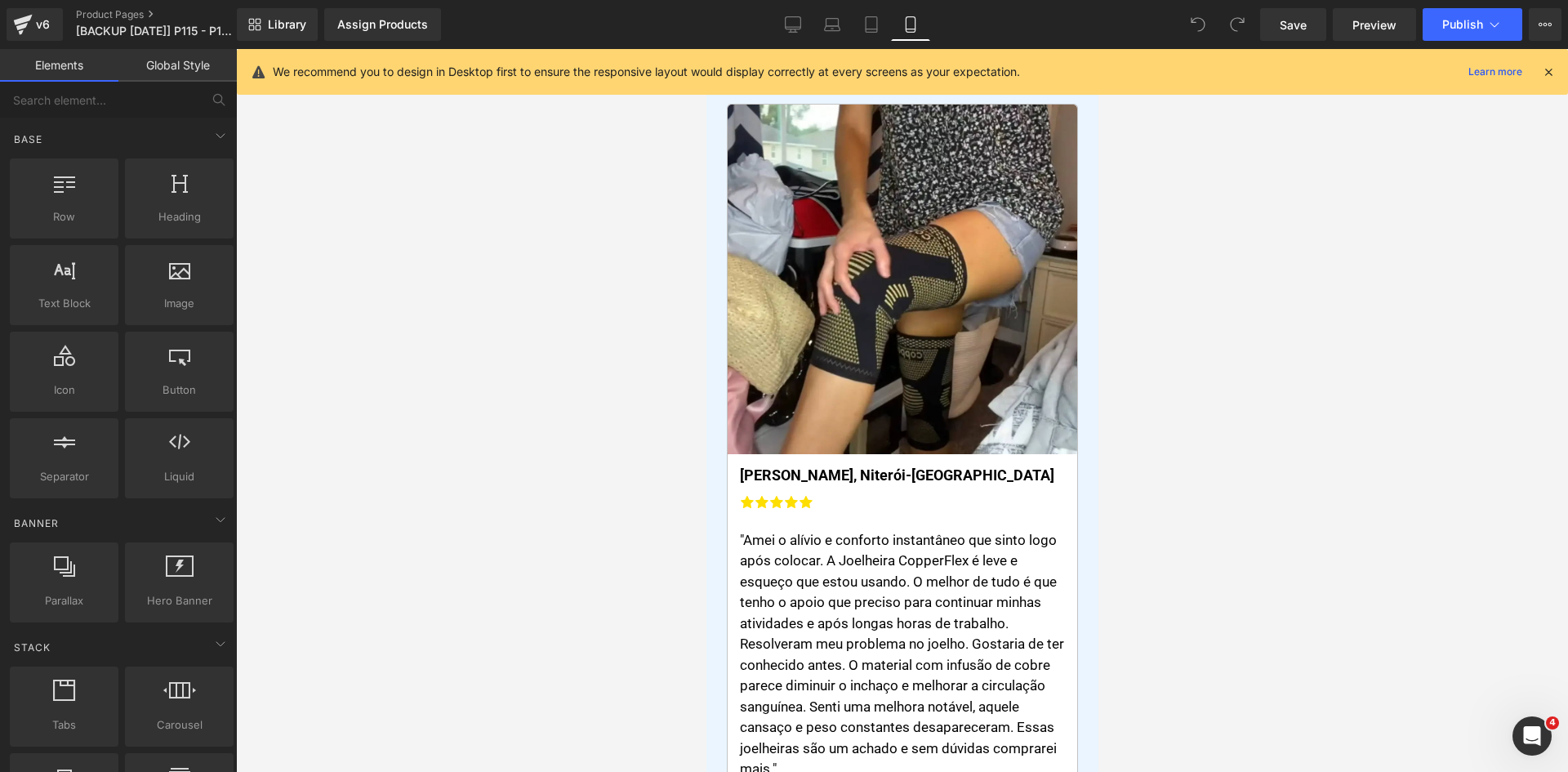
click at [1548, 68] on icon at bounding box center [1548, 71] width 14 height 14
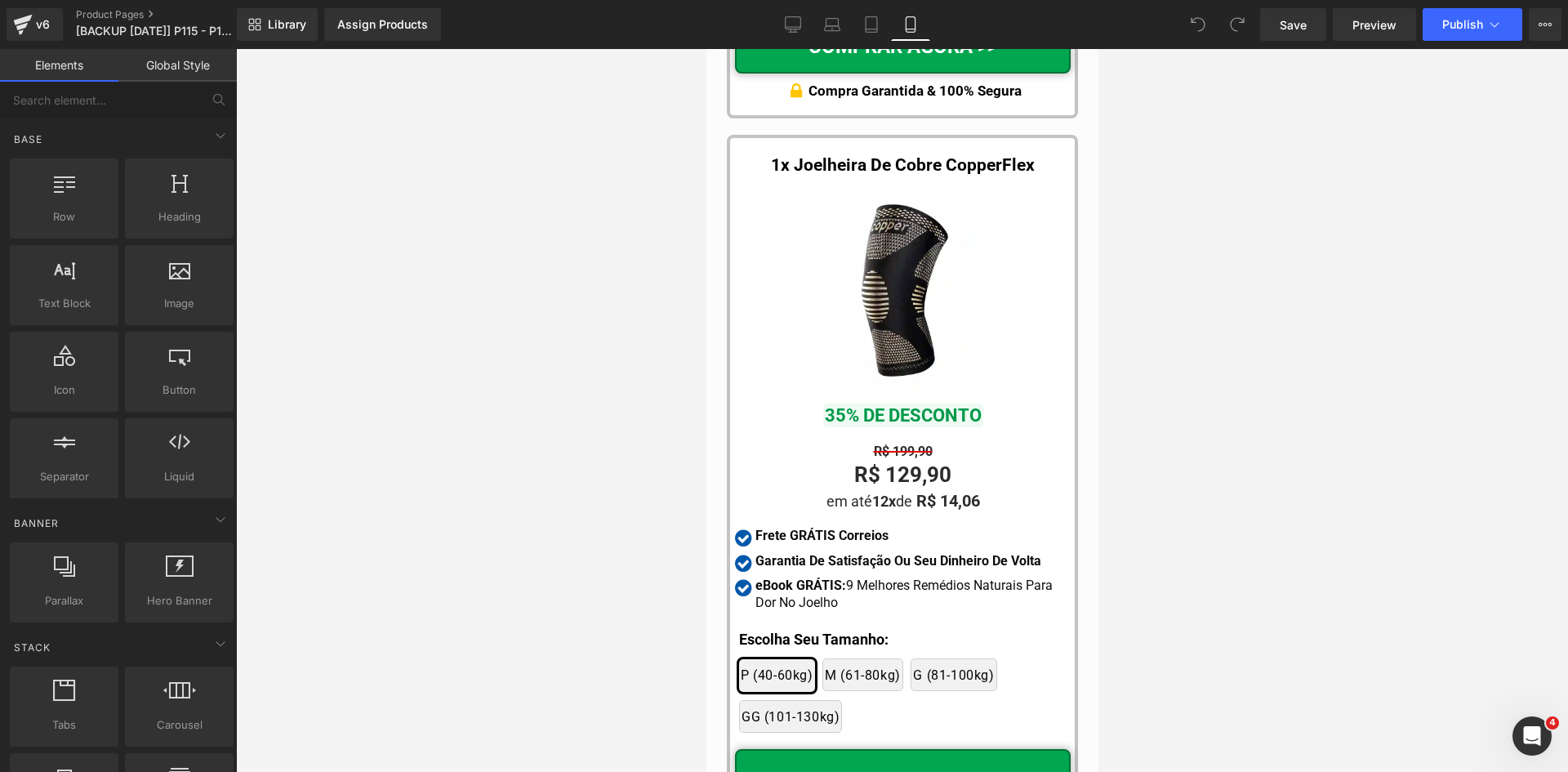
scroll to position [15283, 0]
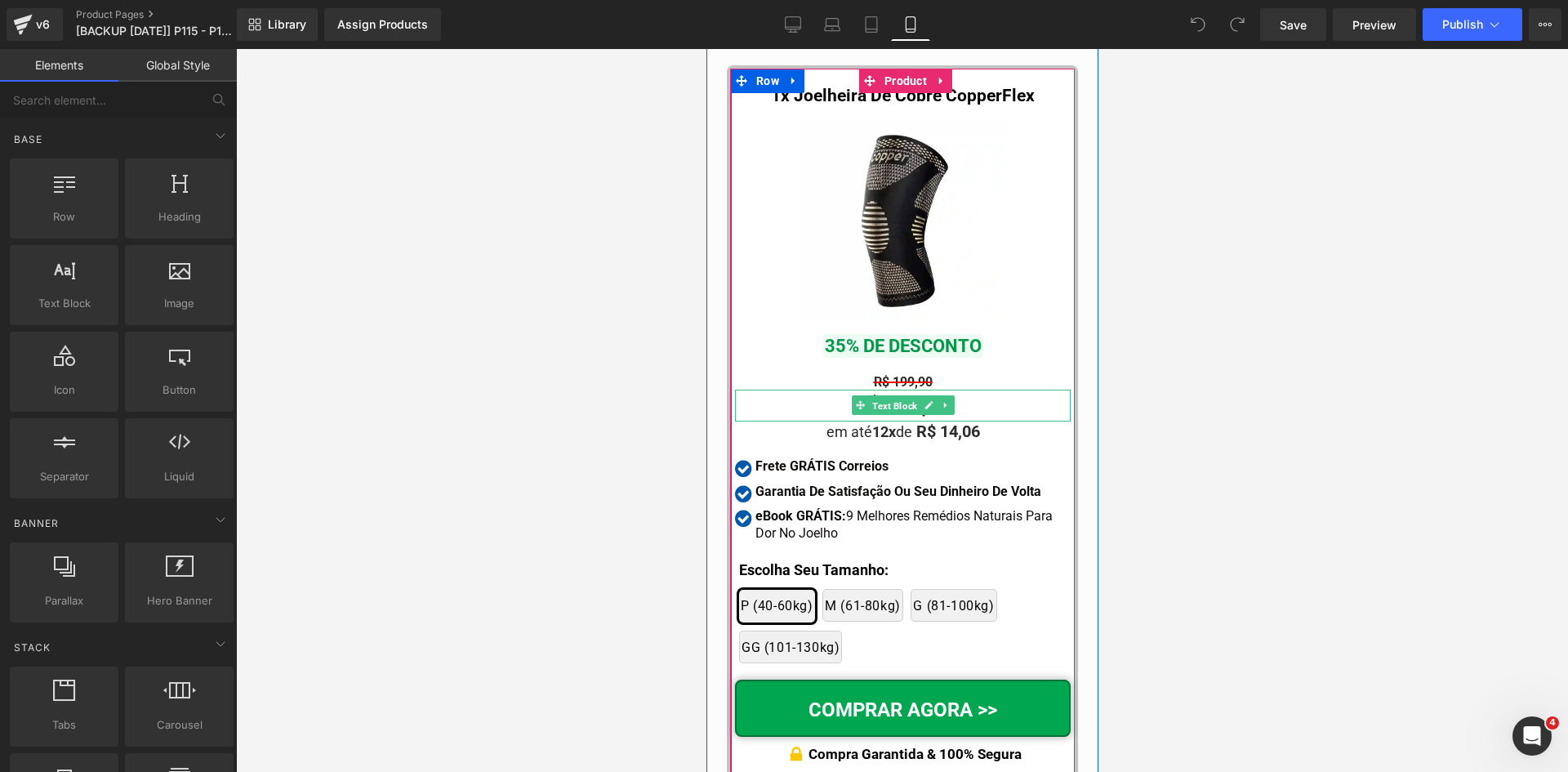
drag, startPoint x: 891, startPoint y: 427, endPoint x: 1090, endPoint y: 541, distance: 229.3
click at [890, 416] on span "Text Block" at bounding box center [894, 406] width 52 height 19
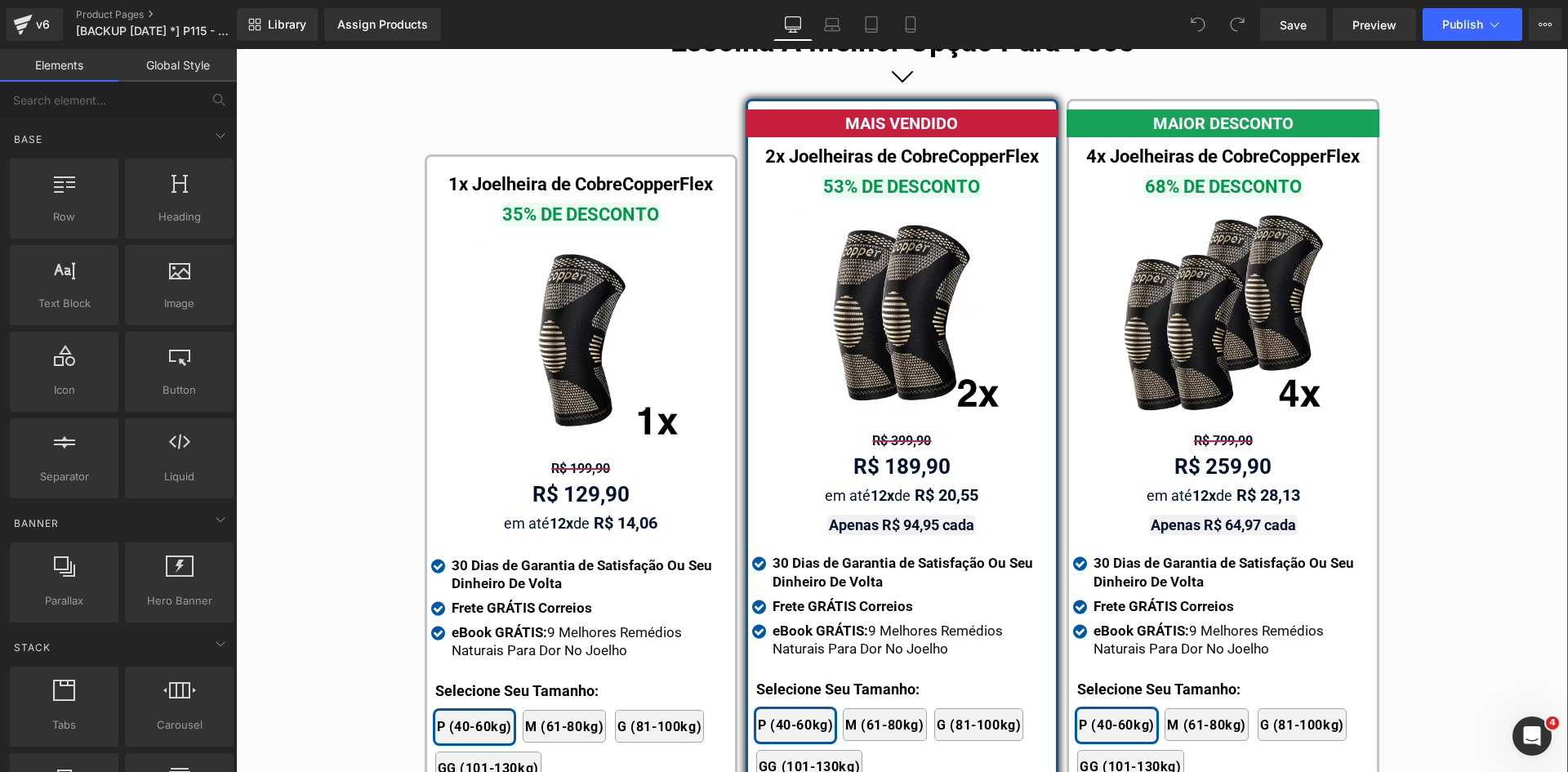
scroll to position [9368, 0]
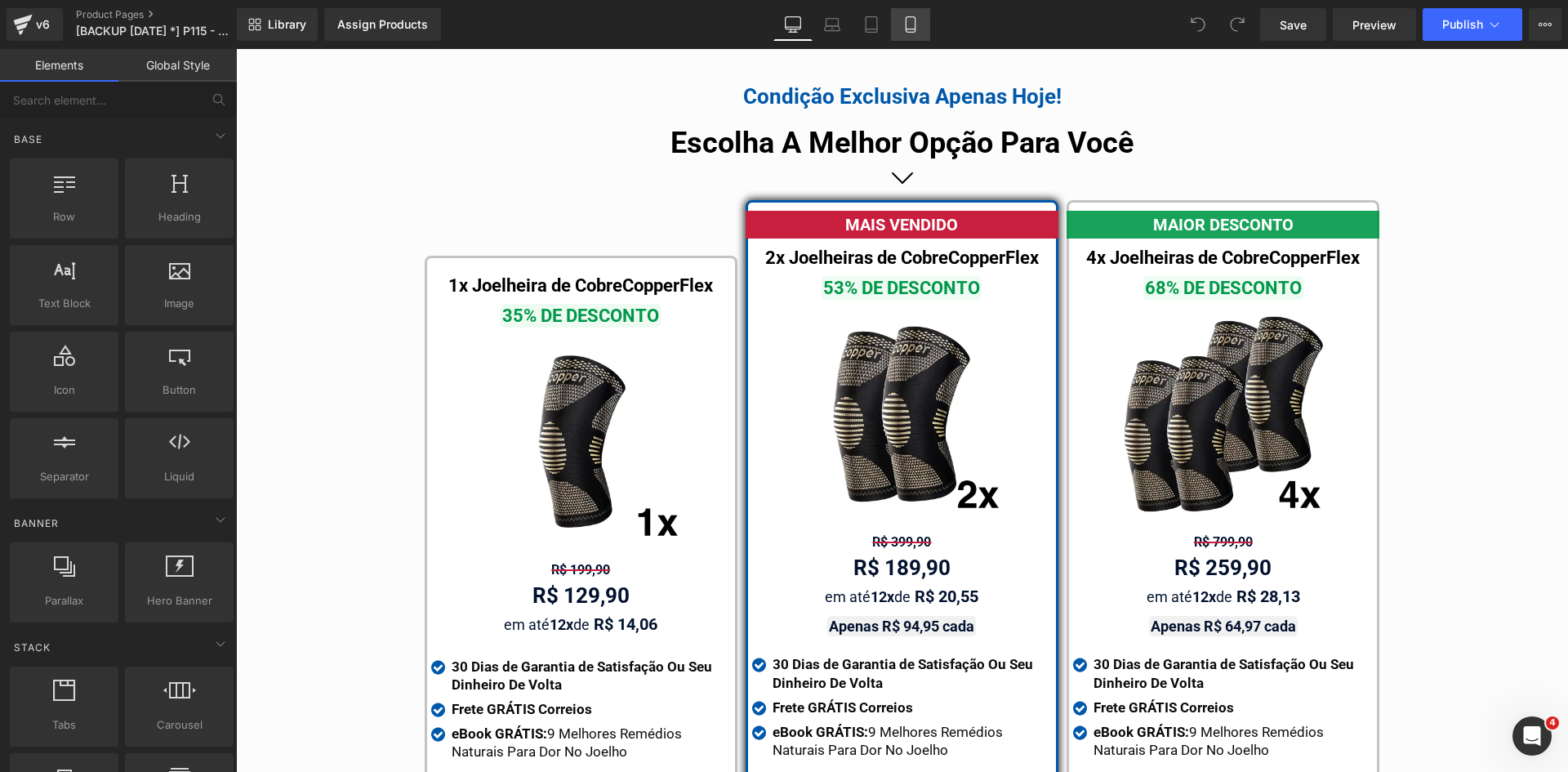
click at [915, 20] on icon at bounding box center [909, 25] width 9 height 15
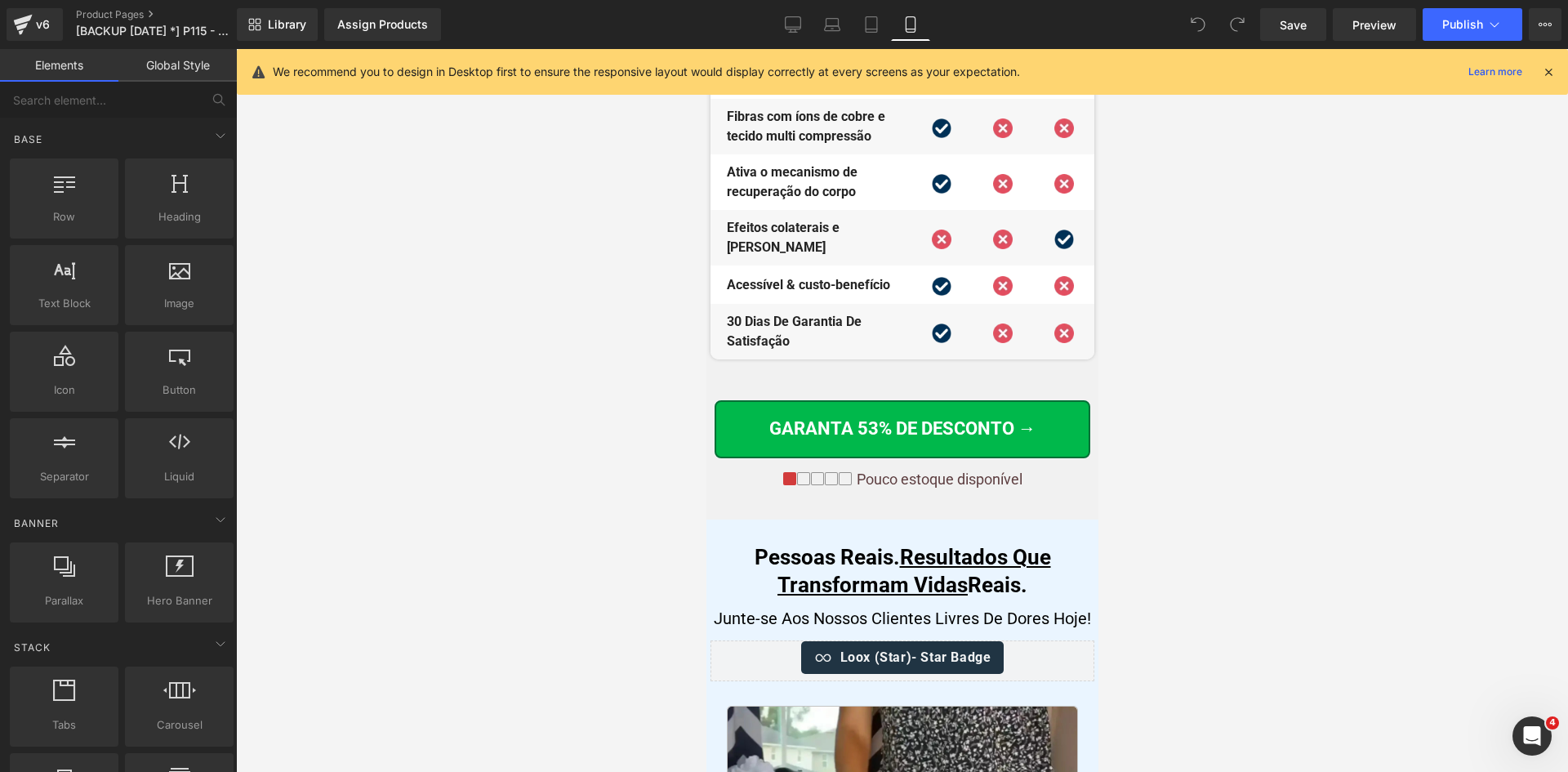
scroll to position [9337, 0]
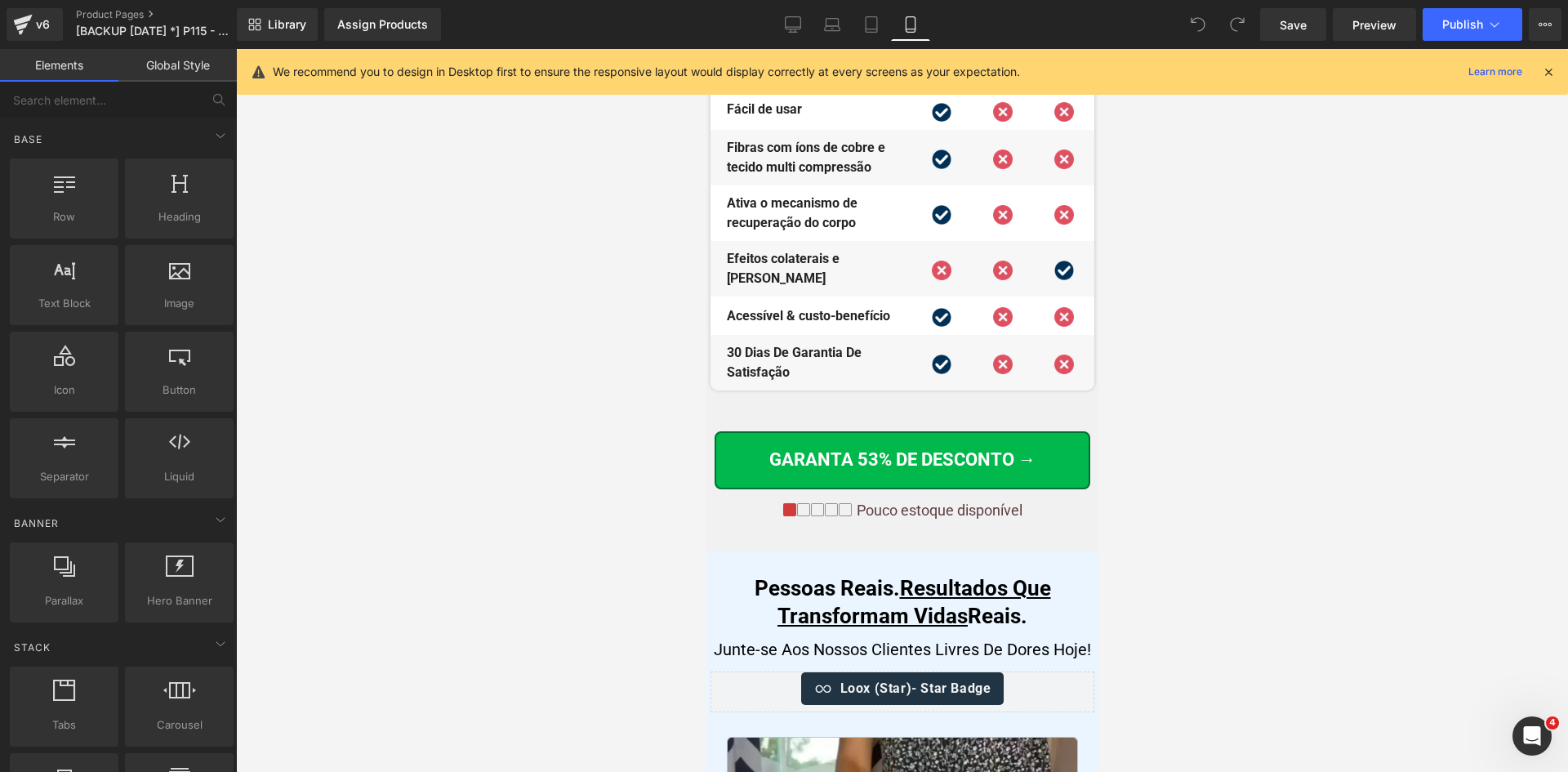
click at [1548, 70] on icon at bounding box center [1548, 71] width 14 height 14
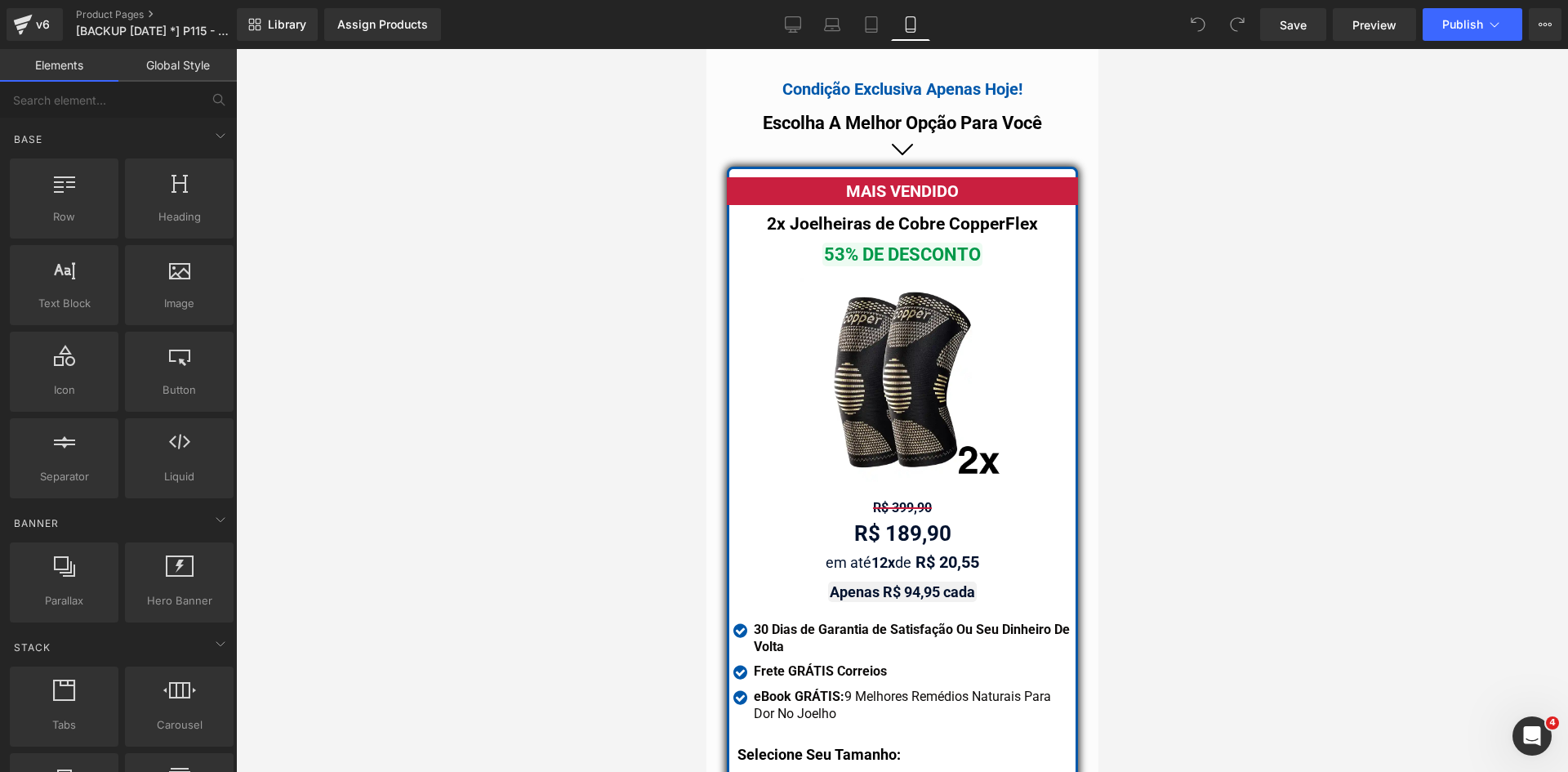
scroll to position [14439, 0]
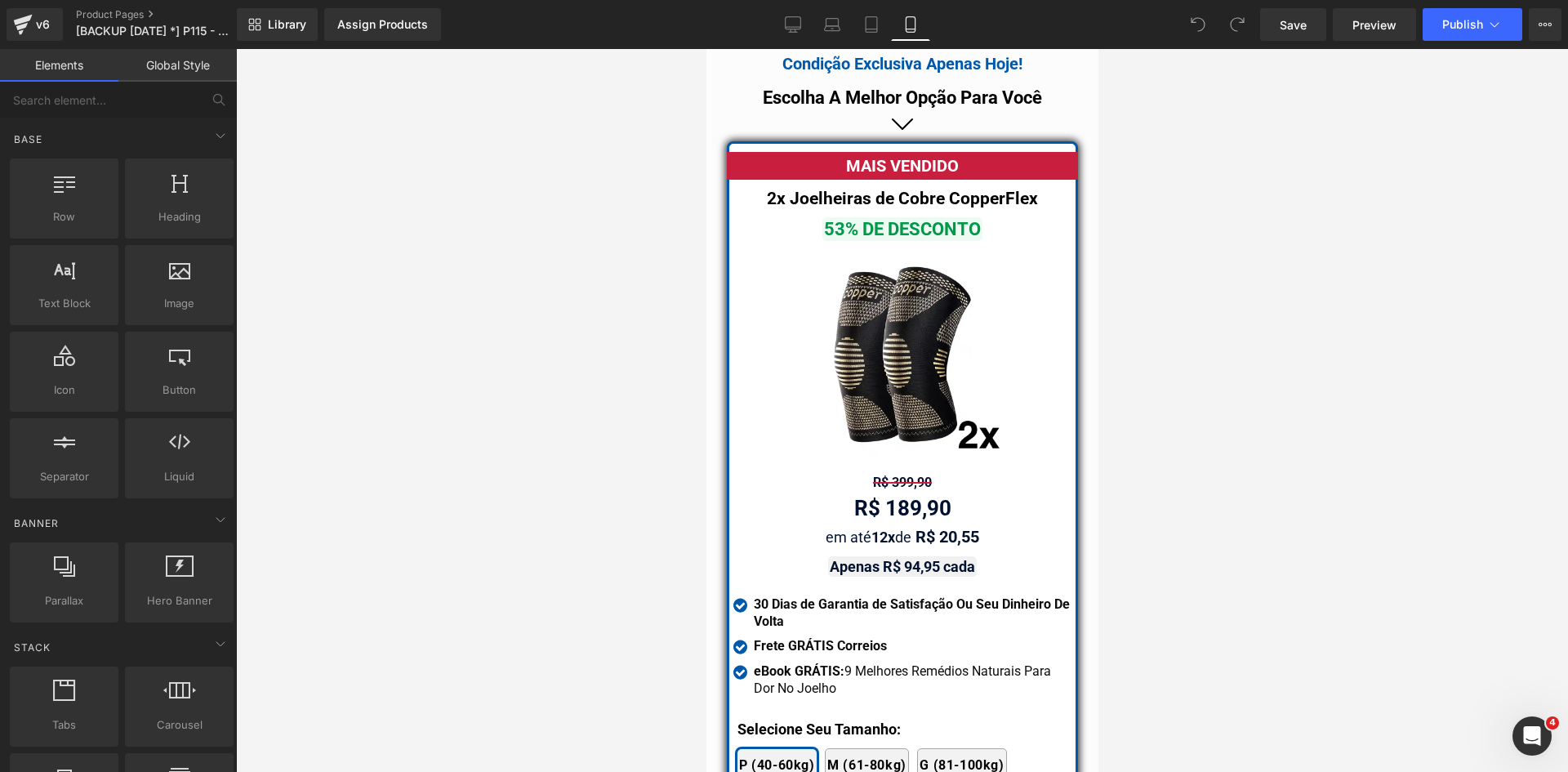
drag, startPoint x: 1092, startPoint y: 381, endPoint x: 1808, endPoint y: 598, distance: 748.2
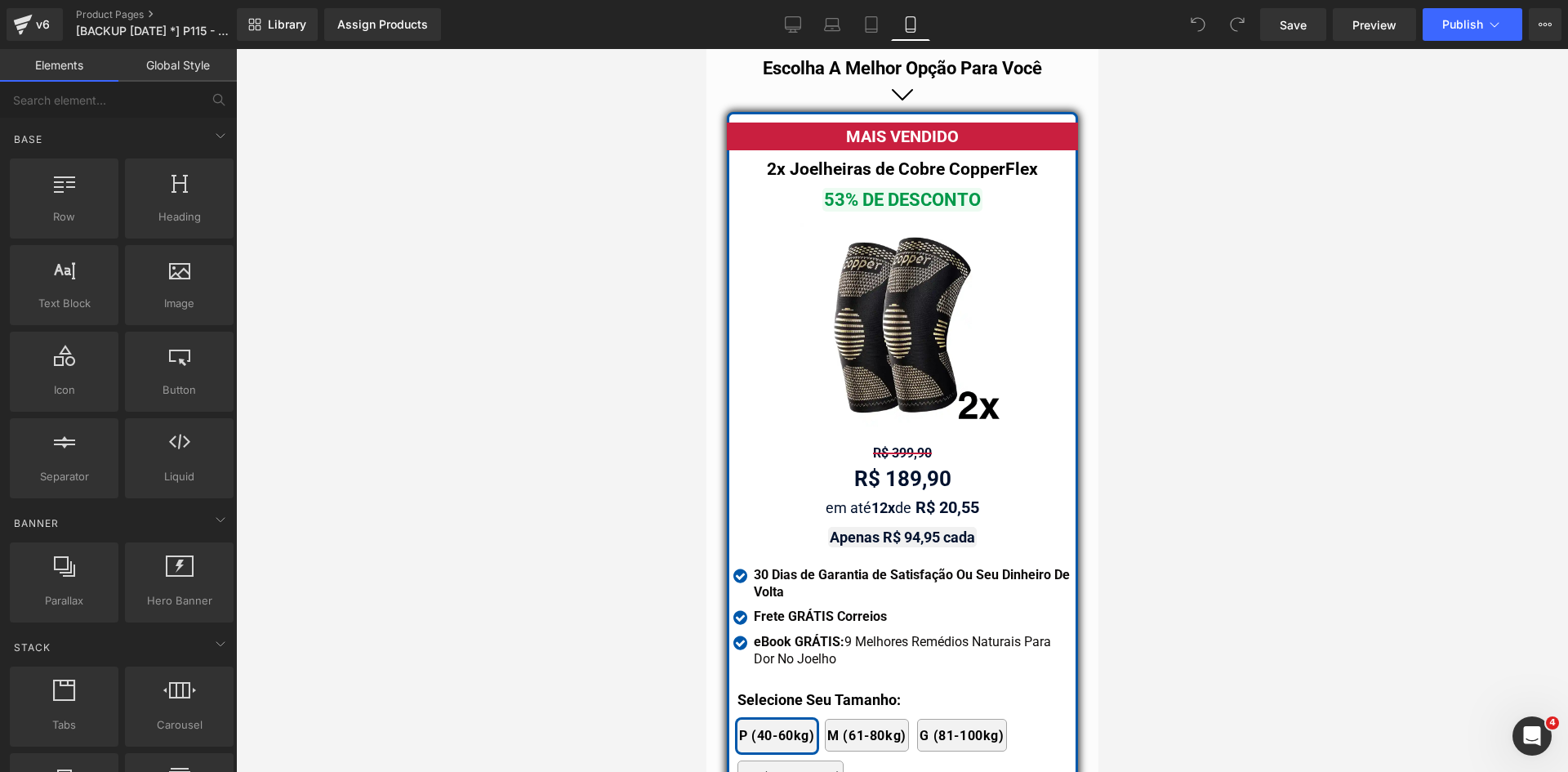
scroll to position [14522, 0]
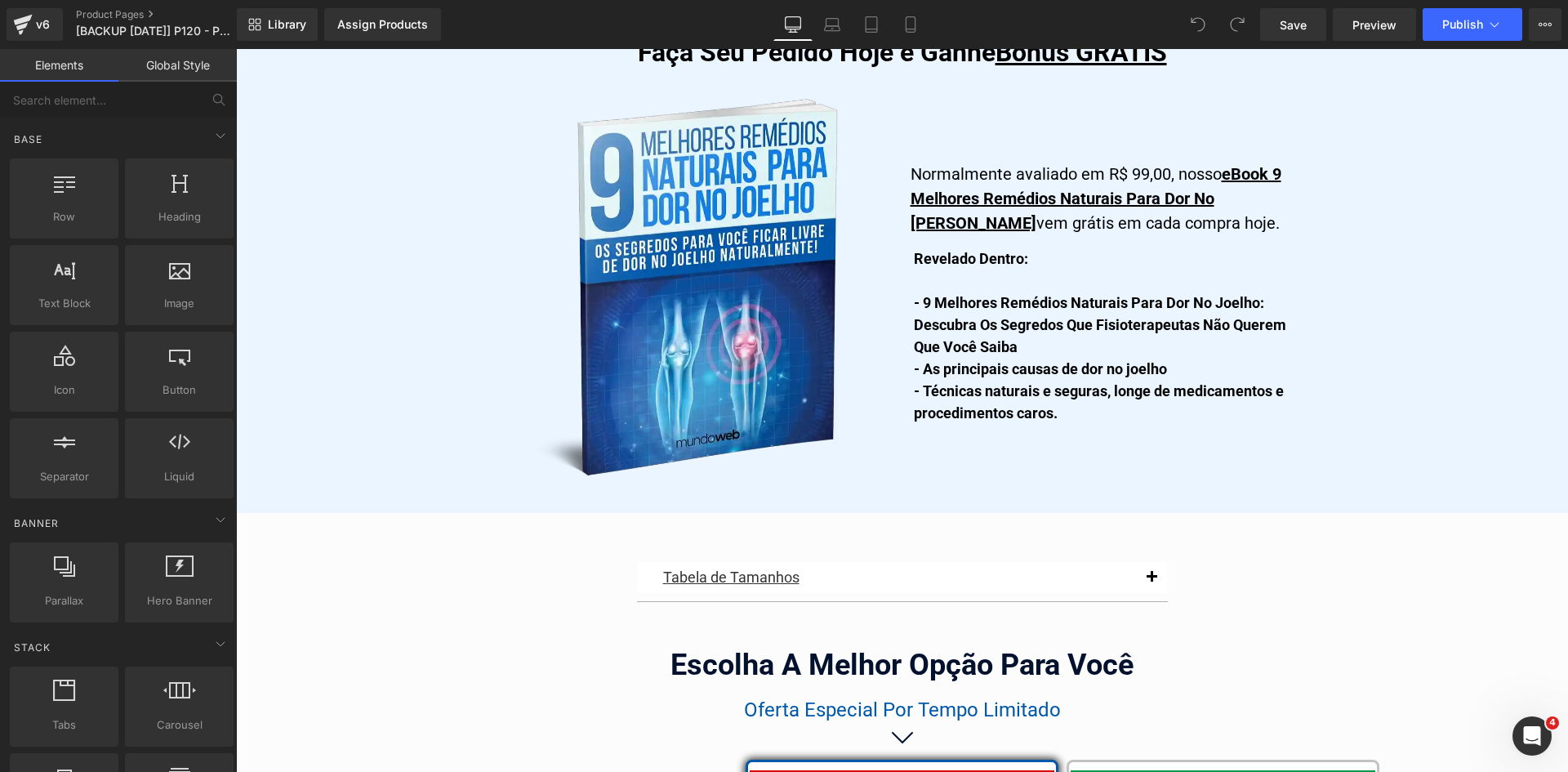
scroll to position [9548, 0]
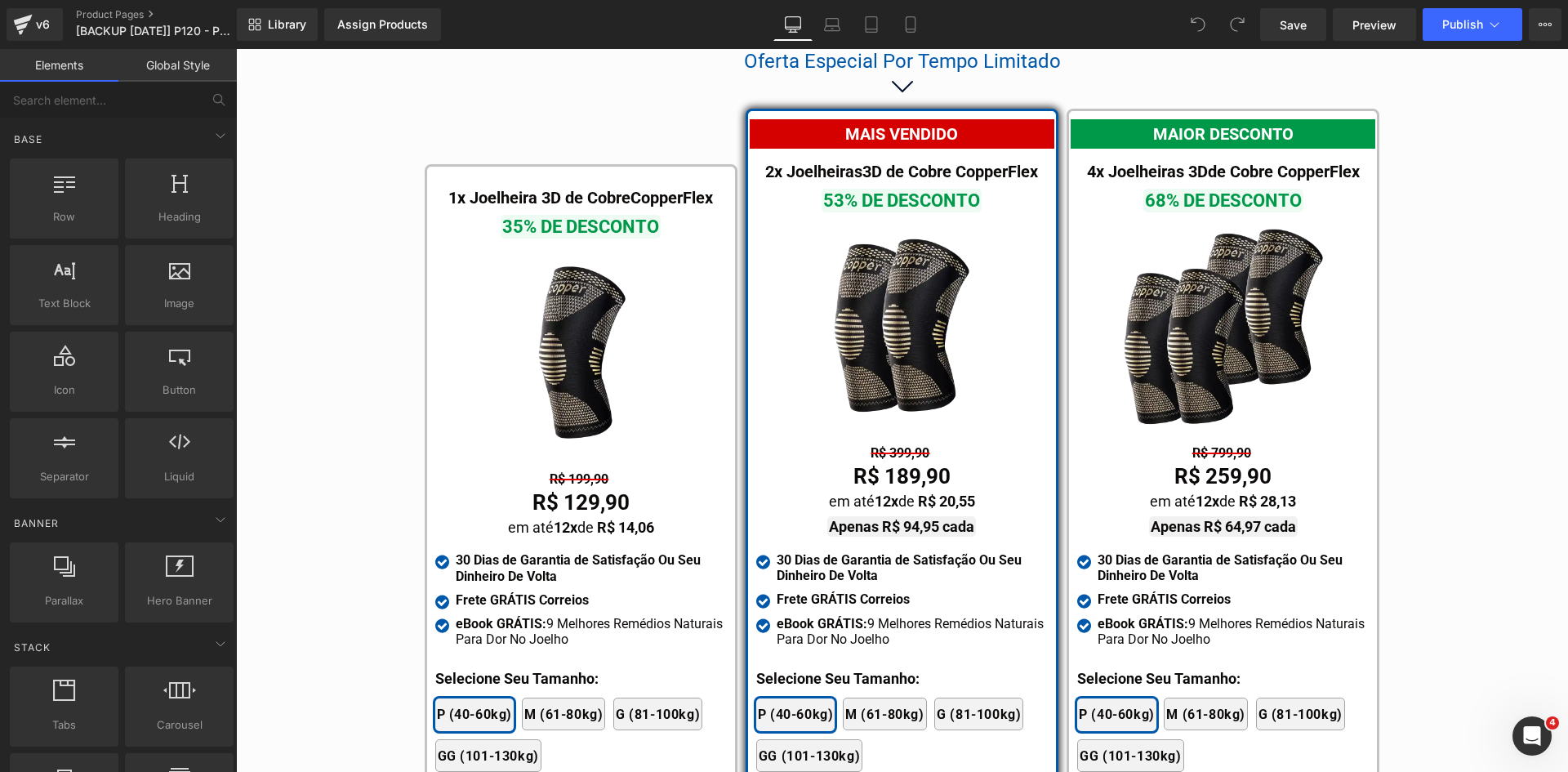
scroll to position [9511, 0]
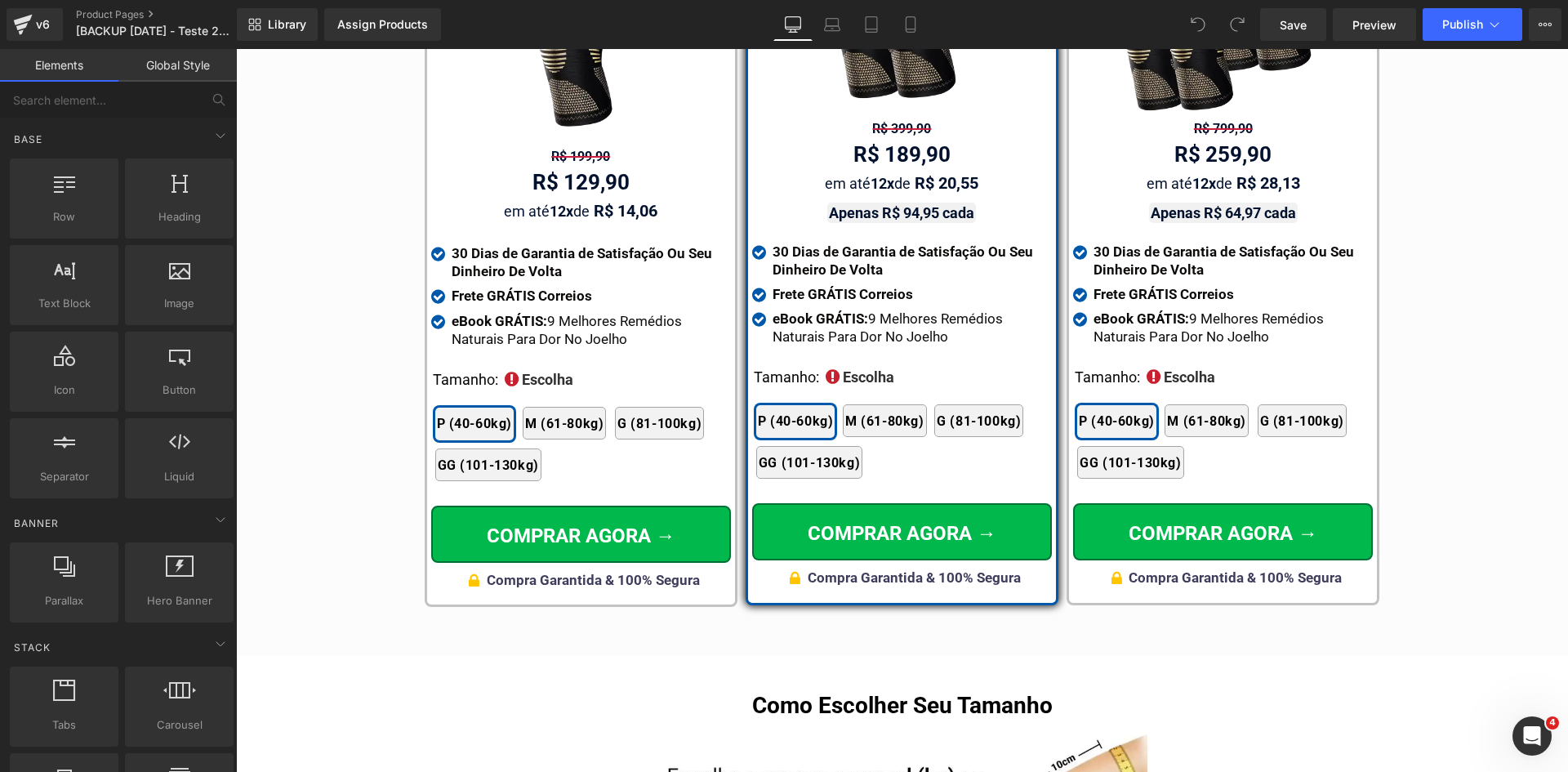
scroll to position [9613, 0]
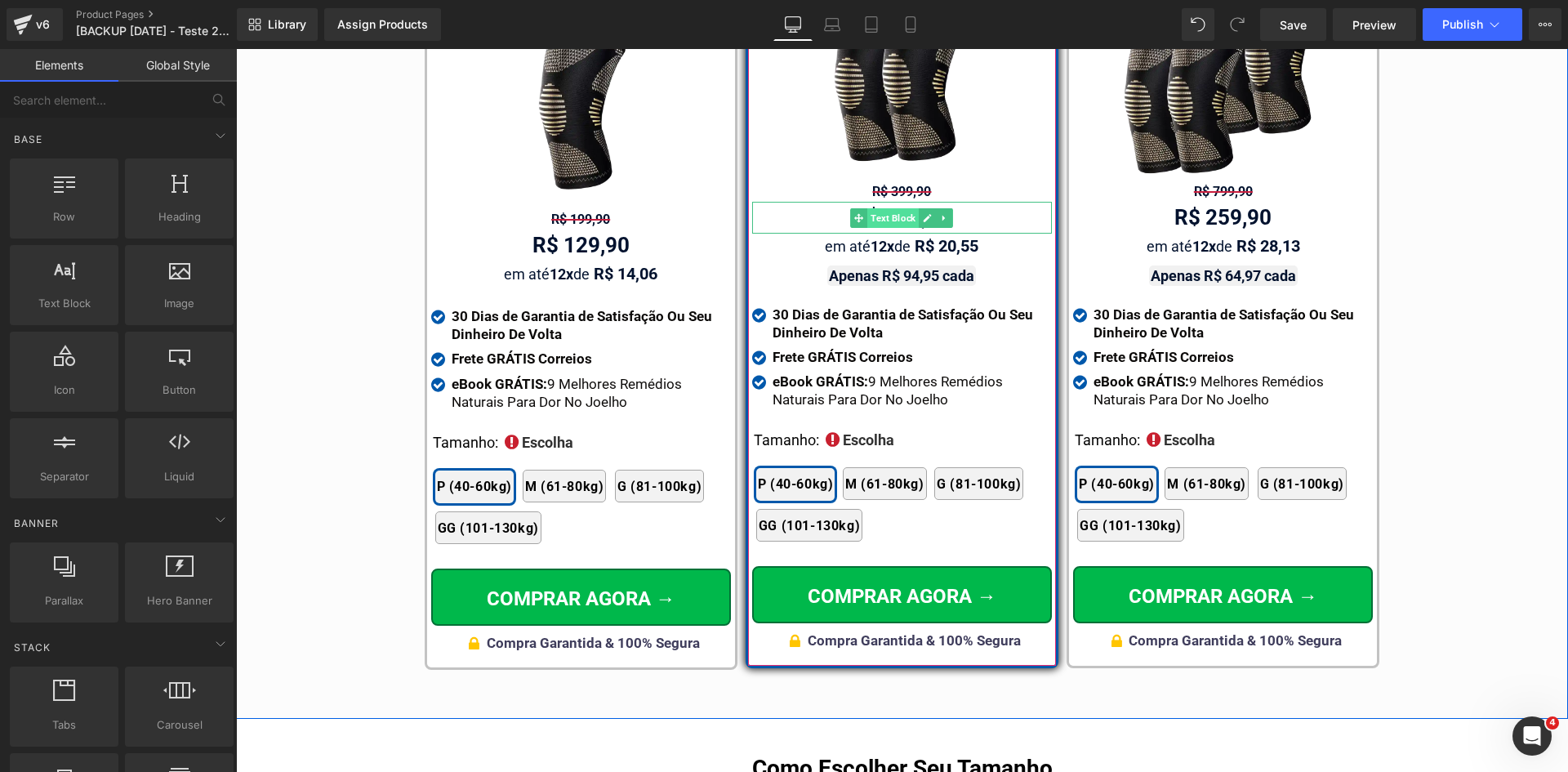
click at [892, 208] on span "Text Block" at bounding box center [893, 218] width 52 height 19
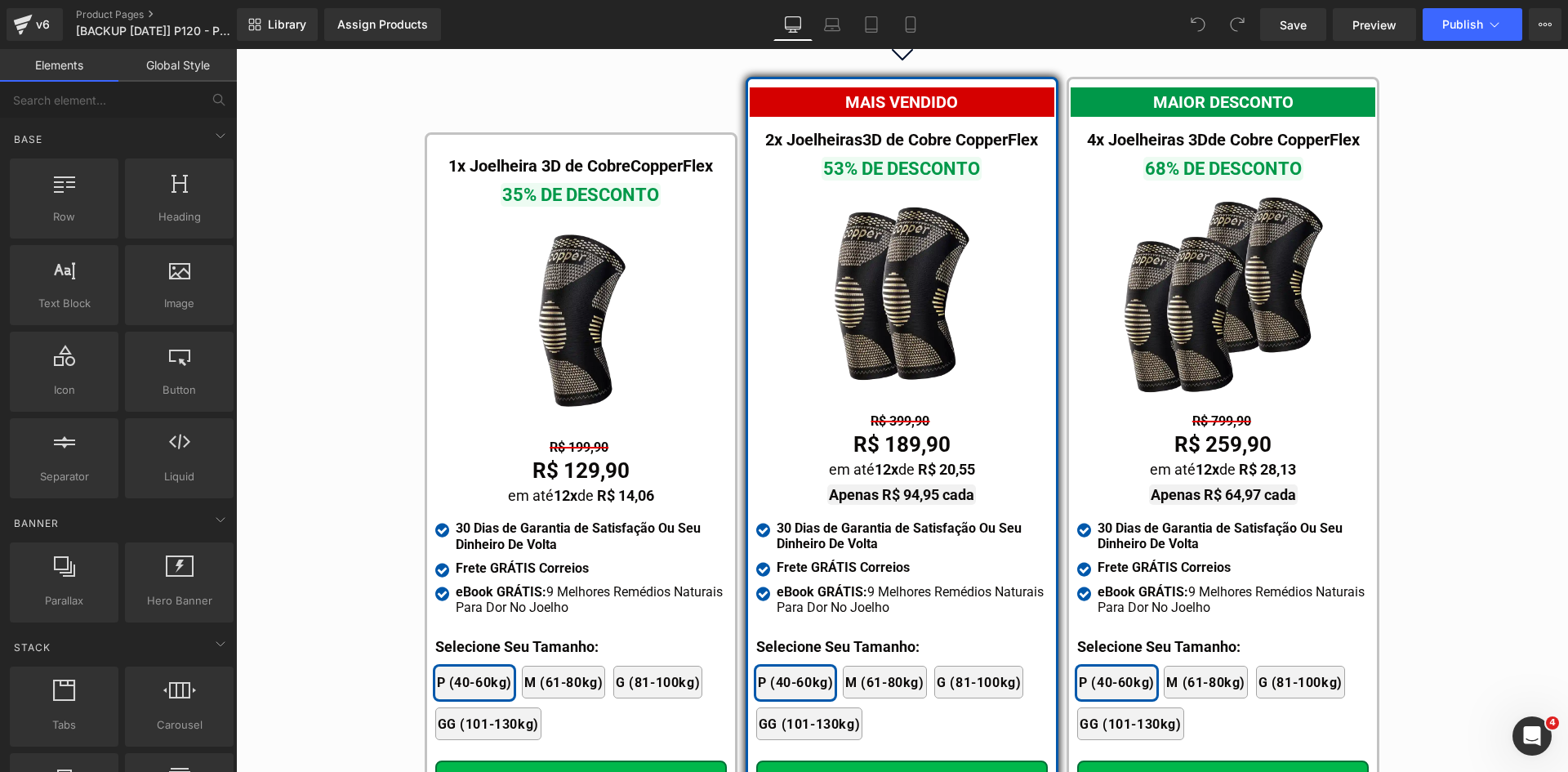
scroll to position [9542, 0]
click at [906, 21] on icon at bounding box center [909, 25] width 9 height 15
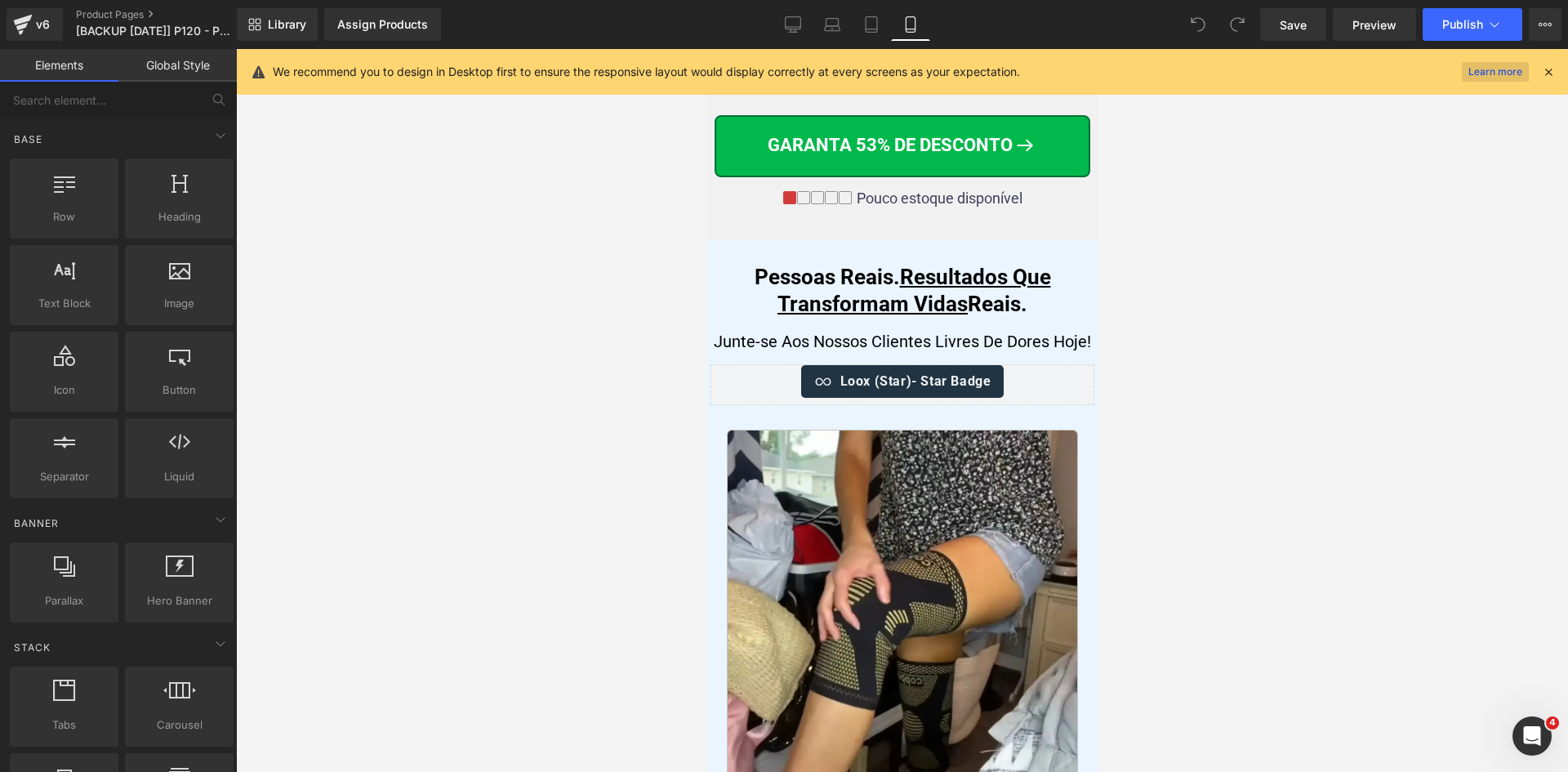
scroll to position [9486, 0]
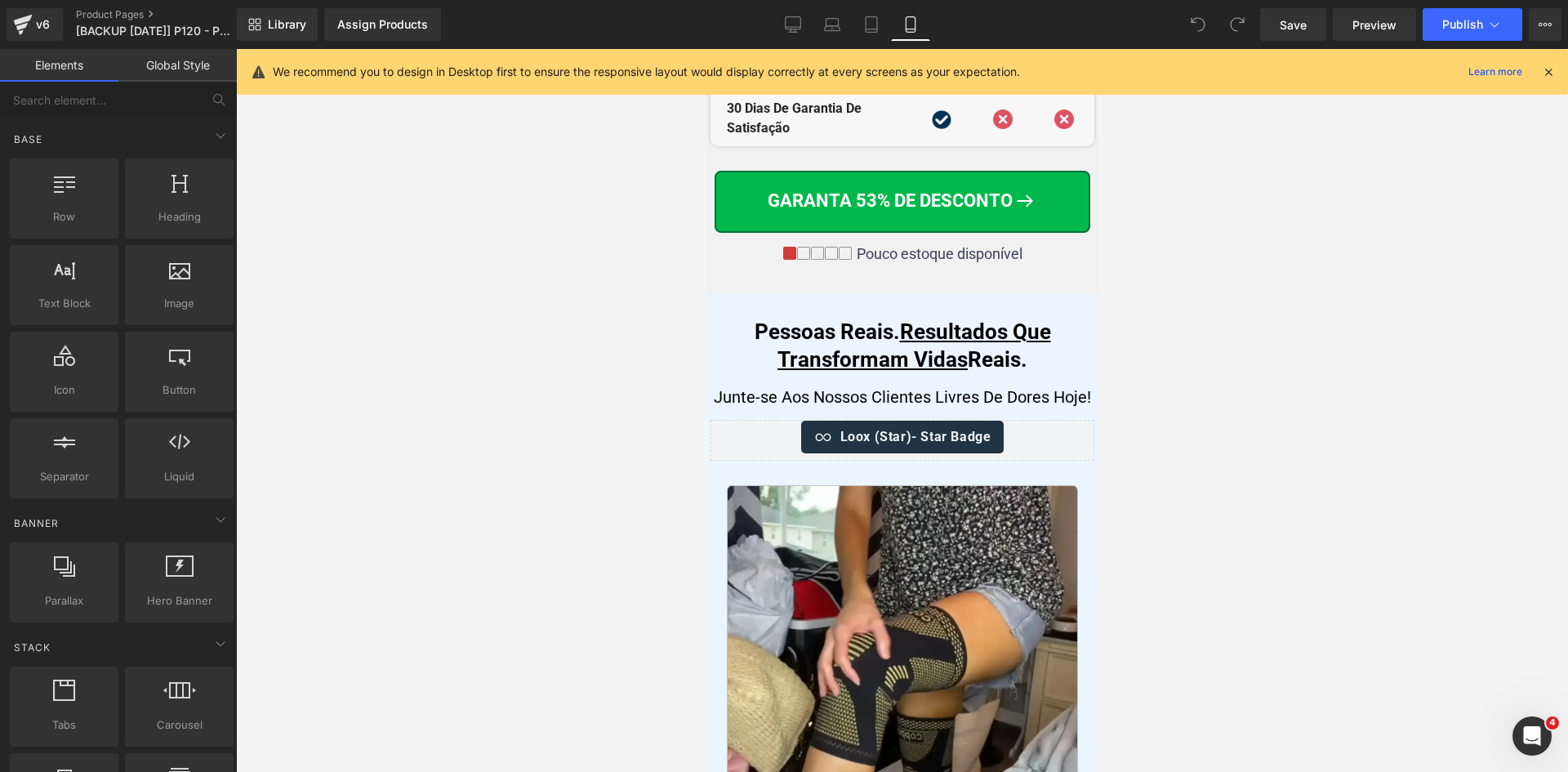
click at [1547, 74] on icon at bounding box center [1548, 71] width 14 height 14
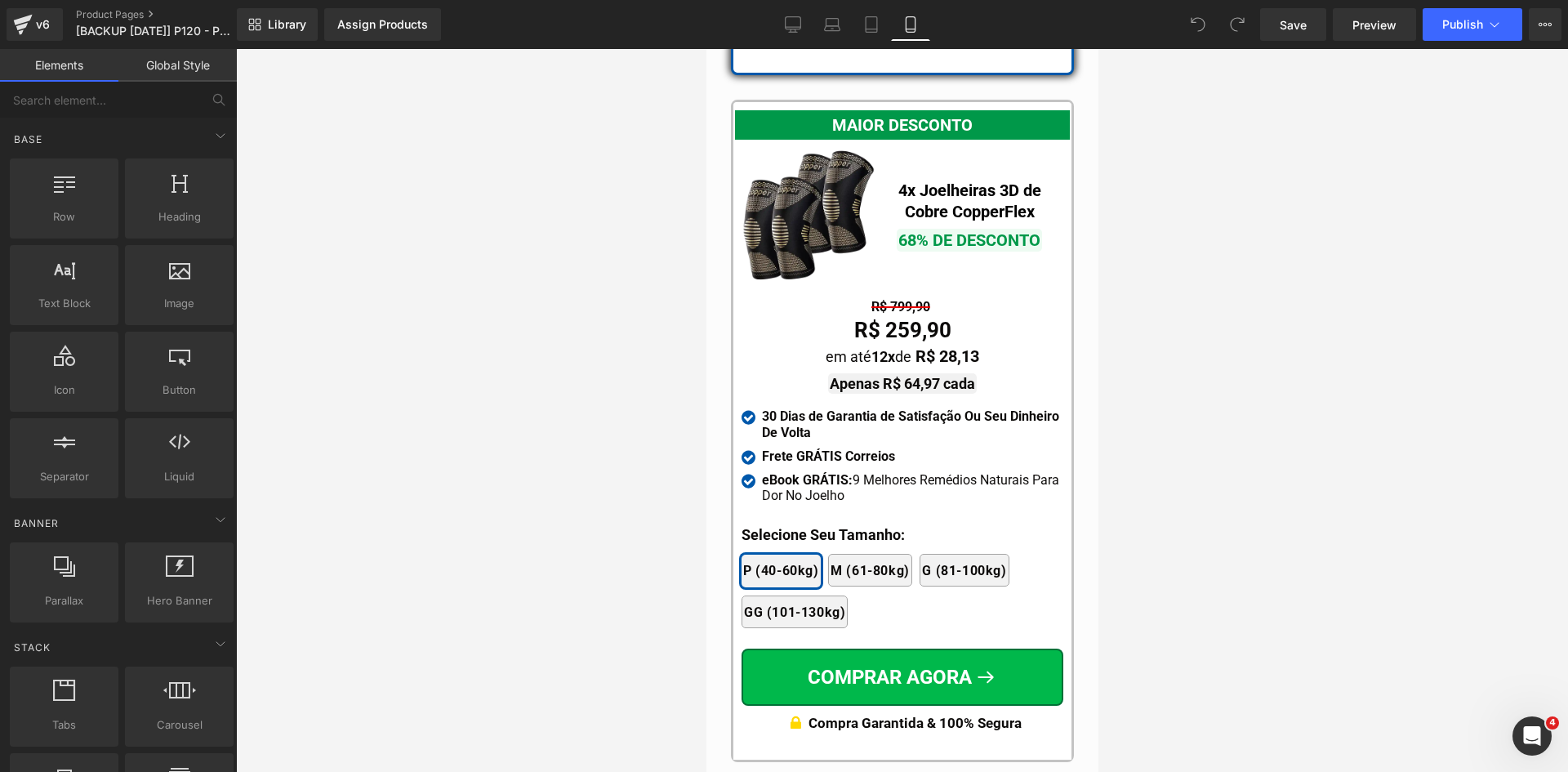
scroll to position [14899, 0]
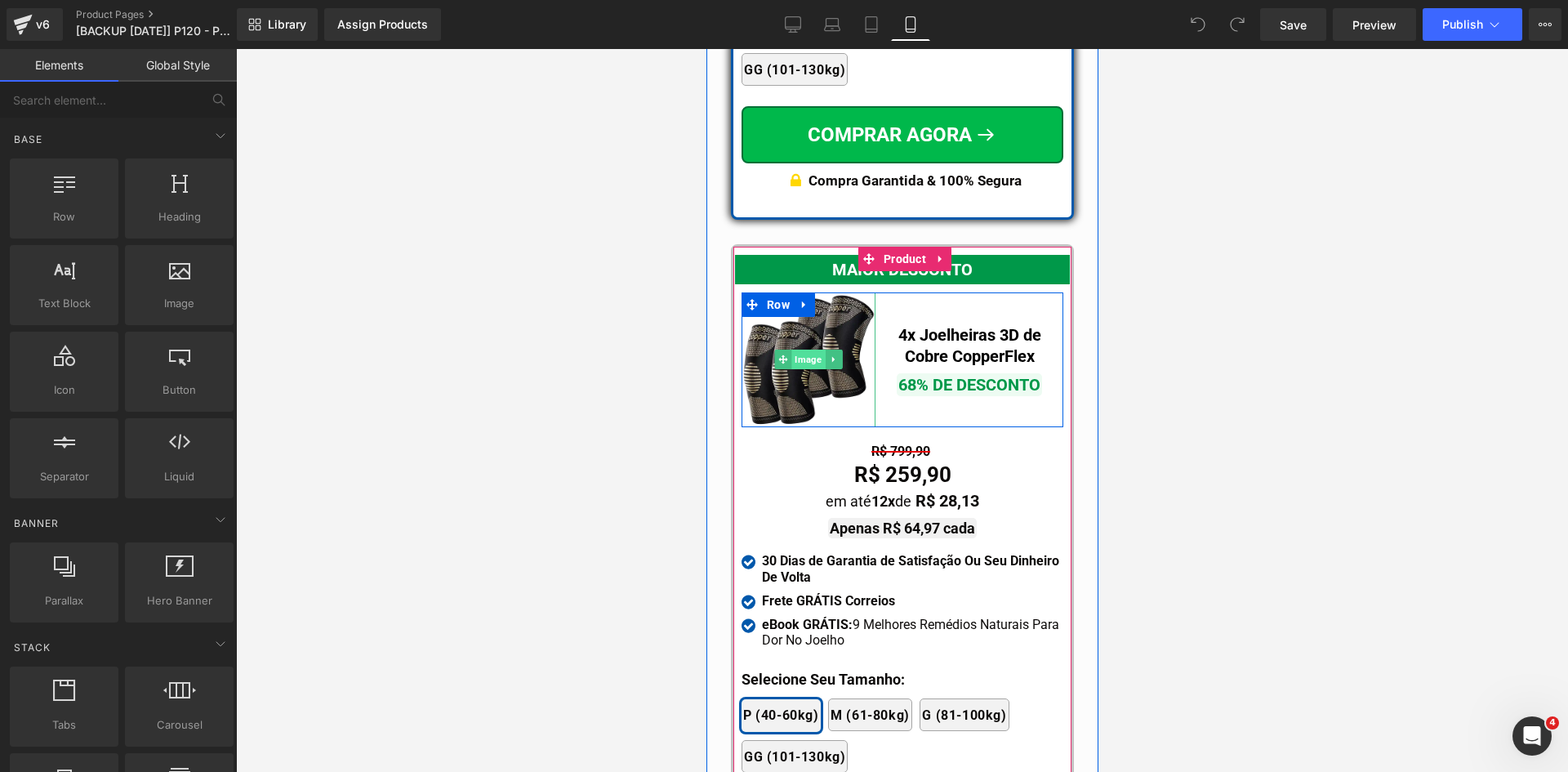
click at [804, 350] on span "Image" at bounding box center [808, 359] width 34 height 19
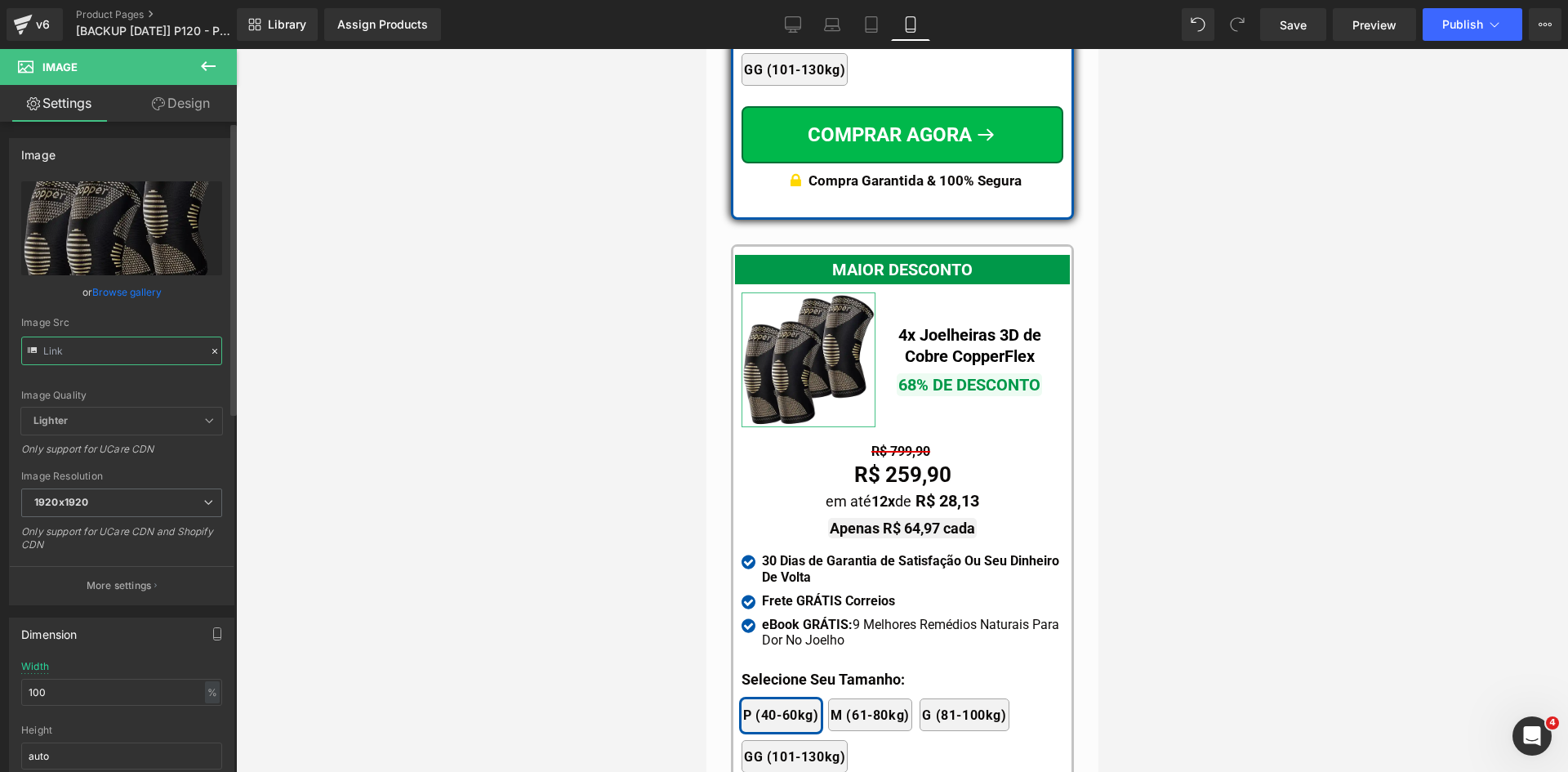
click at [121, 344] on input "text" at bounding box center [121, 351] width 201 height 29
type input "[URL][DOMAIN_NAME]"
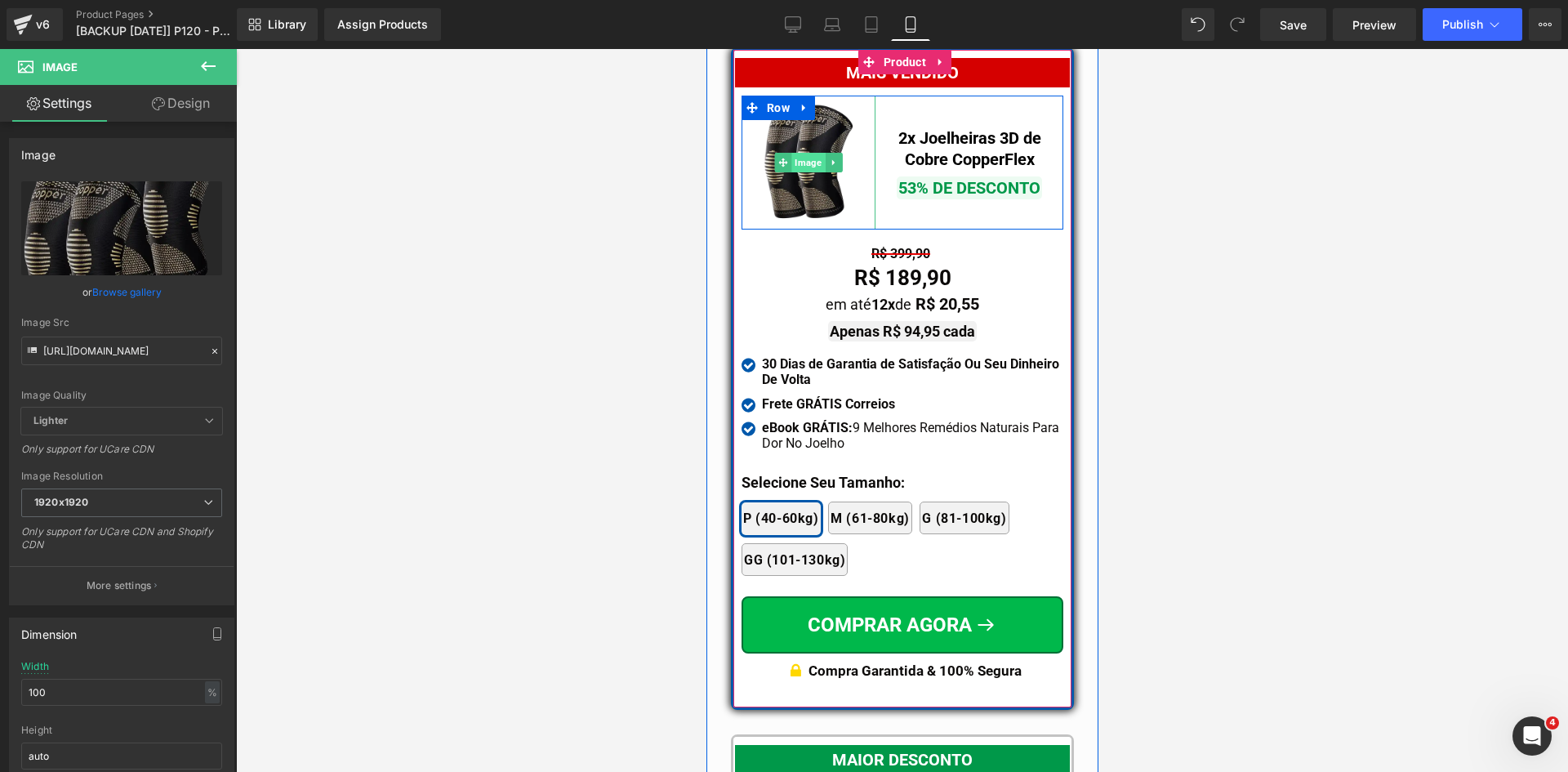
click at [791, 153] on span "Image" at bounding box center [808, 162] width 34 height 19
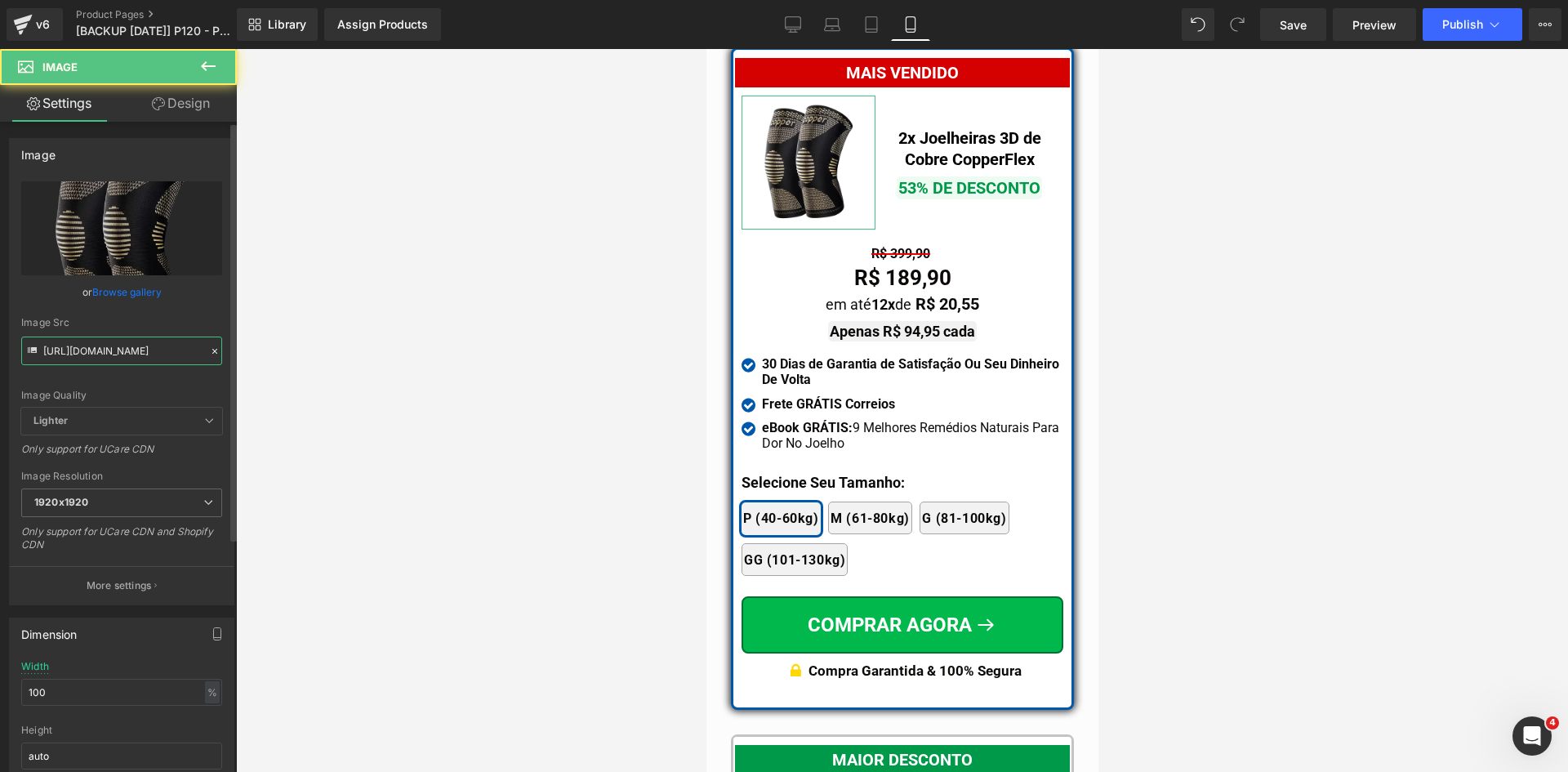
click at [139, 355] on input "[URL][DOMAIN_NAME]" at bounding box center [121, 351] width 201 height 29
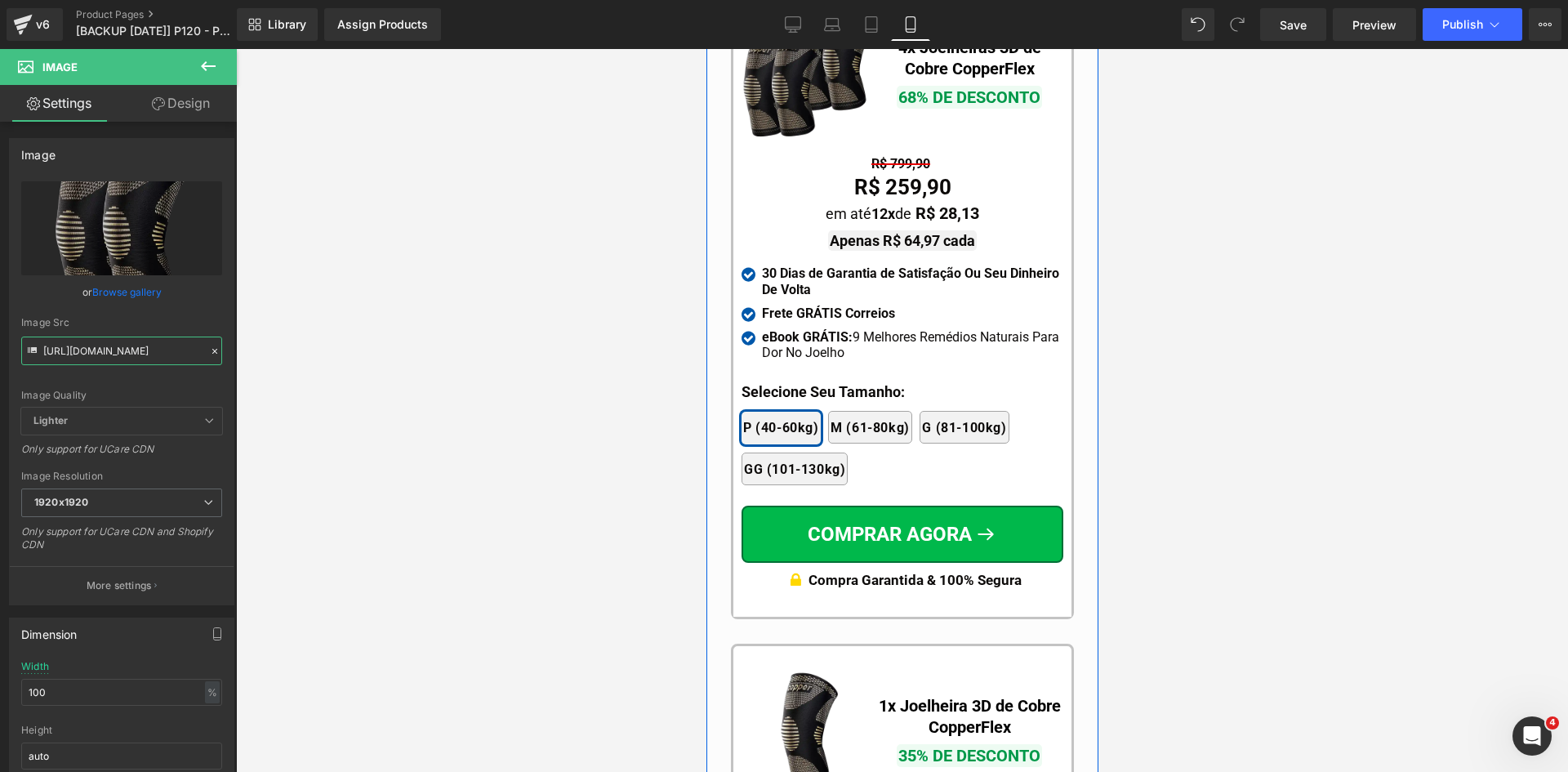
scroll to position [15553, 0]
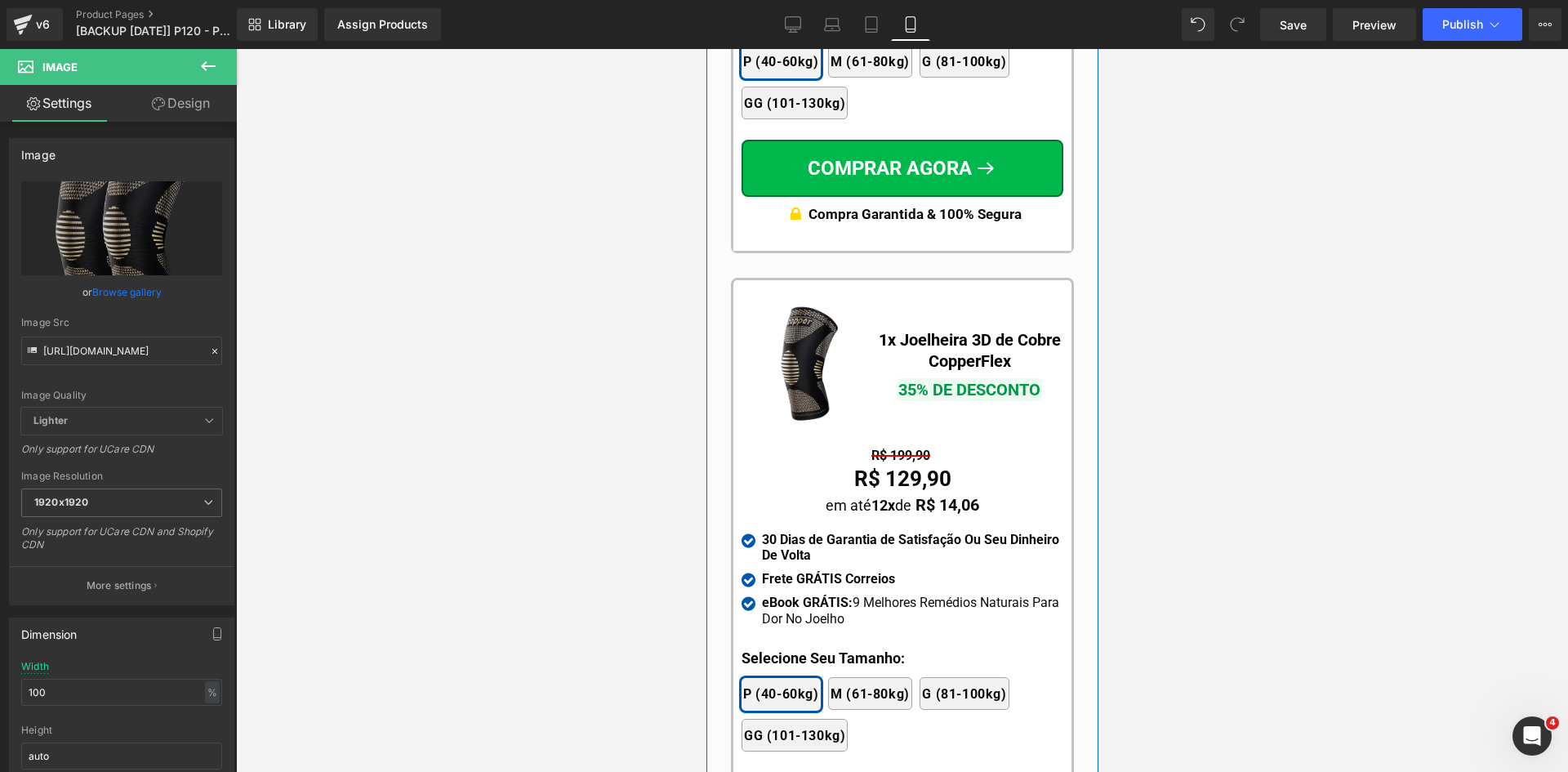
click at [787, 339] on div "Image" at bounding box center [808, 364] width 134 height 134
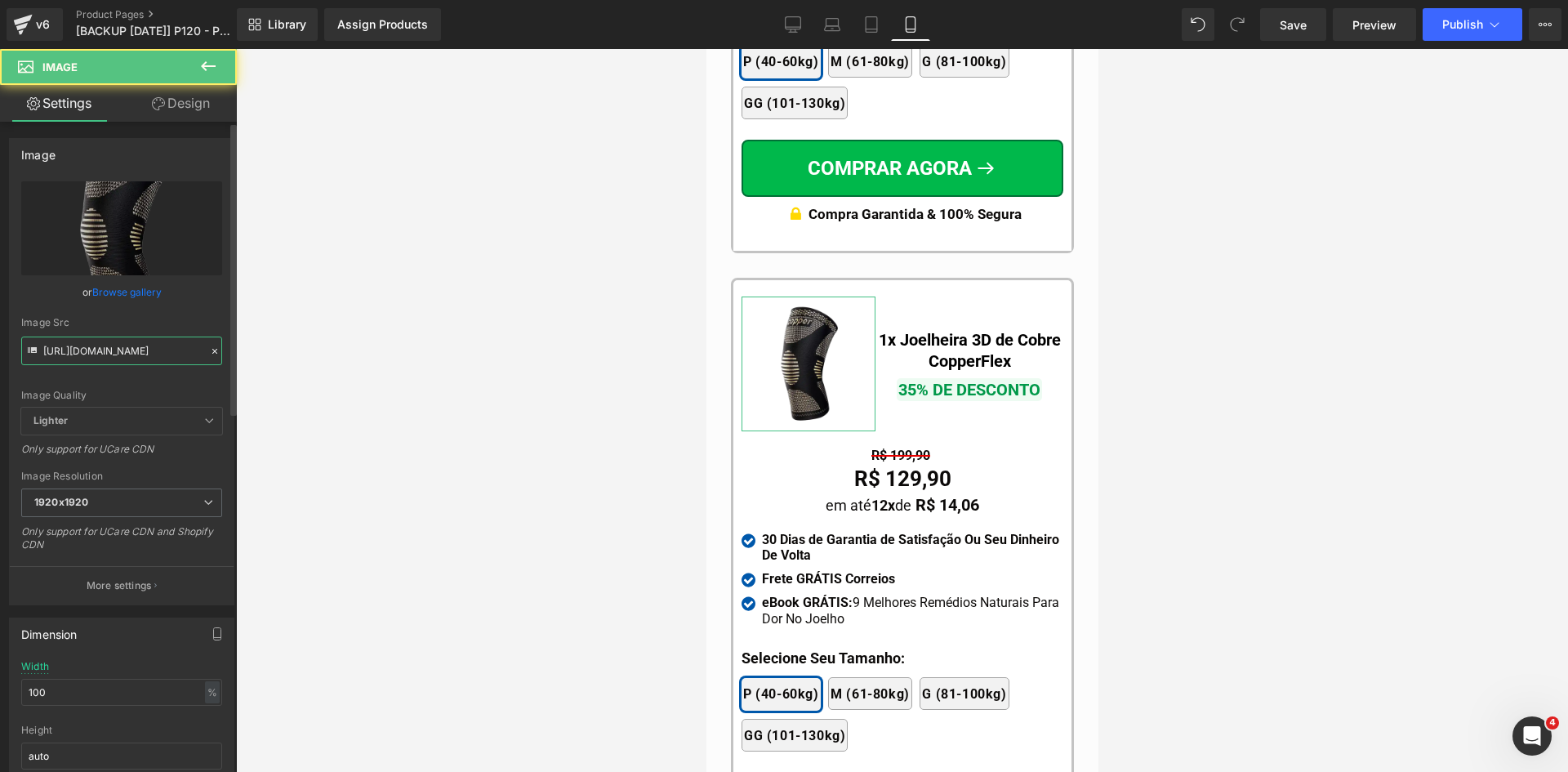
click at [128, 357] on input "[URL][DOMAIN_NAME]" at bounding box center [121, 351] width 201 height 29
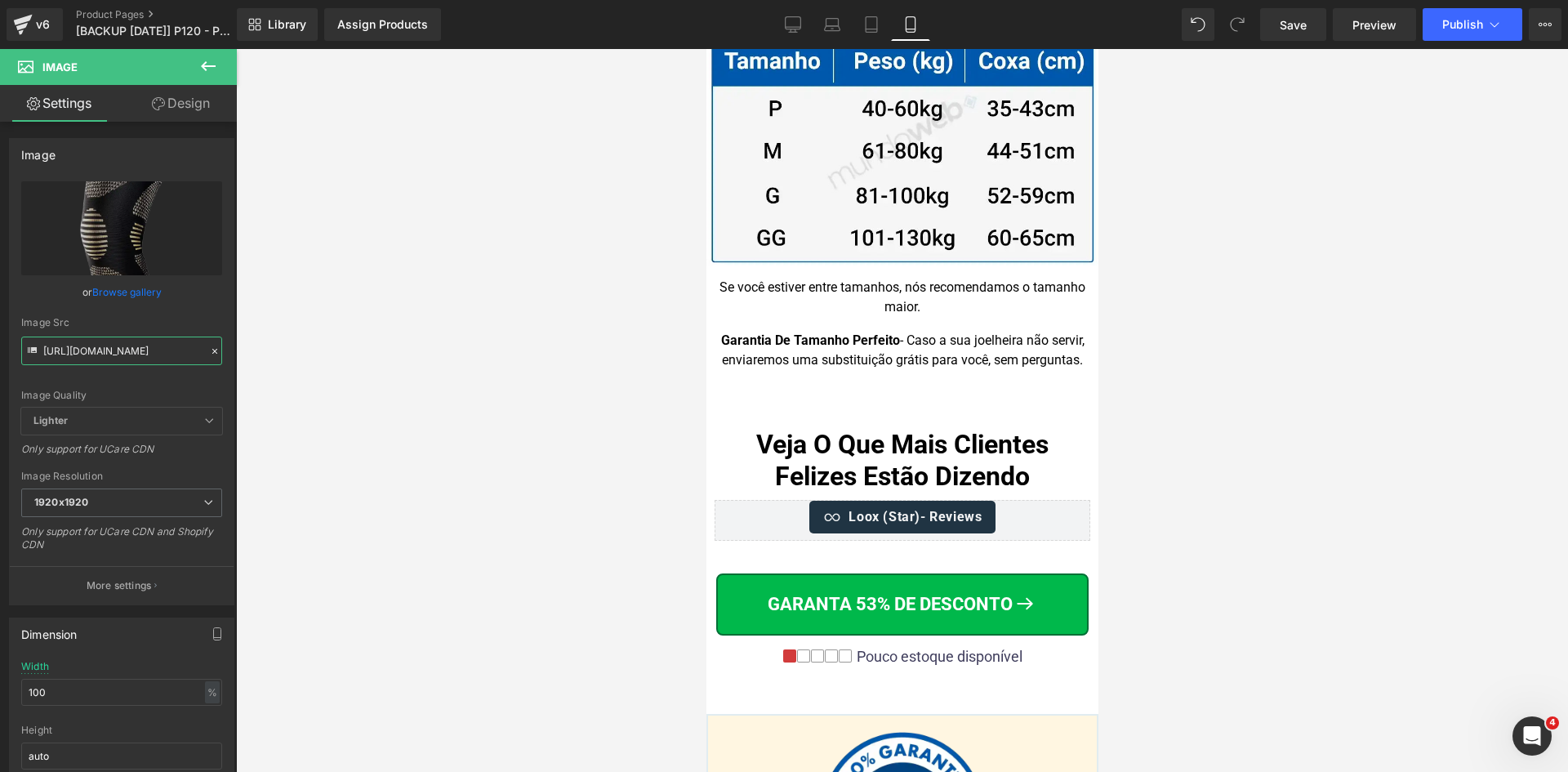
scroll to position [16697, 0]
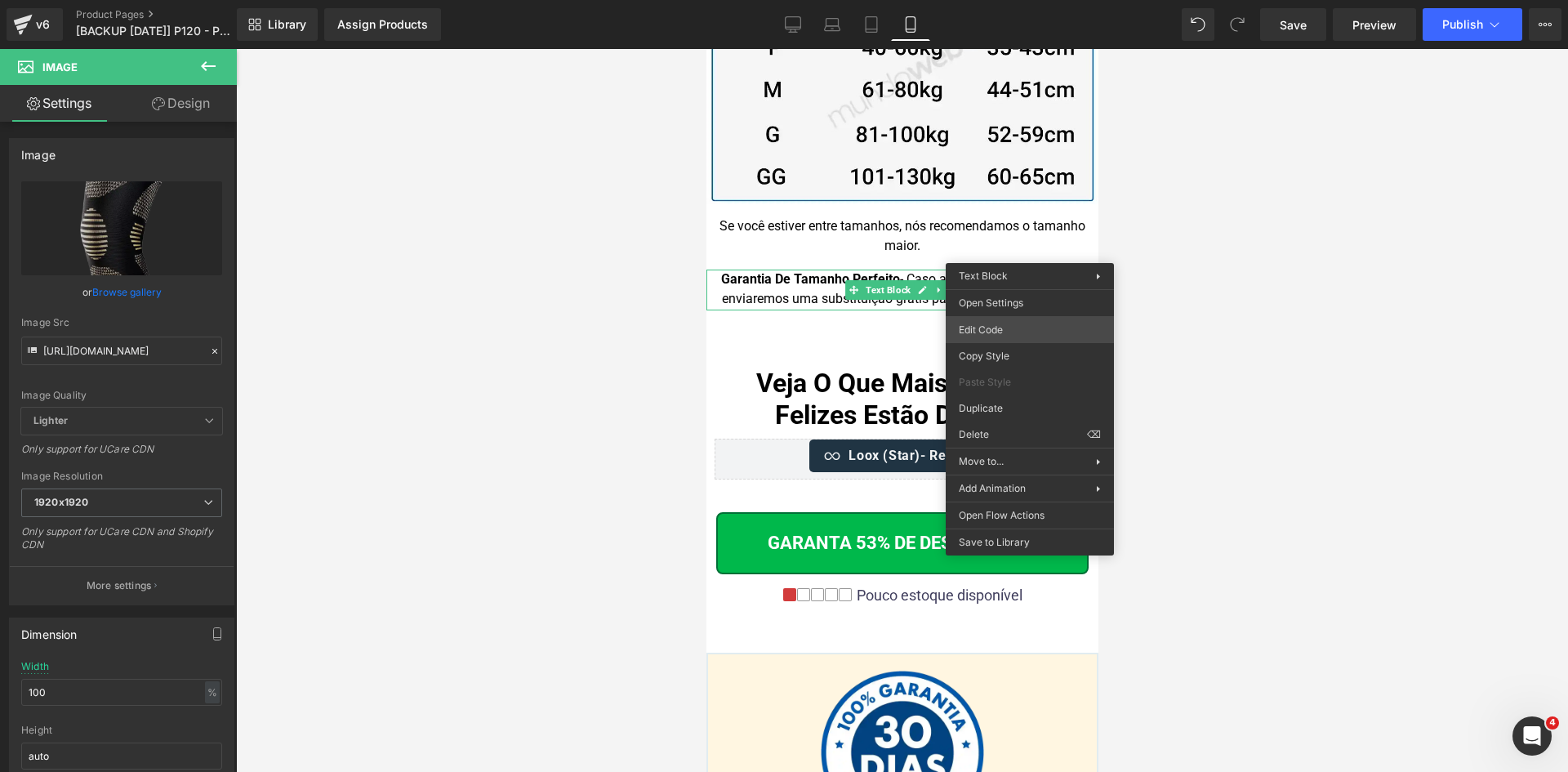
click at [1049, 0] on div "Image You are previewing how the will restyle your page. You can not edit Eleme…" at bounding box center [784, 0] width 1568 height 0
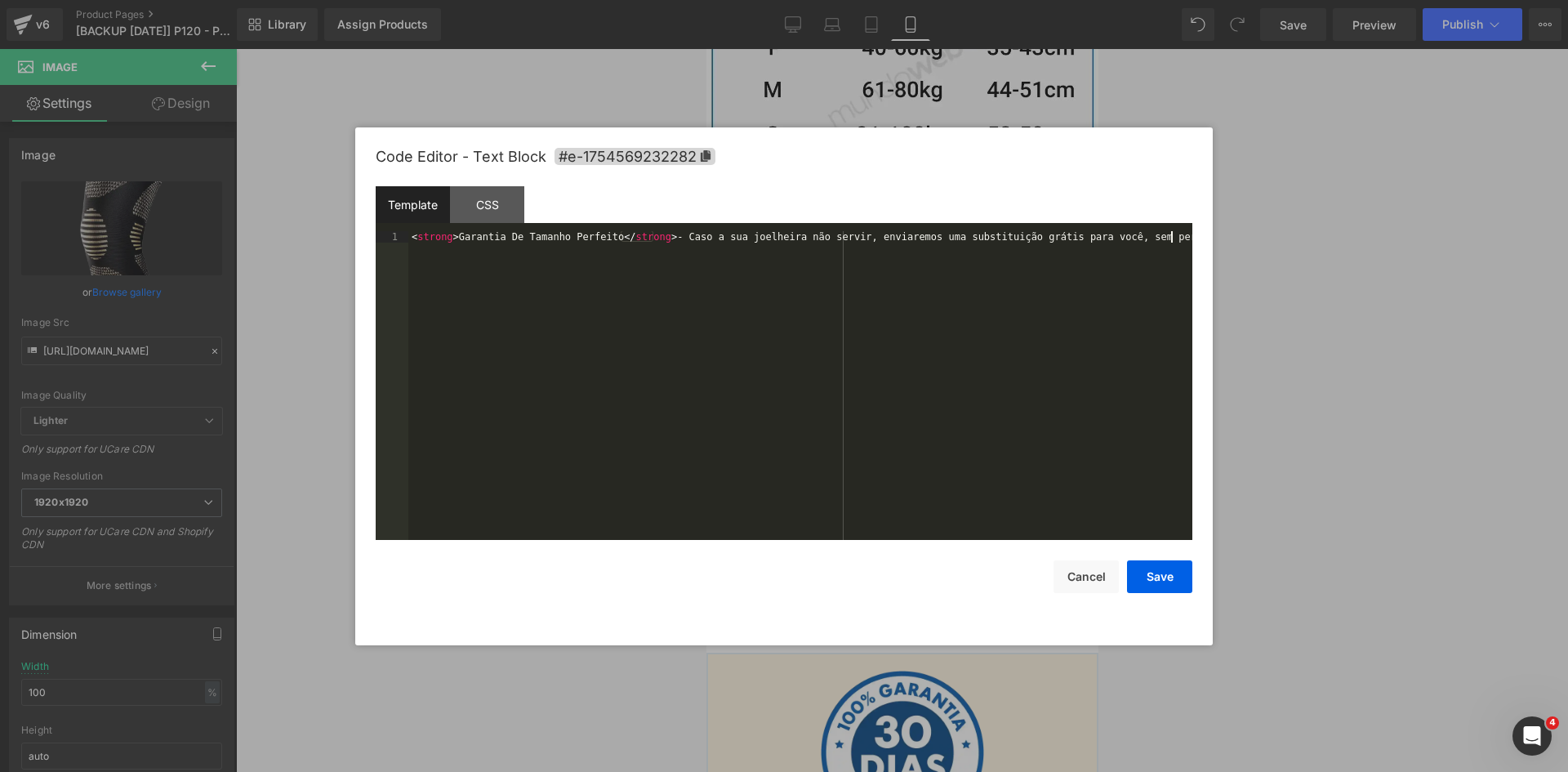
click at [960, 331] on div "< strong > Garantia De Tamanho Perfeito </ strong > - Caso a sua joelheira não …" at bounding box center [800, 397] width 784 height 331
click at [1092, 579] on button "Cancel" at bounding box center [1086, 577] width 65 height 33
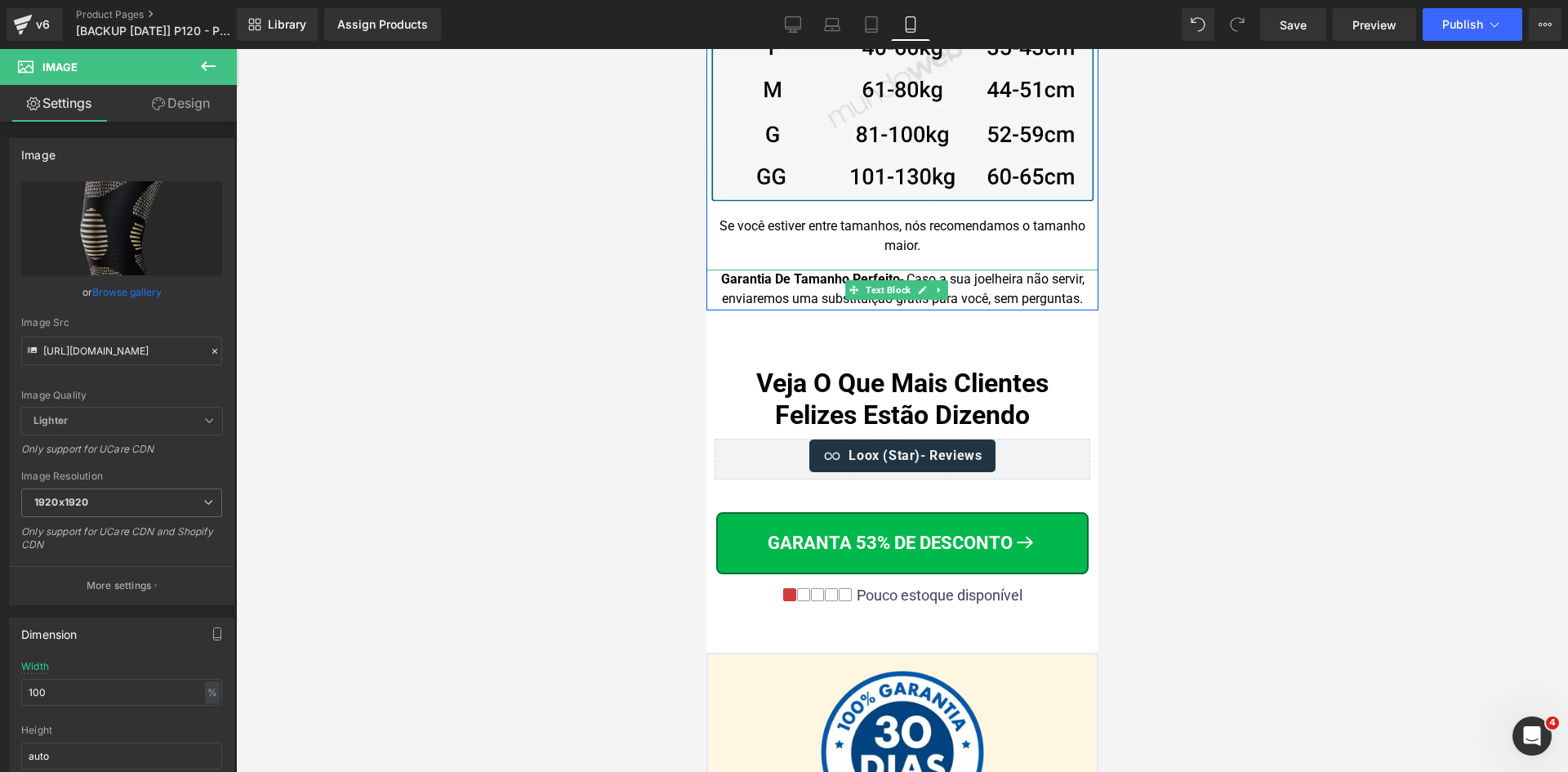
click at [1021, 270] on div "Garantia De Tamanho Perfeito - Caso a sua joelheira não servir, enviaremos uma …" at bounding box center [902, 290] width 392 height 41
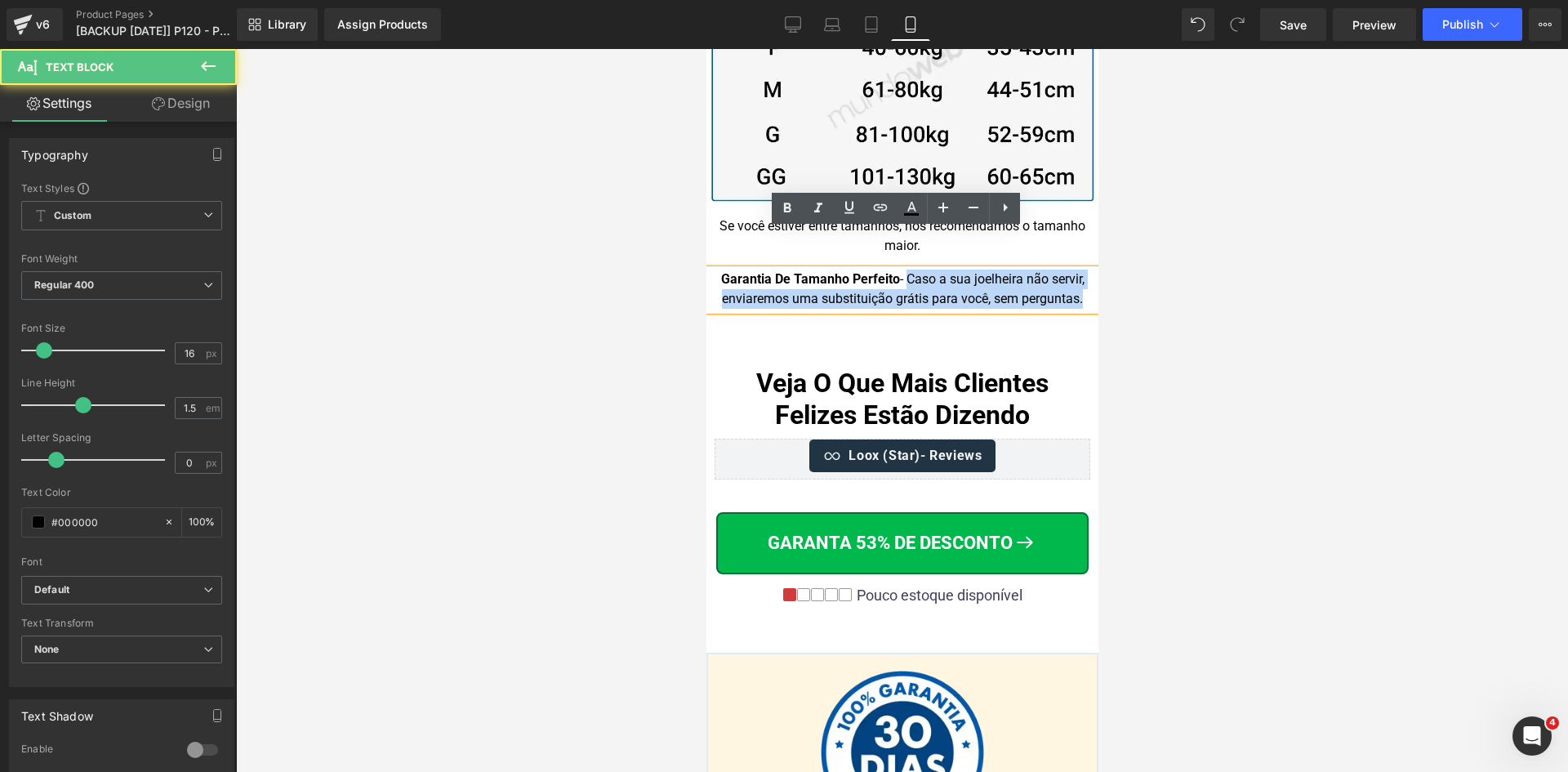
drag, startPoint x: 900, startPoint y: 238, endPoint x: 1081, endPoint y: 267, distance: 183.3
click at [1081, 270] on div "Garantia De Tamanho Perfeito - Caso a sua joelheira não servir, enviaremos uma …" at bounding box center [902, 290] width 392 height 41
copy div "Caso a sua joelheira não servir, enviaremos uma substituição grátis para você, …"
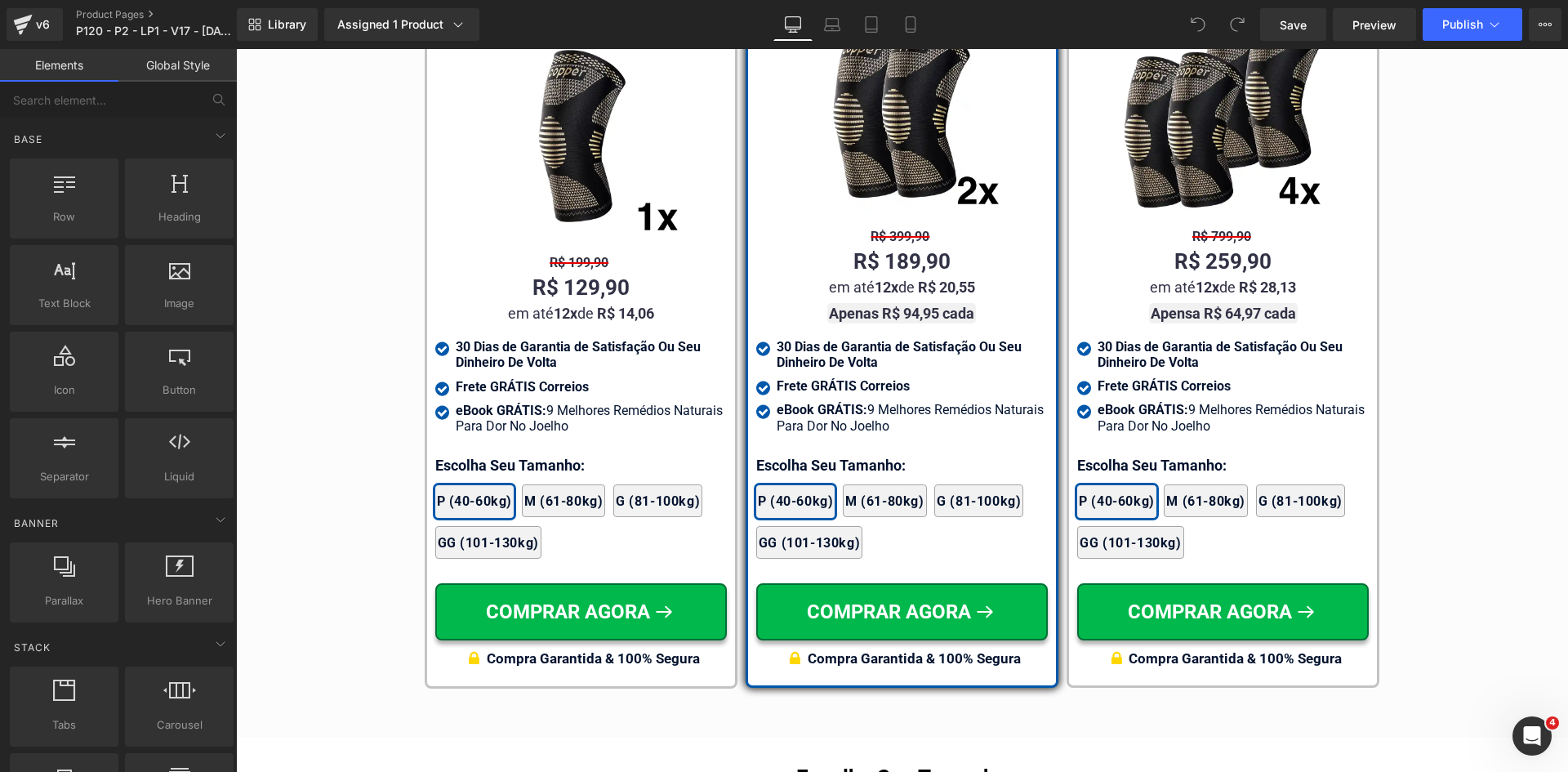
scroll to position [9453, 0]
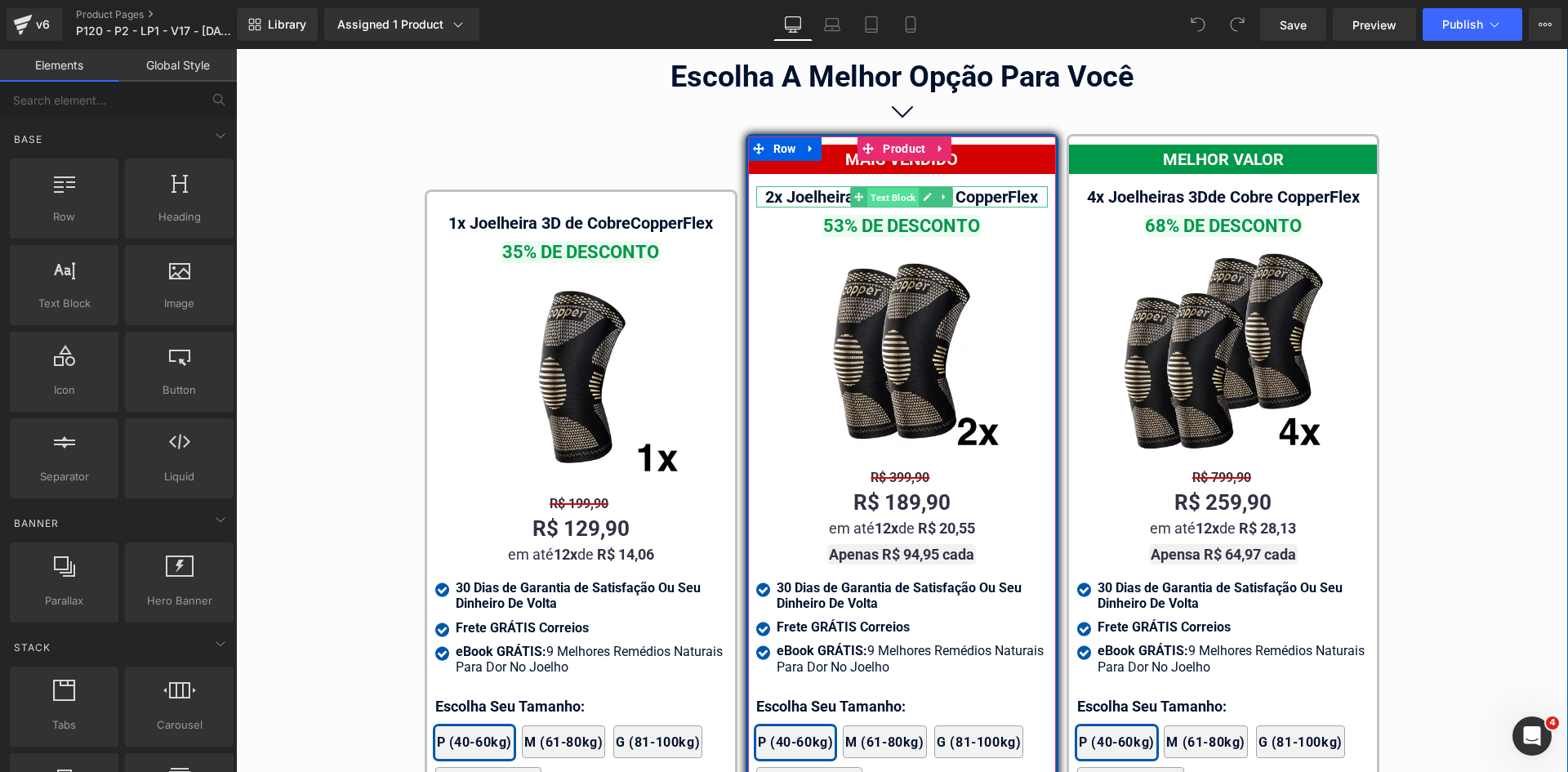
click at [884, 187] on span "Text Block" at bounding box center [893, 197] width 52 height 19
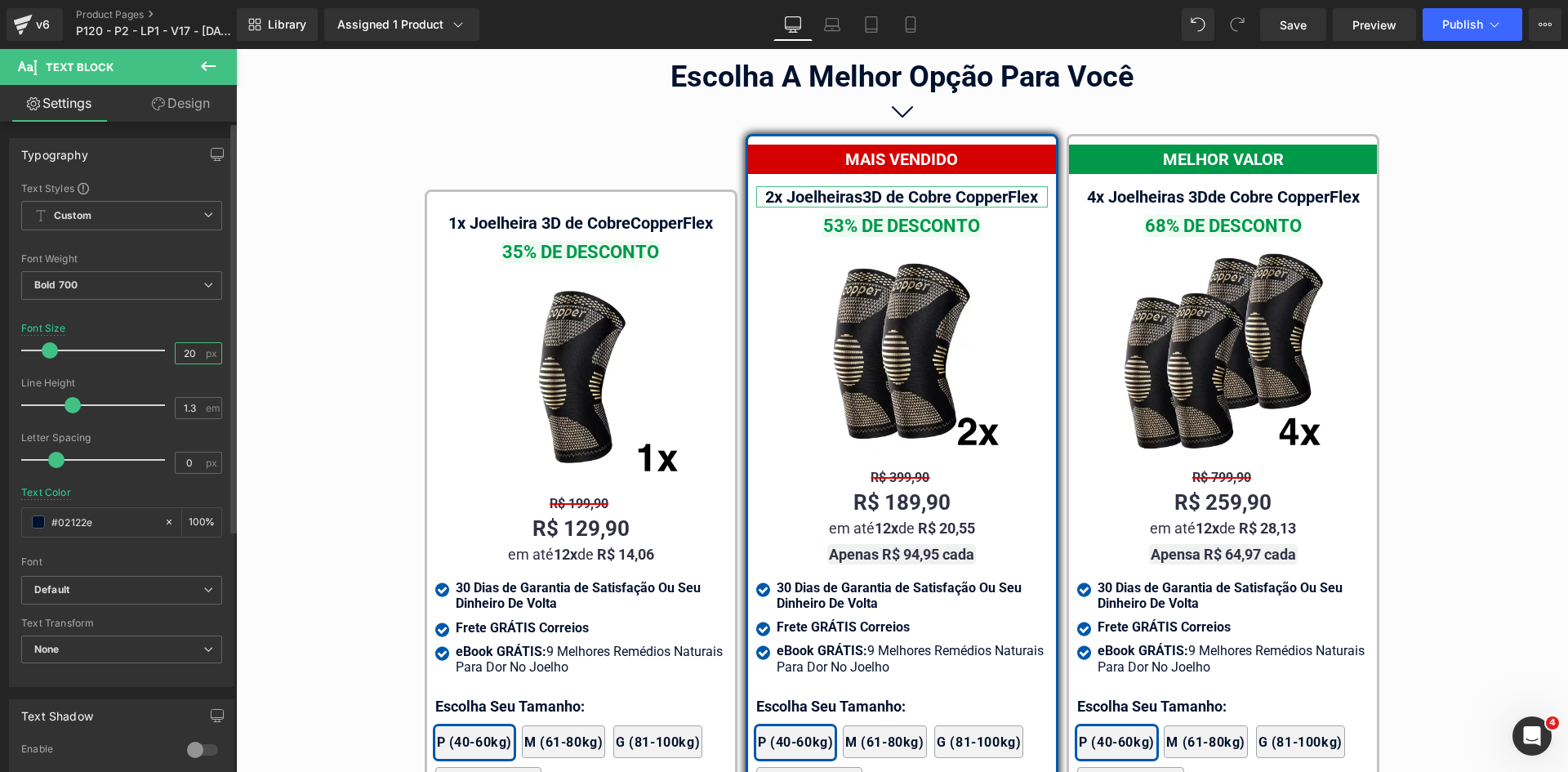
click at [191, 353] on input "20" at bounding box center [190, 352] width 29 height 20
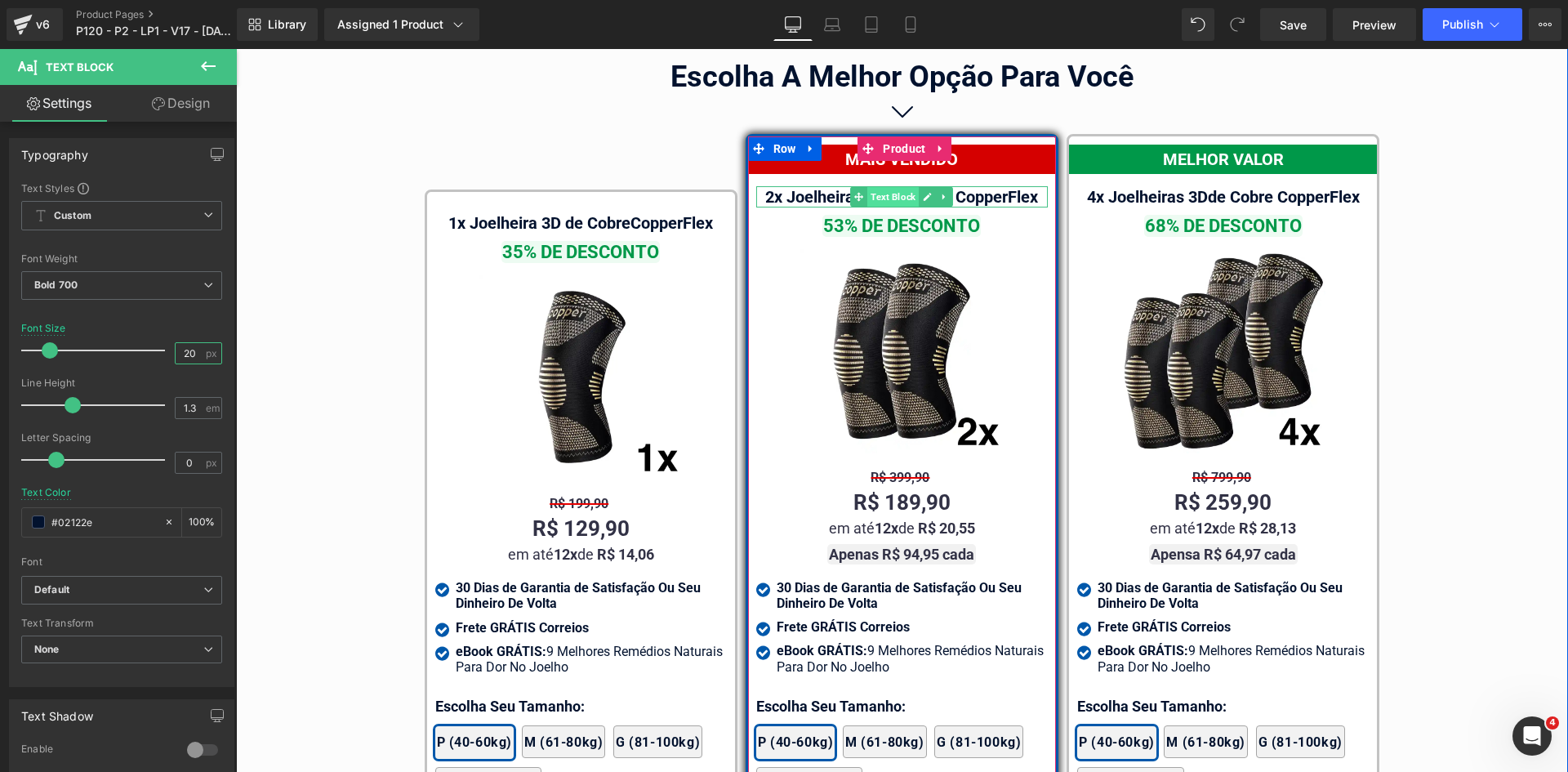
type input "22"
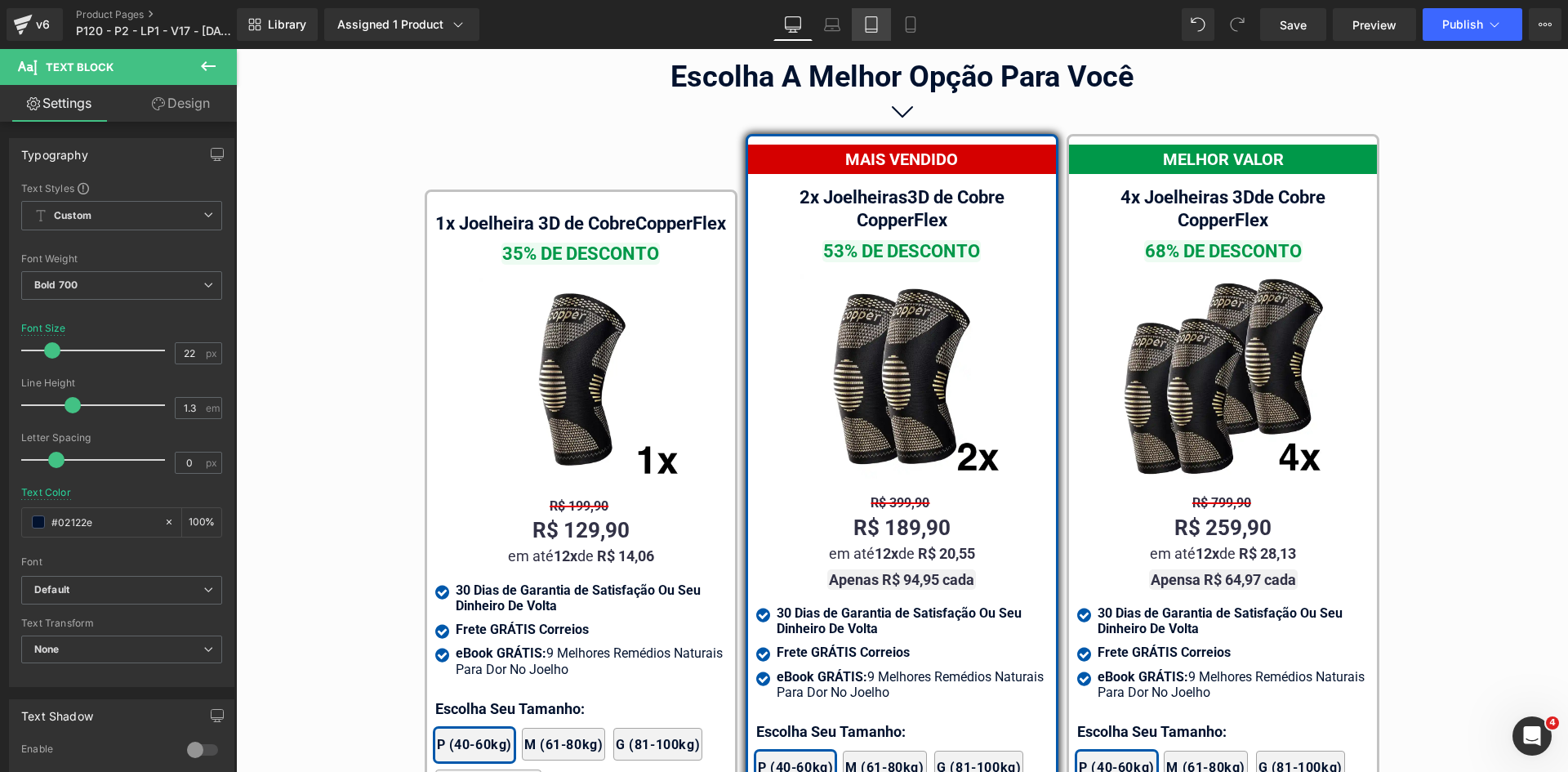
click at [869, 30] on icon at bounding box center [872, 30] width 12 height 0
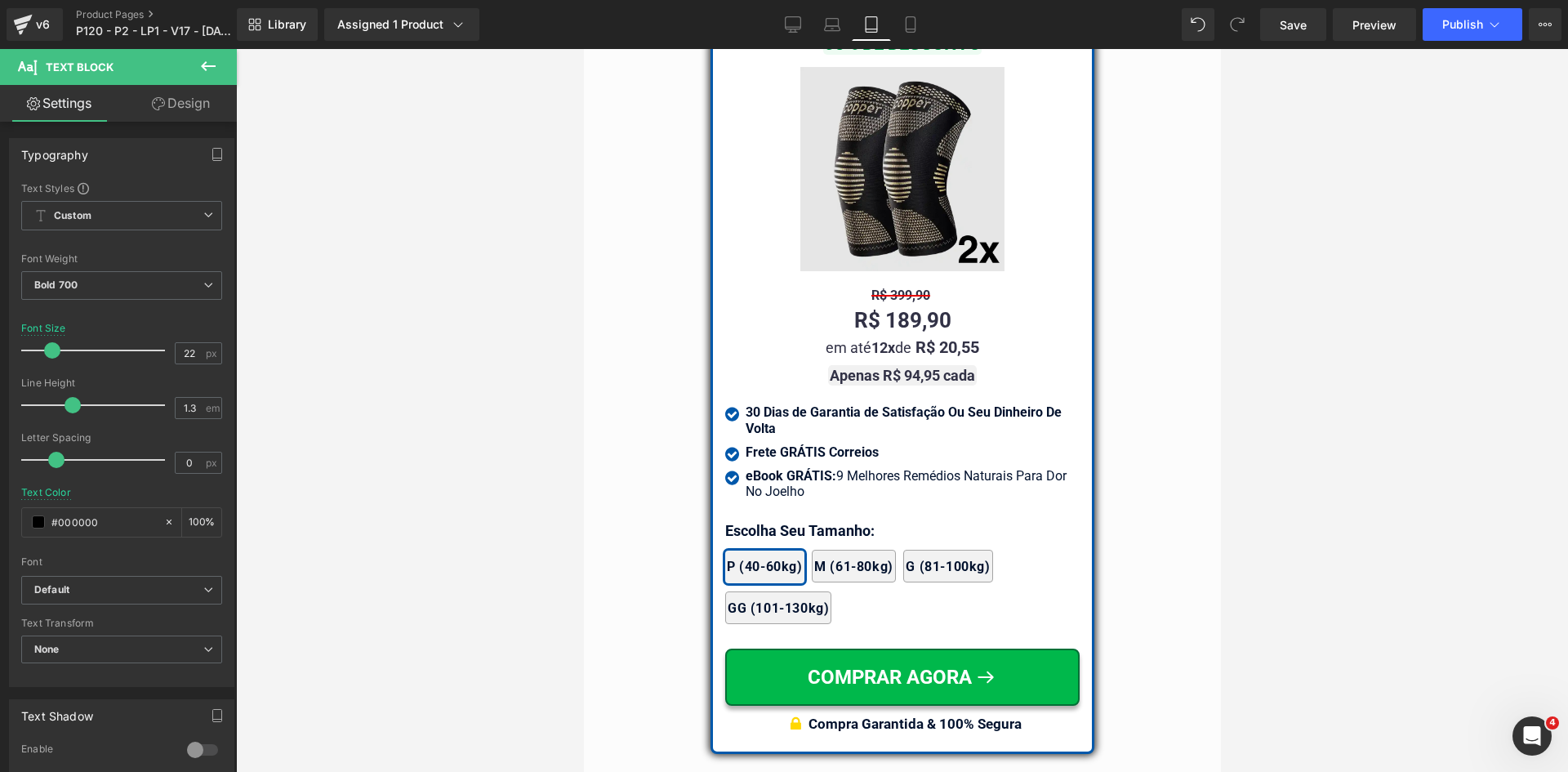
scroll to position [13848, 0]
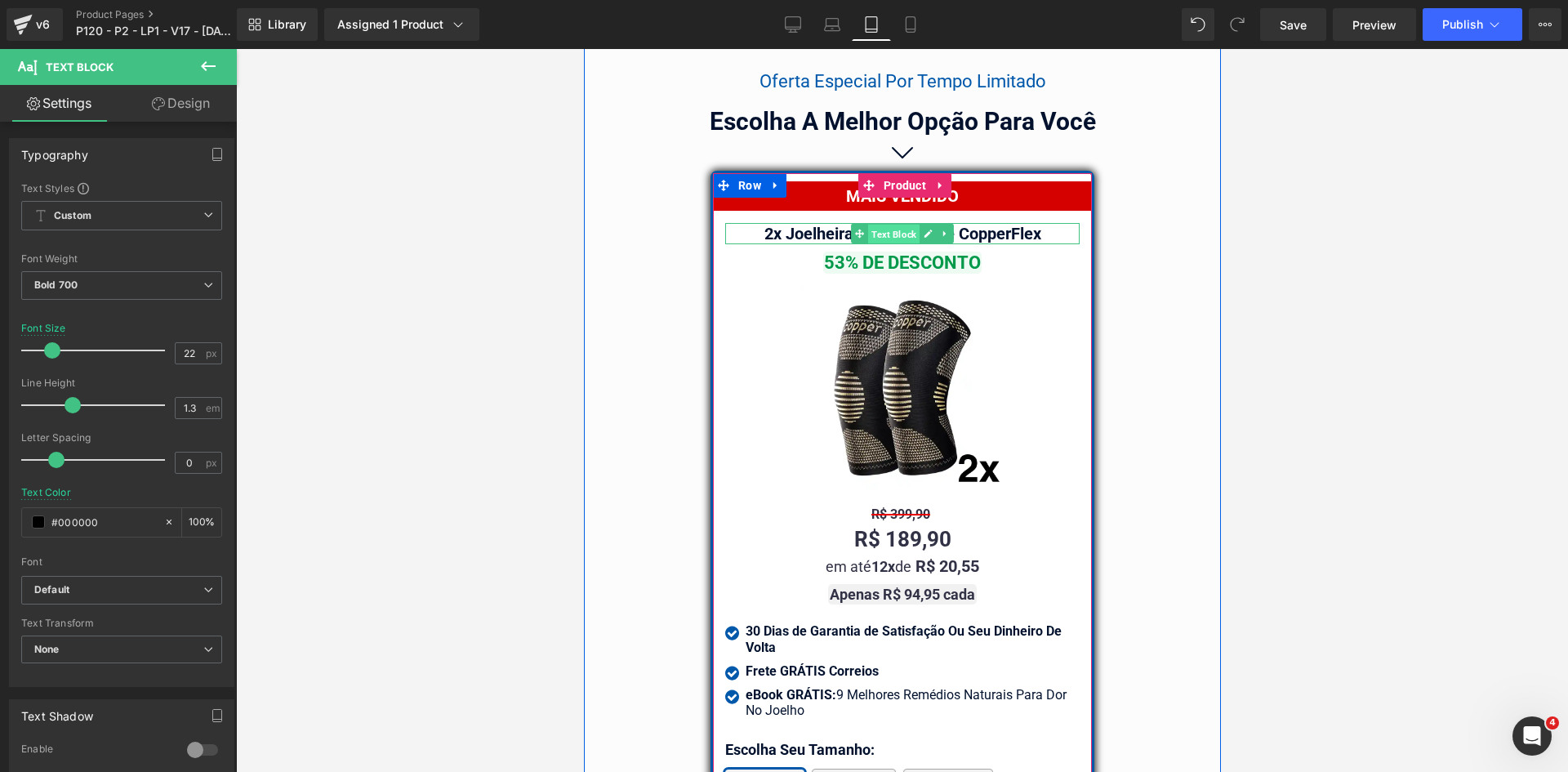
drag, startPoint x: 886, startPoint y: 215, endPoint x: 895, endPoint y: 394, distance: 179.2
click at [886, 224] on span "Text Block" at bounding box center [893, 233] width 52 height 19
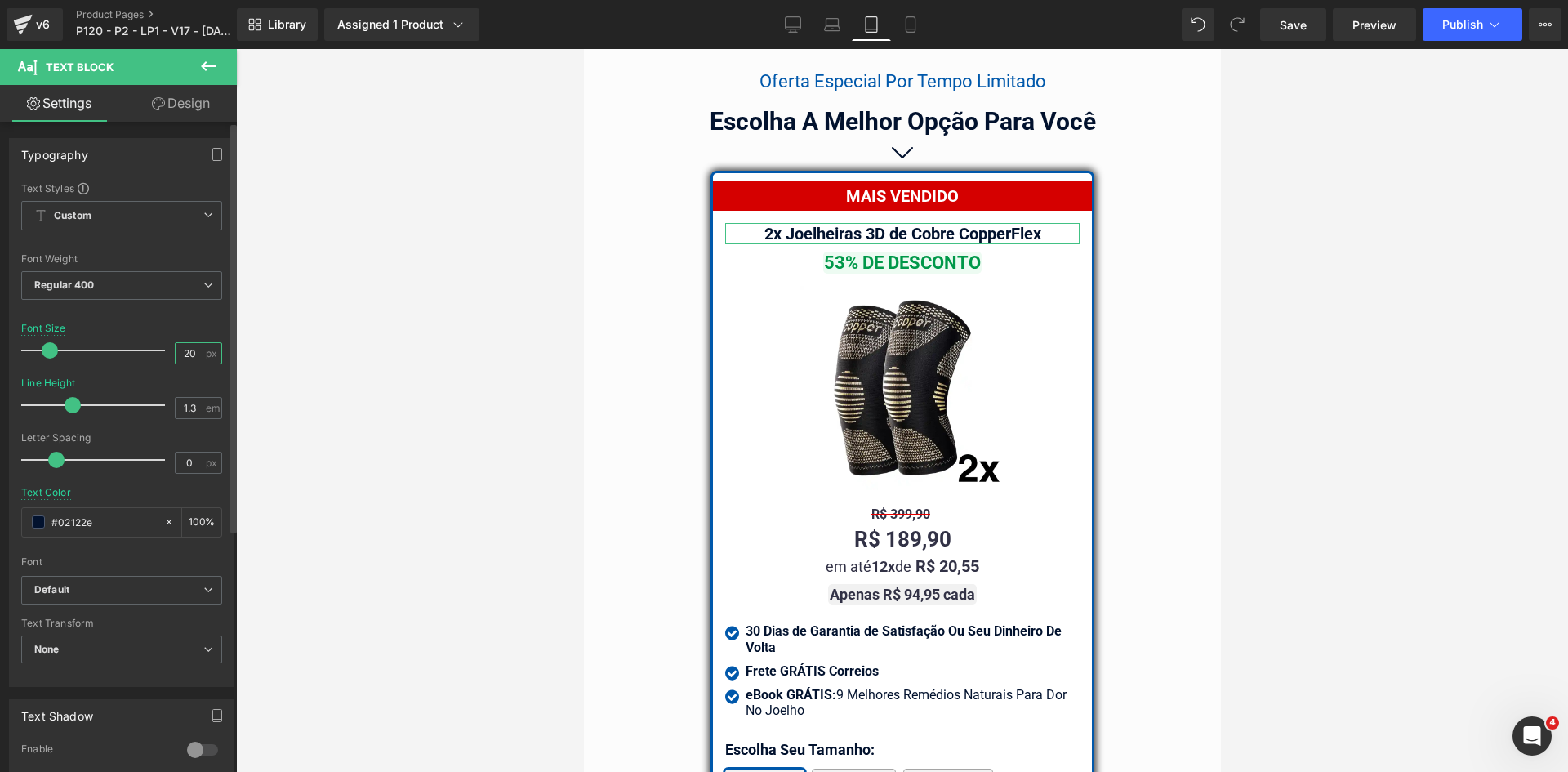
drag, startPoint x: 182, startPoint y: 352, endPoint x: 205, endPoint y: 353, distance: 23.0
click at [205, 353] on div "20 px" at bounding box center [198, 352] width 47 height 22
type input "22"
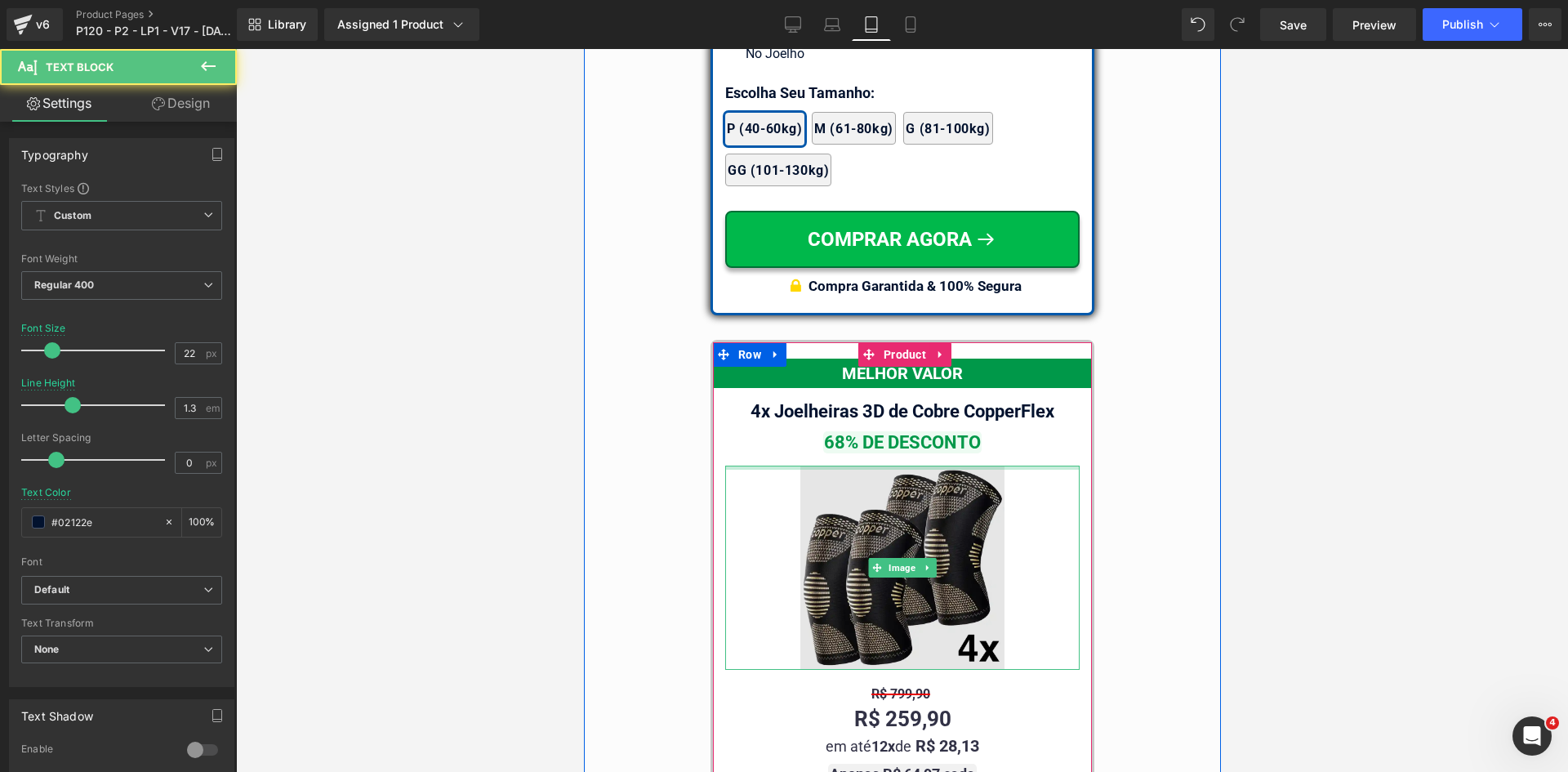
scroll to position [15155, 0]
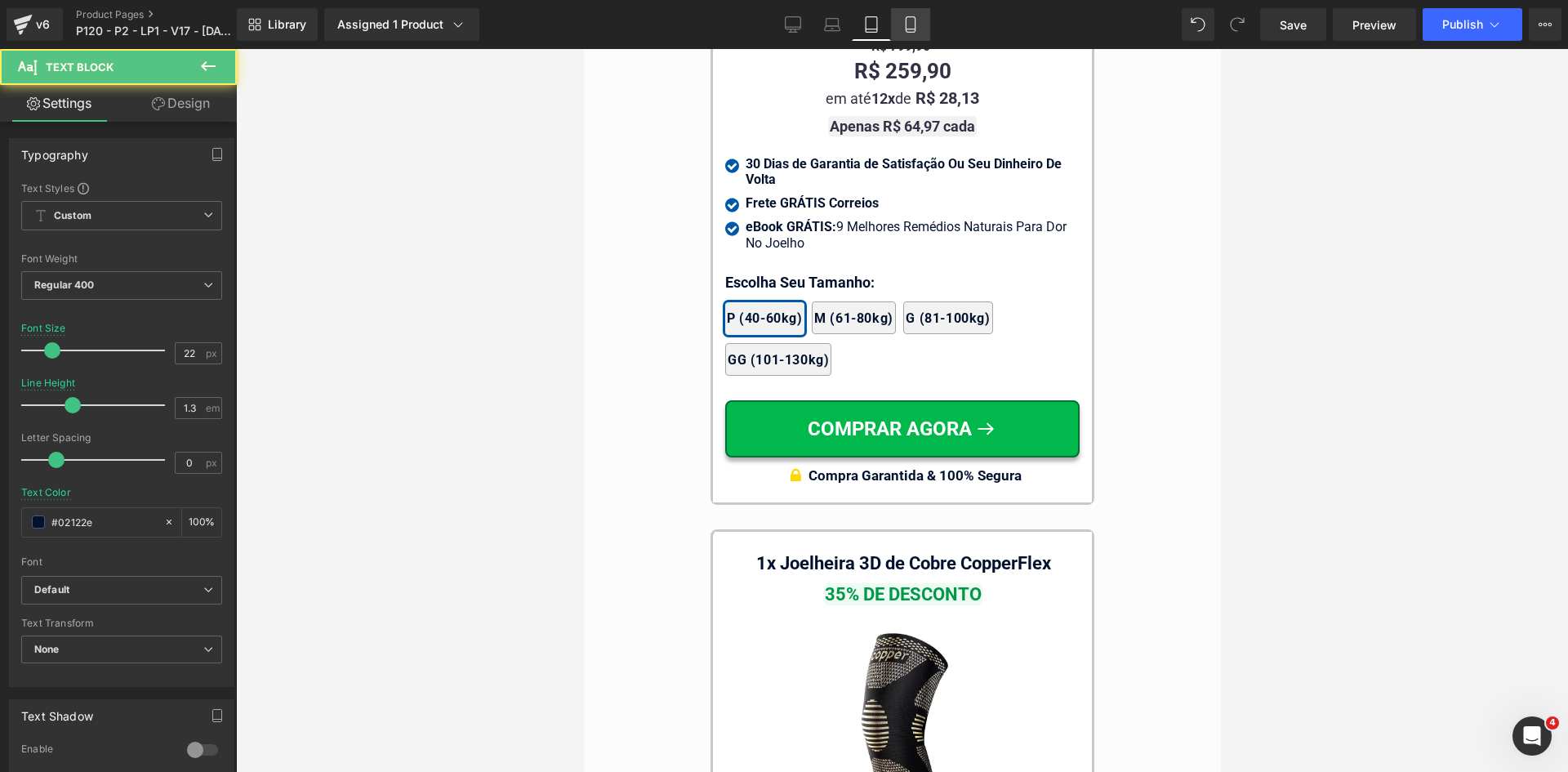
click at [912, 11] on link "Mobile" at bounding box center [910, 25] width 39 height 33
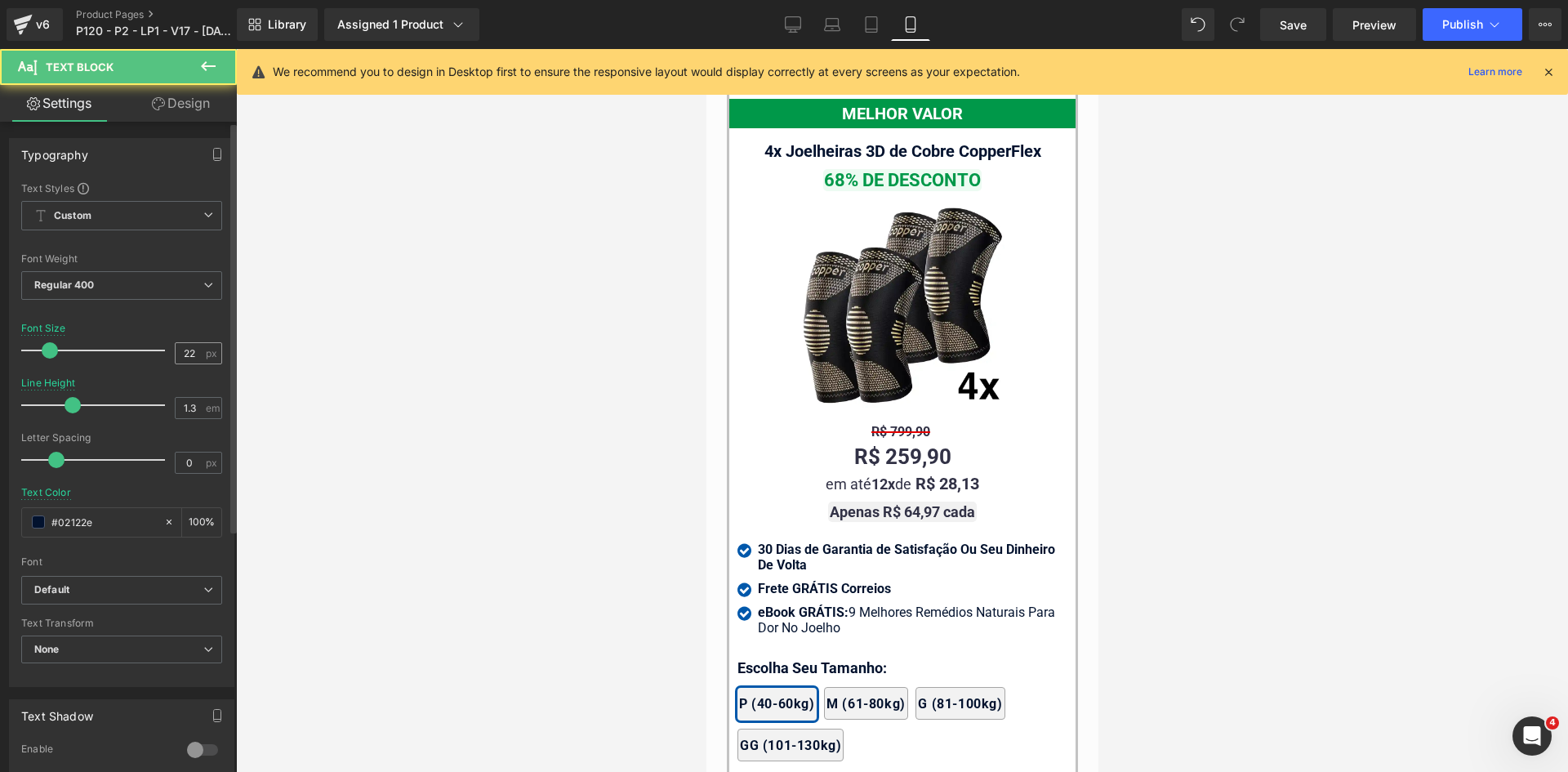
scroll to position [15517, 0]
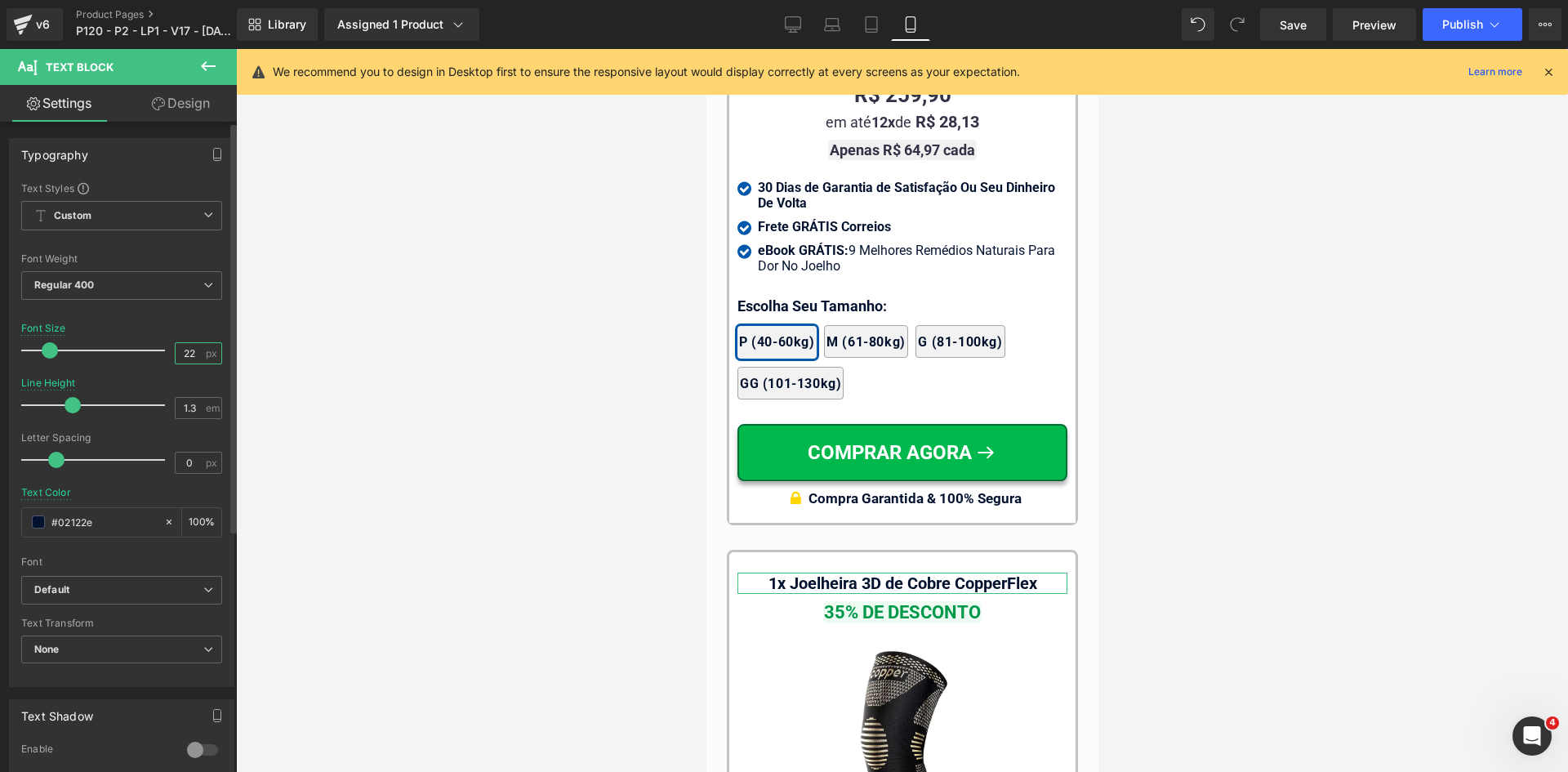
drag, startPoint x: 195, startPoint y: 353, endPoint x: 290, endPoint y: 357, distance: 95.1
click at [223, 356] on div "Text Styles Custom Custom Setup Global Style Custom Setup Global Style Thin 100…" at bounding box center [121, 434] width 224 height 505
type input "22"
drag, startPoint x: 1570, startPoint y: 624, endPoint x: 861, endPoint y: 570, distance: 711.1
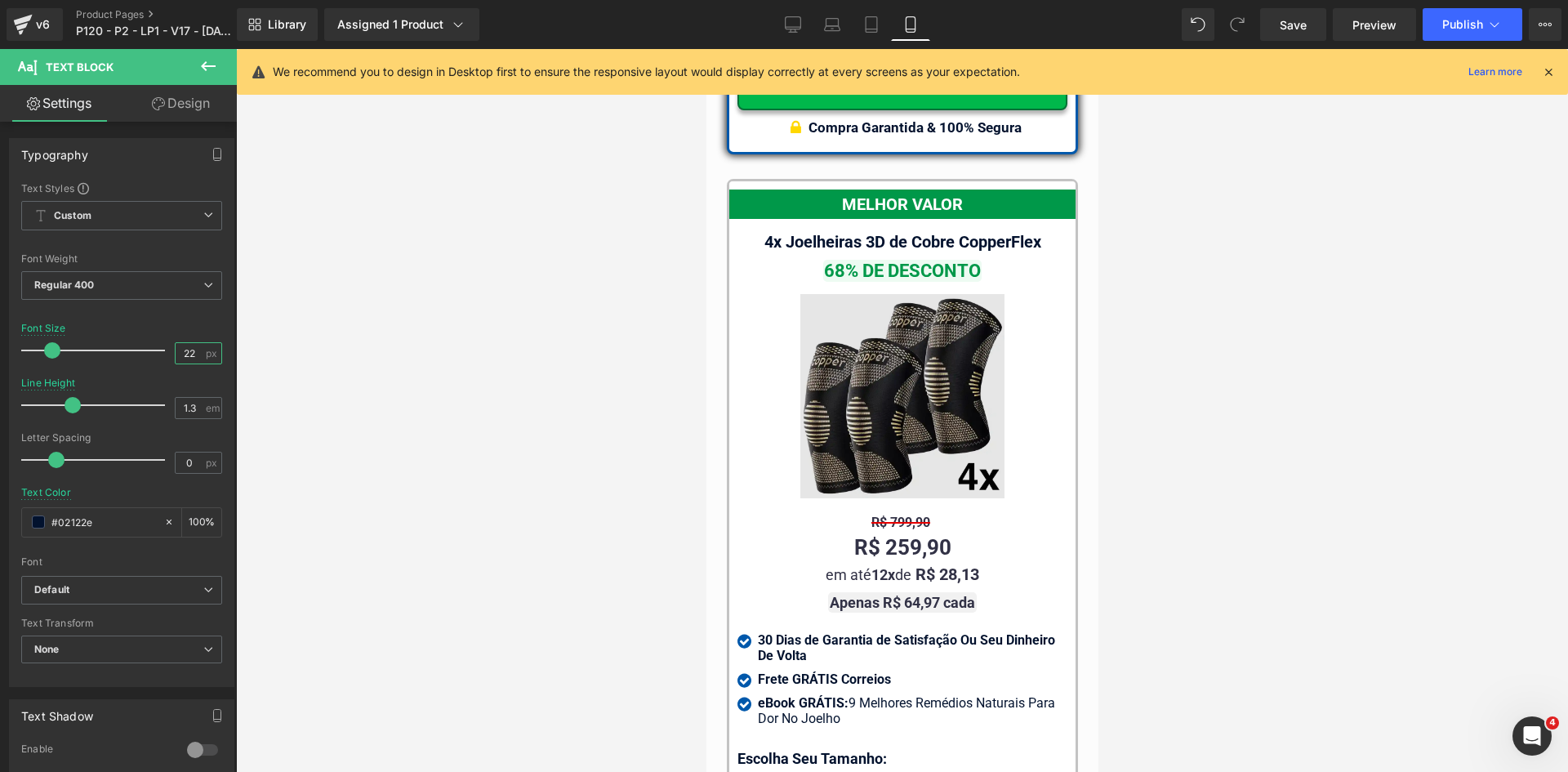
scroll to position [14863, 0]
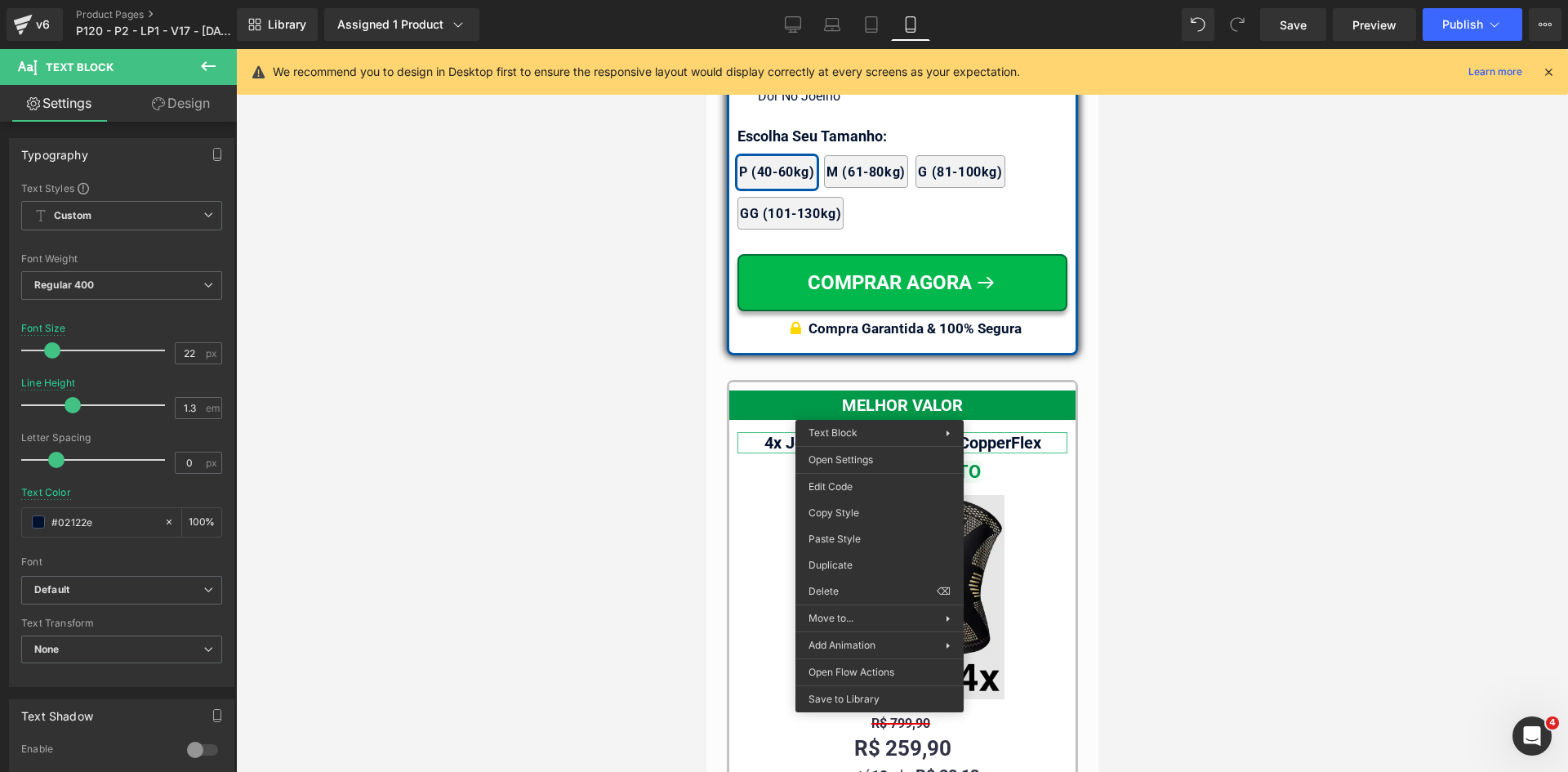
drag, startPoint x: 1550, startPoint y: 589, endPoint x: 839, endPoint y: 507, distance: 715.7
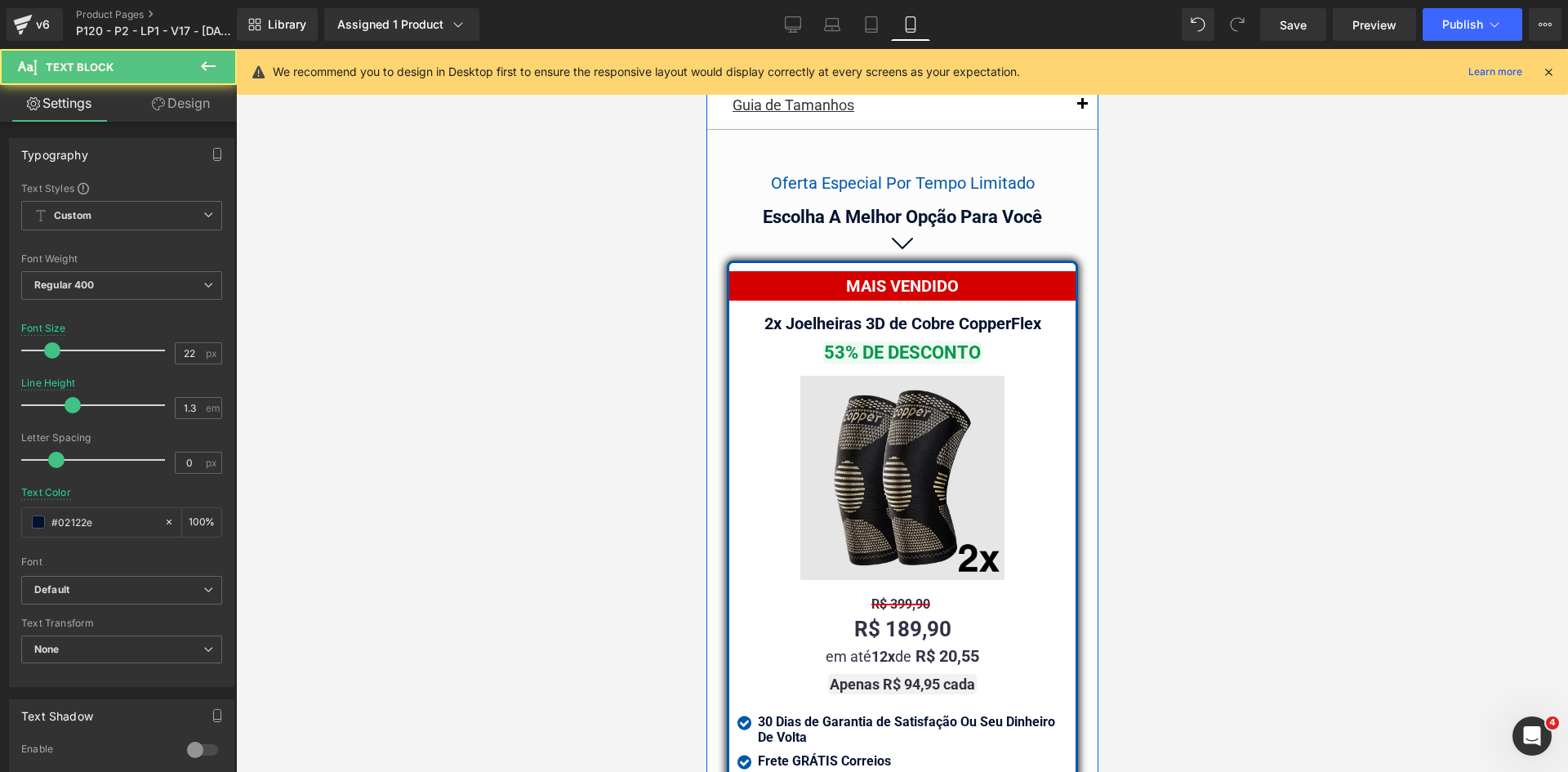
scroll to position [14128, 0]
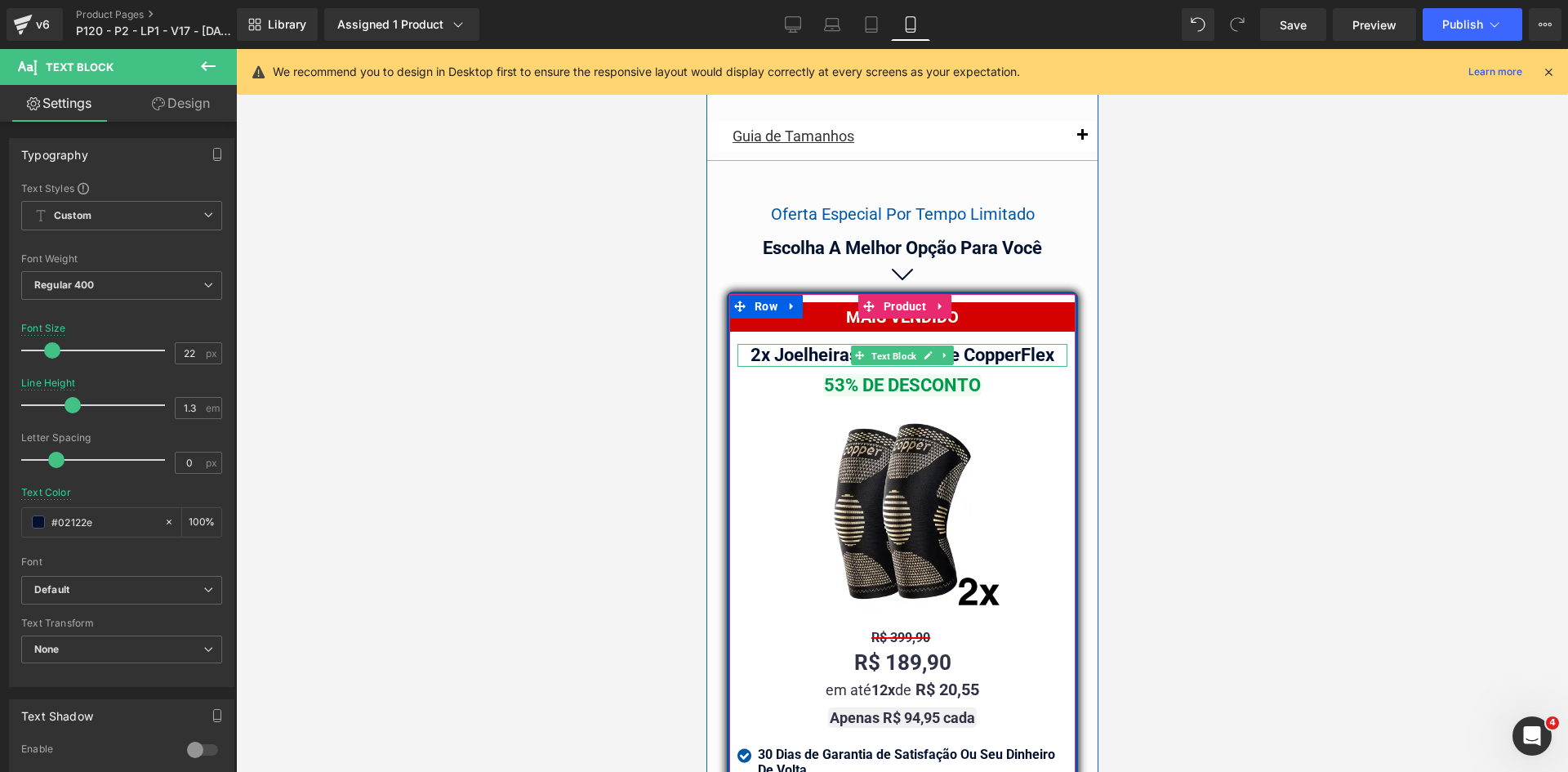
click at [883, 347] on span "Text Block" at bounding box center [893, 356] width 52 height 19
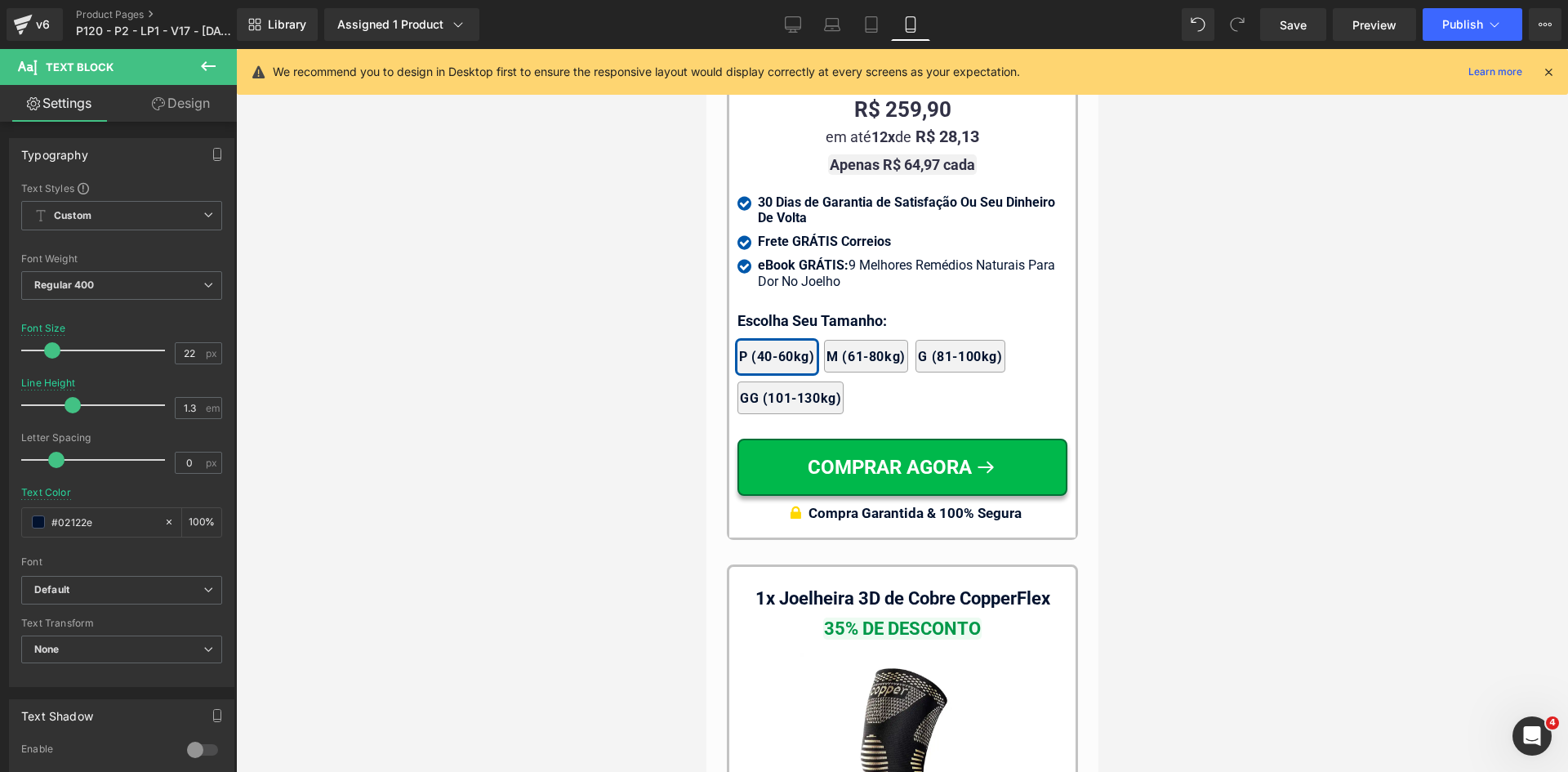
scroll to position [15108, 0]
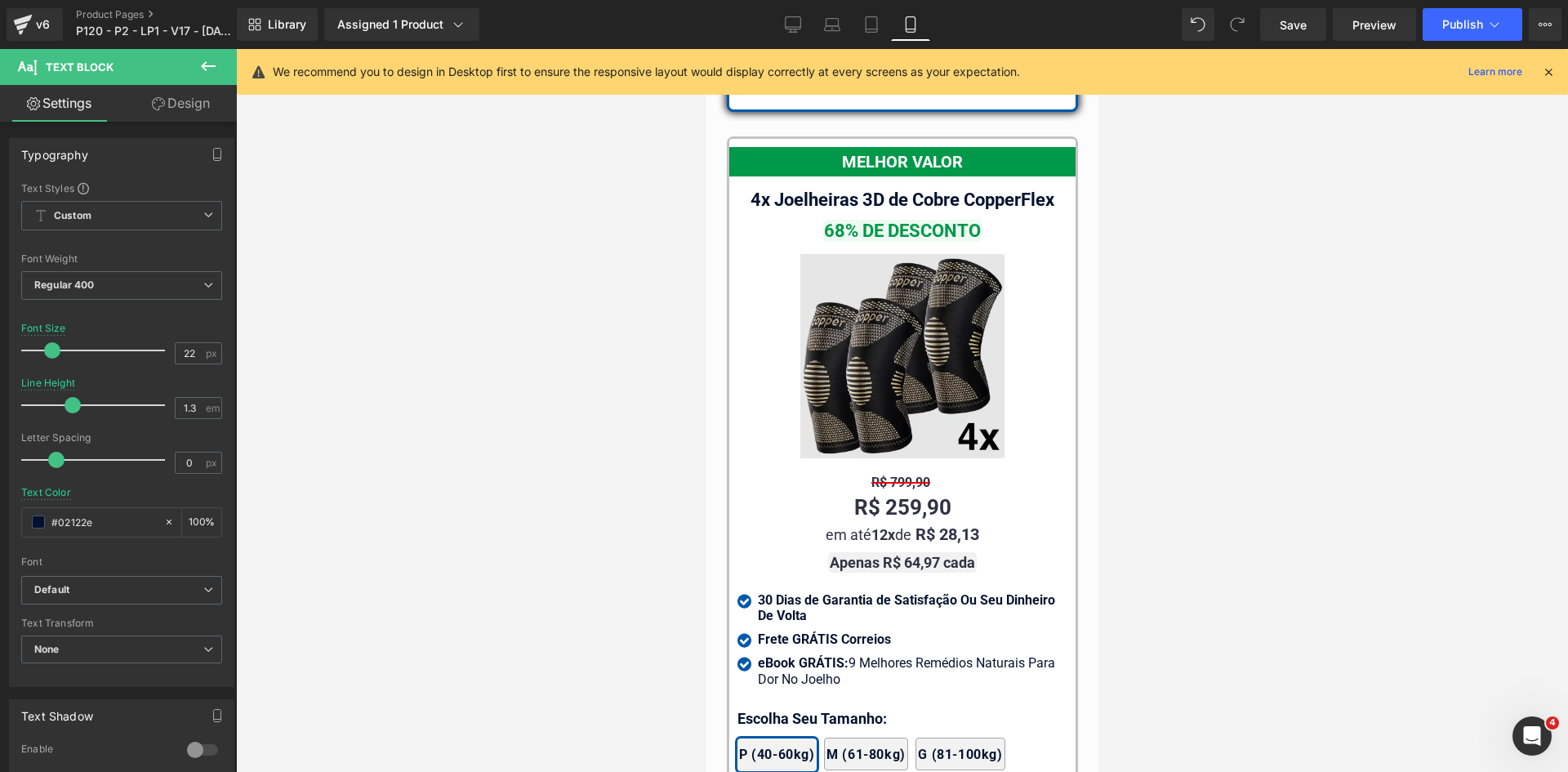
click at [879, 364] on img at bounding box center [902, 356] width 205 height 205
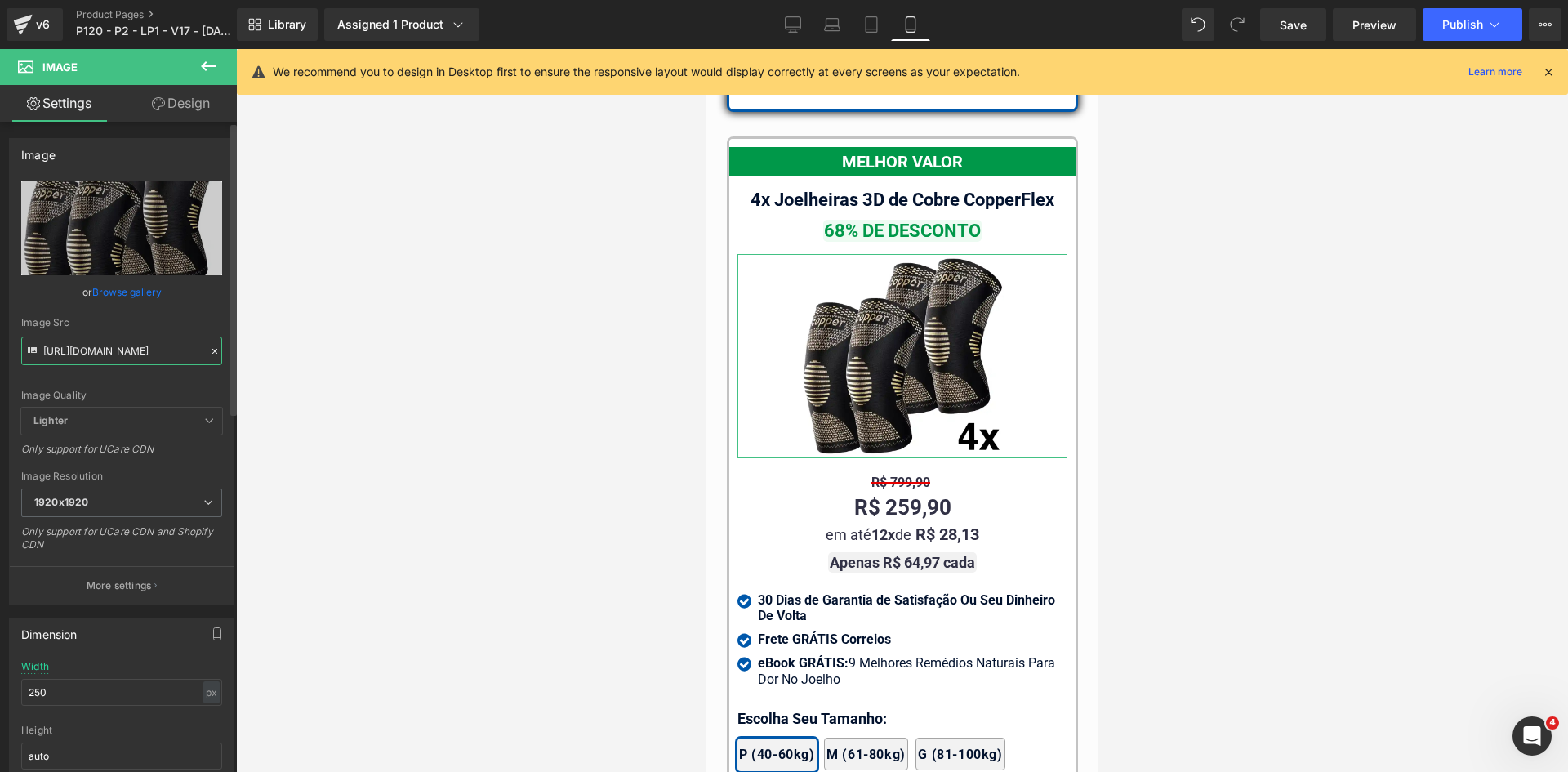
click at [107, 355] on input "https://cdn.shopify.com/s/files/1/0615/5249/2735/files/mundoweb-joelheira-ortop…" at bounding box center [121, 351] width 201 height 29
paste input "nobg-07"
type input "https://cdn.shopify.com/s/files/1/0615/5249/2735/files/mundoweb-joelheira-ortop…"
click at [791, 25] on icon at bounding box center [793, 24] width 16 height 16
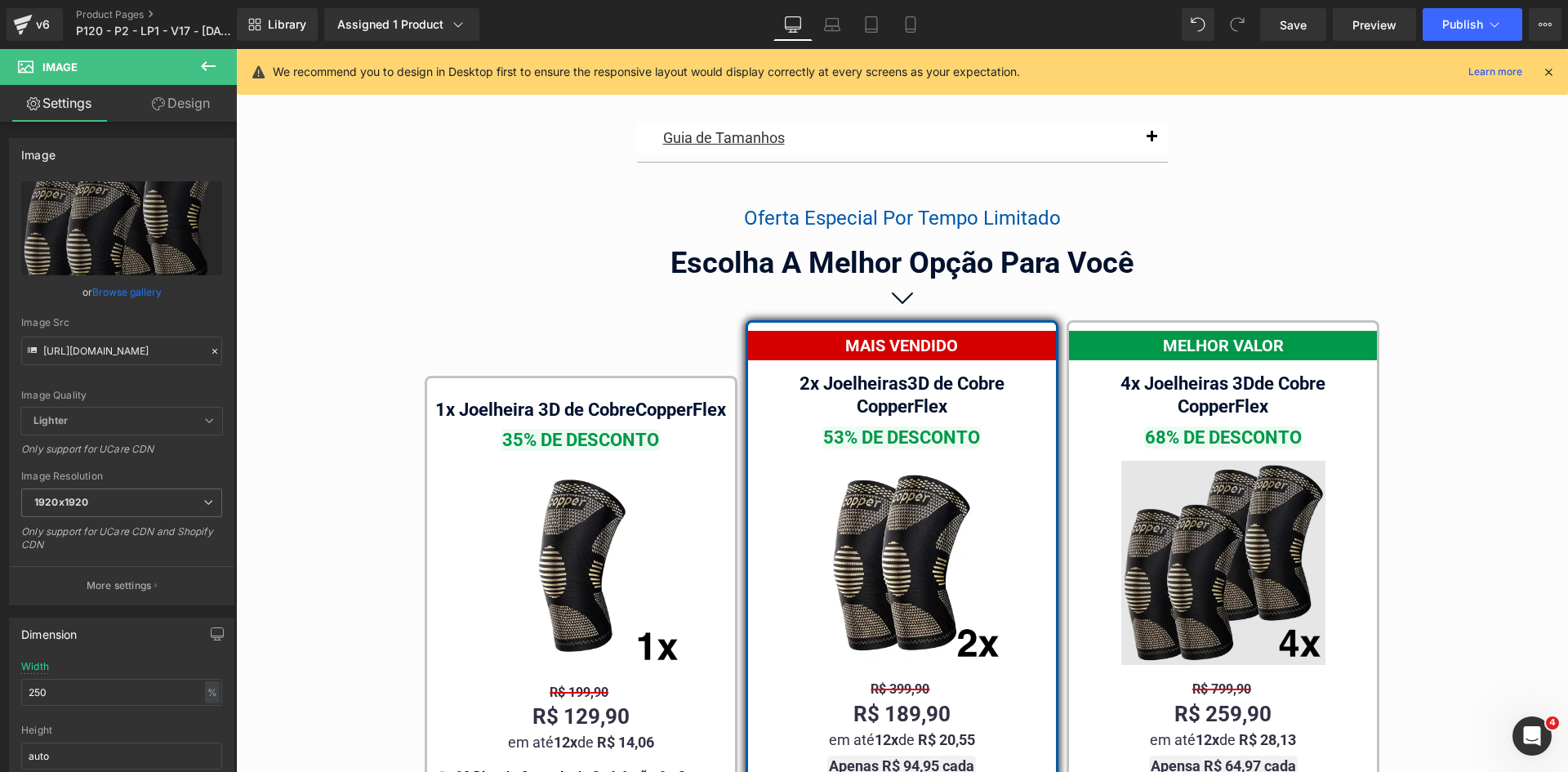
scroll to position [9439, 0]
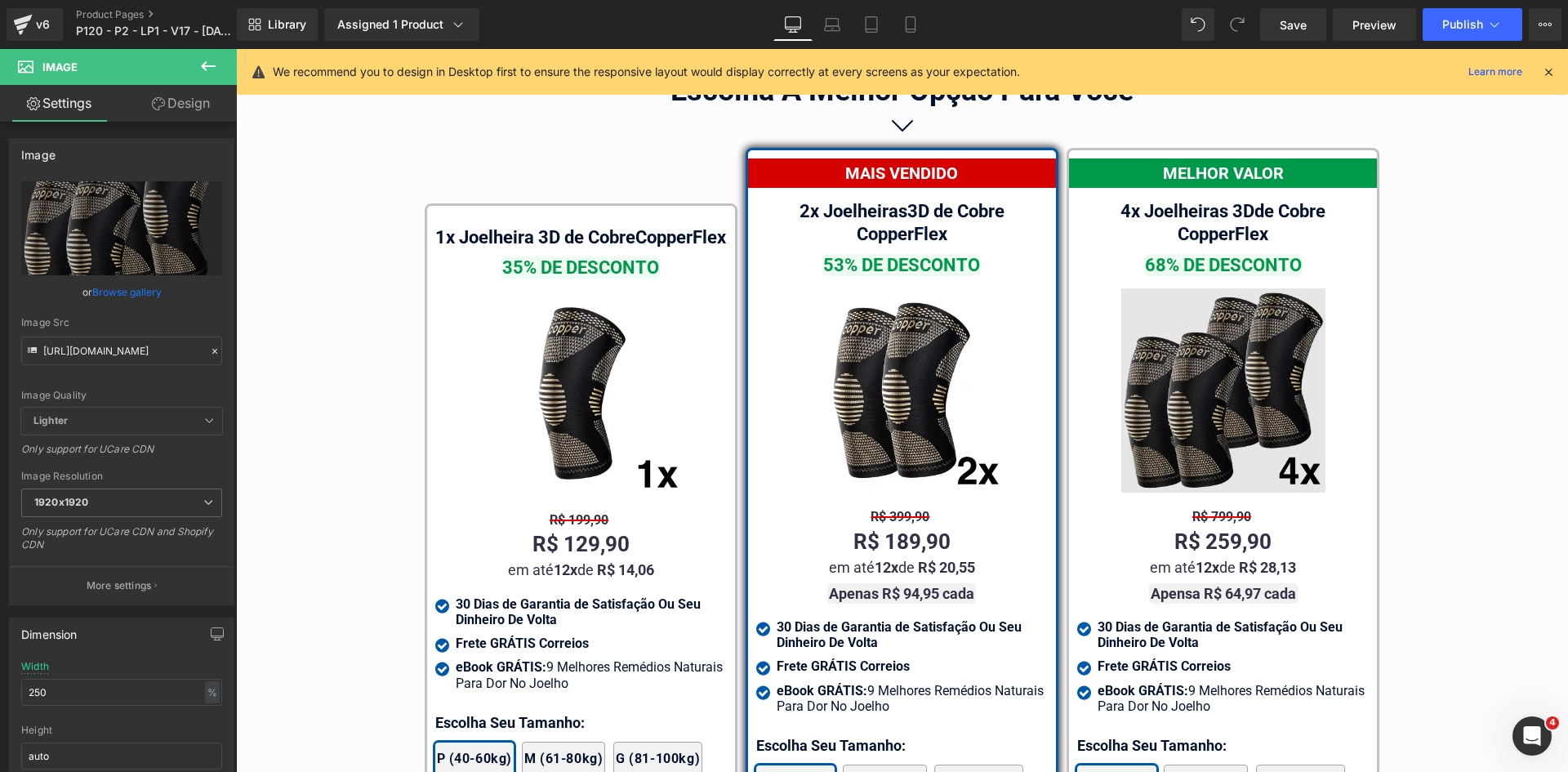
click at [1207, 393] on img at bounding box center [1223, 390] width 205 height 205
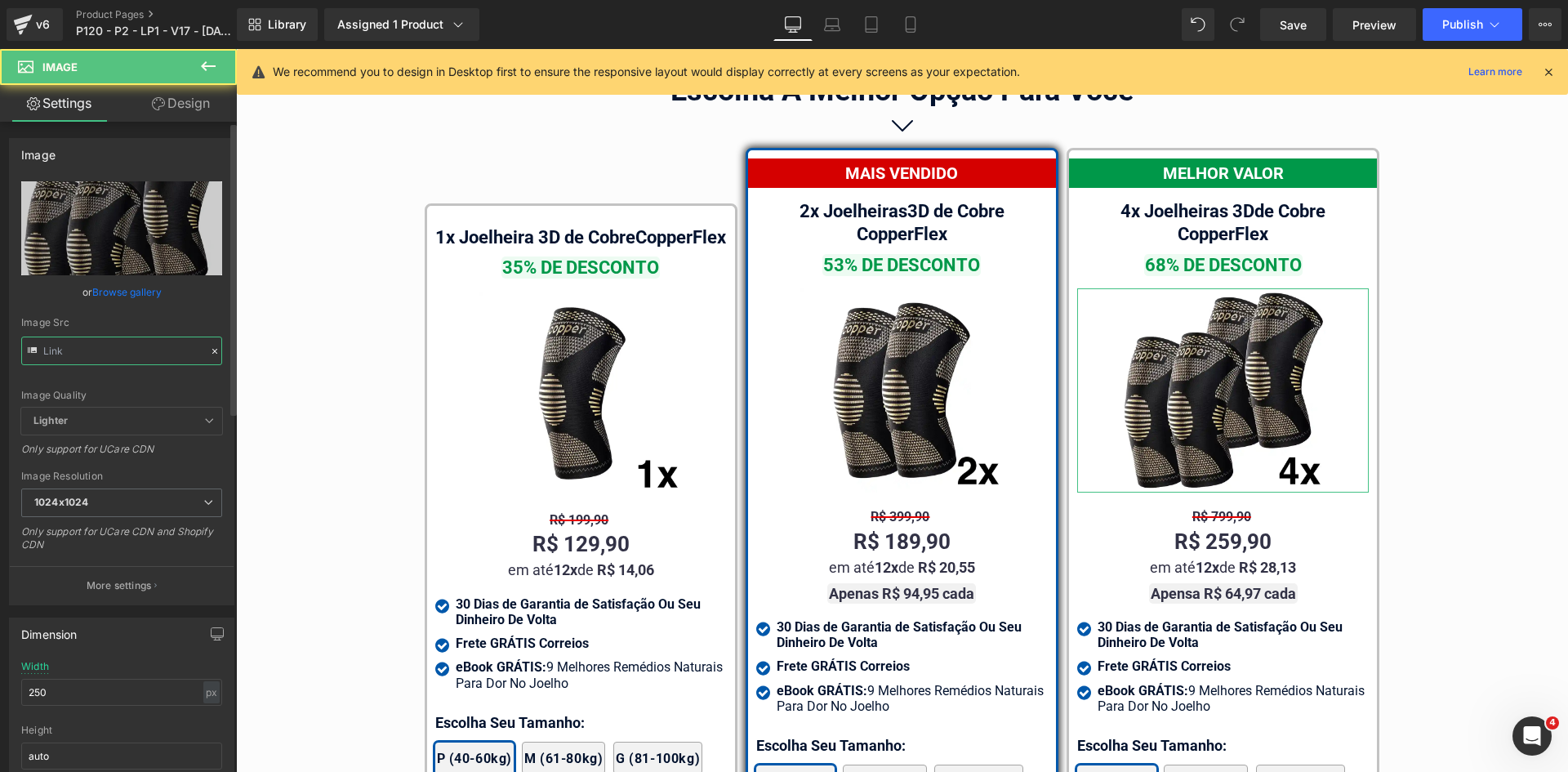
click at [119, 351] on input "text" at bounding box center [121, 351] width 201 height 29
paste input "nobg-0725_1920x1920"
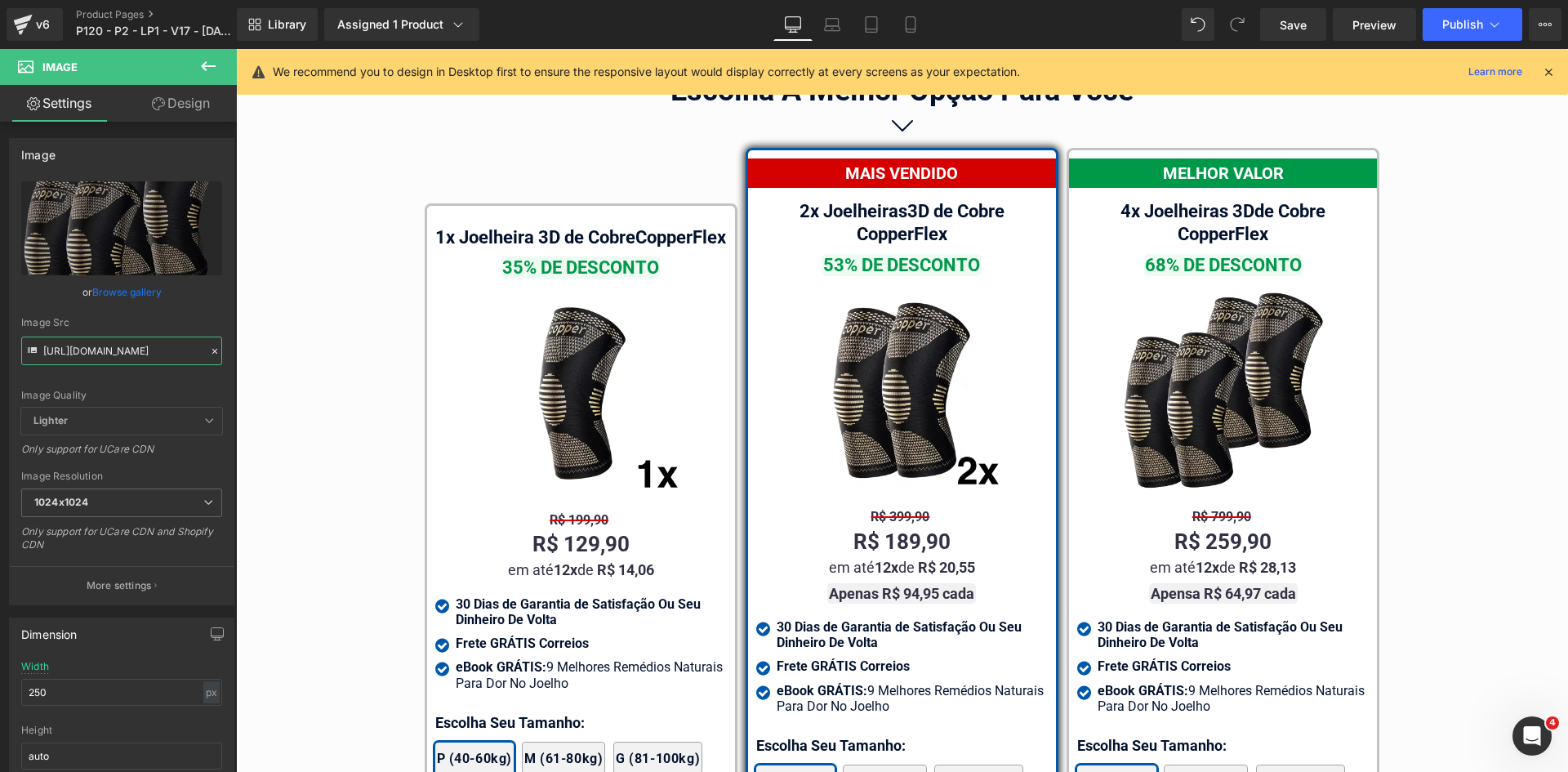
type input "https://cdn.shopify.com/s/files/1/0615/5249/2735/files/mundoweb-joelheira-ortop…"
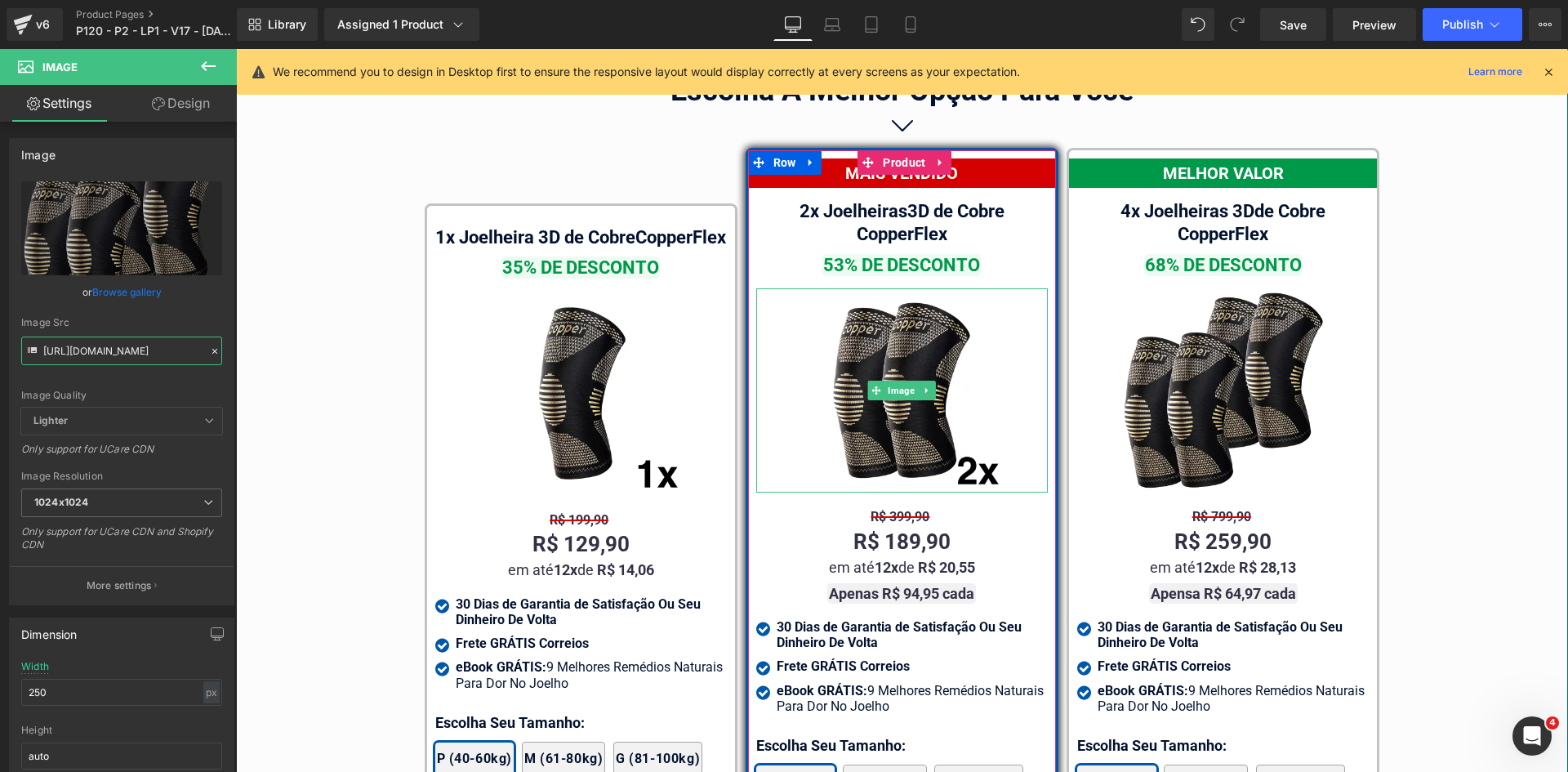
drag, startPoint x: 879, startPoint y: 380, endPoint x: 248, endPoint y: 386, distance: 631.0
click at [879, 381] on span at bounding box center [877, 390] width 17 height 19
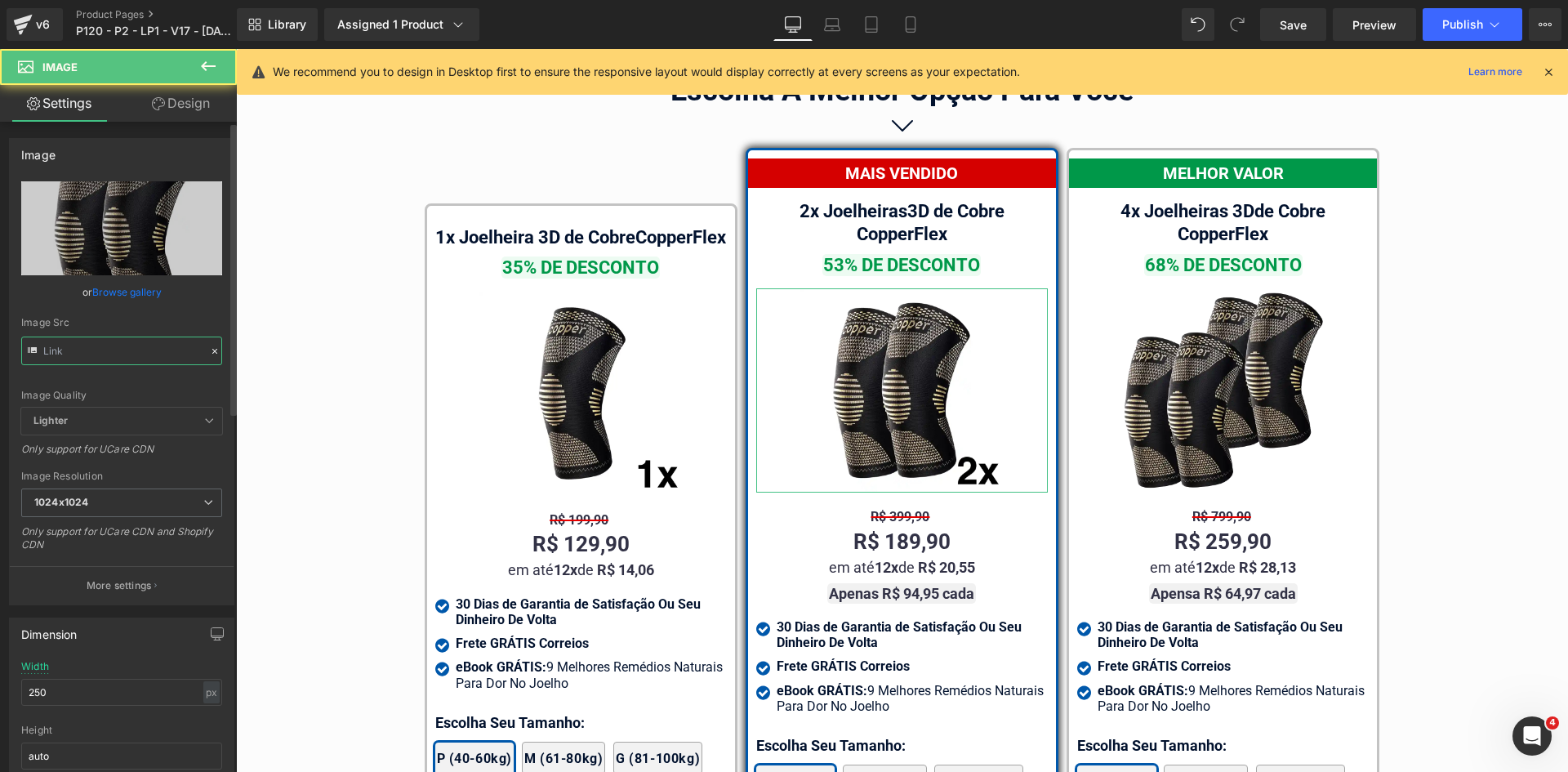
click at [139, 355] on input "text" at bounding box center [121, 351] width 201 height 29
paste input "nobg-0725_1920x1920"
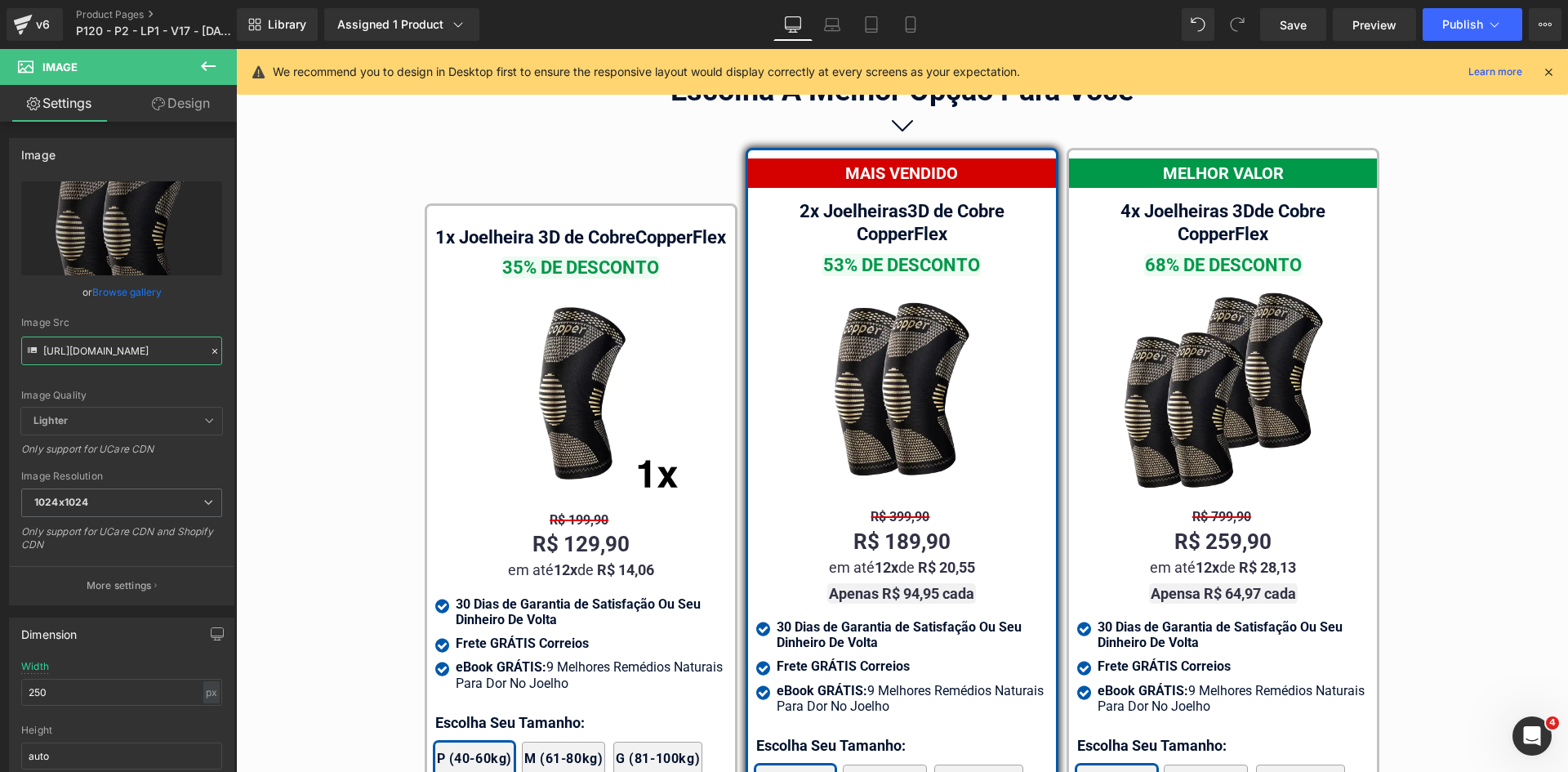
type input "https://cdn.shopify.com/s/files/1/0615/5249/2735/files/mundoweb-joelheira-ortop…"
click at [919, 23] on link "Mobile" at bounding box center [910, 25] width 39 height 33
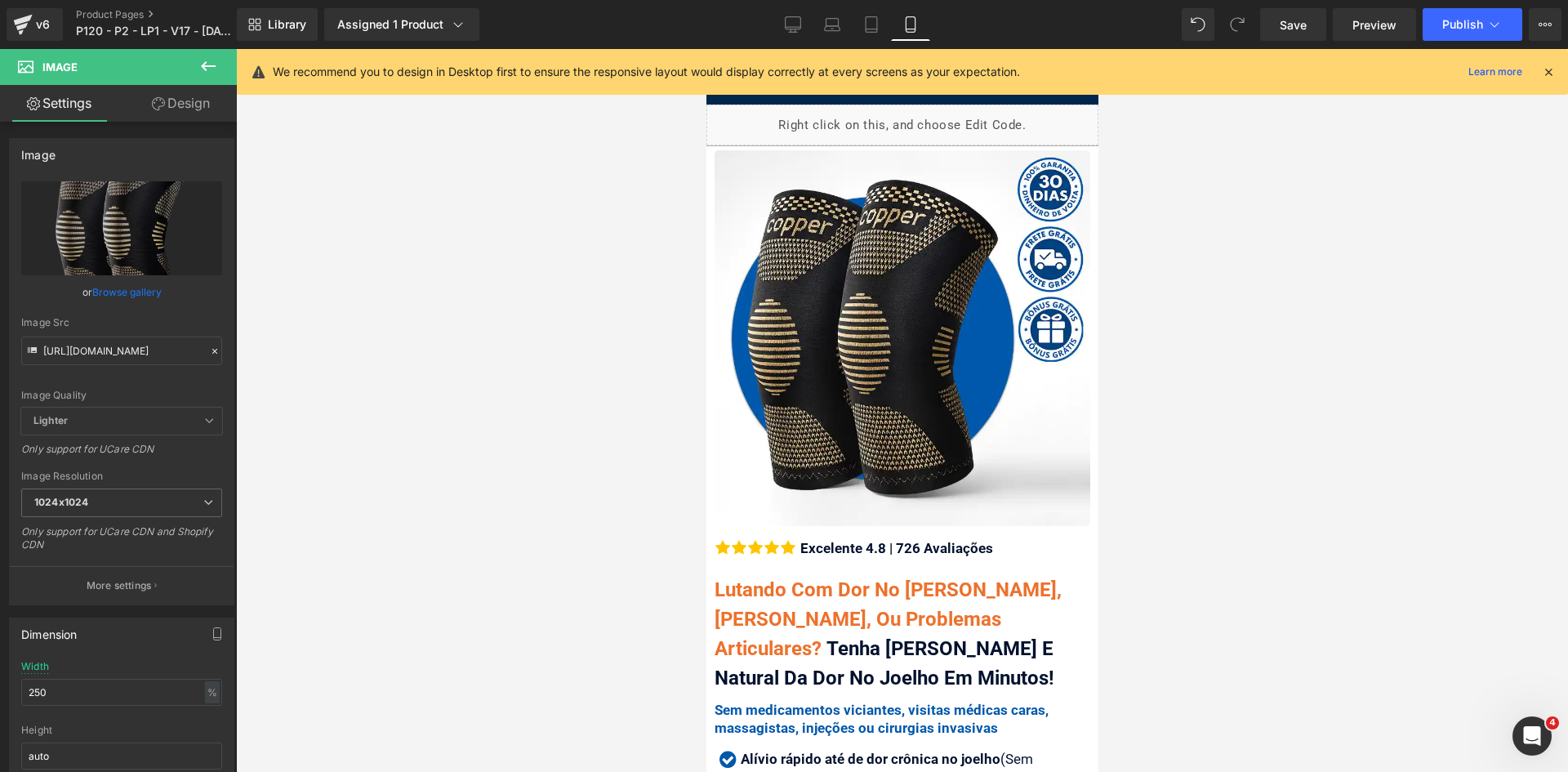
click at [1554, 68] on icon at bounding box center [1548, 71] width 14 height 14
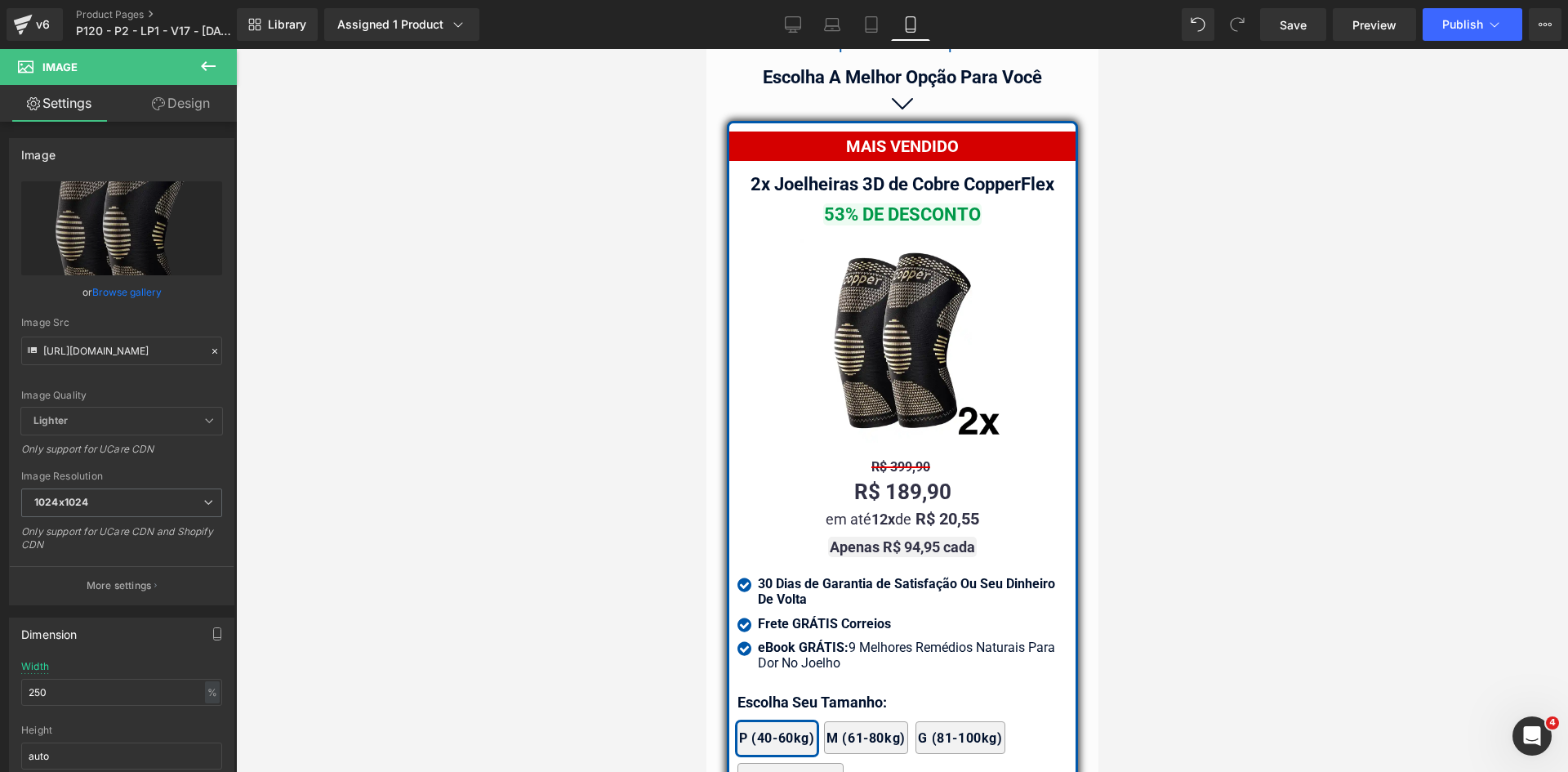
scroll to position [14368, 0]
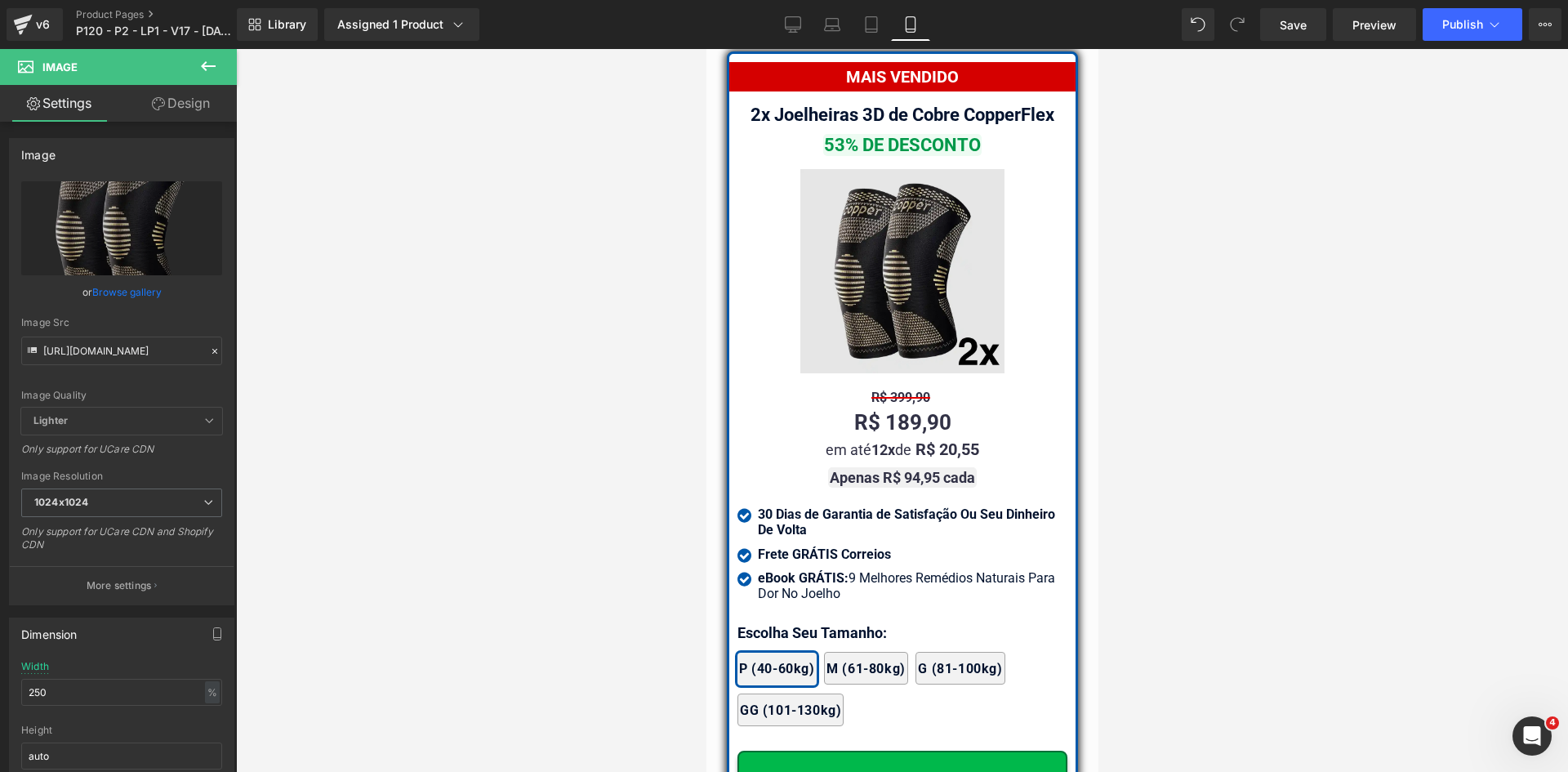
click at [895, 272] on img at bounding box center [902, 271] width 205 height 205
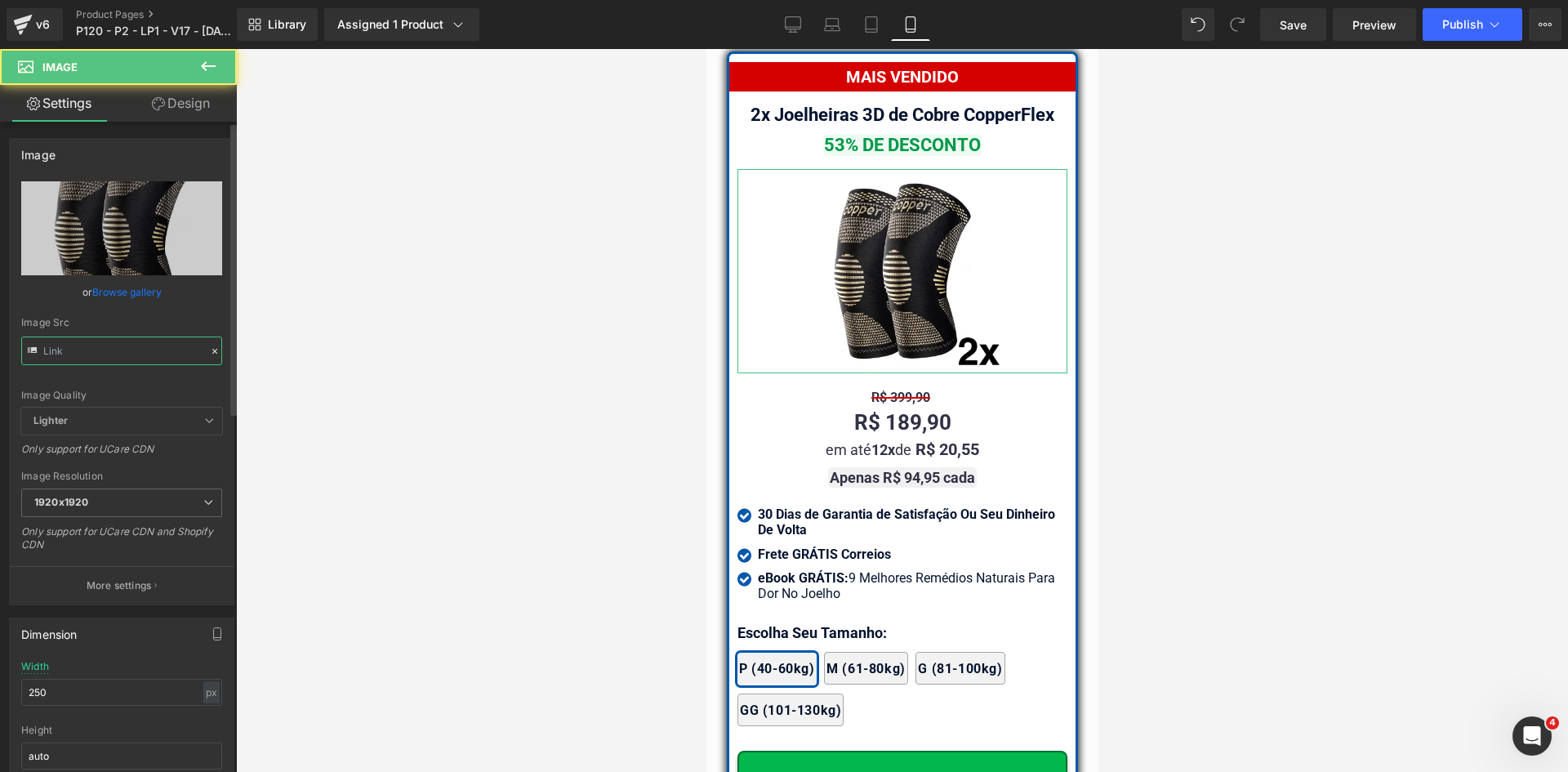
click at [82, 364] on input "text" at bounding box center [121, 351] width 201 height 29
paste input "nobg-07"
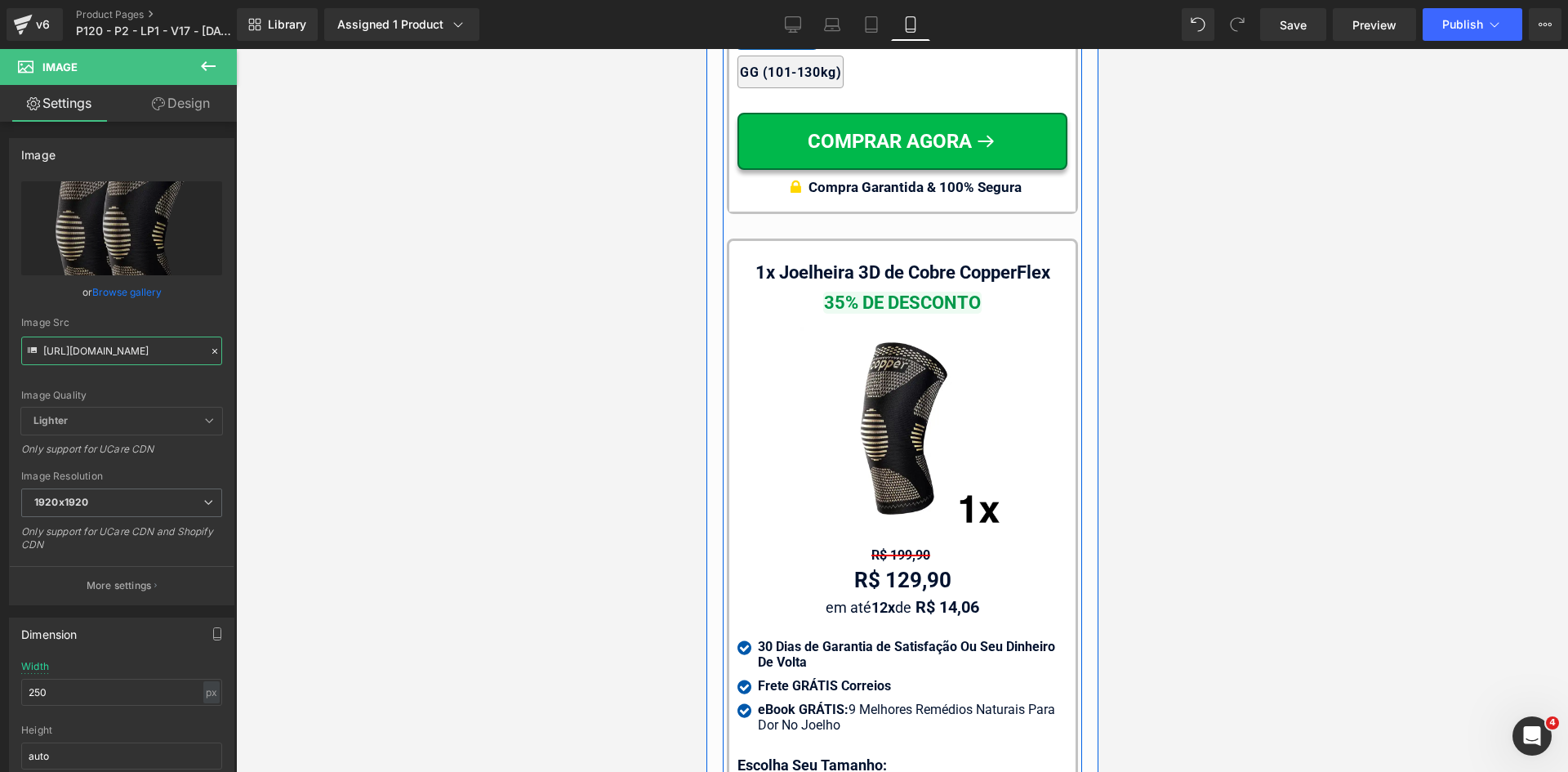
scroll to position [16002, 0]
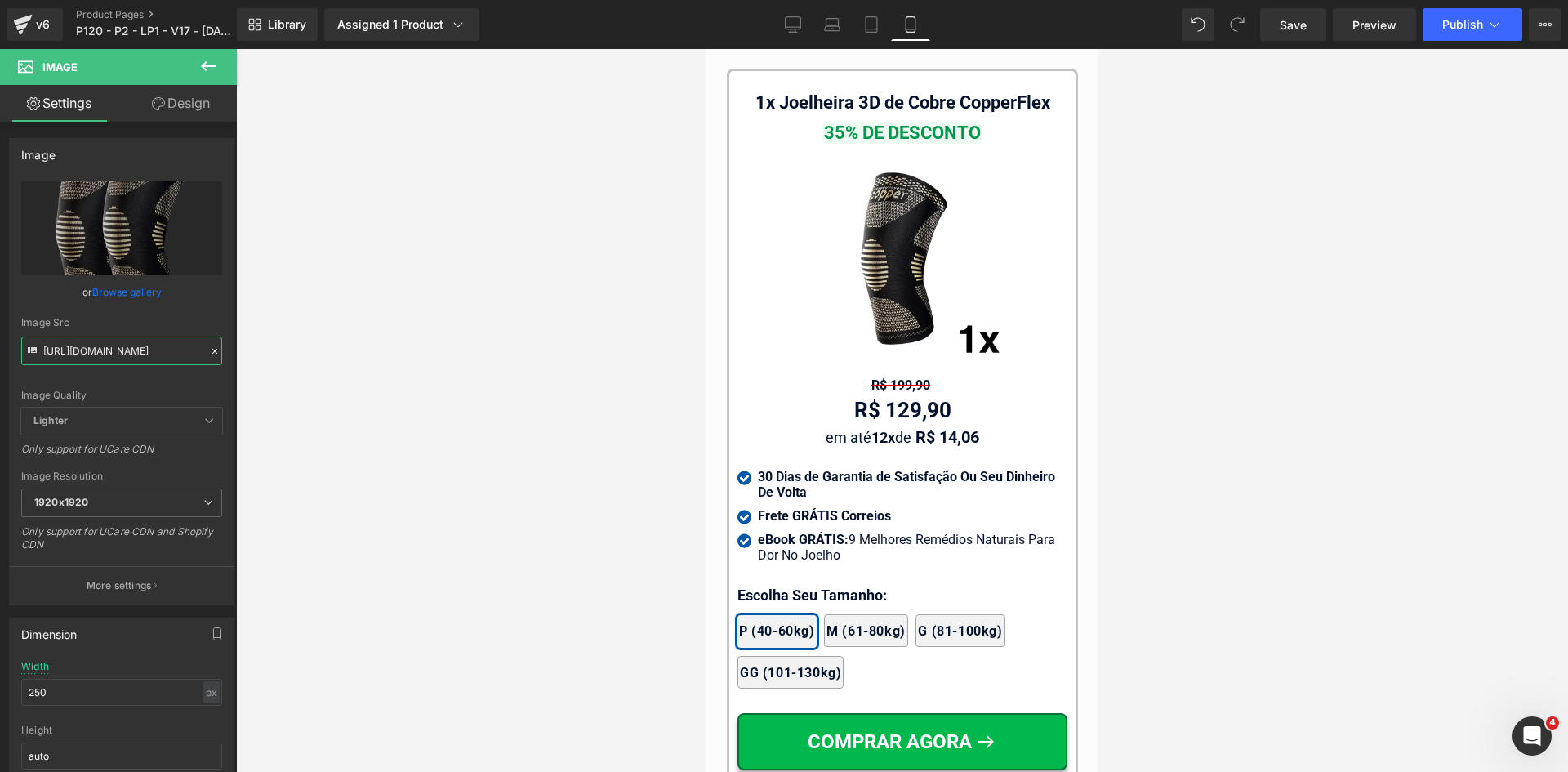
type input "https://cdn.shopify.com/s/files/1/0615/5249/2735/files/mundoweb-joelheira-ortop…"
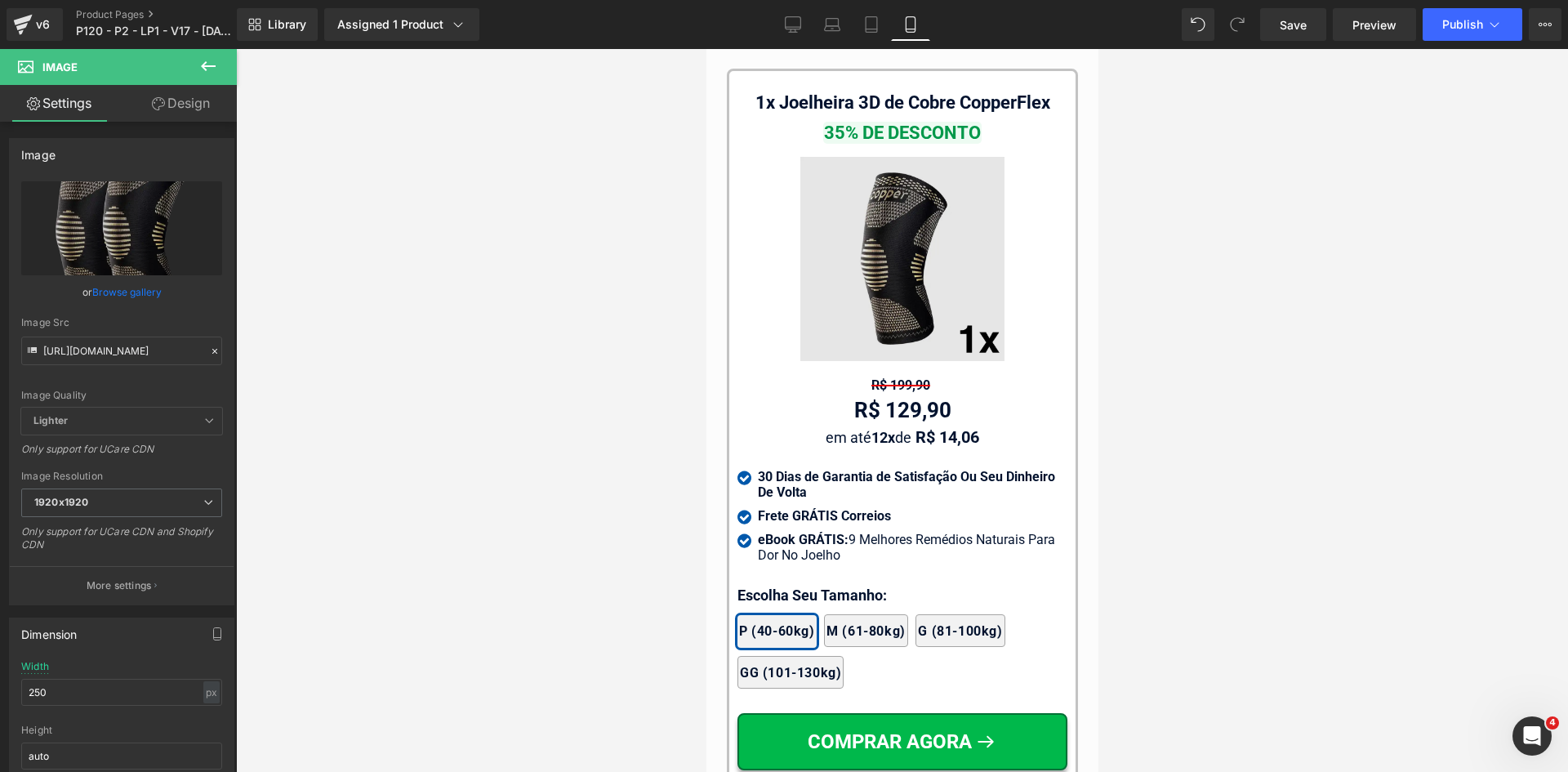
click at [943, 270] on img at bounding box center [902, 258] width 205 height 205
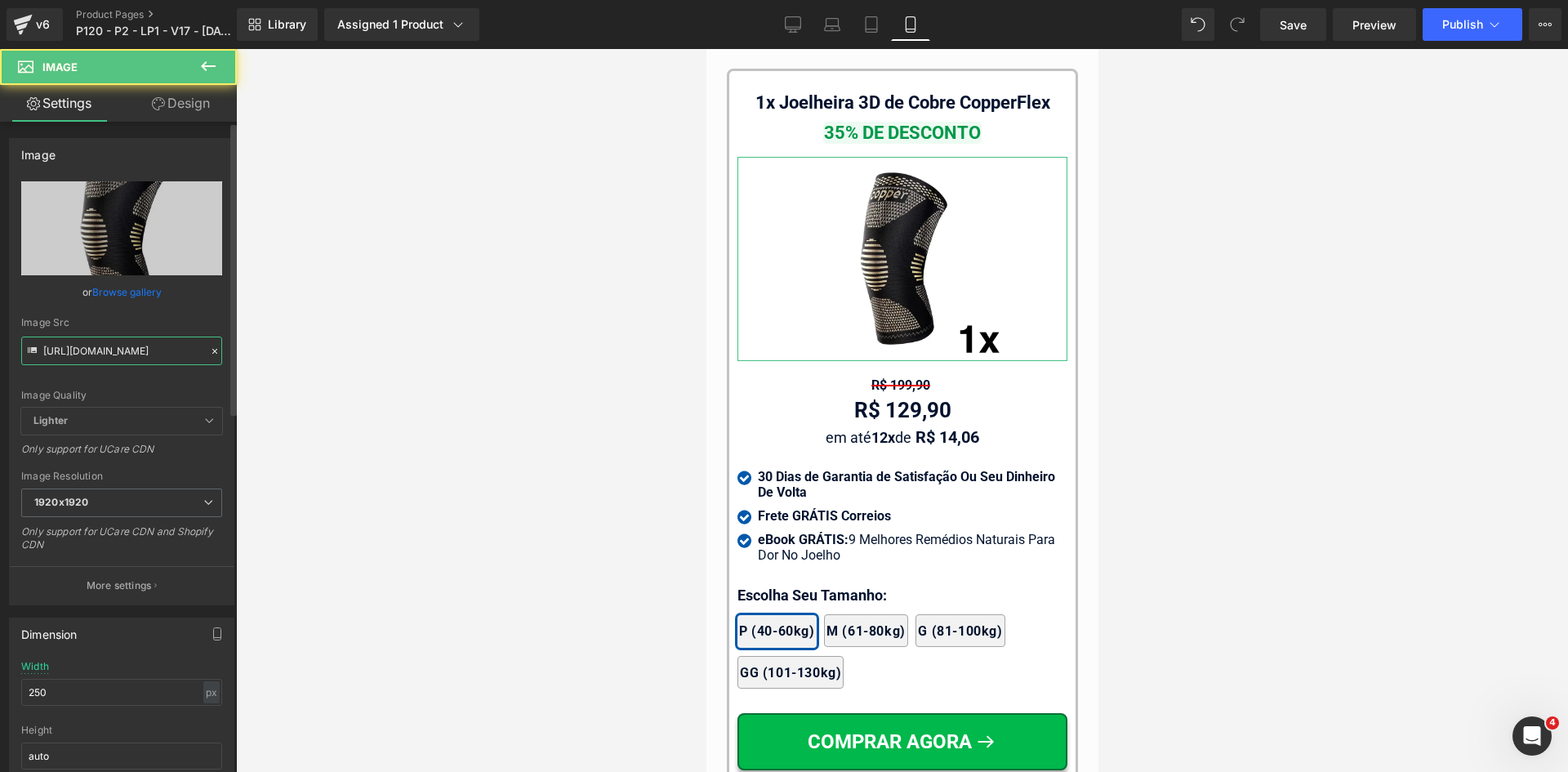
click at [145, 353] on input "https://cdn.shopify.com/s/files/1/0615/5249/2735/files/mundoweb-joelheira-ortop…" at bounding box center [121, 351] width 201 height 29
paste input "nobg-07"
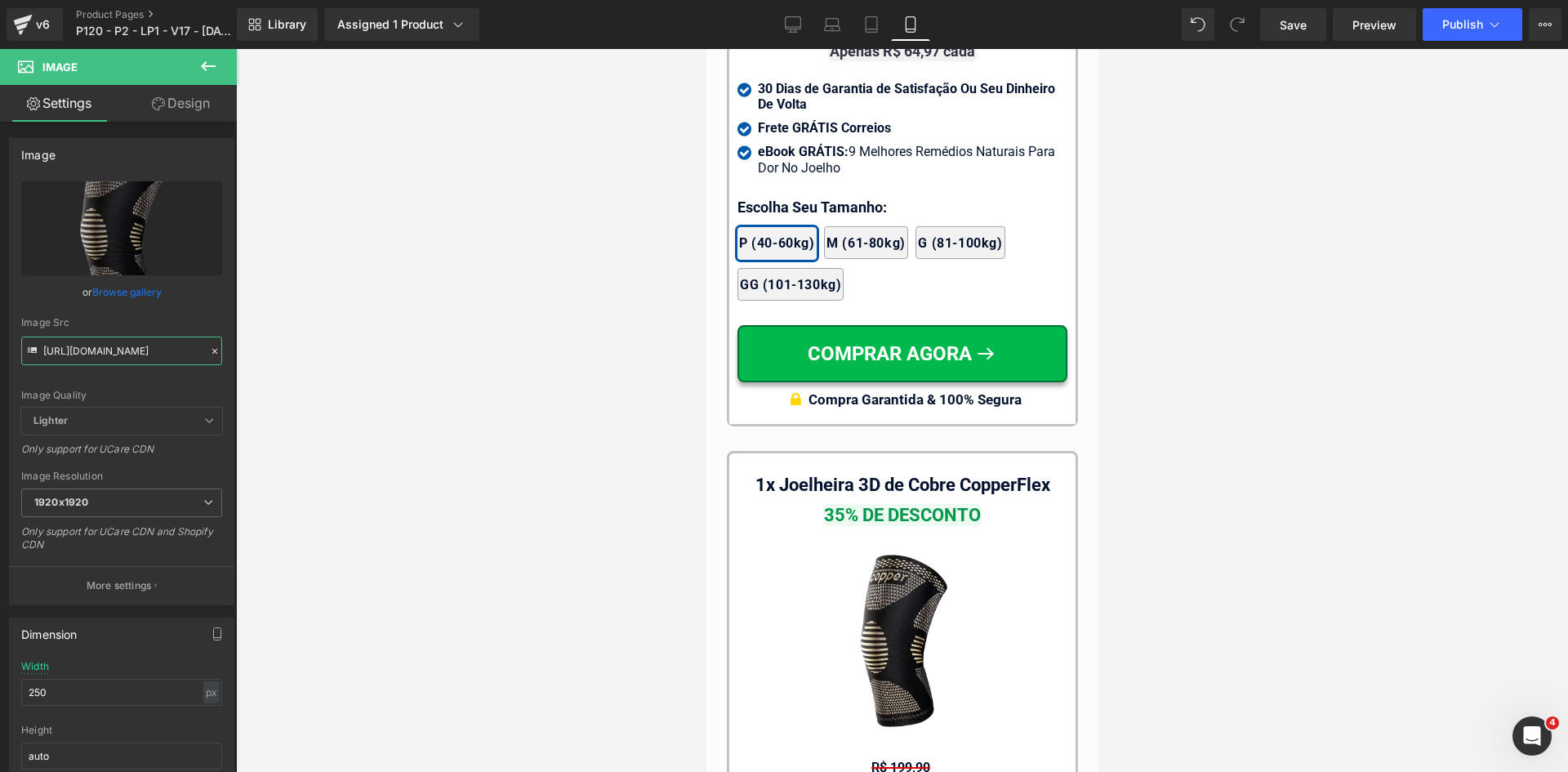
scroll to position [15430, 0]
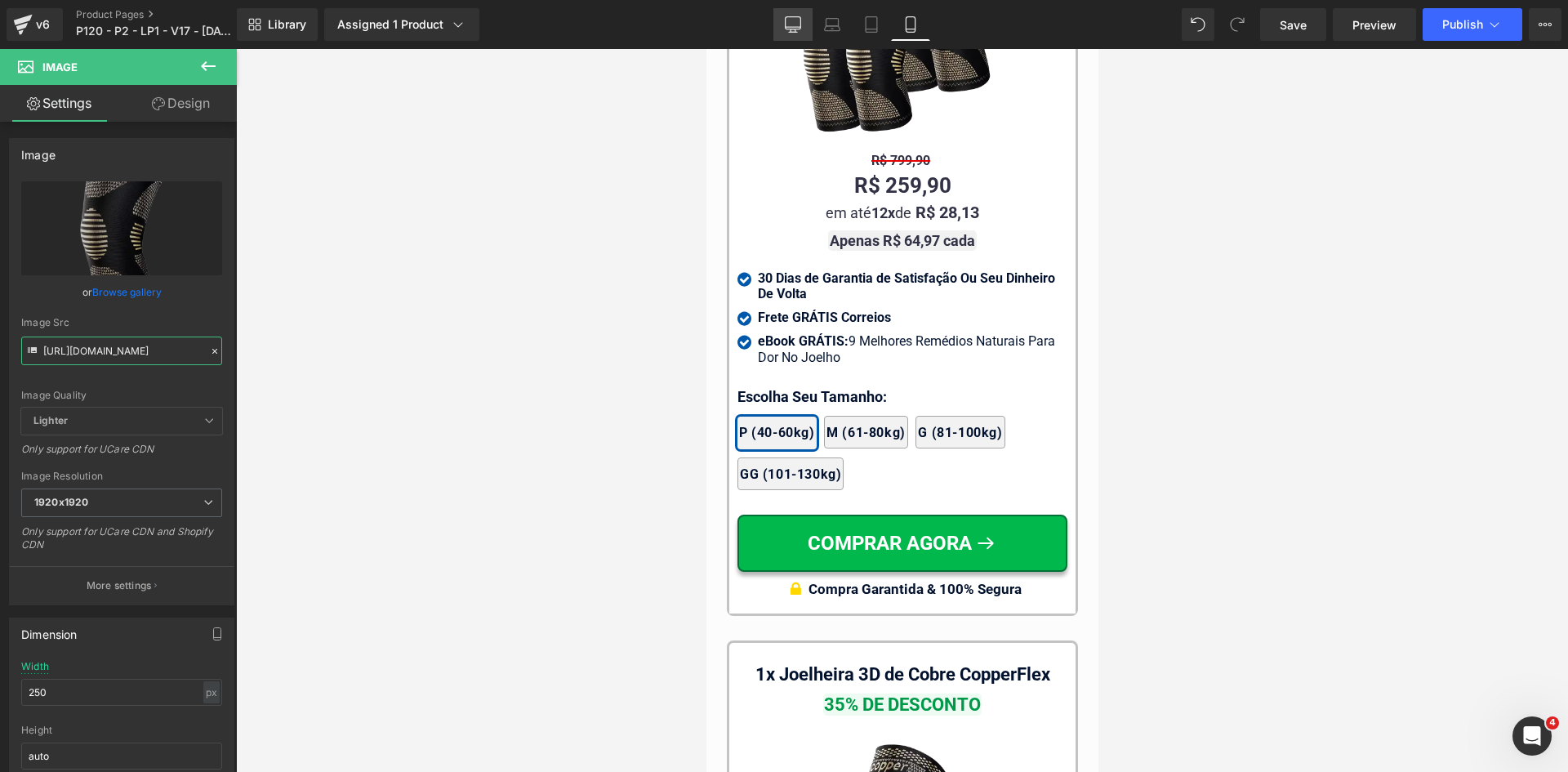
type input "https://cdn.shopify.com/s/files/1/0615/5249/2735/files/mundoweb-joelheira-ortop…"
click at [791, 9] on link "Desktop" at bounding box center [793, 25] width 39 height 33
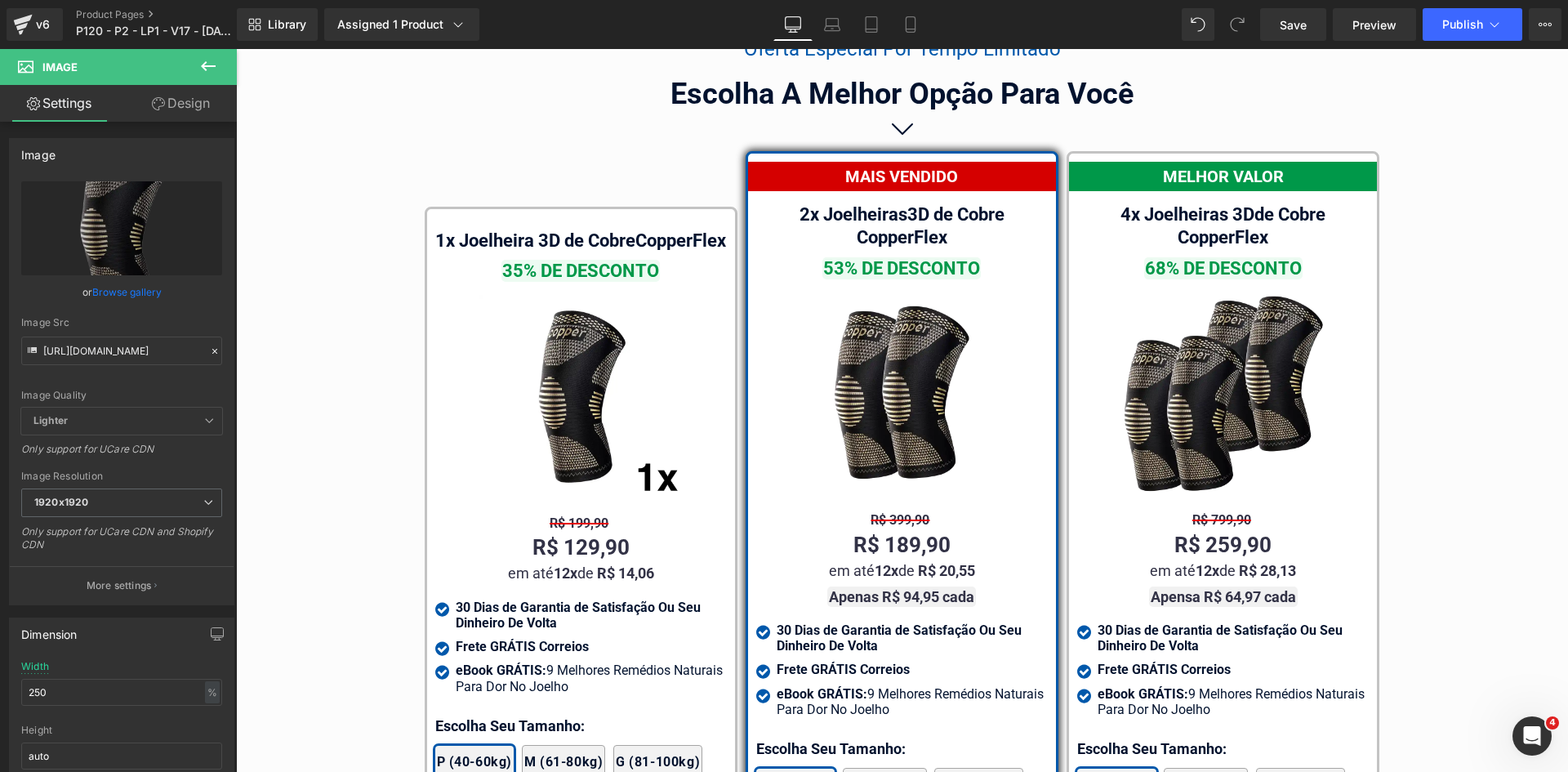
scroll to position [9558, 0]
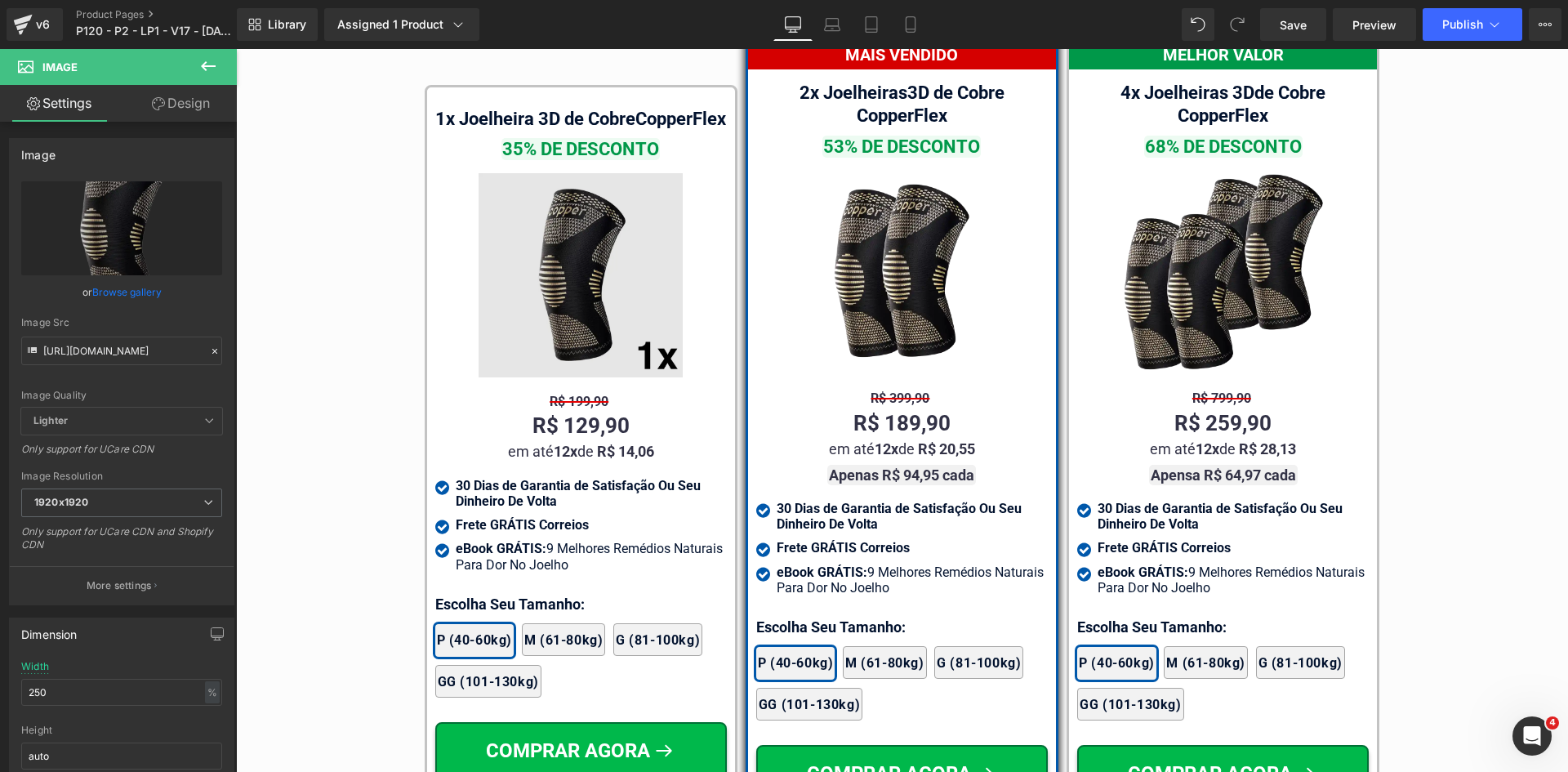
click at [591, 303] on img at bounding box center [581, 275] width 205 height 205
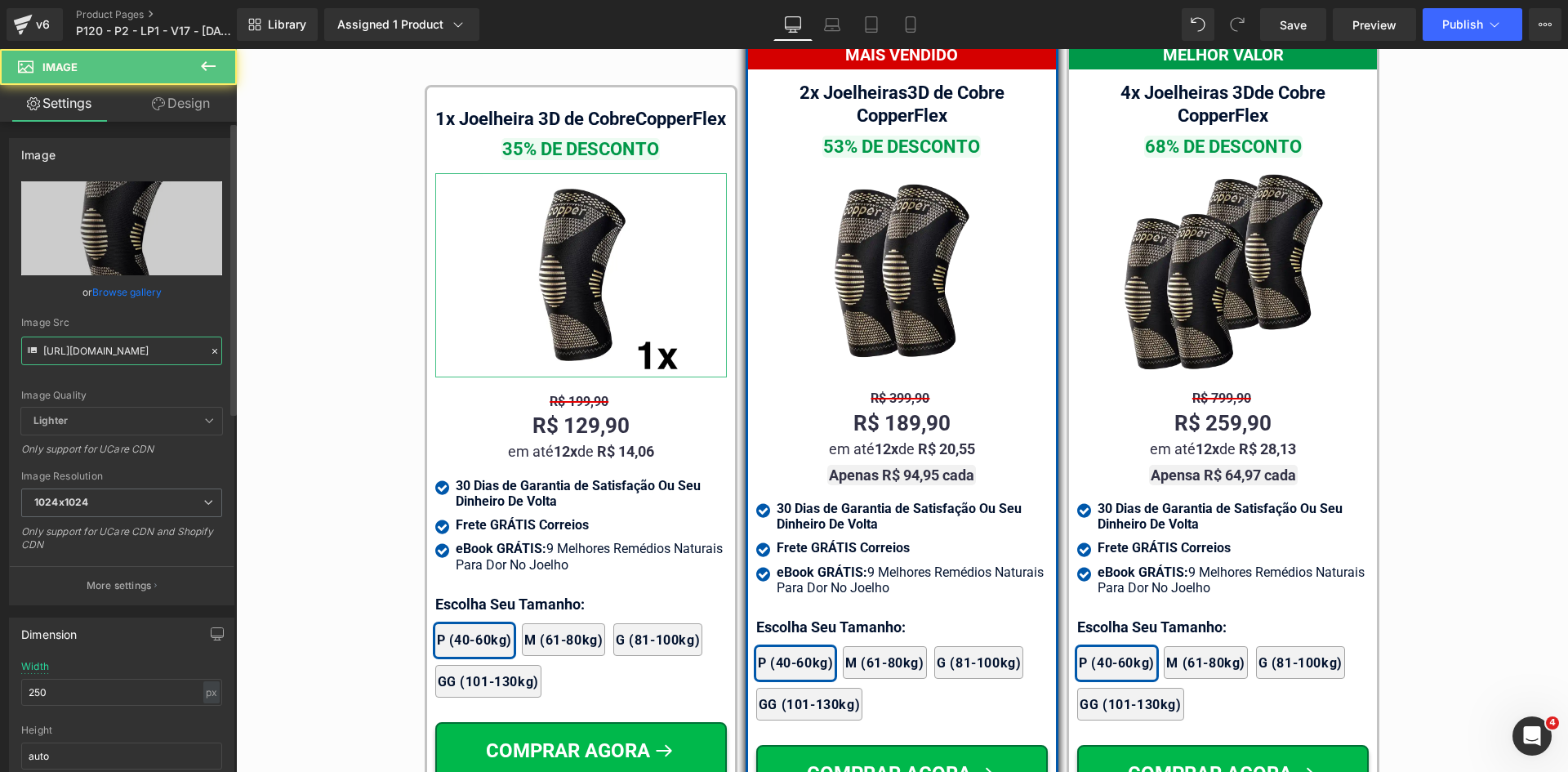
click at [121, 355] on input "https://cdn.shopify.com/s/files/1/0615/5249/2735/files/mundoweb-joelheira-ortop…" at bounding box center [121, 351] width 201 height 29
paste input "nobg-0725_1920x1920"
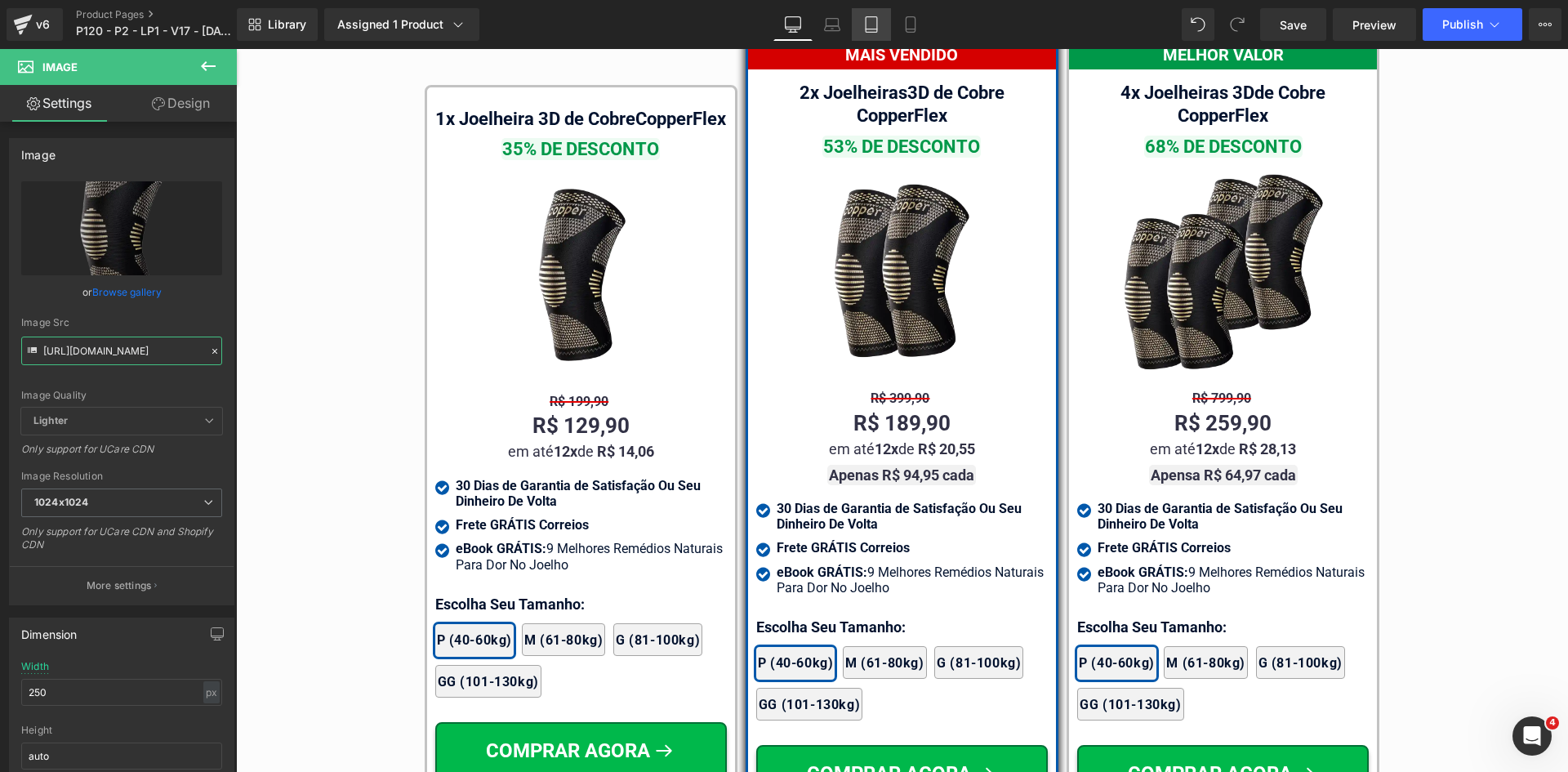
type input "https://cdn.shopify.com/s/files/1/0615/5249/2735/files/mundoweb-joelheira-ortop…"
click at [883, 23] on link "Tablet" at bounding box center [871, 25] width 39 height 33
click at [911, 26] on icon at bounding box center [910, 24] width 16 height 16
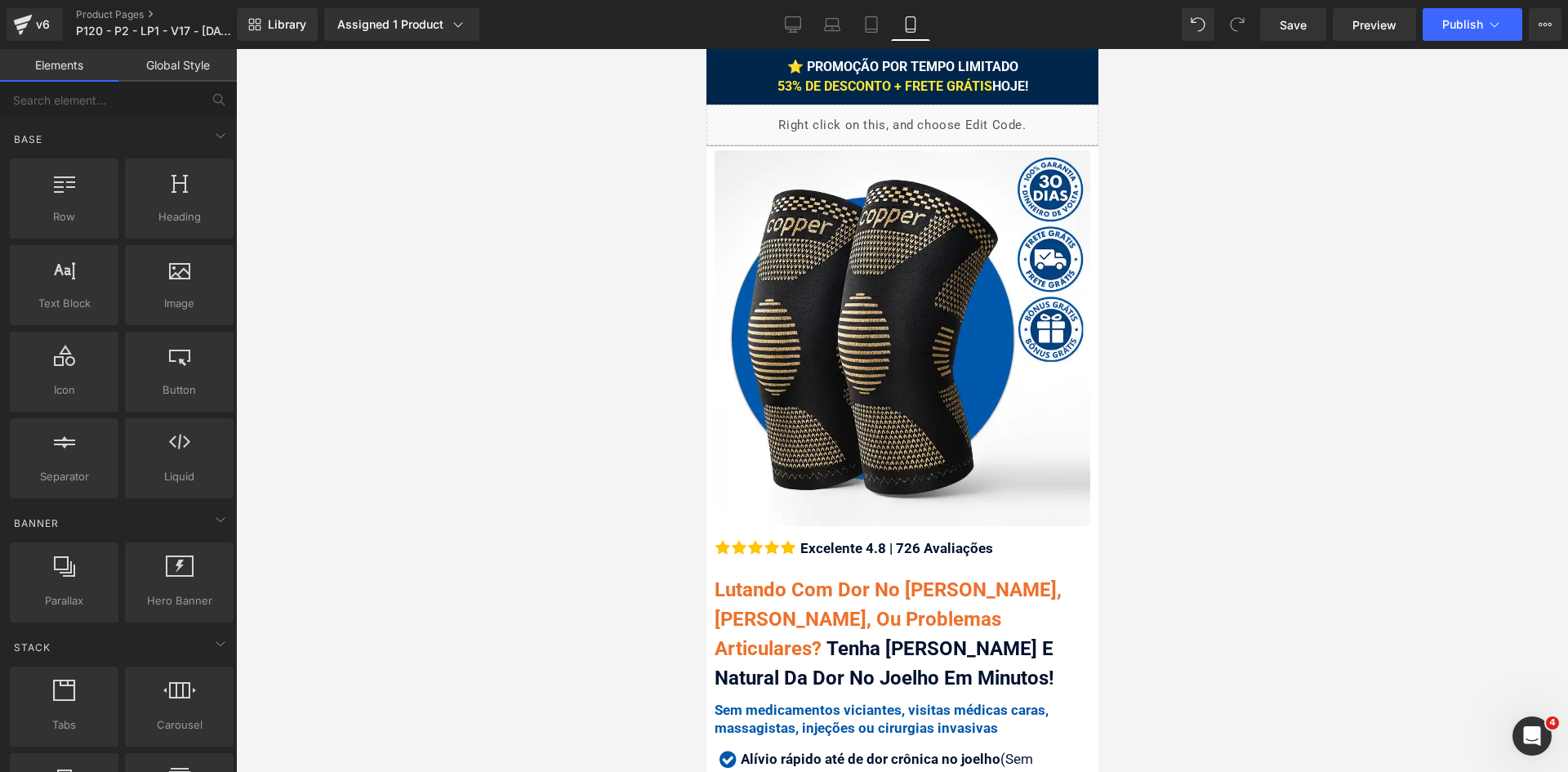
drag, startPoint x: 1212, startPoint y: 151, endPoint x: 1184, endPoint y: 179, distance: 39.6
click at [1207, 398] on div at bounding box center [903, 410] width 1333 height 723
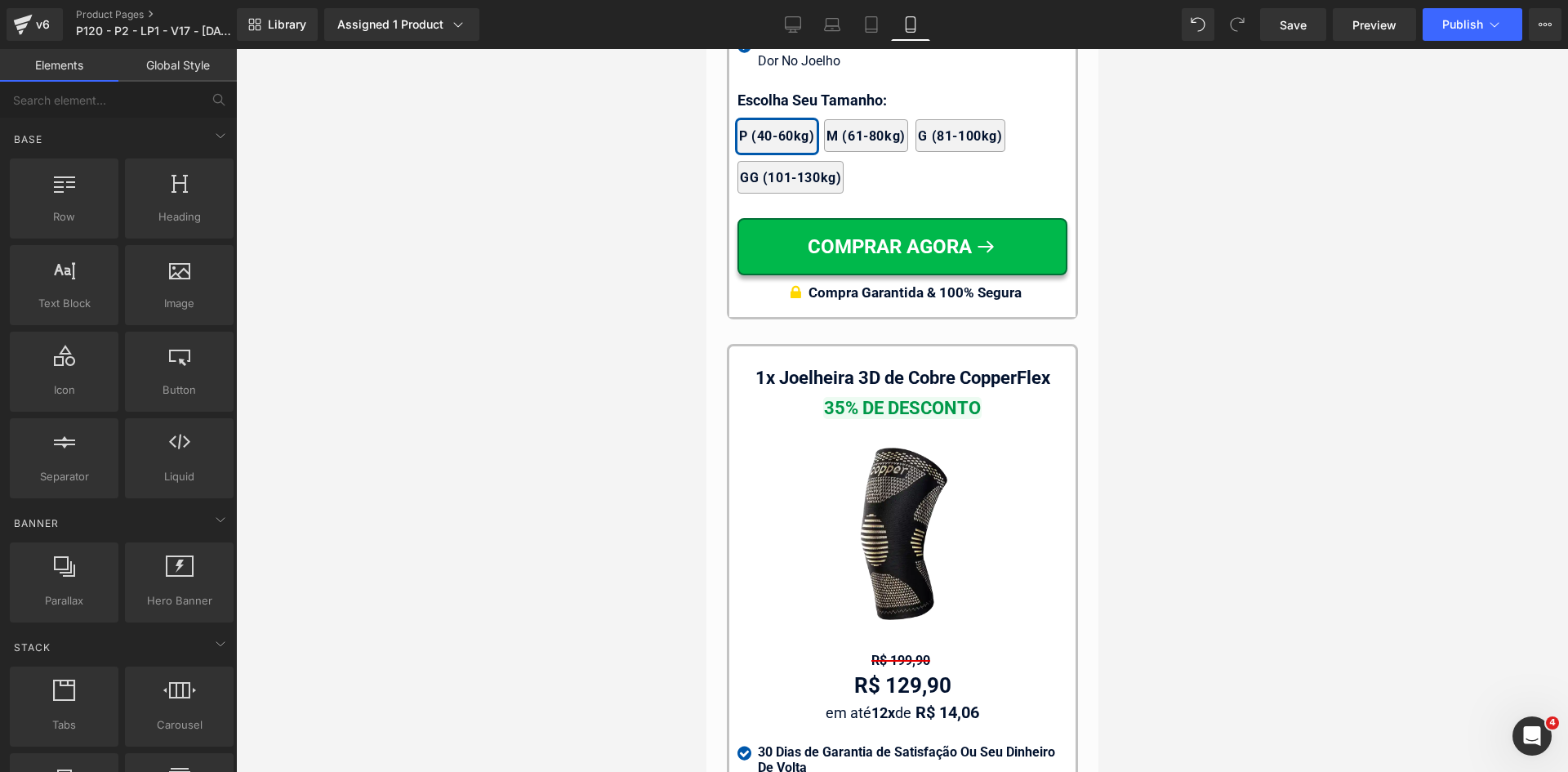
scroll to position [15751, 0]
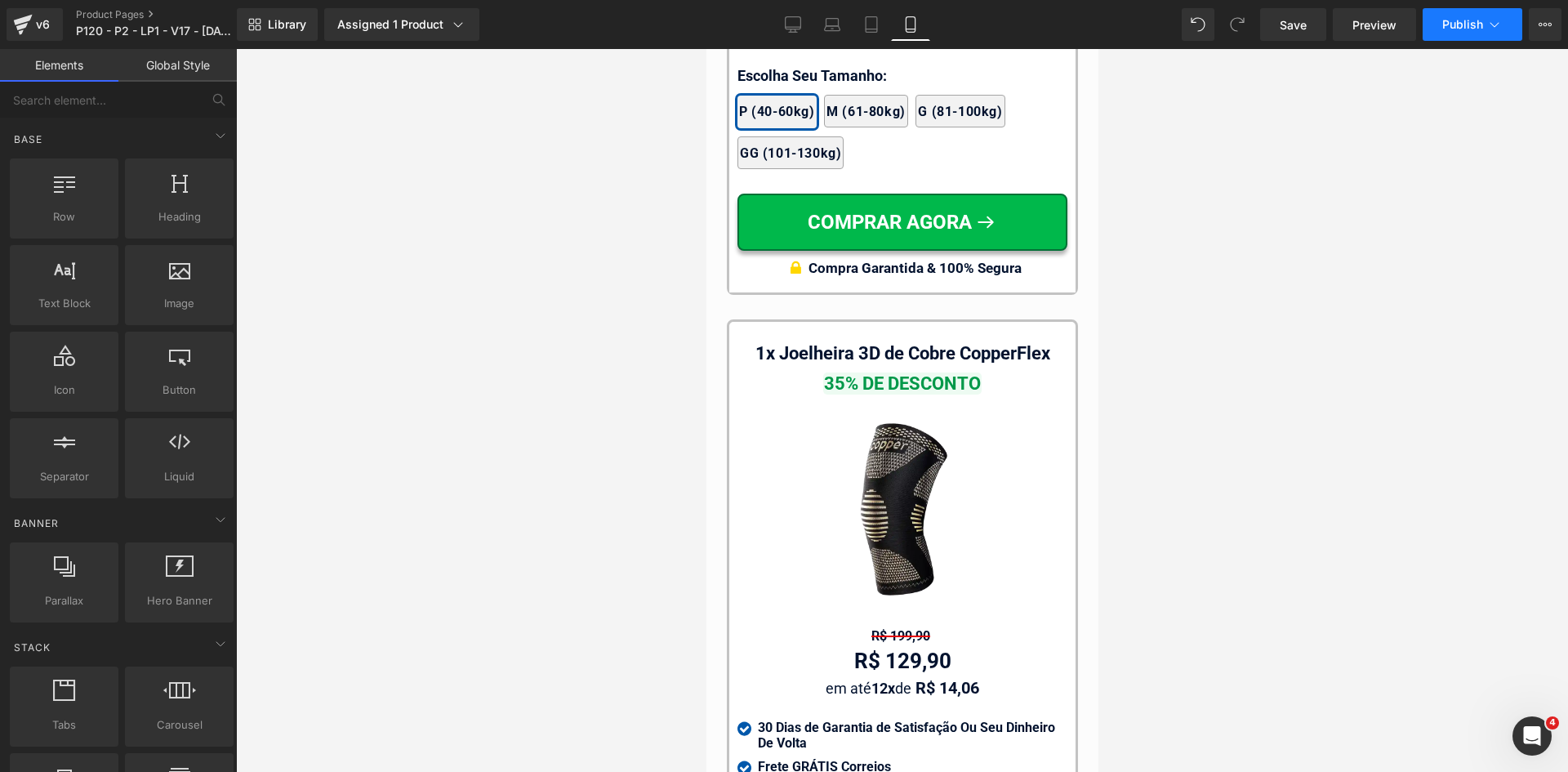
click at [1464, 31] on button "Publish" at bounding box center [1473, 25] width 100 height 33
drag, startPoint x: 1272, startPoint y: 459, endPoint x: 1146, endPoint y: 399, distance: 139.6
drag, startPoint x: 877, startPoint y: 26, endPoint x: 308, endPoint y: 259, distance: 614.9
click at [877, 26] on icon at bounding box center [871, 24] width 16 height 16
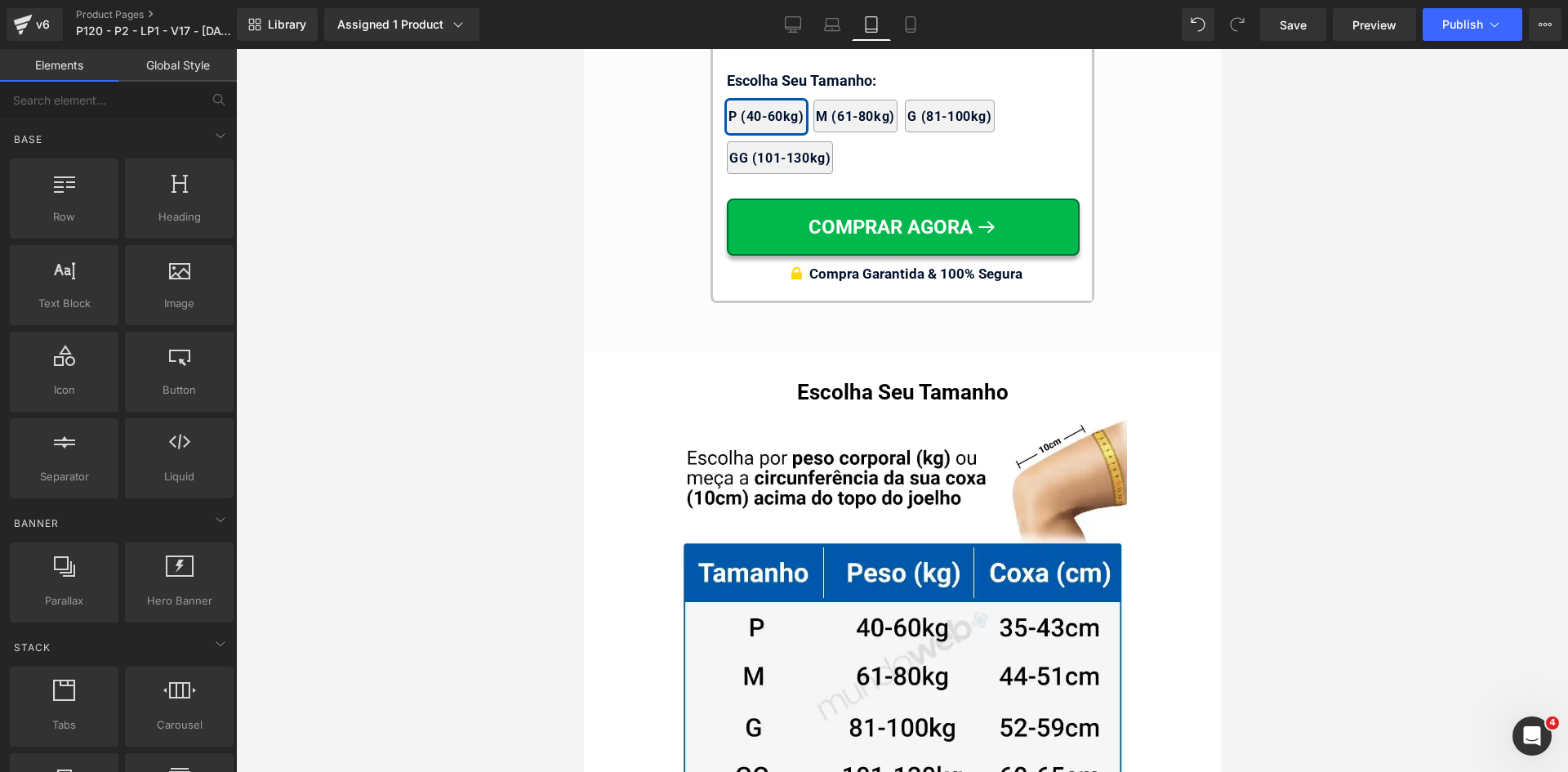
scroll to position [16343, 0]
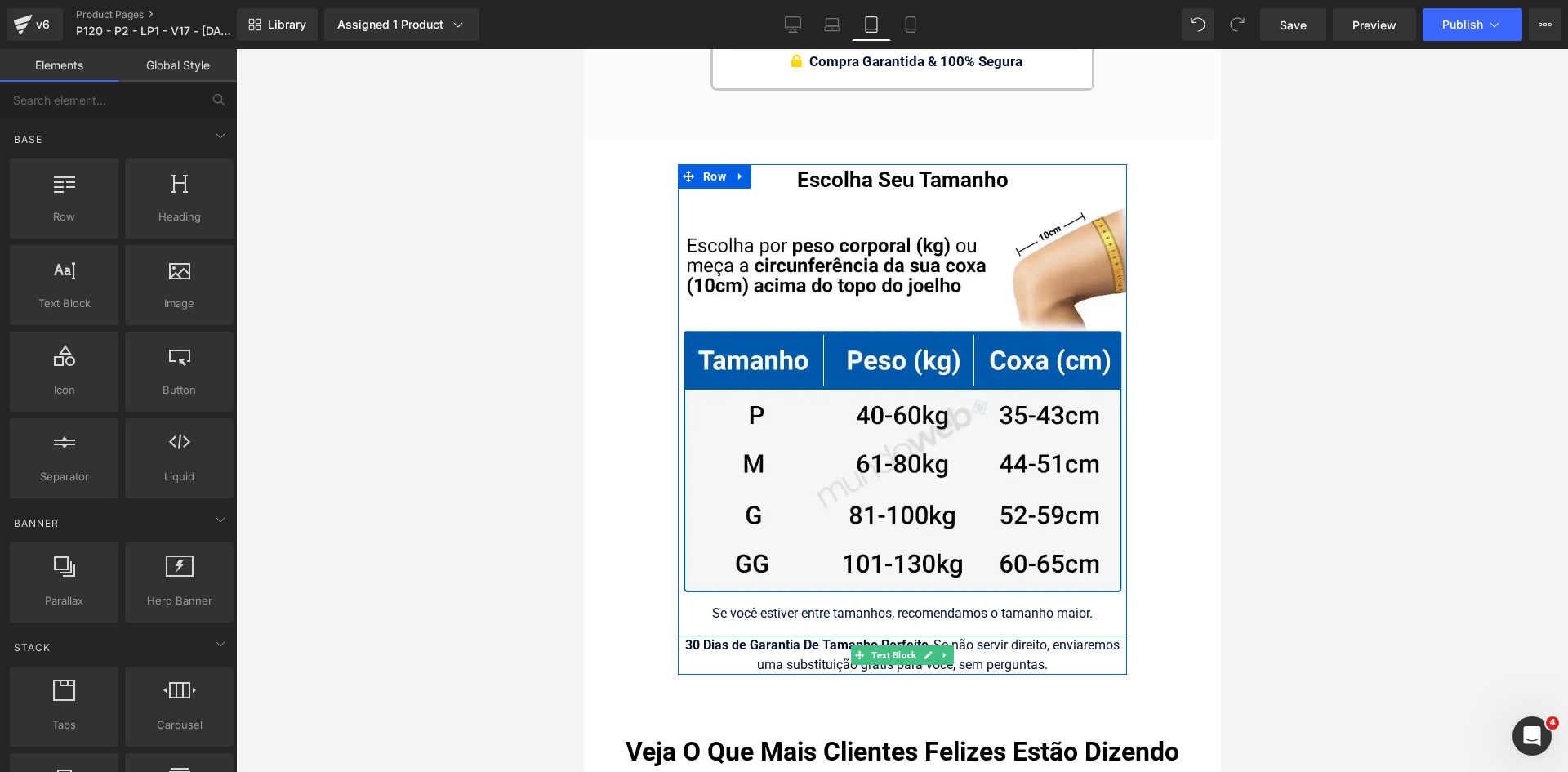
click at [957, 638] on div "30 Dias de Garantia De Tamanho Perfeito - Se não servir direito, enviaremos uma…" at bounding box center [902, 655] width 449 height 39
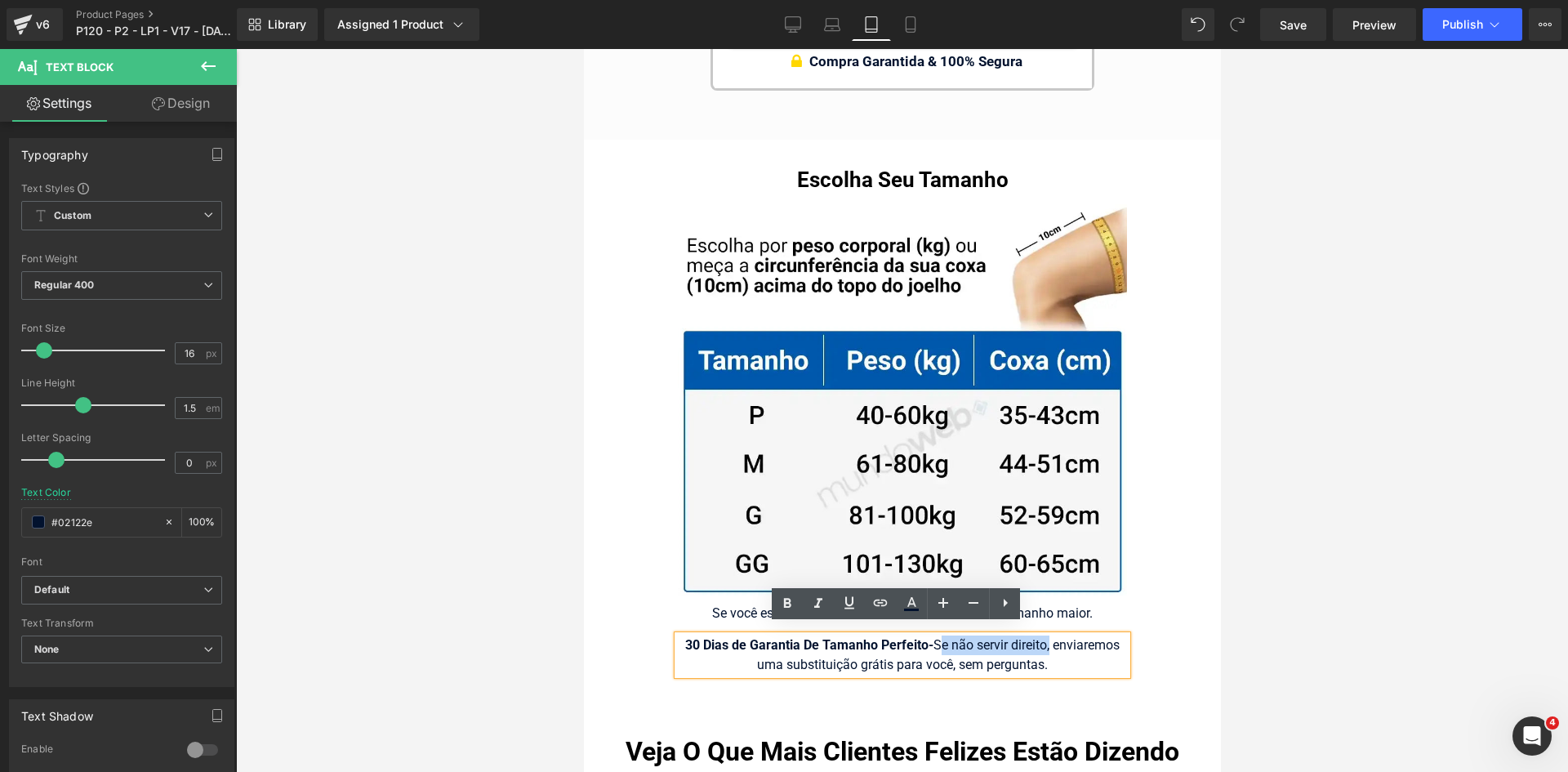
drag, startPoint x: 929, startPoint y: 634, endPoint x: 1040, endPoint y: 633, distance: 111.0
click at [1040, 636] on div "30 Dias de Garantia De Tamanho Perfeito - Se não servir direito, enviaremos uma…" at bounding box center [902, 655] width 449 height 39
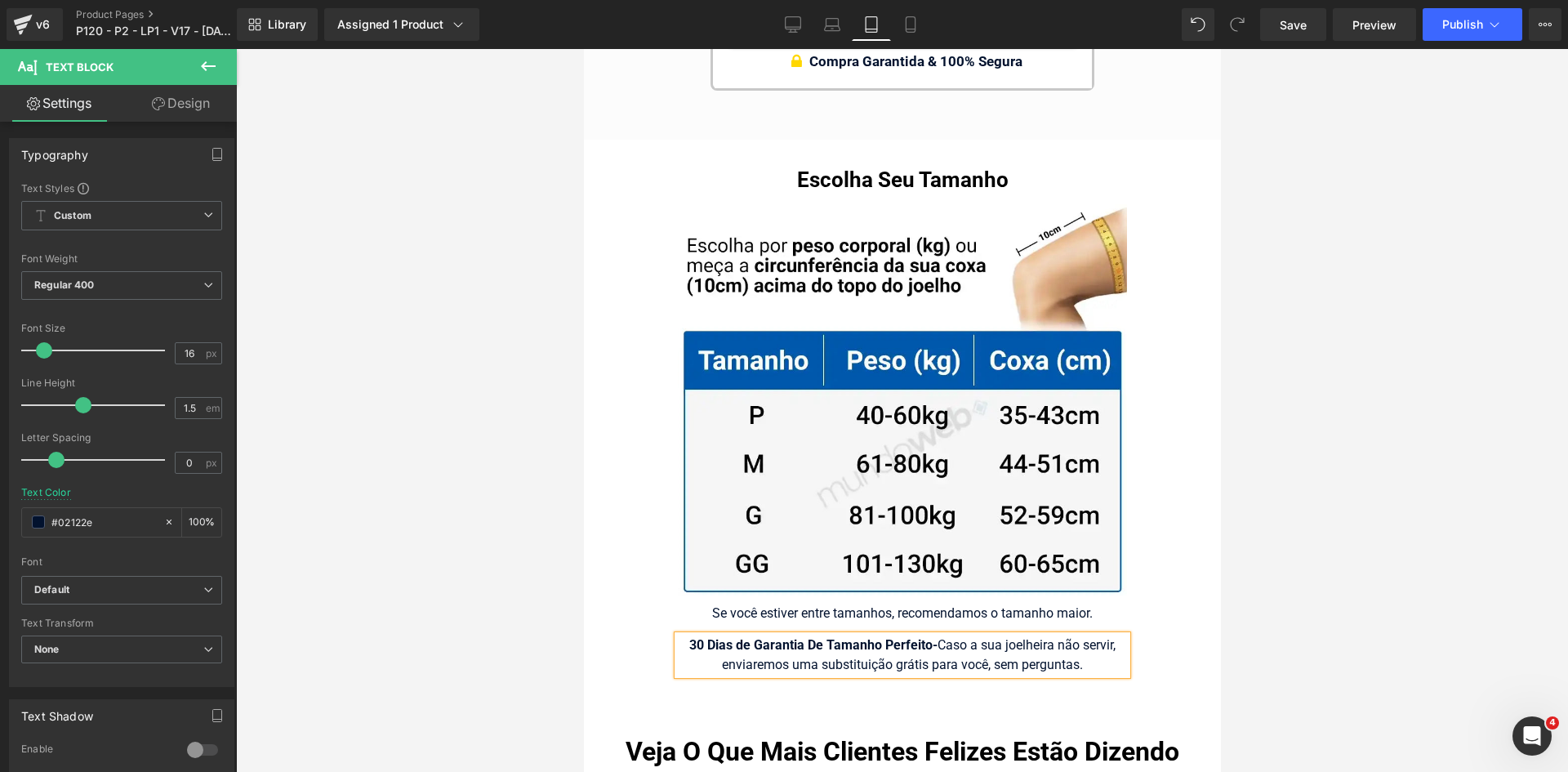
drag, startPoint x: 1082, startPoint y: 656, endPoint x: 982, endPoint y: 650, distance: 100.2
click at [982, 650] on div "30 Dias de Garantia De Tamanho Perfeito - Caso a sua joelheira não servir, envi…" at bounding box center [902, 655] width 449 height 39
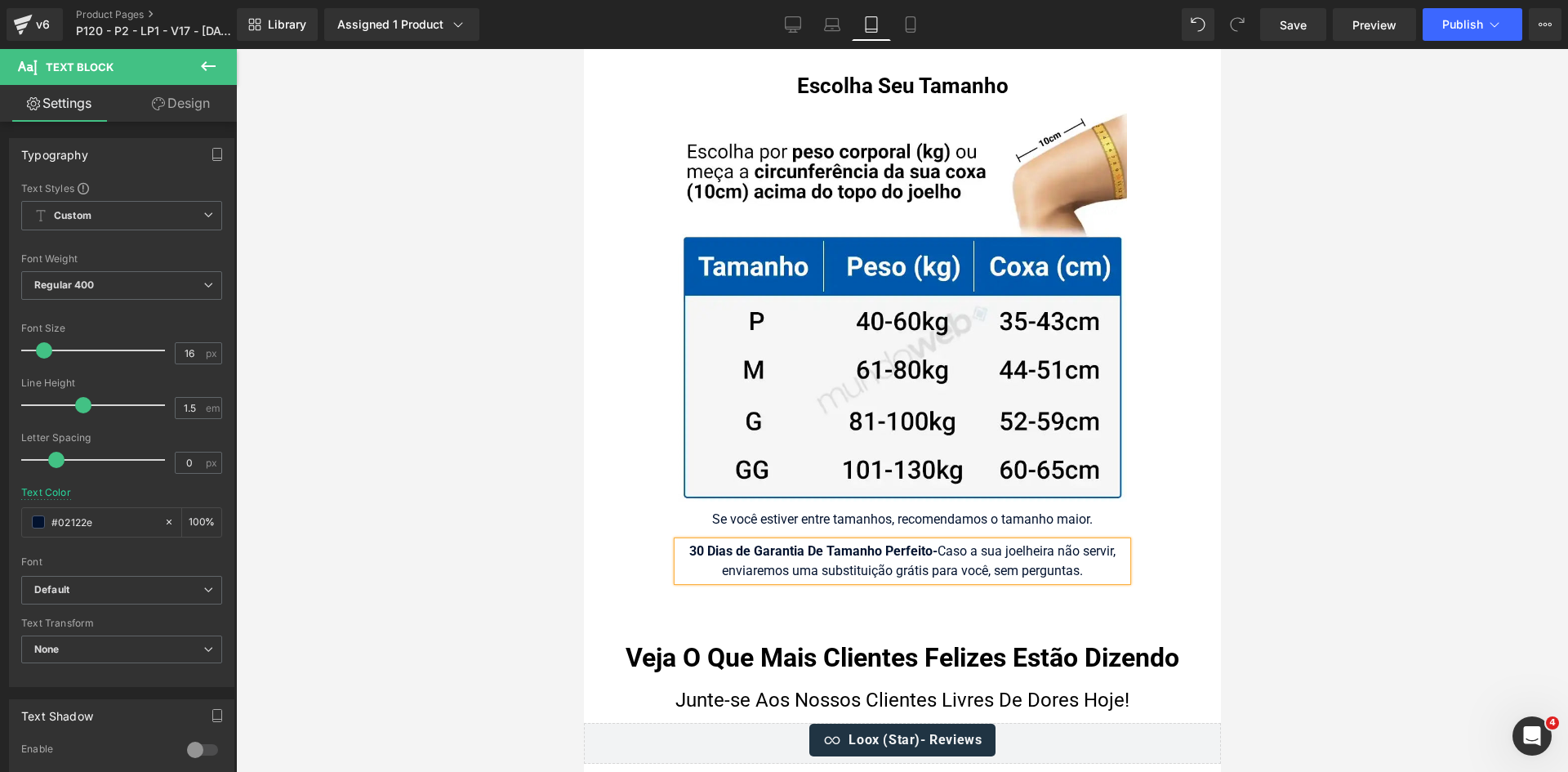
scroll to position [16587, 0]
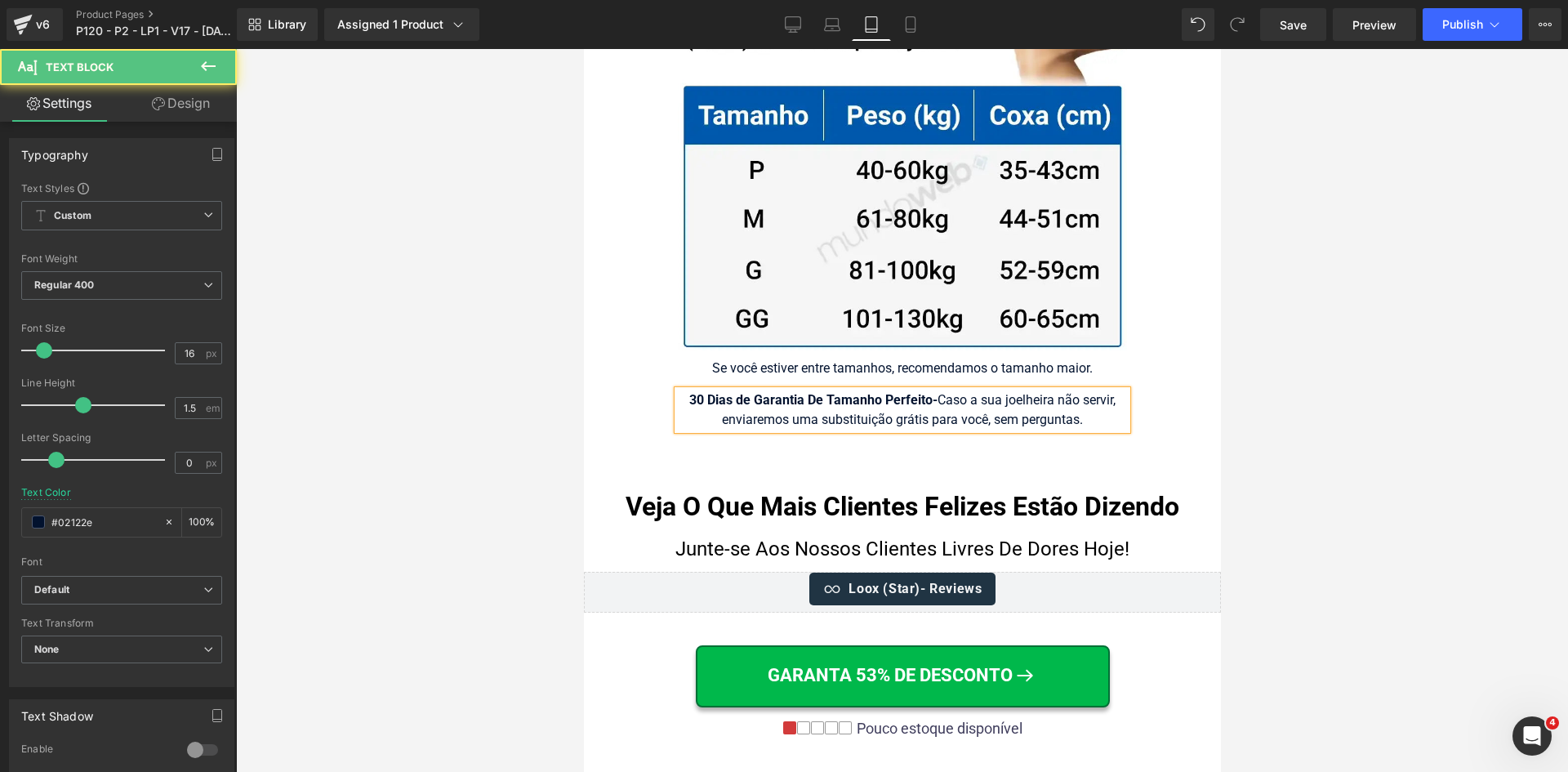
drag, startPoint x: 1079, startPoint y: 411, endPoint x: 936, endPoint y: 386, distance: 145.2
click at [936, 391] on div "30 Dias de Garantia De Tamanho Perfeito - Caso a sua joelheira não servir, envi…" at bounding box center [902, 410] width 449 height 39
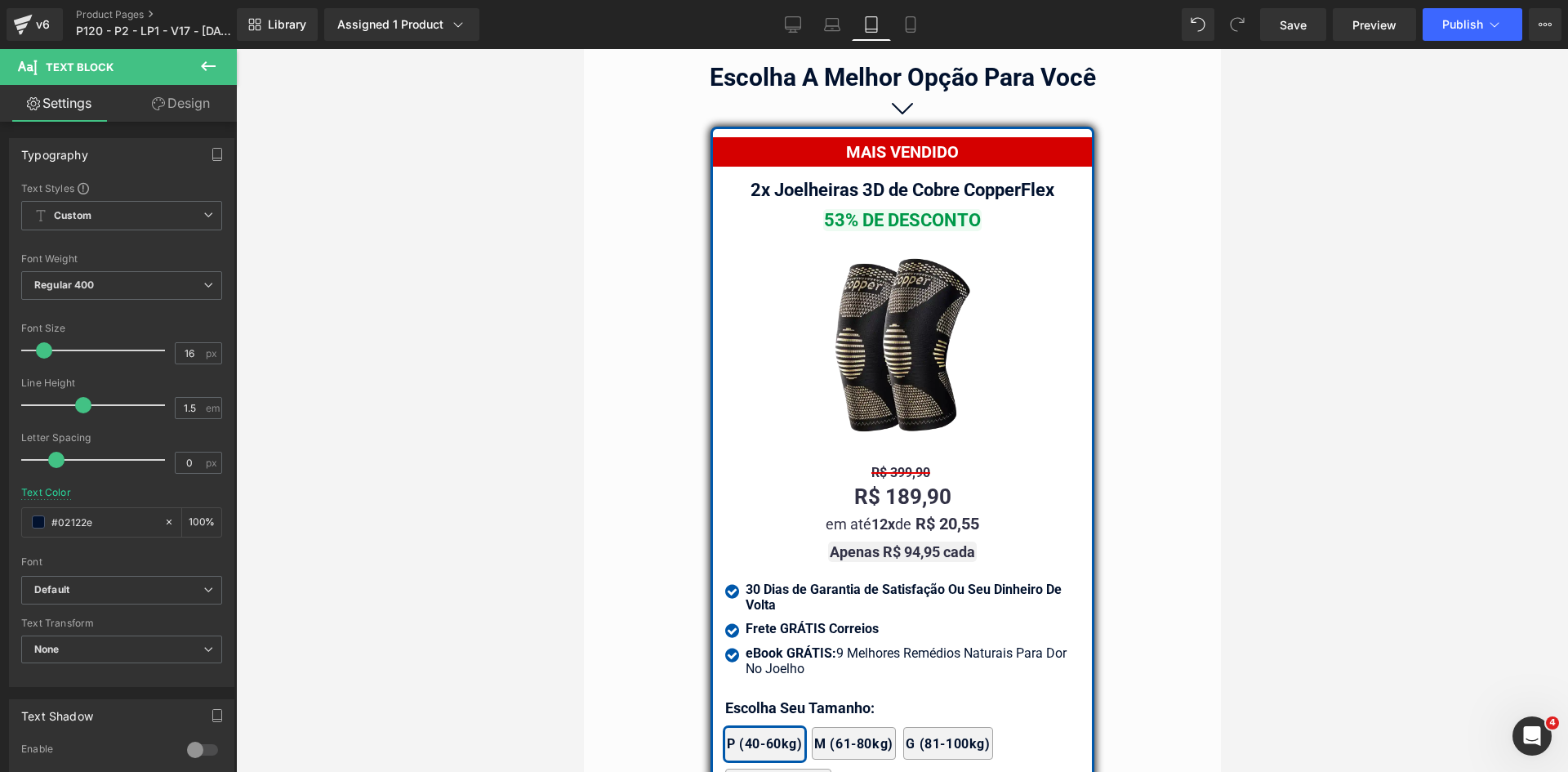
scroll to position [13483, 0]
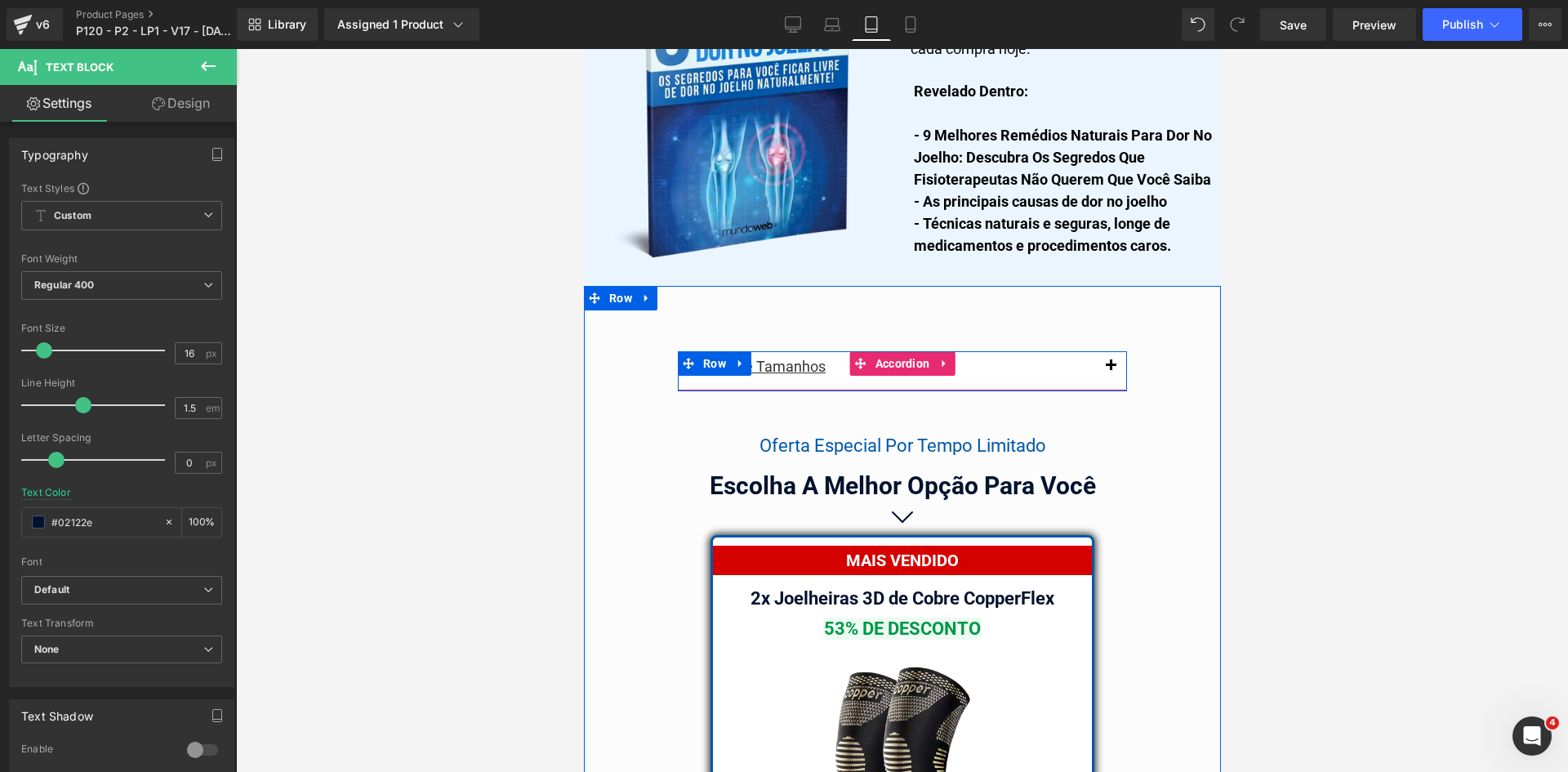
click at [1110, 370] on span "button" at bounding box center [1110, 370] width 0 height 0
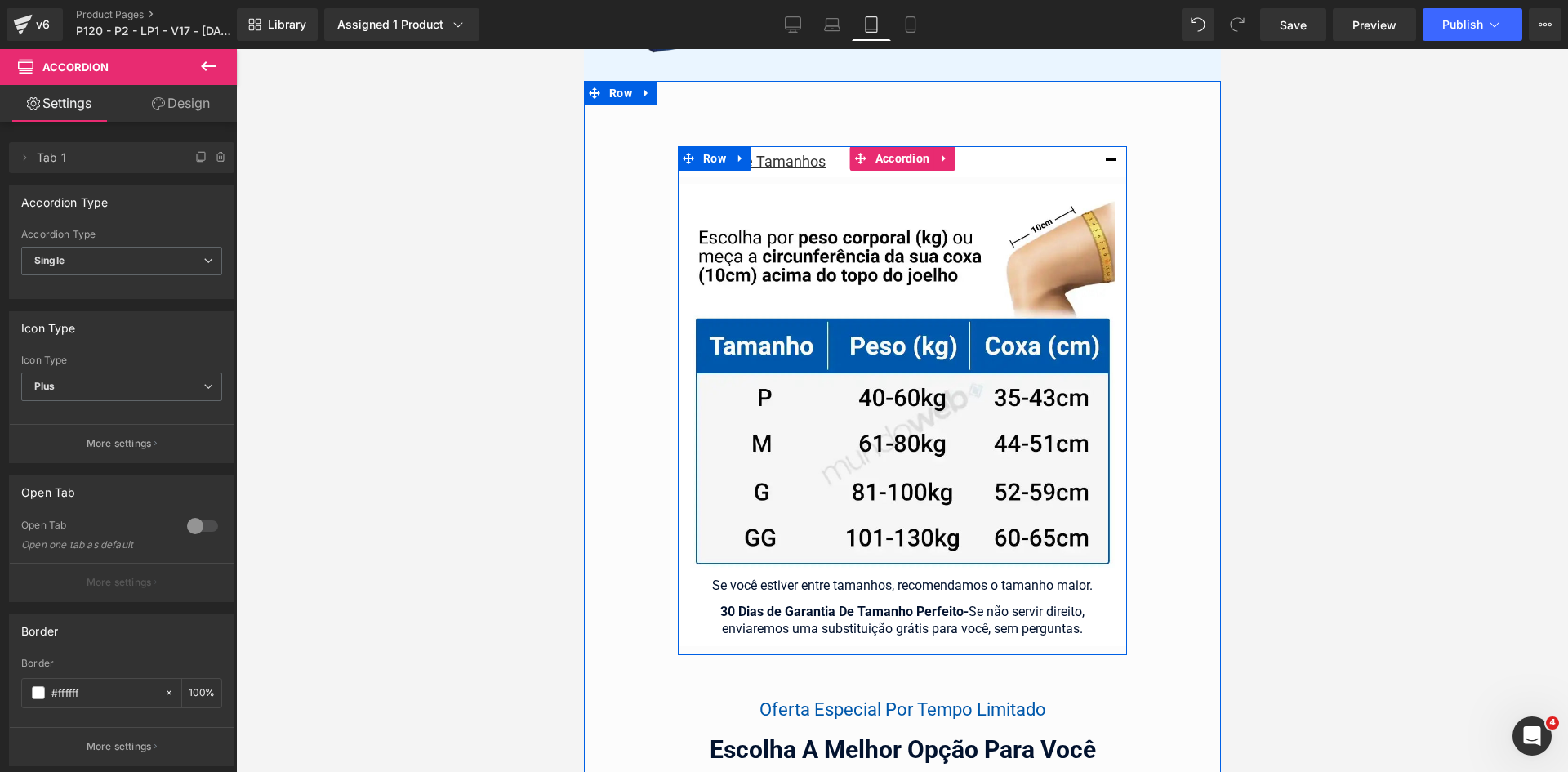
scroll to position [13974, 0]
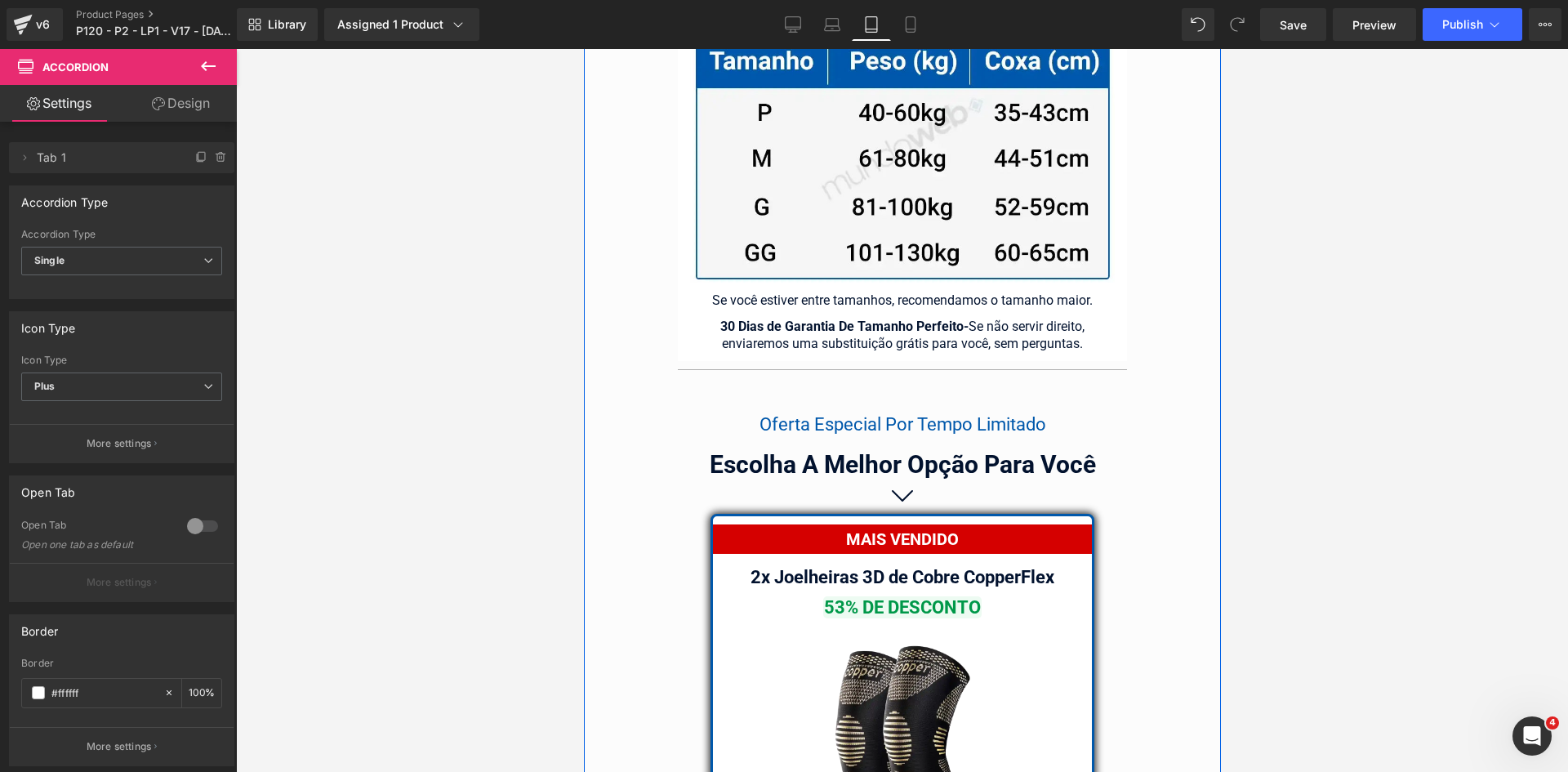
click at [998, 326] on div "30 Dias de Garantia De Tamanho Perfeito - Se não servir direito, enviaremos uma…" at bounding box center [902, 336] width 424 height 35
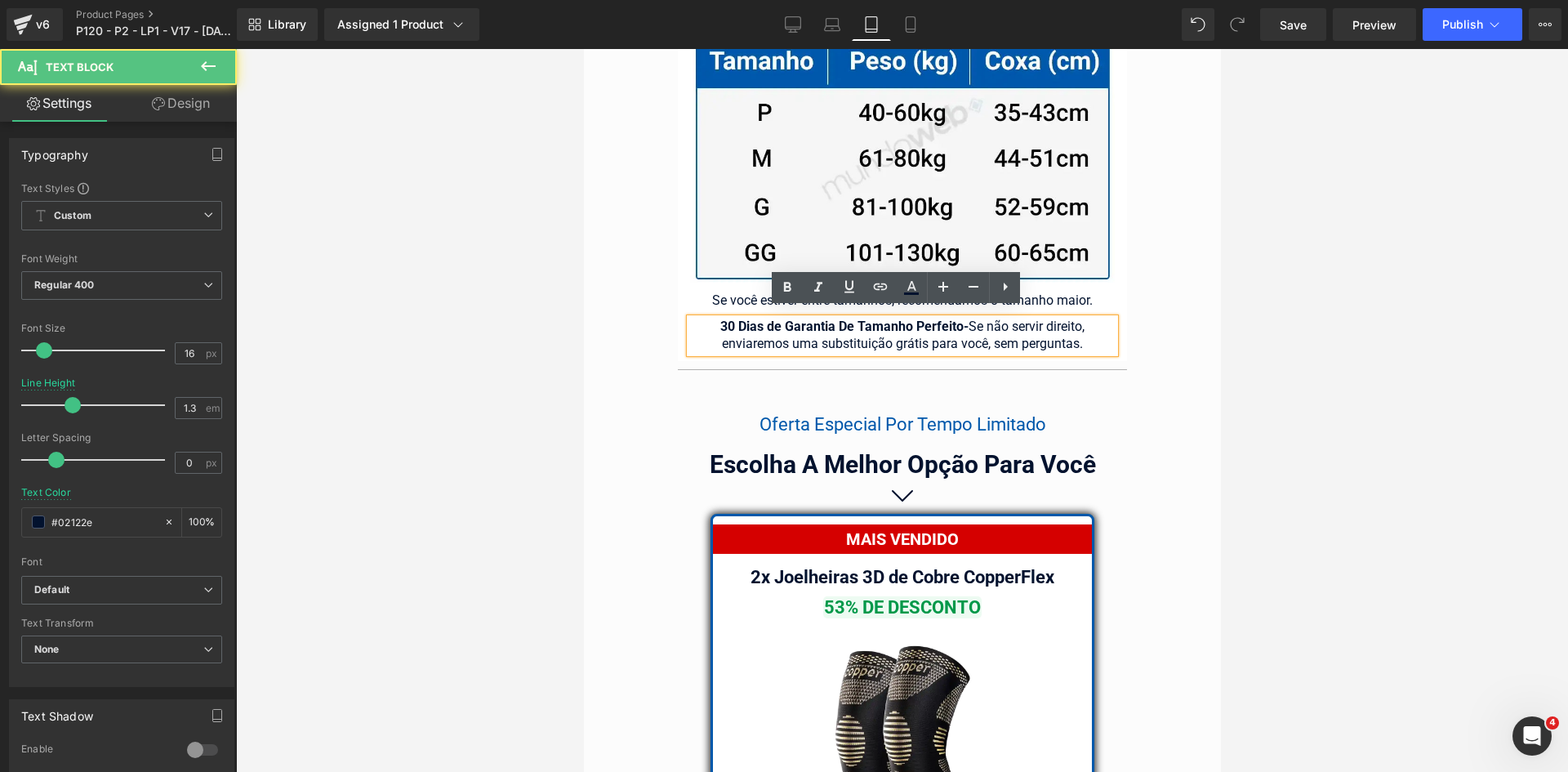
drag, startPoint x: 966, startPoint y: 316, endPoint x: 1098, endPoint y: 335, distance: 133.4
click at [1098, 335] on div "30 Dias de Garantia De Tamanho Perfeito - Se não servir direito, enviaremos uma…" at bounding box center [902, 336] width 424 height 35
paste div
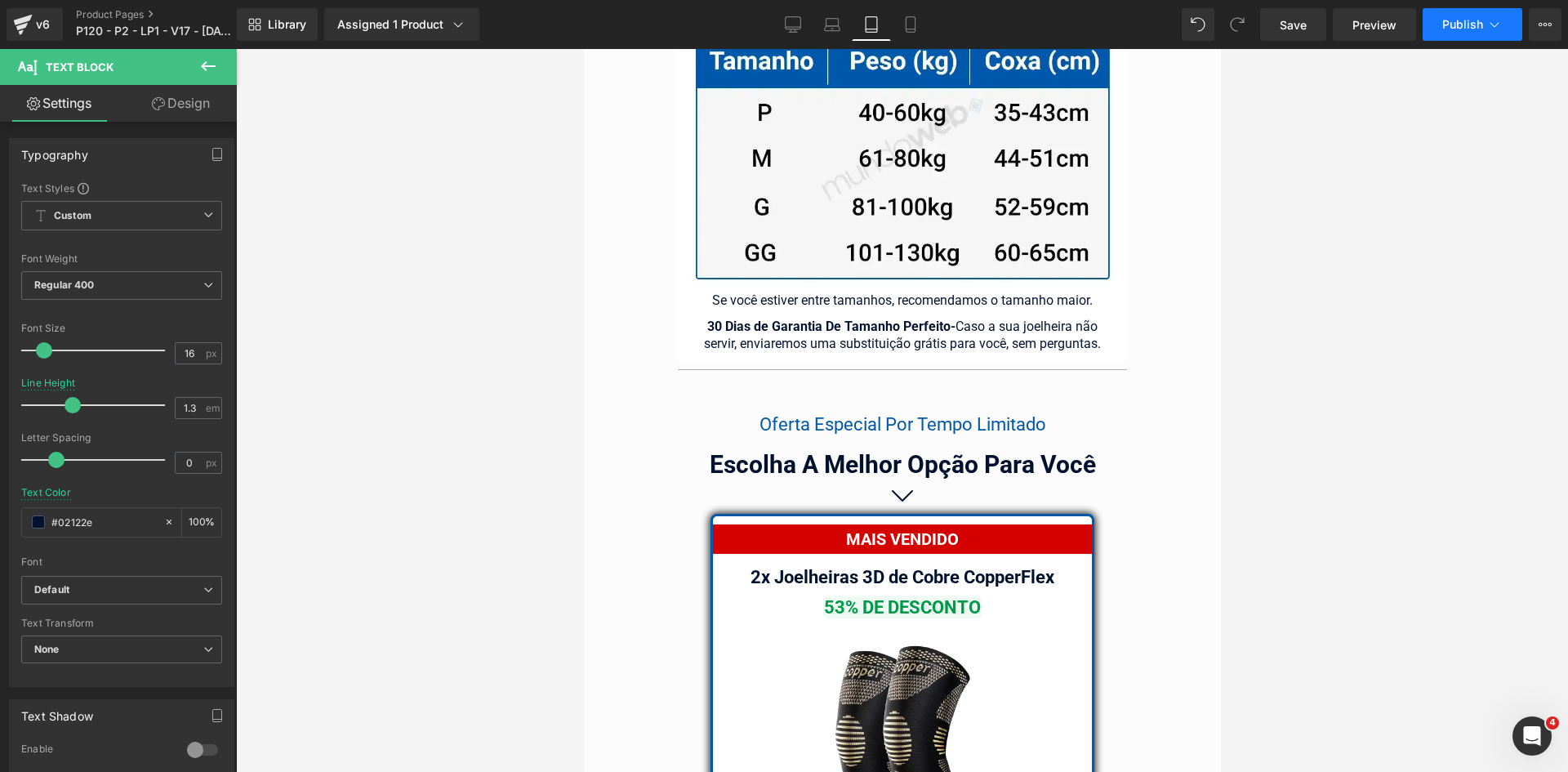
click at [1492, 25] on icon at bounding box center [1494, 24] width 16 height 16
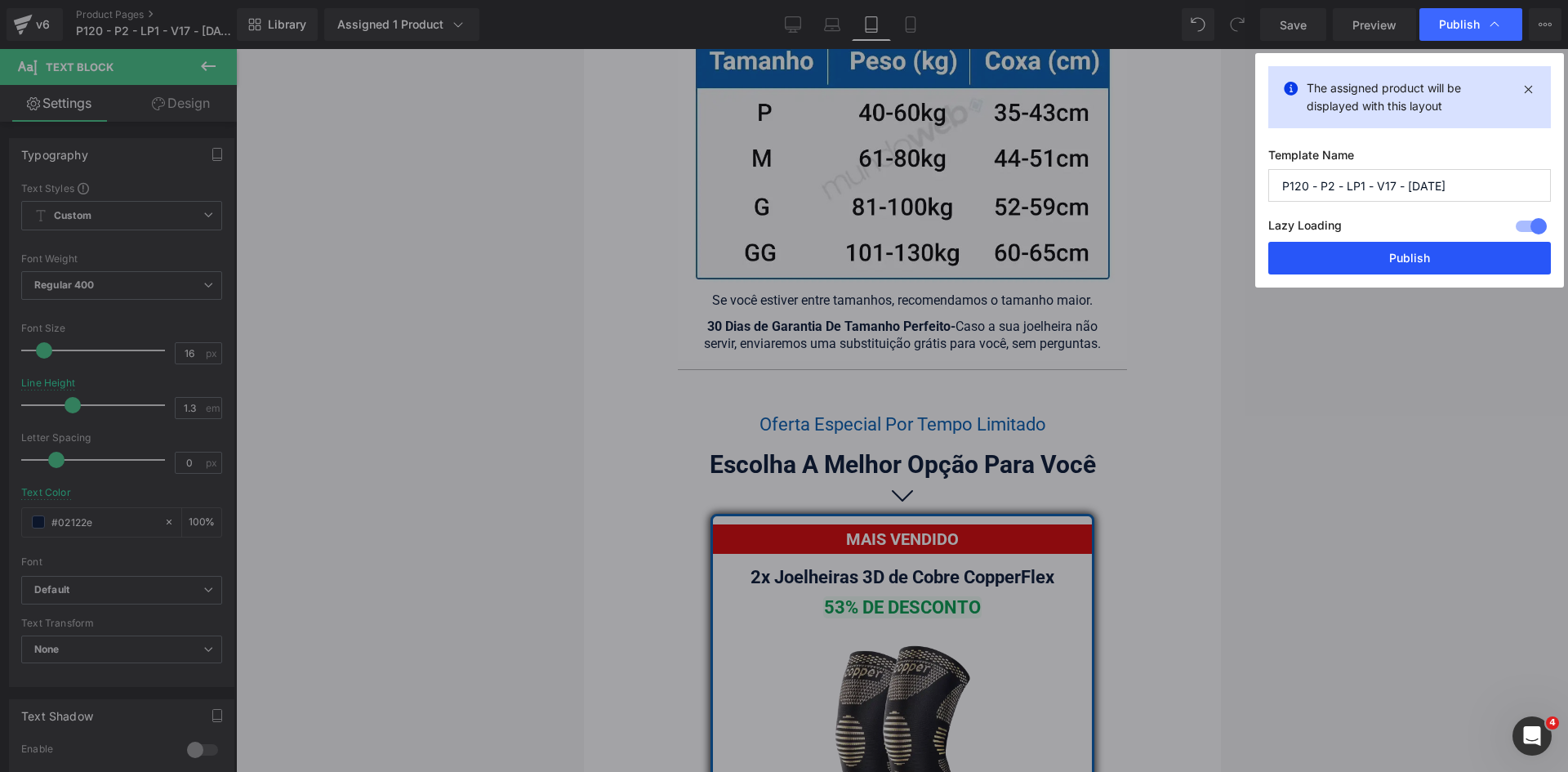
click at [1435, 253] on button "Publish" at bounding box center [1410, 258] width 282 height 33
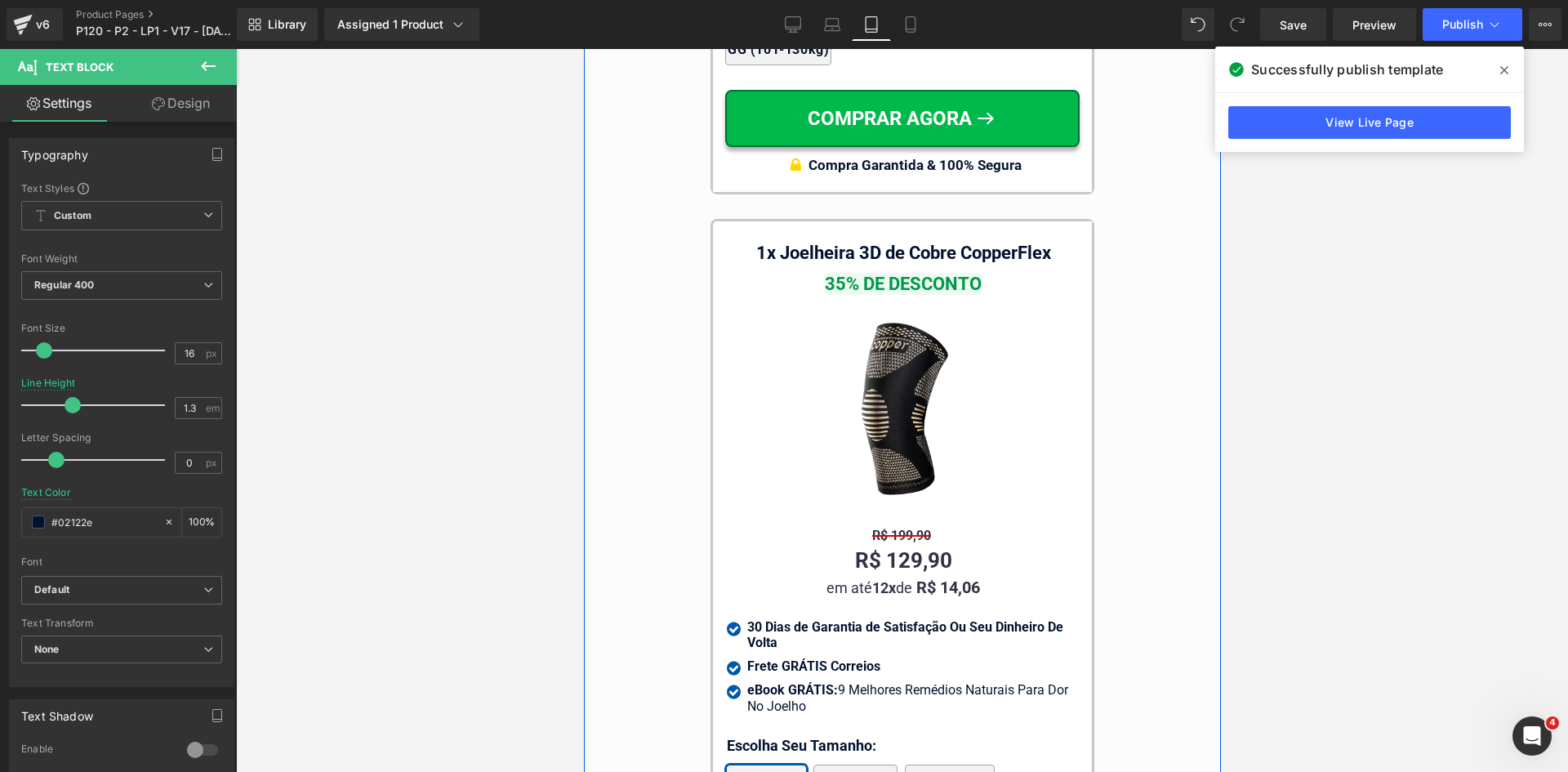
scroll to position [16261, 0]
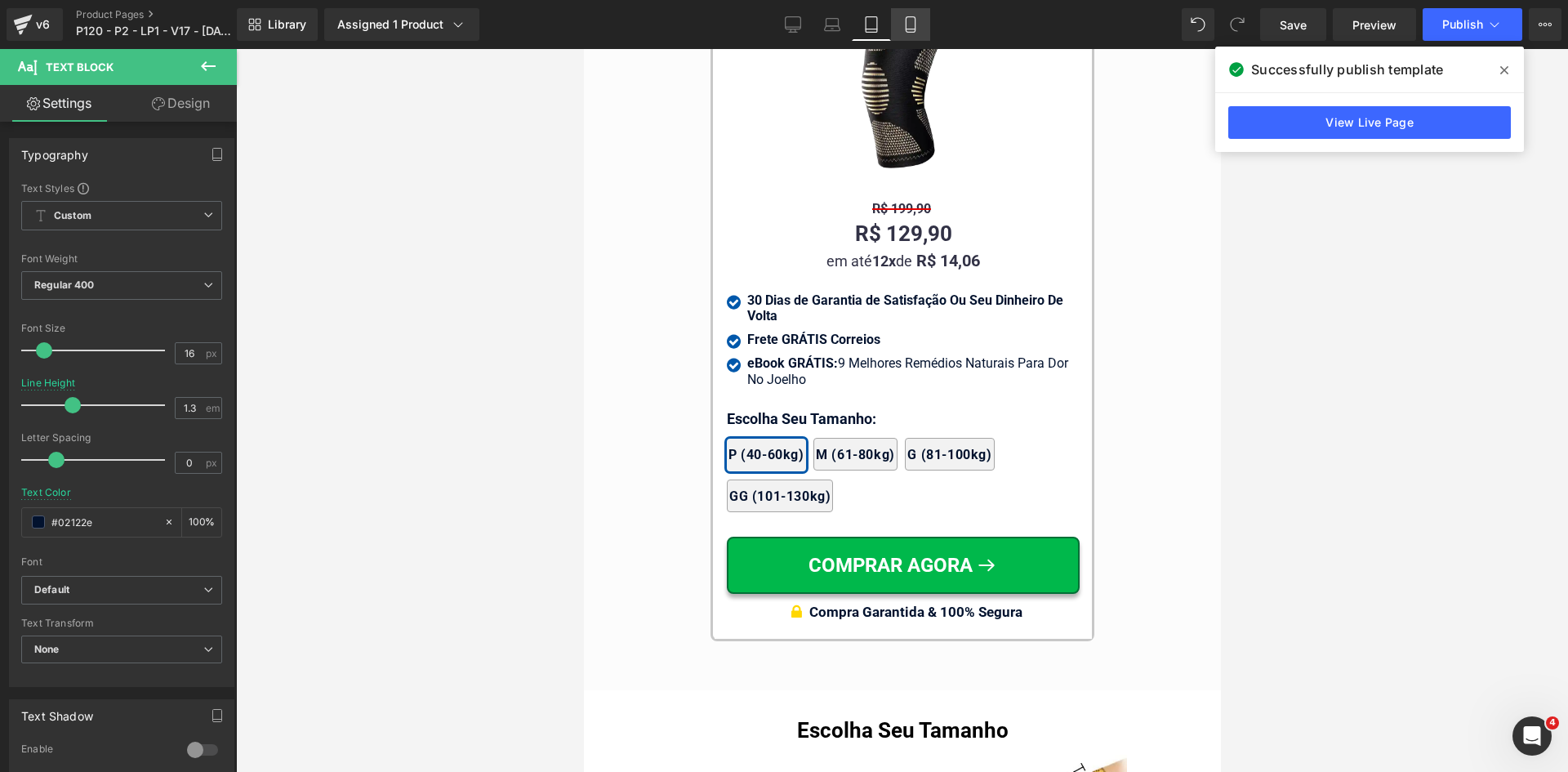
drag, startPoint x: 922, startPoint y: 30, endPoint x: 185, endPoint y: 10, distance: 737.3
click at [922, 30] on link "Mobile" at bounding box center [910, 25] width 39 height 33
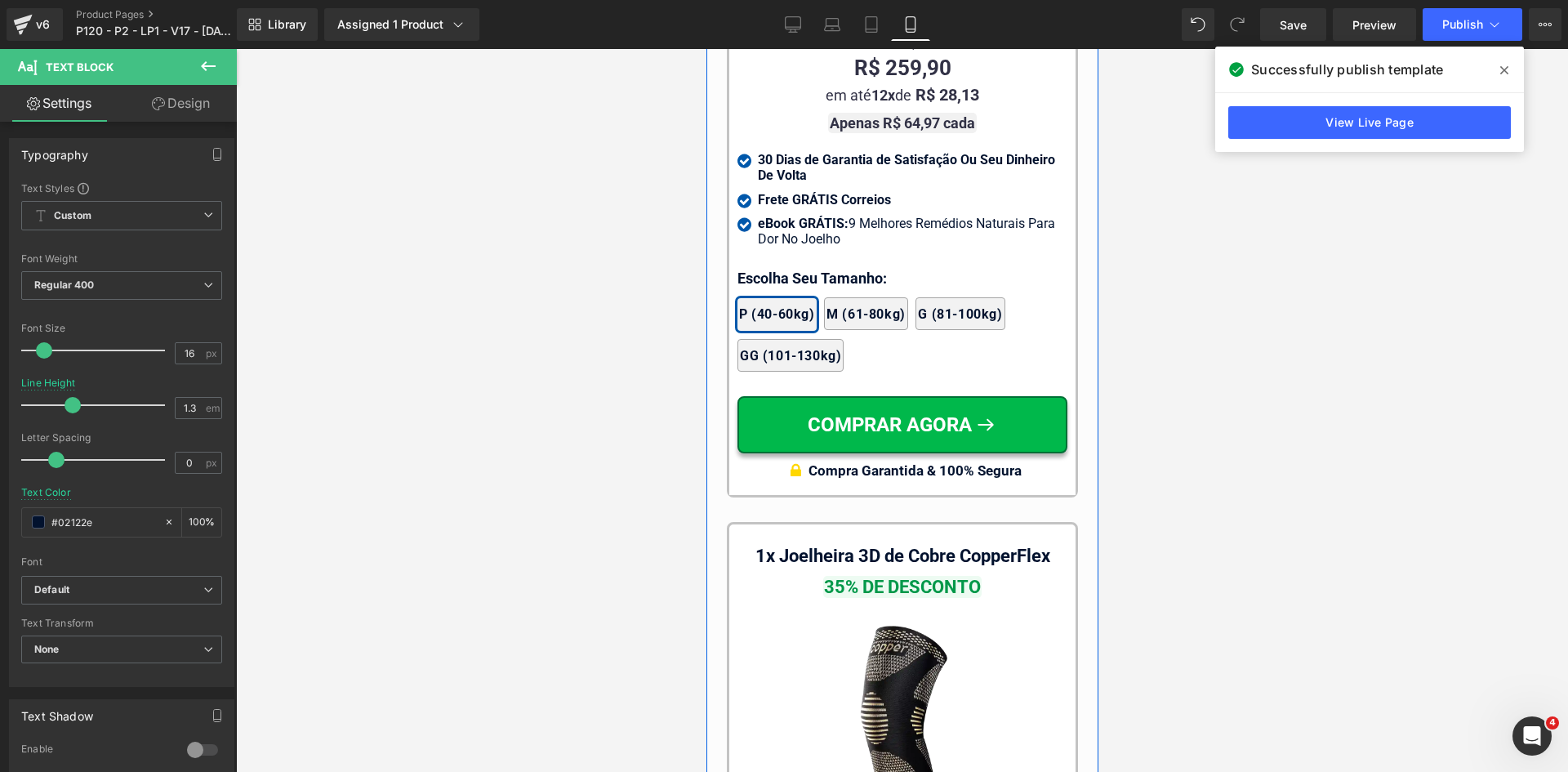
scroll to position [16238, 0]
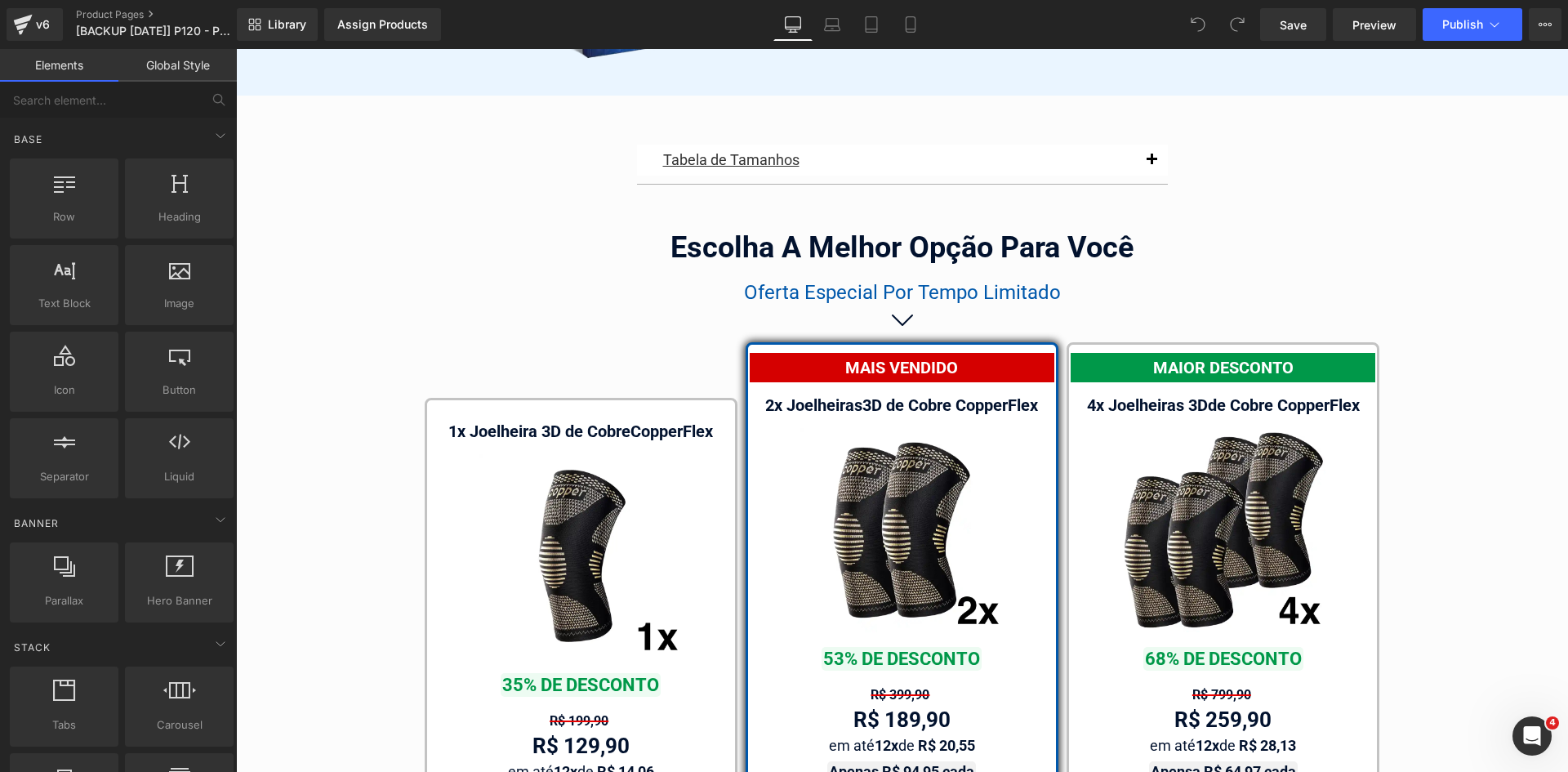
scroll to position [9275, 0]
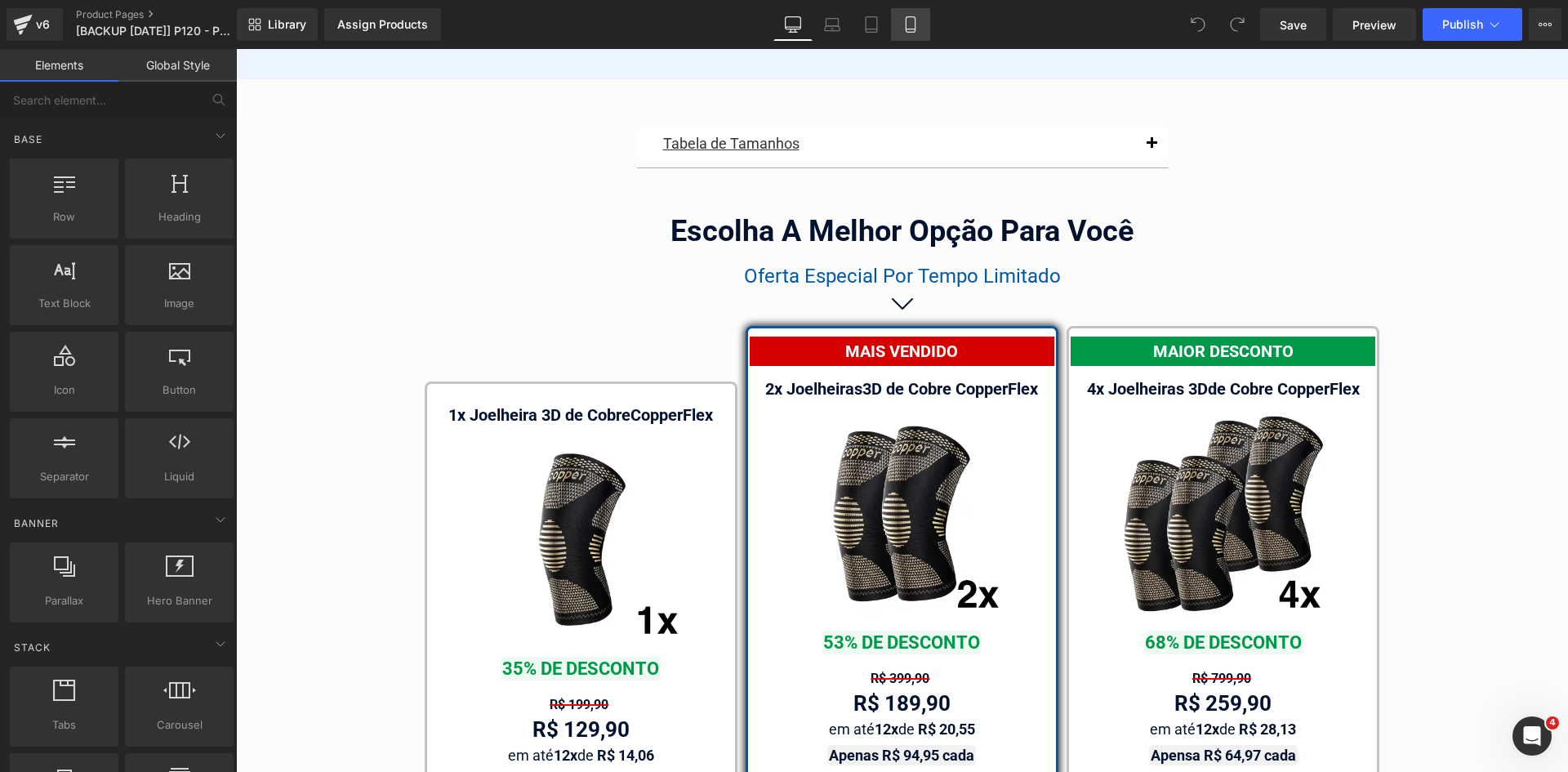
drag, startPoint x: 913, startPoint y: 23, endPoint x: 305, endPoint y: 434, distance: 733.9
click at [913, 23] on icon at bounding box center [910, 24] width 16 height 16
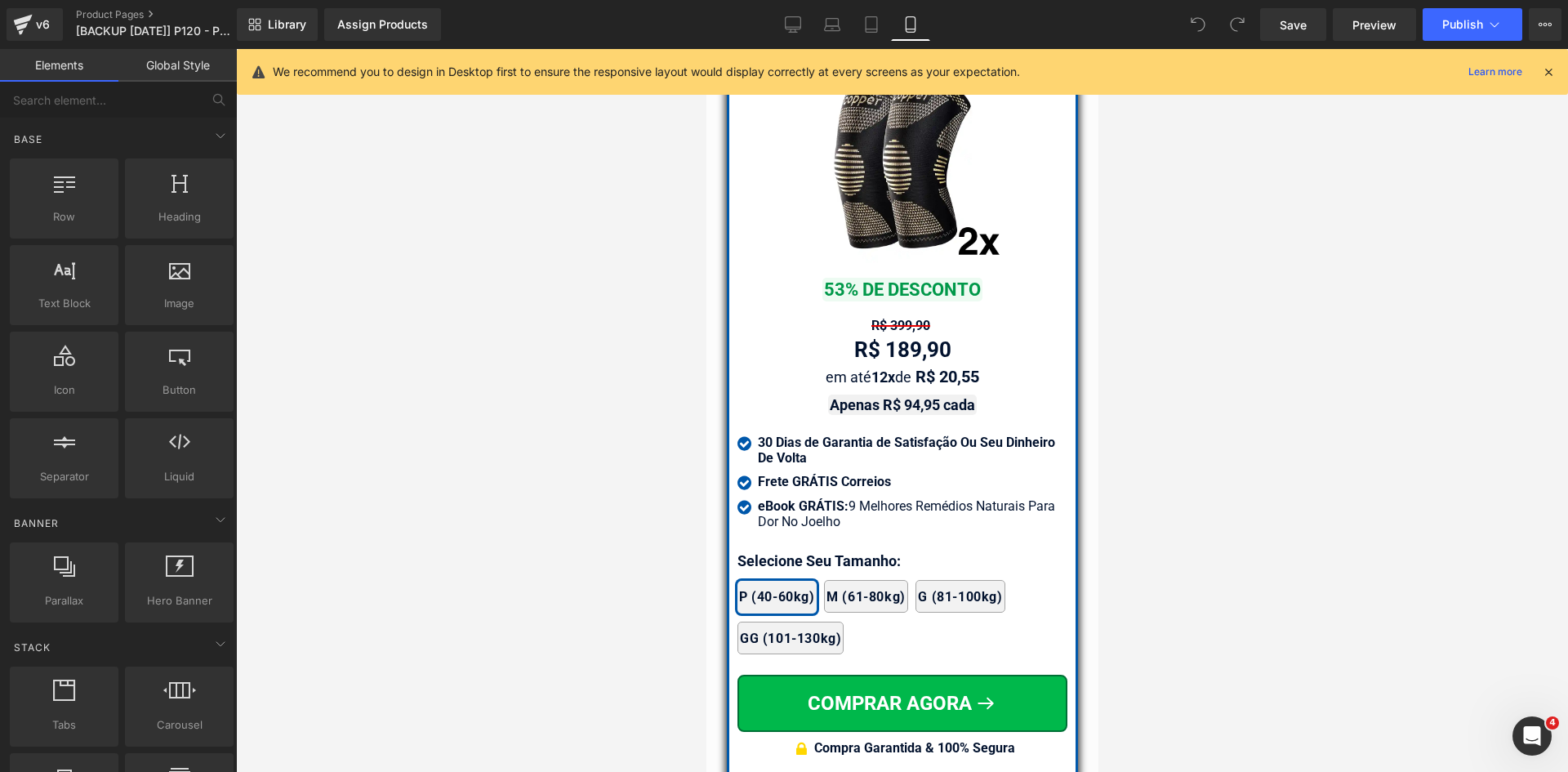
scroll to position [14023, 0]
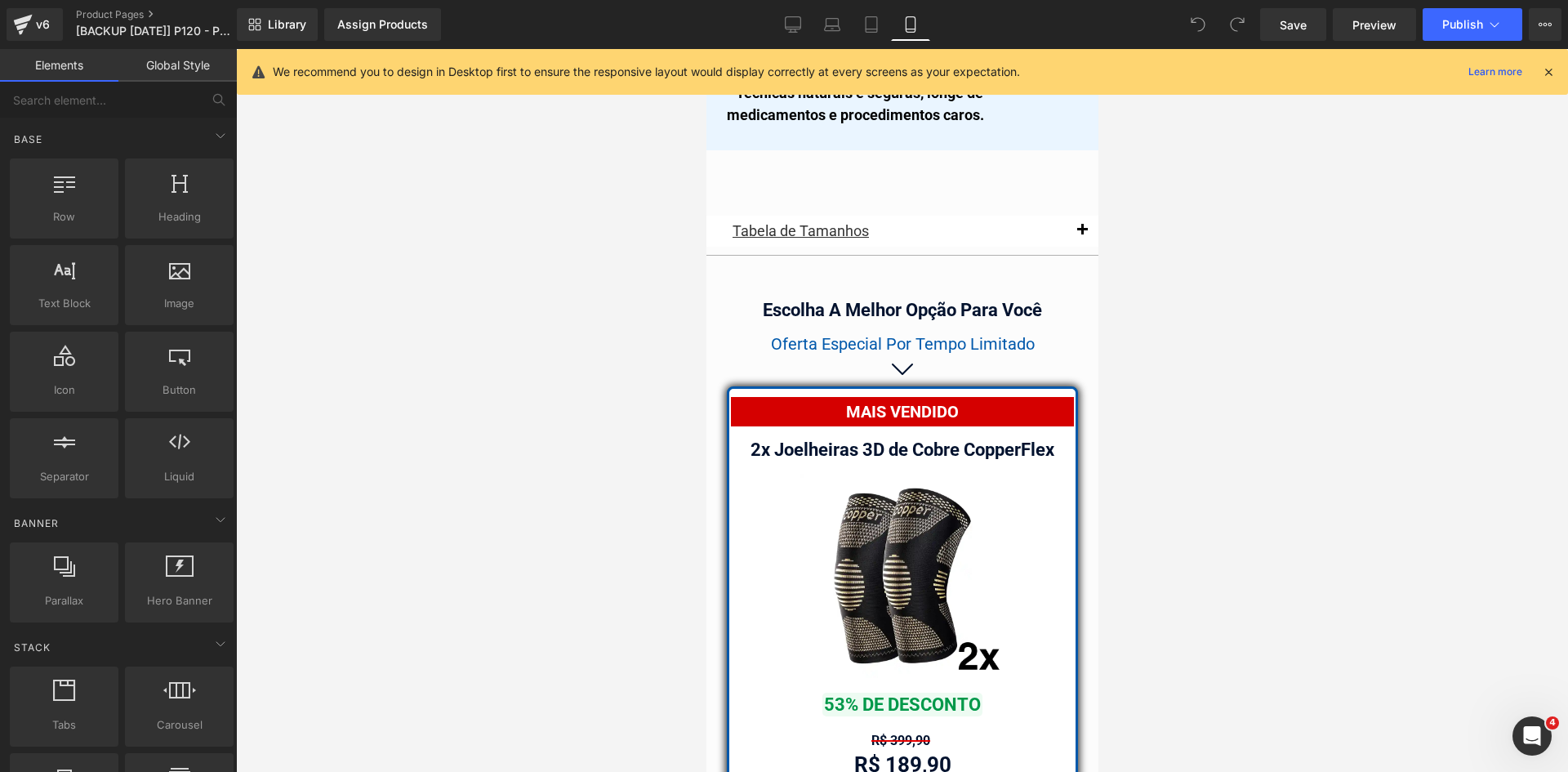
click at [957, 446] on b "2x Joelheiras 3D de Cobre CopperFlex" at bounding box center [902, 449] width 303 height 20
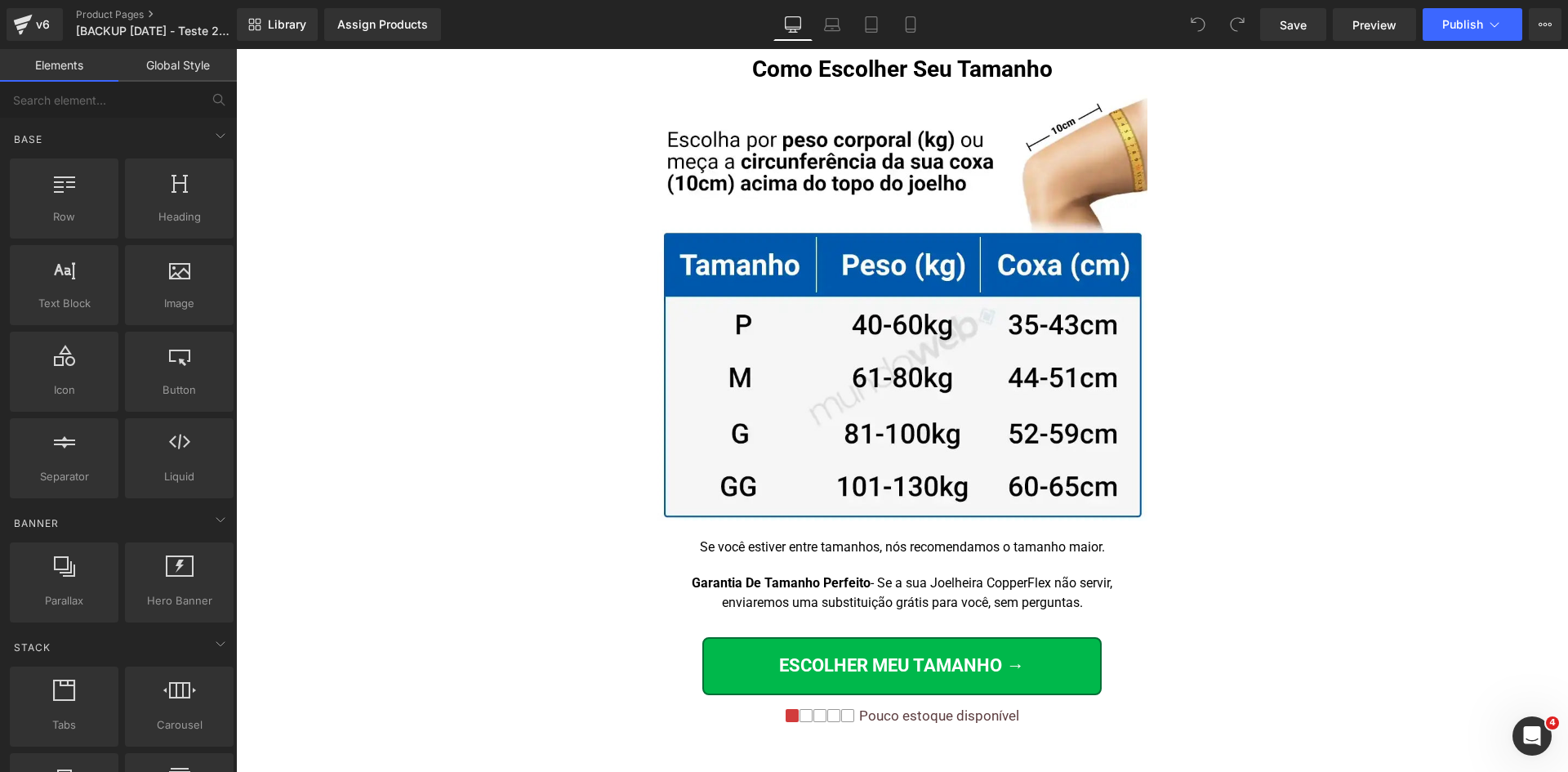
scroll to position [10313, 0]
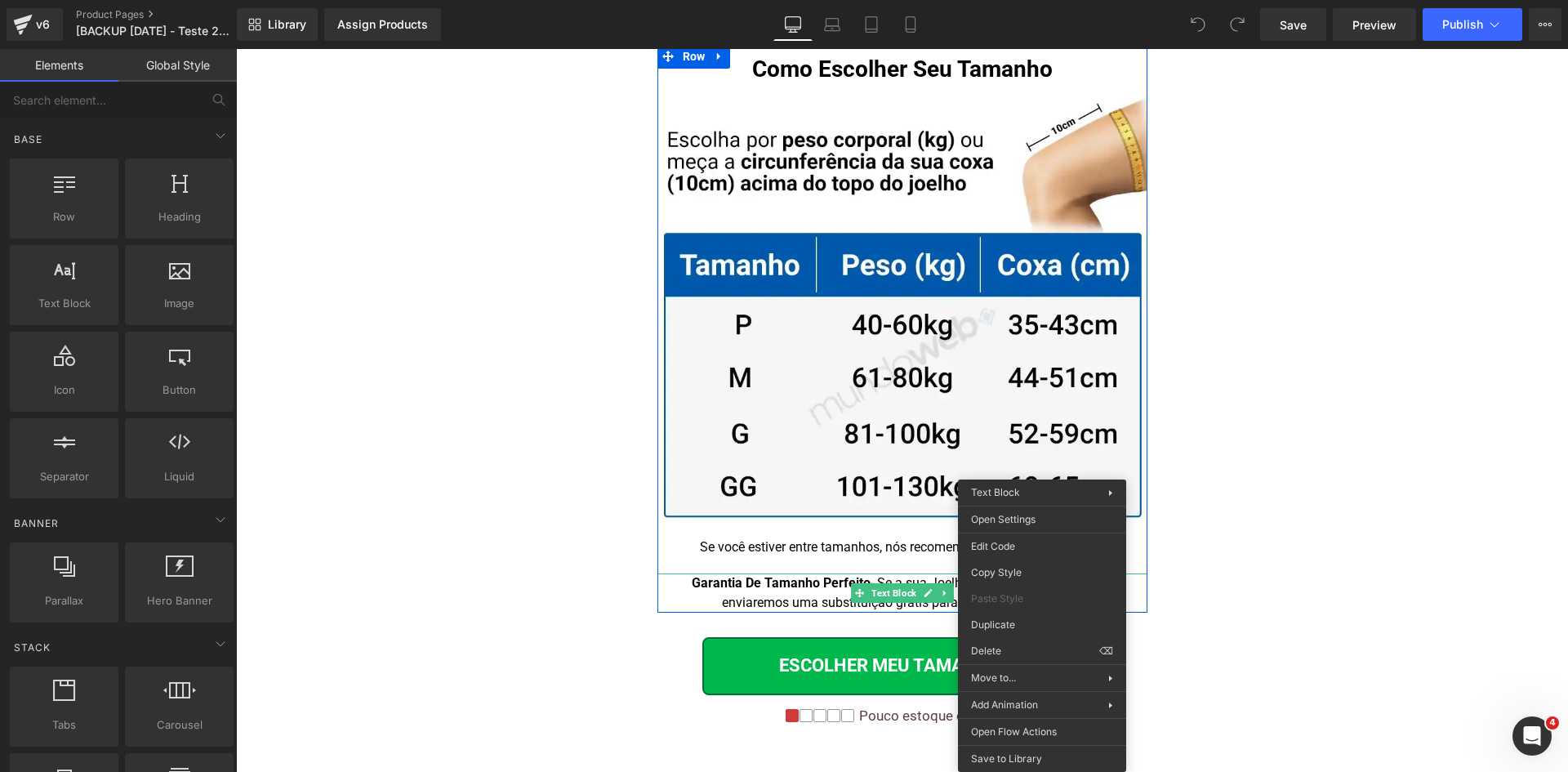
click at [950, 575] on span "- Se a sua Joelheira CopperFlex não servir, enviaremos uma substituição grátis …" at bounding box center [918, 592] width 392 height 36
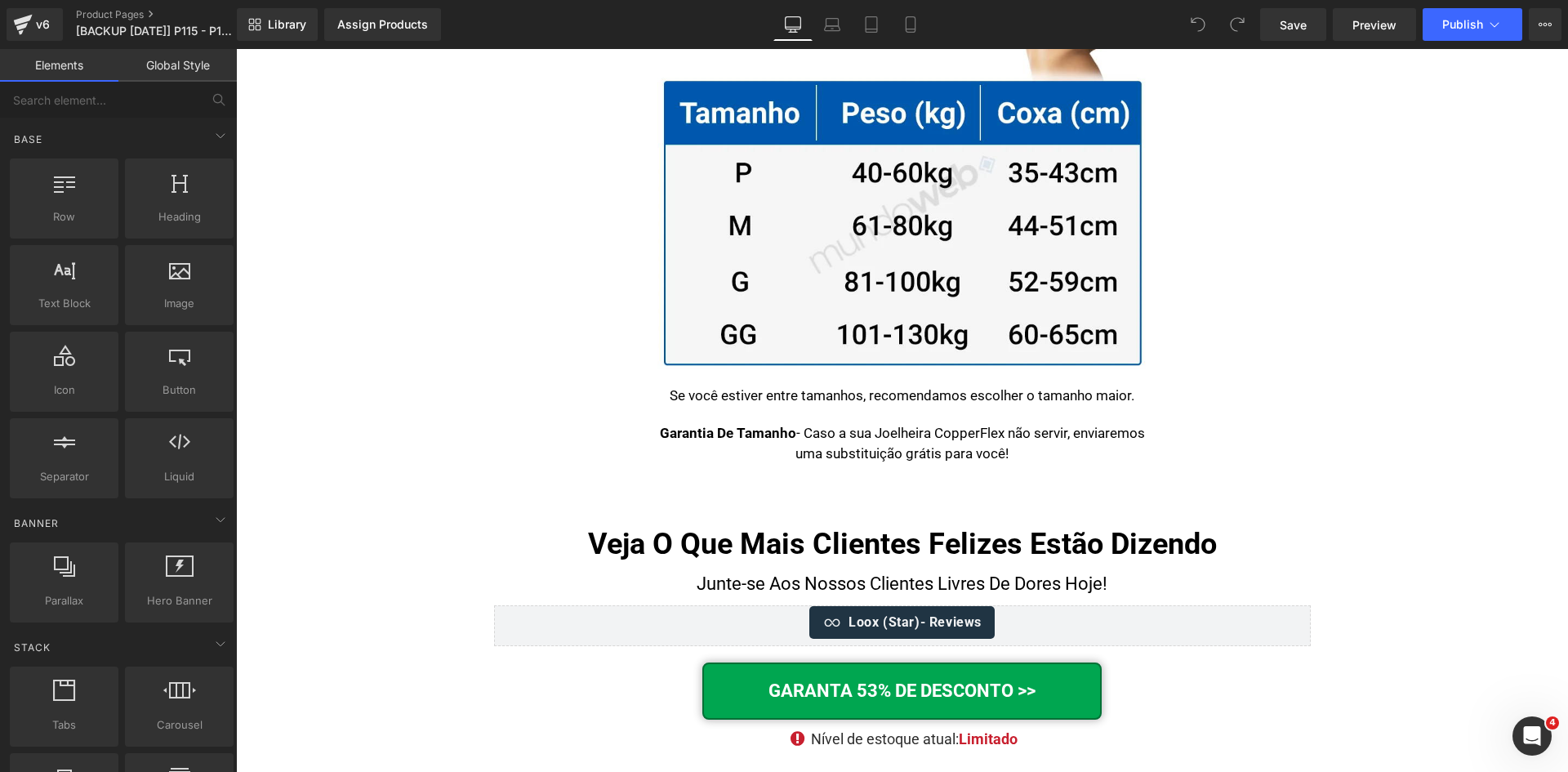
scroll to position [10014, 0]
